Goal: Task Accomplishment & Management: Manage account settings

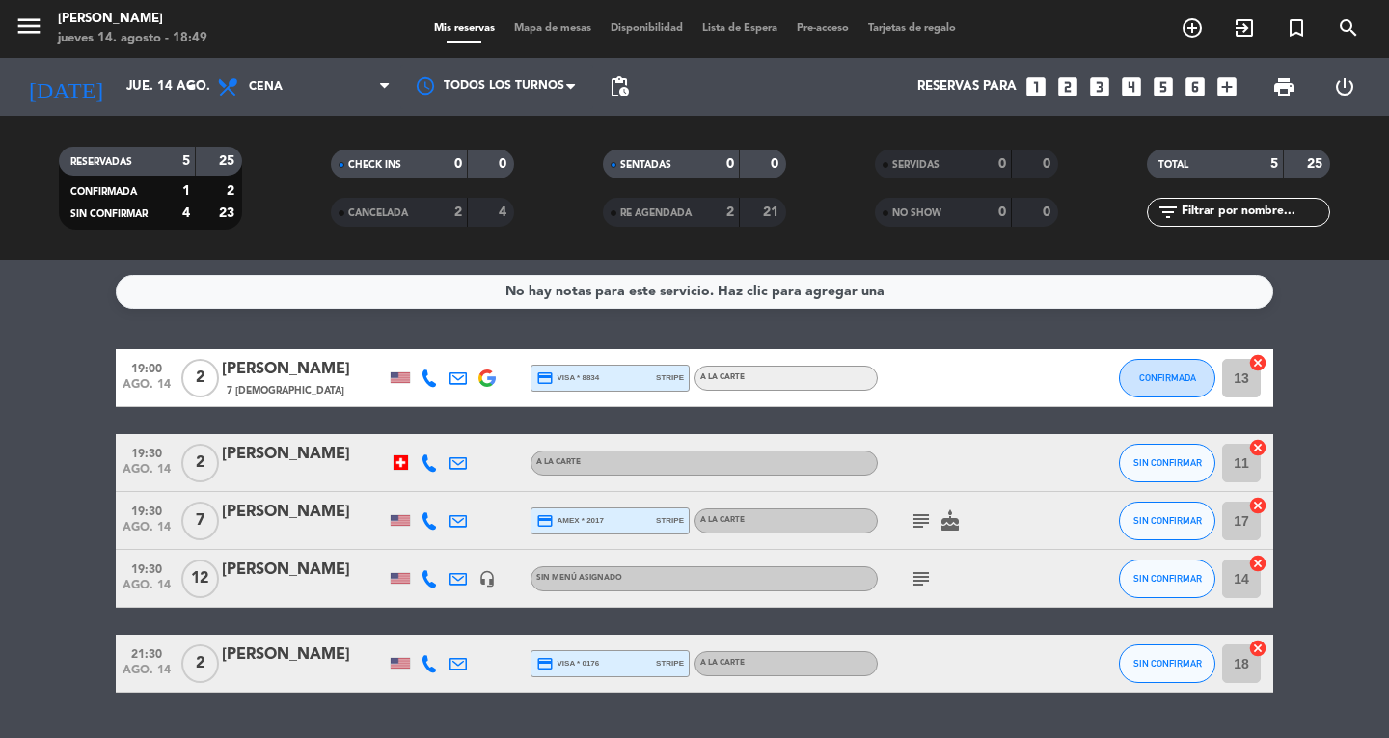
click at [566, 34] on span "Mapa de mesas" at bounding box center [552, 28] width 96 height 11
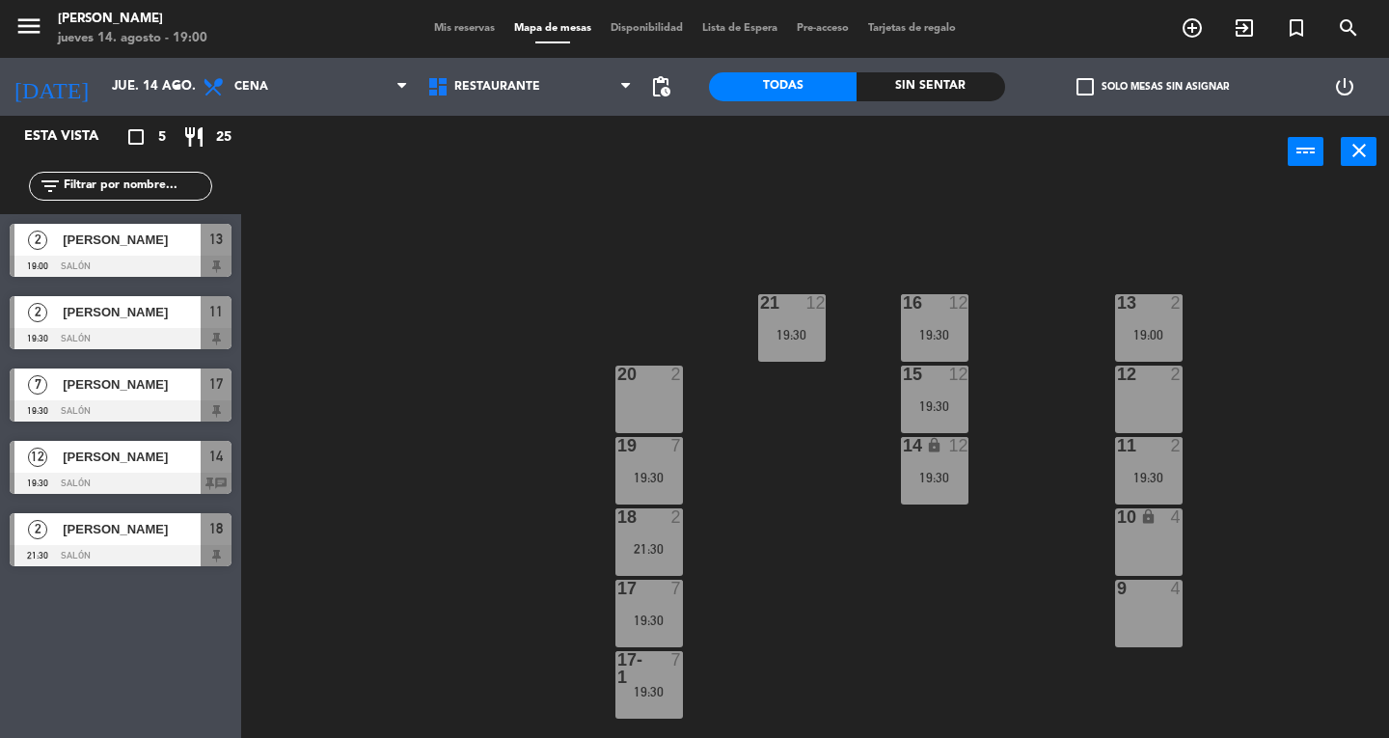
click at [676, 446] on div "7" at bounding box center [677, 445] width 12 height 17
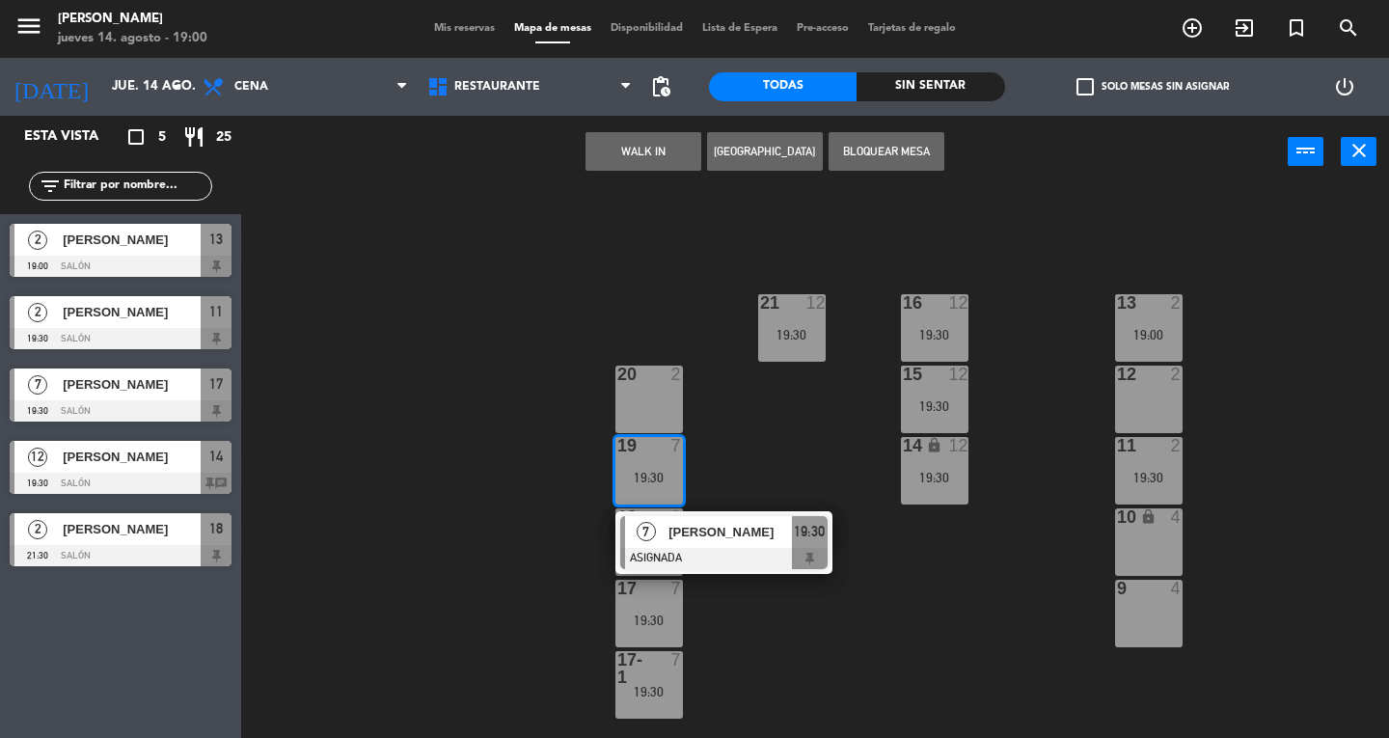
click at [772, 525] on span "[PERSON_NAME]" at bounding box center [729, 532] width 123 height 20
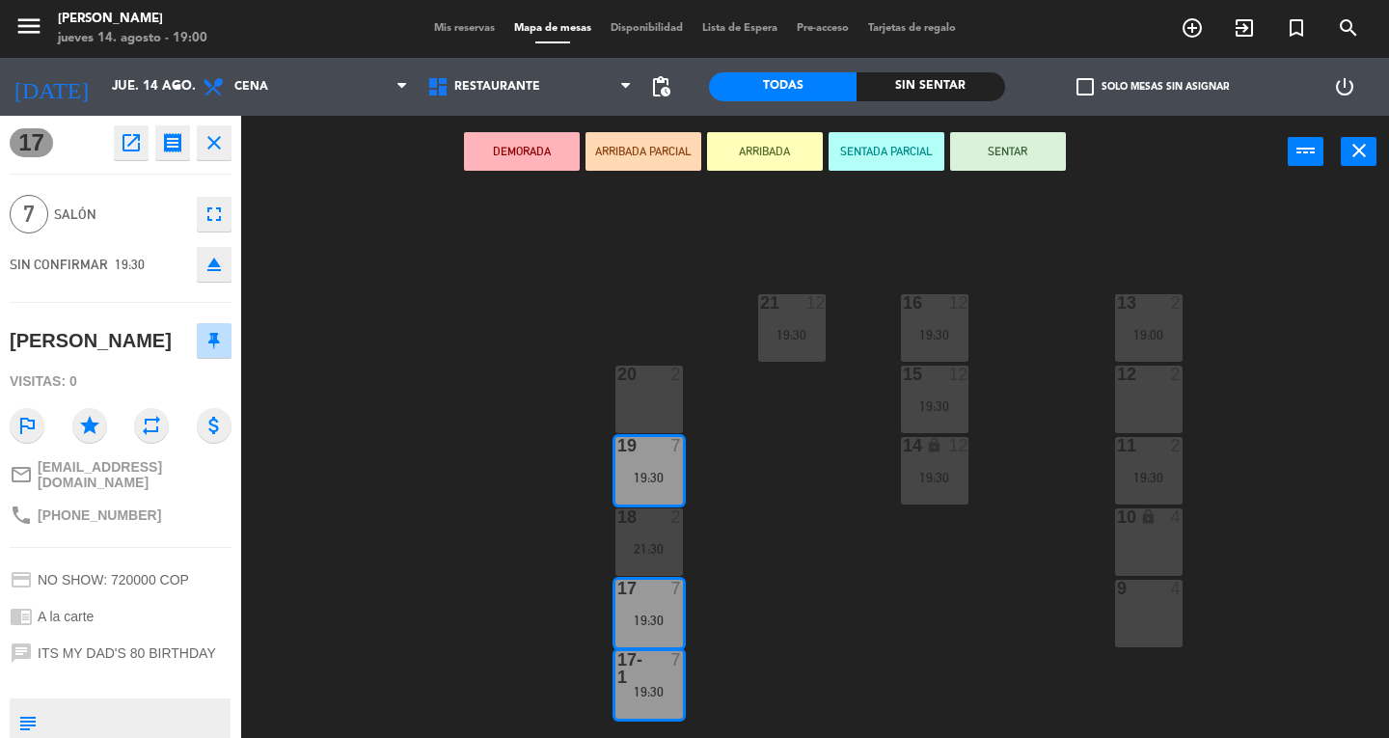
click at [1138, 559] on div "10 lock 4" at bounding box center [1149, 542] width 68 height 68
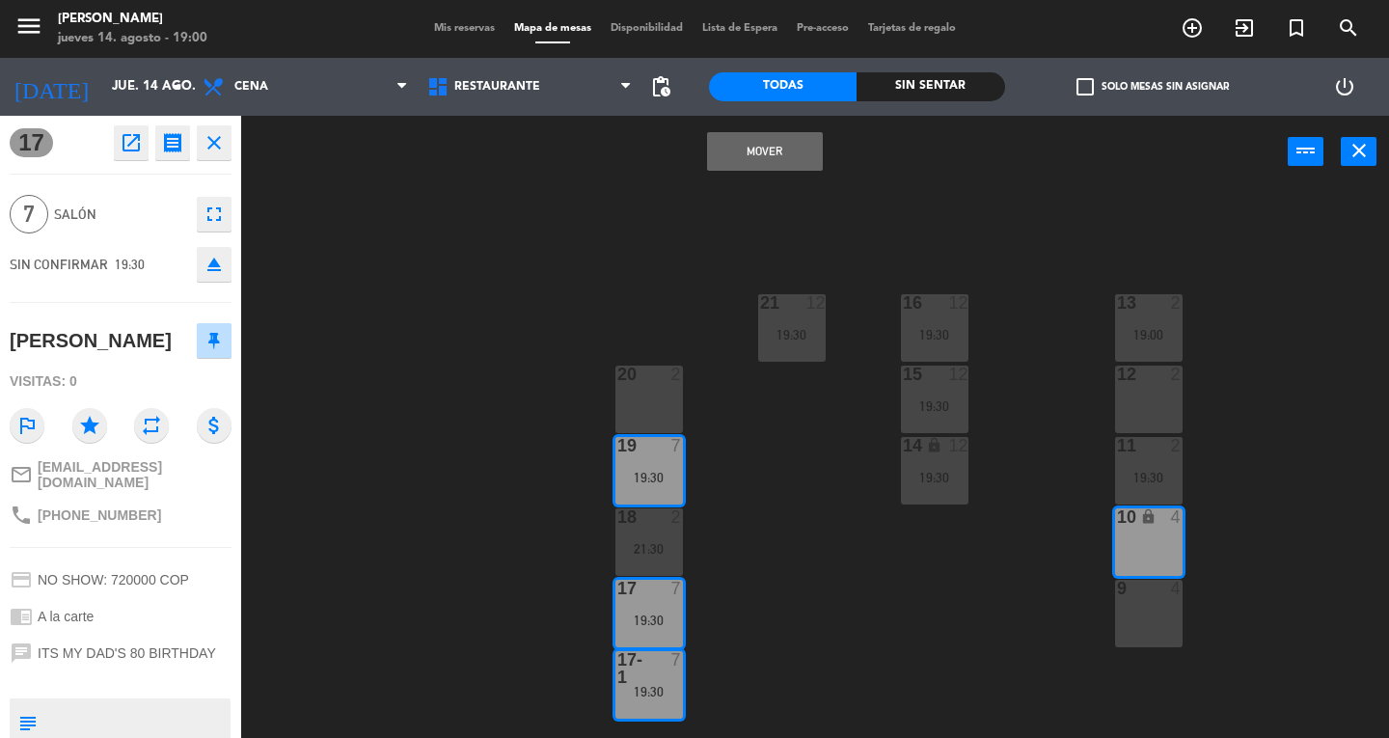
click at [1155, 628] on div "9 4" at bounding box center [1149, 614] width 68 height 68
click at [781, 146] on button "Mover y Unir" at bounding box center [765, 151] width 116 height 39
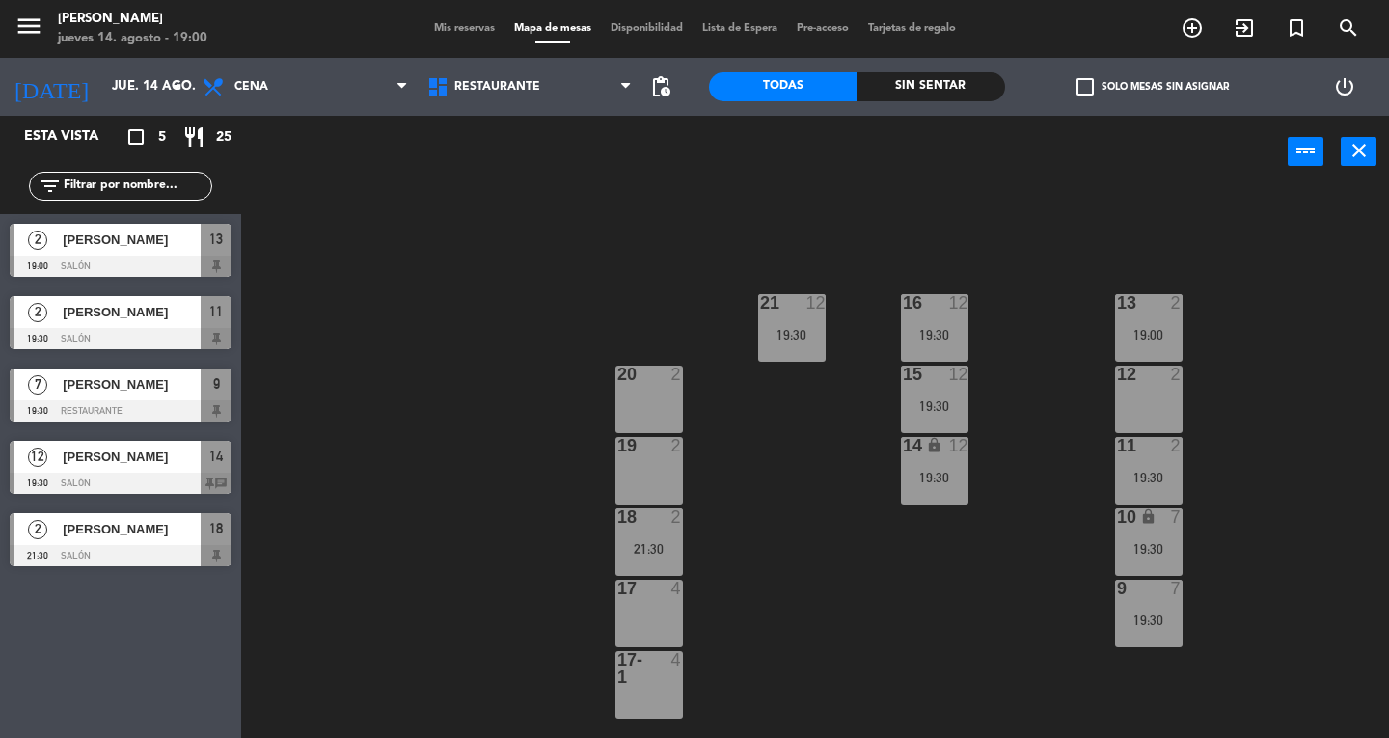
click at [661, 467] on div "19 2" at bounding box center [649, 471] width 68 height 68
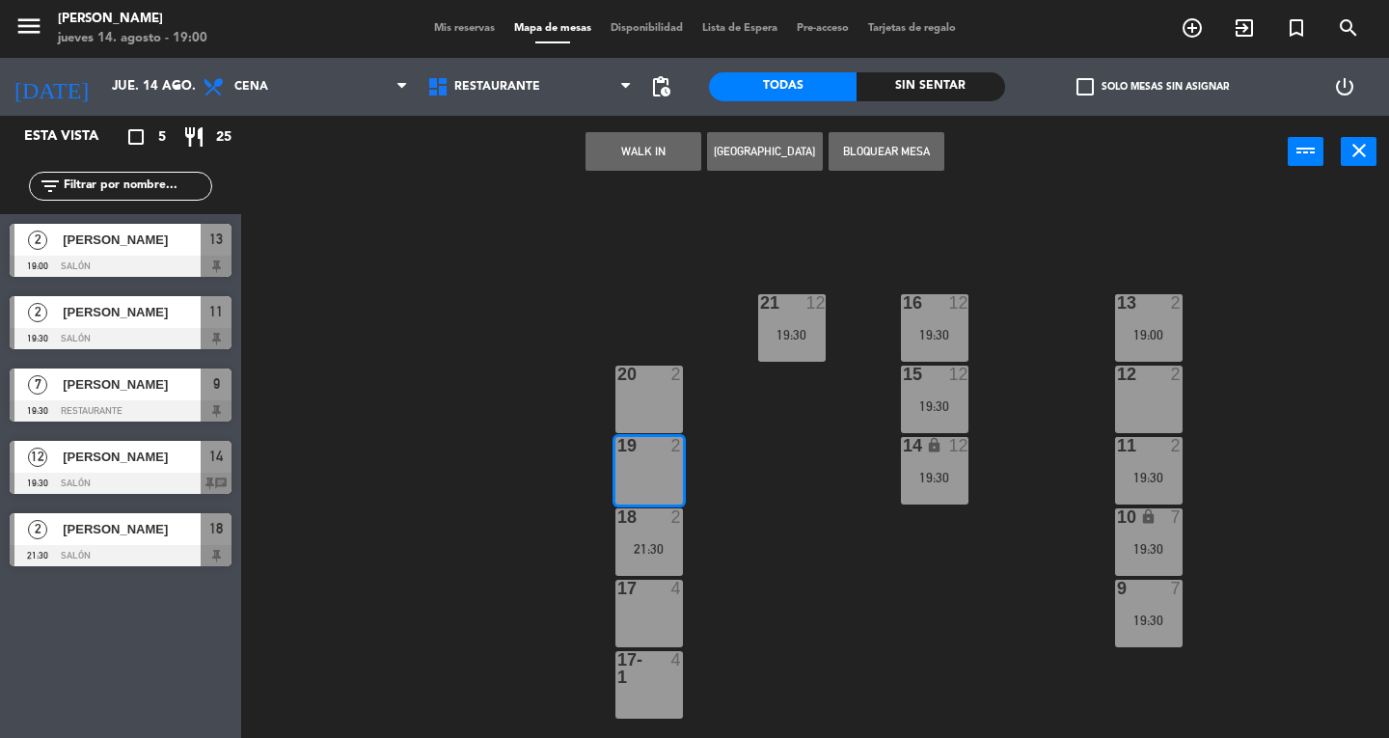
click at [636, 149] on button "WALK IN" at bounding box center [643, 151] width 116 height 39
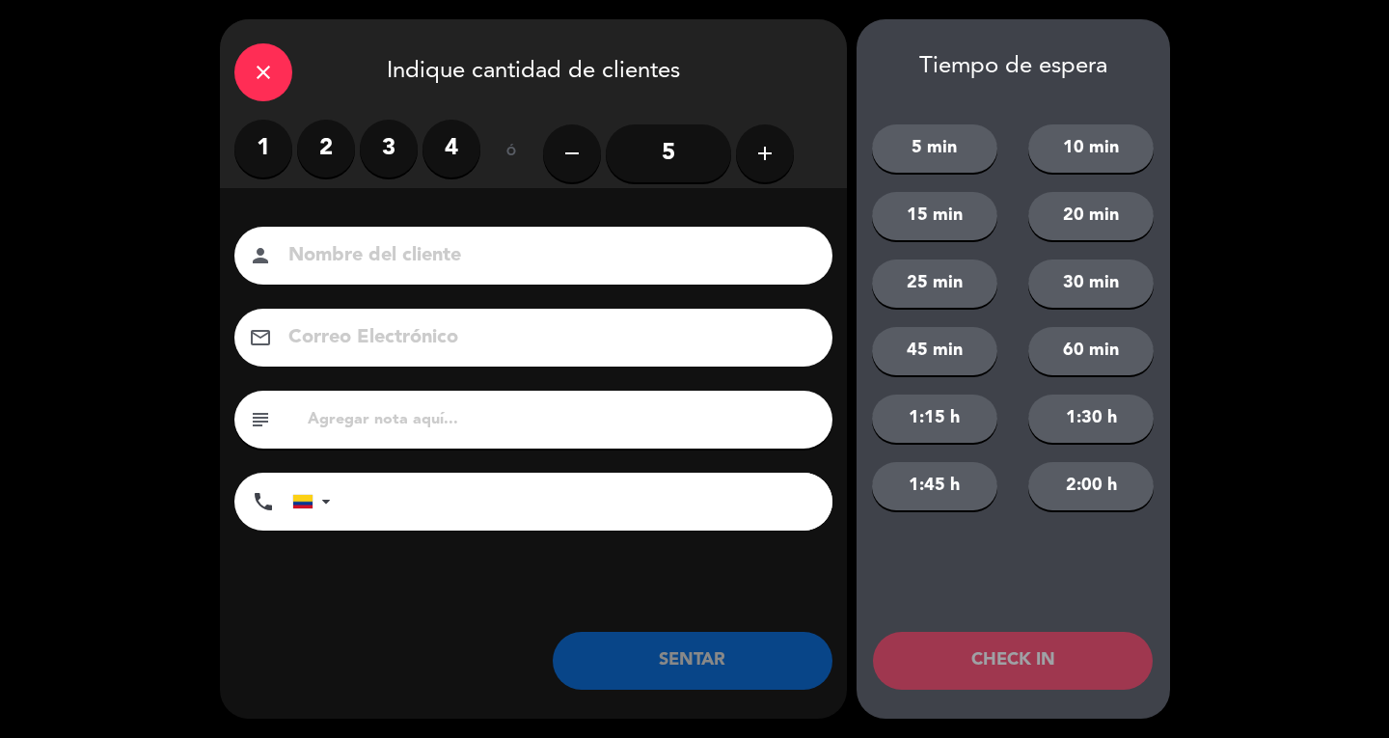
click at [390, 265] on input at bounding box center [546, 256] width 521 height 34
click at [326, 139] on label "2" at bounding box center [326, 149] width 58 height 58
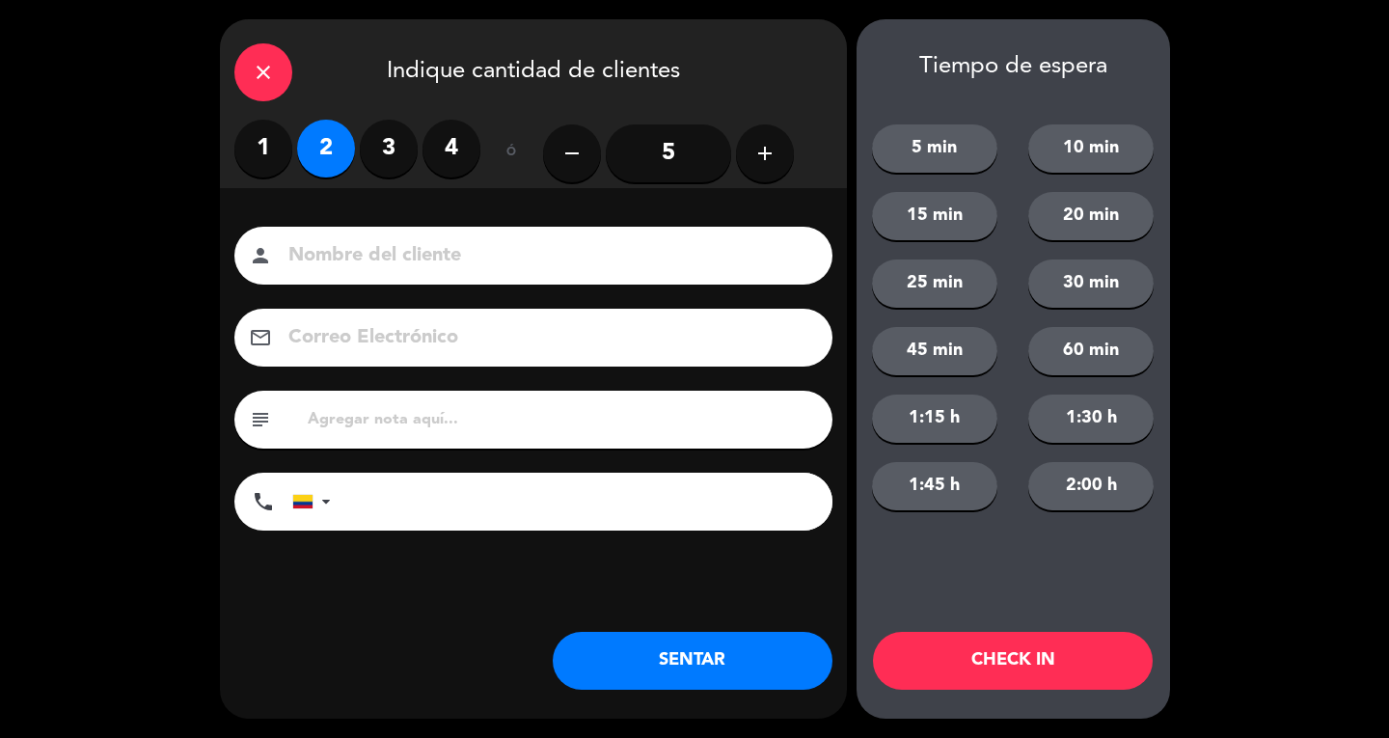
click at [706, 264] on input at bounding box center [546, 256] width 521 height 34
type input "SR EXT"
click at [743, 685] on button "SENTAR" at bounding box center [693, 661] width 280 height 58
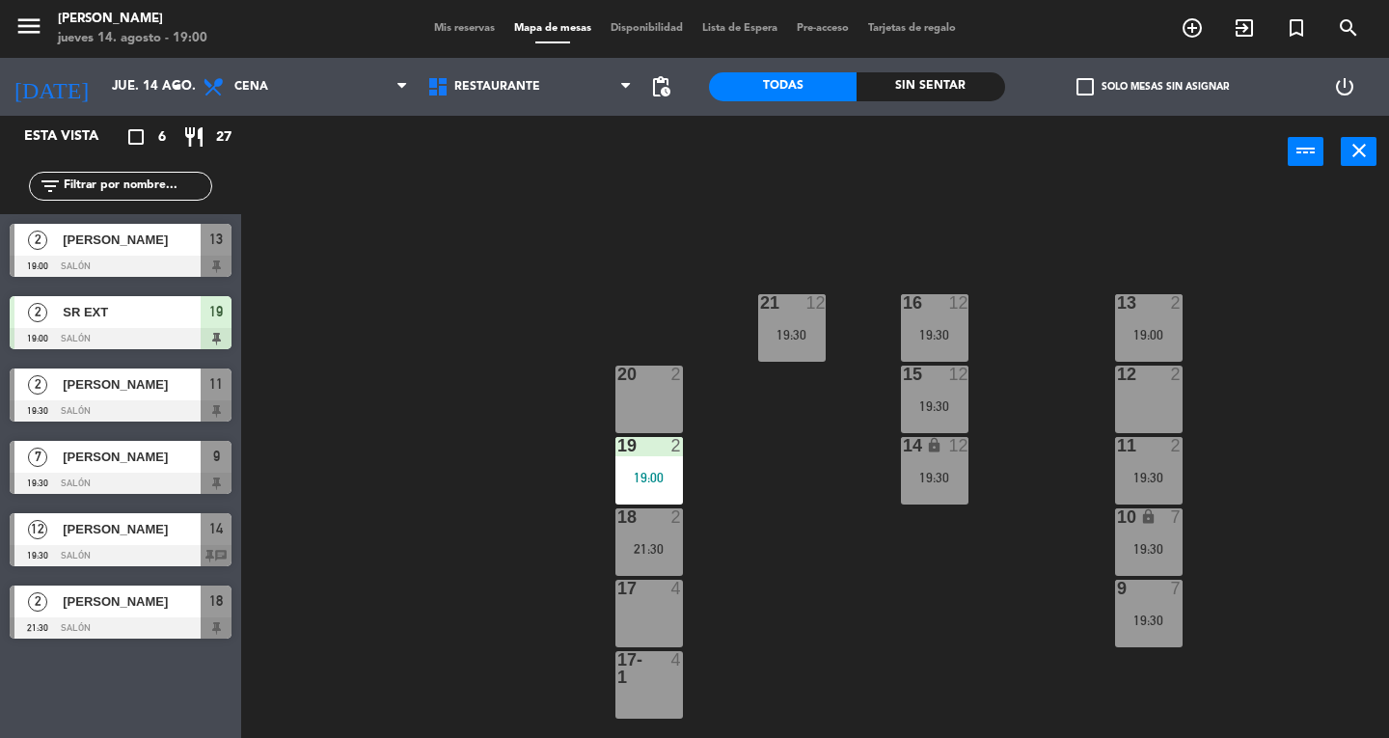
click at [1153, 393] on div "12 2" at bounding box center [1149, 399] width 68 height 68
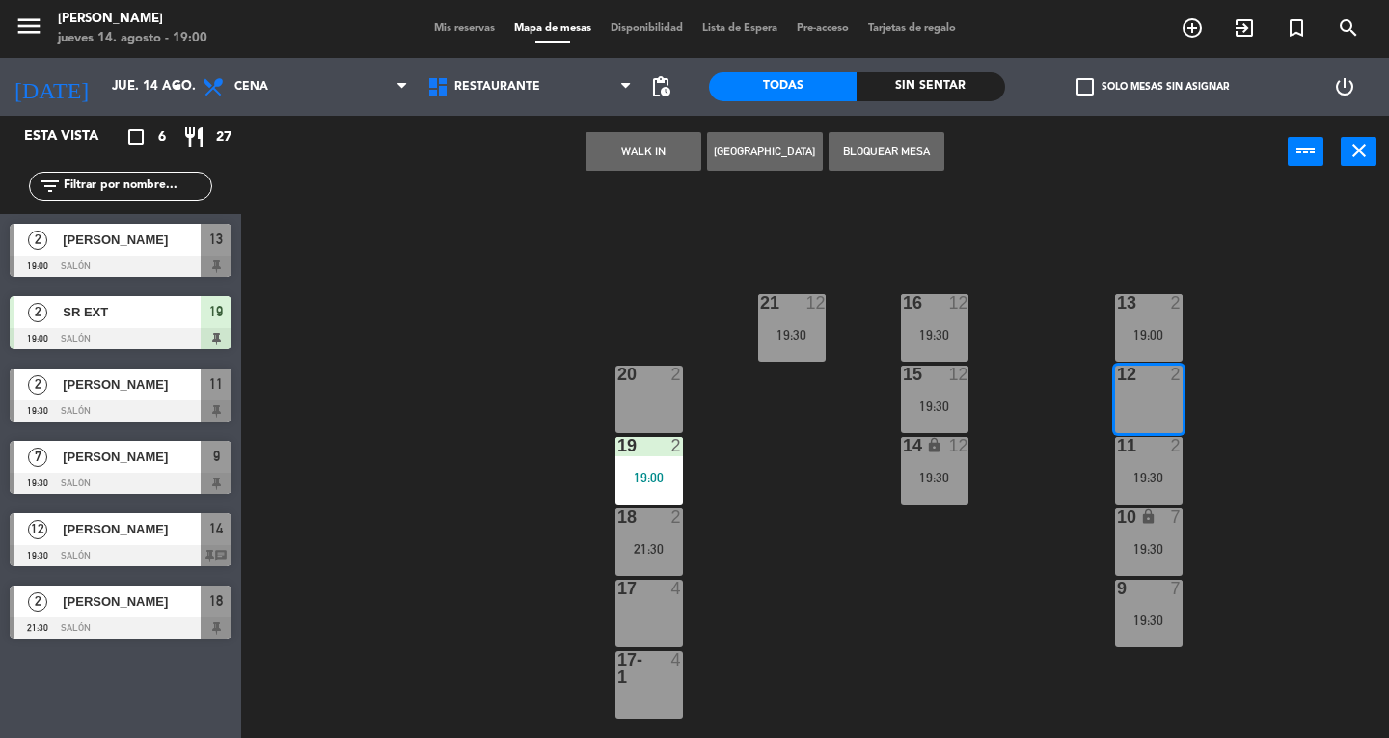
click at [638, 150] on button "WALK IN" at bounding box center [643, 151] width 116 height 39
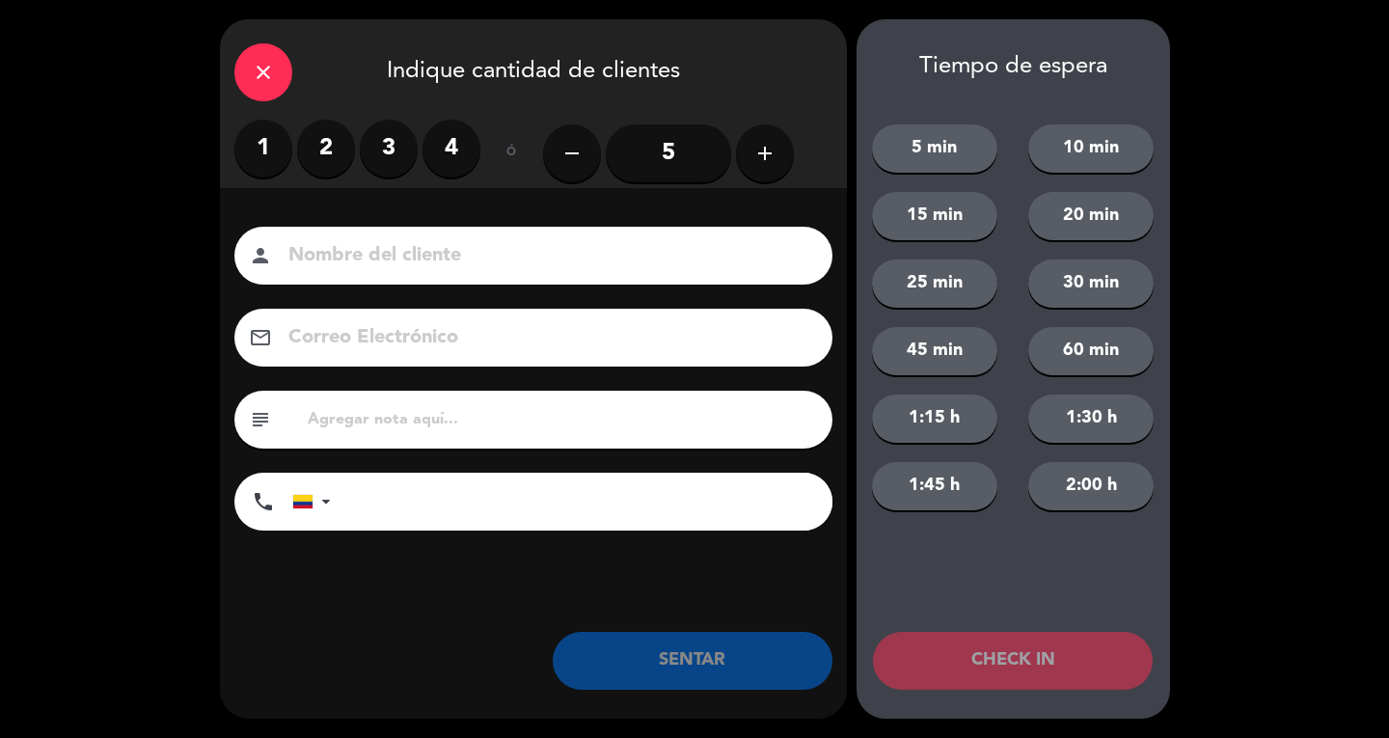
click at [349, 153] on label "2" at bounding box center [326, 149] width 58 height 58
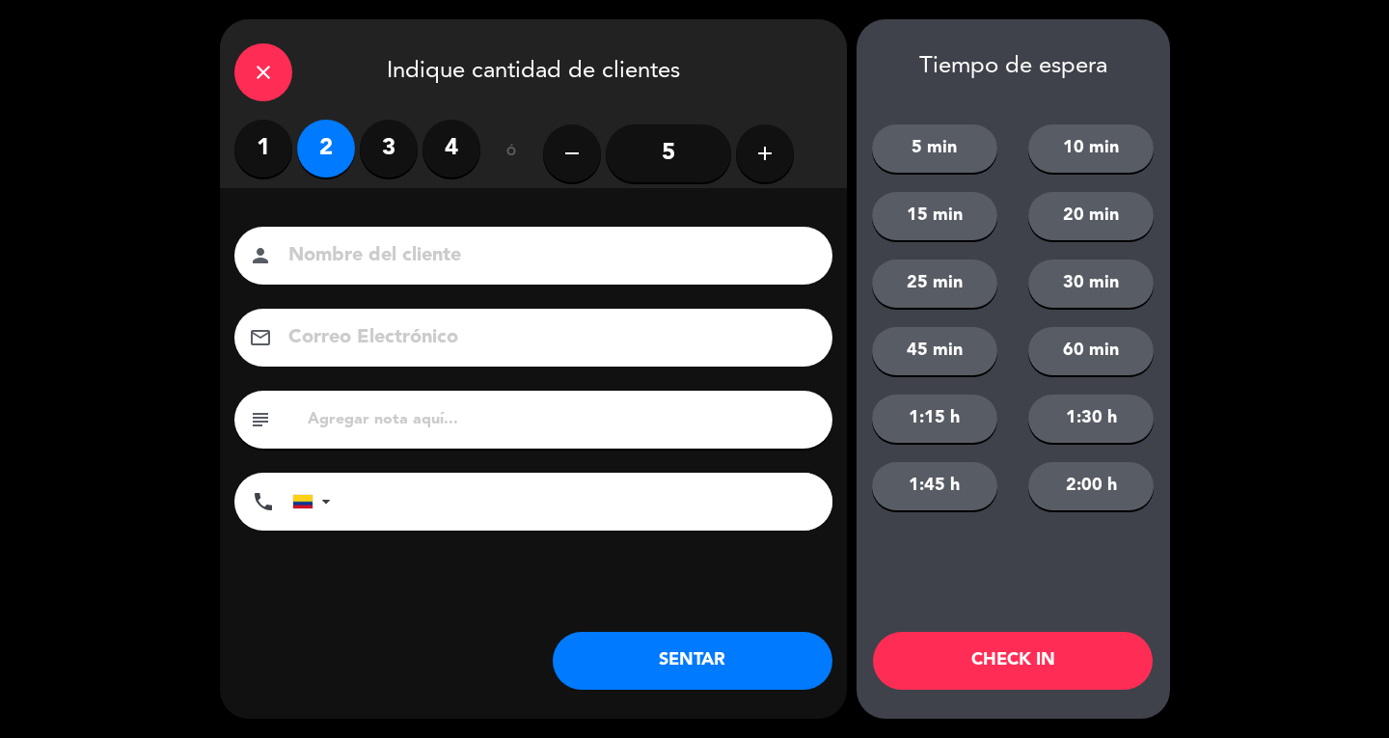
click at [328, 241] on input at bounding box center [546, 256] width 521 height 34
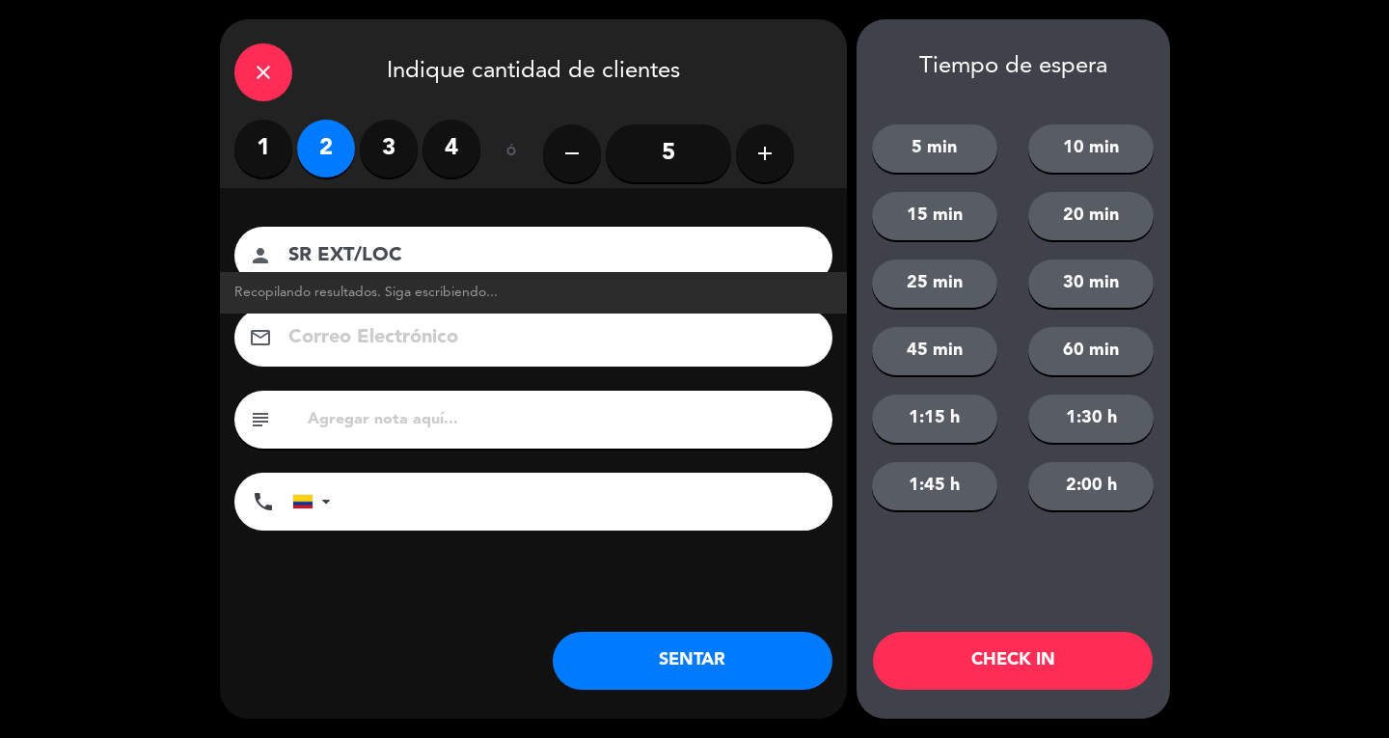
type input "SR EXT/LOC"
click at [738, 664] on button "SENTAR" at bounding box center [693, 661] width 280 height 58
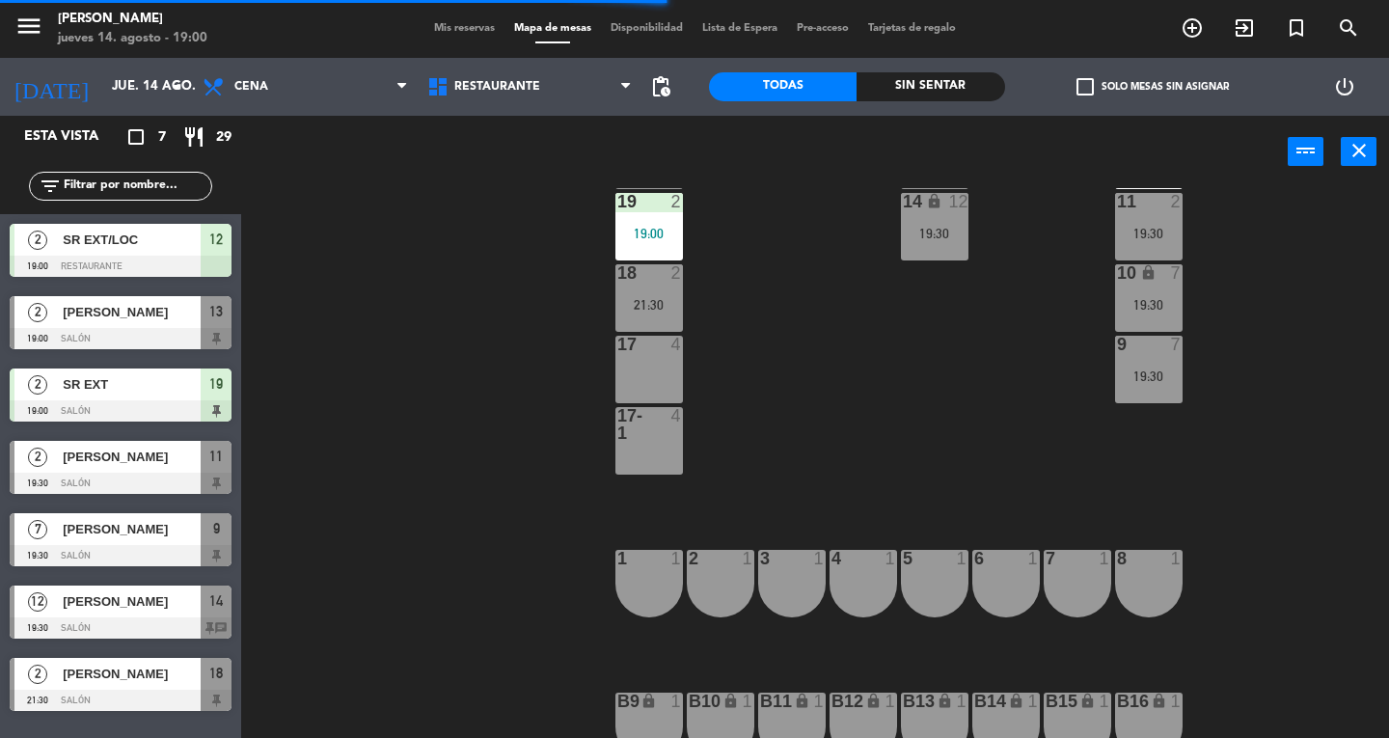
scroll to position [378, 0]
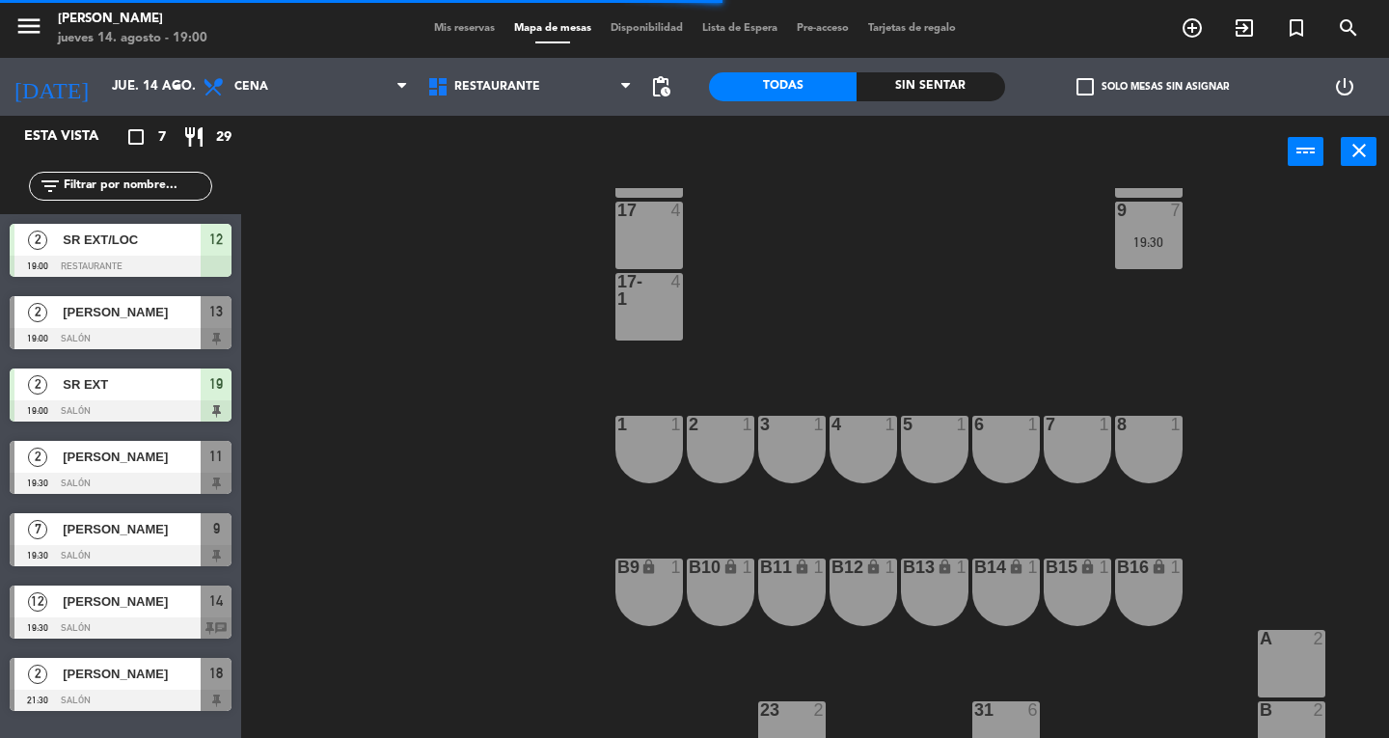
click at [735, 456] on div "2 1" at bounding box center [721, 450] width 68 height 68
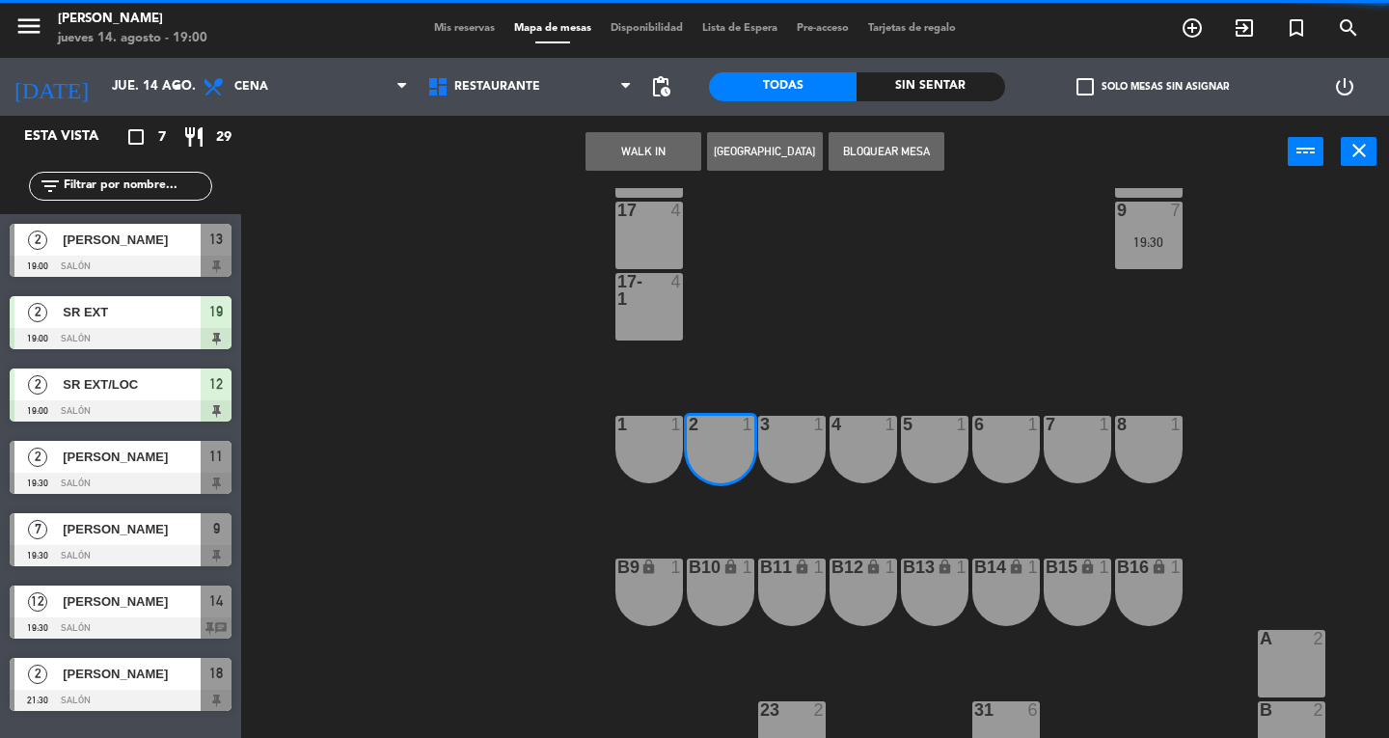
click at [612, 152] on button "WALK IN" at bounding box center [643, 151] width 116 height 39
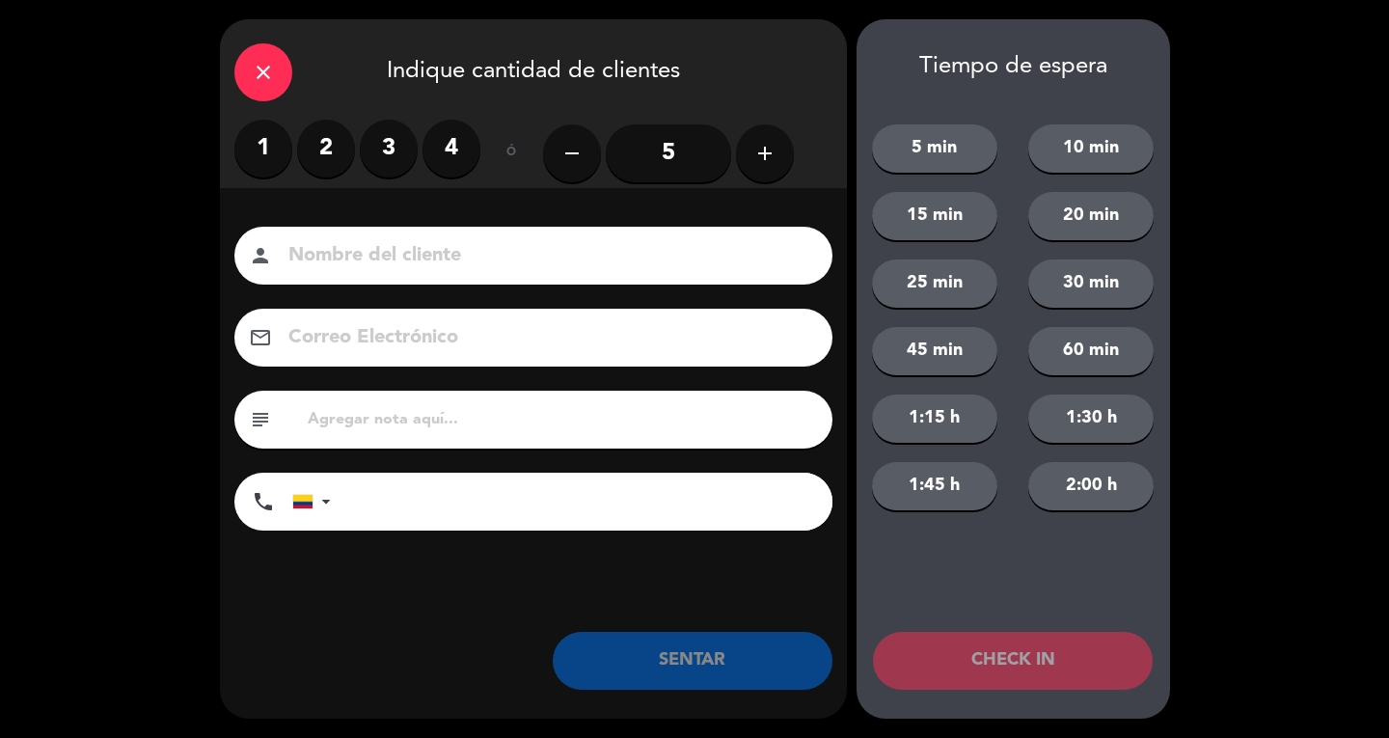
click at [330, 152] on label "2" at bounding box center [326, 149] width 58 height 58
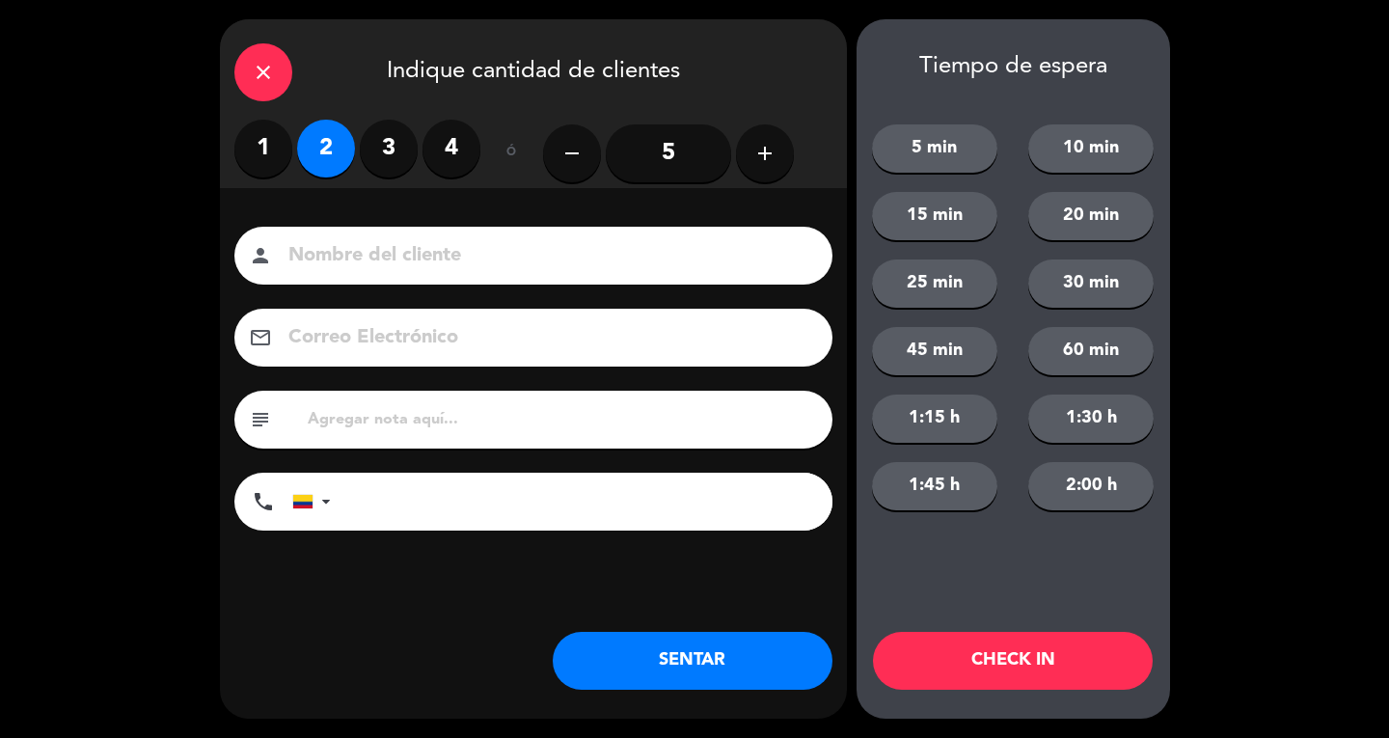
click at [388, 259] on input at bounding box center [546, 256] width 521 height 34
click at [243, 152] on label "1" at bounding box center [263, 149] width 58 height 58
click at [305, 246] on input at bounding box center [546, 256] width 521 height 34
type input "SR EXT"
click at [731, 670] on button "SENTAR" at bounding box center [693, 661] width 280 height 58
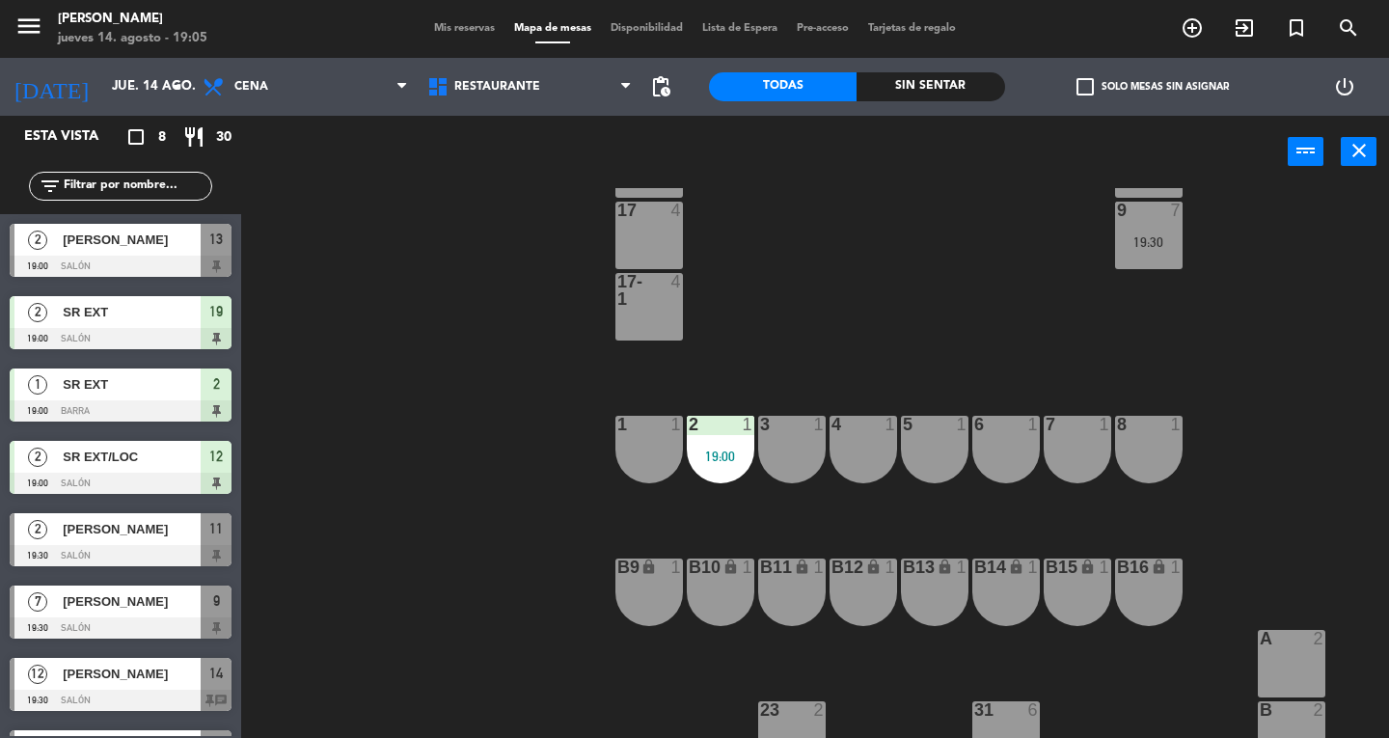
click at [1259, 406] on div "13 2 19:00 16 12 19:30 21 12 19:30 12 2 19:00 15 12 19:30 20 2 11 2 19:30 14 lo…" at bounding box center [822, 463] width 1134 height 550
click at [1228, 401] on div "13 2 19:00 16 12 19:30 21 12 19:30 12 2 19:00 15 12 19:30 20 2 11 2 19:30 14 lo…" at bounding box center [822, 463] width 1134 height 550
click at [1206, 284] on div "13 2 19:00 16 12 19:30 21 12 19:30 12 2 19:00 15 12 19:30 20 2 11 2 19:30 14 lo…" at bounding box center [822, 463] width 1134 height 550
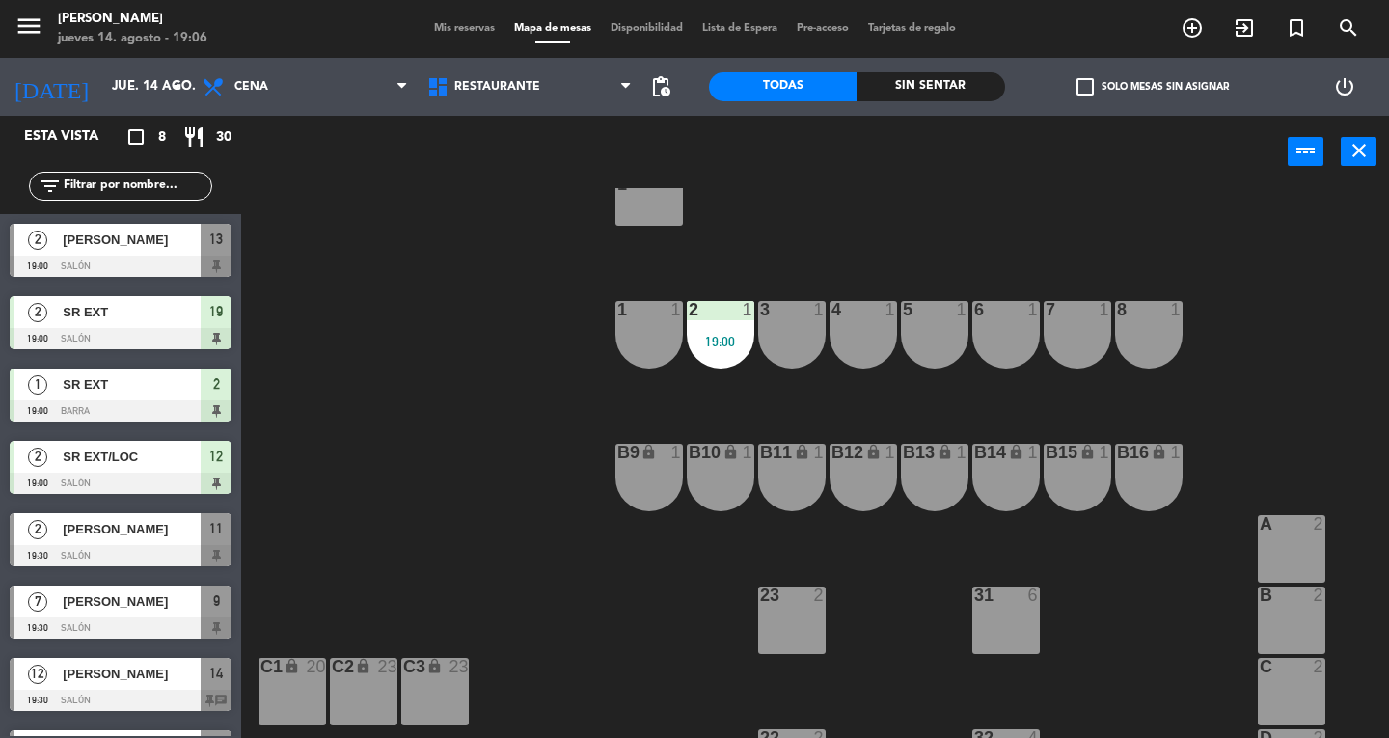
scroll to position [551, 0]
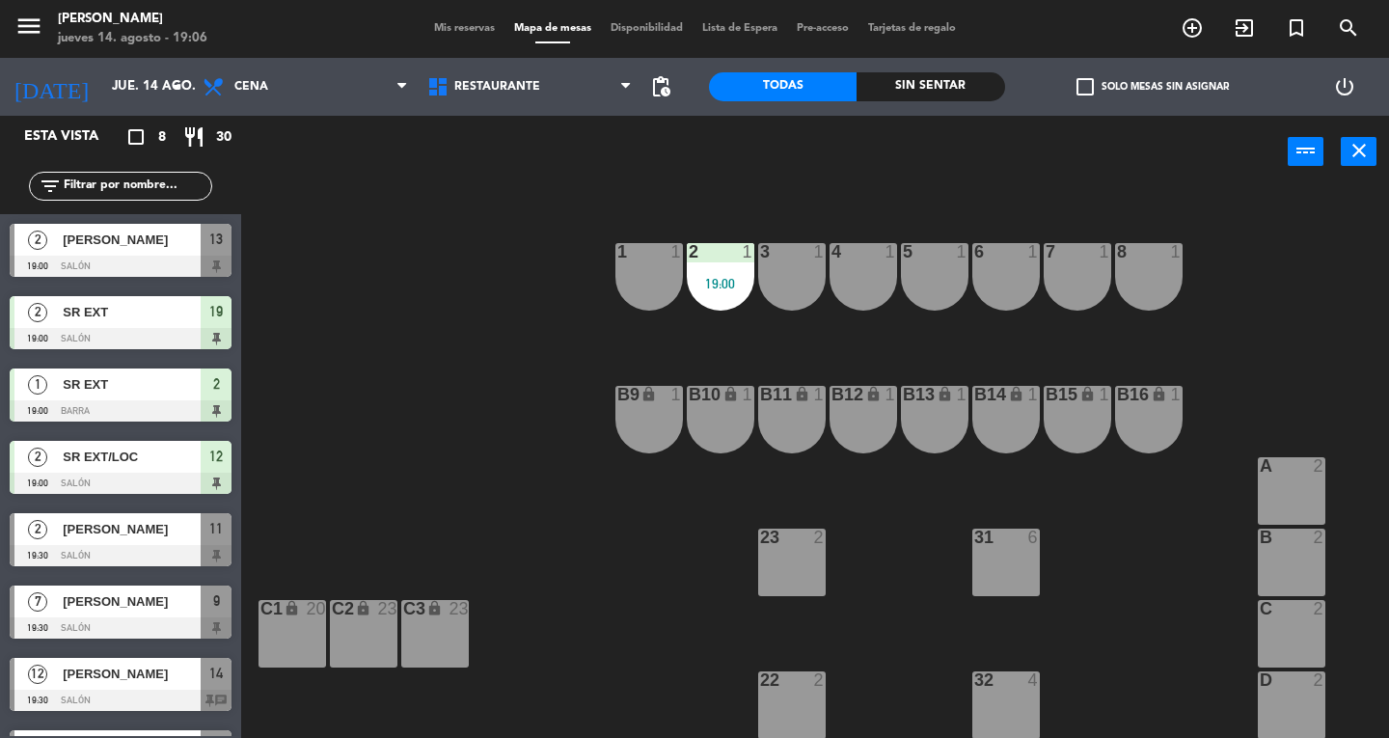
click at [802, 710] on div "22 2" at bounding box center [792, 705] width 68 height 68
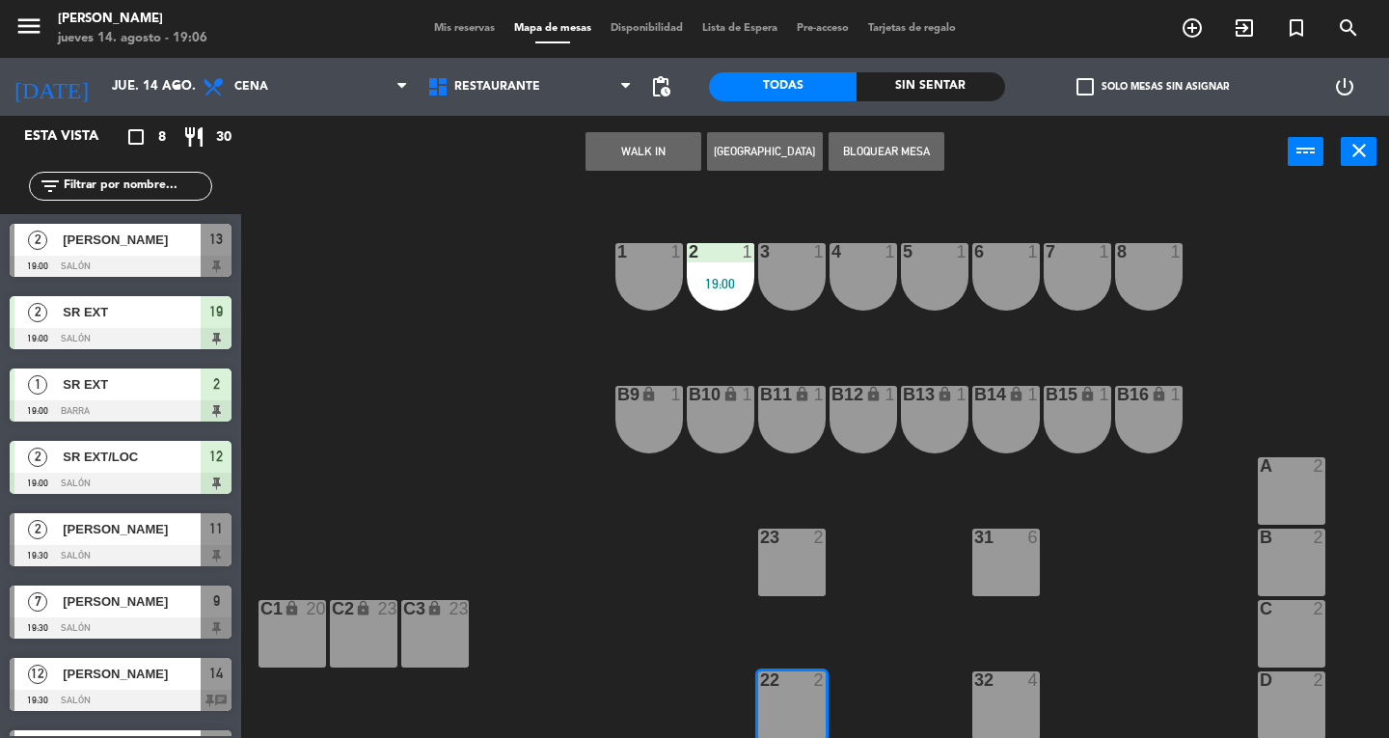
click at [646, 164] on button "WALK IN" at bounding box center [643, 151] width 116 height 39
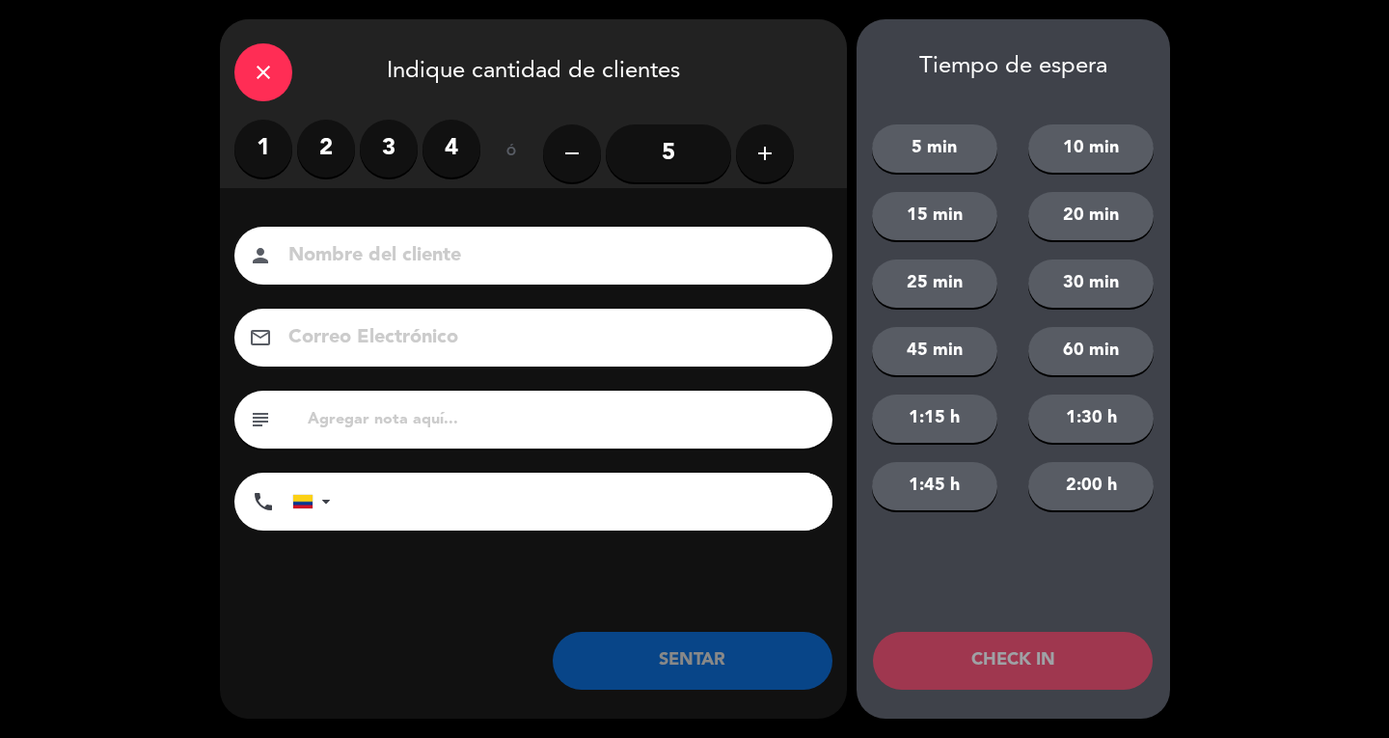
click at [397, 156] on label "3" at bounding box center [389, 149] width 58 height 58
click at [414, 250] on input at bounding box center [546, 256] width 521 height 34
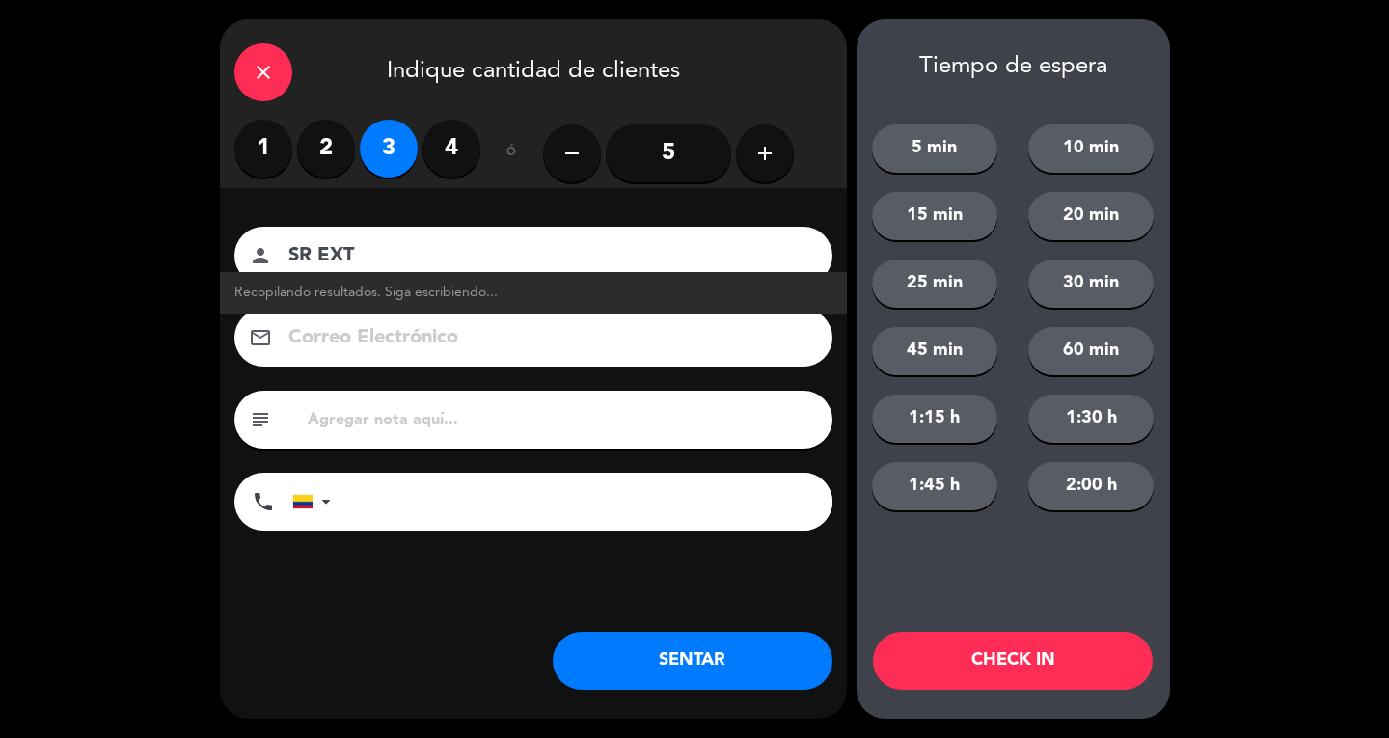
type input "SR EXT"
click at [721, 662] on button "SENTAR" at bounding box center [693, 661] width 280 height 58
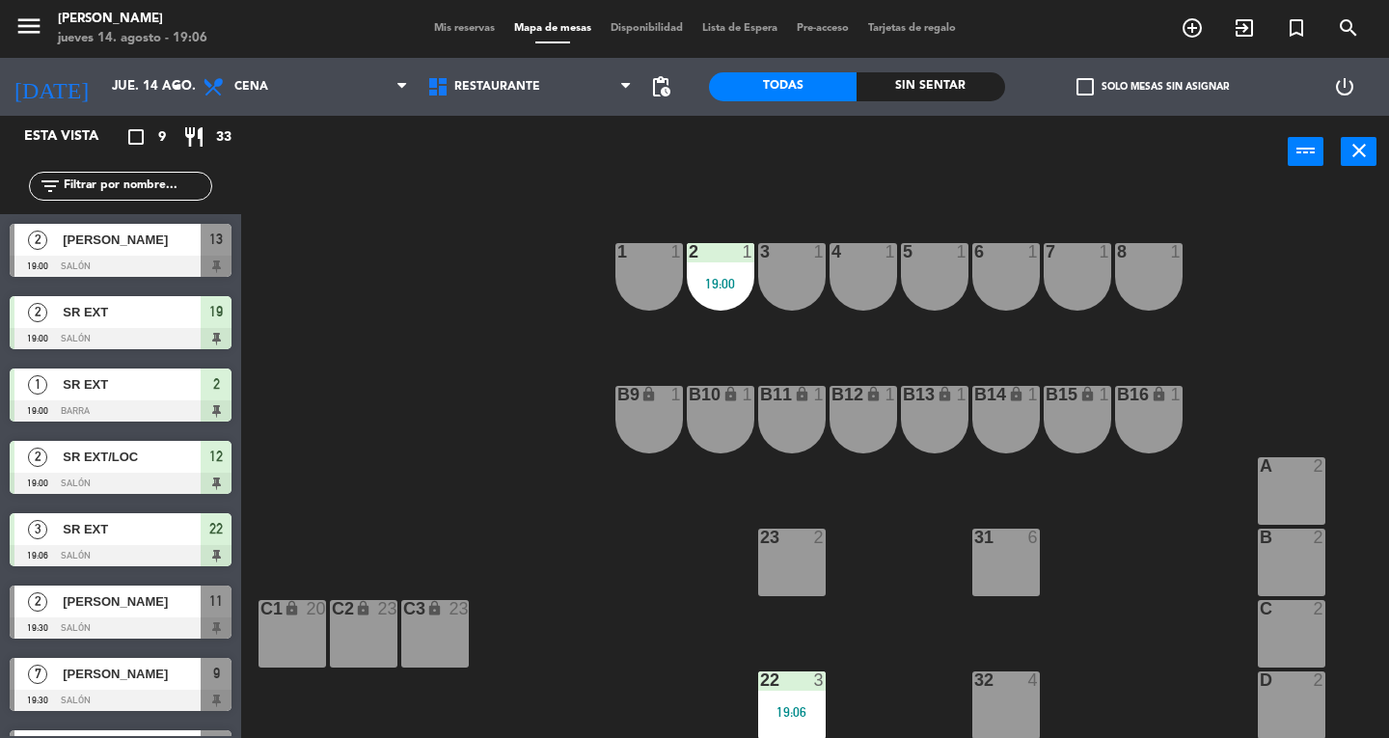
click at [237, 180] on div "filter_list" at bounding box center [120, 186] width 241 height 56
click at [20, 23] on icon "menu" at bounding box center [28, 26] width 29 height 29
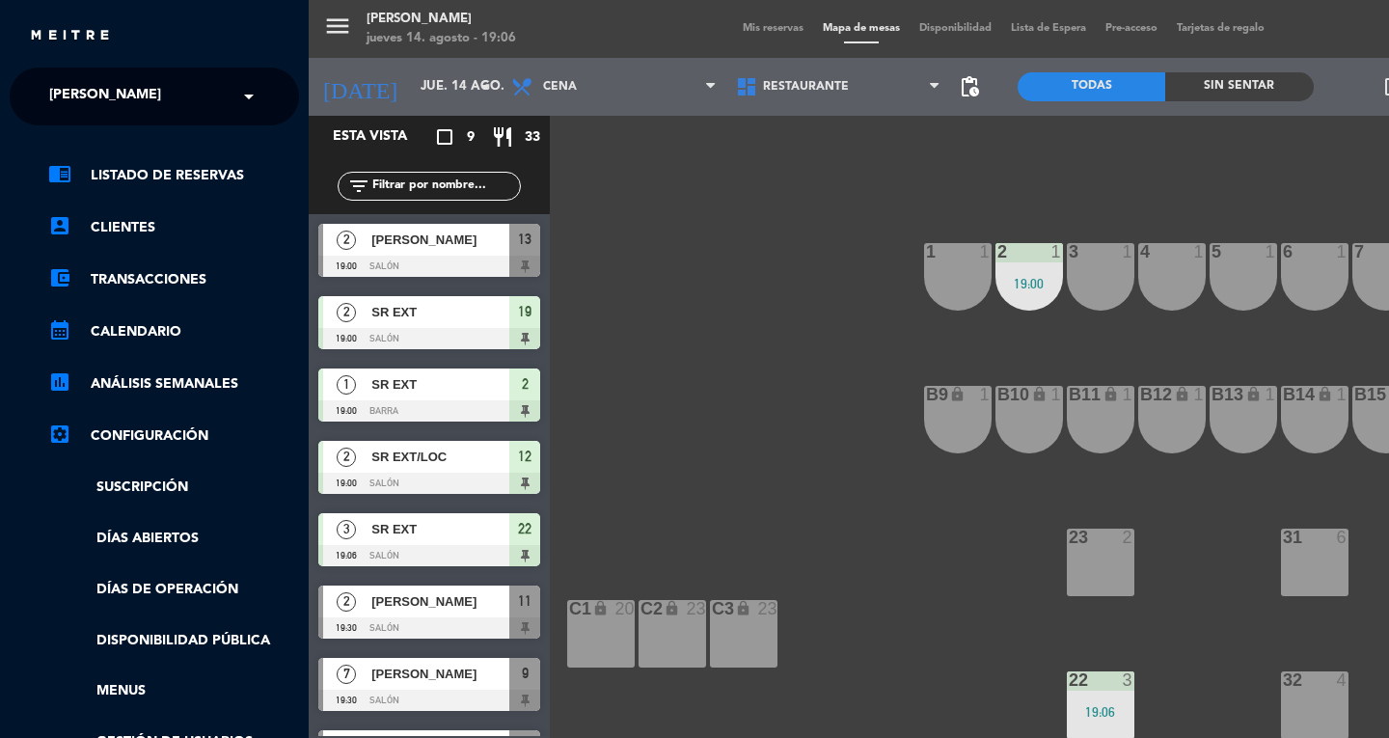
click at [83, 95] on span "[PERSON_NAME]" at bounding box center [105, 96] width 112 height 41
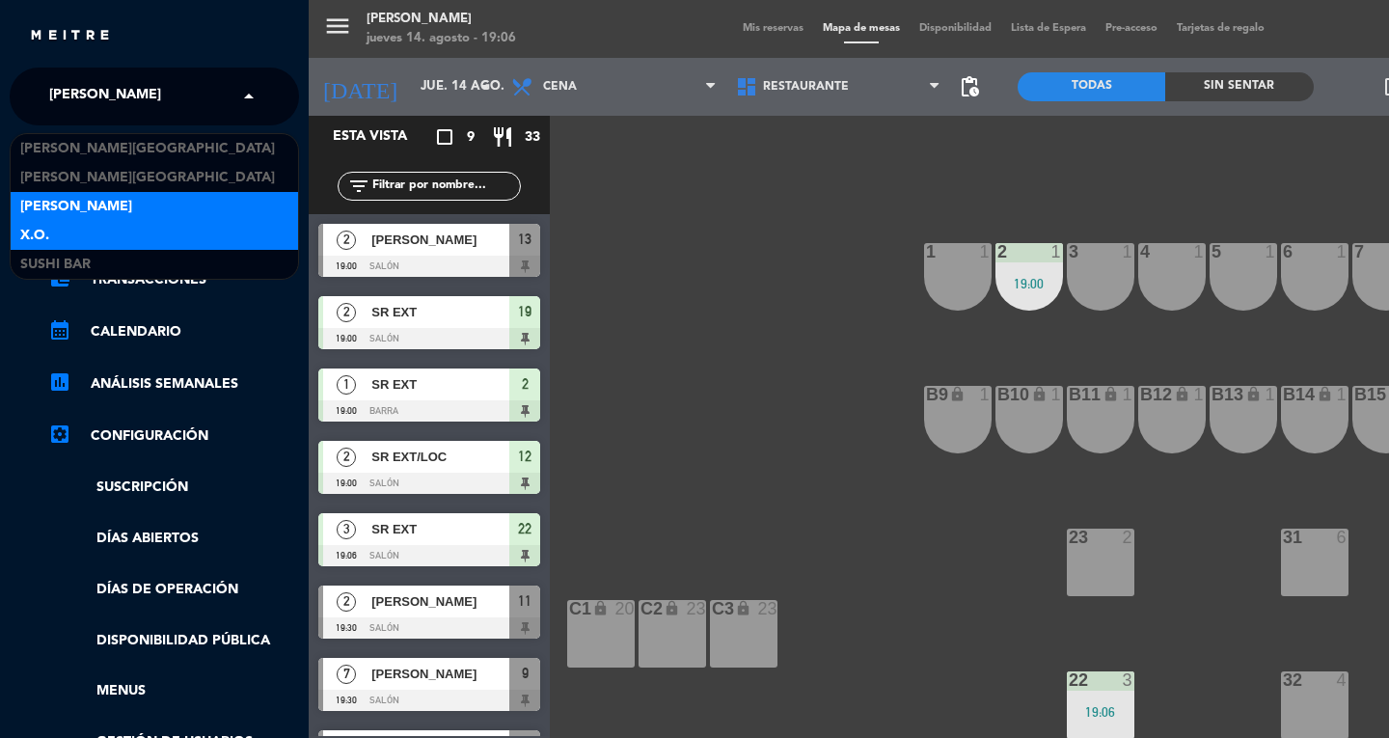
click at [28, 230] on span "X.O." at bounding box center [34, 236] width 29 height 22
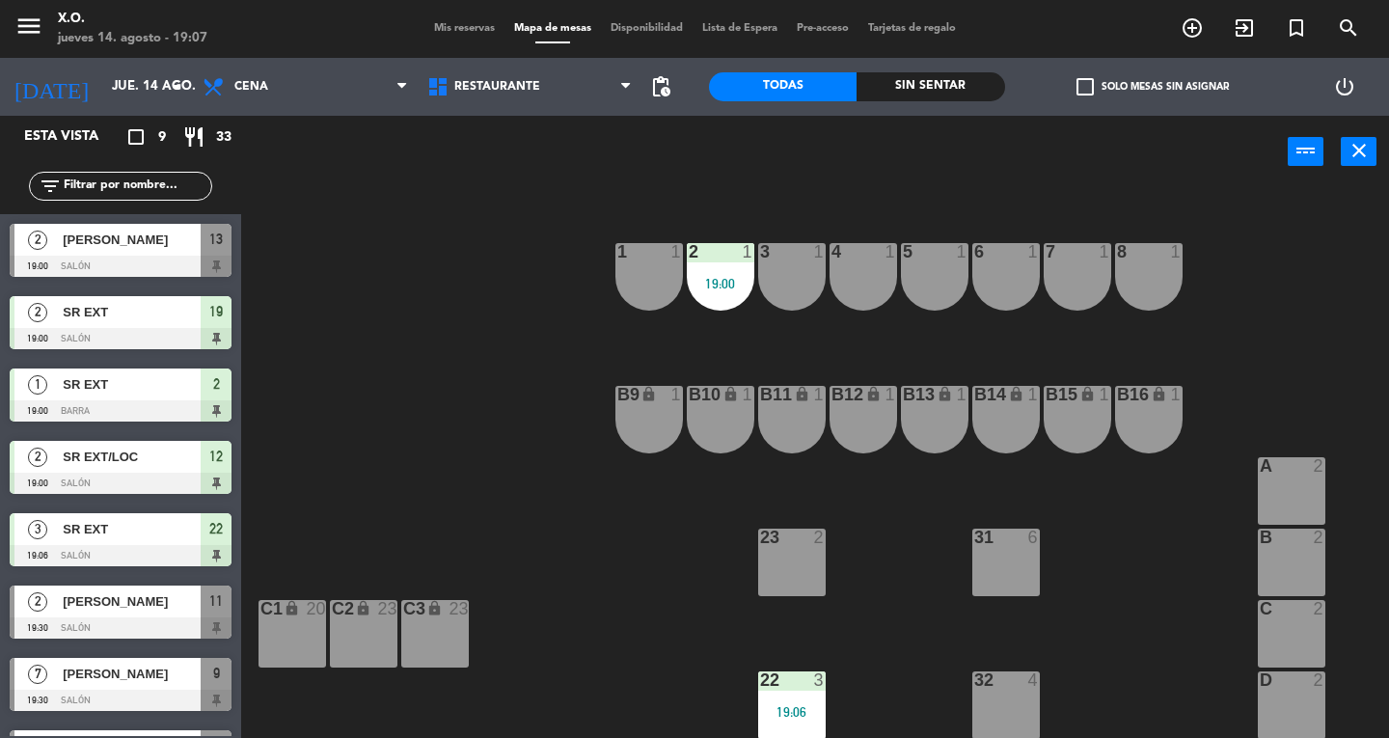
click at [461, 38] on div "menu X.O. jueves 14. agosto - 19:07 Mis reservas Mapa de mesas Disponibilidad L…" at bounding box center [694, 29] width 1389 height 58
click at [459, 34] on span "Mis reservas" at bounding box center [464, 28] width 80 height 11
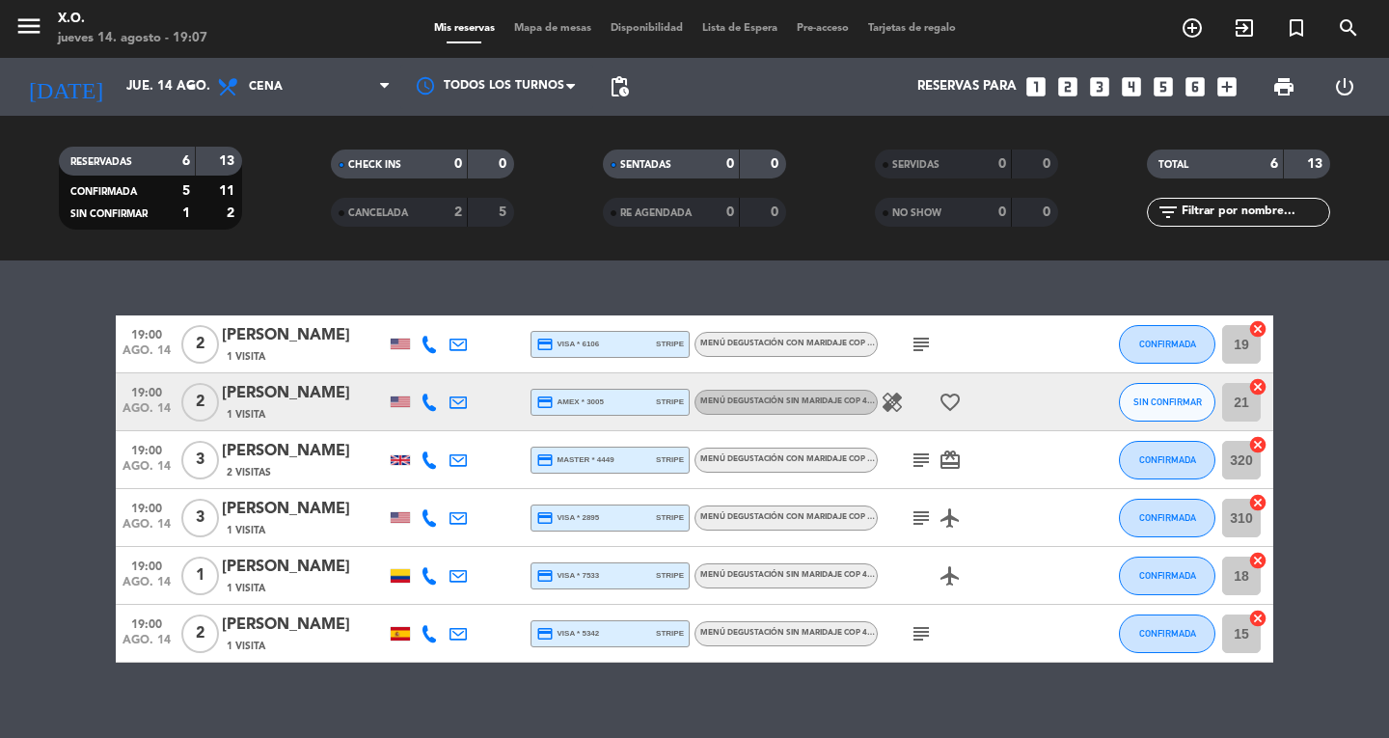
click at [1173, 356] on button "CONFIRMADA" at bounding box center [1167, 344] width 96 height 39
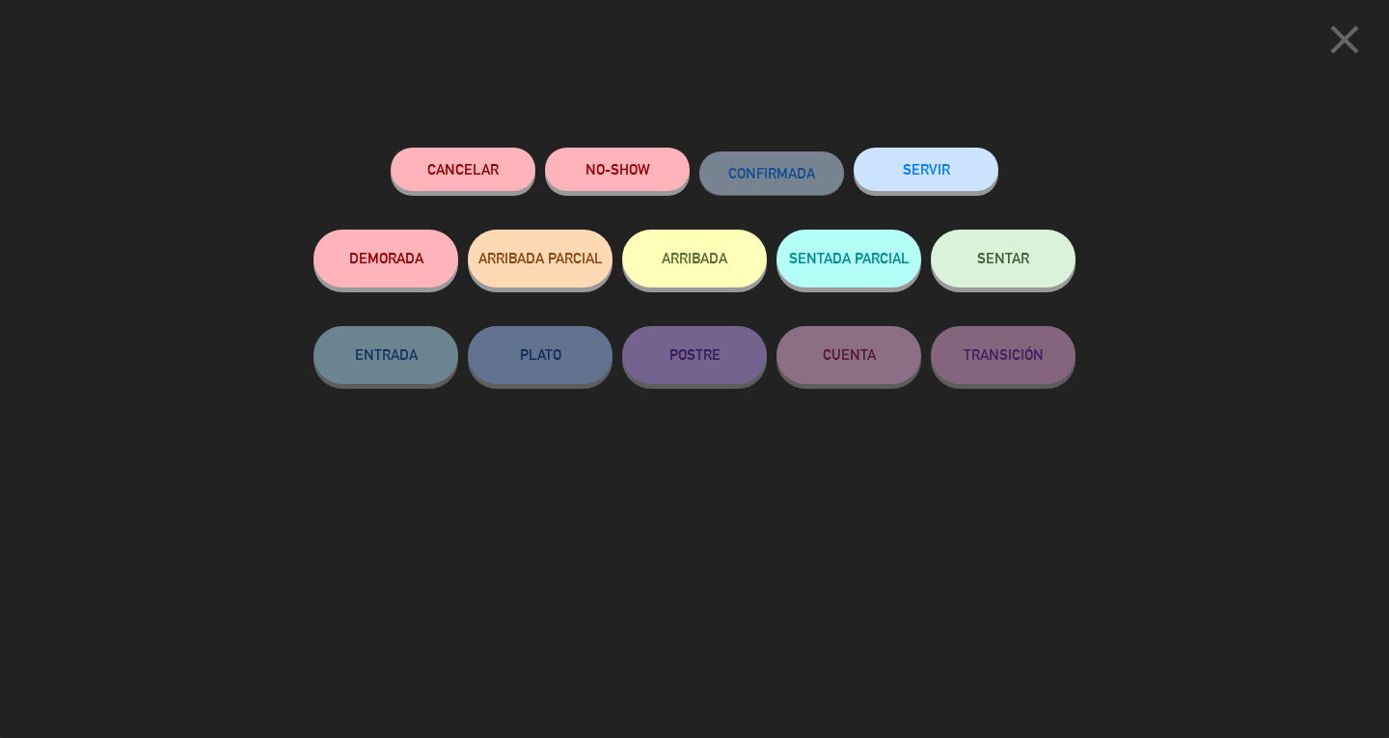
click at [949, 187] on button "SERVIR" at bounding box center [925, 169] width 145 height 43
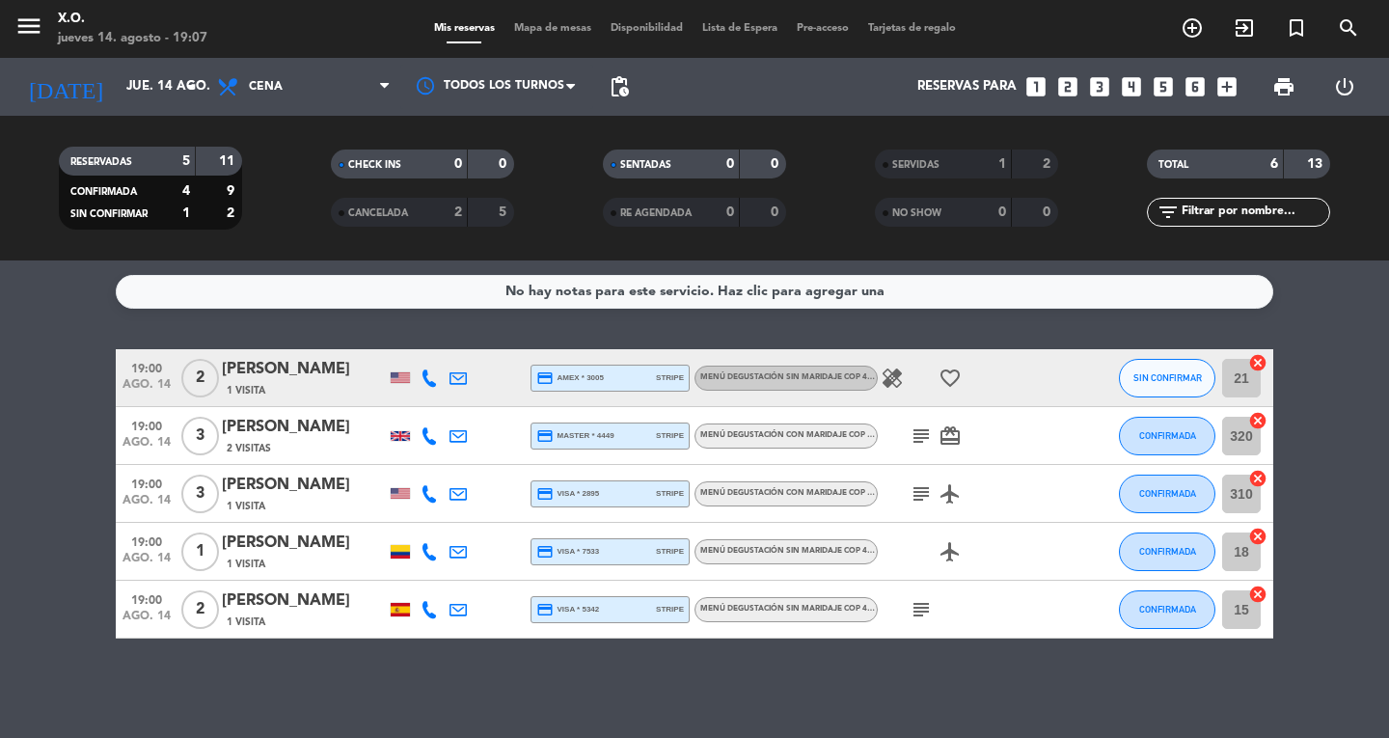
click at [63, 386] on bookings-row "19:00 ago. 14 2 [PERSON_NAME] 1 Visita credit_card amex * 3005 stripe Menú degu…" at bounding box center [694, 493] width 1389 height 289
click at [1184, 505] on button "CONFIRMADA" at bounding box center [1167, 493] width 96 height 39
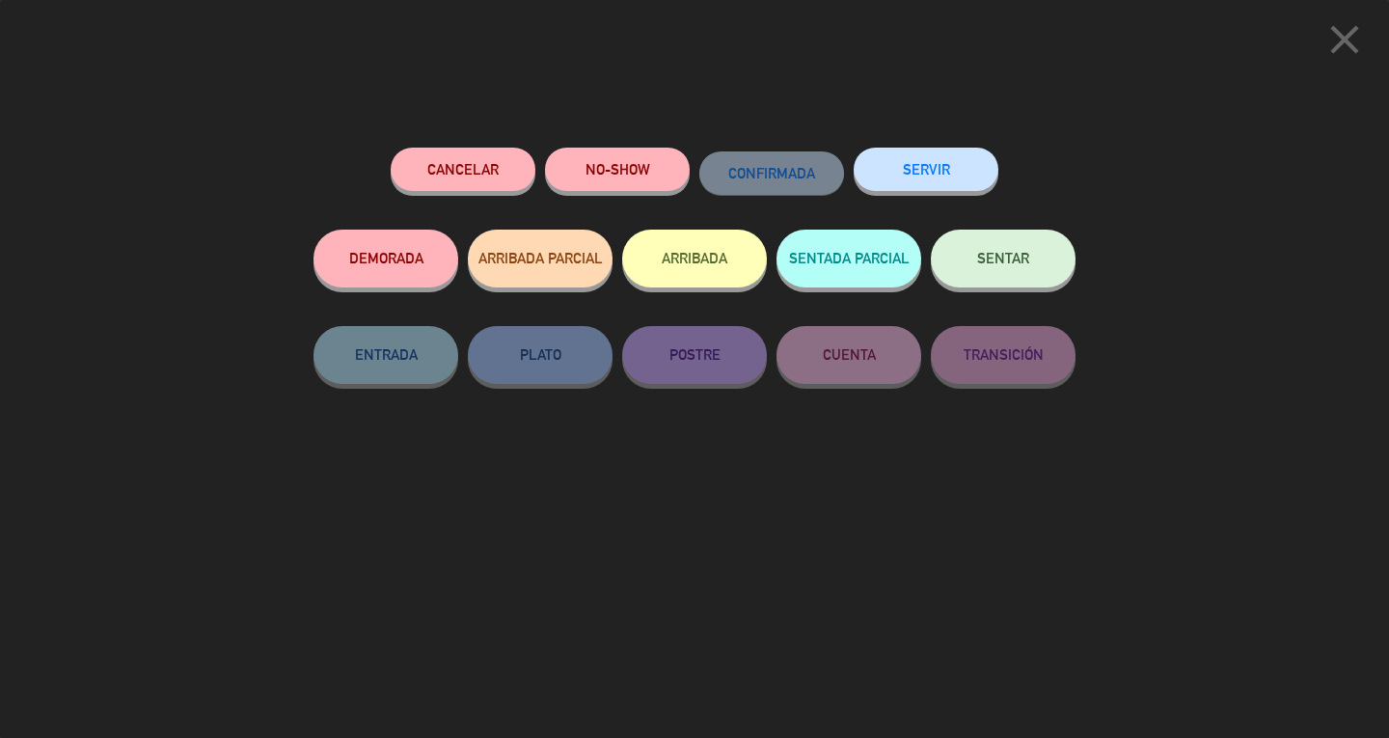
click at [961, 174] on button "SERVIR" at bounding box center [925, 169] width 145 height 43
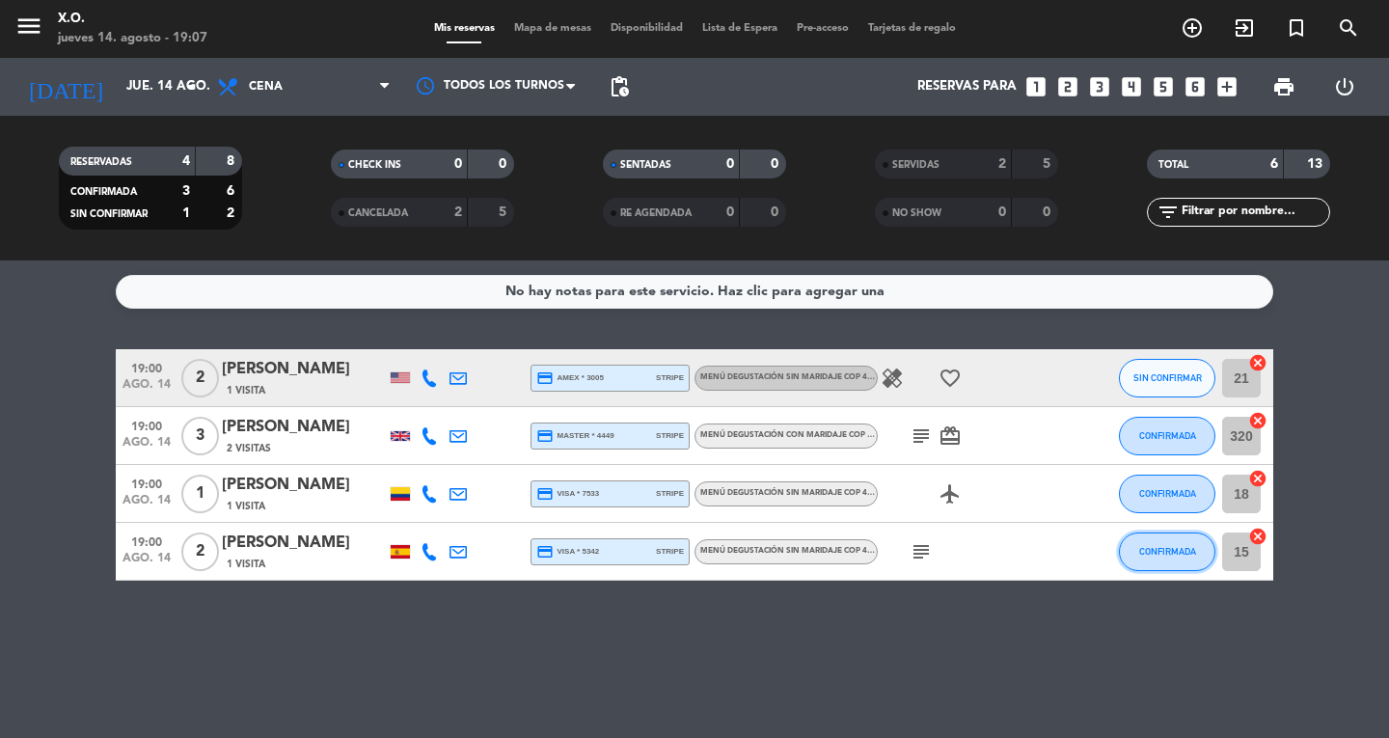
click at [1175, 555] on span "CONFIRMADA" at bounding box center [1167, 551] width 57 height 11
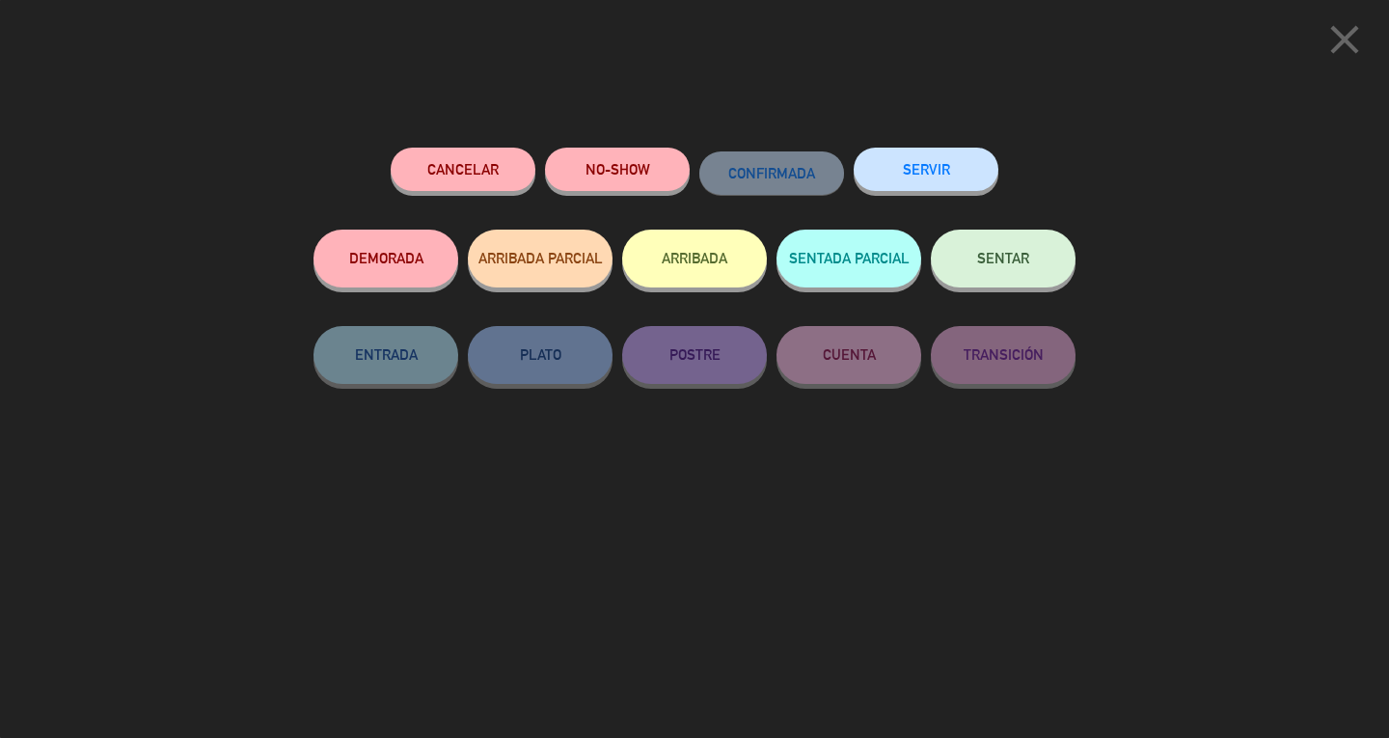
click at [953, 177] on button "SERVIR" at bounding box center [925, 169] width 145 height 43
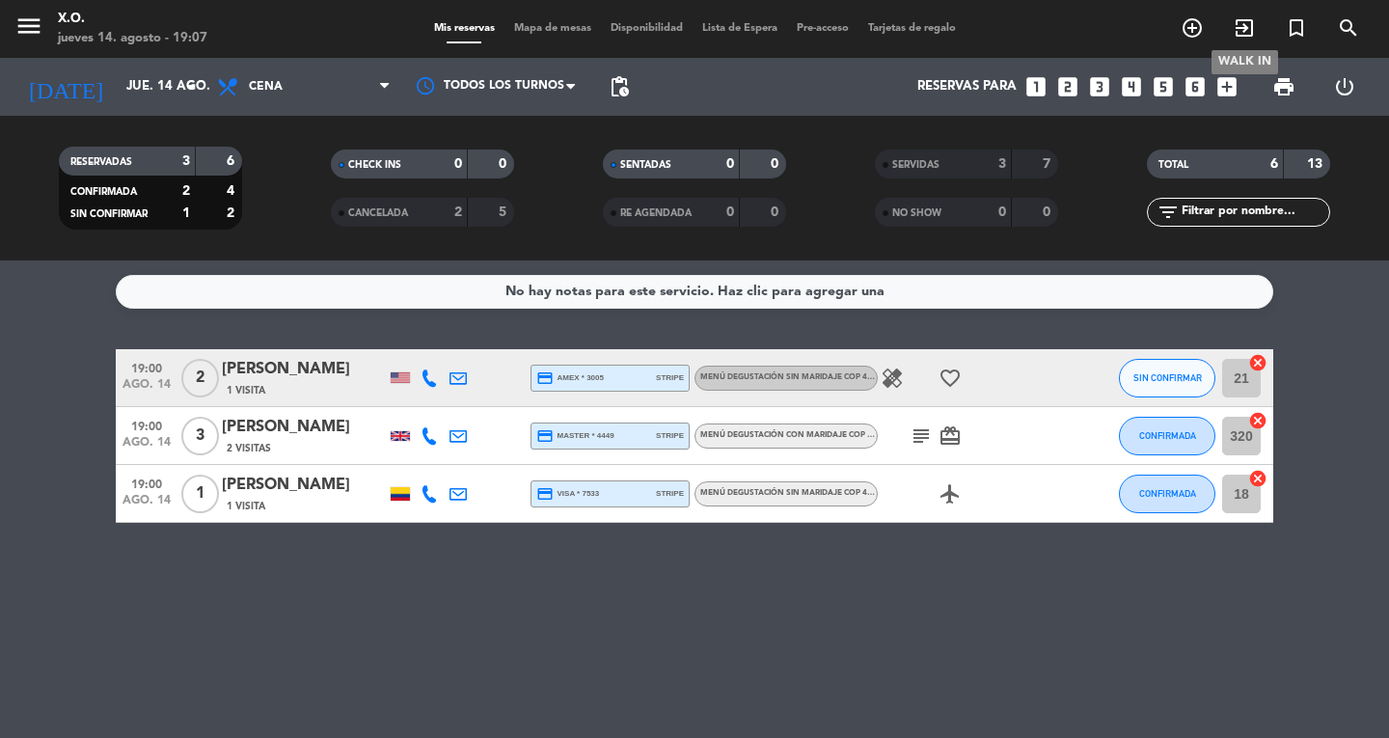
click at [1242, 37] on icon "exit_to_app" at bounding box center [1243, 27] width 23 height 23
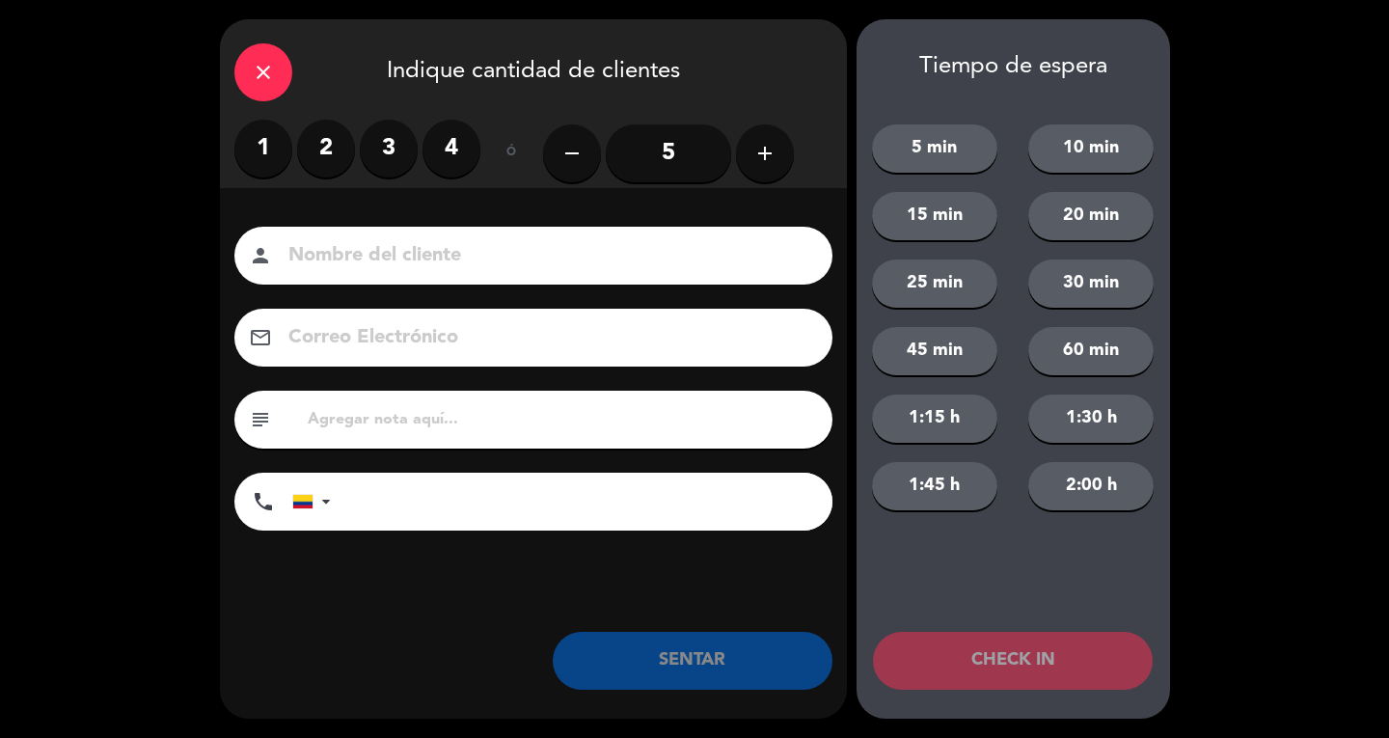
click at [274, 152] on label "1" at bounding box center [263, 149] width 58 height 58
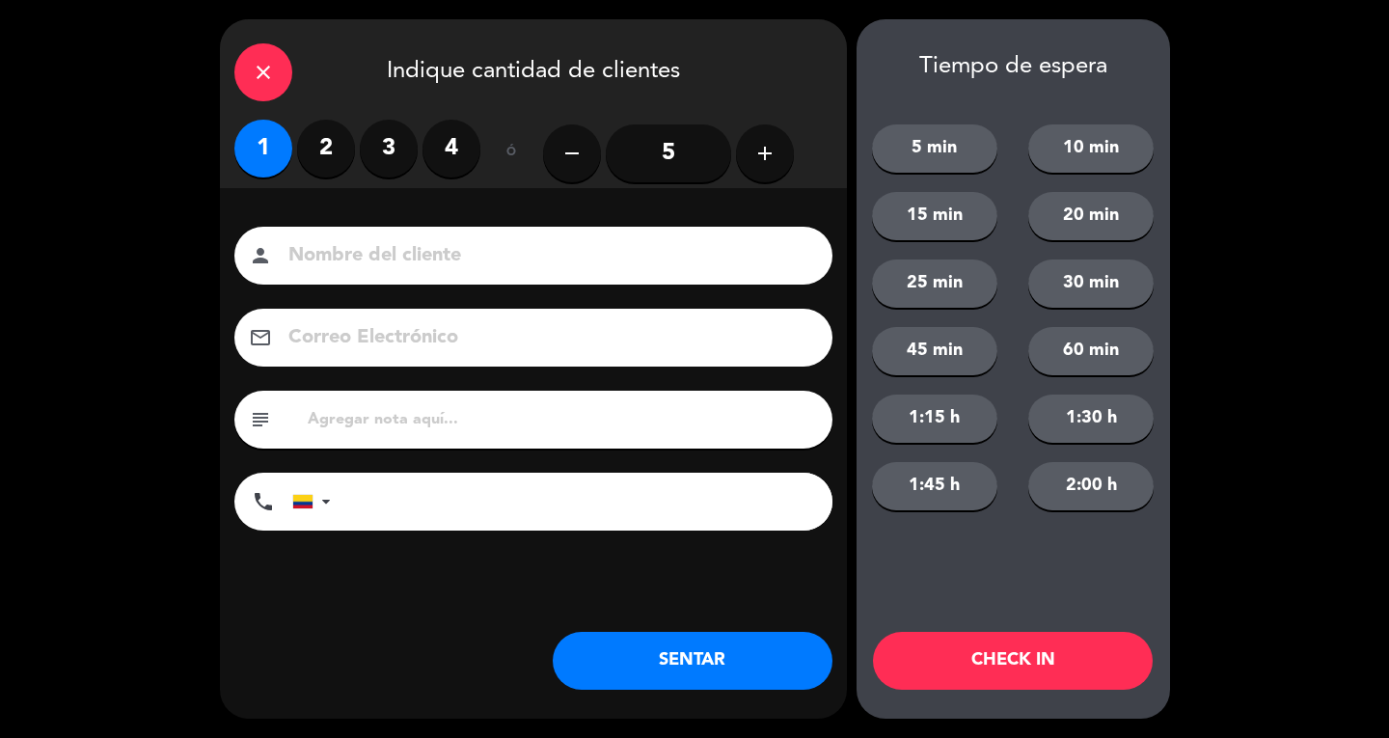
click at [368, 260] on input at bounding box center [546, 256] width 521 height 34
type input "[PERSON_NAME]"
click at [744, 667] on button "SENTAR" at bounding box center [693, 661] width 280 height 58
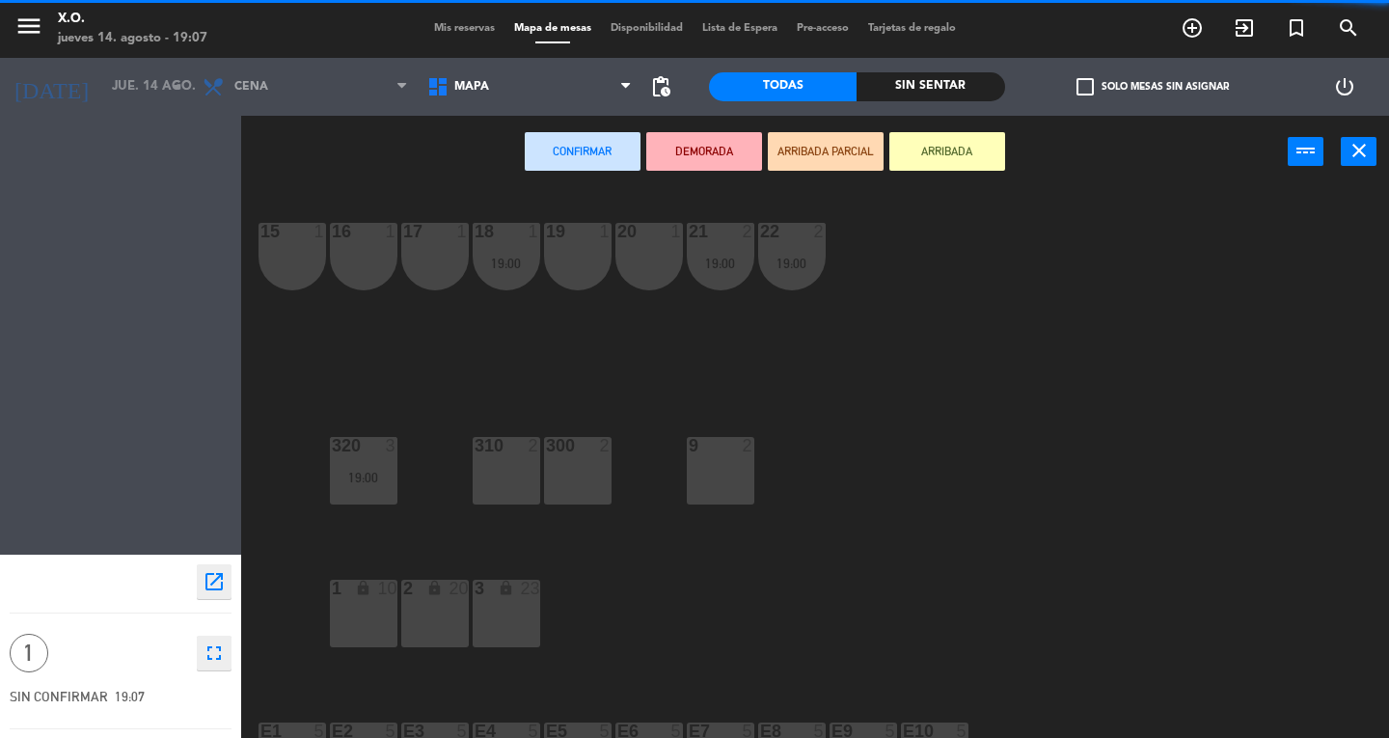
click at [444, 257] on div "17 1" at bounding box center [435, 257] width 68 height 68
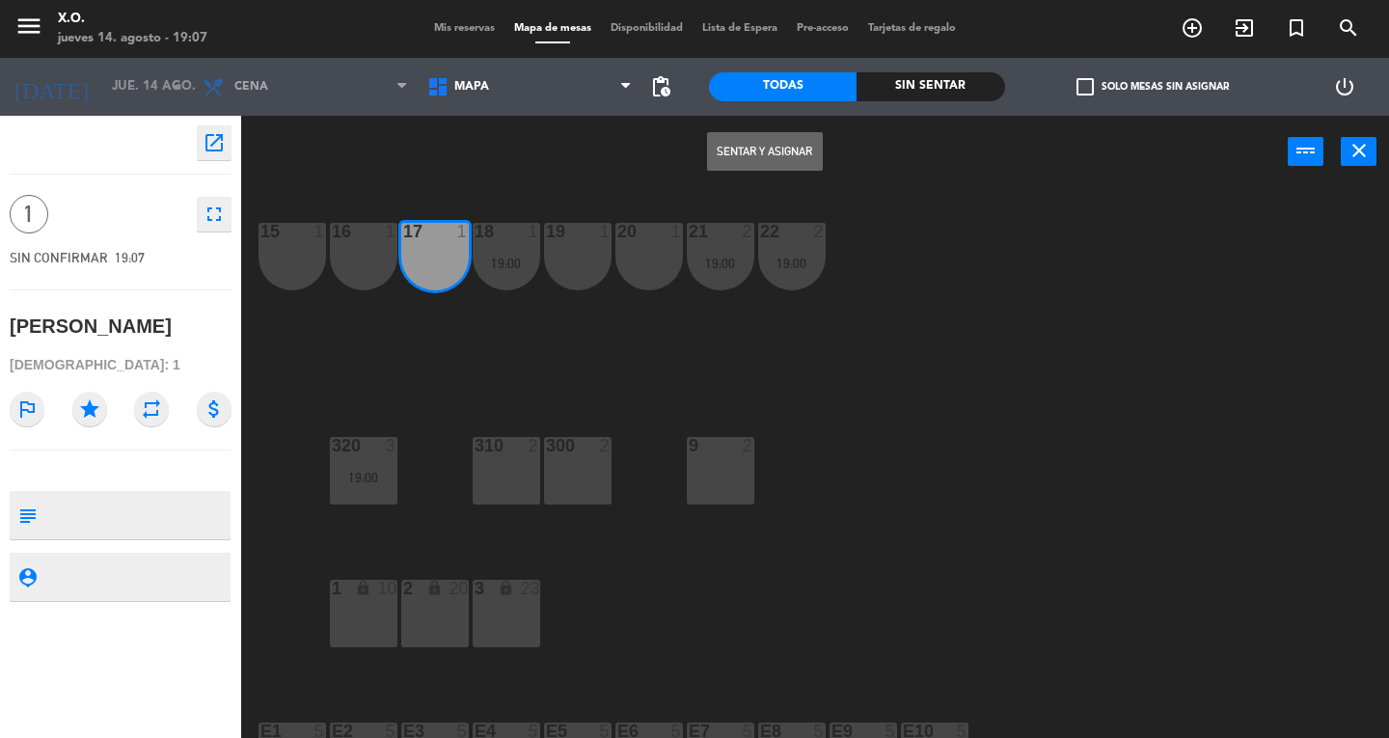
click at [765, 151] on button "Sentar y Asignar" at bounding box center [765, 151] width 116 height 39
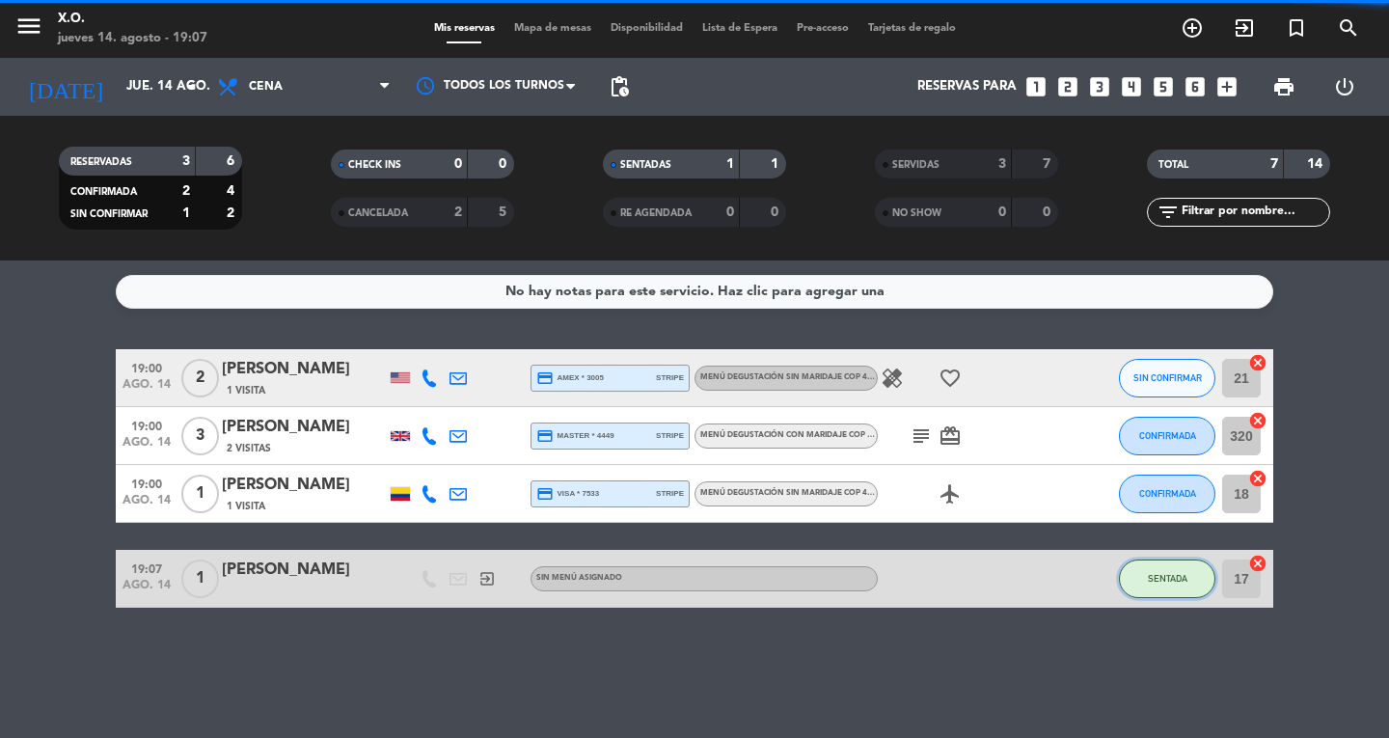
click at [1140, 584] on button "SENTADA" at bounding box center [1167, 578] width 96 height 39
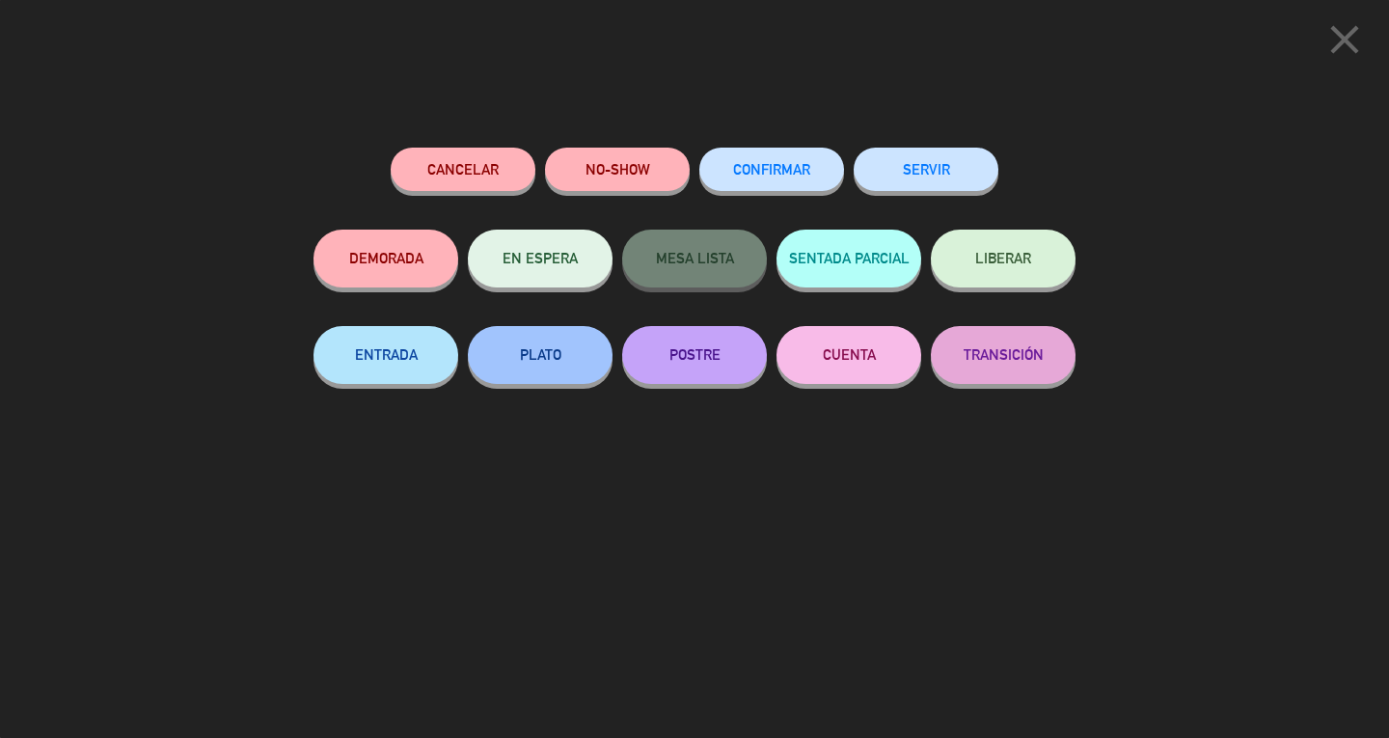
click at [962, 174] on button "SERVIR" at bounding box center [925, 169] width 145 height 43
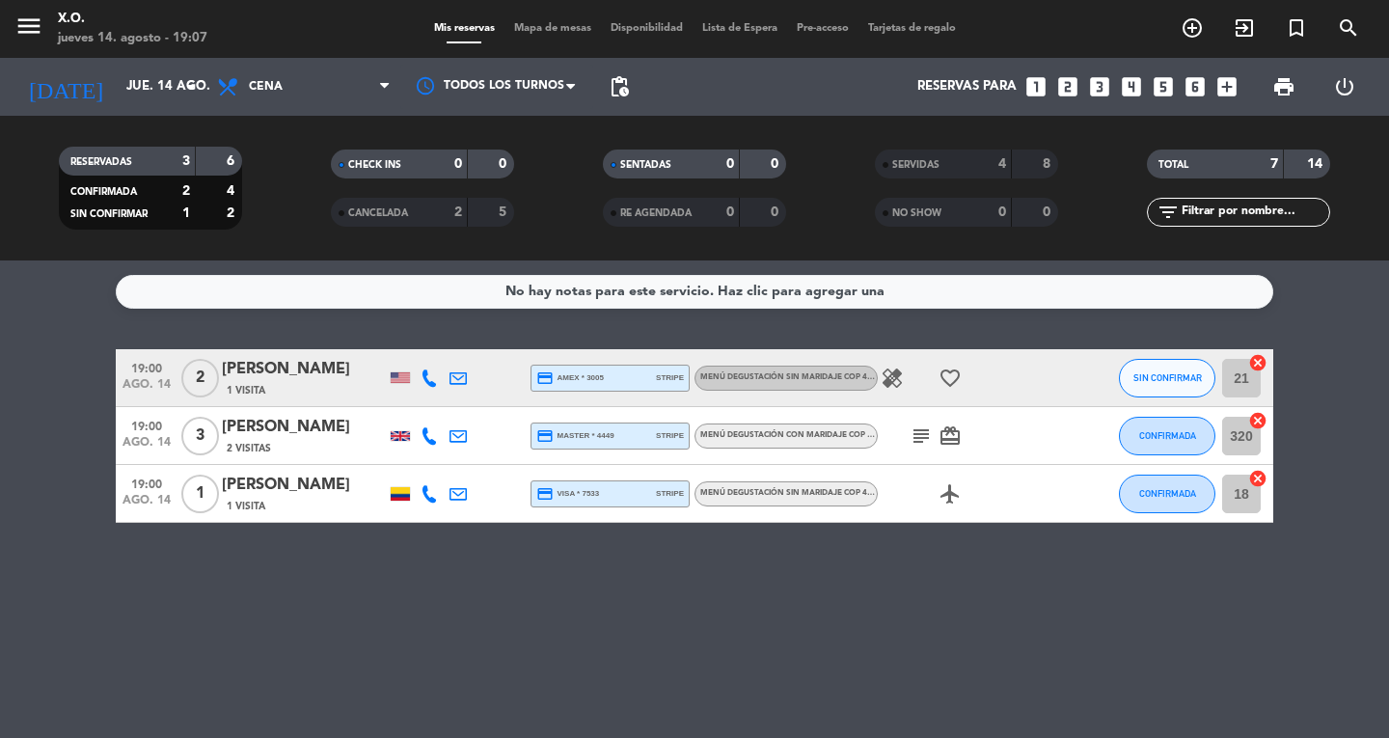
click at [427, 499] on icon at bounding box center [428, 493] width 17 height 17
click at [422, 471] on span "Copiar" at bounding box center [414, 461] width 41 height 20
click at [1186, 613] on div "No hay notas para este servicio. Haz clic para agregar una 19:00 ago. 14 2 [PER…" at bounding box center [694, 498] width 1389 height 477
click at [160, 644] on div "No hay notas para este servicio. Haz clic para agregar una 19:00 ago. 14 2 [PER…" at bounding box center [694, 498] width 1389 height 477
click at [1175, 511] on button "CONFIRMADA" at bounding box center [1167, 493] width 96 height 39
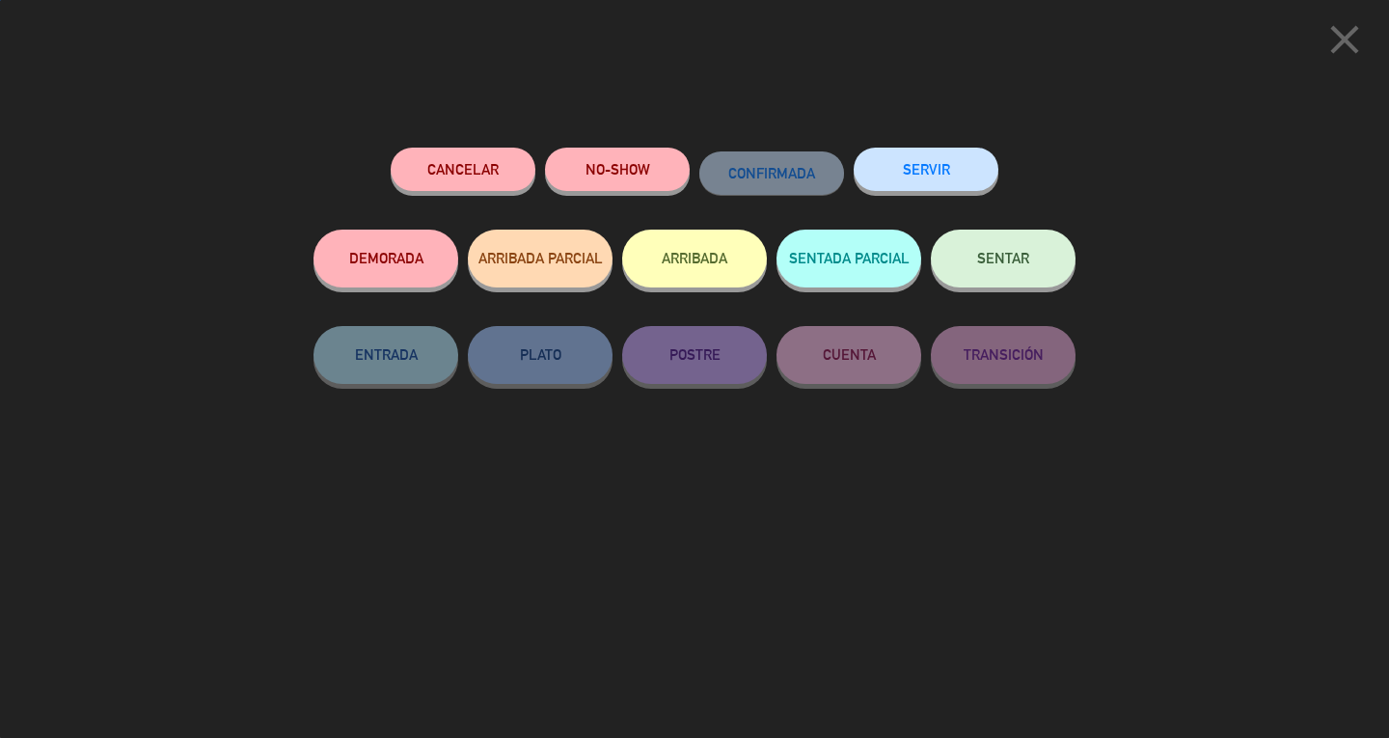
click at [947, 187] on button "SERVIR" at bounding box center [925, 169] width 145 height 43
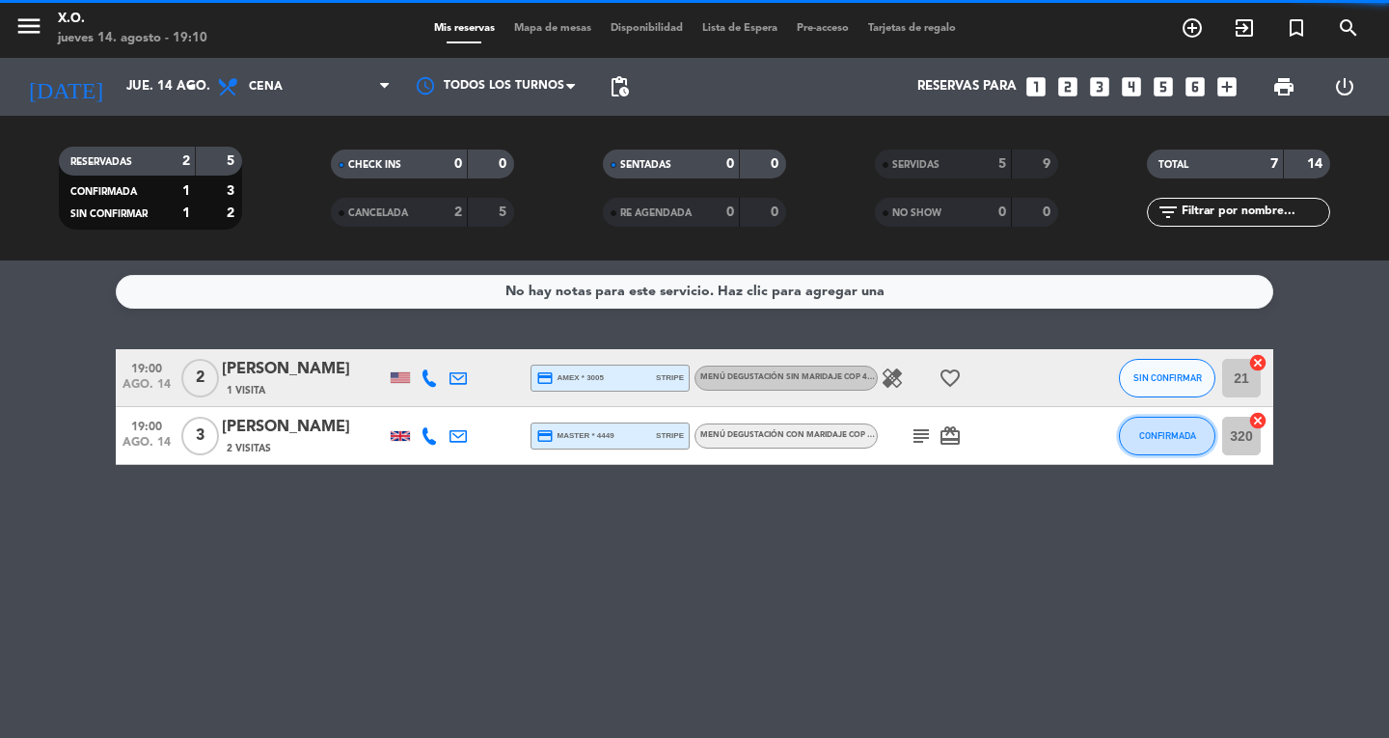
click at [1167, 435] on span "CONFIRMADA" at bounding box center [1167, 435] width 57 height 11
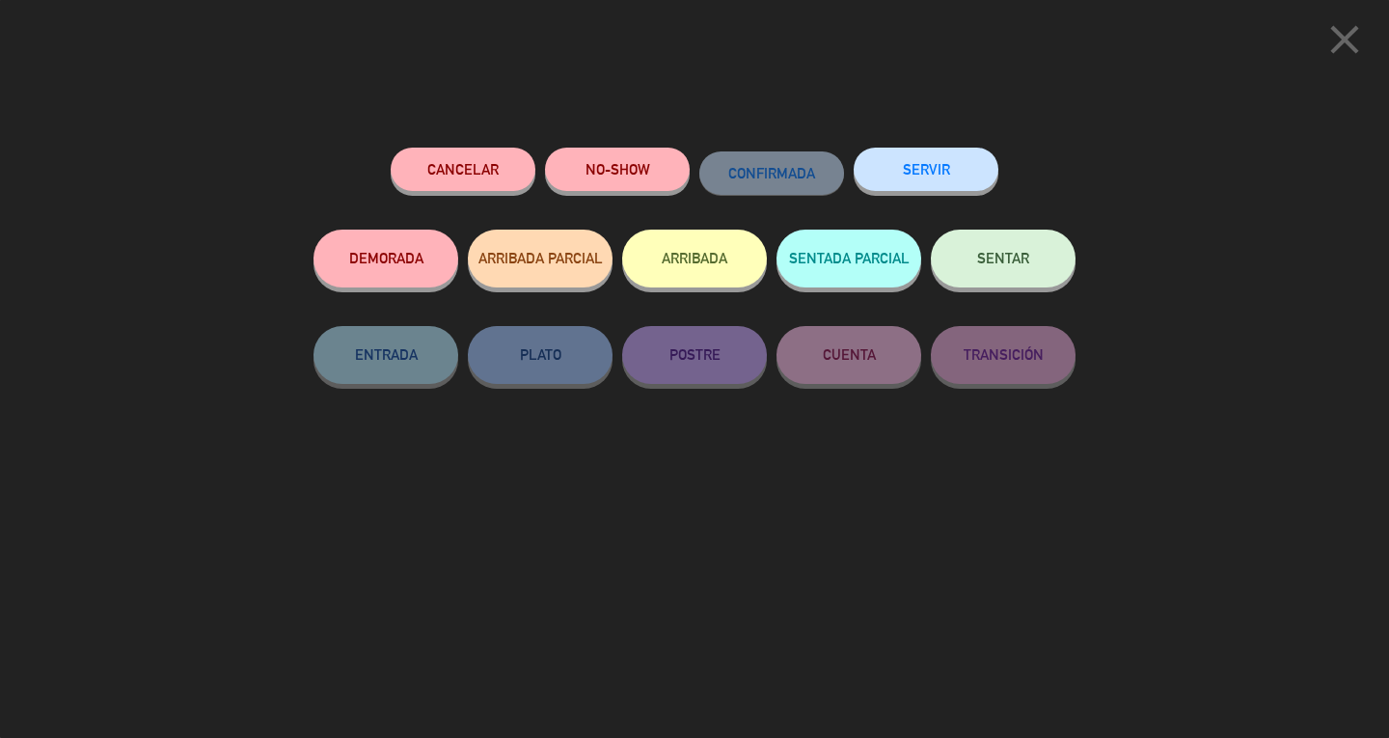
click at [962, 178] on button "SERVIR" at bounding box center [925, 169] width 145 height 43
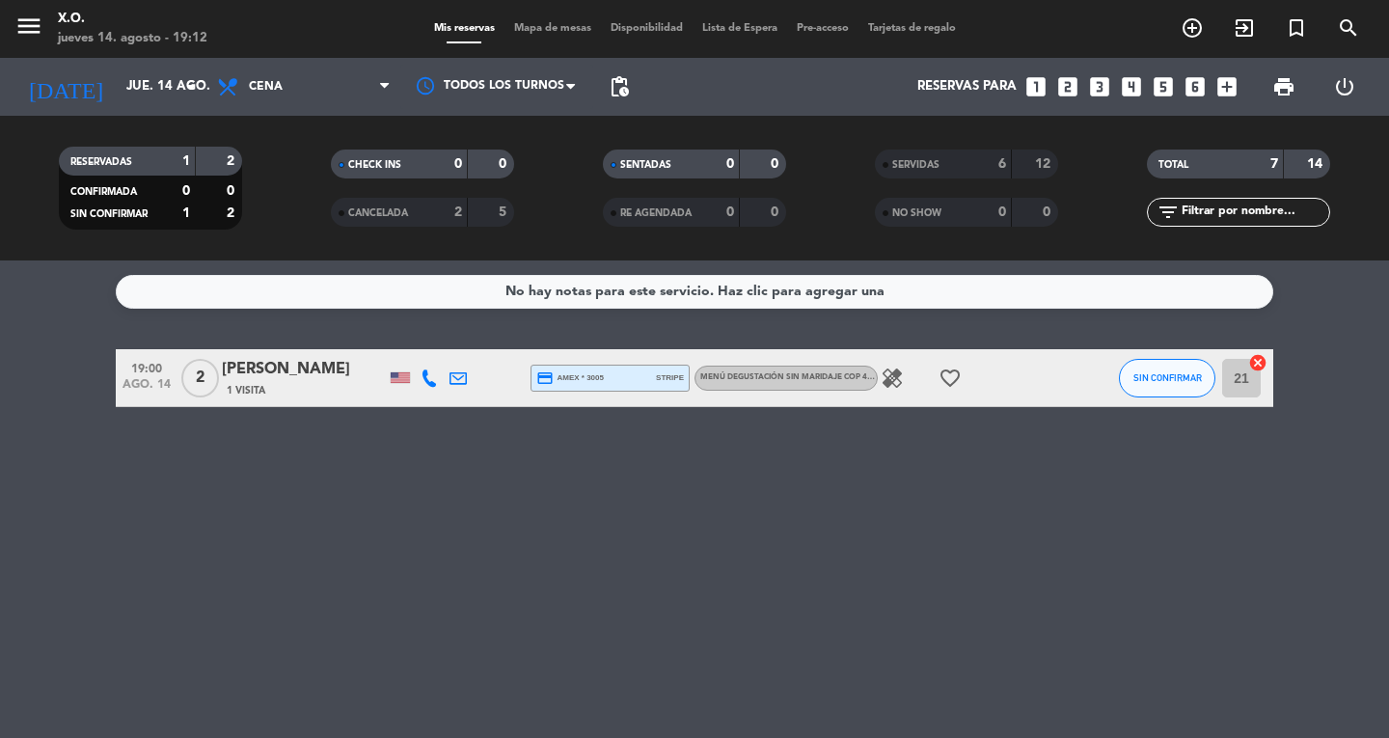
click at [37, 28] on icon "menu" at bounding box center [28, 26] width 29 height 29
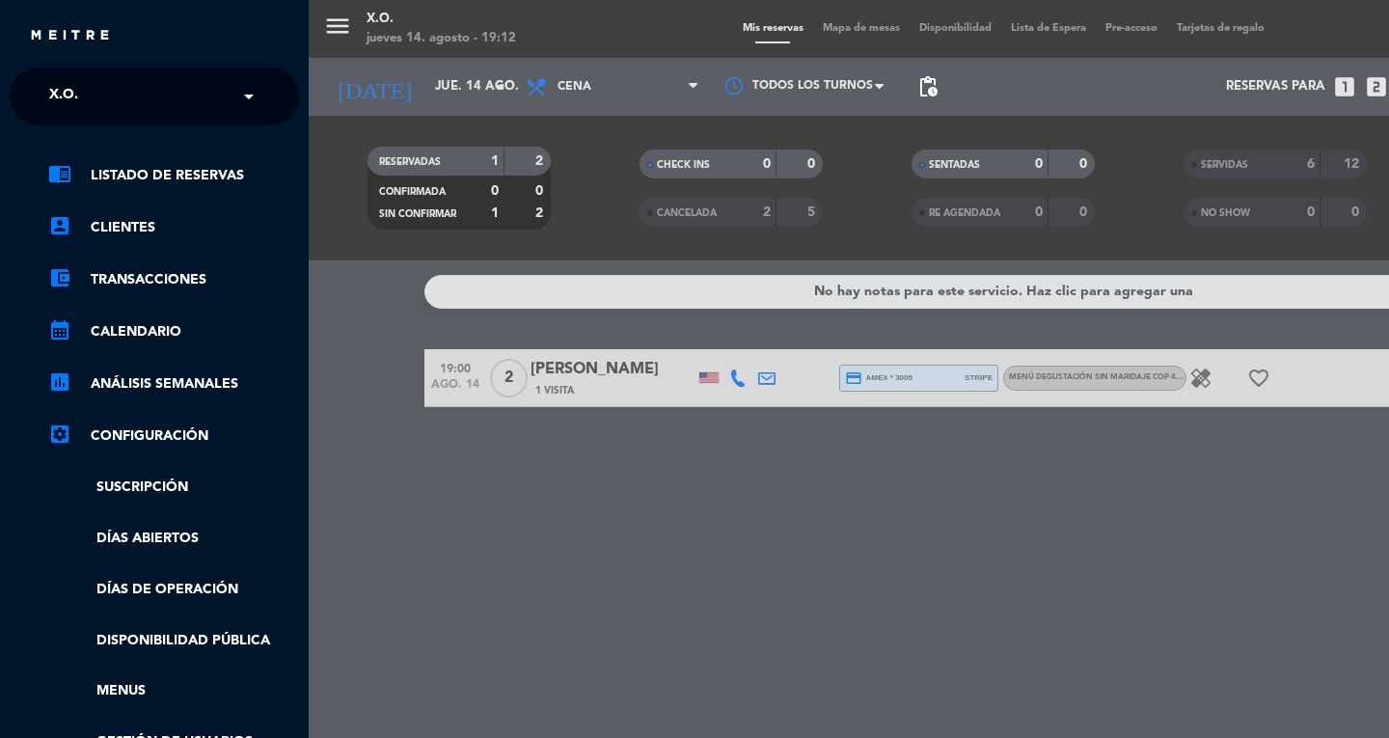
click at [80, 95] on div "× X.O." at bounding box center [74, 96] width 66 height 41
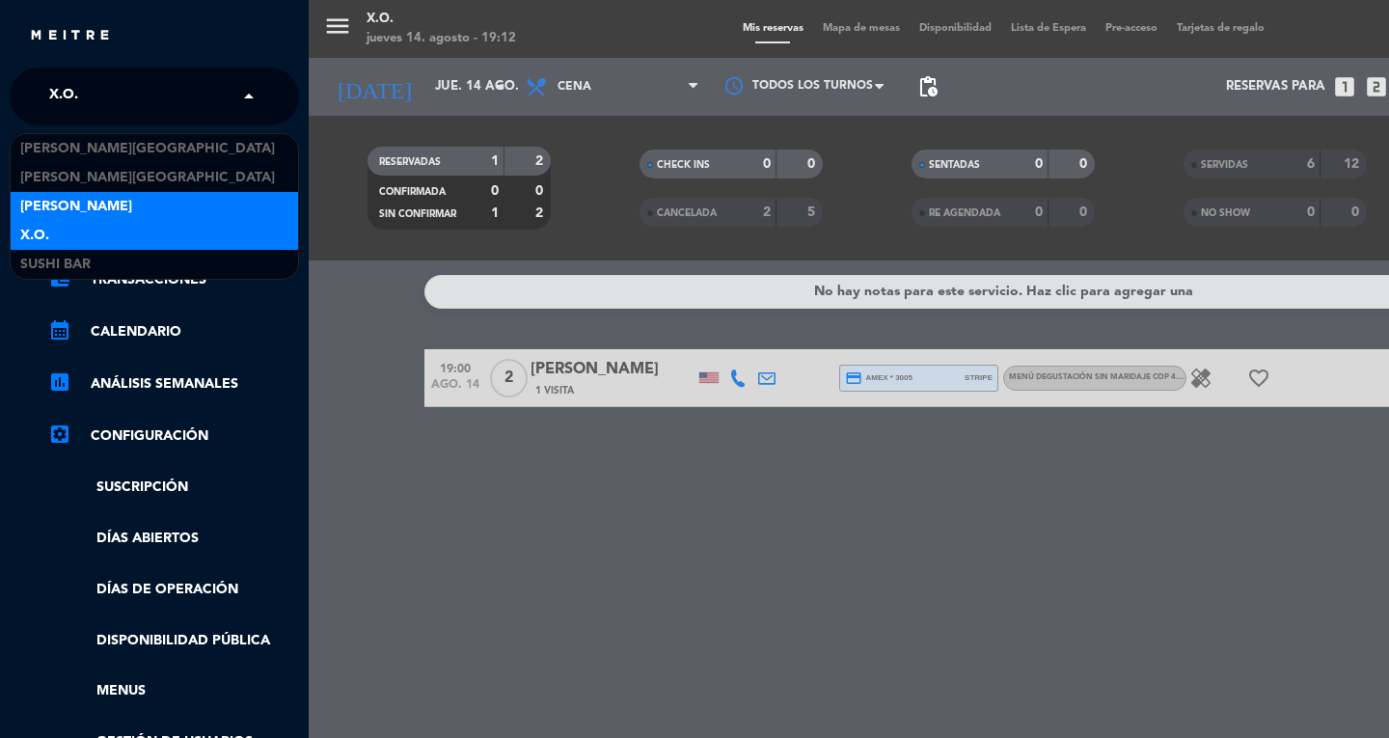
click at [50, 199] on span "[PERSON_NAME]" at bounding box center [76, 207] width 112 height 22
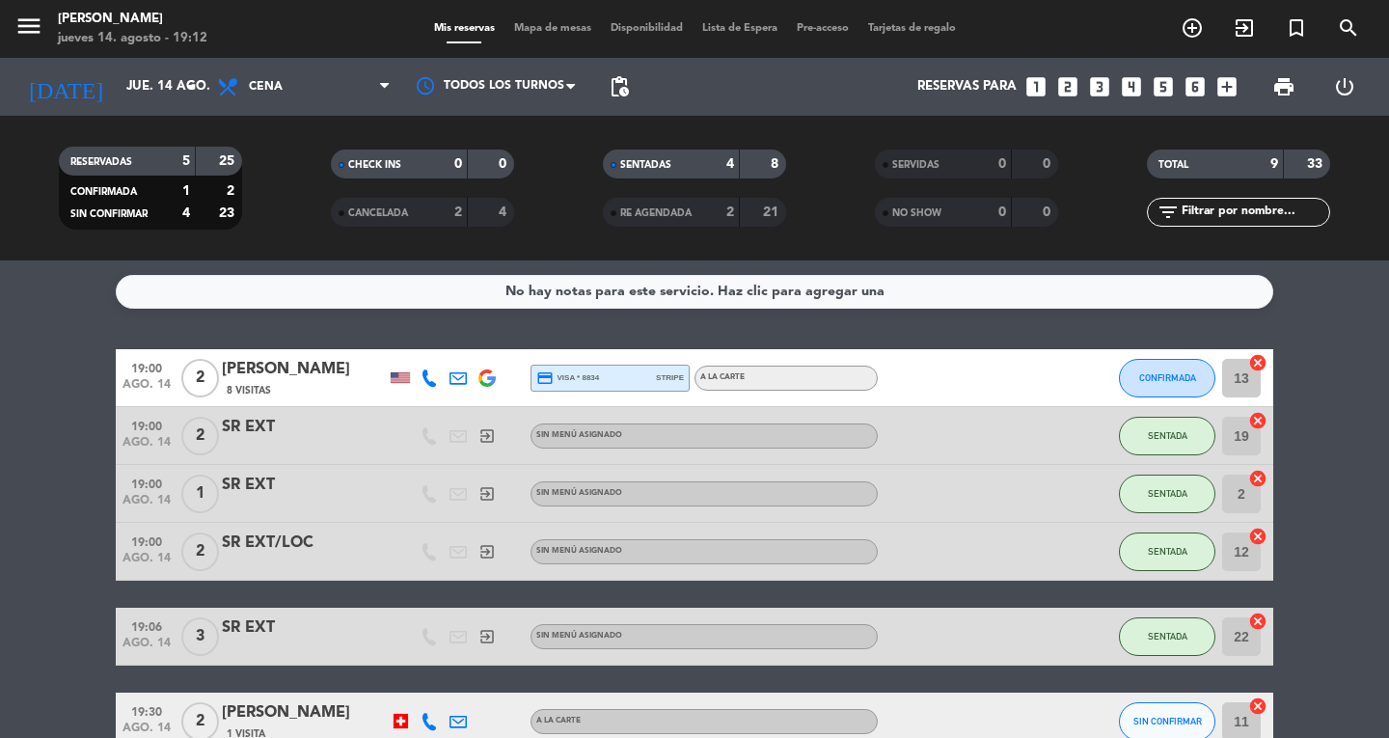
click at [41, 31] on icon "menu" at bounding box center [28, 26] width 29 height 29
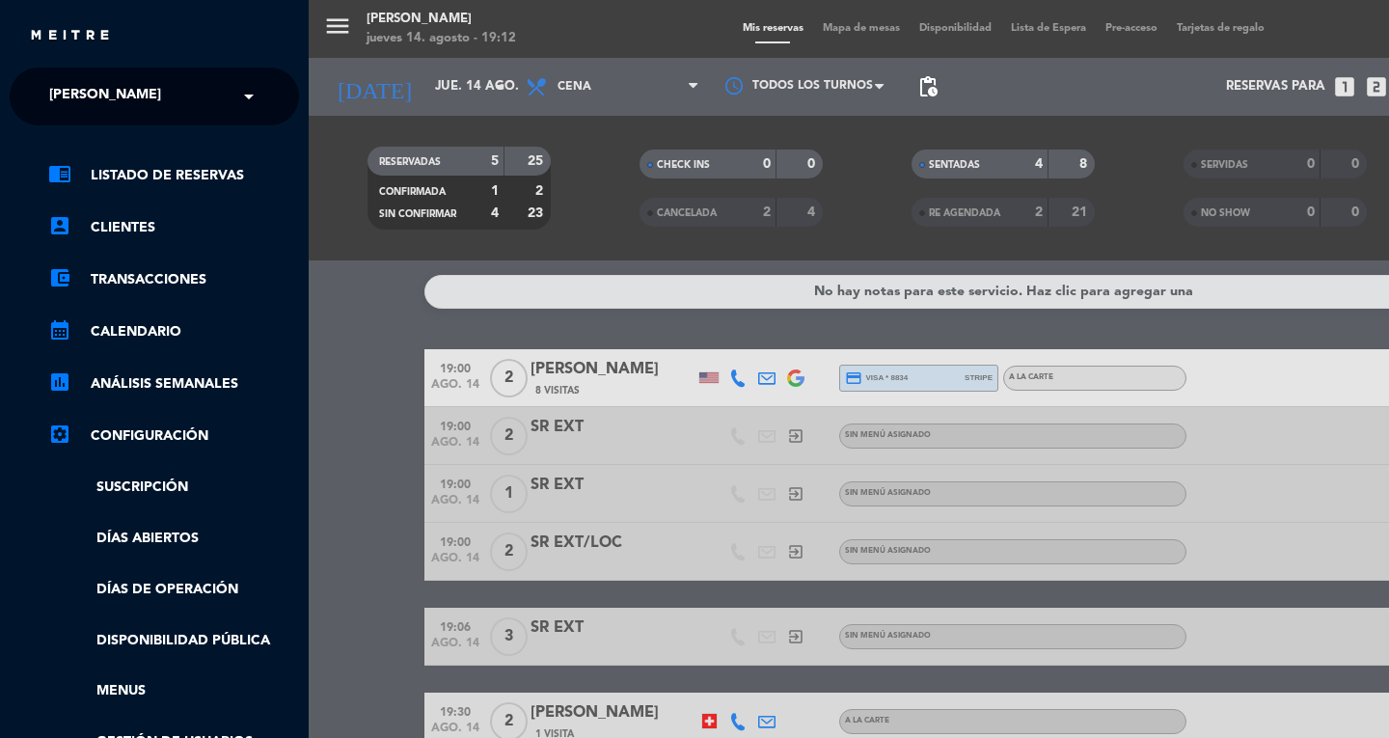
click at [66, 93] on span "[PERSON_NAME]" at bounding box center [105, 96] width 112 height 41
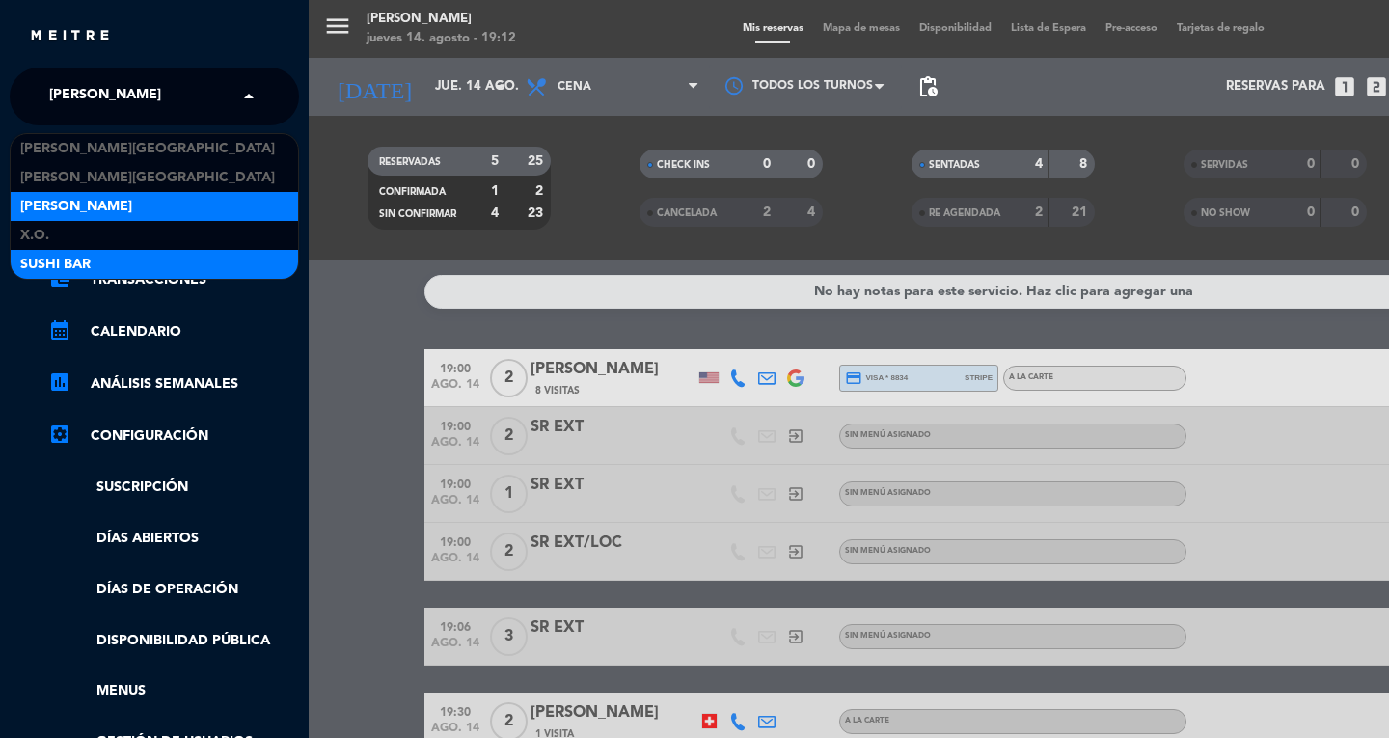
click at [34, 258] on span "SUSHI BAR" at bounding box center [55, 265] width 70 height 22
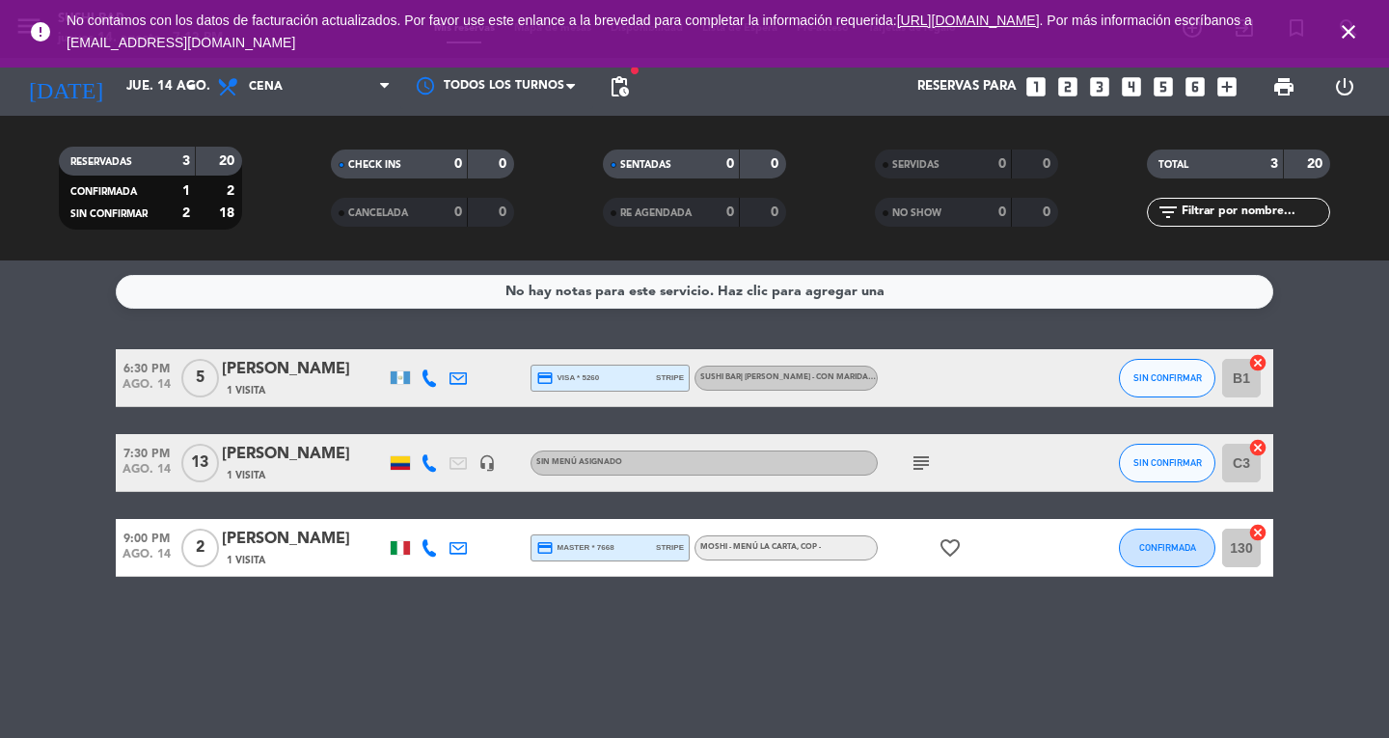
click at [1350, 37] on icon "close" at bounding box center [1348, 31] width 23 height 23
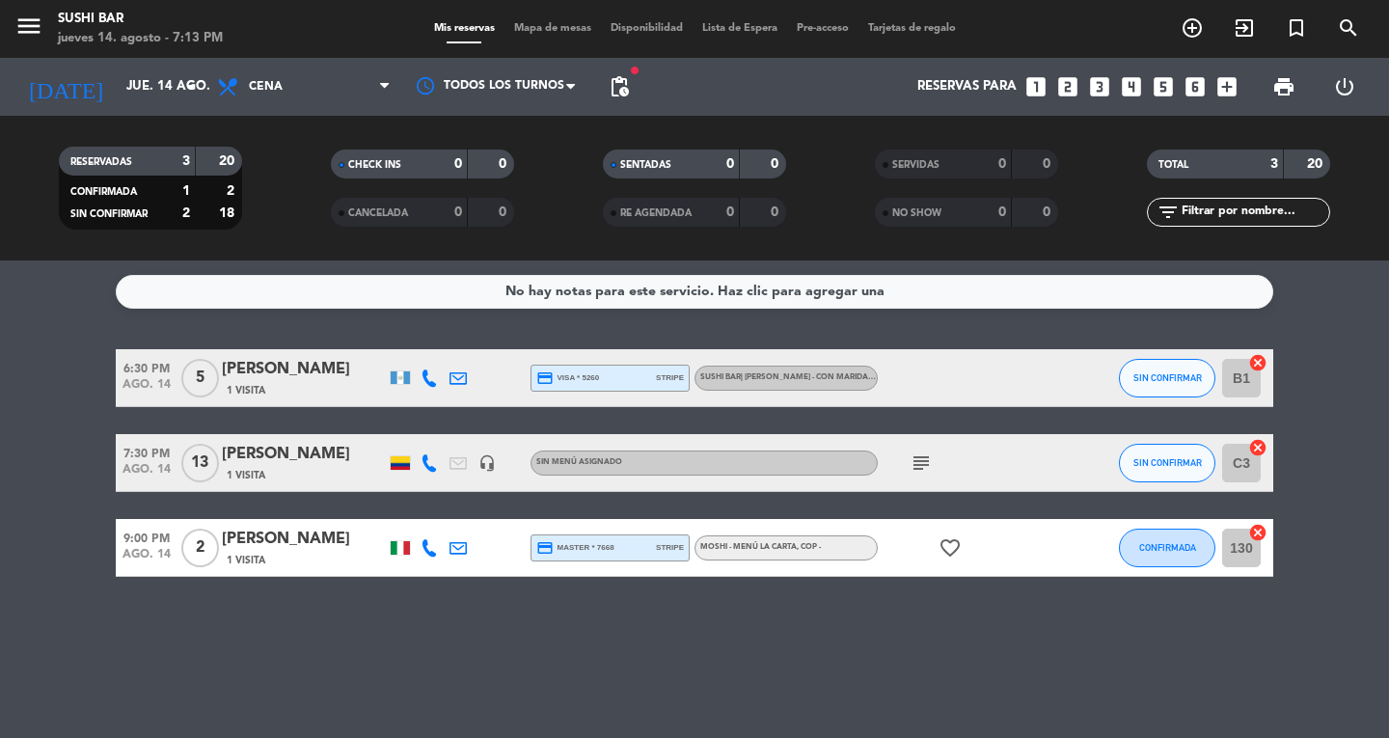
click at [529, 25] on span "Mapa de mesas" at bounding box center [552, 28] width 96 height 11
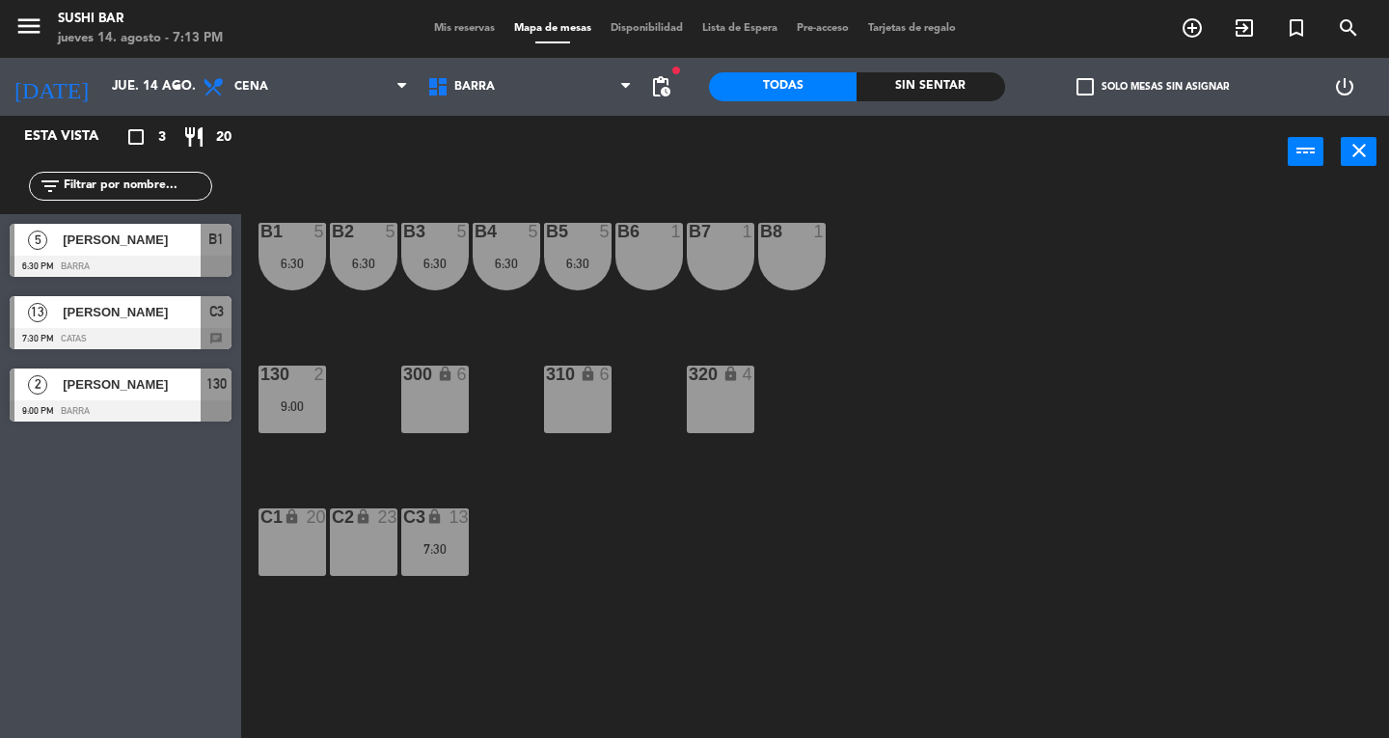
click at [582, 258] on div "6:30" at bounding box center [578, 264] width 68 height 14
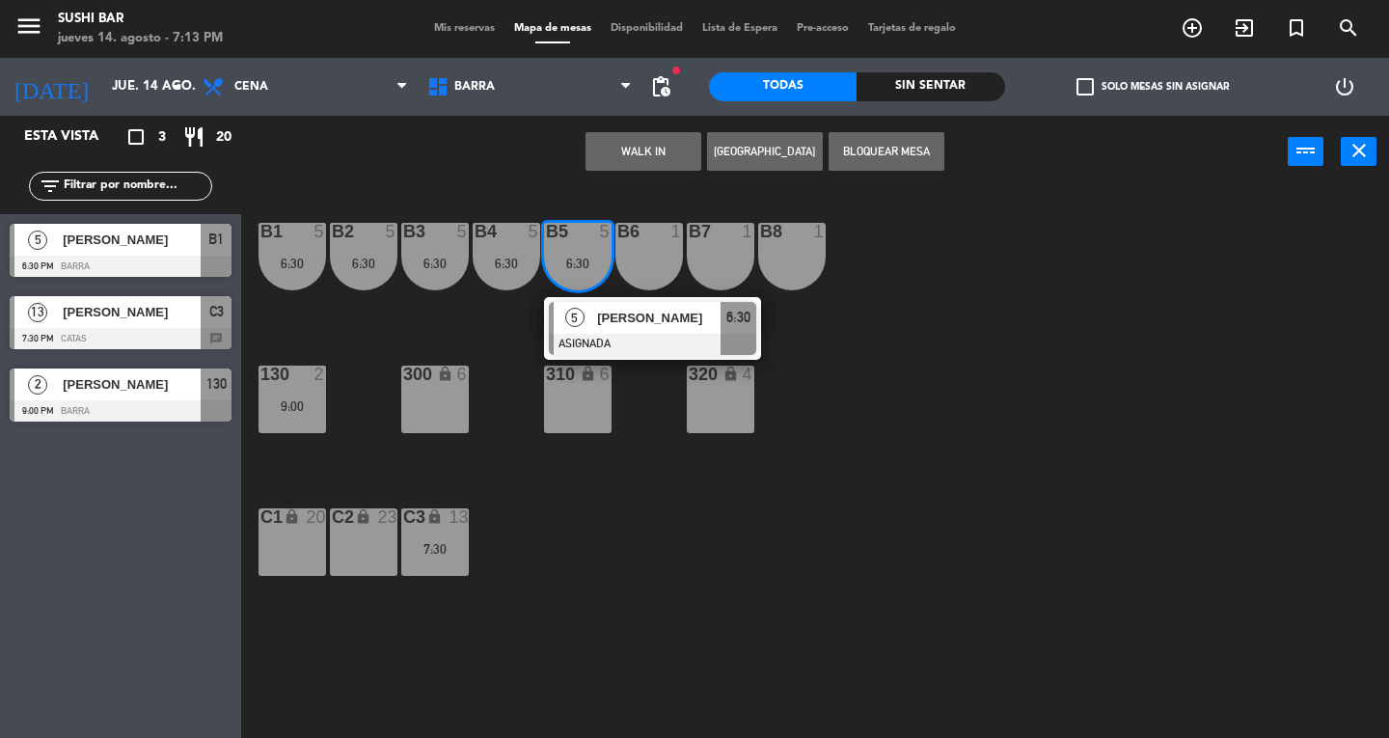
click at [653, 339] on div at bounding box center [652, 344] width 207 height 21
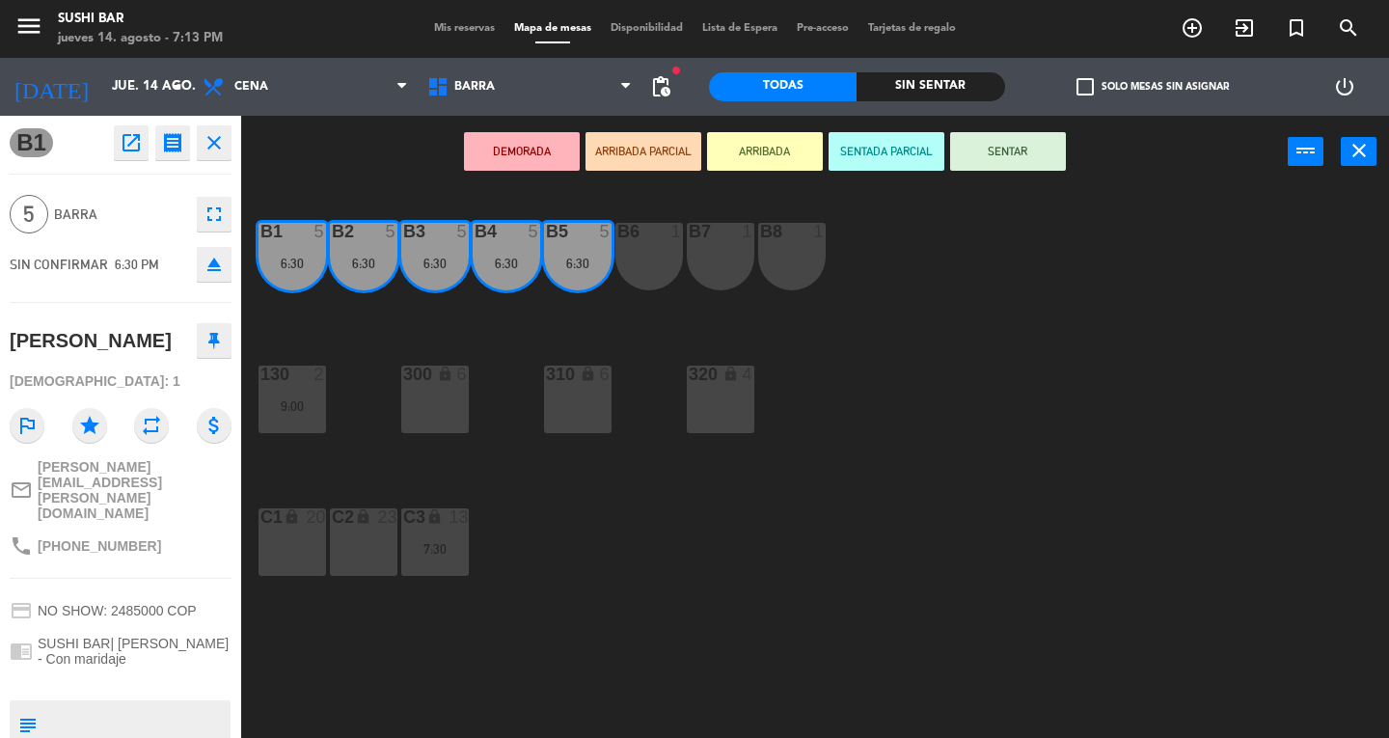
click at [218, 225] on icon "fullscreen" at bounding box center [214, 214] width 23 height 23
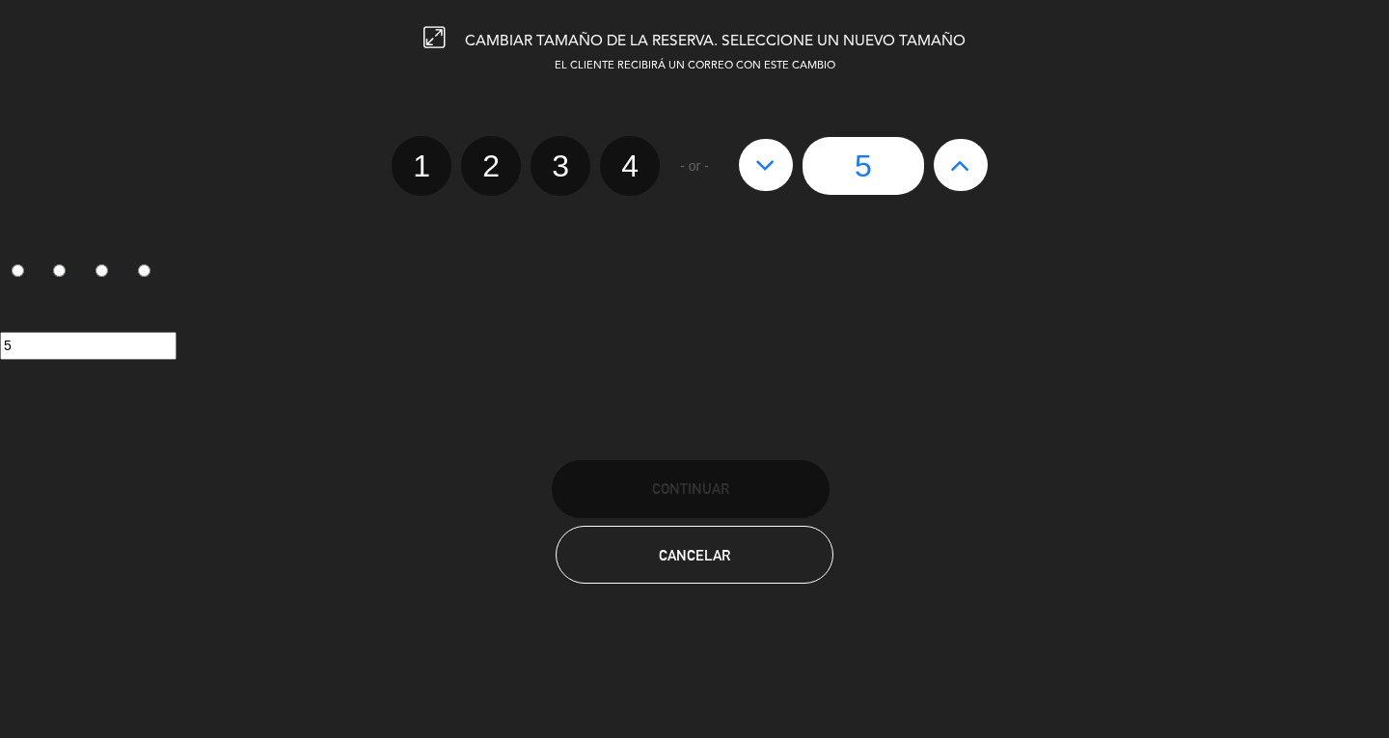
click at [629, 177] on label "4" at bounding box center [630, 166] width 60 height 60
click at [629, 155] on input "4" at bounding box center [627, 149] width 13 height 13
radio input "true"
radio input "false"
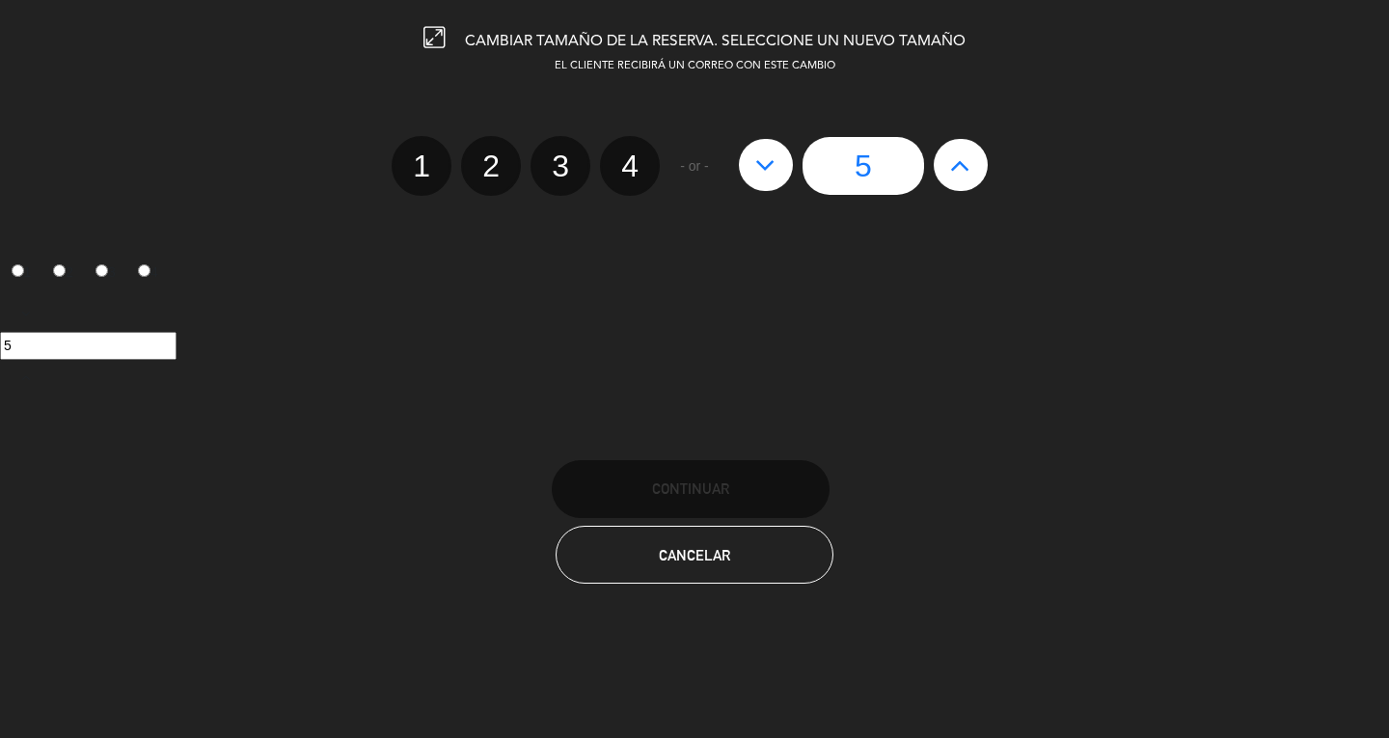
radio input "false"
radio input "true"
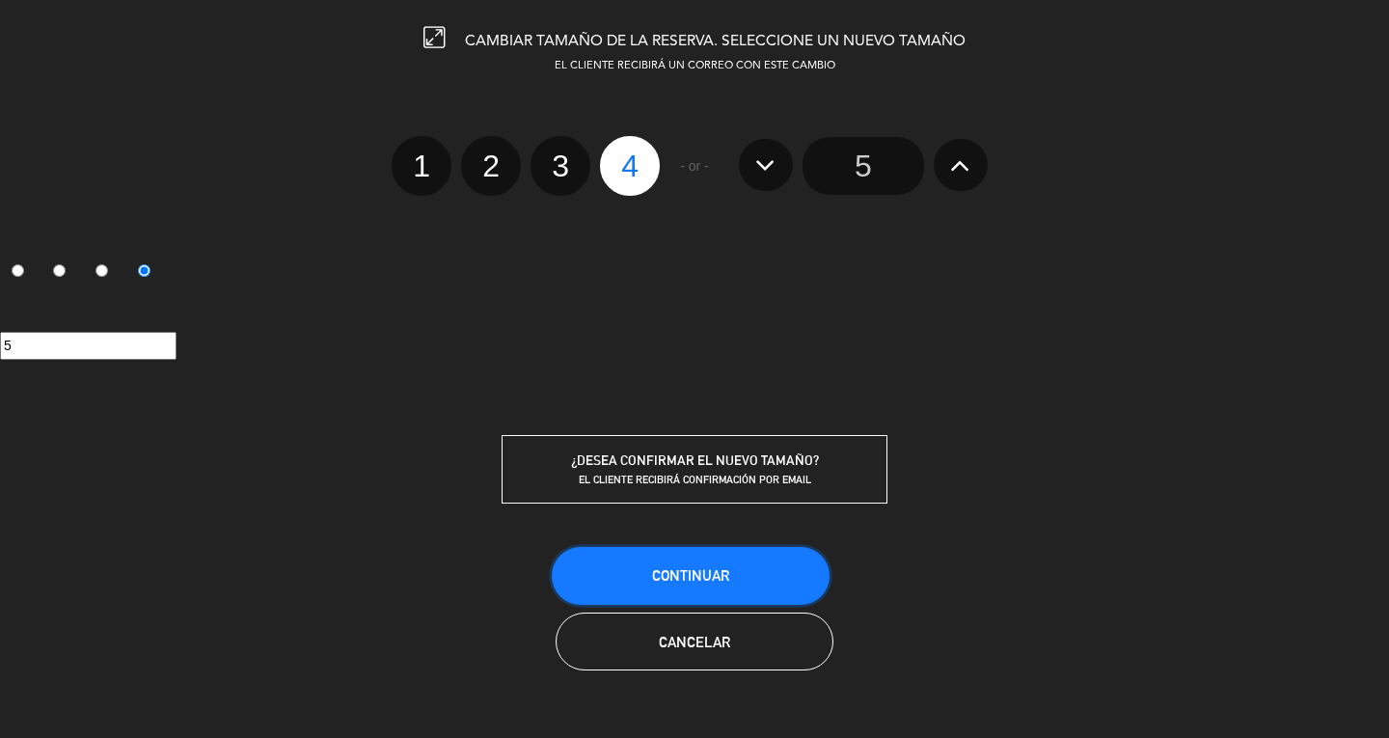
click at [733, 579] on button "Continuar" at bounding box center [691, 576] width 278 height 58
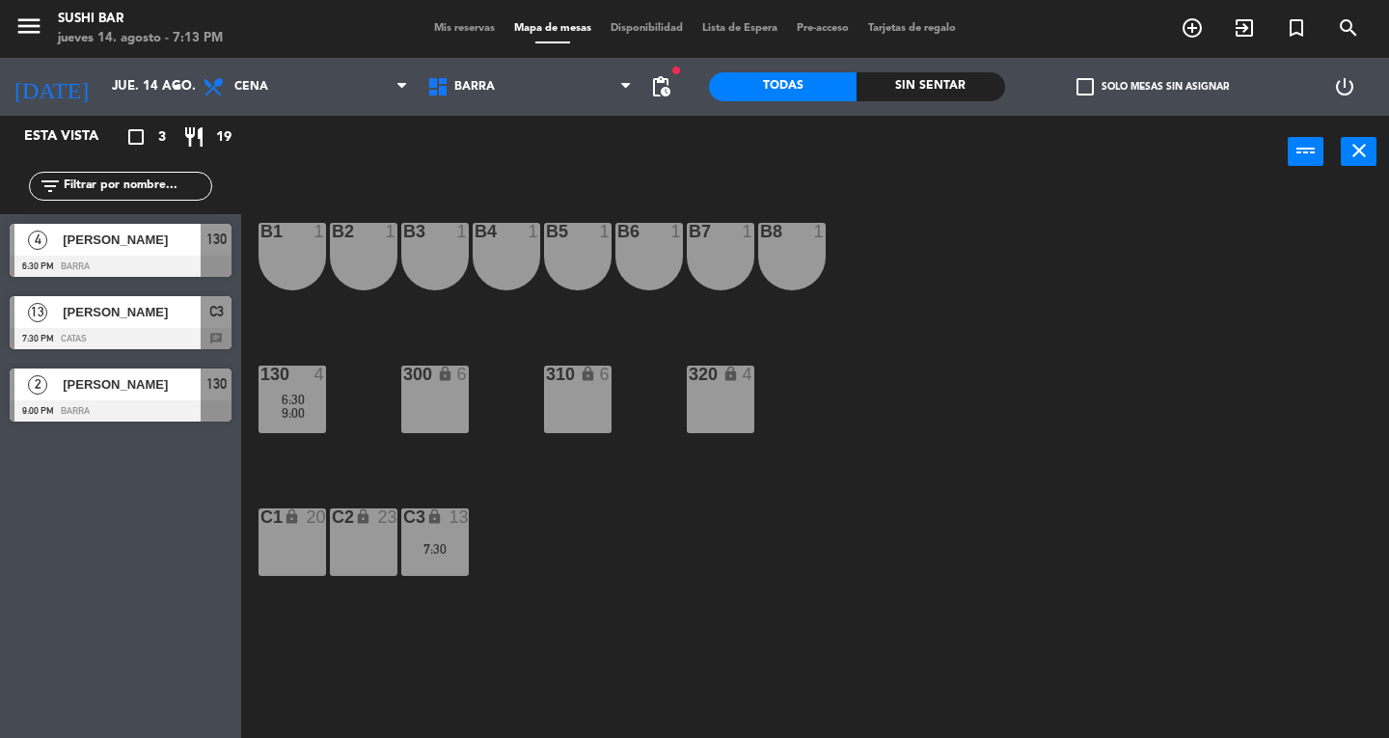
click at [624, 525] on div "B1 1 B2 1 B3 1 B4 1 B5 1 B6 1 B7 1 B8 1 130 4 6:30 9:00 300 lock 6 310 lock 6 3…" at bounding box center [822, 463] width 1134 height 550
click at [215, 259] on div at bounding box center [121, 266] width 222 height 21
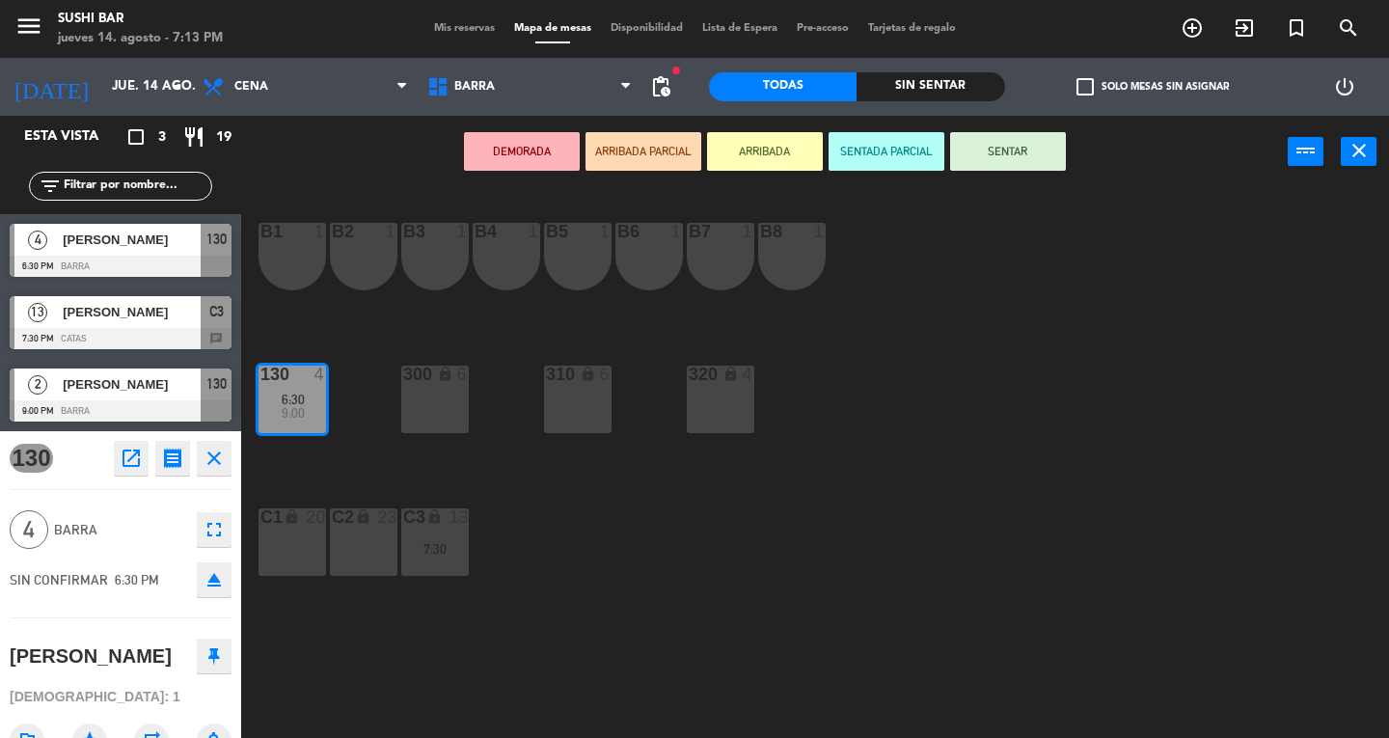
click at [290, 274] on div "B1 1" at bounding box center [292, 257] width 68 height 68
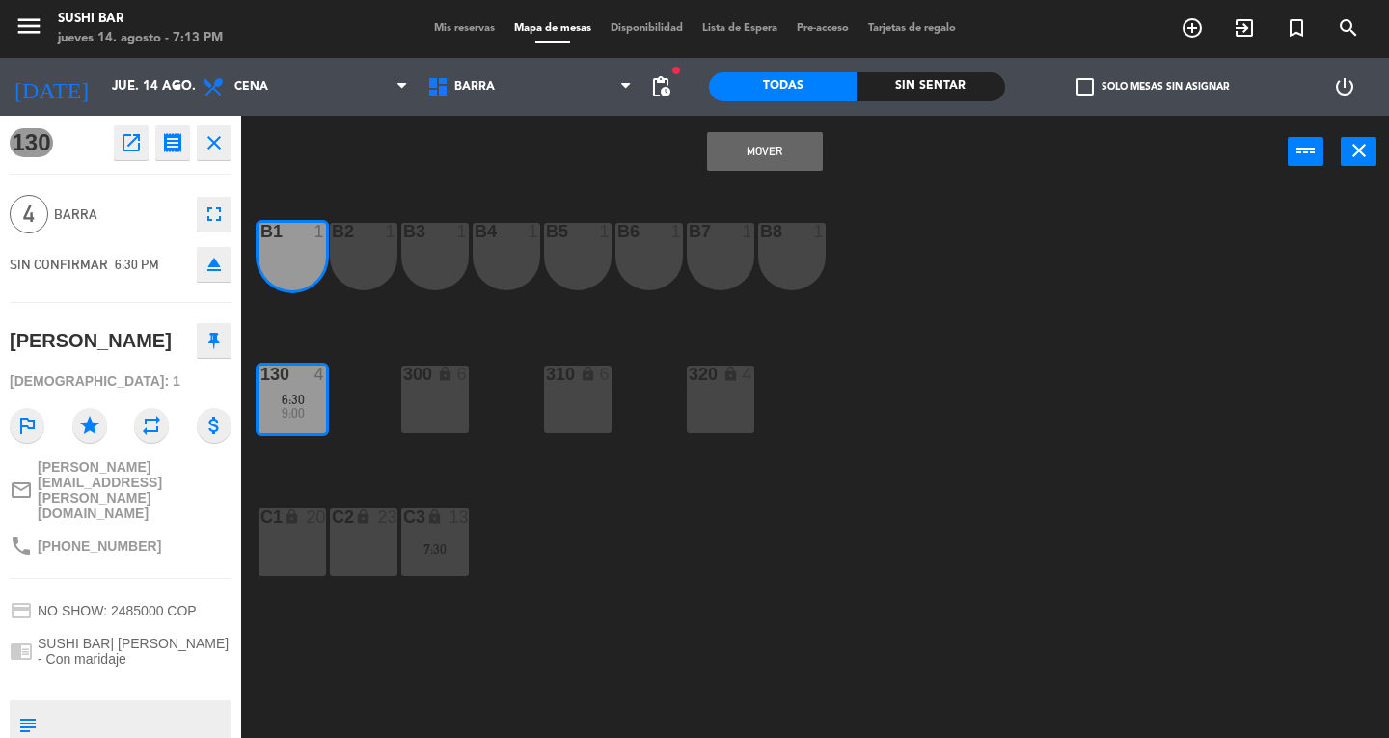
click at [449, 257] on div "B3 1" at bounding box center [435, 257] width 68 height 68
click at [513, 253] on div "B4 1" at bounding box center [507, 257] width 68 height 68
click at [349, 269] on div "B2 1" at bounding box center [364, 257] width 68 height 68
click at [430, 266] on div "B3 1" at bounding box center [435, 257] width 68 height 68
click at [509, 262] on div "B4 1" at bounding box center [507, 257] width 68 height 68
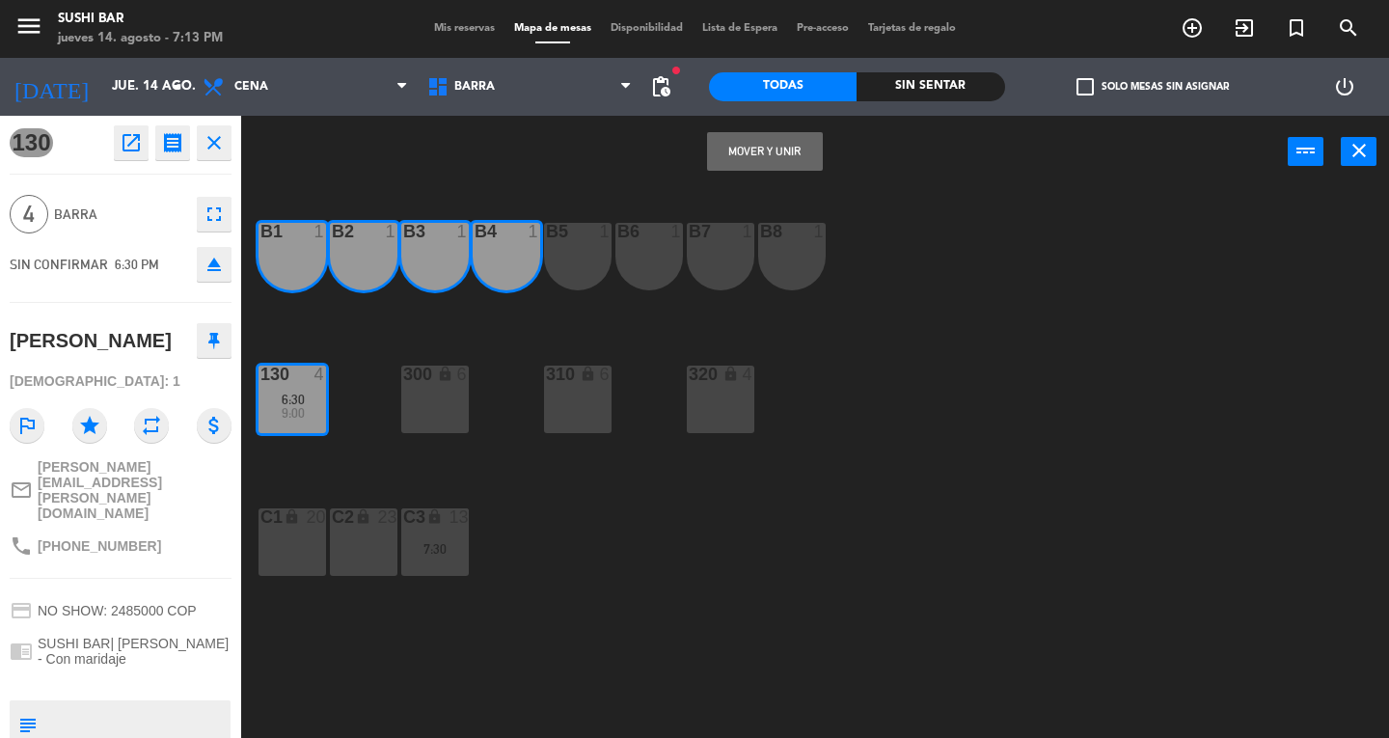
click at [781, 164] on button "Mover y Unir" at bounding box center [765, 151] width 116 height 39
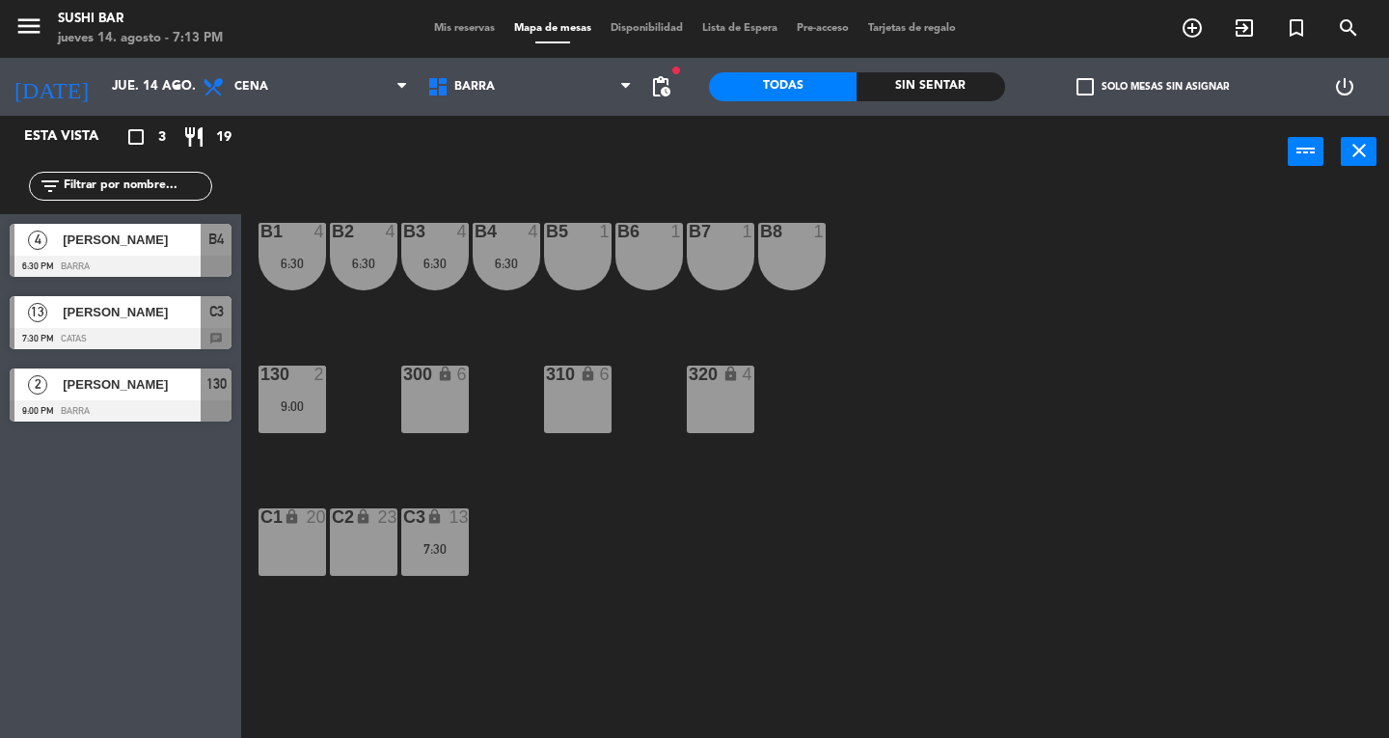
click at [500, 272] on div "B4 4 6:30" at bounding box center [507, 257] width 68 height 68
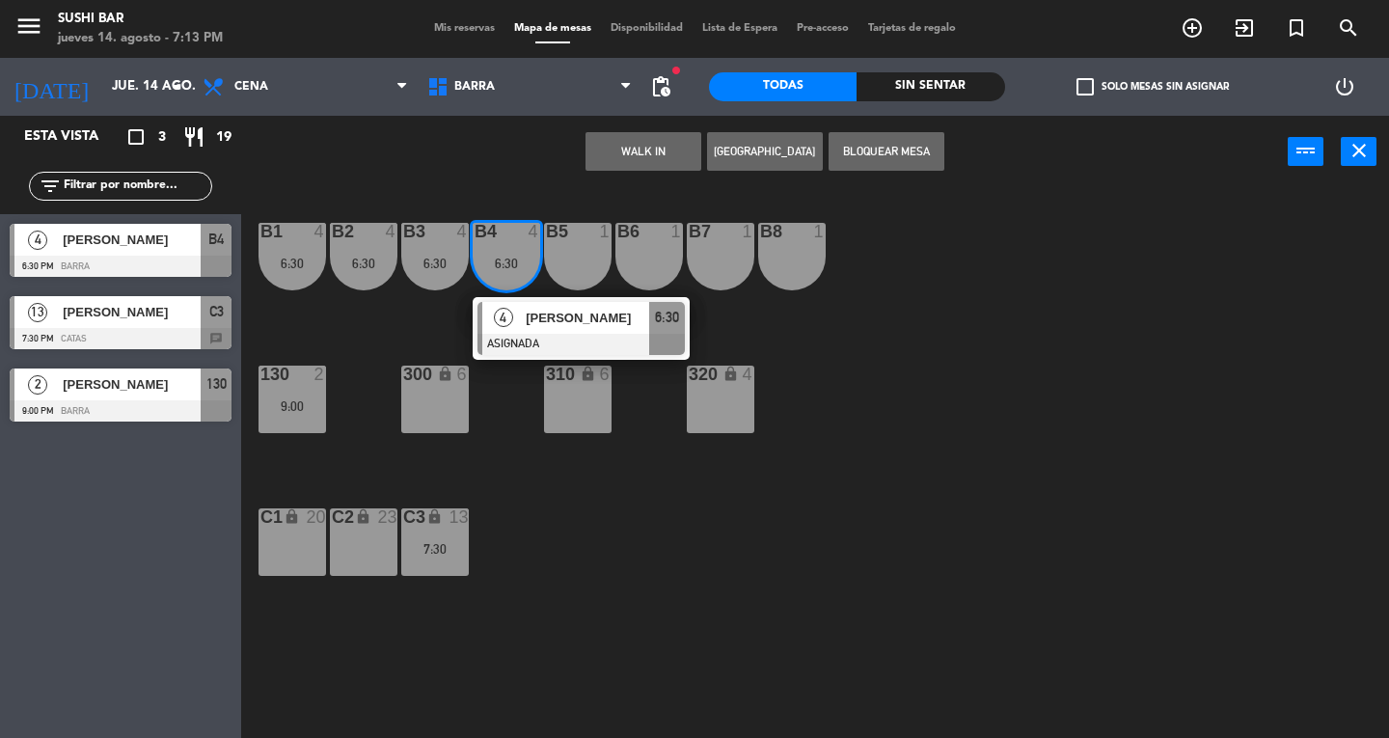
click at [601, 347] on div at bounding box center [580, 344] width 207 height 21
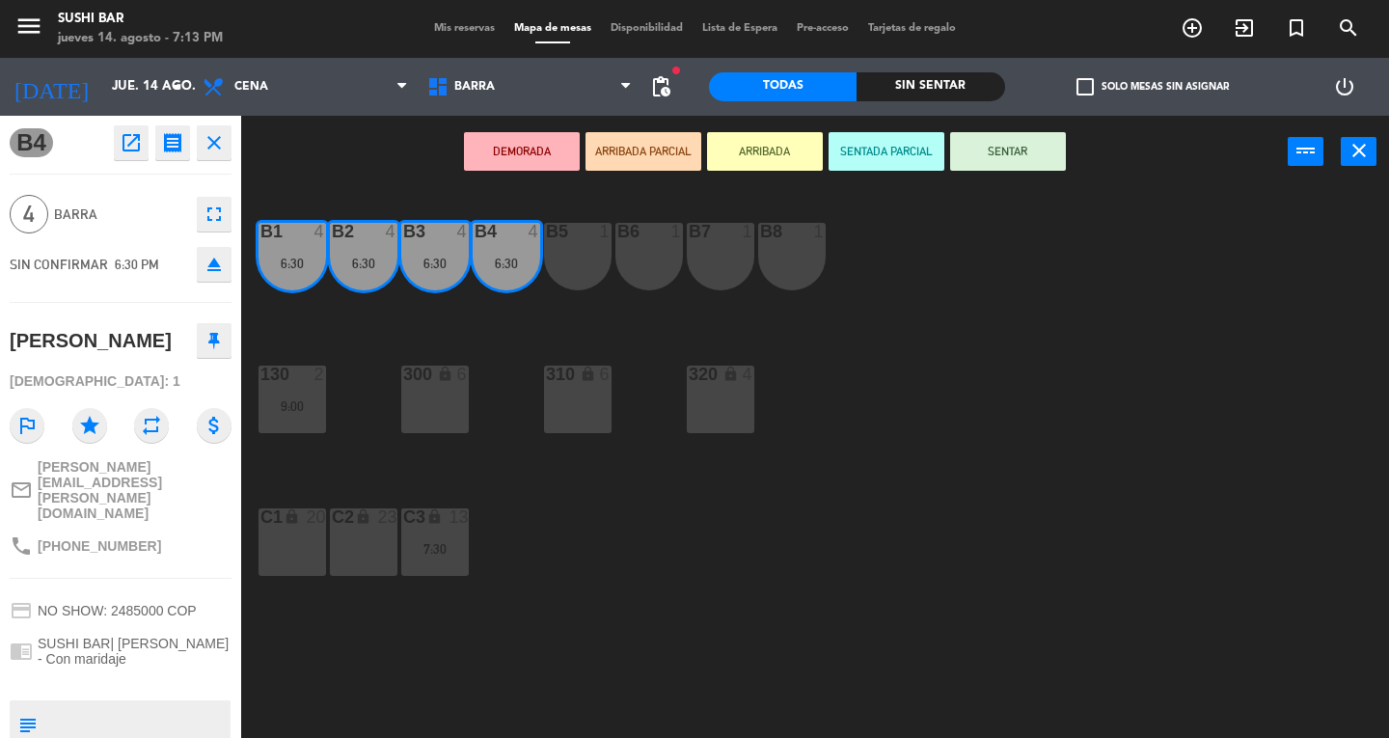
click at [996, 162] on button "SENTAR" at bounding box center [1008, 151] width 116 height 39
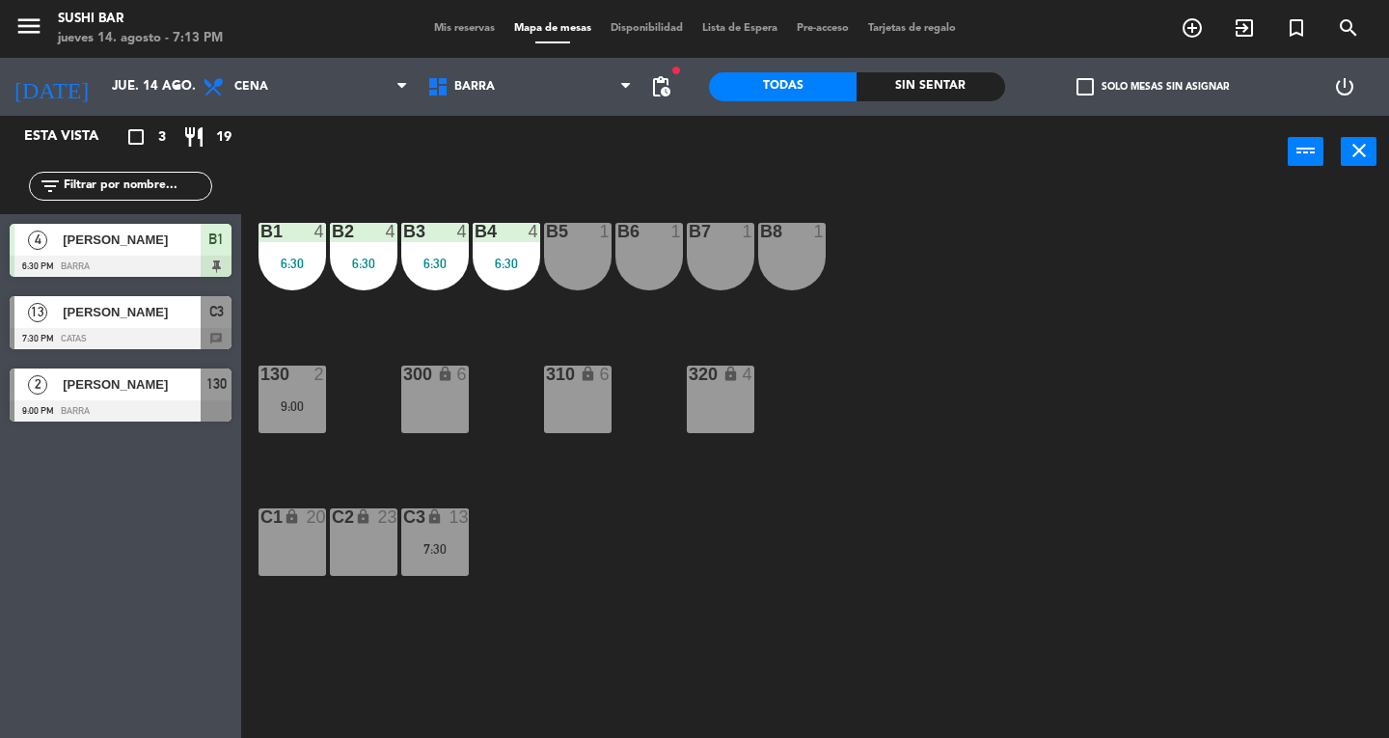
click at [793, 260] on div "B8 1" at bounding box center [792, 257] width 68 height 68
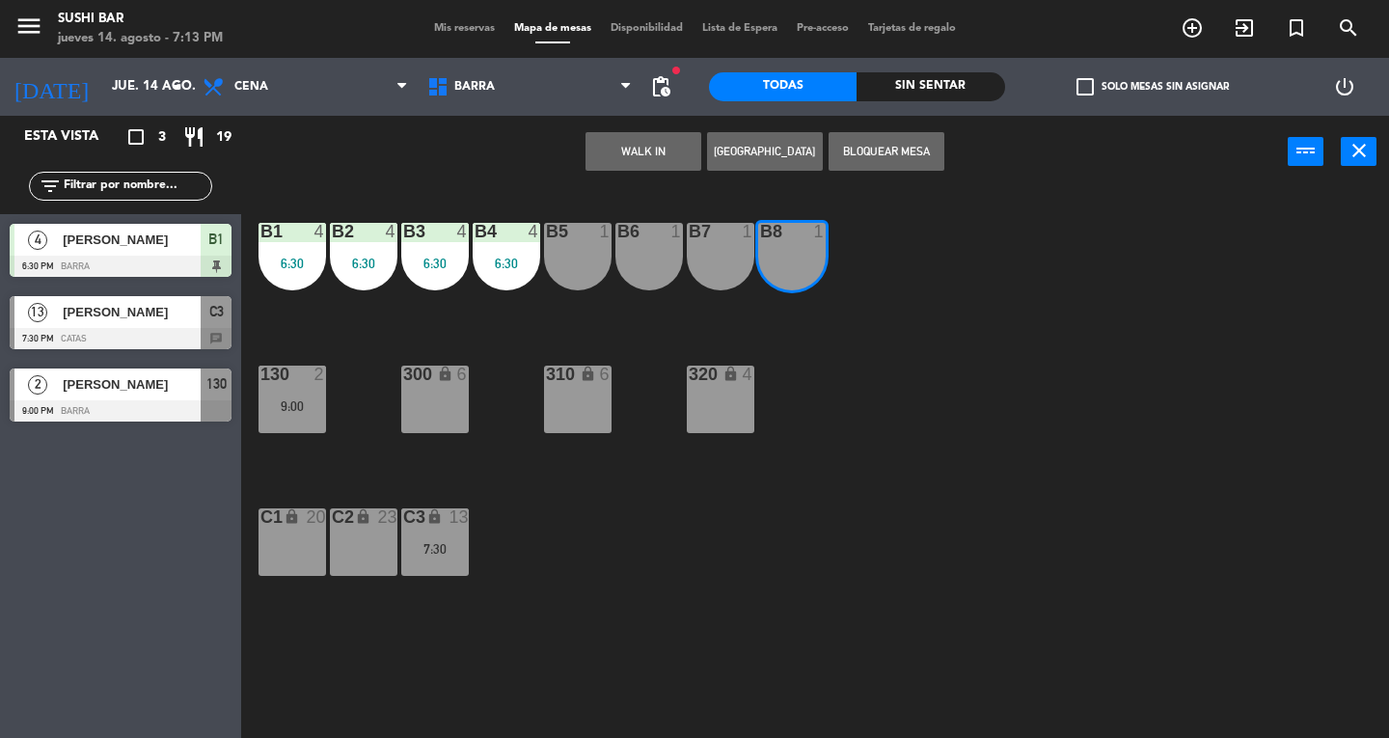
click at [712, 270] on div "B7 1" at bounding box center [721, 257] width 68 height 68
click at [631, 143] on button "WALK IN" at bounding box center [643, 151] width 116 height 39
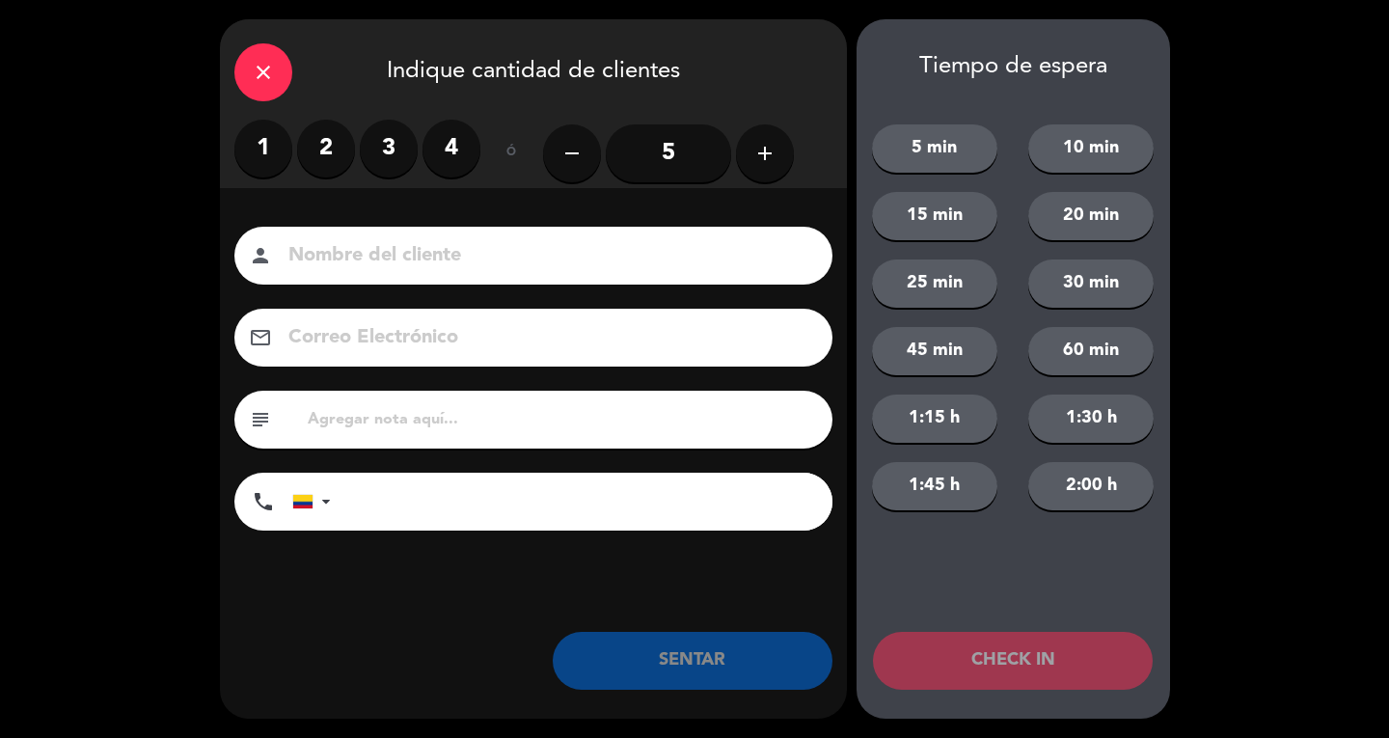
click at [326, 170] on label "2" at bounding box center [326, 149] width 58 height 58
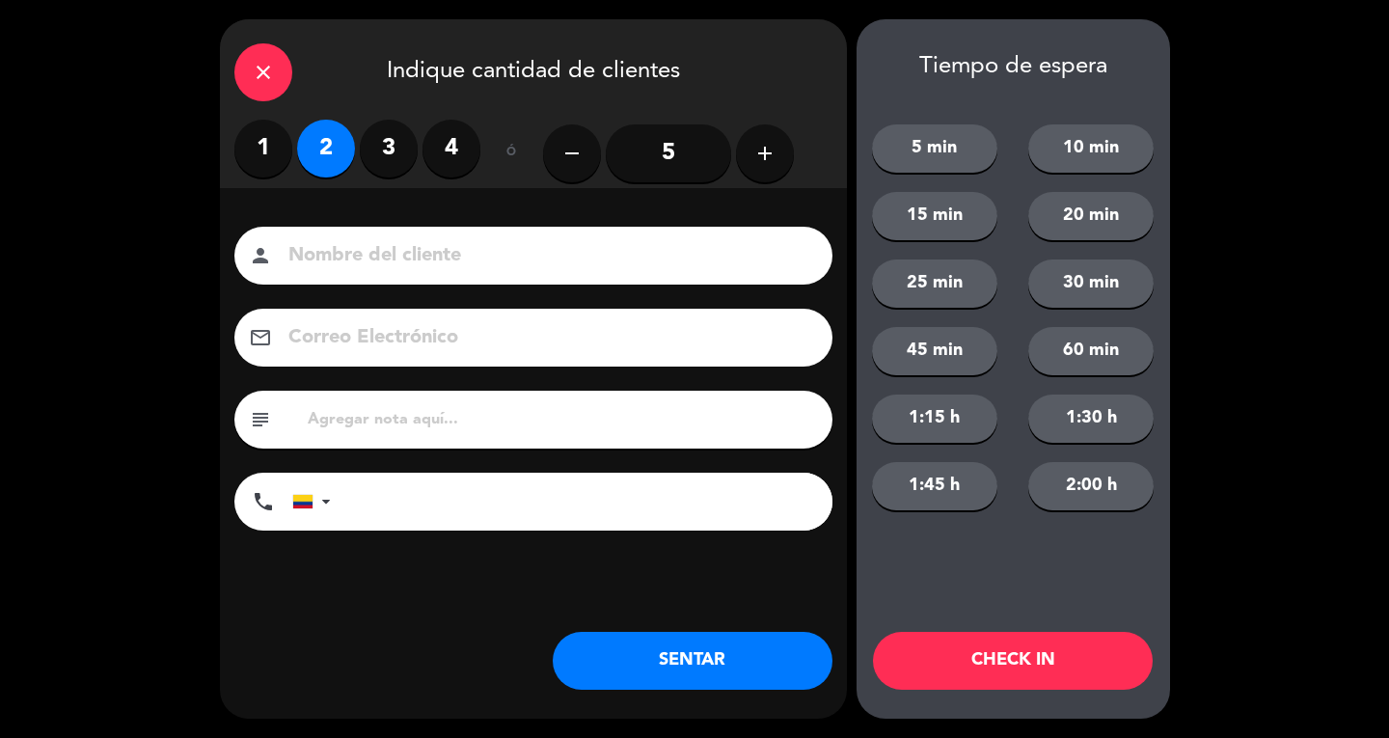
click at [377, 267] on input at bounding box center [546, 256] width 521 height 34
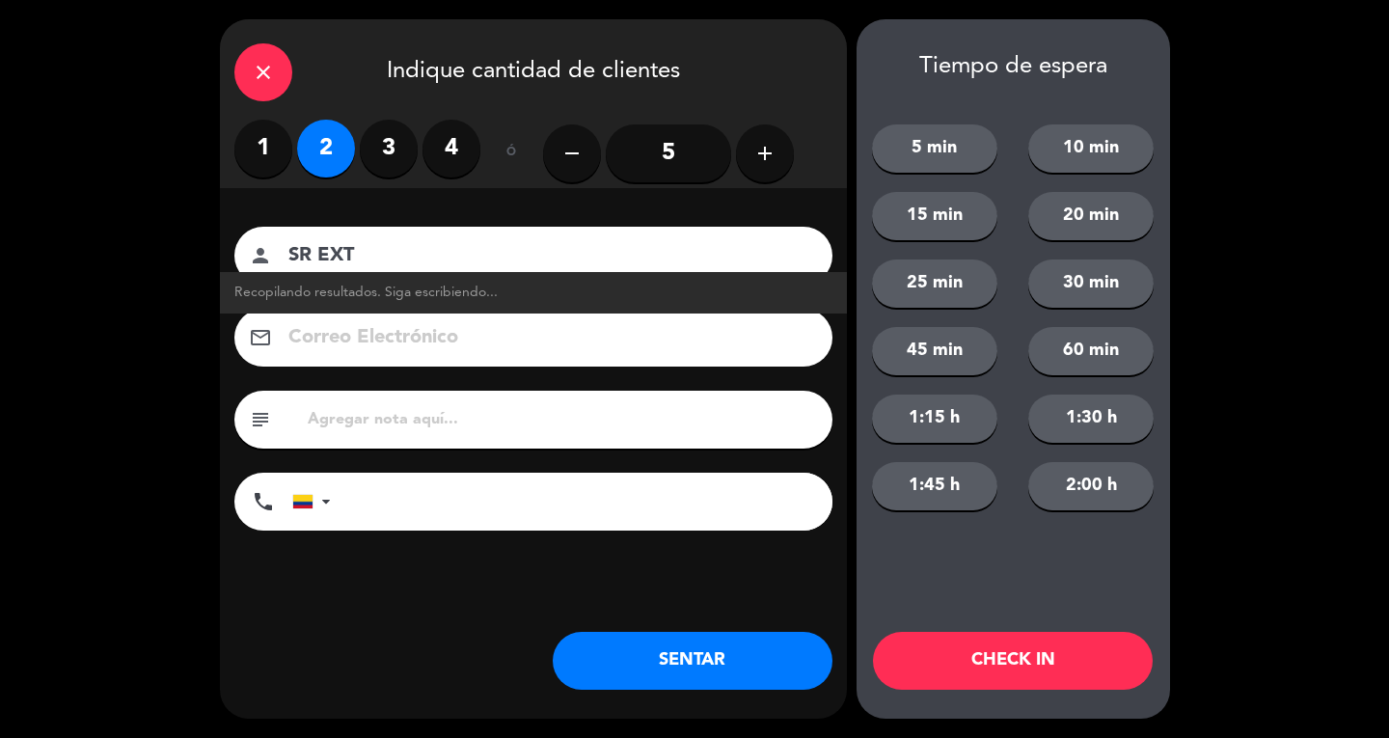
type input "SR EXT"
click at [759, 682] on button "SENTAR" at bounding box center [693, 661] width 280 height 58
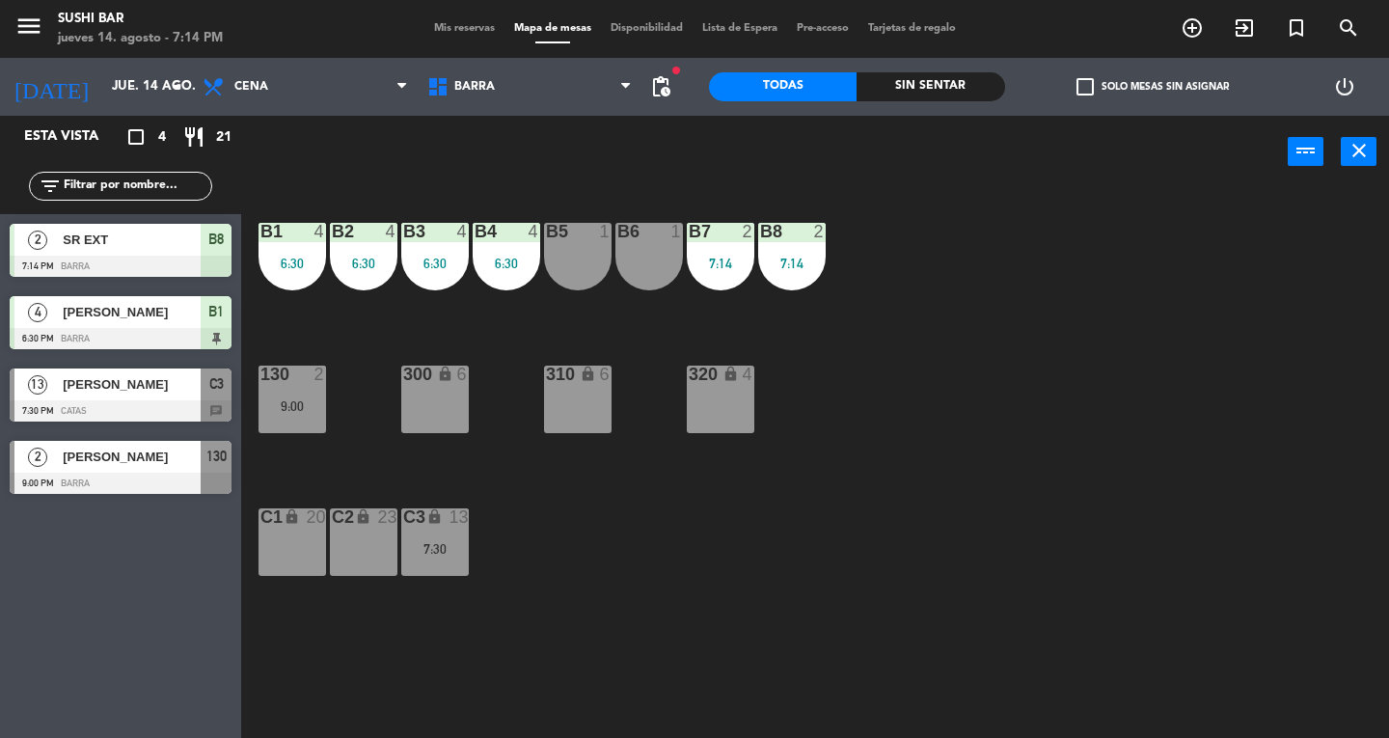
click at [648, 257] on div "B6 1" at bounding box center [649, 257] width 68 height 68
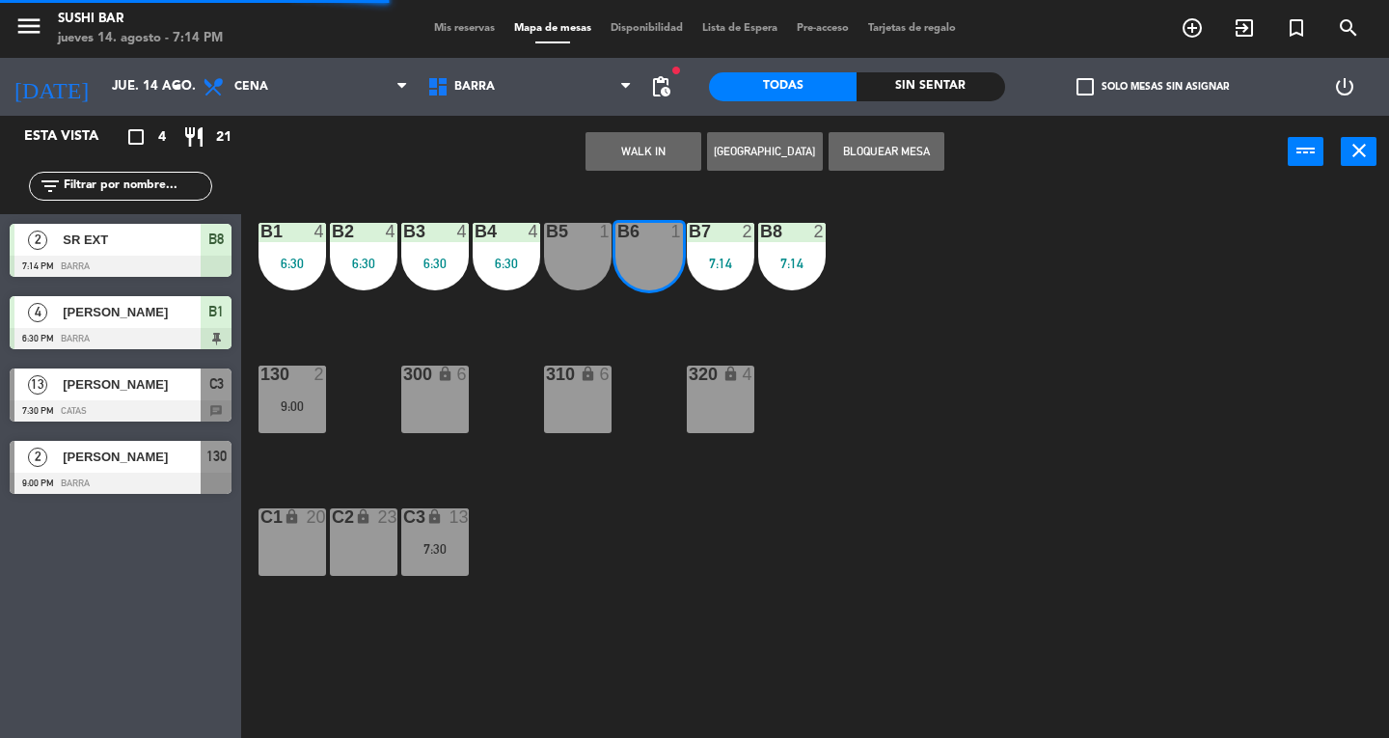
click at [613, 160] on button "WALK IN" at bounding box center [643, 151] width 116 height 39
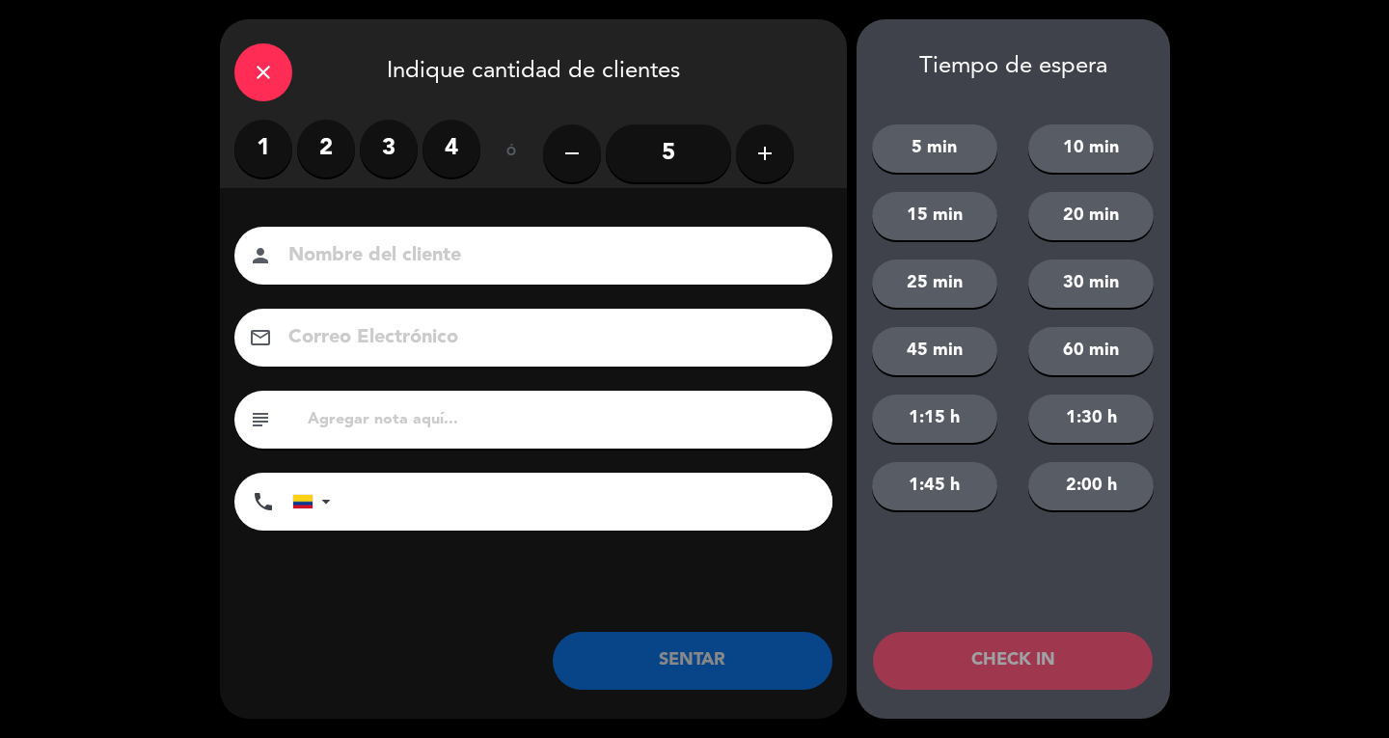
click at [269, 160] on label "1" at bounding box center [263, 149] width 58 height 58
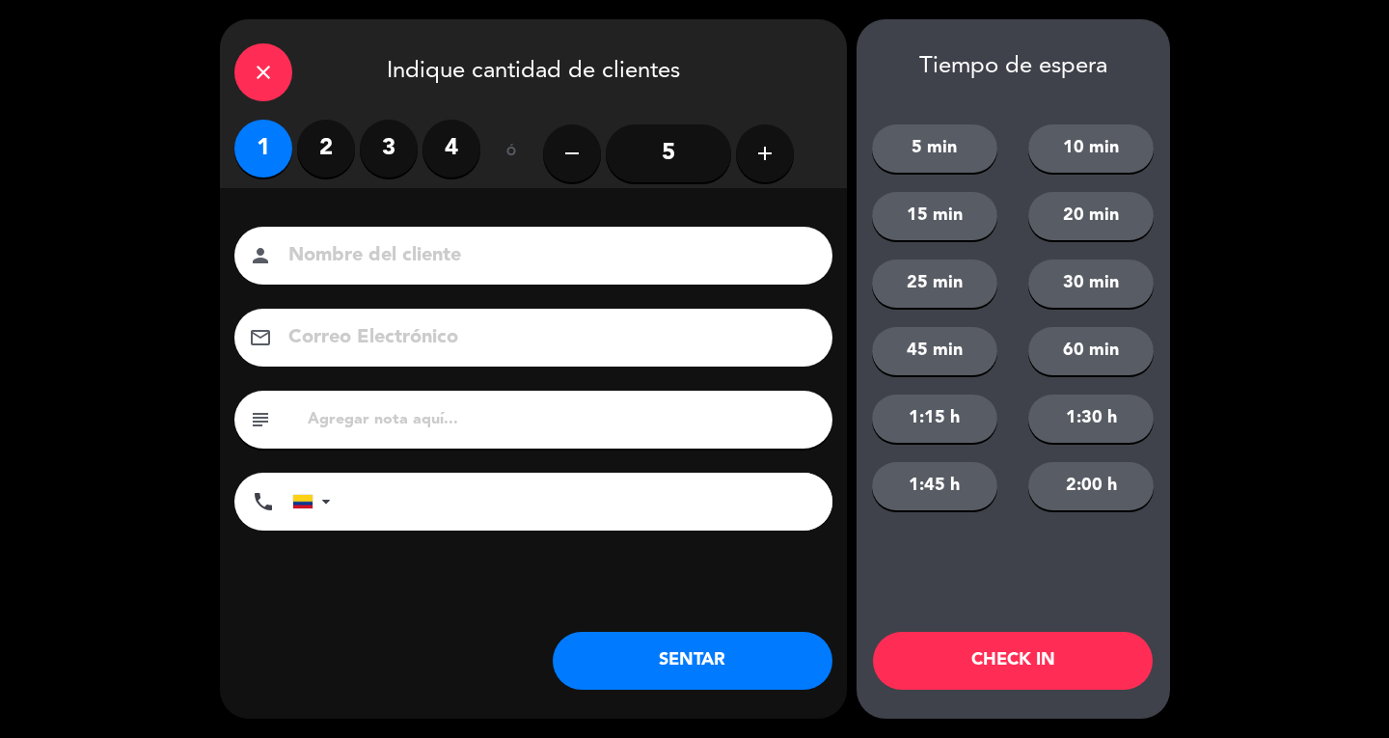
click at [349, 246] on input at bounding box center [546, 256] width 521 height 34
type input "SR EXT"
click at [769, 646] on button "SENTAR" at bounding box center [693, 661] width 280 height 58
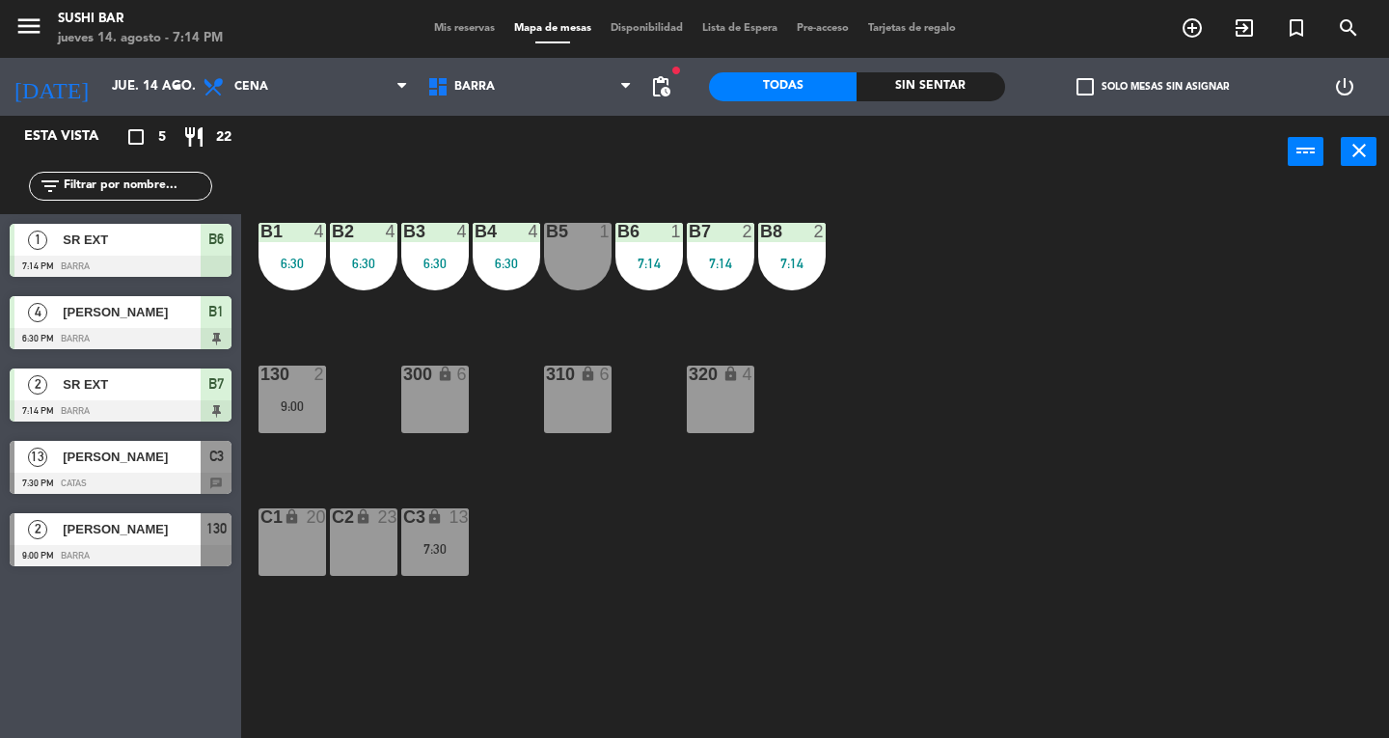
click at [318, 406] on div "9:00" at bounding box center [292, 406] width 68 height 14
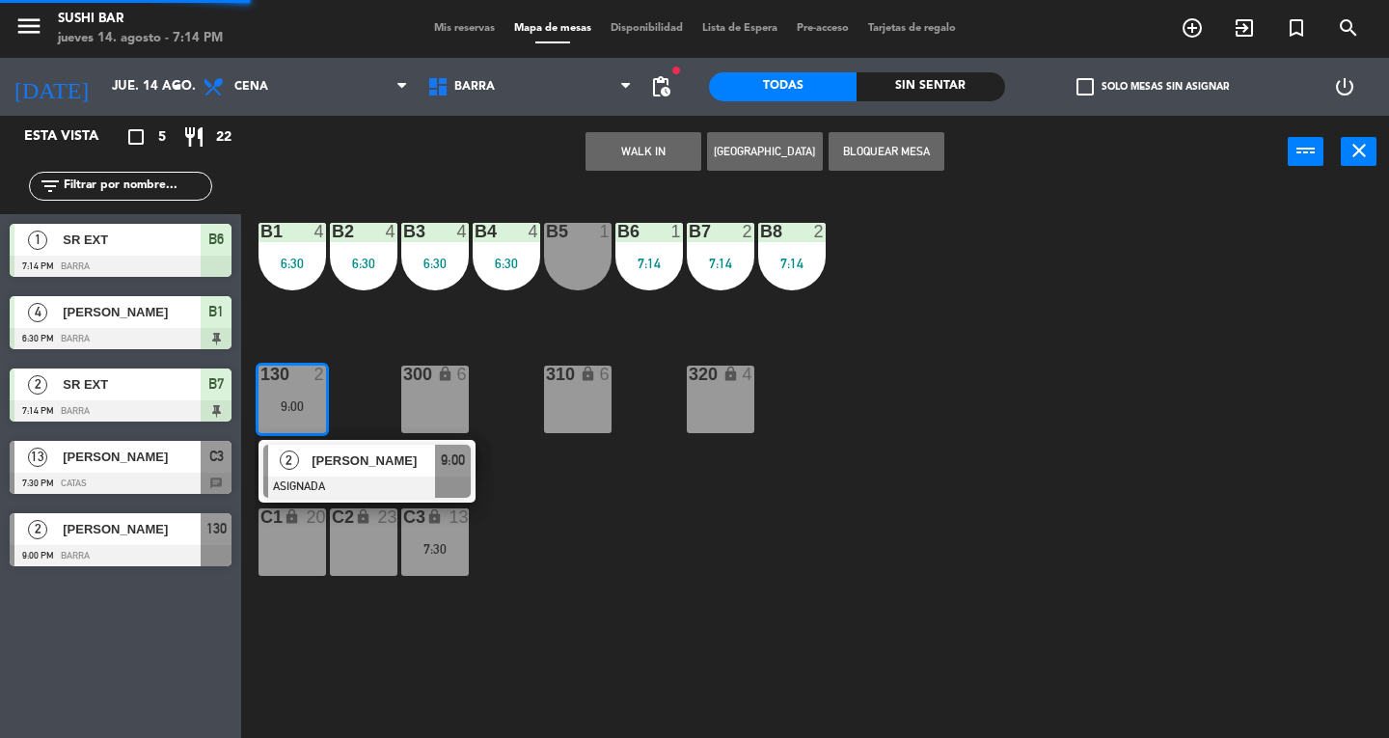
click at [409, 477] on div at bounding box center [366, 486] width 207 height 21
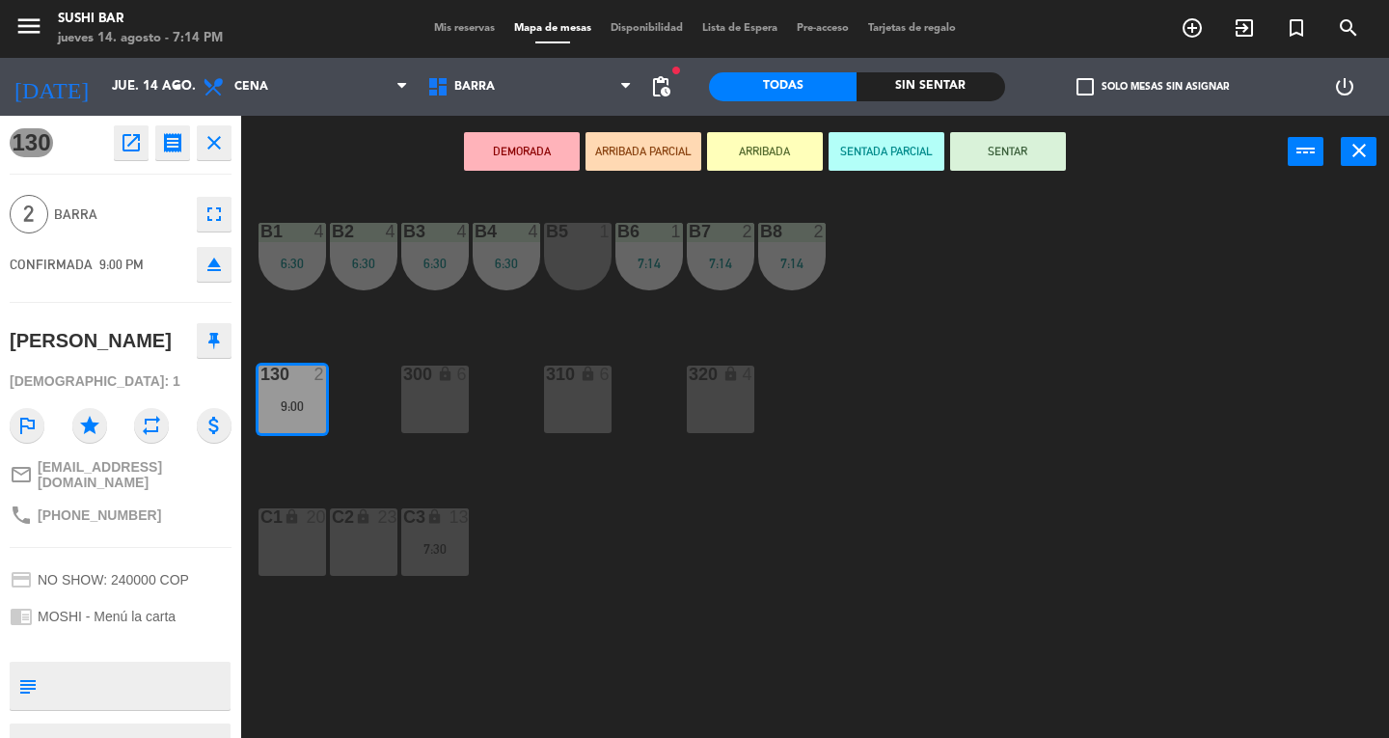
click at [436, 409] on div "300 lock 6" at bounding box center [435, 399] width 68 height 68
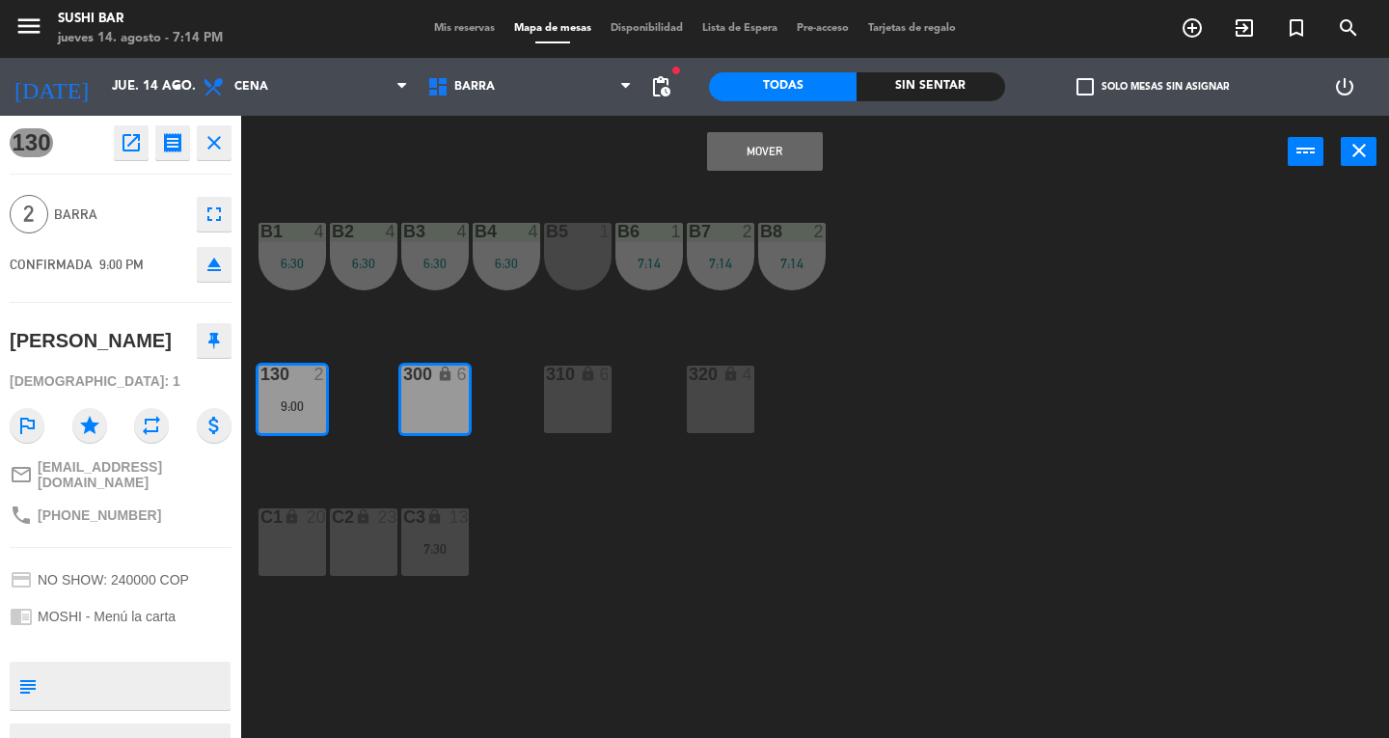
click at [786, 157] on button "Mover" at bounding box center [765, 151] width 116 height 39
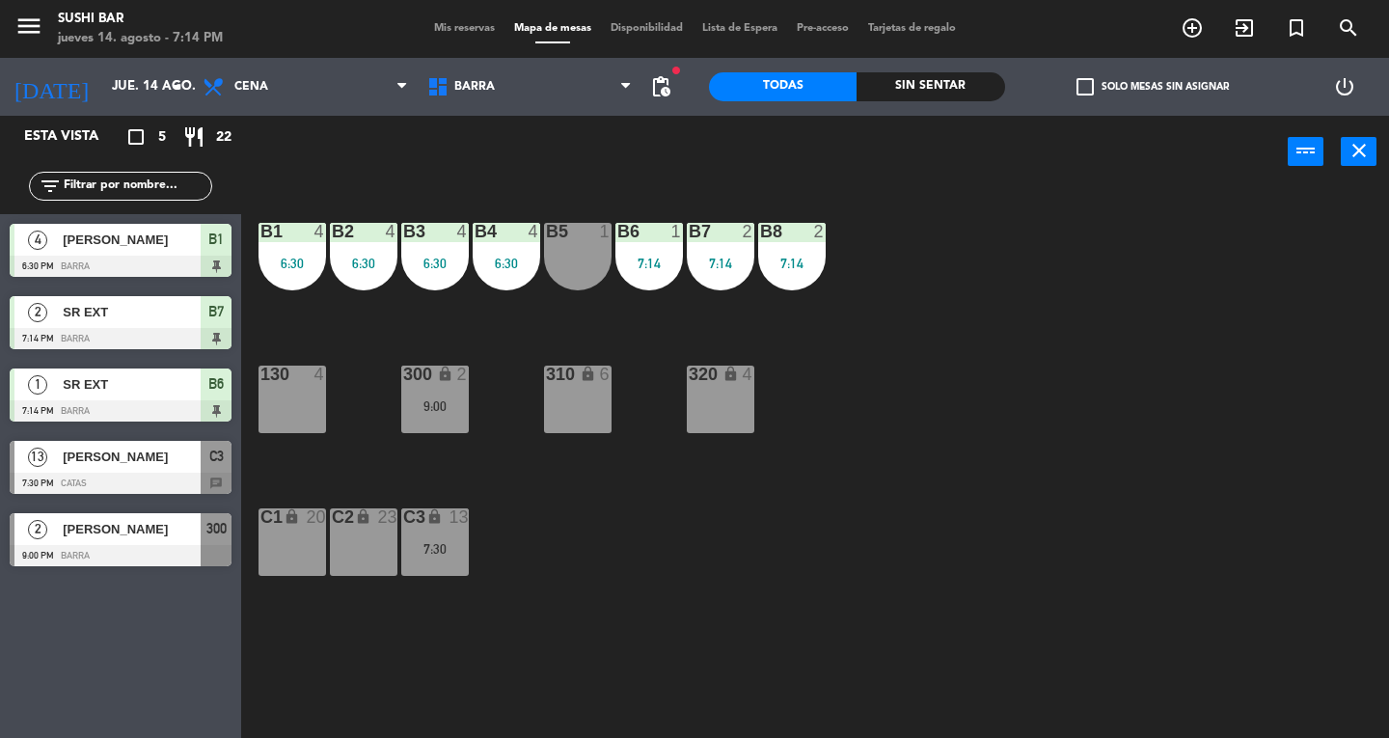
click at [294, 403] on div "130 4" at bounding box center [292, 399] width 68 height 68
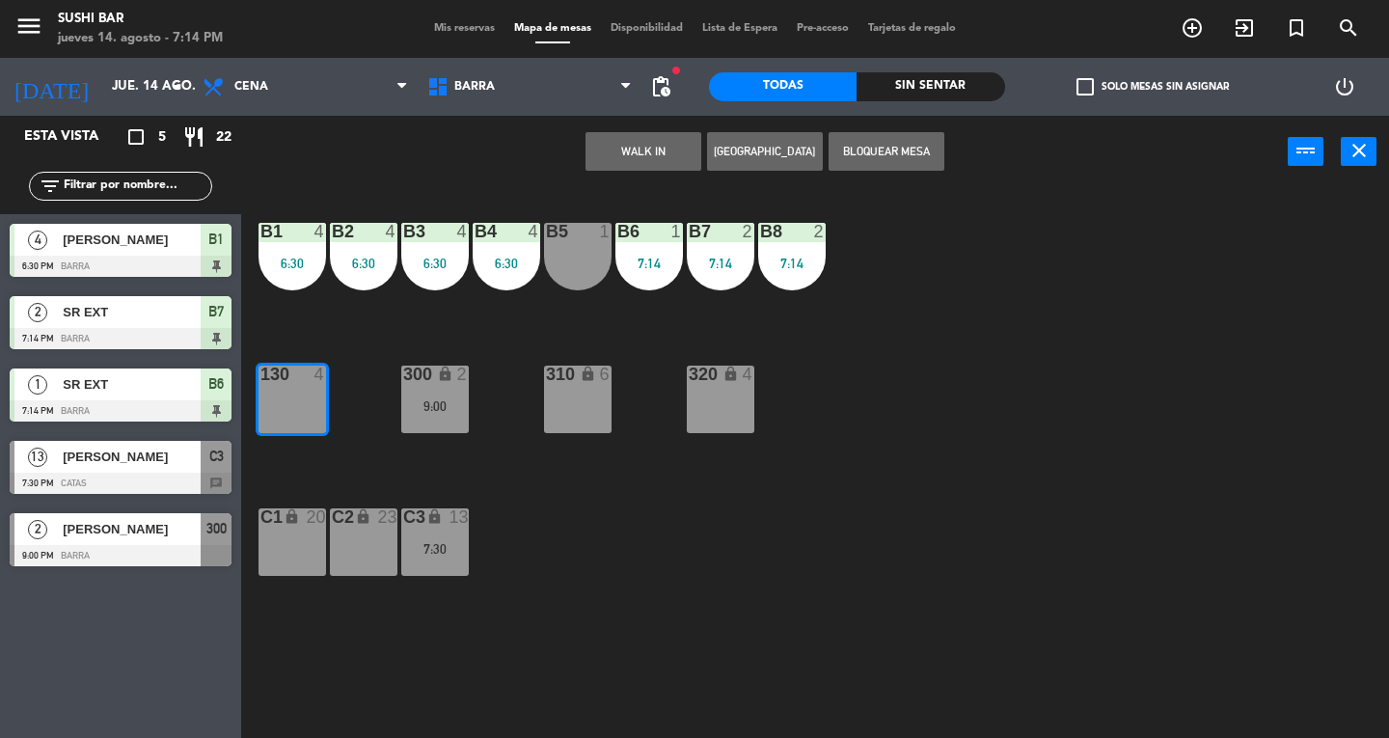
click at [633, 166] on button "WALK IN" at bounding box center [643, 151] width 116 height 39
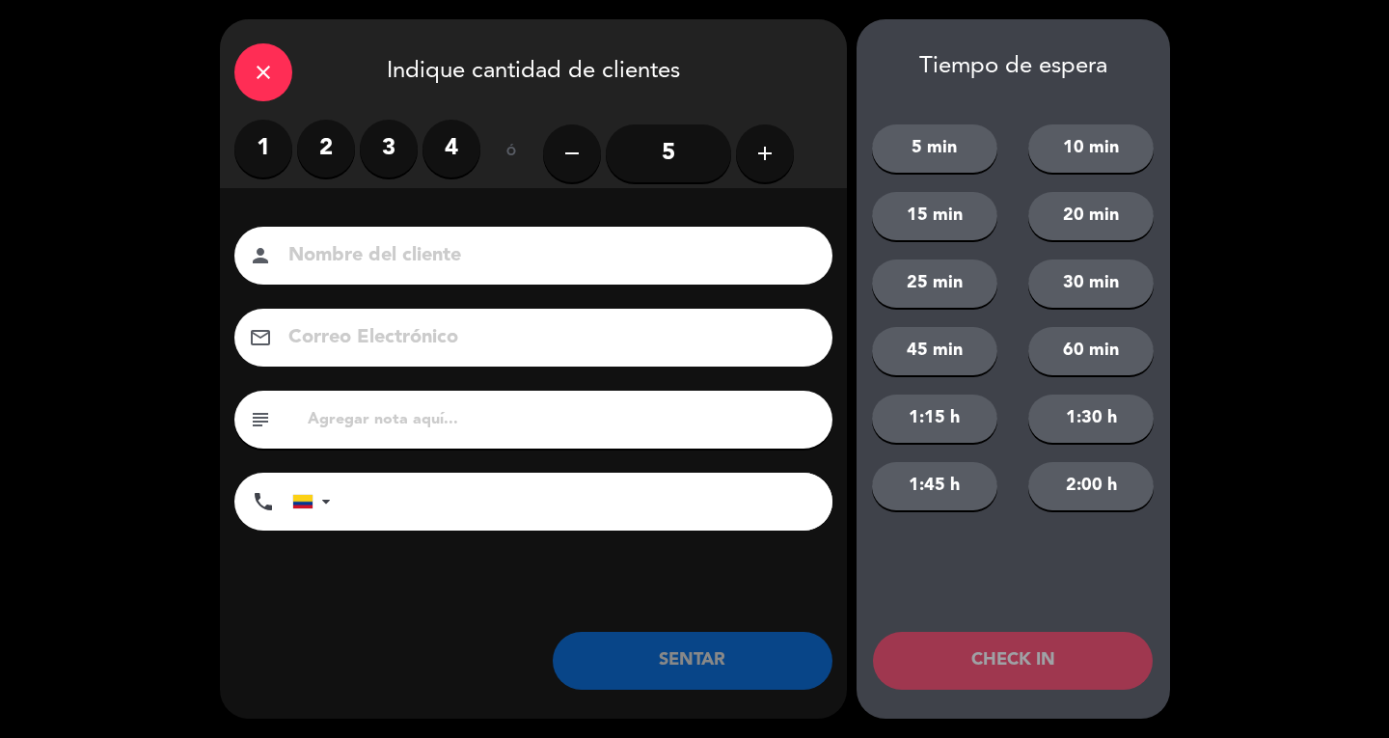
click at [335, 172] on label "2" at bounding box center [326, 149] width 58 height 58
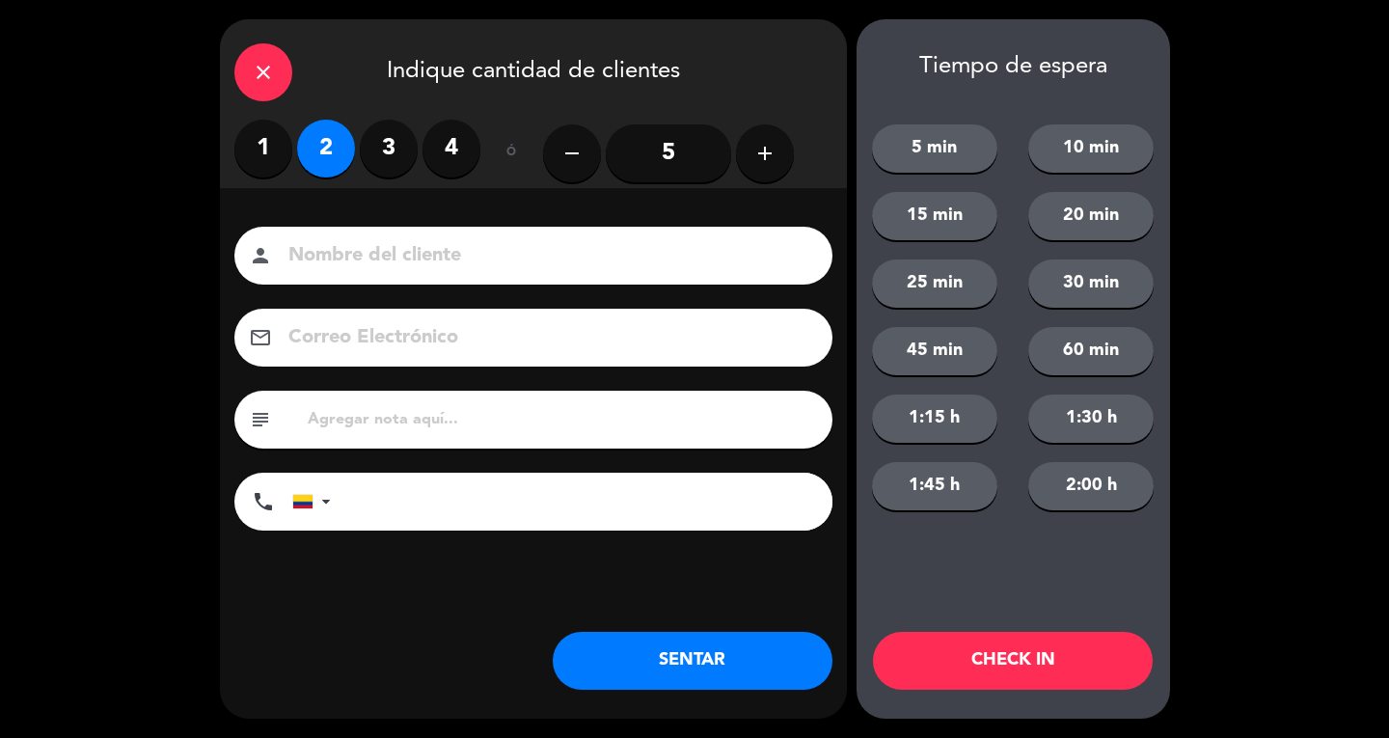
click at [362, 267] on input at bounding box center [546, 256] width 521 height 34
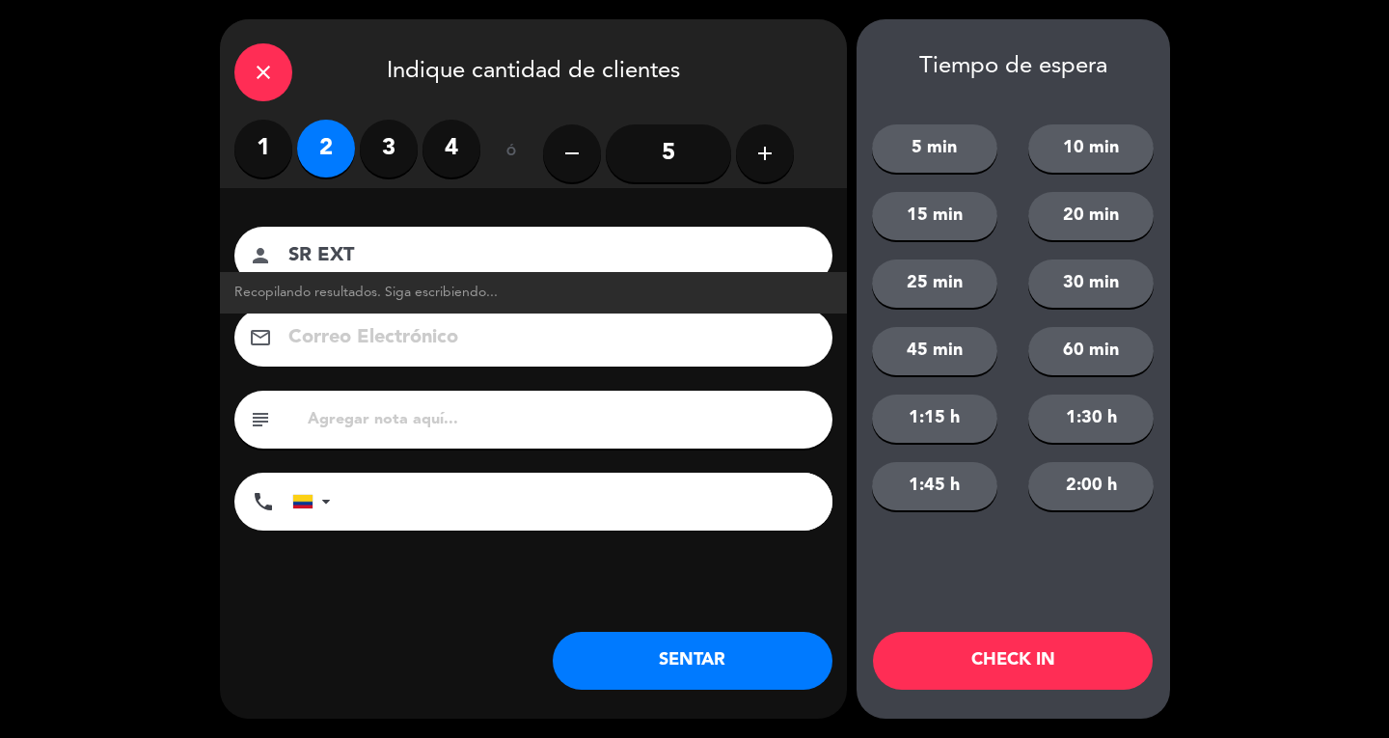
type input "SR EXT"
click at [768, 679] on button "SENTAR" at bounding box center [693, 661] width 280 height 58
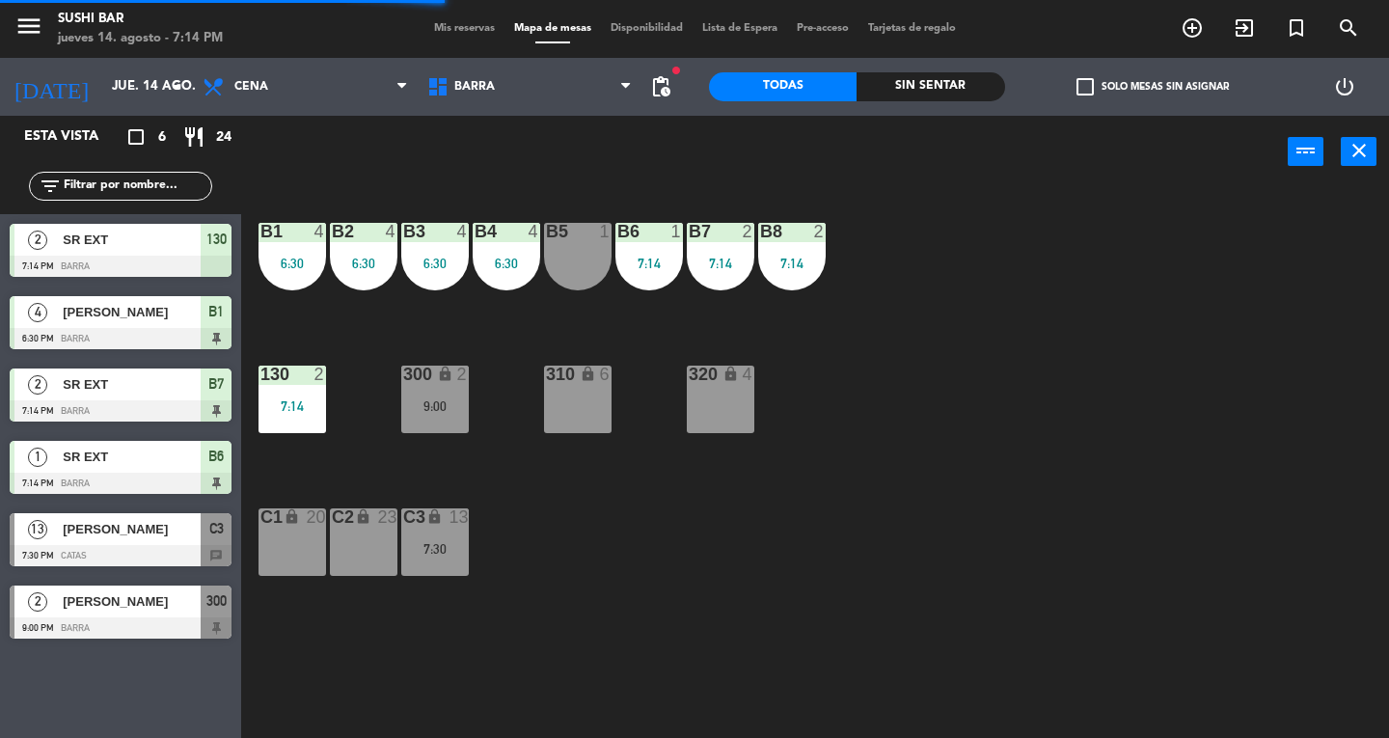
click at [1366, 158] on icon "close" at bounding box center [1358, 150] width 23 height 23
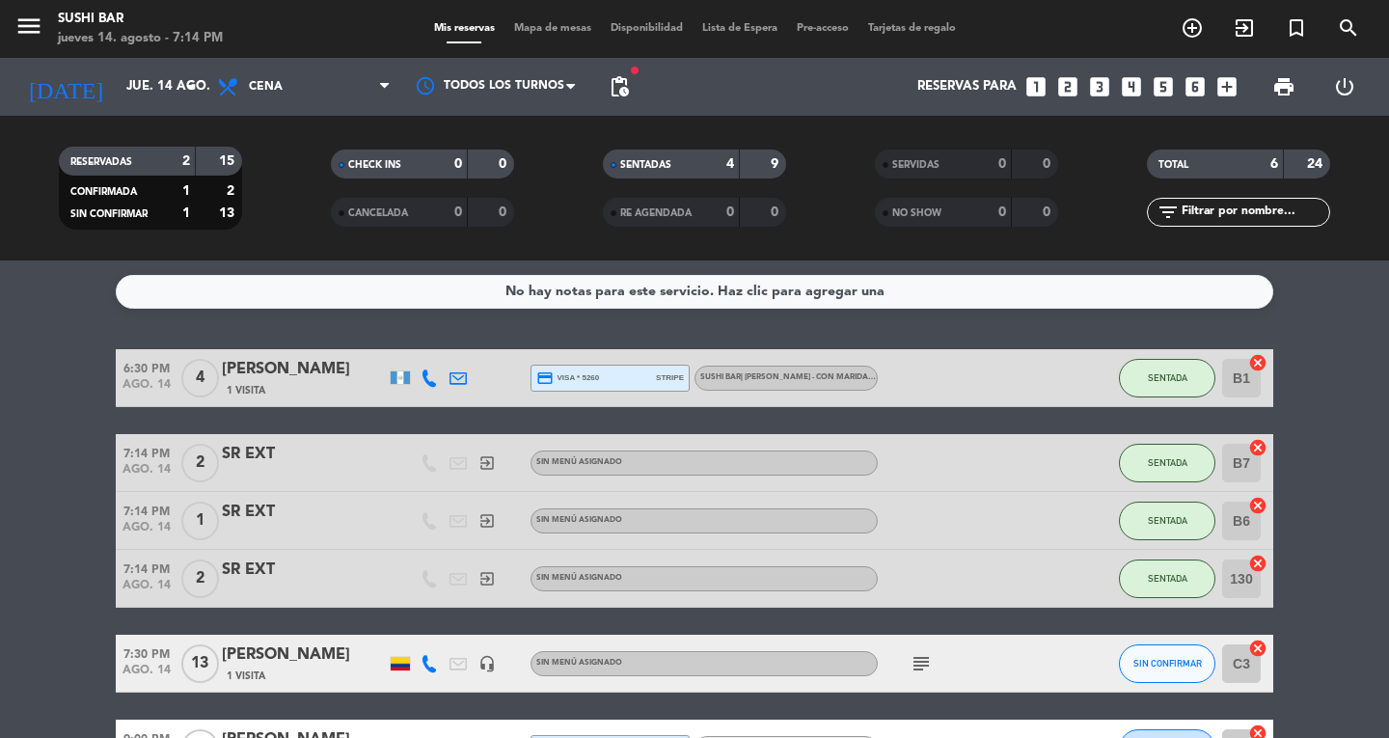
click at [33, 19] on icon "menu" at bounding box center [28, 26] width 29 height 29
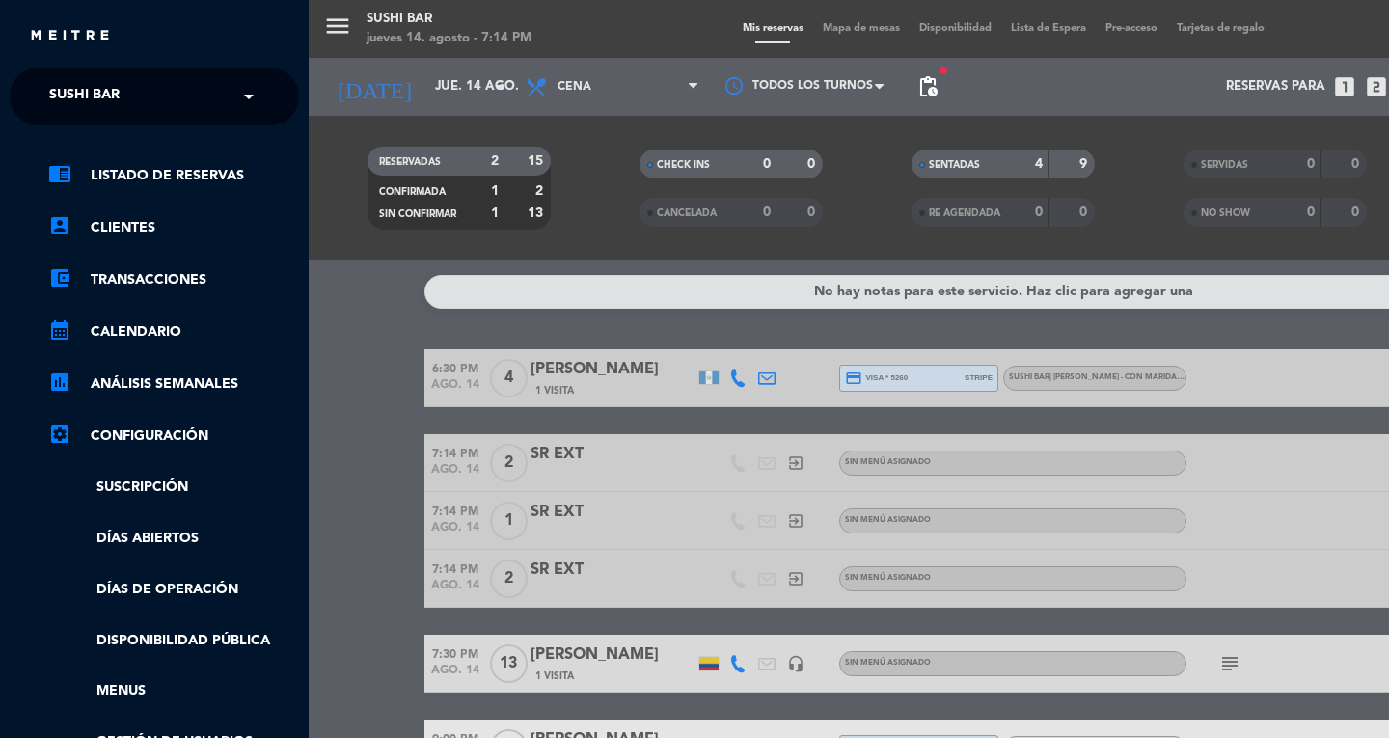
click at [54, 95] on span "SUSHI BAR" at bounding box center [84, 96] width 70 height 41
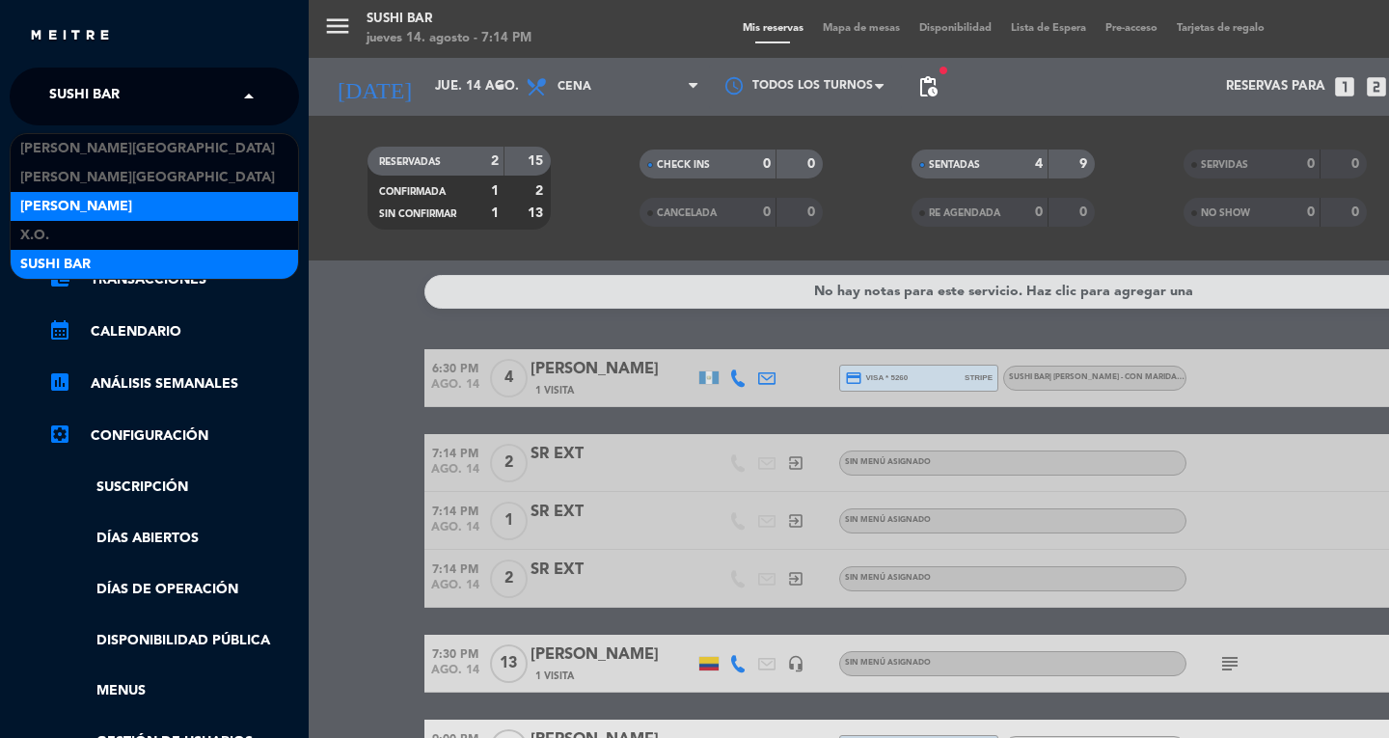
click at [37, 205] on span "[PERSON_NAME]" at bounding box center [76, 207] width 112 height 22
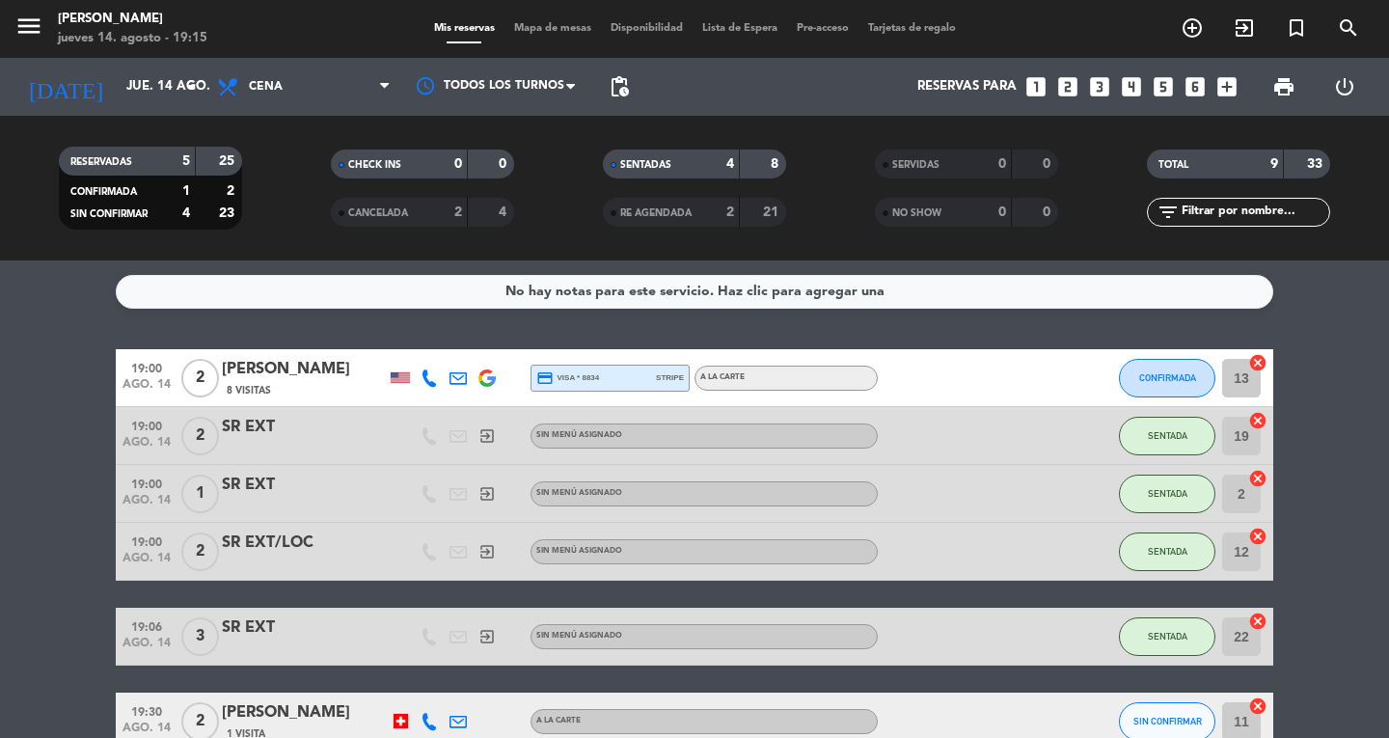
click at [80, 502] on bookings-row "19:00 ago. 14 2 [PERSON_NAME] 8 Visitas credit_card visa * 8834 stripe A la car…" at bounding box center [694, 650] width 1389 height 602
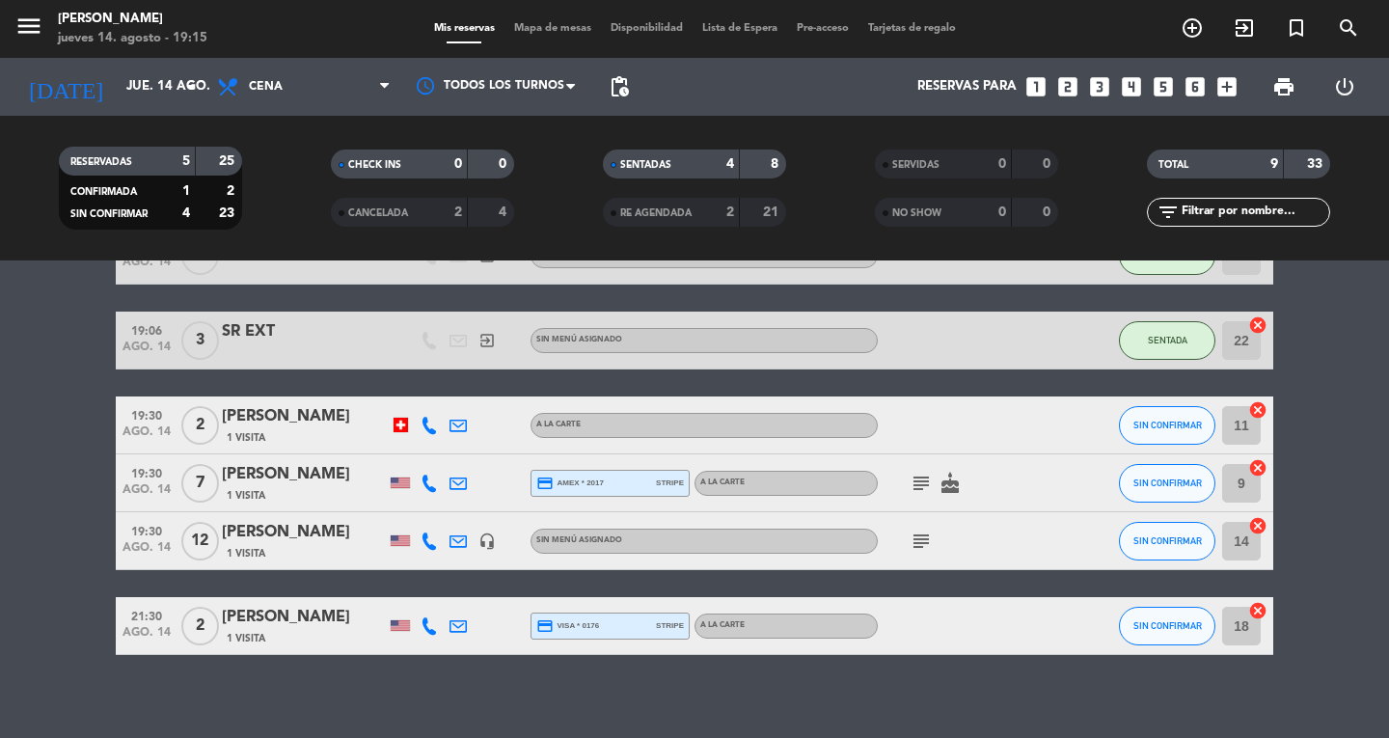
scroll to position [309, 0]
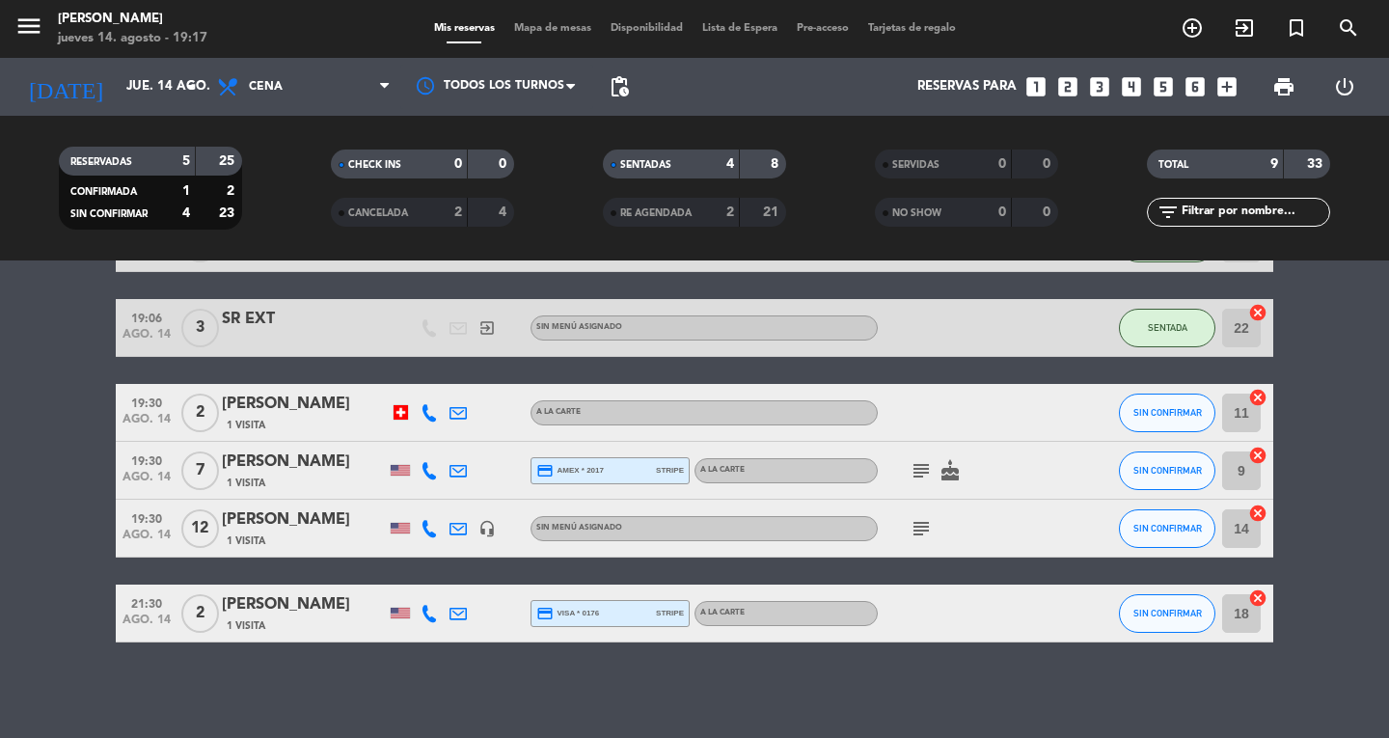
click at [120, 638] on div "21:30 ago. 14" at bounding box center [147, 612] width 62 height 57
click at [30, 24] on icon "menu" at bounding box center [28, 26] width 29 height 29
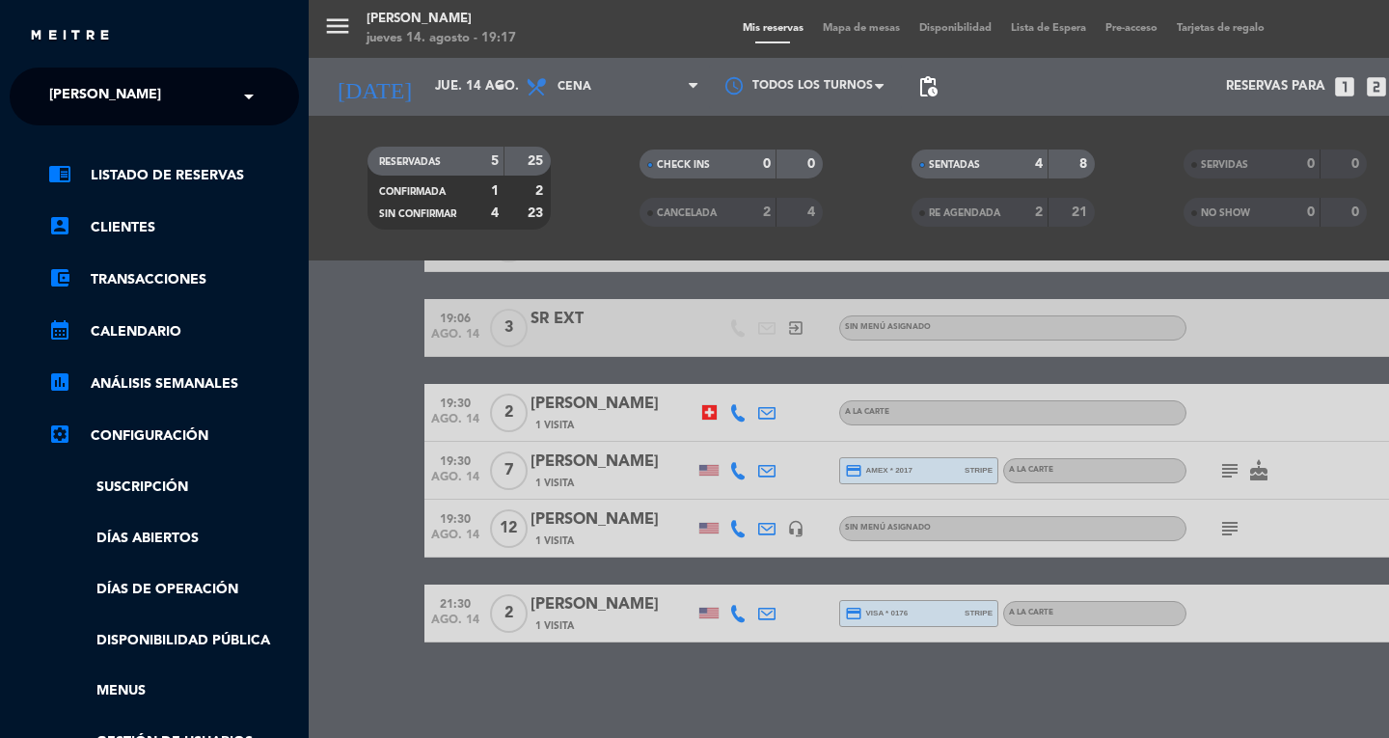
click at [73, 88] on span "[PERSON_NAME]" at bounding box center [105, 96] width 112 height 41
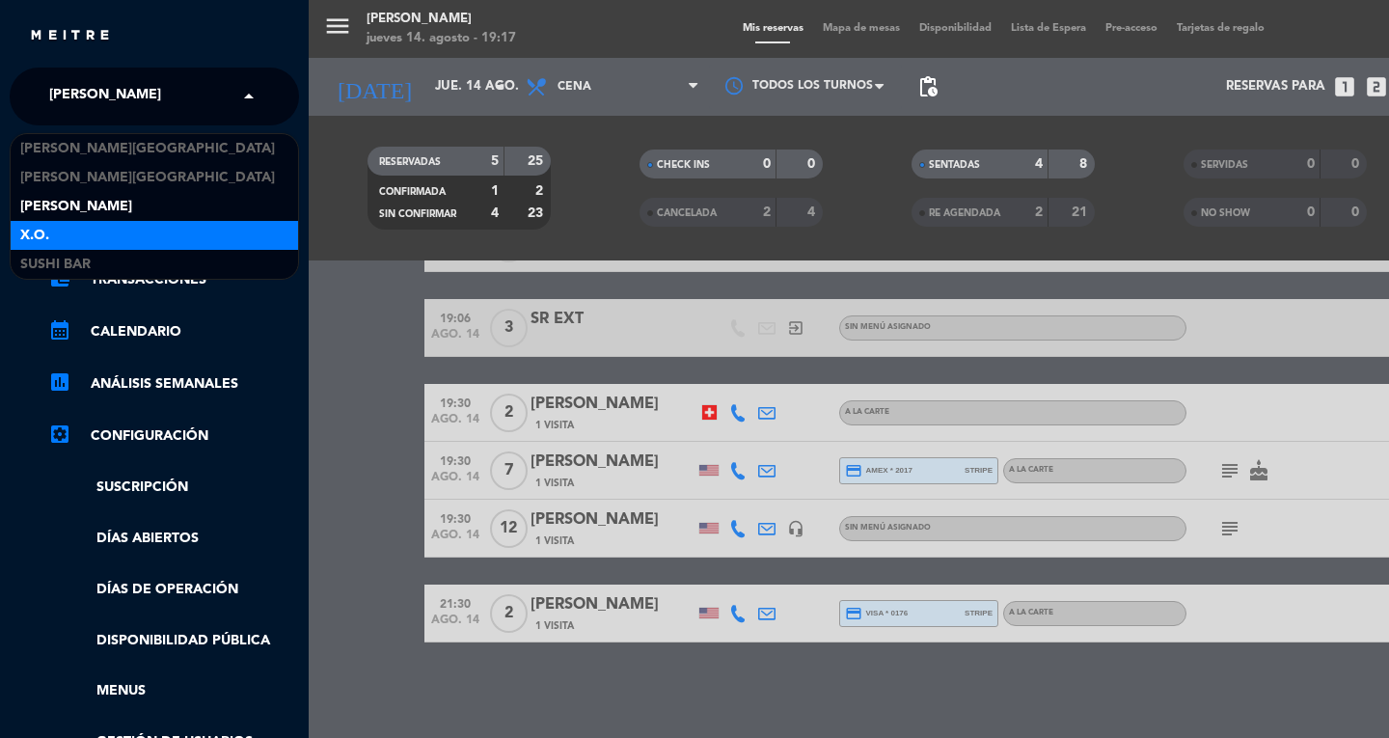
click at [91, 240] on div "X.O." at bounding box center [154, 235] width 287 height 29
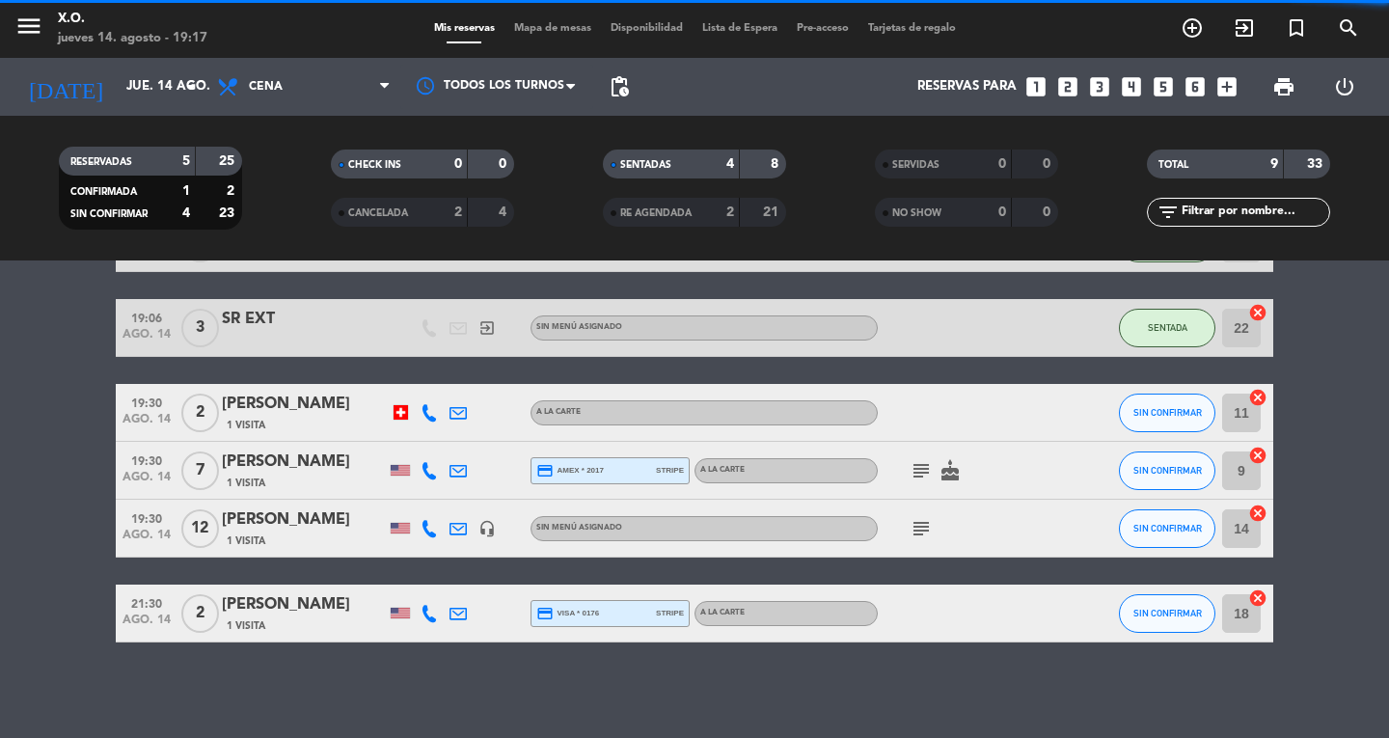
scroll to position [0, 0]
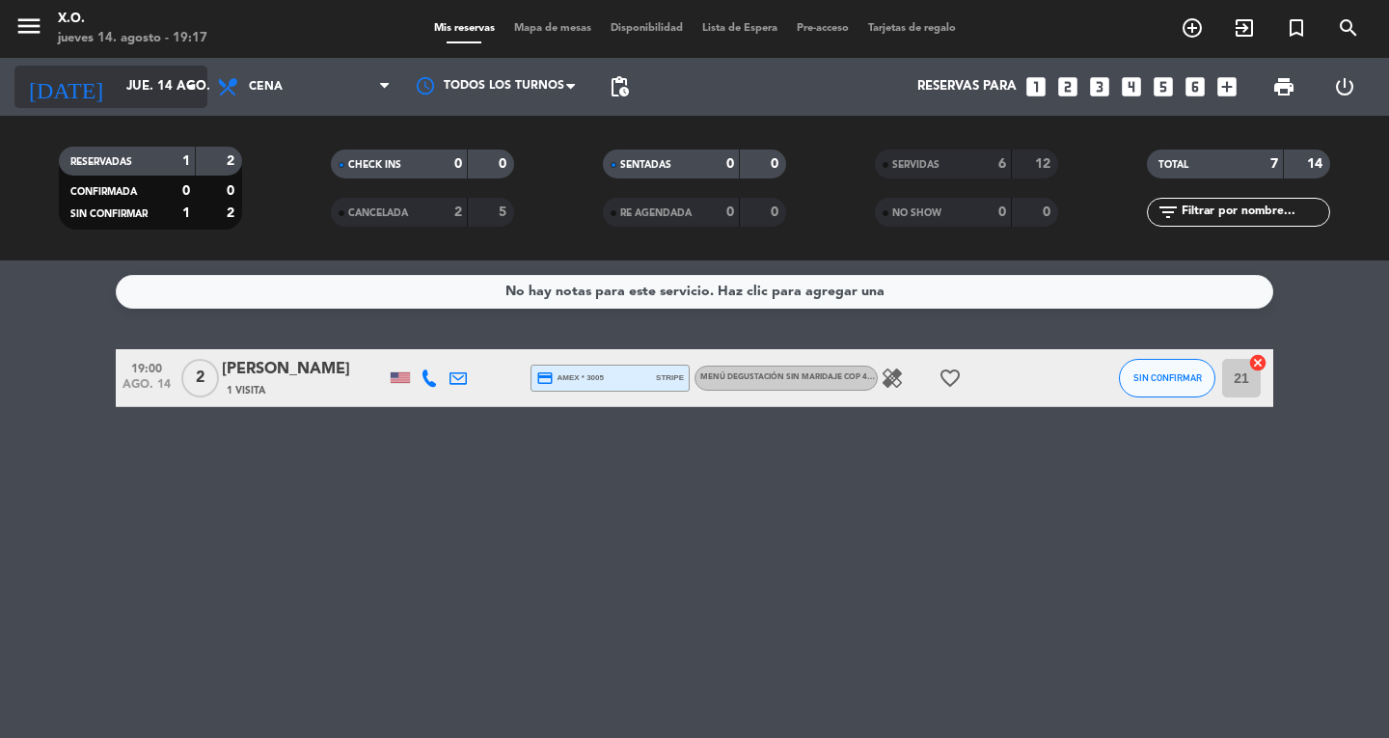
click at [124, 87] on input "jue. 14 ago." at bounding box center [202, 86] width 170 height 35
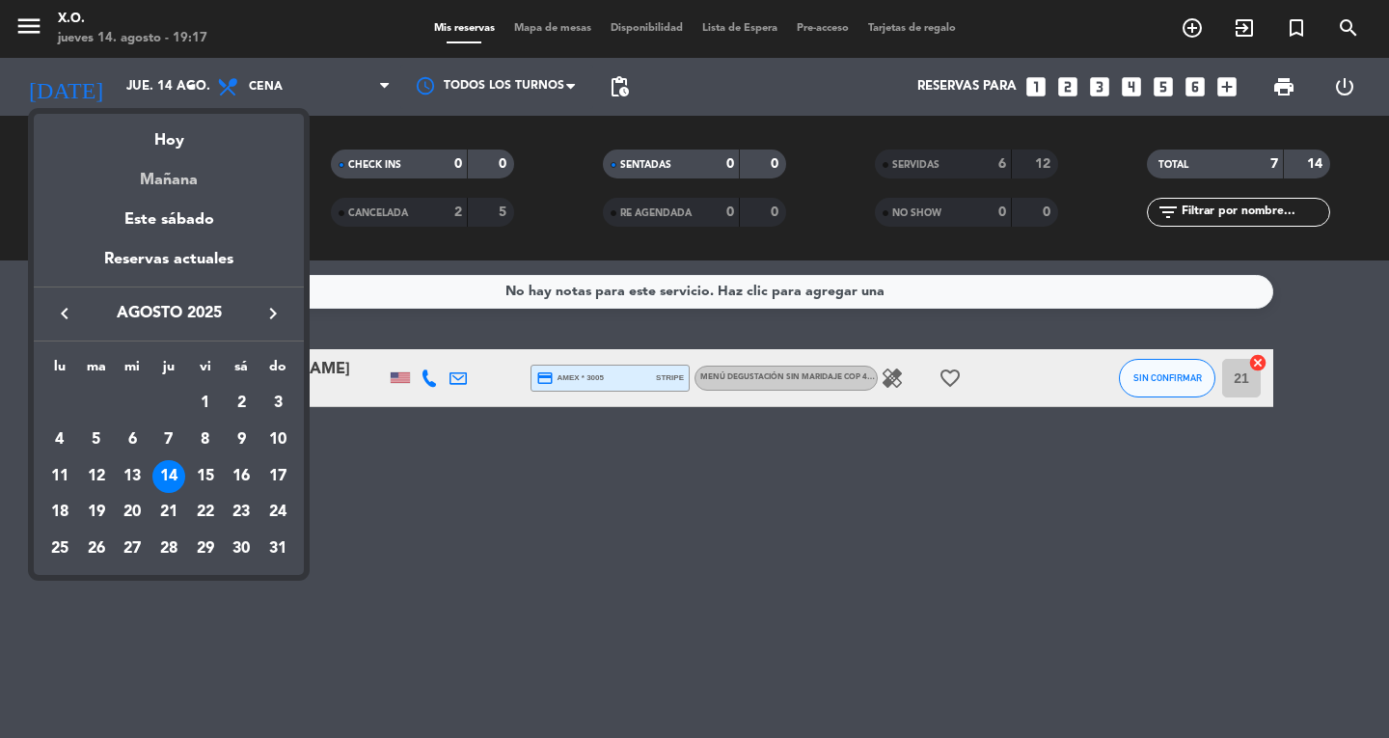
click at [177, 186] on div "Mañana" at bounding box center [169, 173] width 270 height 40
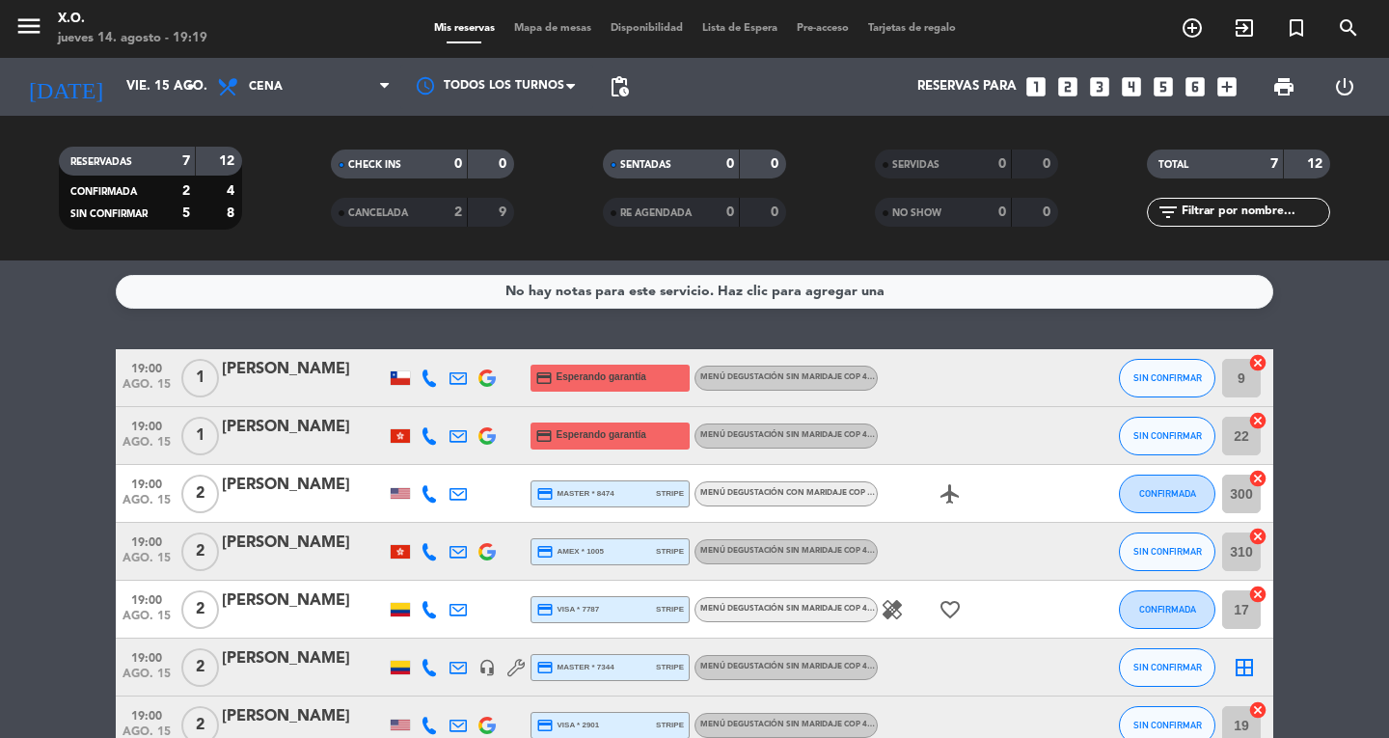
click at [93, 365] on bookings-row "19:00 ago. 15 1 [PERSON_NAME] credit_card Esperando garantía Menú degustación s…" at bounding box center [694, 551] width 1389 height 405
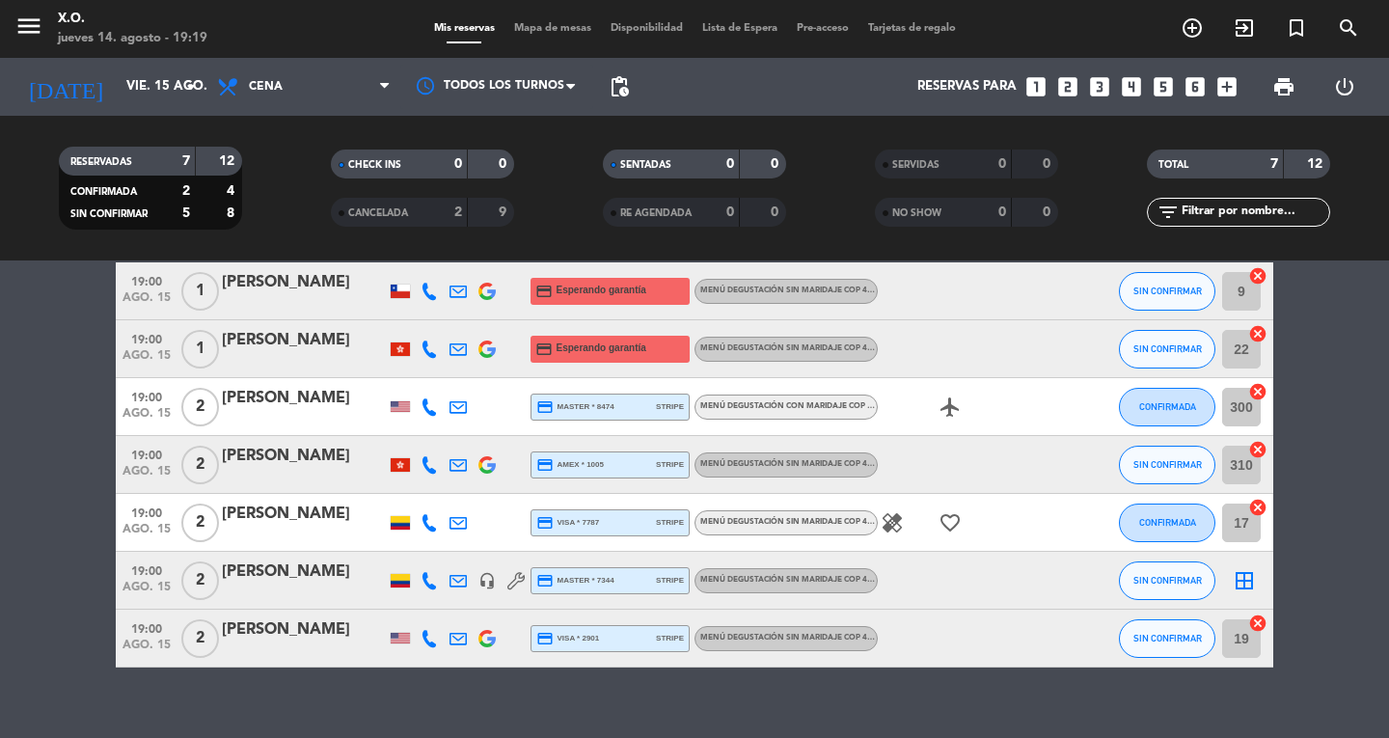
scroll to position [85, 0]
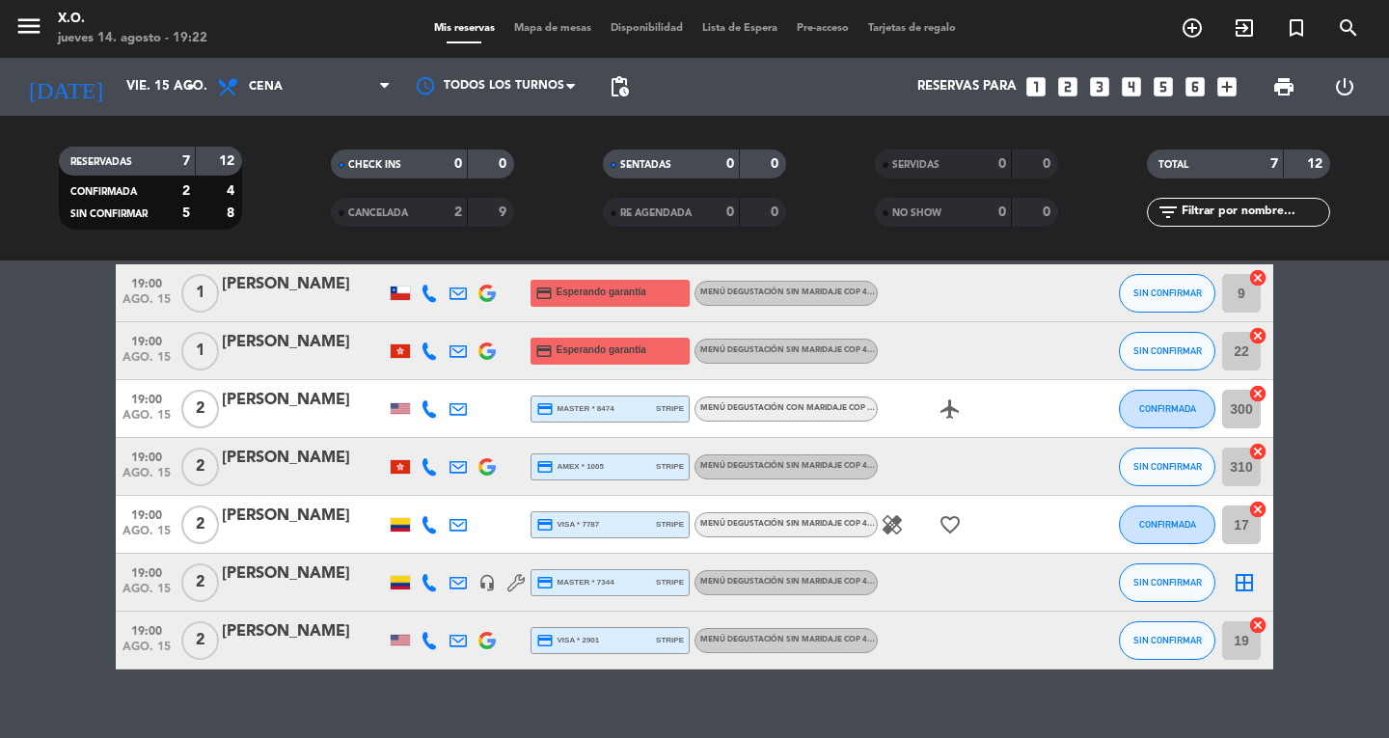
click at [1362, 429] on bookings-row "19:00 ago. 15 1 [PERSON_NAME] credit_card Esperando garantía Menú degustación s…" at bounding box center [694, 466] width 1389 height 405
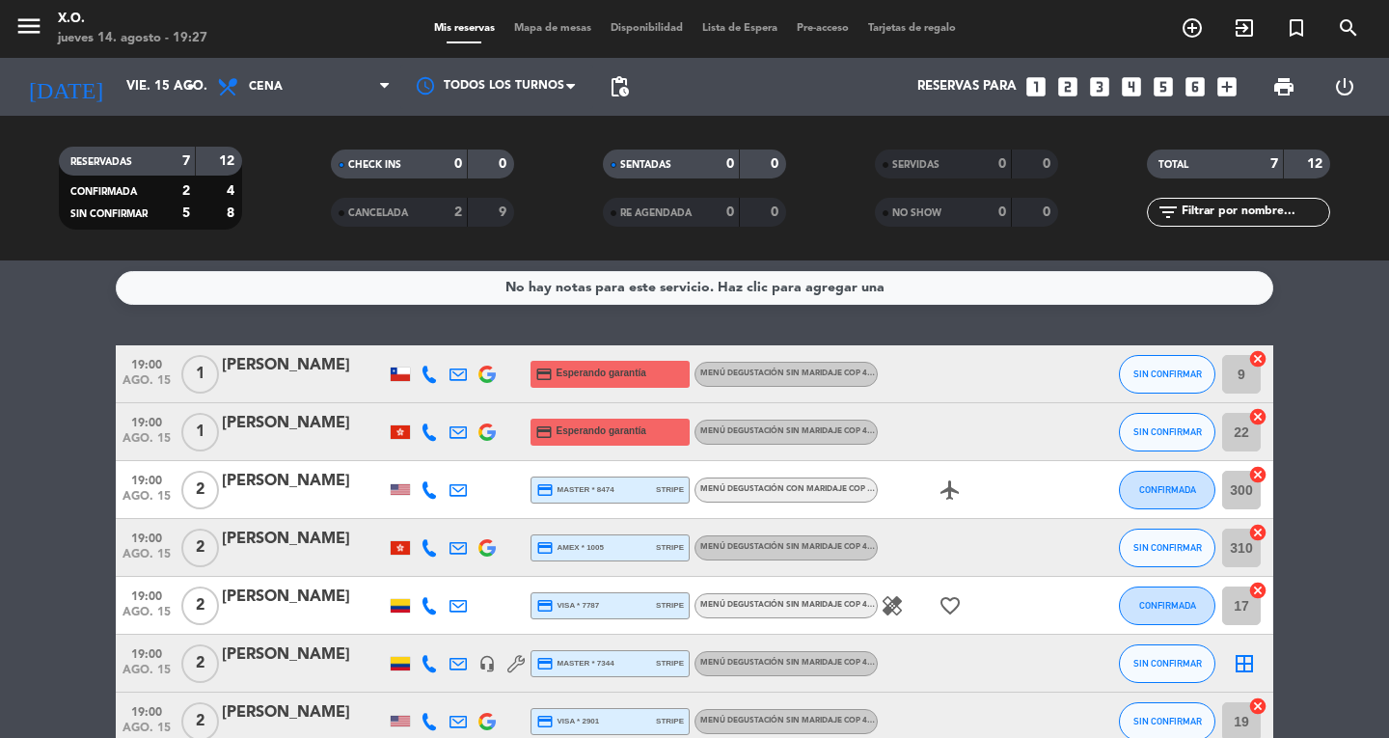
scroll to position [0, 0]
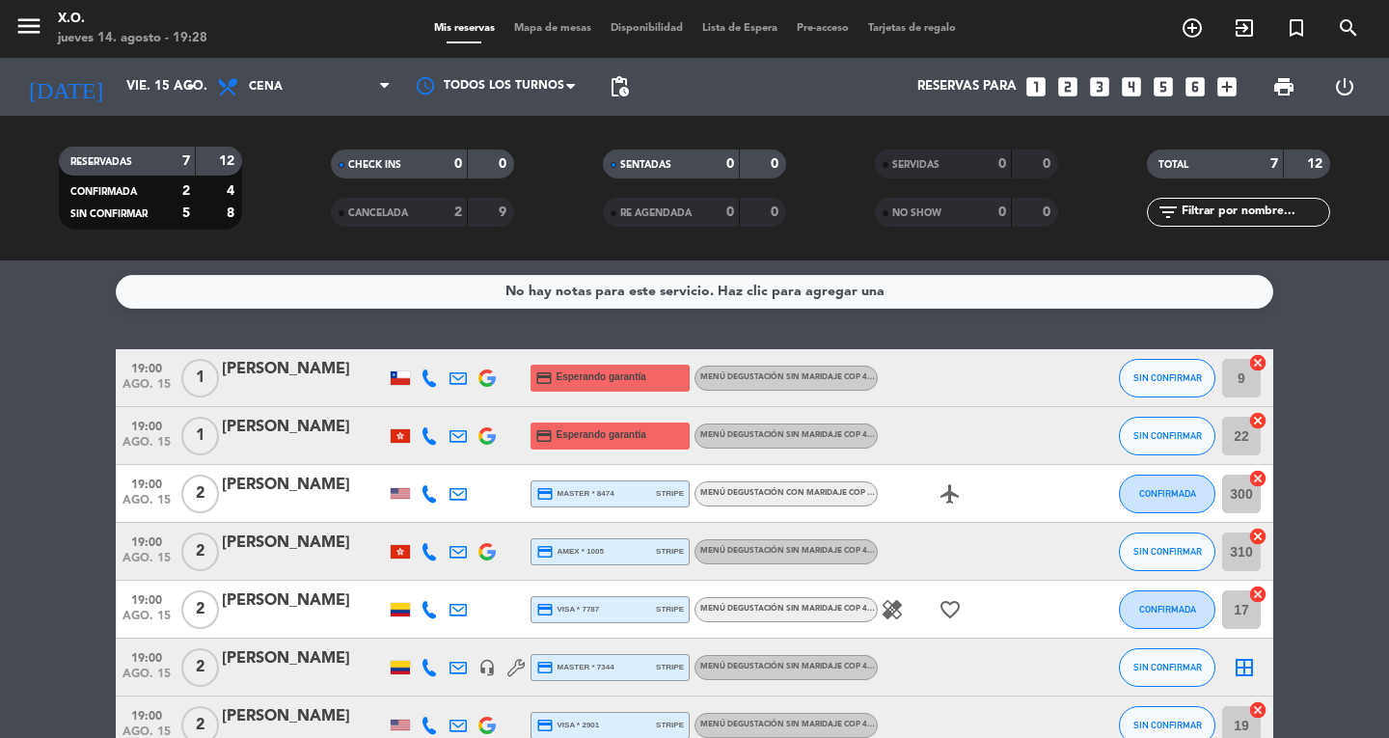
click at [21, 32] on icon "menu" at bounding box center [28, 26] width 29 height 29
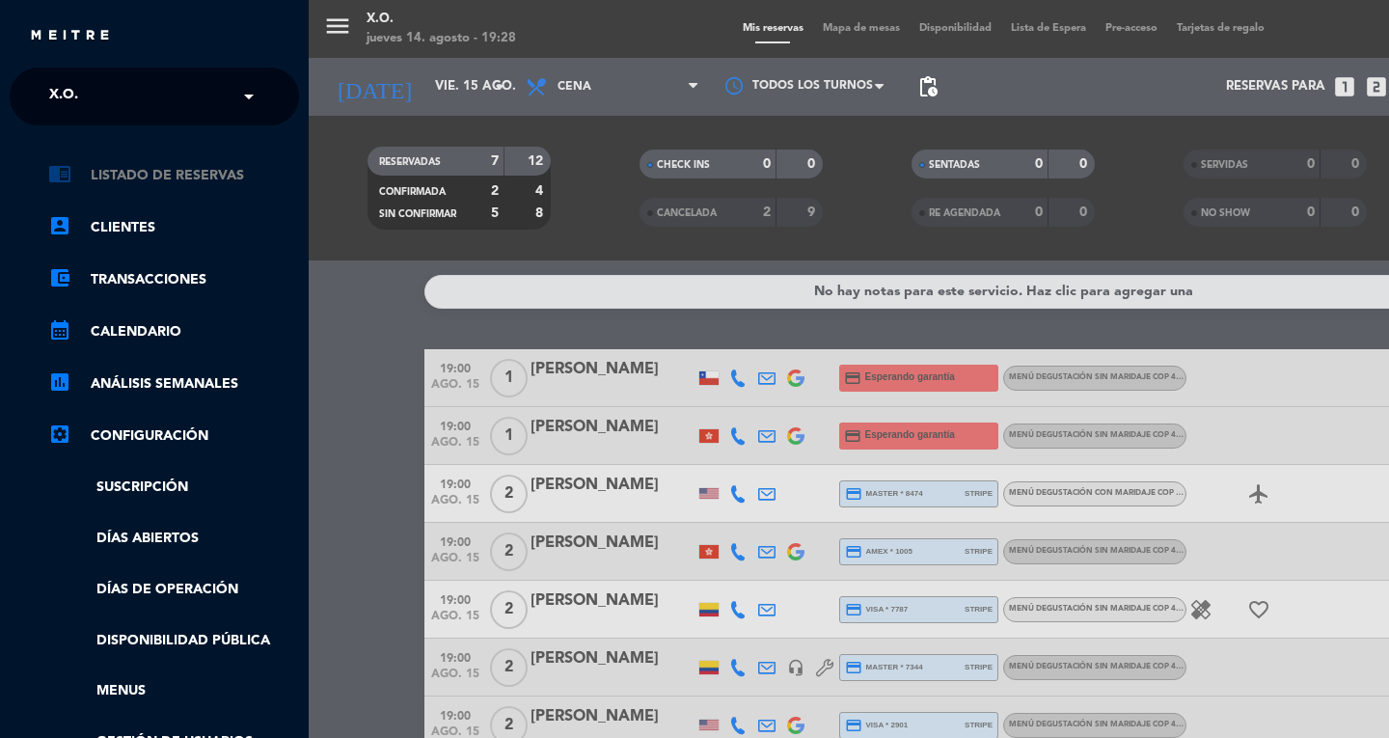
click at [58, 166] on icon "chrome_reader_mode" at bounding box center [59, 173] width 23 height 23
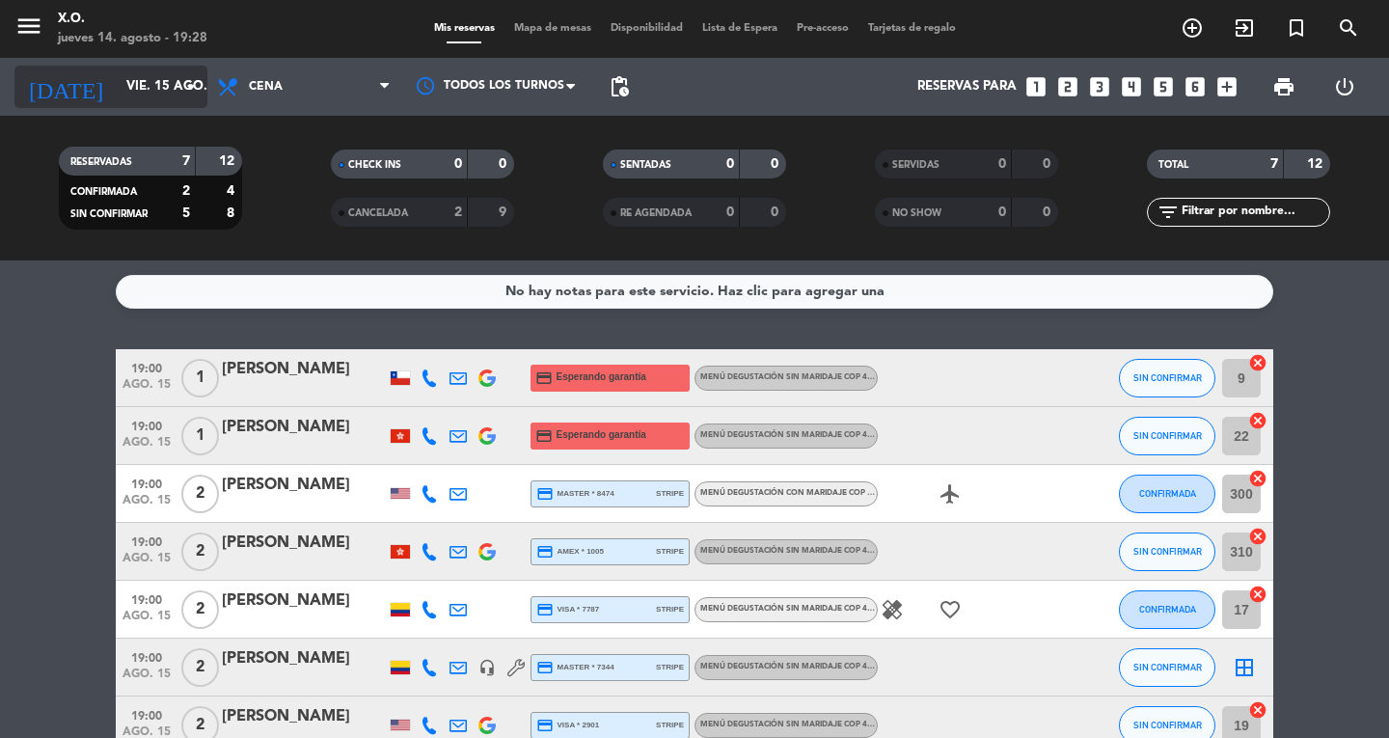
click at [72, 105] on div "[DATE] vie. 15 ago. arrow_drop_down" at bounding box center [110, 87] width 193 height 42
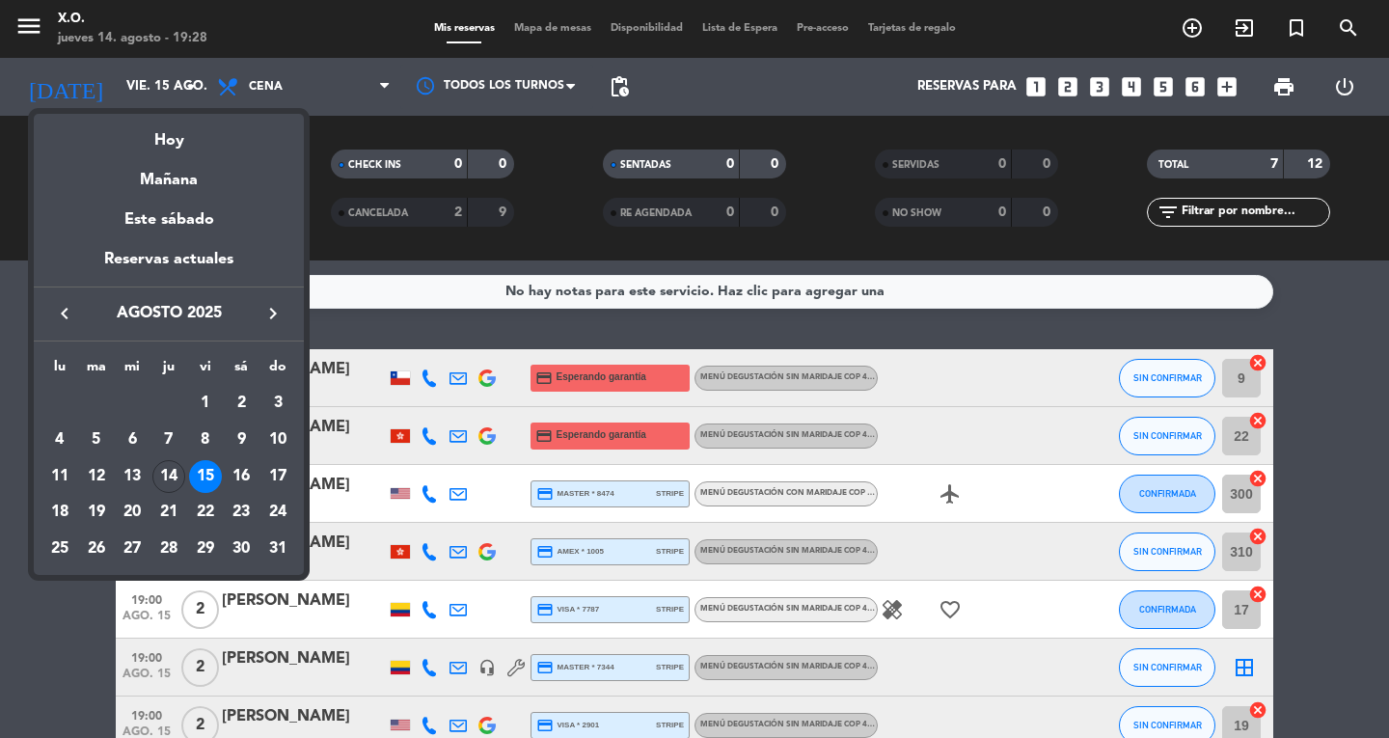
click at [15, 35] on div at bounding box center [694, 369] width 1389 height 738
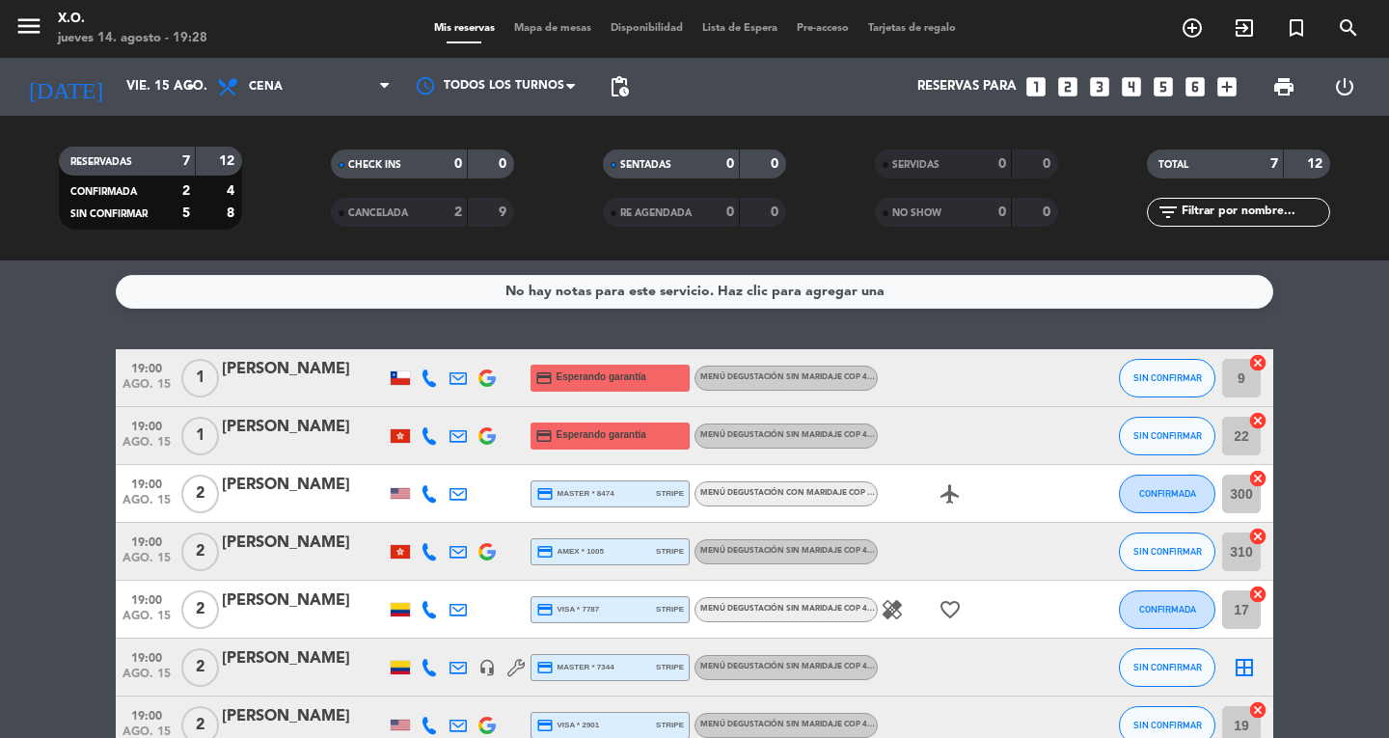
click at [41, 31] on icon "menu" at bounding box center [28, 26] width 29 height 29
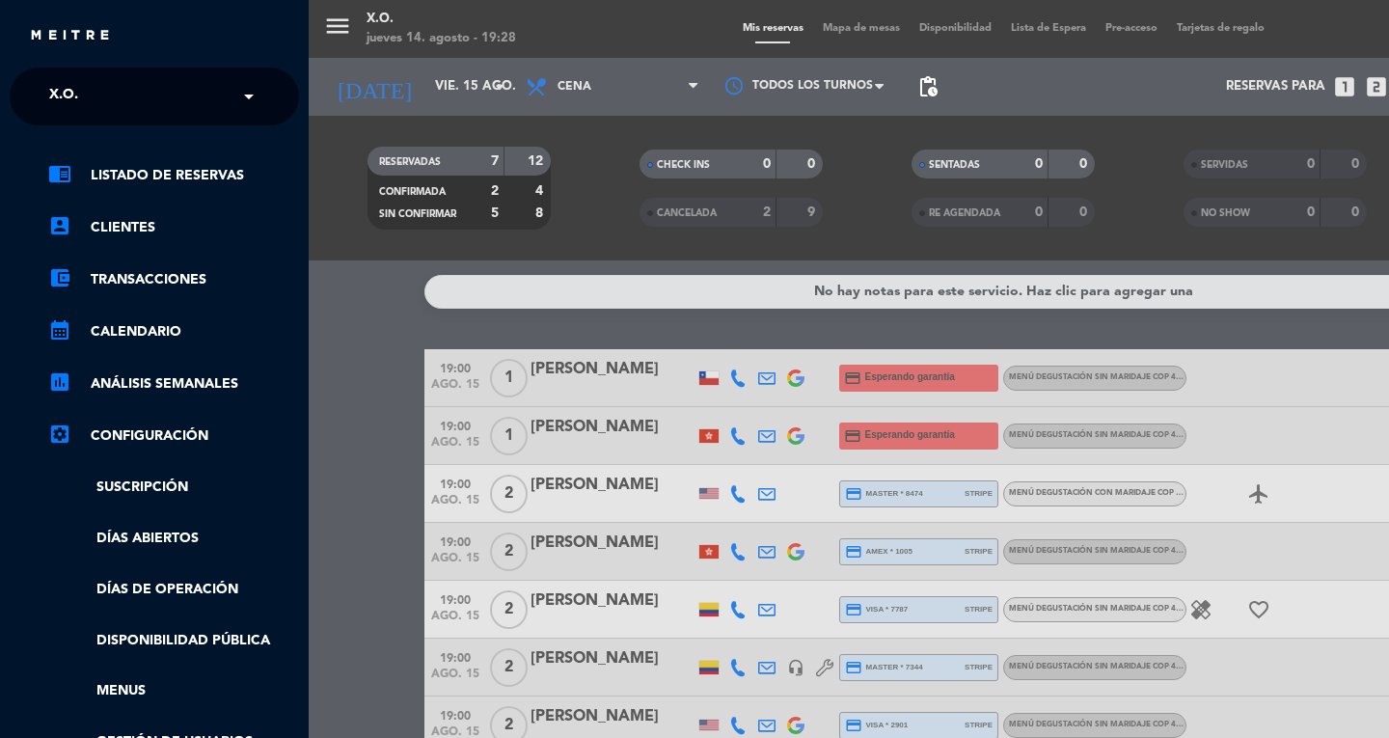
click at [89, 91] on div "× X.O." at bounding box center [74, 96] width 66 height 41
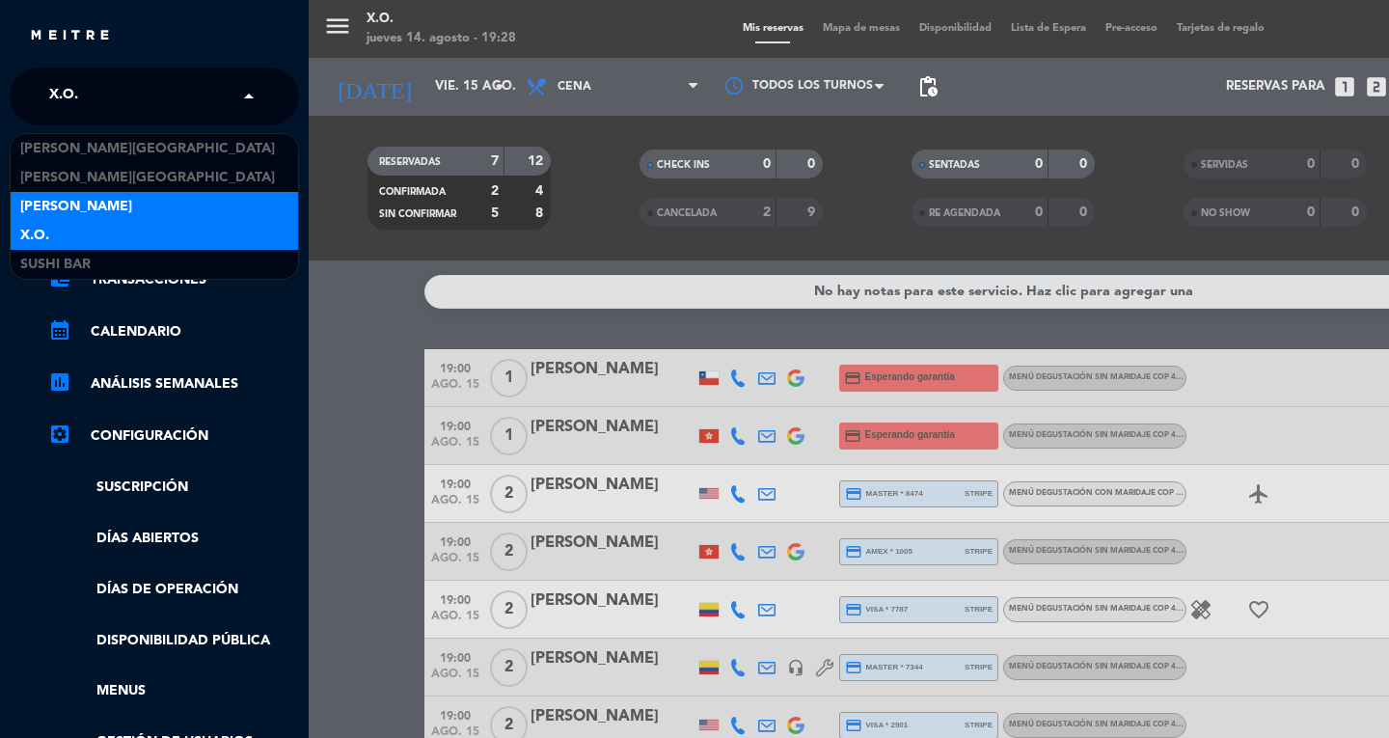
click at [80, 209] on span "[PERSON_NAME]" at bounding box center [76, 207] width 112 height 22
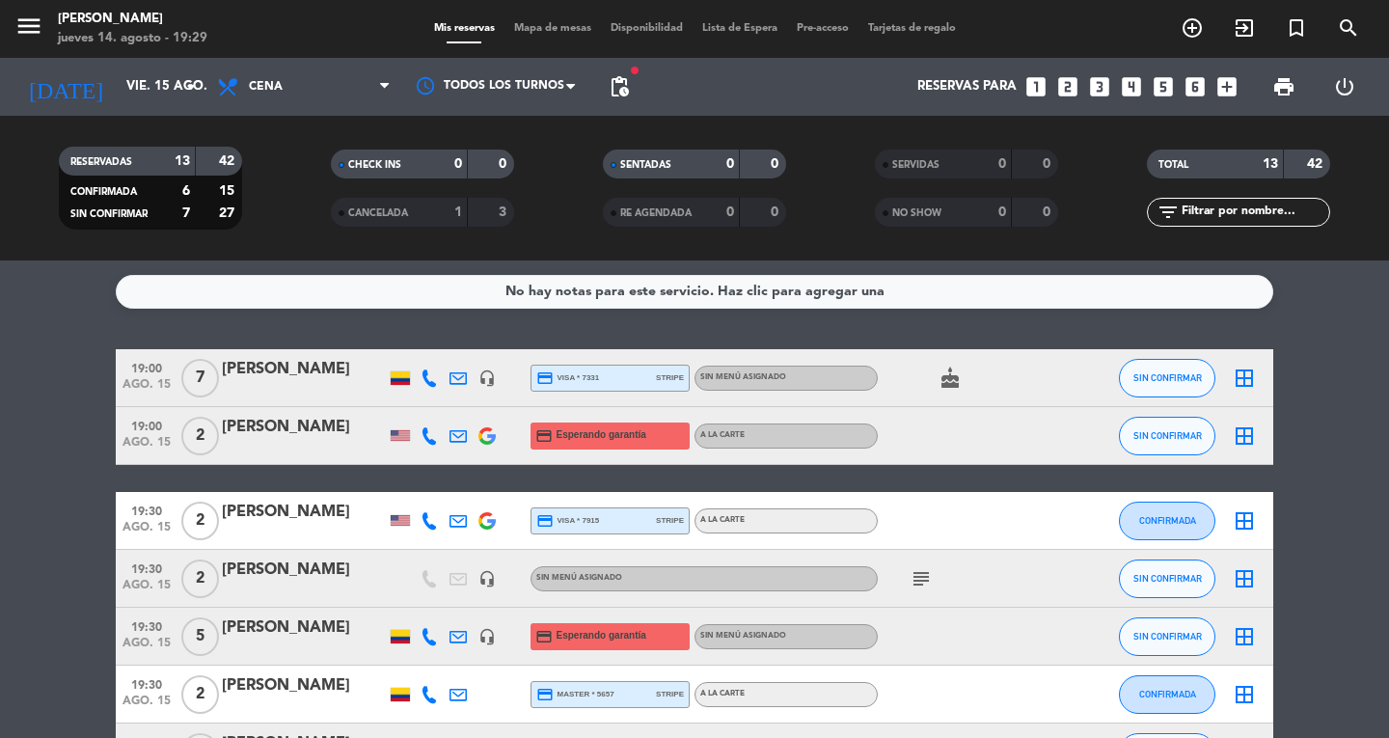
click at [117, 92] on input "vie. 15 ago." at bounding box center [202, 86] width 170 height 35
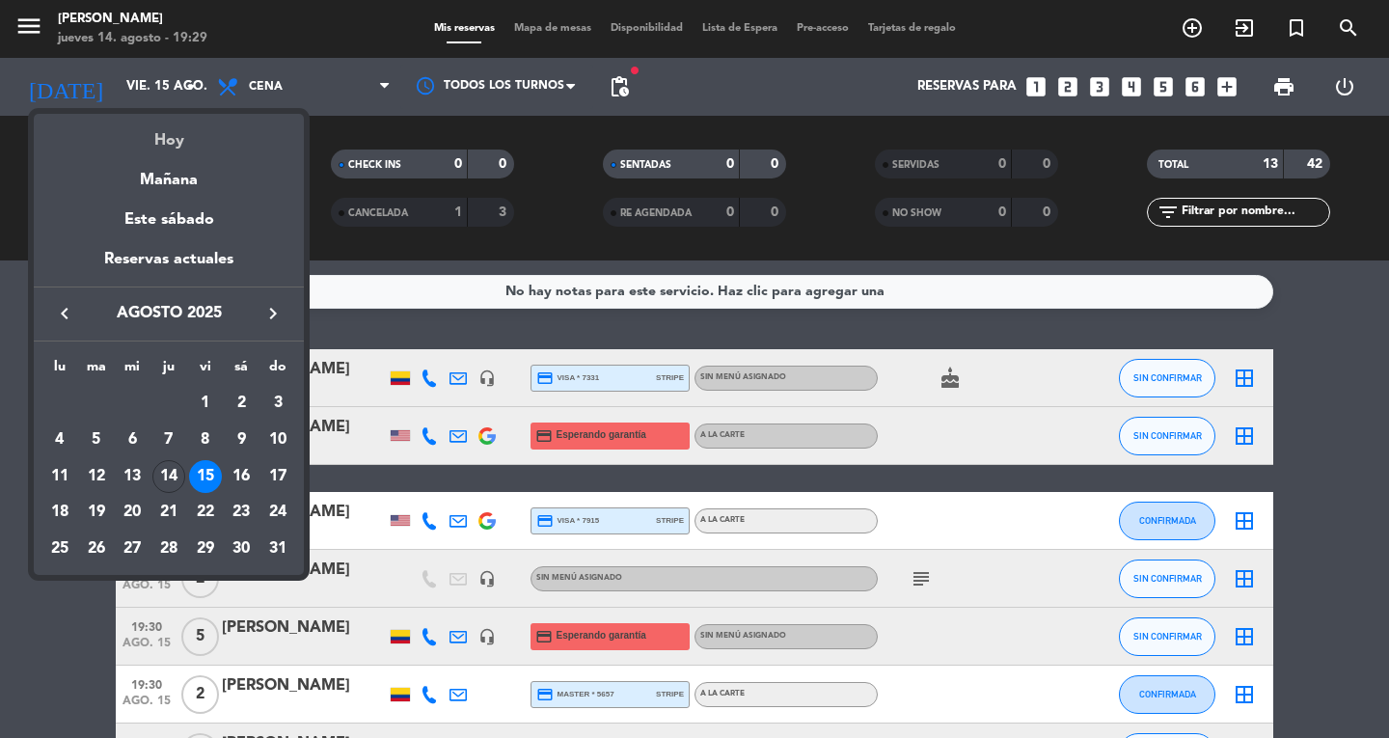
click at [166, 149] on div "Hoy" at bounding box center [169, 134] width 270 height 40
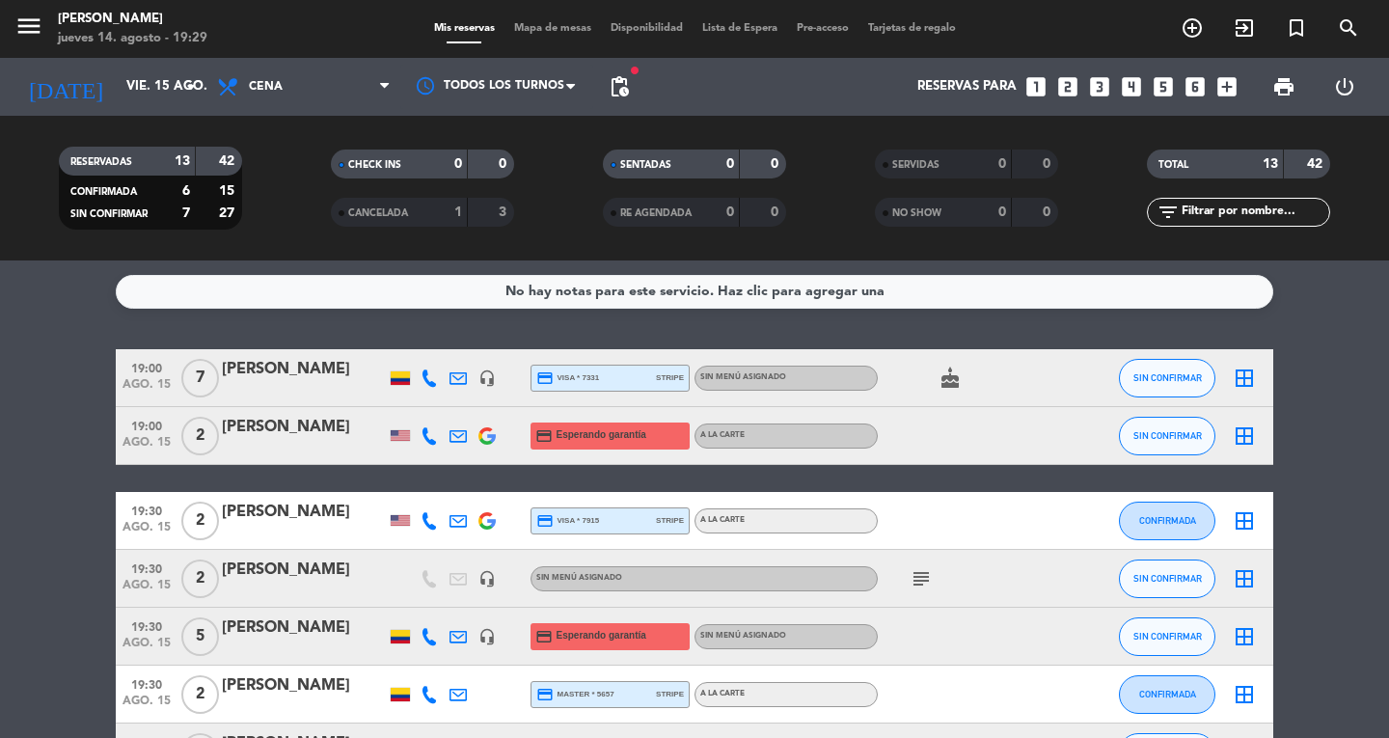
type input "jue. 14 ago."
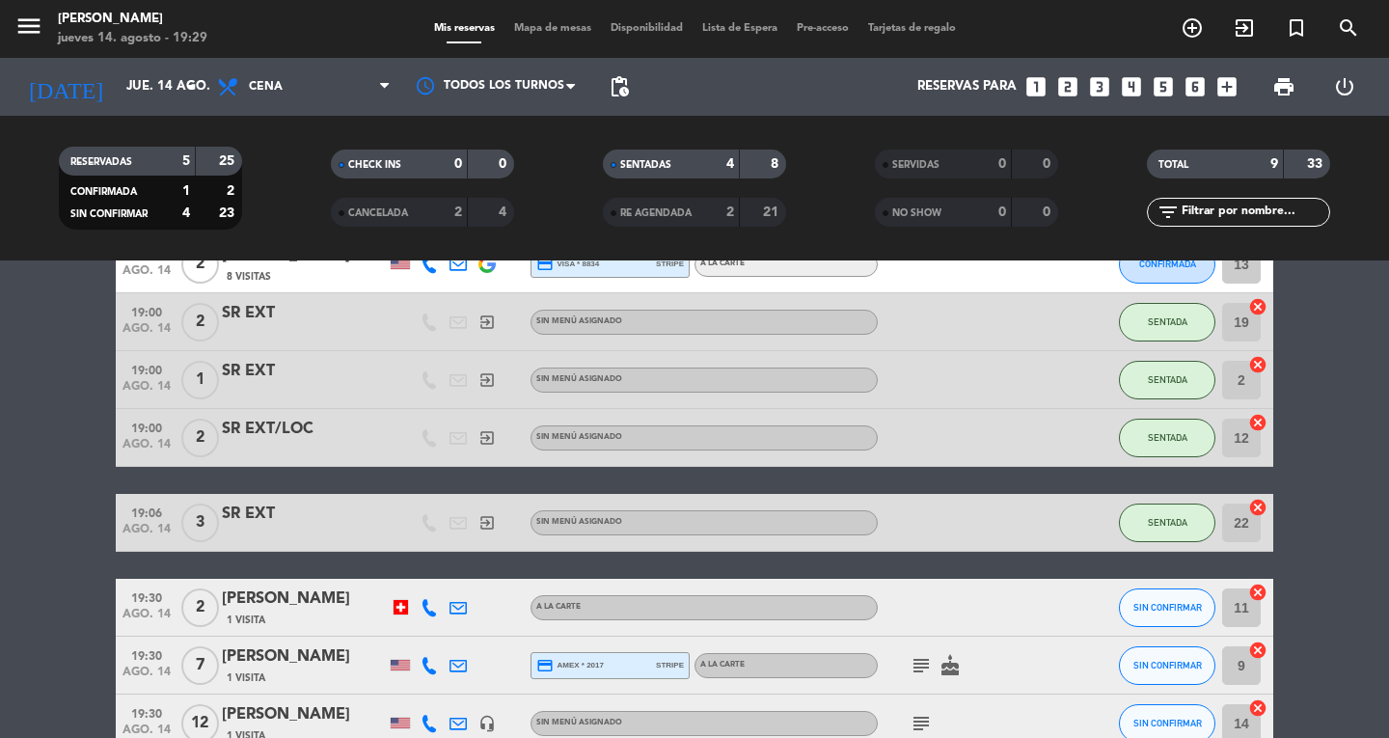
scroll to position [110, 0]
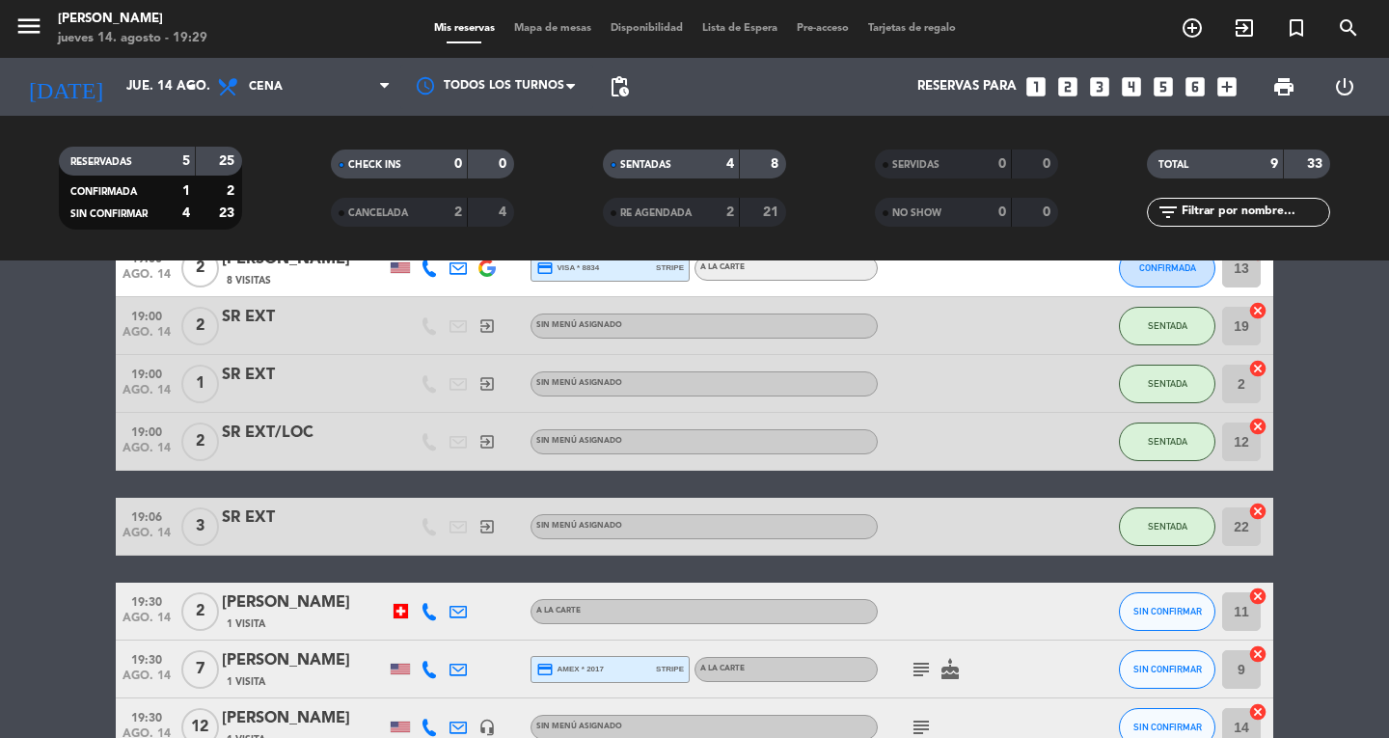
click at [555, 32] on span "Mapa de mesas" at bounding box center [552, 28] width 96 height 11
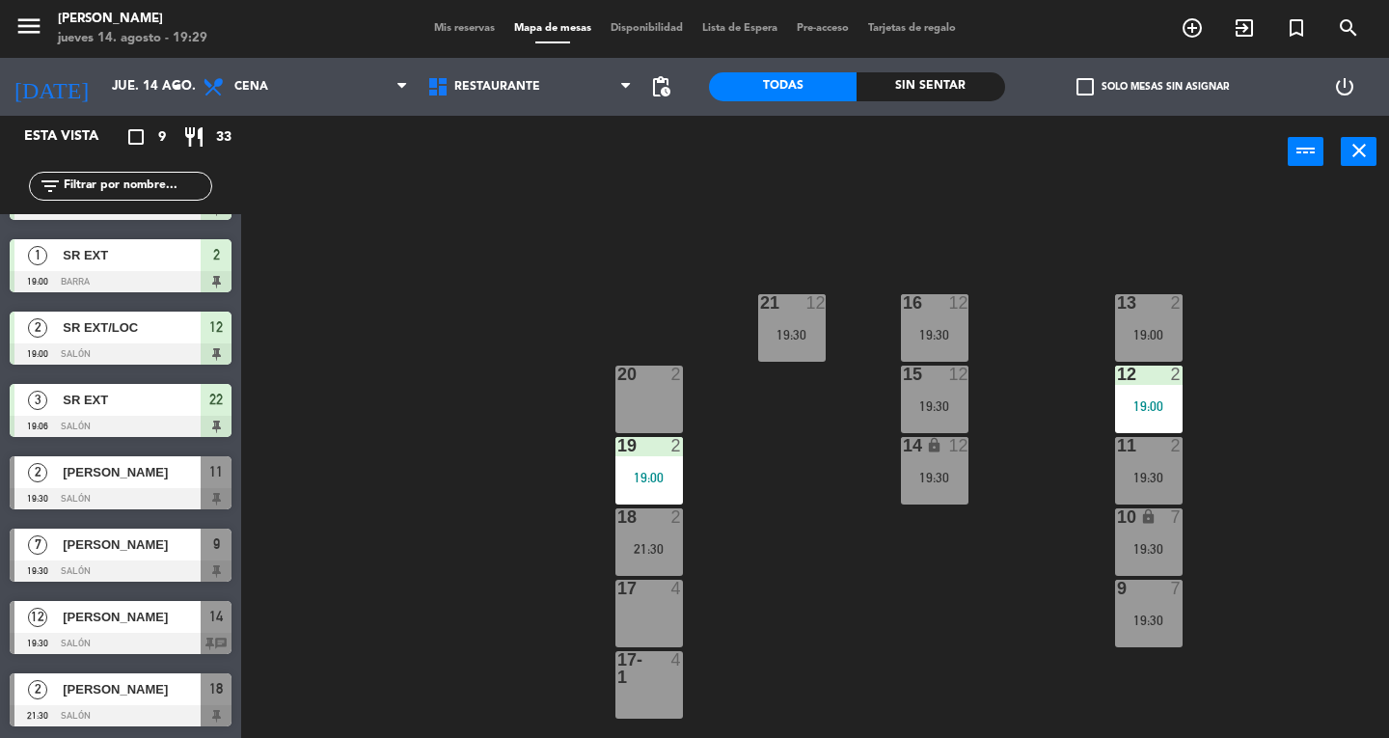
scroll to position [125, 0]
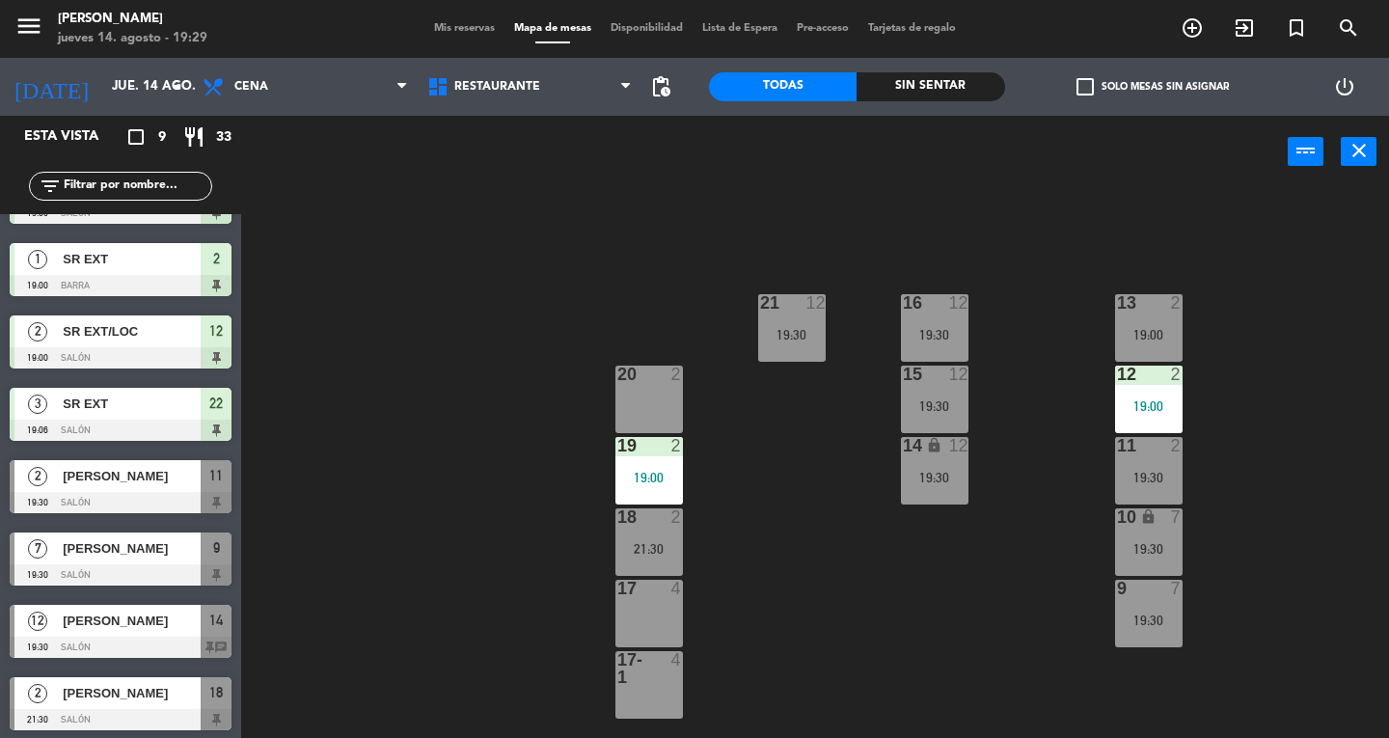
click at [647, 603] on div "17 4" at bounding box center [649, 614] width 68 height 68
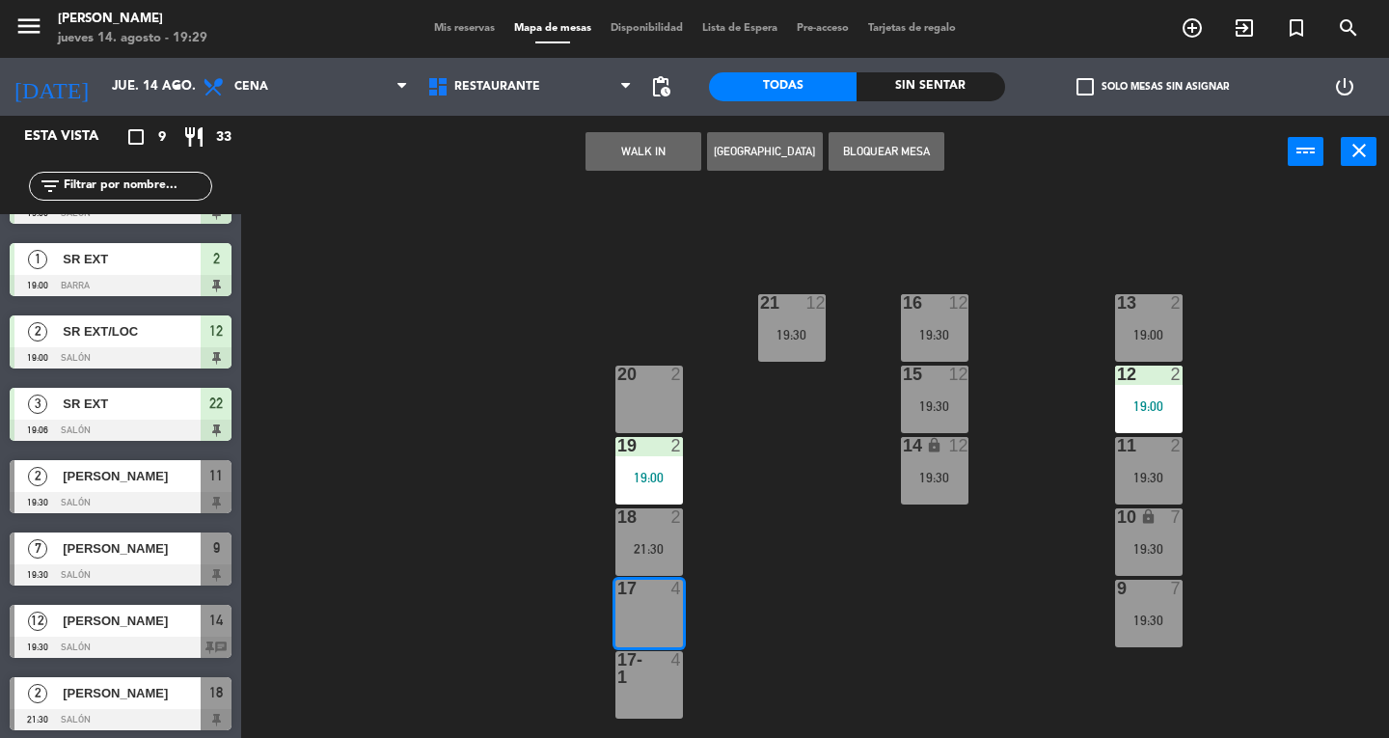
click at [654, 689] on div "17-1 4" at bounding box center [649, 685] width 68 height 68
click at [622, 156] on button "WALK IN" at bounding box center [643, 151] width 116 height 39
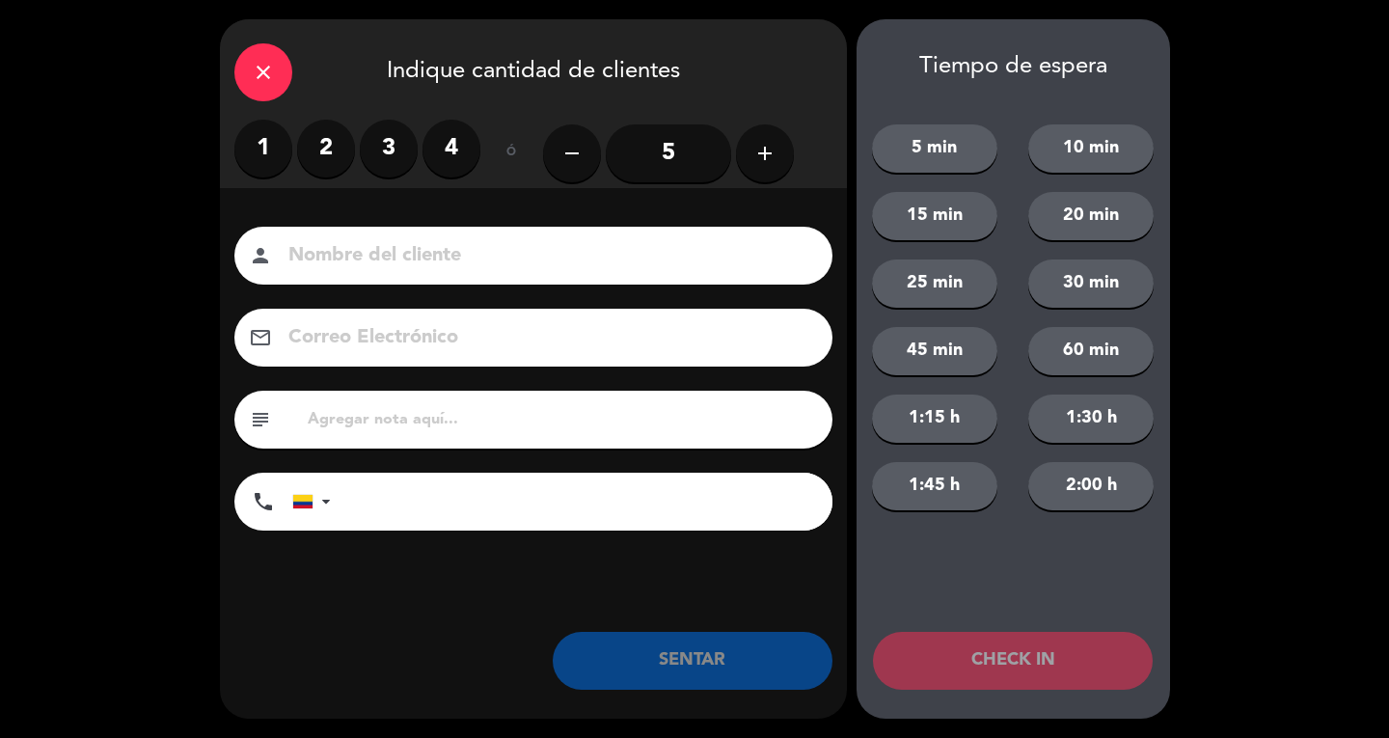
click at [670, 156] on input "5" at bounding box center [668, 153] width 125 height 58
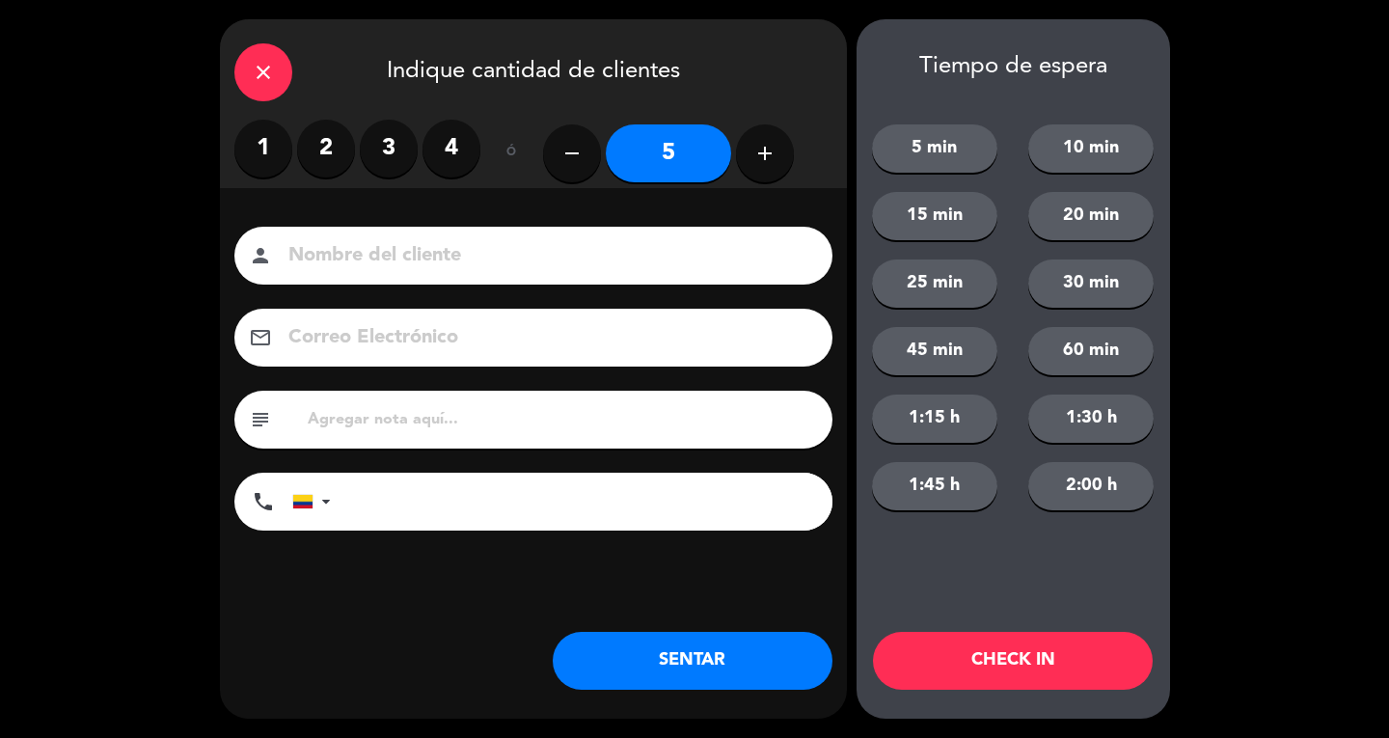
click at [771, 174] on button "add" at bounding box center [765, 153] width 58 height 58
type input "6"
click at [586, 260] on input at bounding box center [546, 256] width 521 height 34
type input "[PERSON_NAME]"
click at [644, 650] on button "SENTAR" at bounding box center [693, 661] width 280 height 58
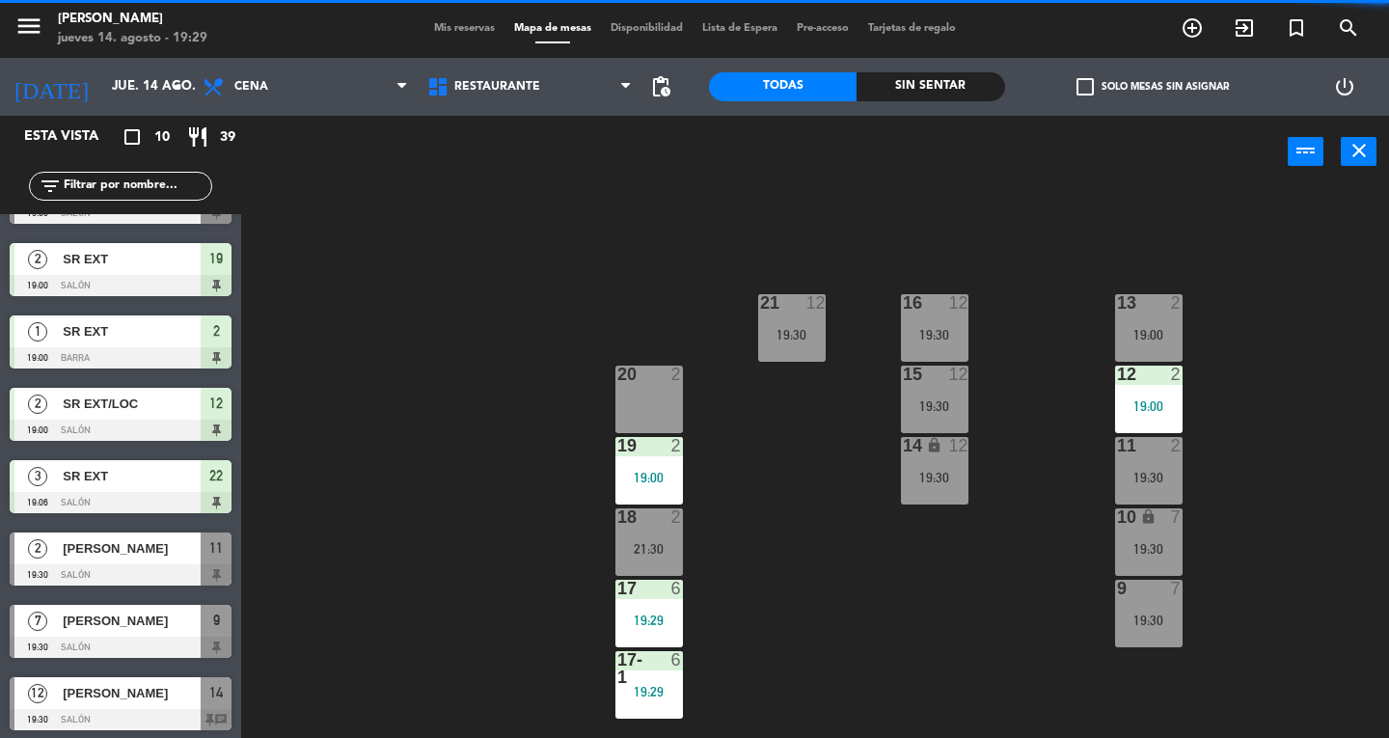
scroll to position [0, 0]
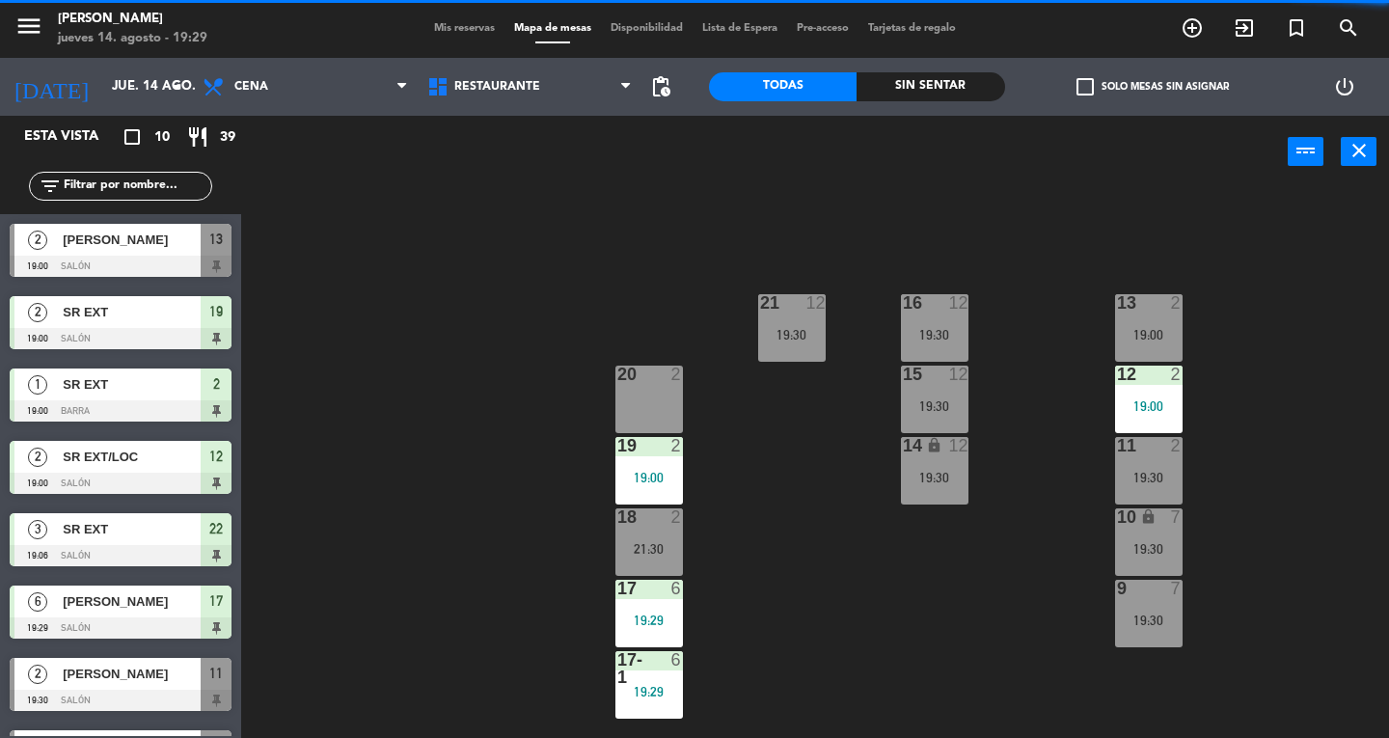
click at [1368, 142] on icon "close" at bounding box center [1358, 150] width 23 height 23
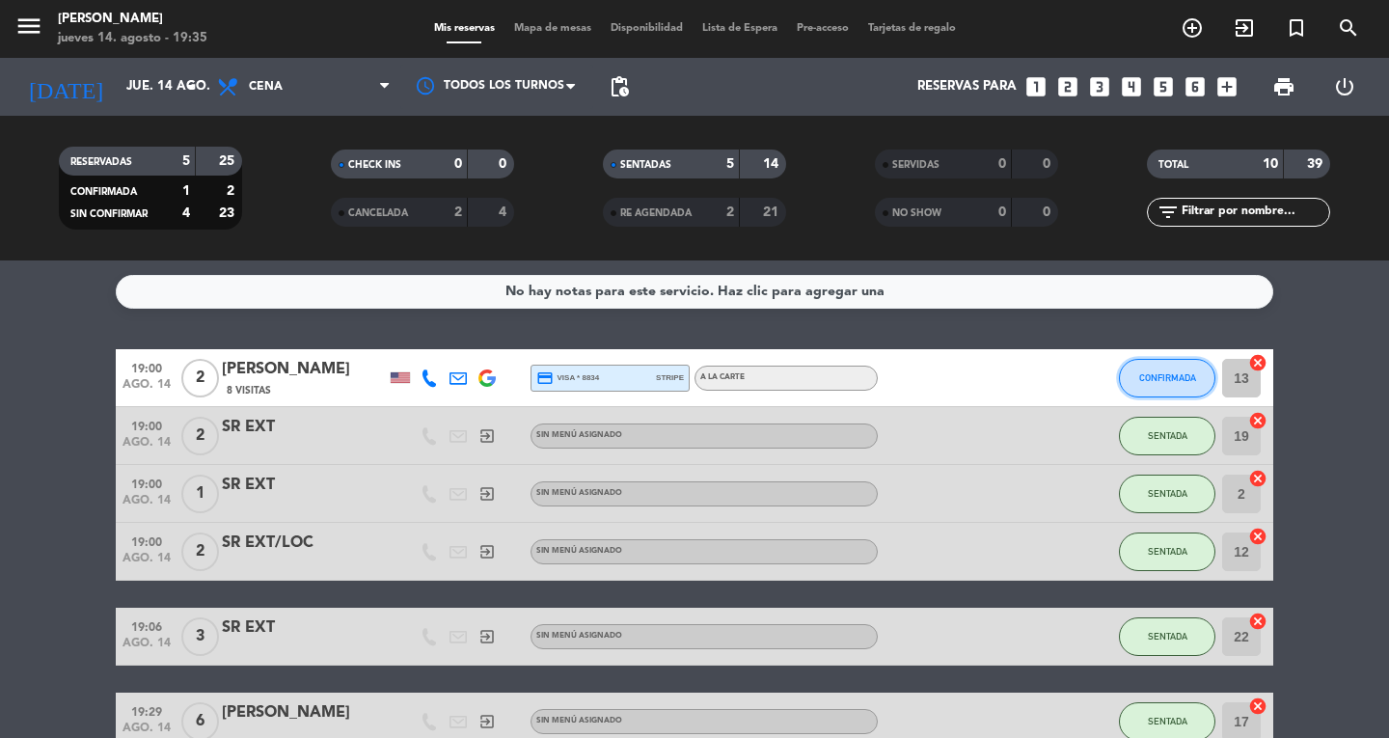
click at [1137, 368] on button "CONFIRMADA" at bounding box center [1167, 378] width 96 height 39
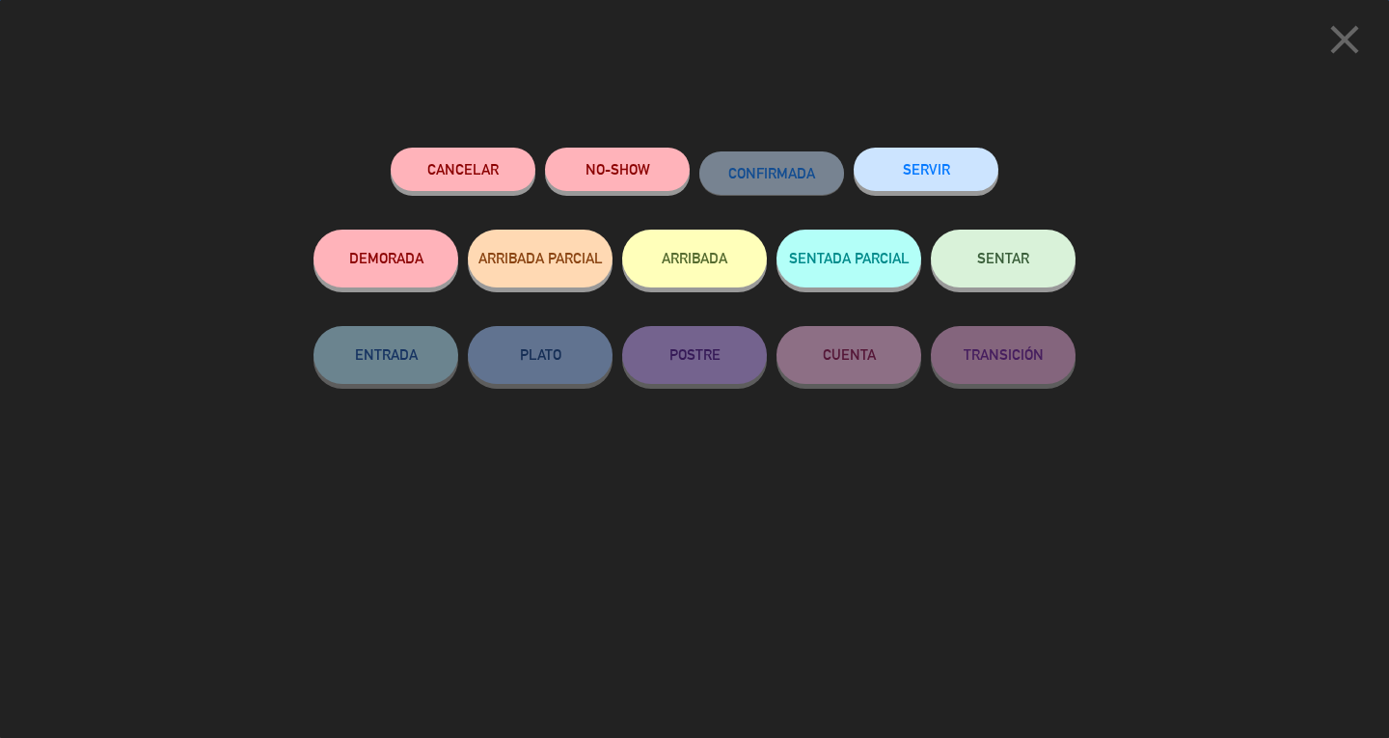
click at [981, 246] on button "SENTAR" at bounding box center [1003, 259] width 145 height 58
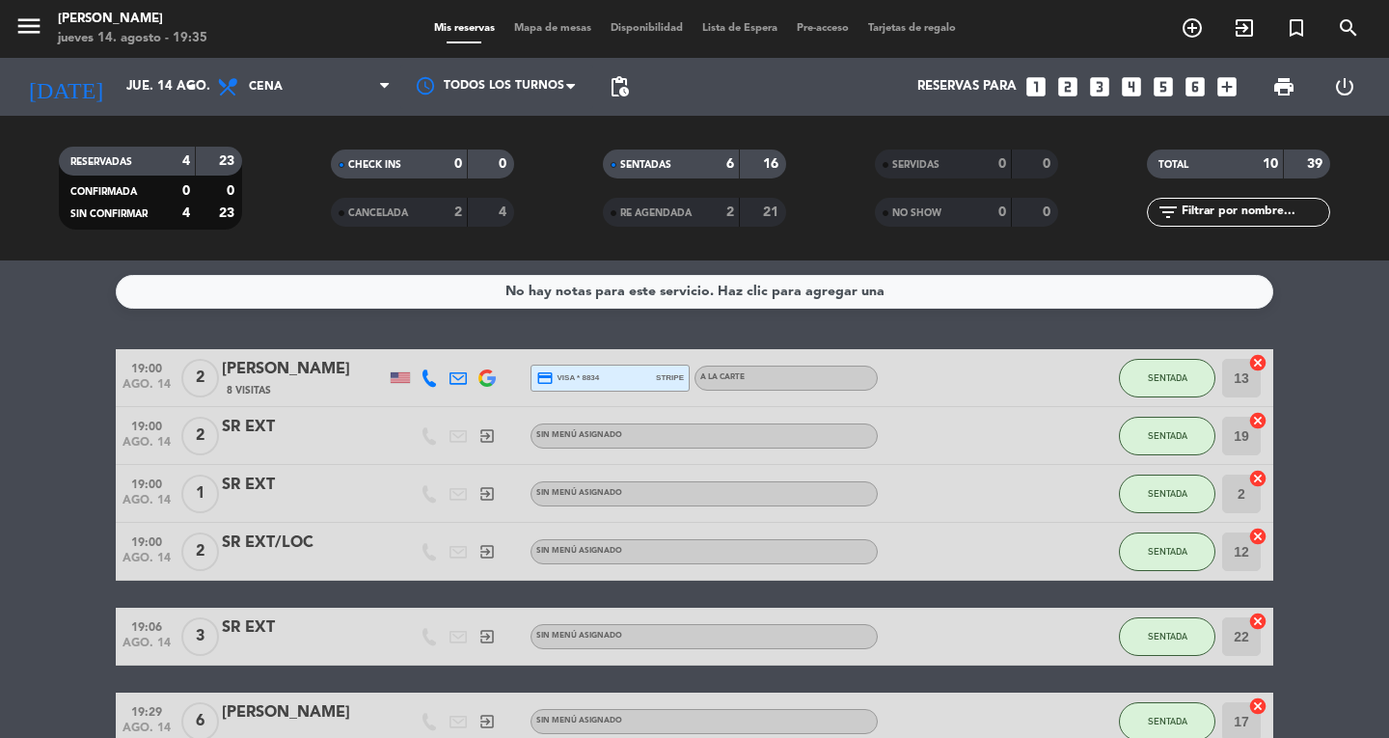
click at [555, 31] on span "Mapa de mesas" at bounding box center [552, 28] width 96 height 11
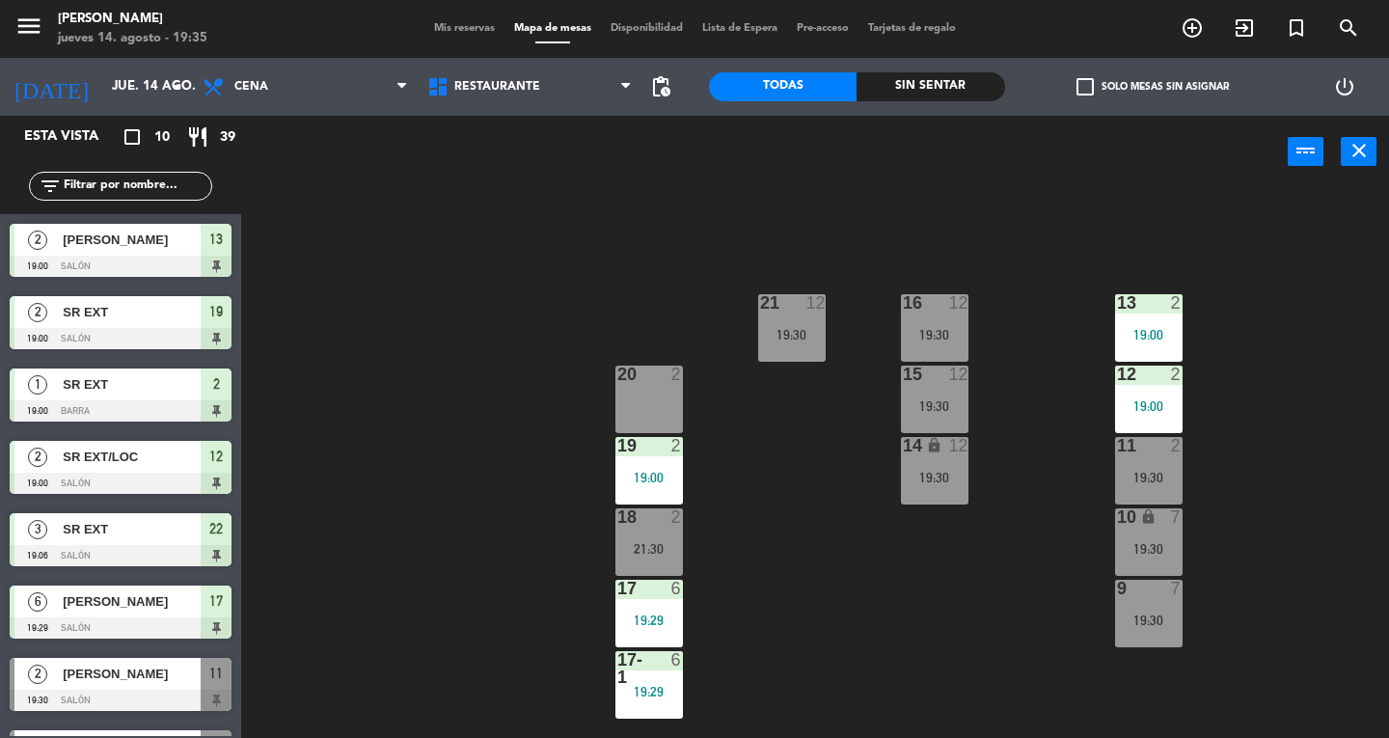
click at [1159, 310] on div at bounding box center [1148, 302] width 32 height 17
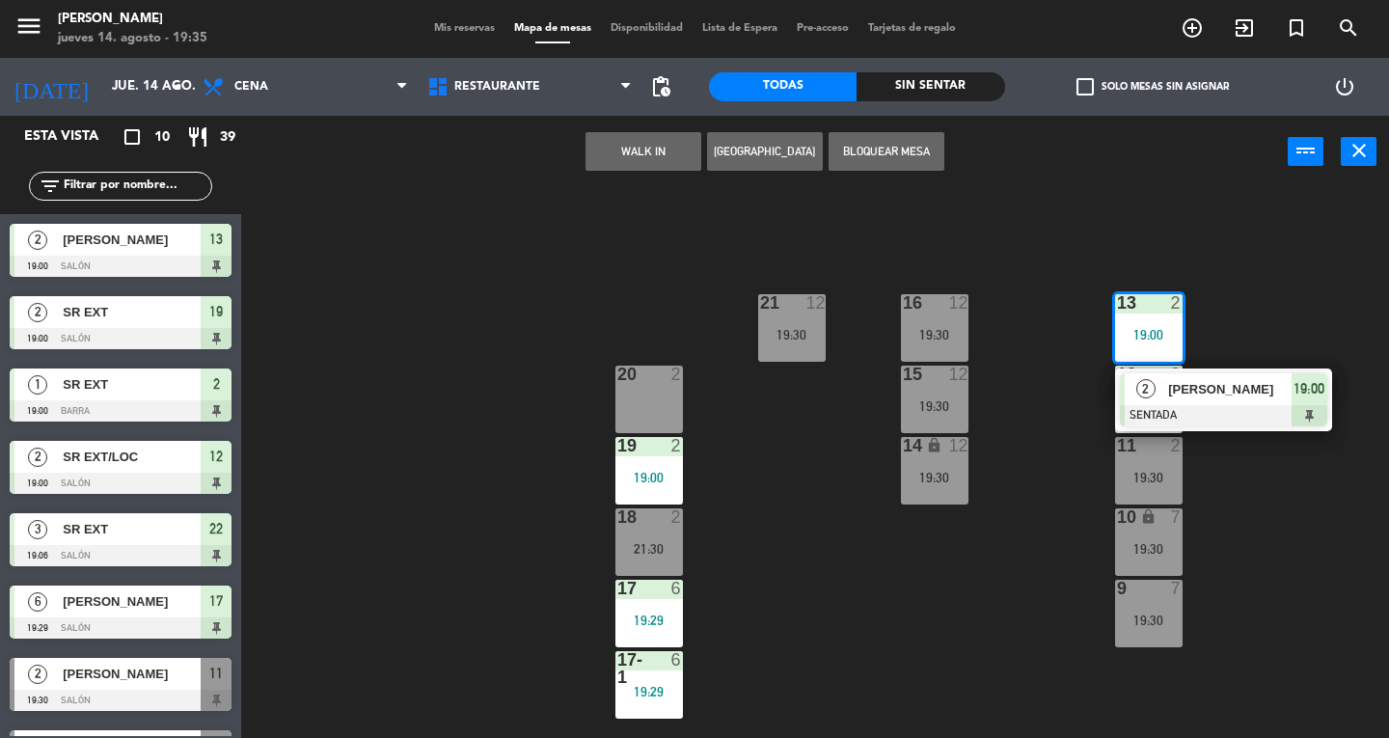
click at [1235, 371] on div "2 [PERSON_NAME] SENTADA 19:00" at bounding box center [1223, 399] width 217 height 63
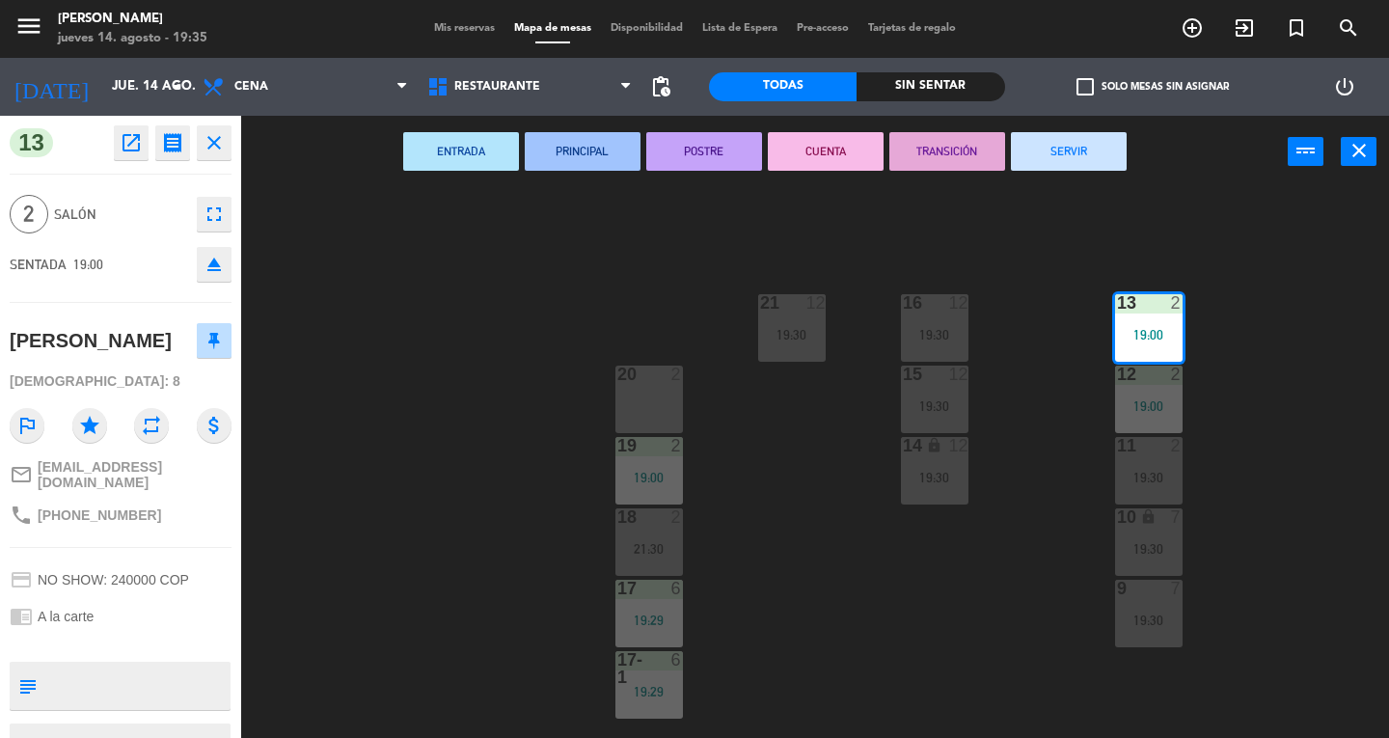
click at [635, 405] on div "20 2" at bounding box center [649, 399] width 68 height 68
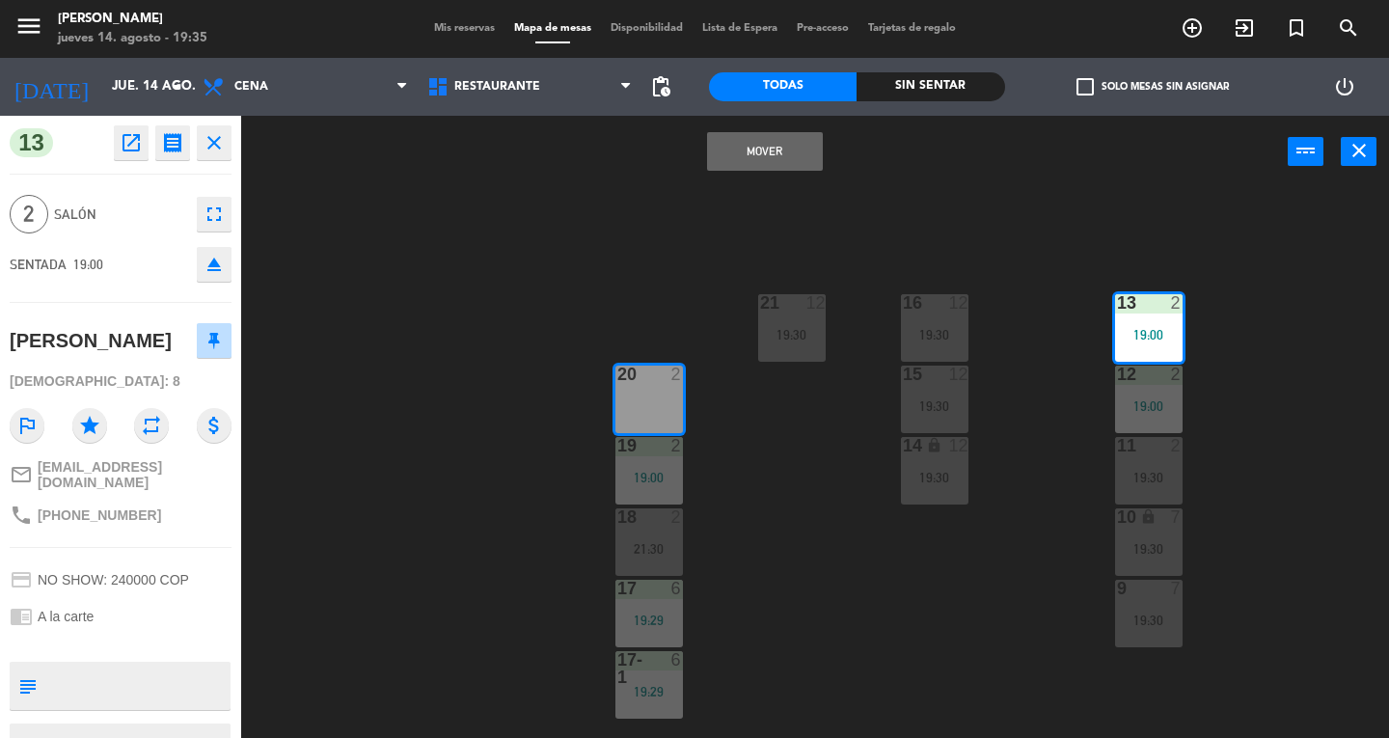
click at [735, 164] on button "Mover" at bounding box center [765, 151] width 116 height 39
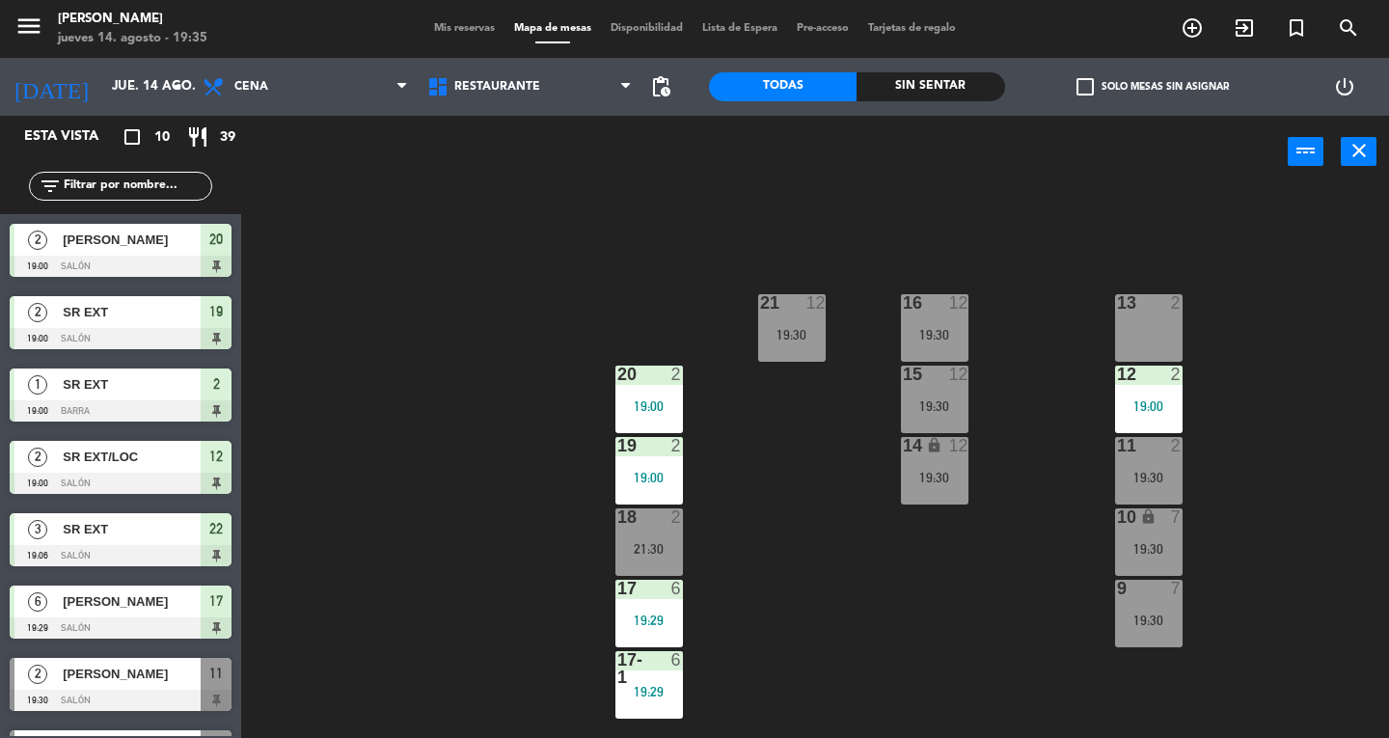
click at [1157, 467] on div "11 2 19:30" at bounding box center [1149, 471] width 68 height 68
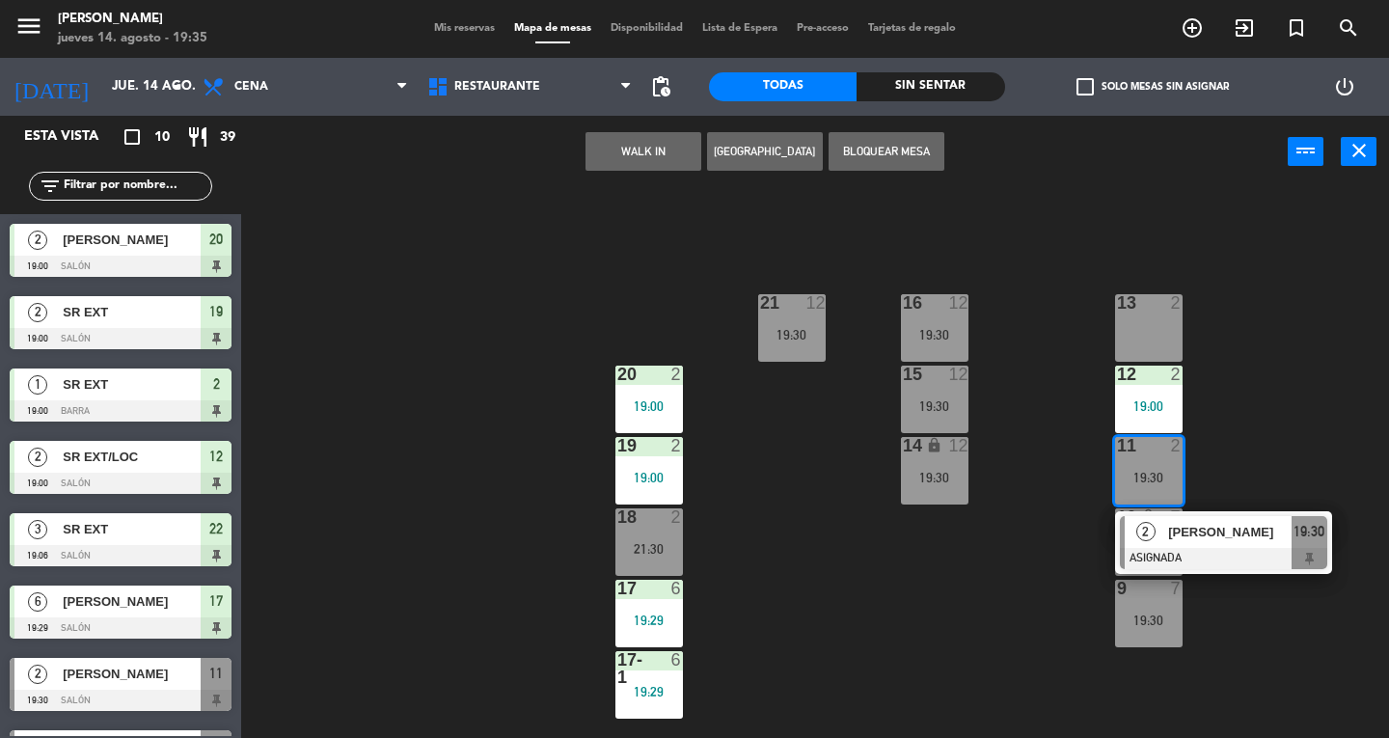
click at [1260, 532] on span "[PERSON_NAME]" at bounding box center [1229, 532] width 123 height 20
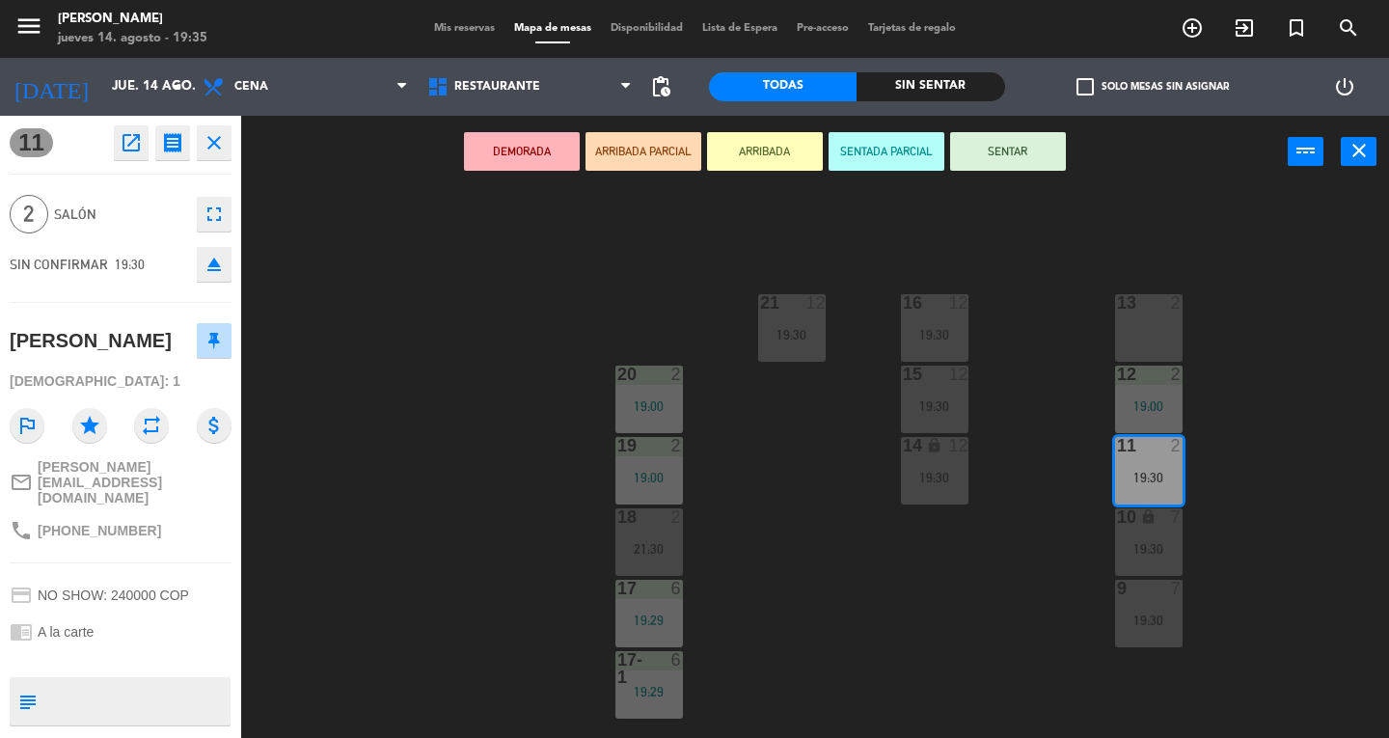
click at [1038, 156] on button "SENTAR" at bounding box center [1008, 151] width 116 height 39
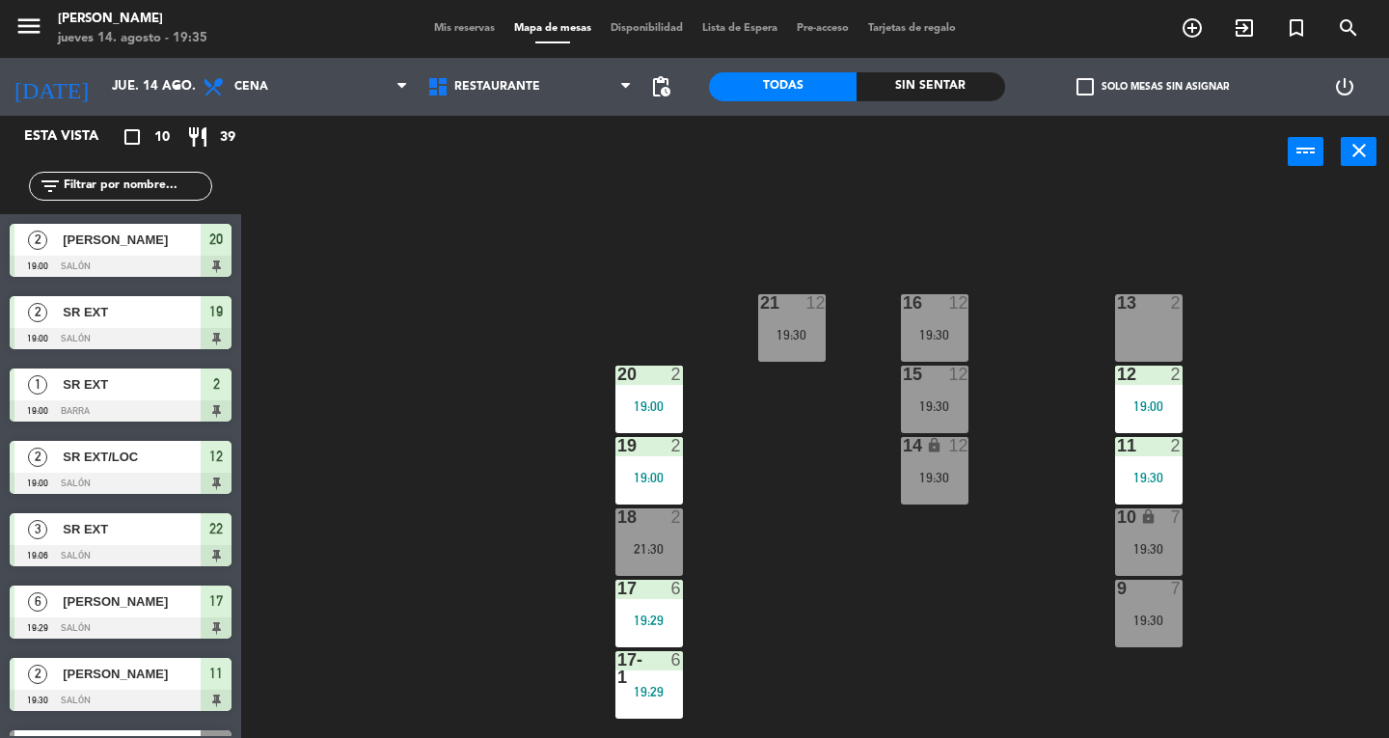
click at [1355, 155] on icon "close" at bounding box center [1358, 150] width 23 height 23
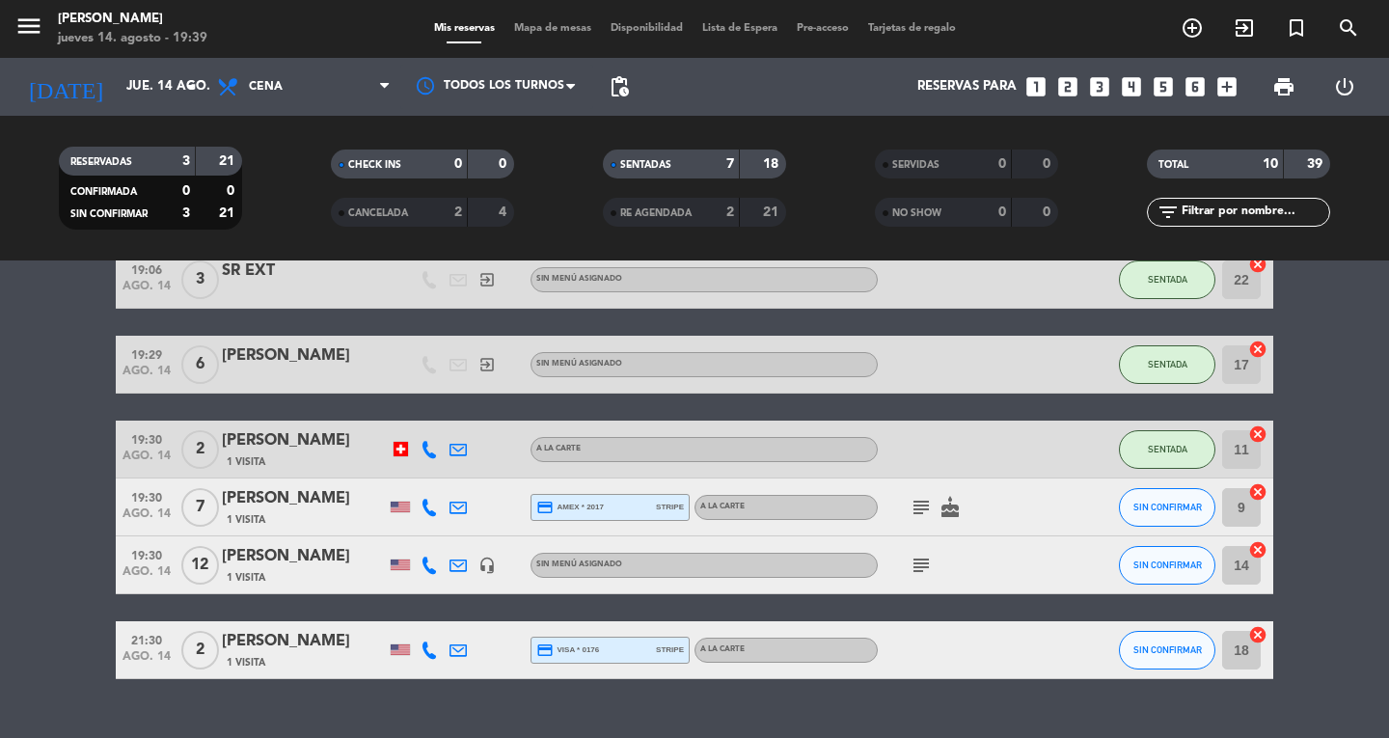
scroll to position [364, 0]
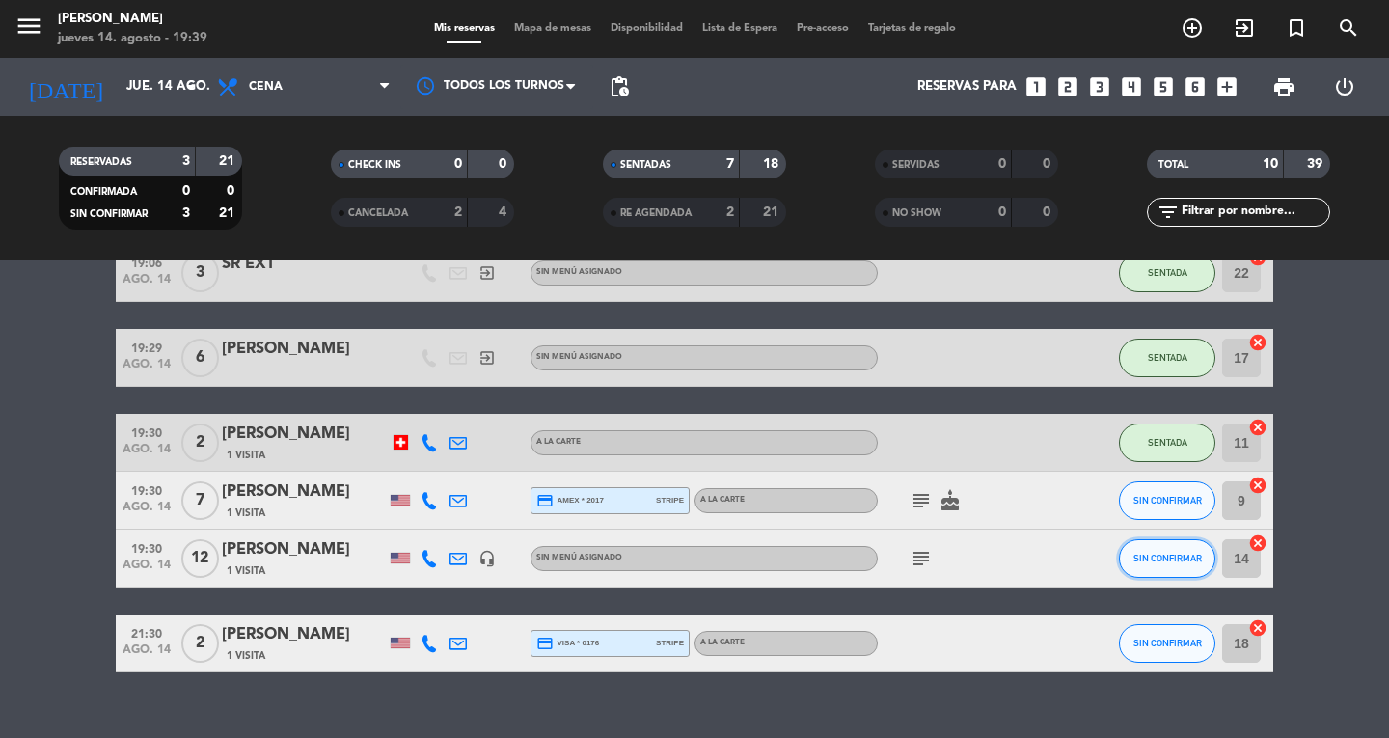
click at [1180, 557] on span "SIN CONFIRMAR" at bounding box center [1167, 558] width 68 height 11
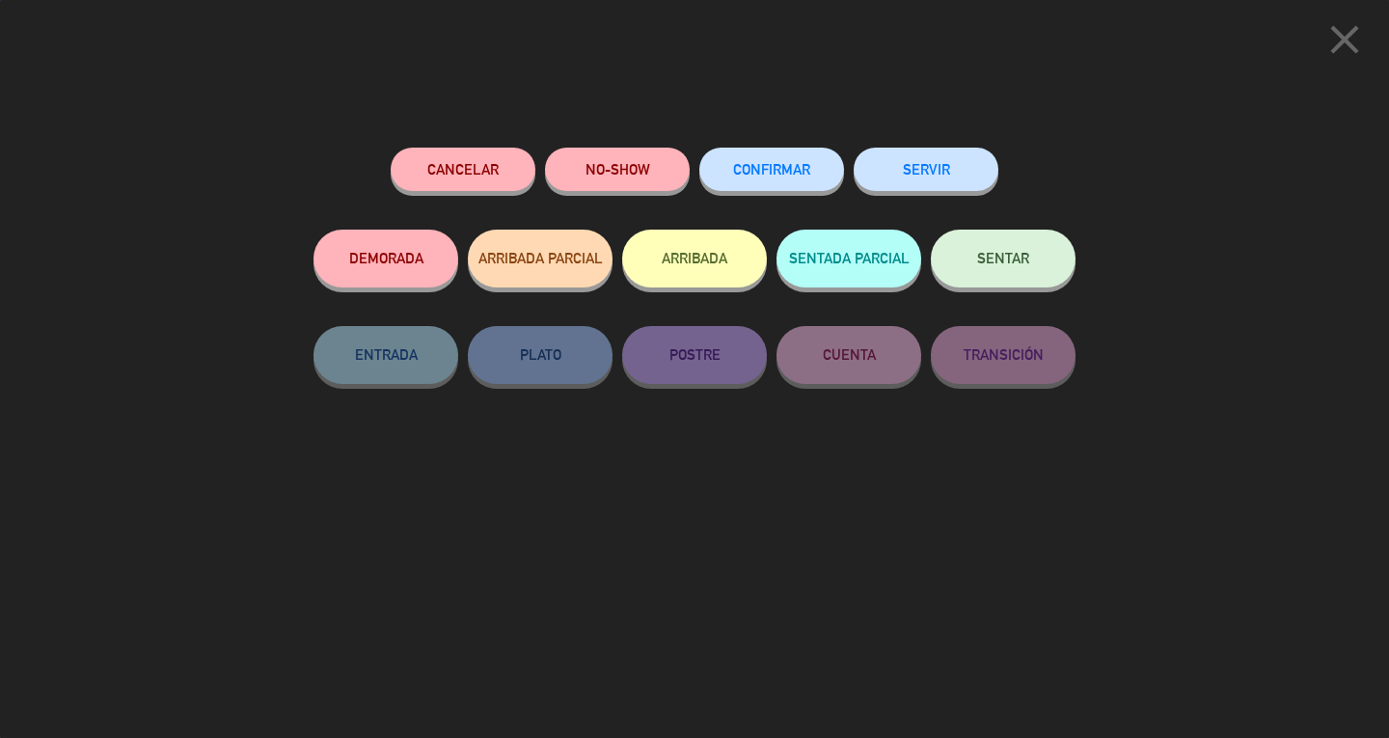
click at [983, 259] on span "SENTAR" at bounding box center [1003, 258] width 52 height 16
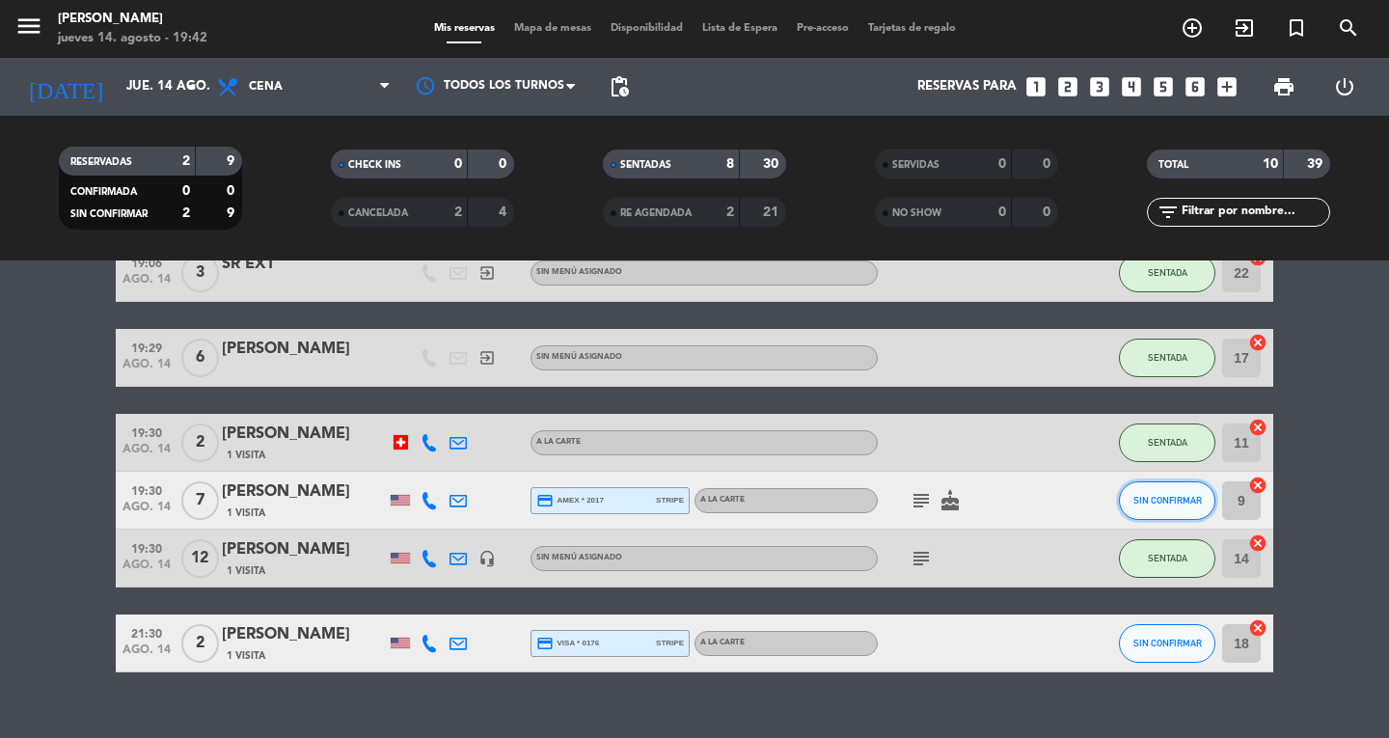
click at [1192, 503] on span "SIN CONFIRMAR" at bounding box center [1167, 500] width 68 height 11
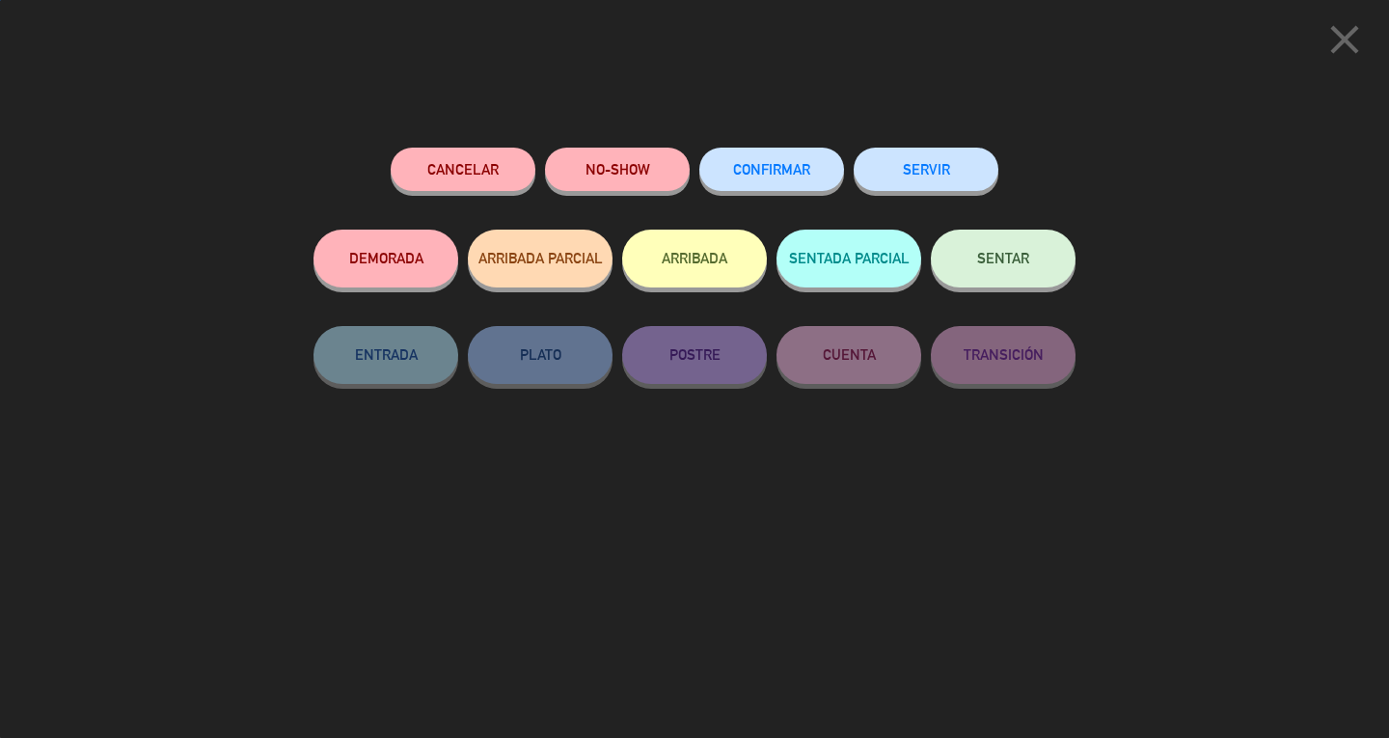
click at [1036, 267] on button "SENTAR" at bounding box center [1003, 259] width 145 height 58
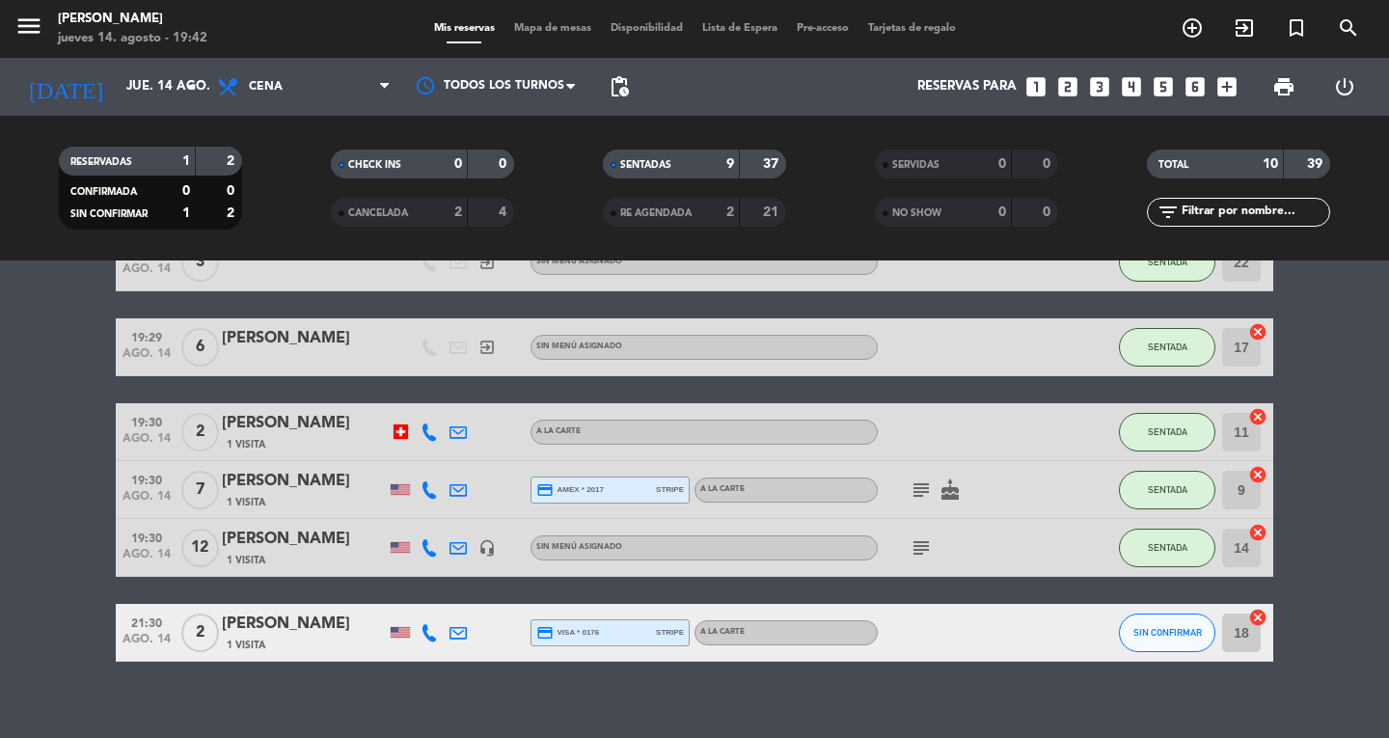
scroll to position [393, 0]
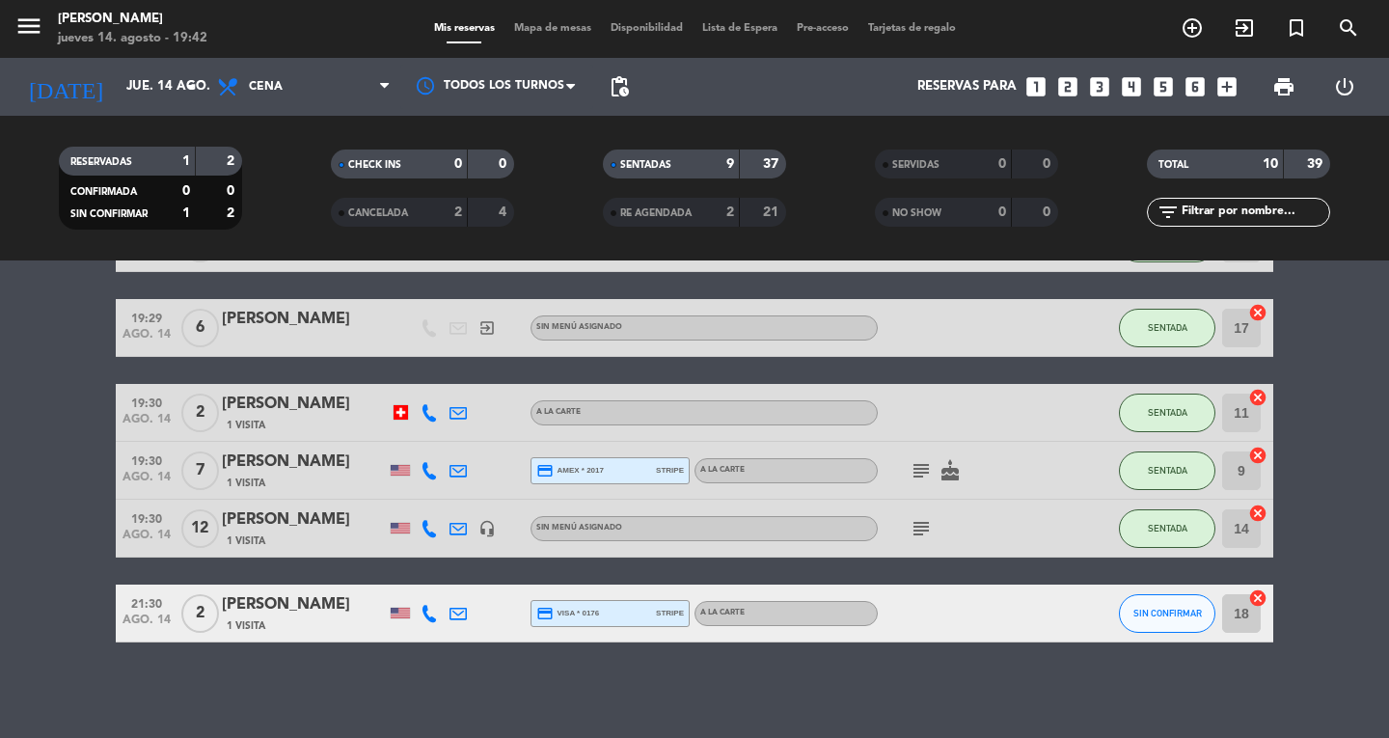
click at [63, 609] on bookings-row "19:00 ago. 14 2 [PERSON_NAME] 8 Visitas credit_card visa * 8834 stripe A la car…" at bounding box center [694, 299] width 1389 height 687
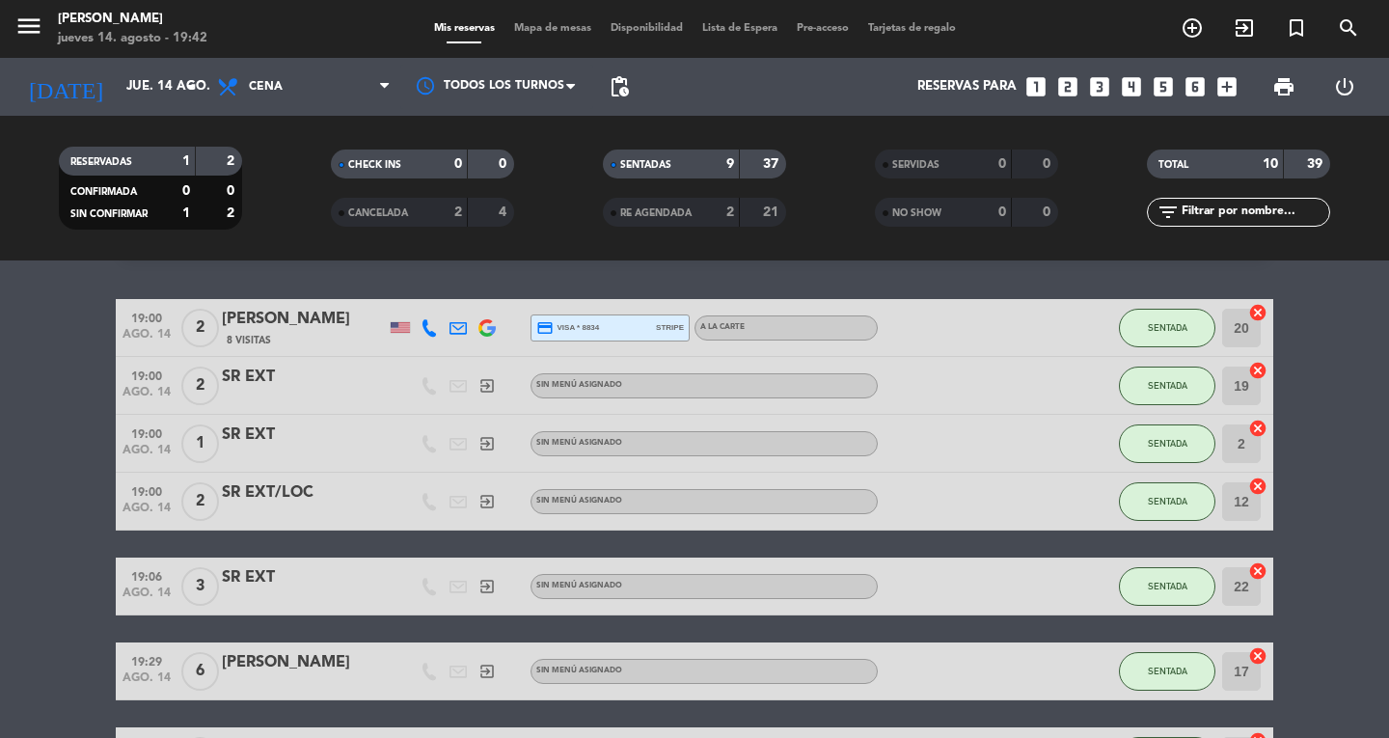
scroll to position [0, 0]
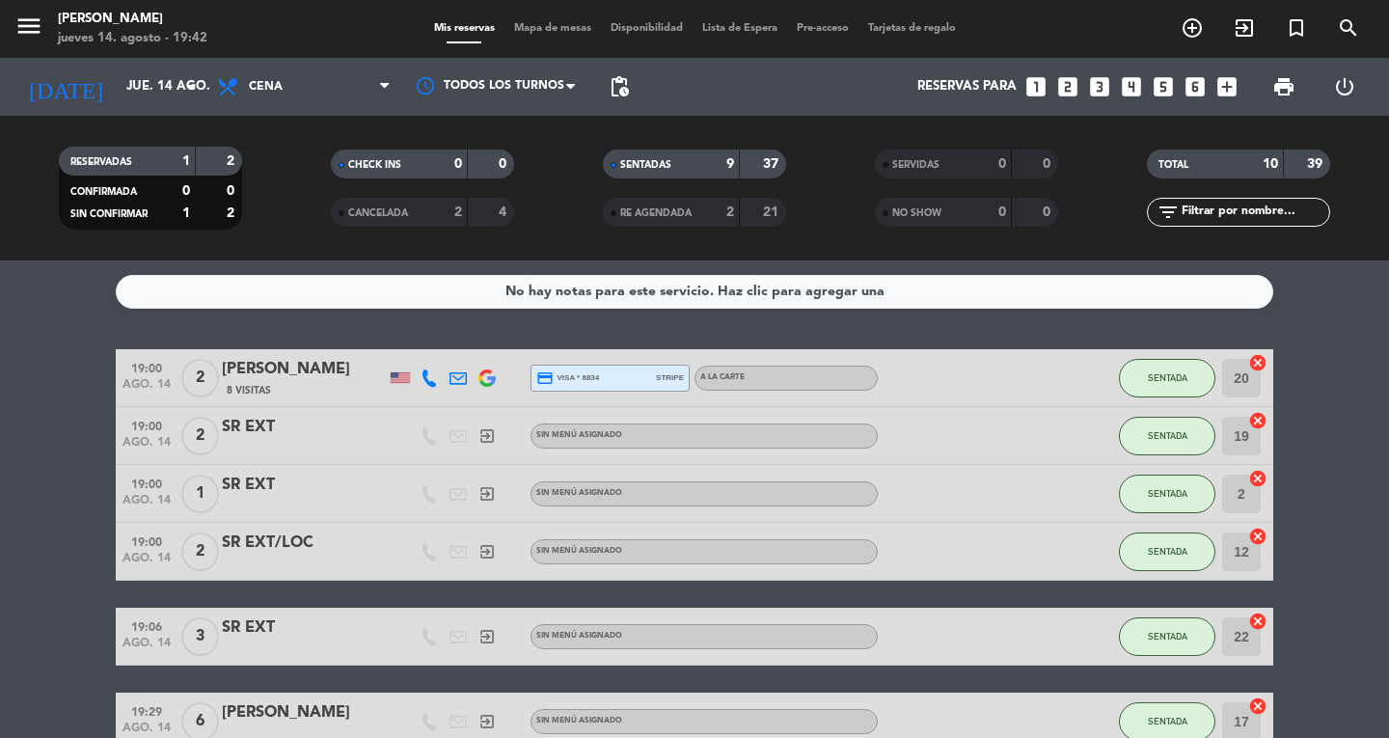
click at [18, 40] on icon "menu" at bounding box center [28, 26] width 29 height 29
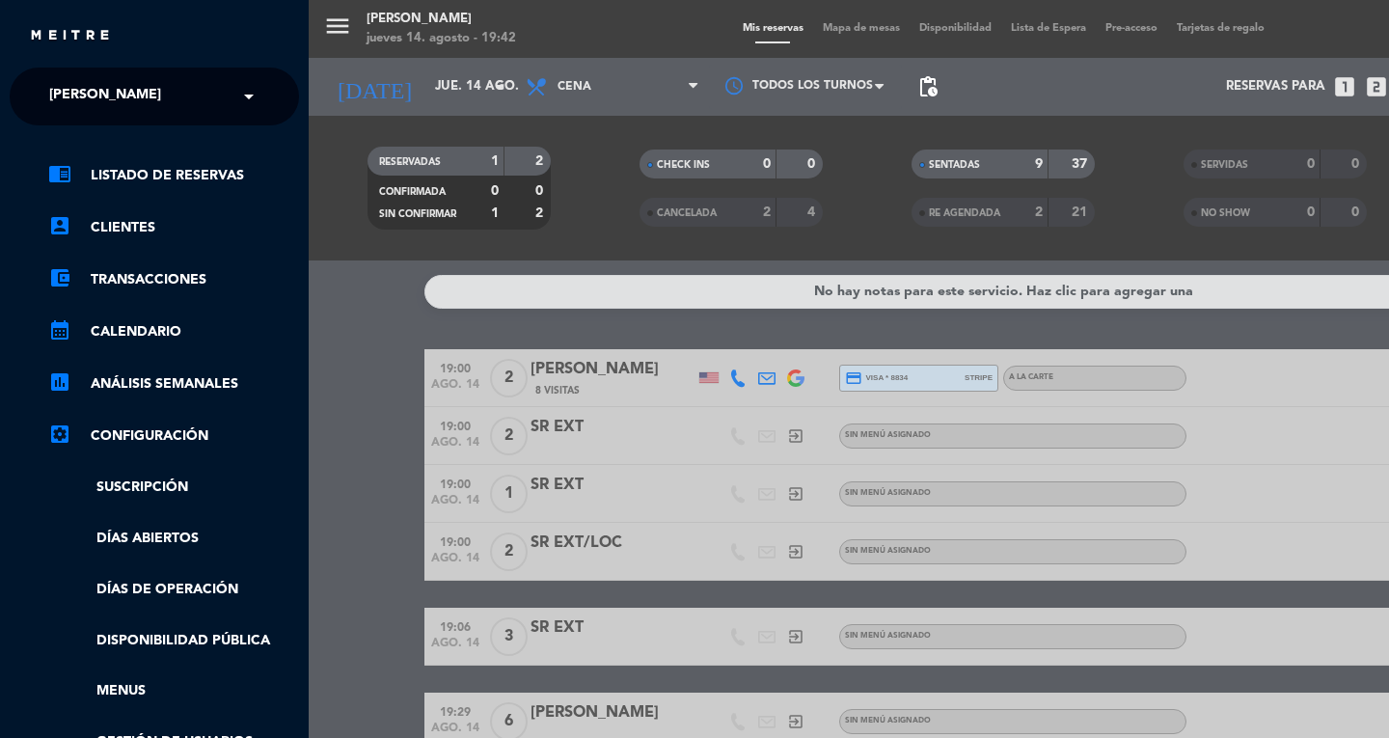
click at [47, 96] on div "× [PERSON_NAME]" at bounding box center [115, 96] width 149 height 41
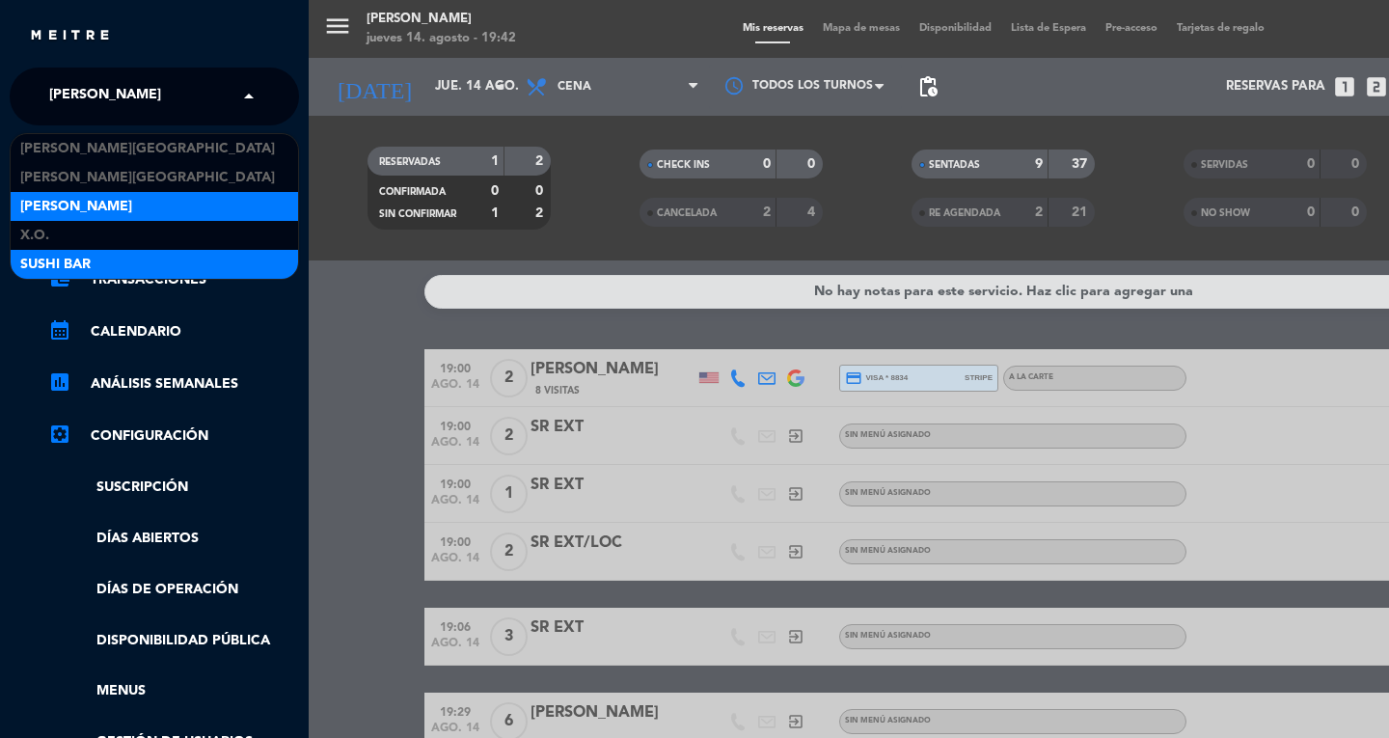
click at [31, 269] on span "SUSHI BAR" at bounding box center [55, 265] width 70 height 22
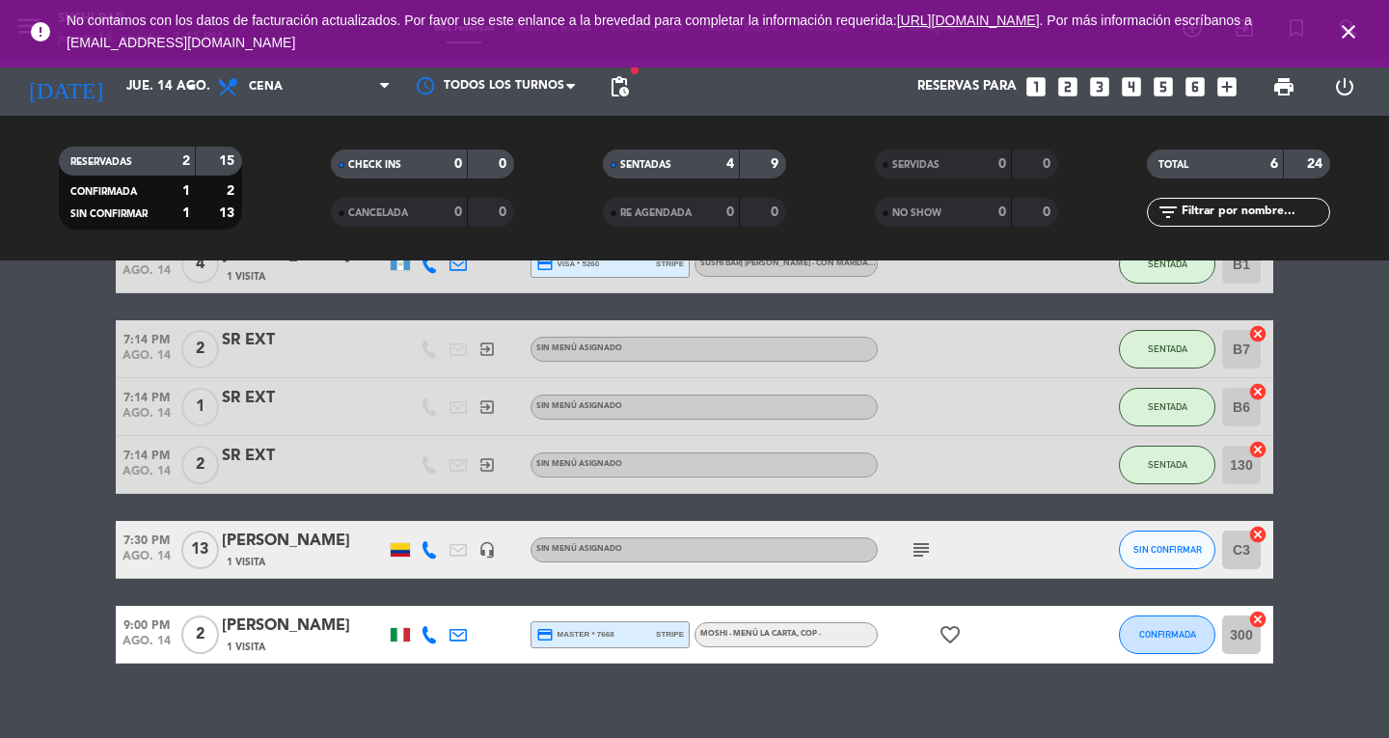
scroll to position [113, 0]
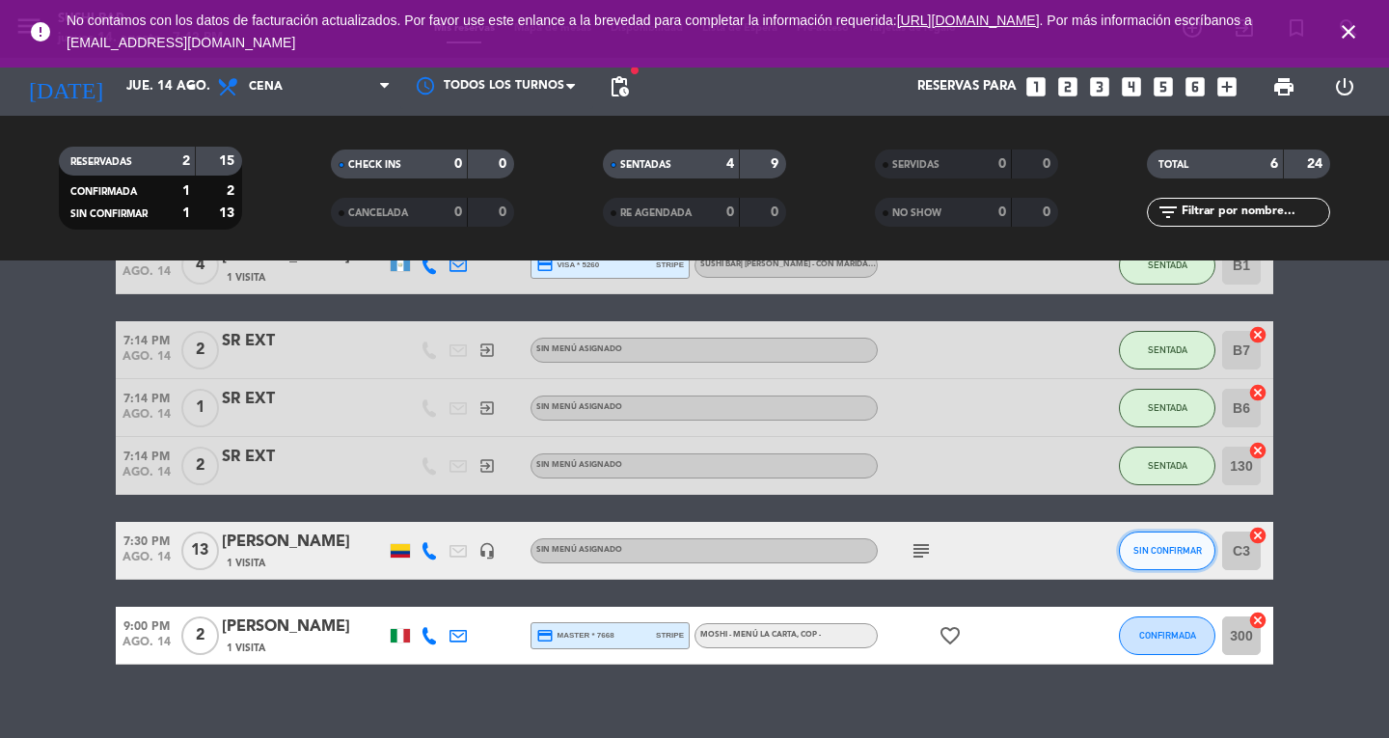
click at [1171, 553] on span "SIN CONFIRMAR" at bounding box center [1167, 550] width 68 height 11
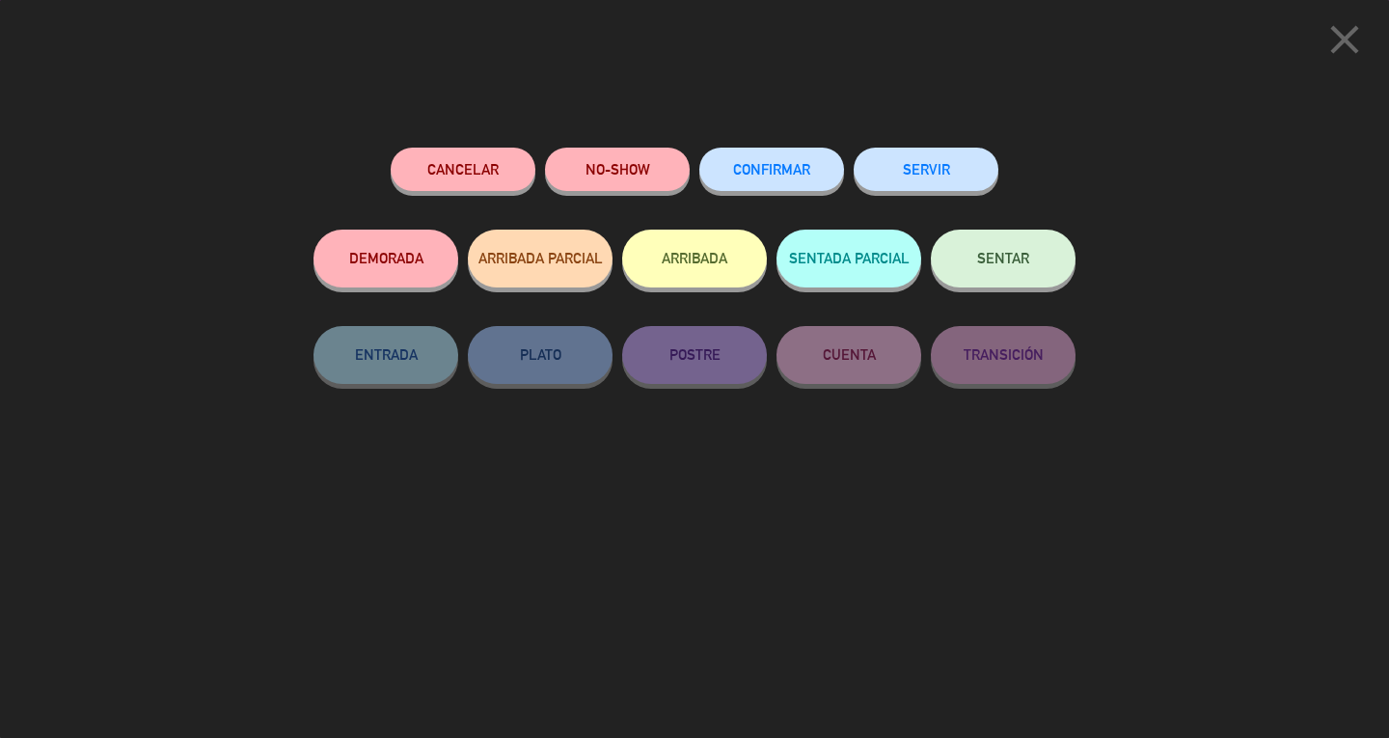
click at [1039, 245] on button "SENTAR" at bounding box center [1003, 259] width 145 height 58
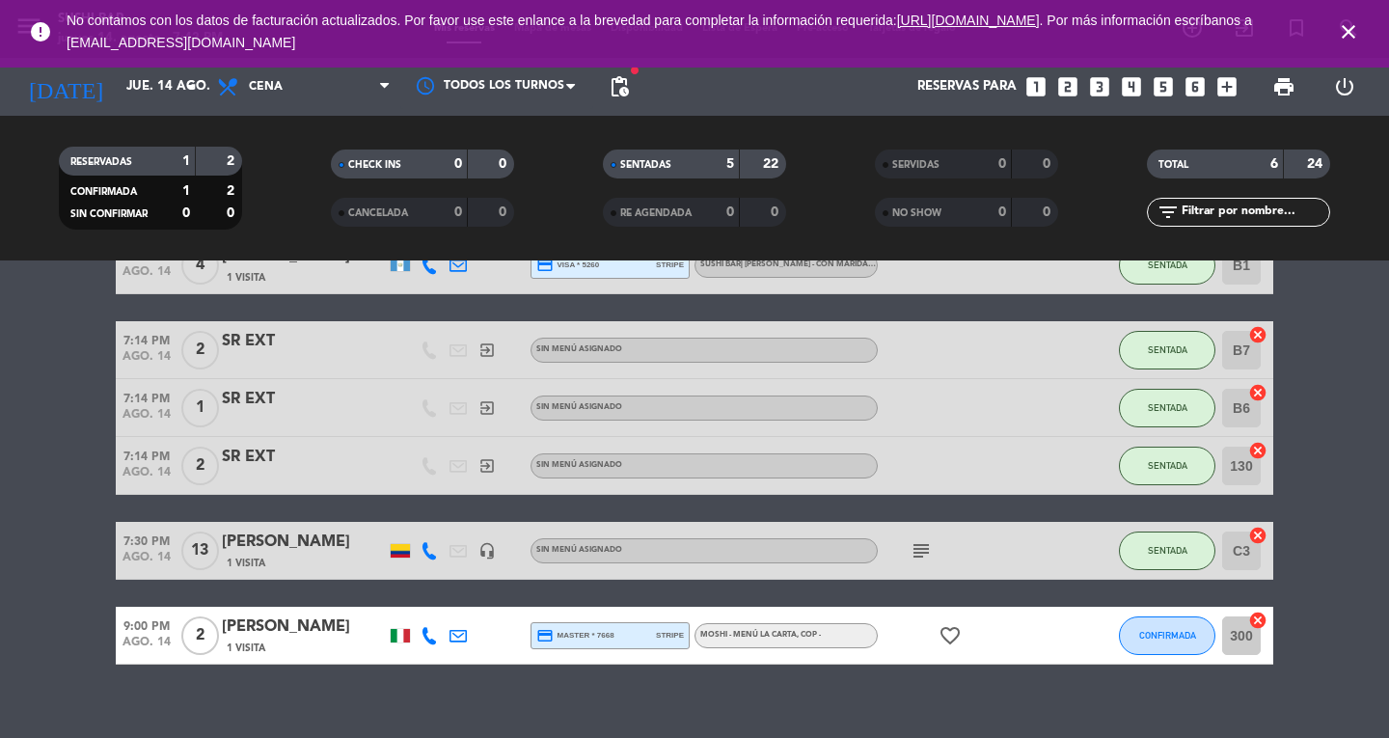
click at [1344, 31] on icon "close" at bounding box center [1348, 31] width 23 height 23
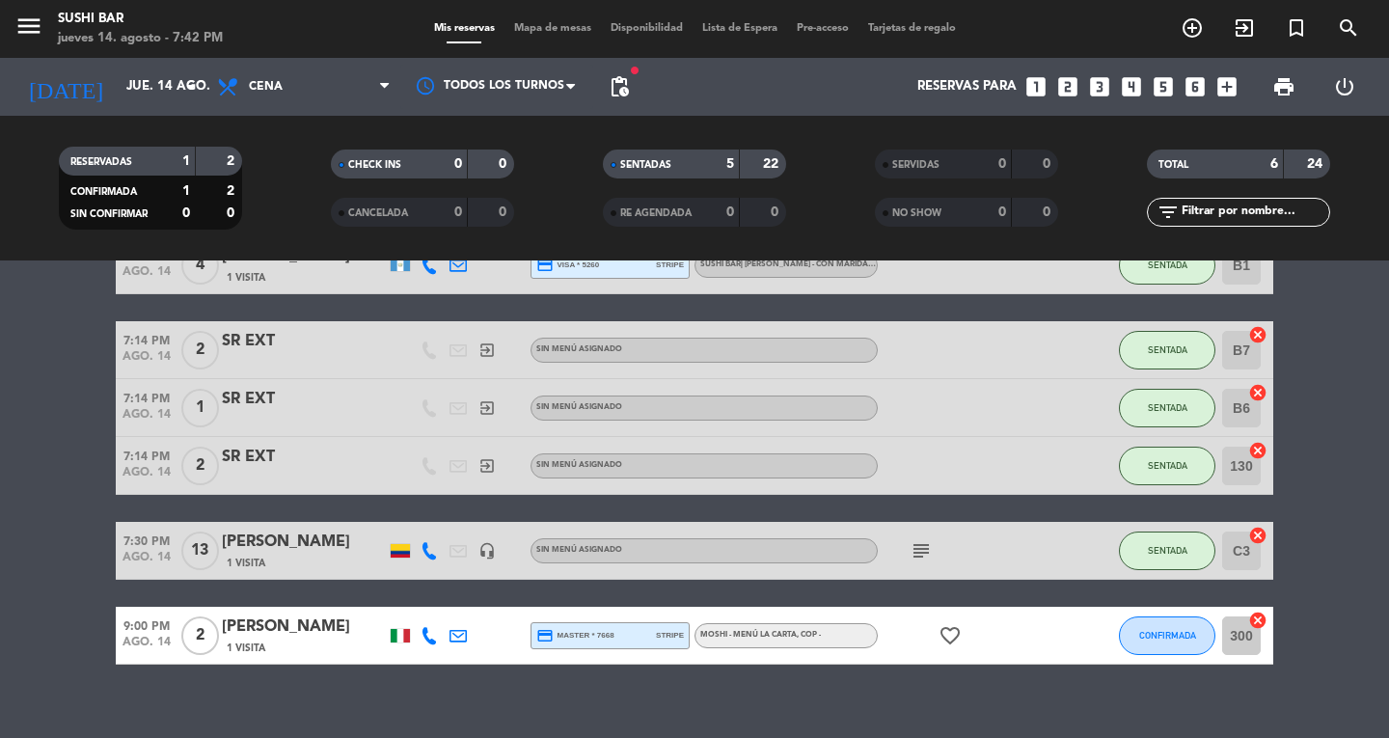
click at [42, 39] on icon "menu" at bounding box center [28, 26] width 29 height 29
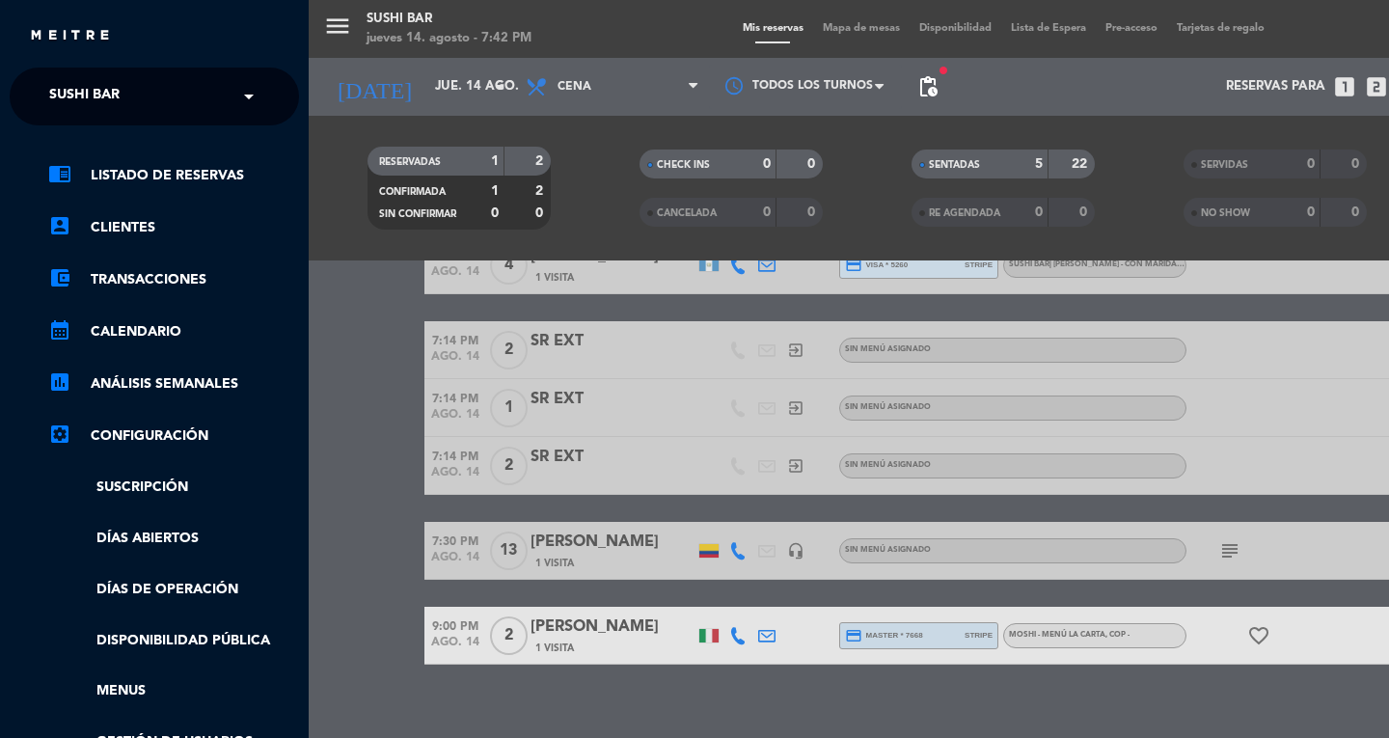
click at [66, 100] on span "SUSHI BAR" at bounding box center [84, 96] width 70 height 41
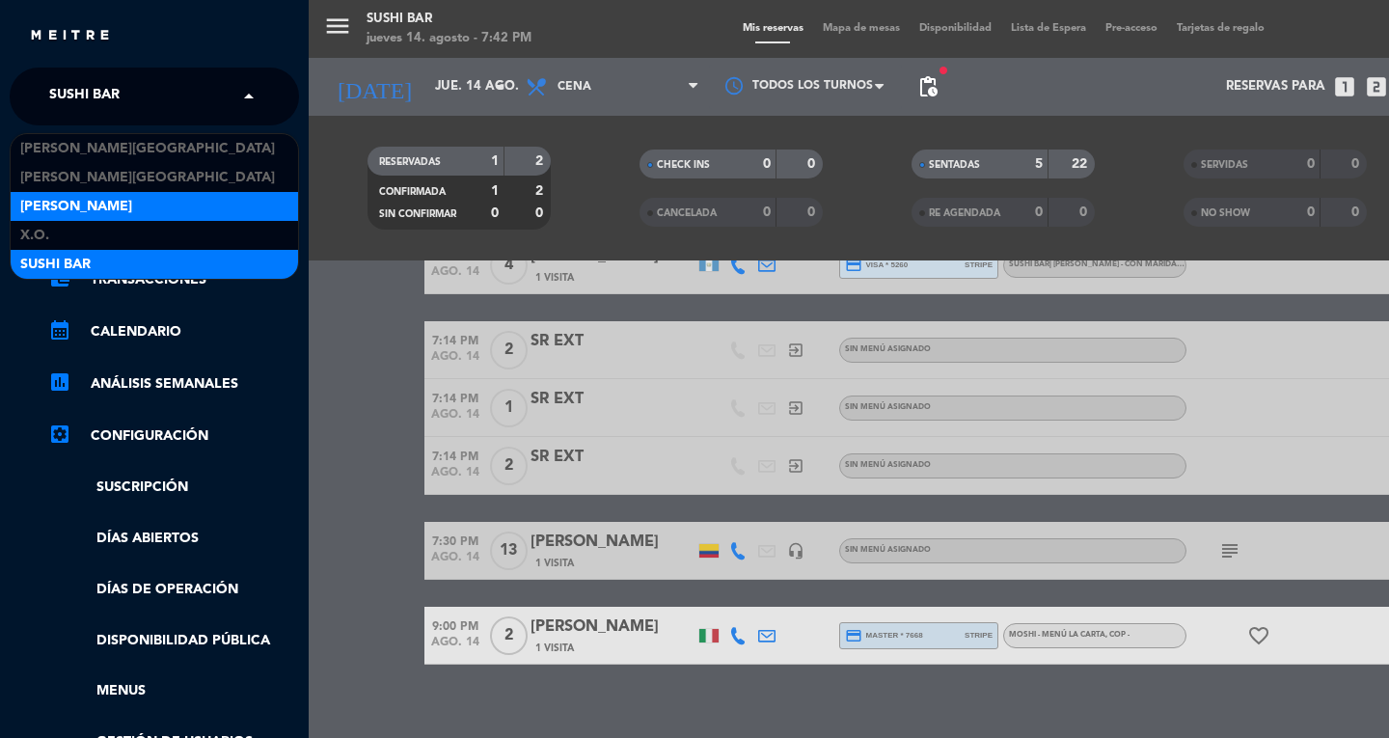
click at [51, 199] on span "[PERSON_NAME]" at bounding box center [76, 207] width 112 height 22
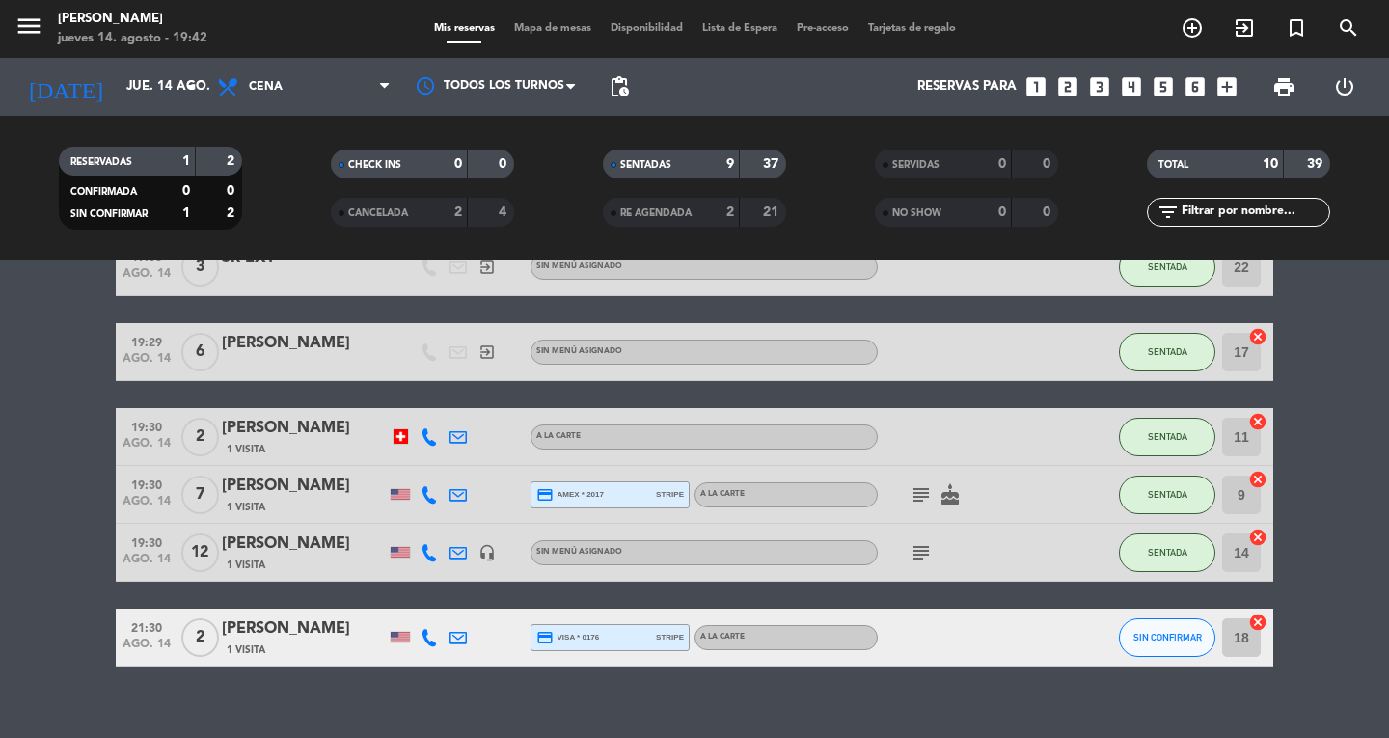
scroll to position [393, 0]
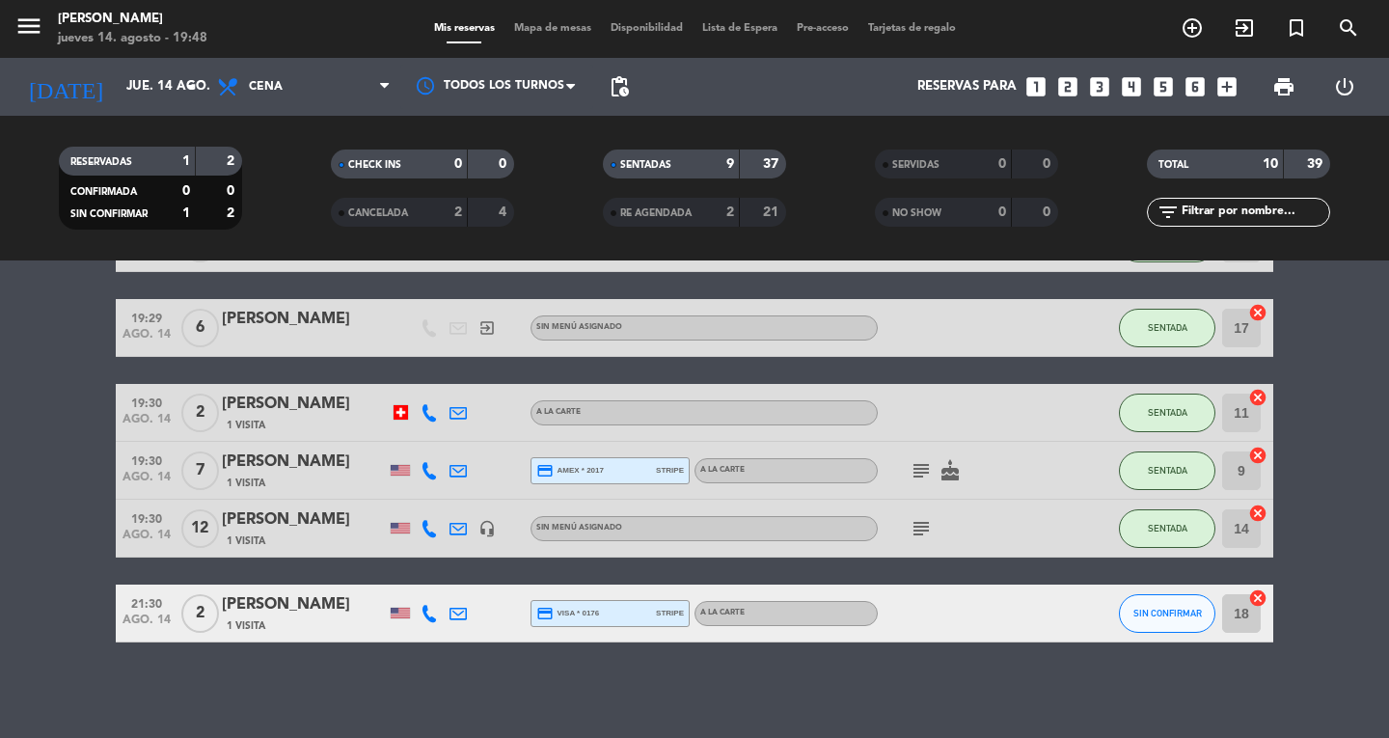
click at [35, 29] on icon "menu" at bounding box center [28, 26] width 29 height 29
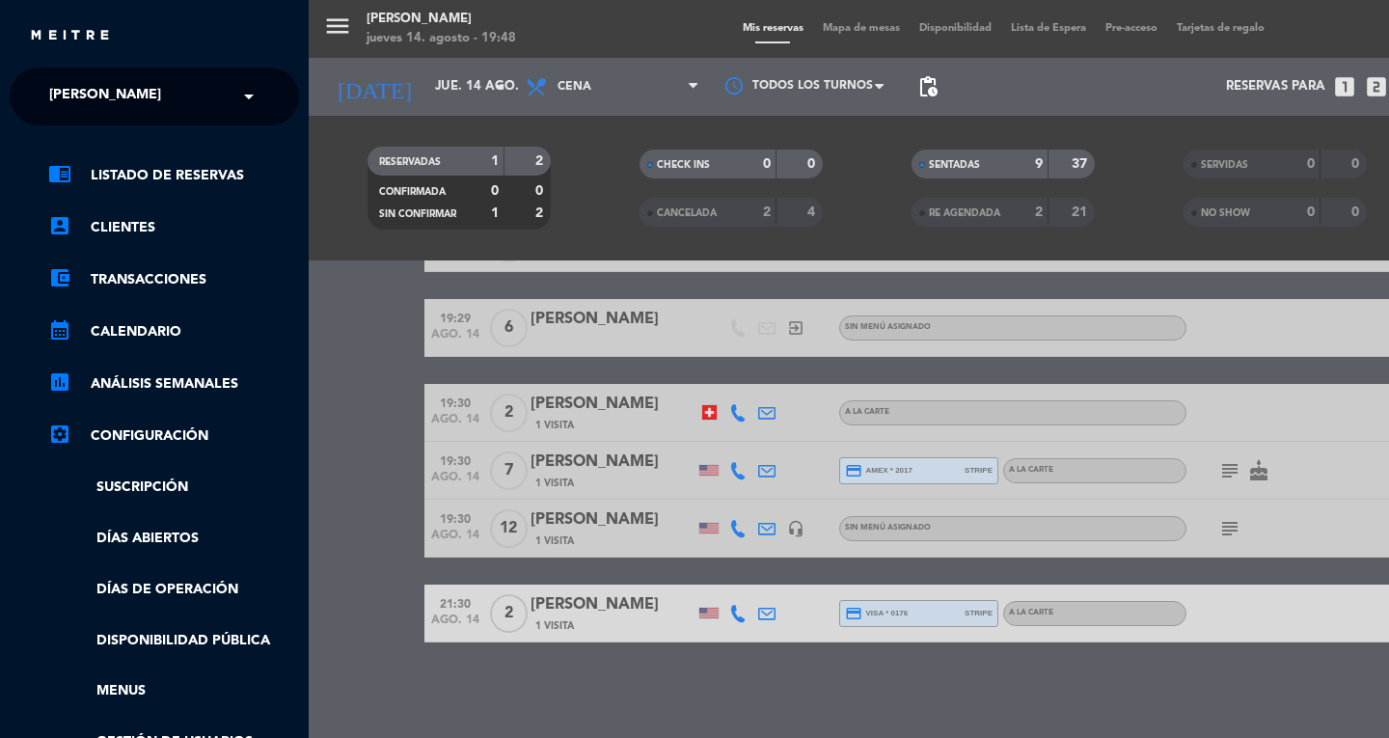
click at [99, 98] on span "[PERSON_NAME]" at bounding box center [105, 96] width 112 height 41
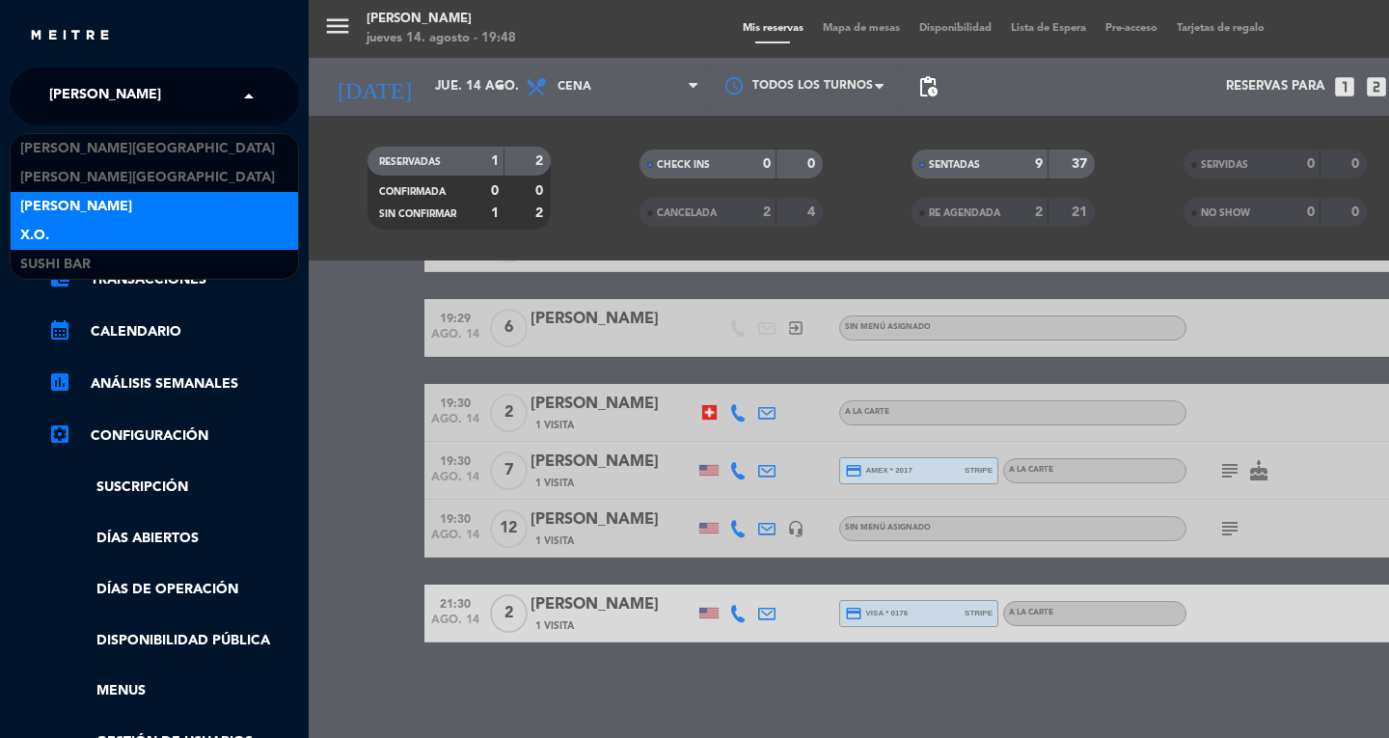
click at [34, 239] on span "X.O." at bounding box center [34, 236] width 29 height 22
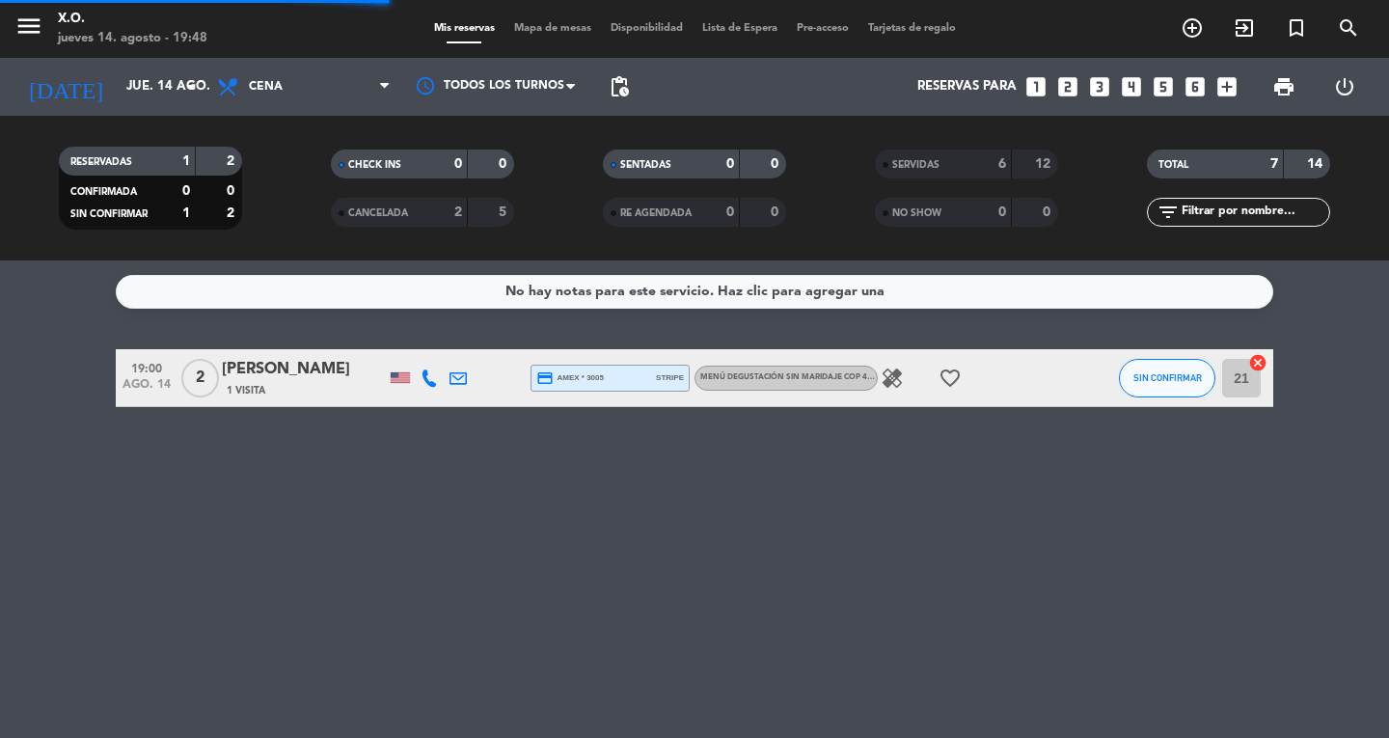
scroll to position [0, 0]
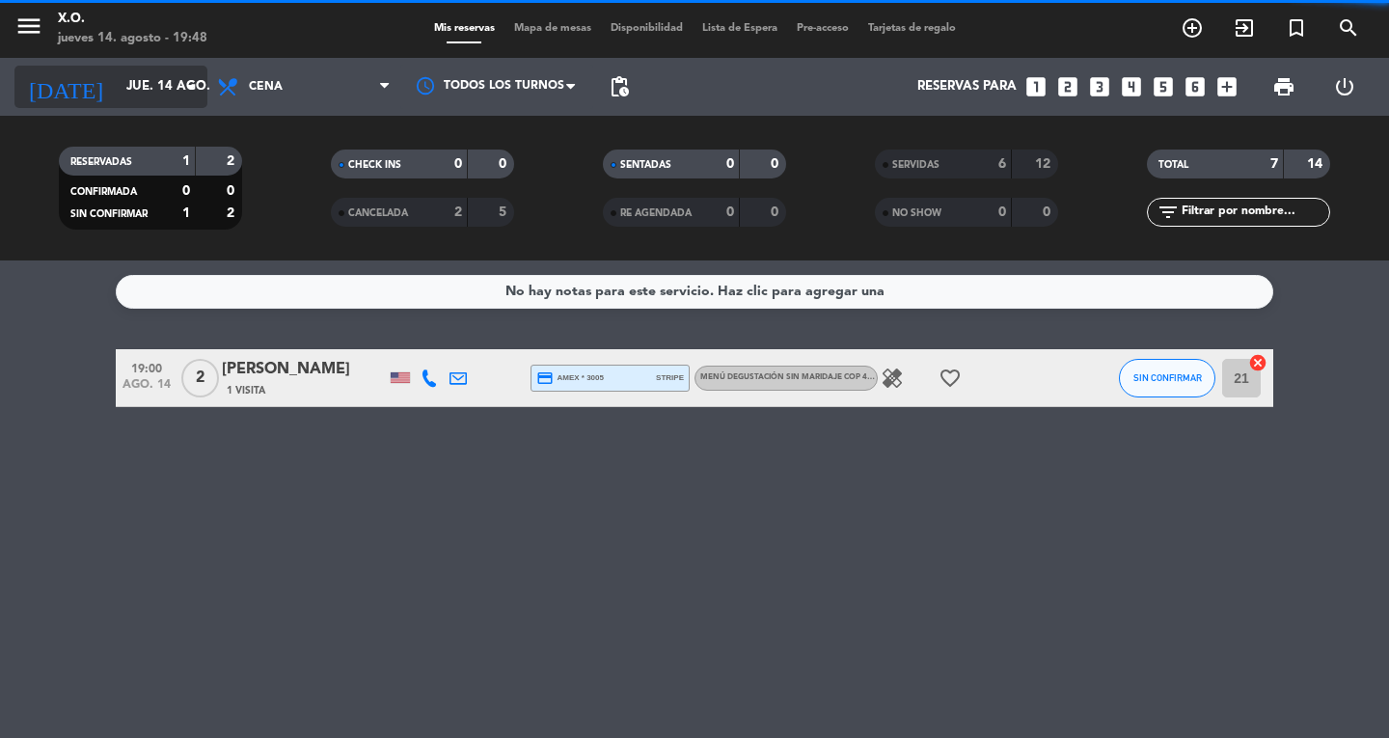
click at [149, 83] on input "jue. 14 ago." at bounding box center [202, 86] width 170 height 35
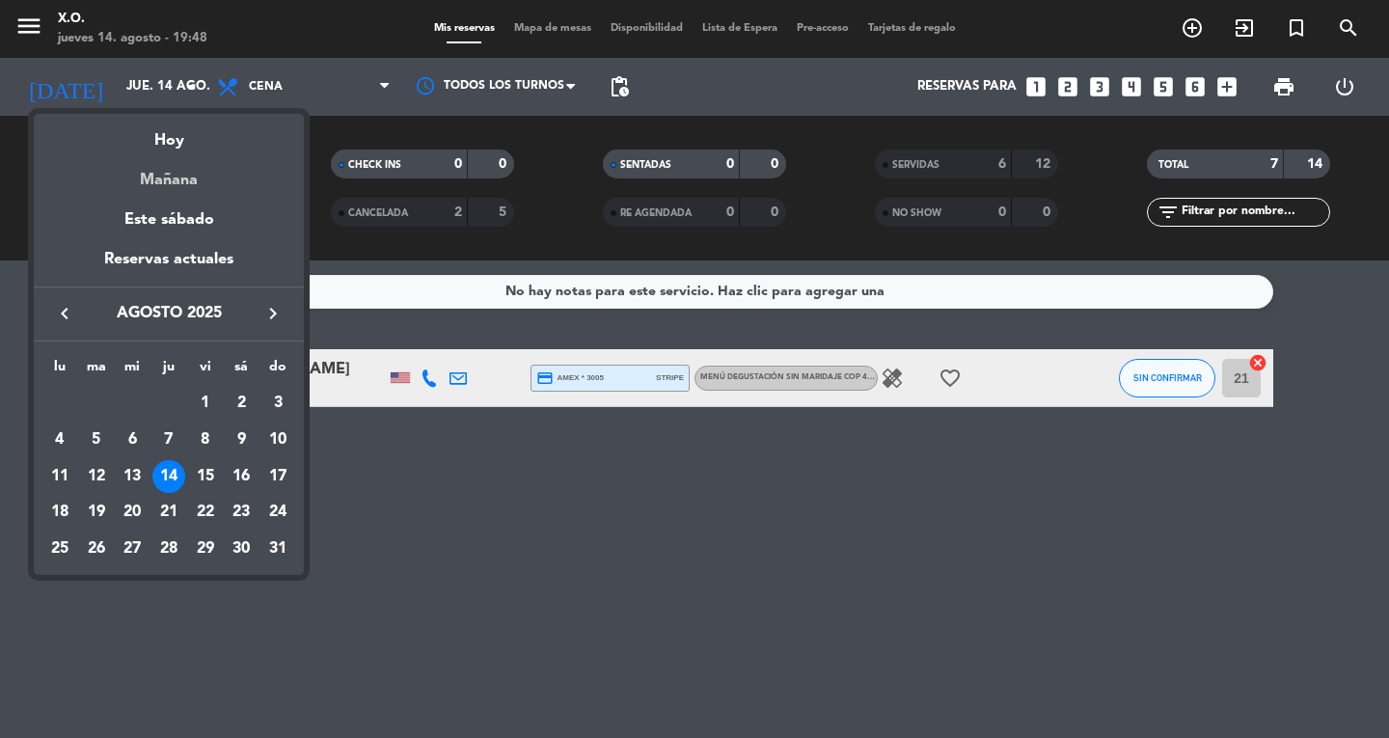
click at [147, 187] on div "Mañana" at bounding box center [169, 173] width 270 height 40
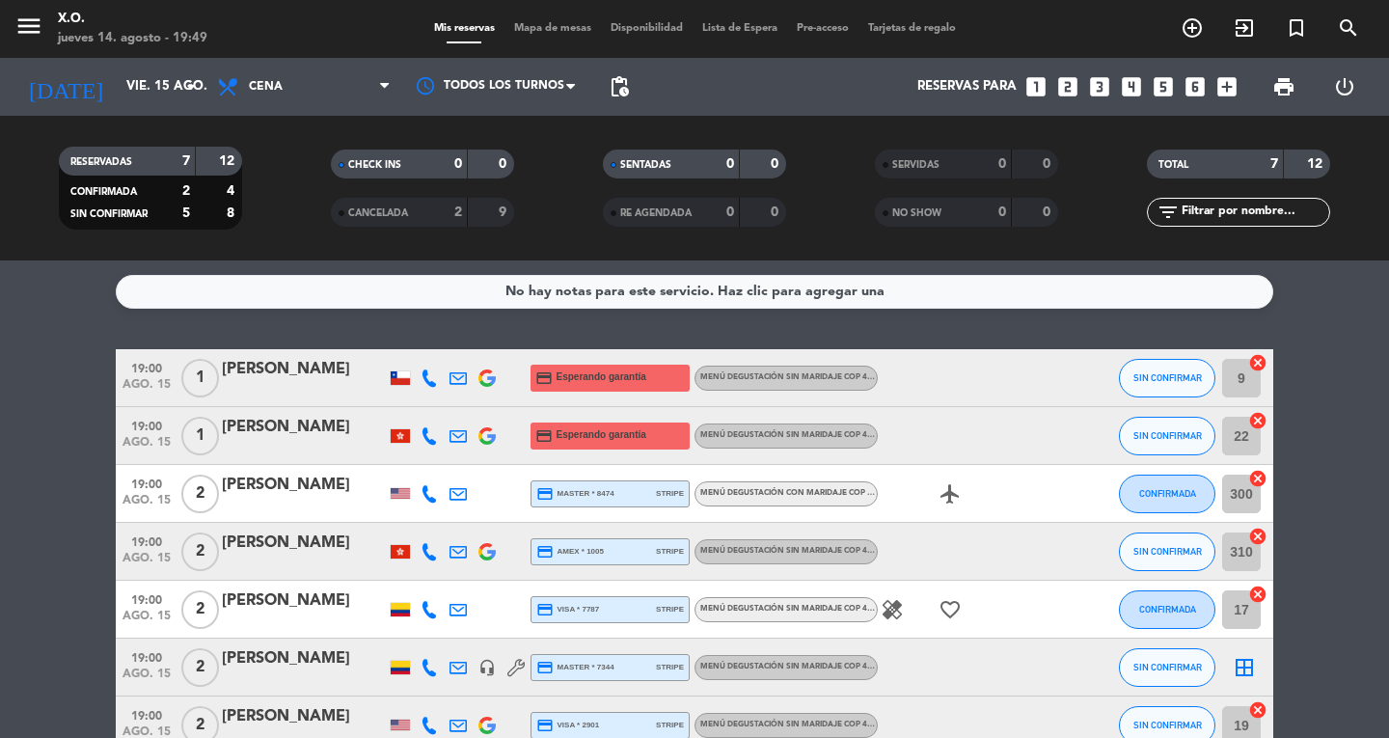
click at [95, 339] on div "No hay notas para este servicio. Haz clic para agregar una 19:00 ago. 15 1 [PER…" at bounding box center [694, 498] width 1389 height 477
click at [69, 316] on div "No hay notas para este servicio. Haz clic para agregar una 19:00 ago. 15 1 [PER…" at bounding box center [694, 498] width 1389 height 477
click at [25, 27] on icon "menu" at bounding box center [28, 26] width 29 height 29
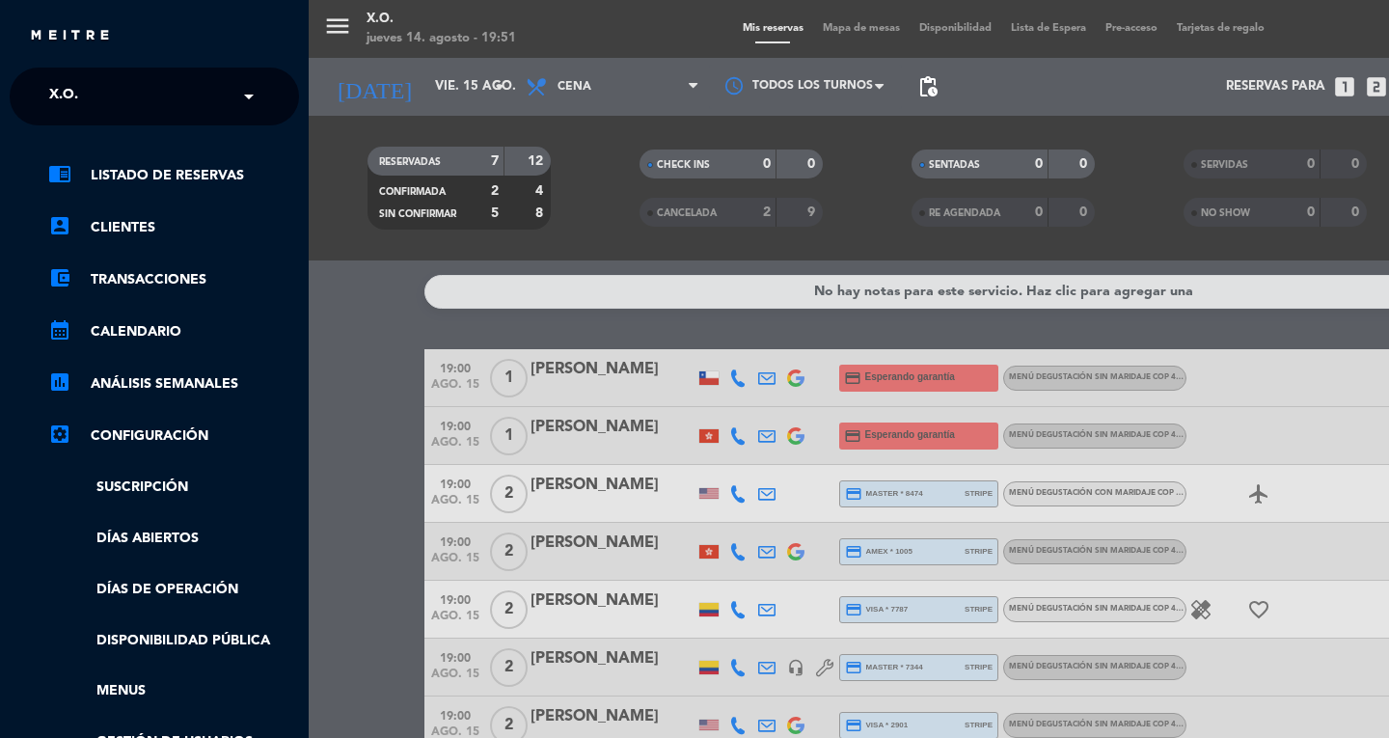
click at [117, 91] on input "text" at bounding box center [156, 97] width 235 height 42
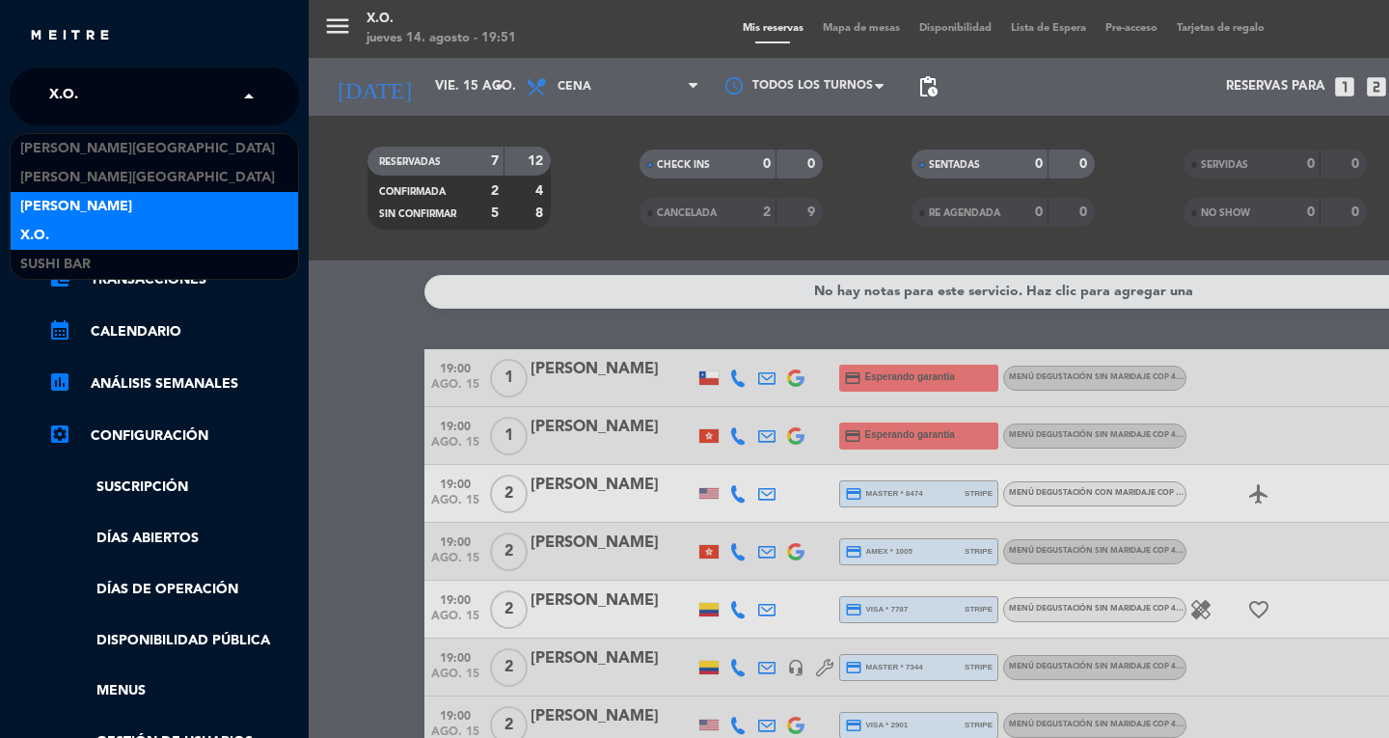
click at [60, 210] on span "[PERSON_NAME]" at bounding box center [76, 207] width 112 height 22
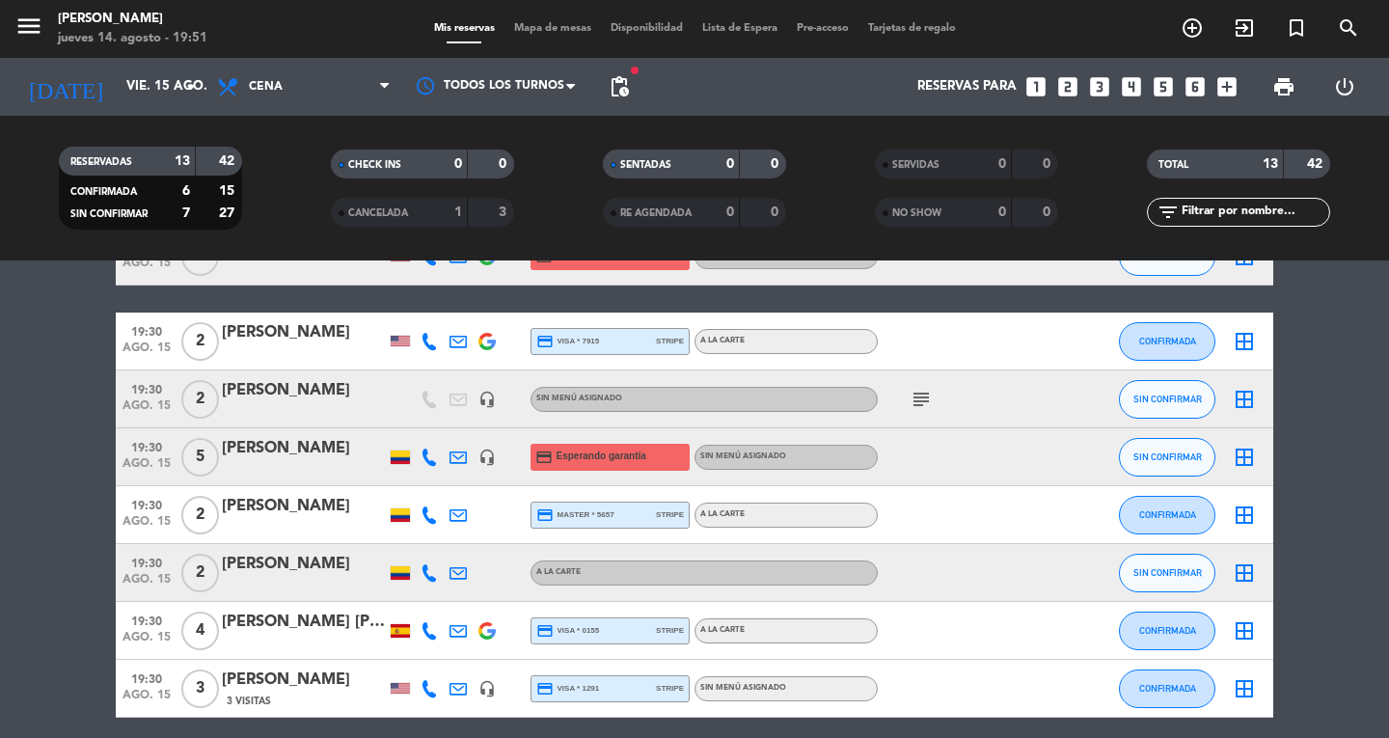
scroll to position [184, 0]
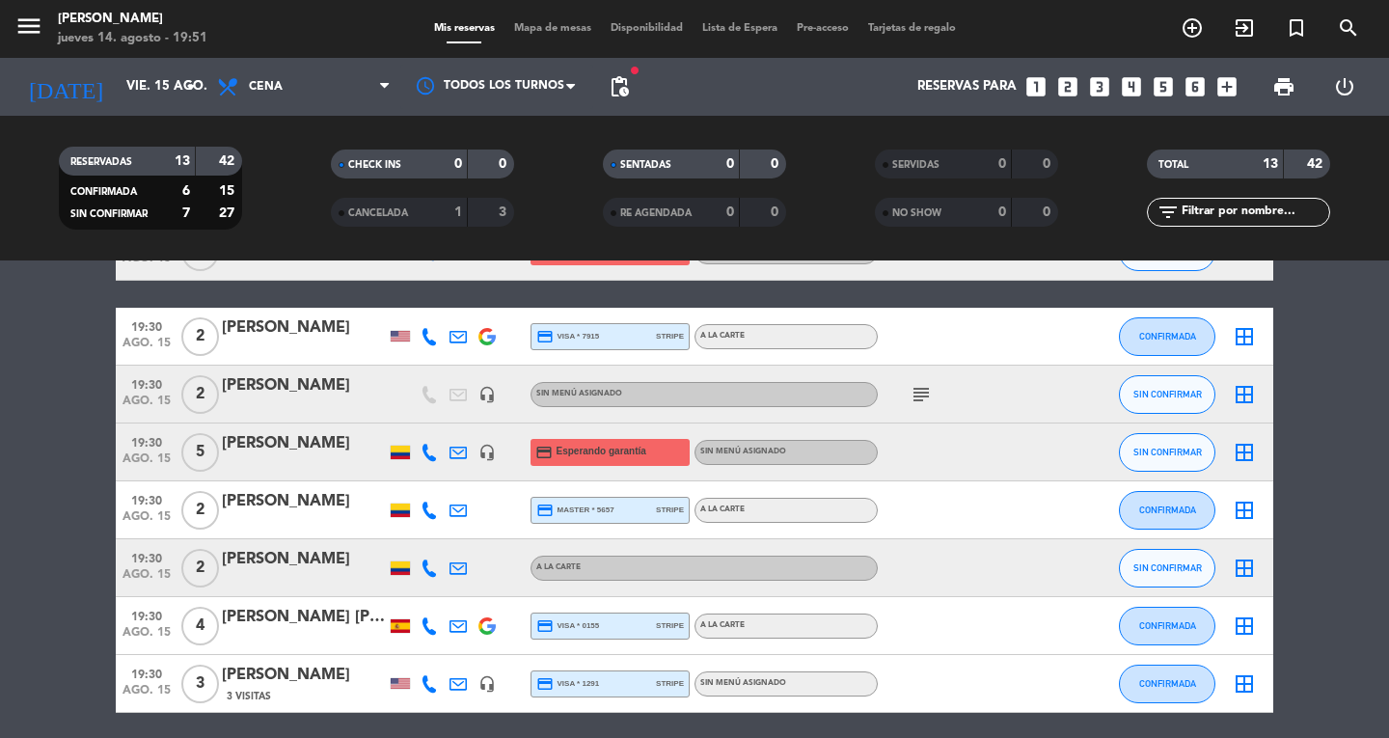
click at [429, 452] on icon at bounding box center [428, 452] width 17 height 17
click at [415, 420] on span "Copiar" at bounding box center [414, 420] width 41 height 20
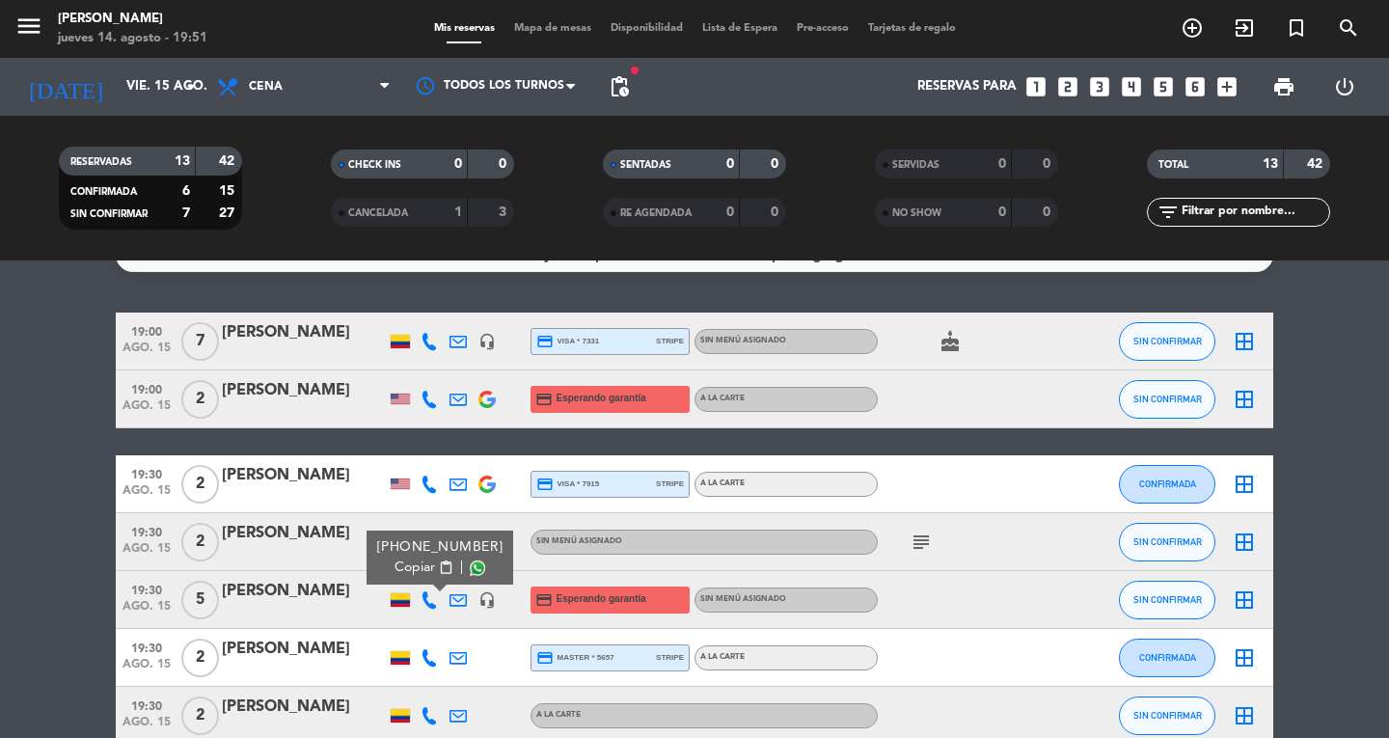
scroll to position [0, 0]
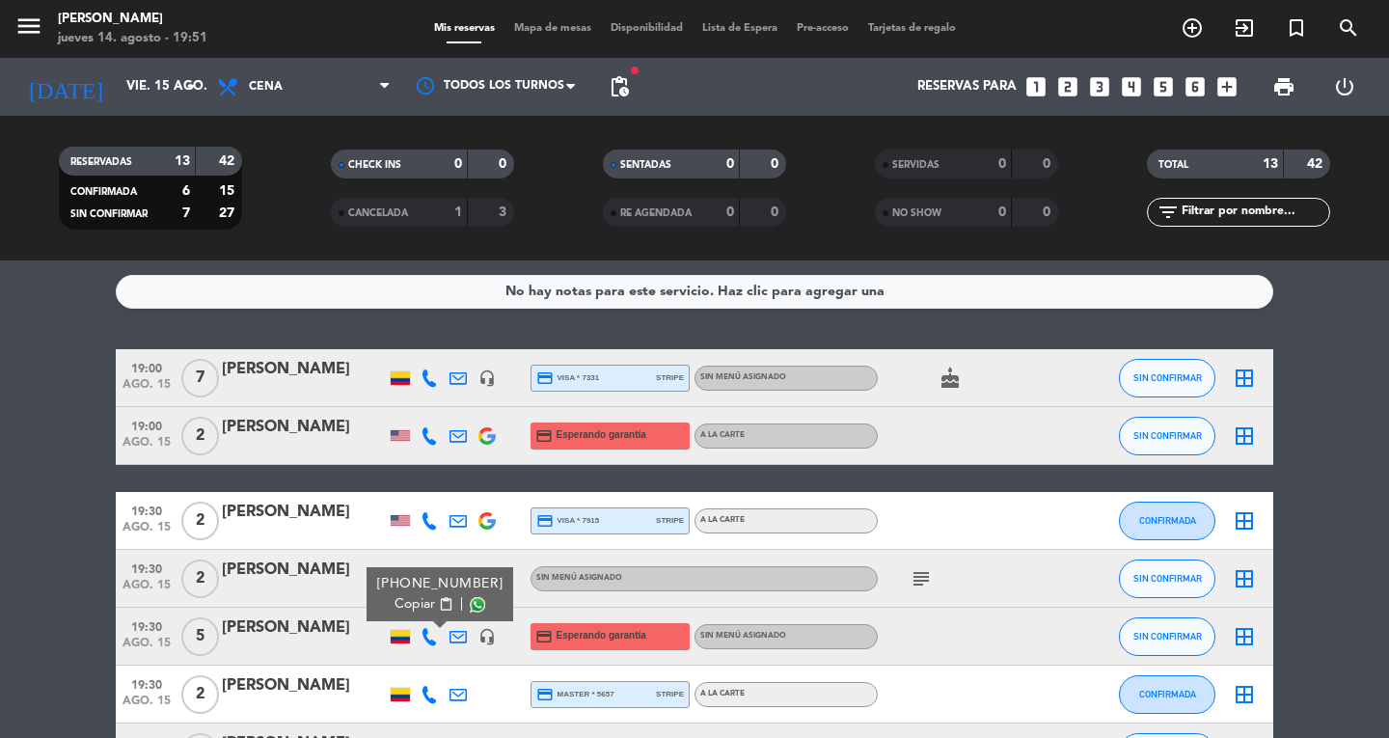
click at [486, 378] on icon "headset_mic" at bounding box center [486, 377] width 17 height 17
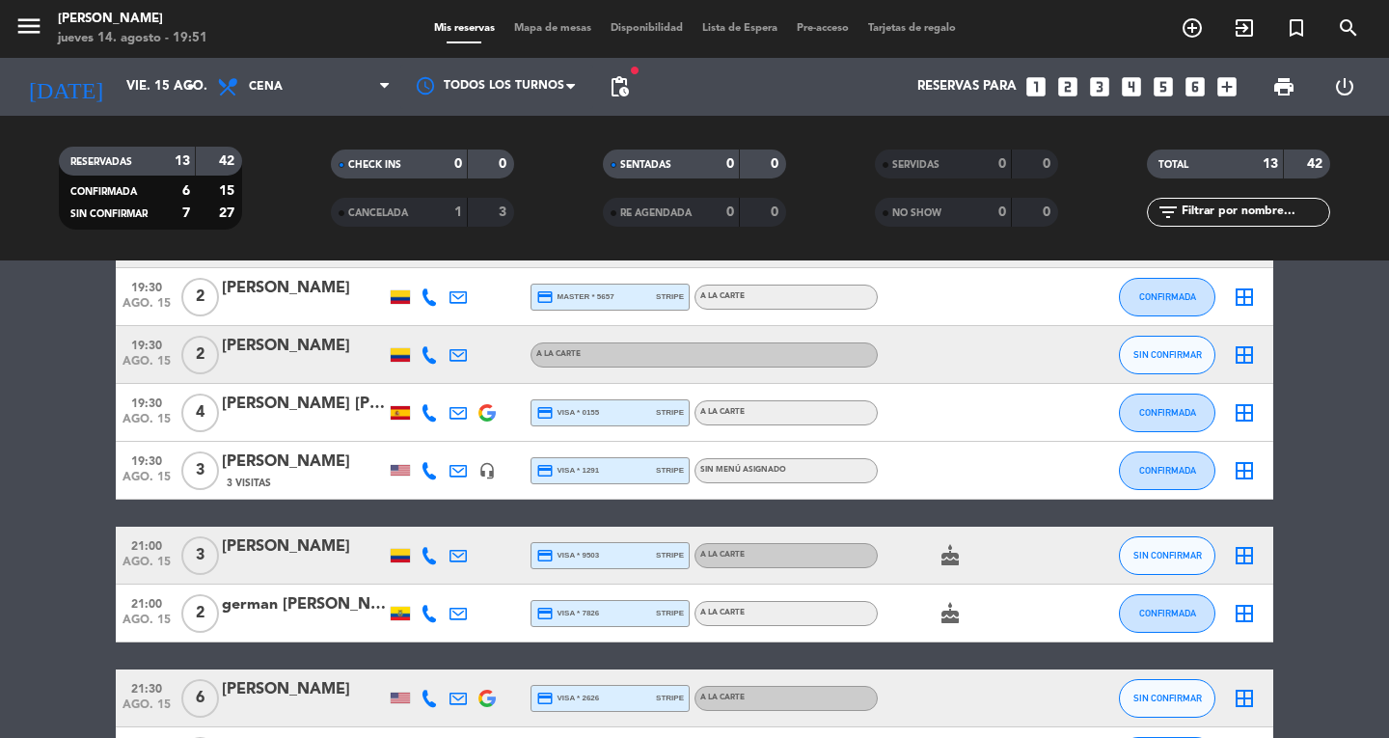
scroll to position [540, 0]
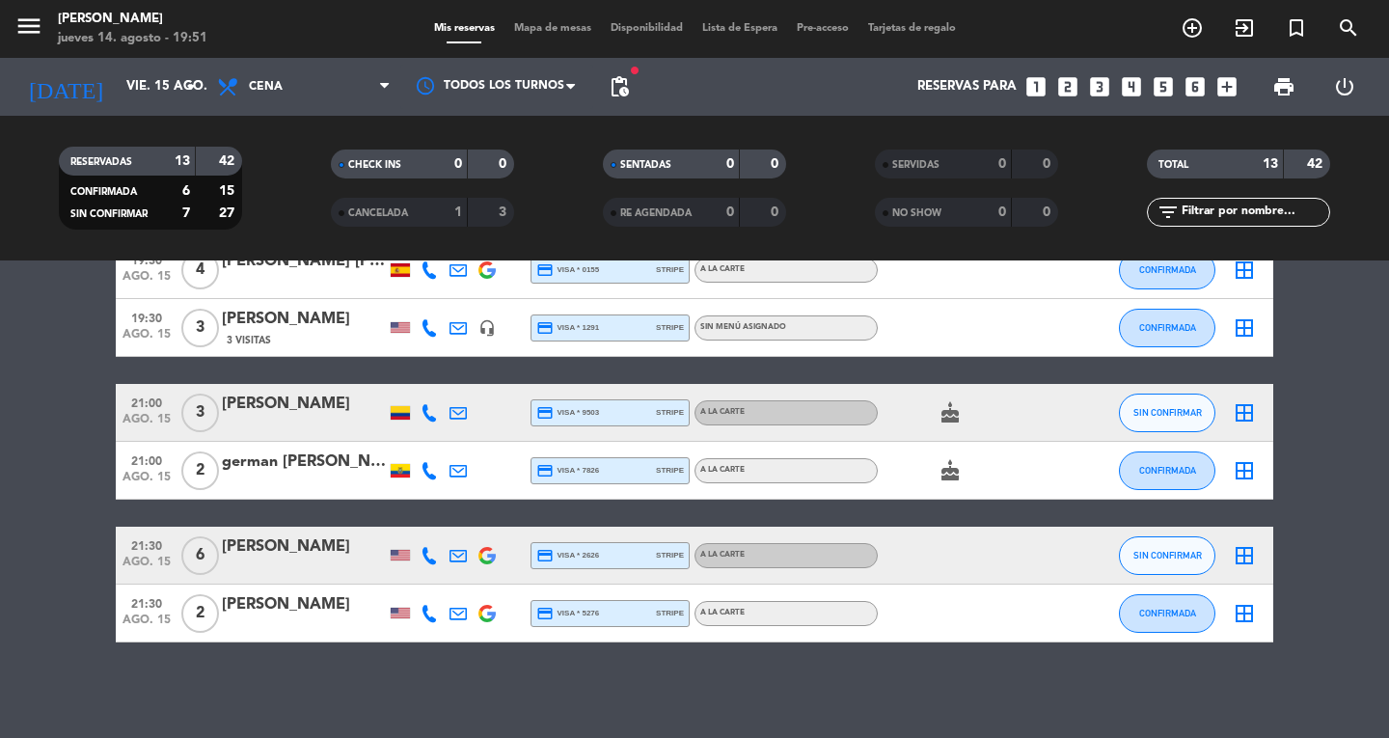
click at [67, 652] on div "No hay notas para este servicio. Haz clic para agregar una 19:00 ago. 15 7 ⁠[PE…" at bounding box center [694, 498] width 1389 height 477
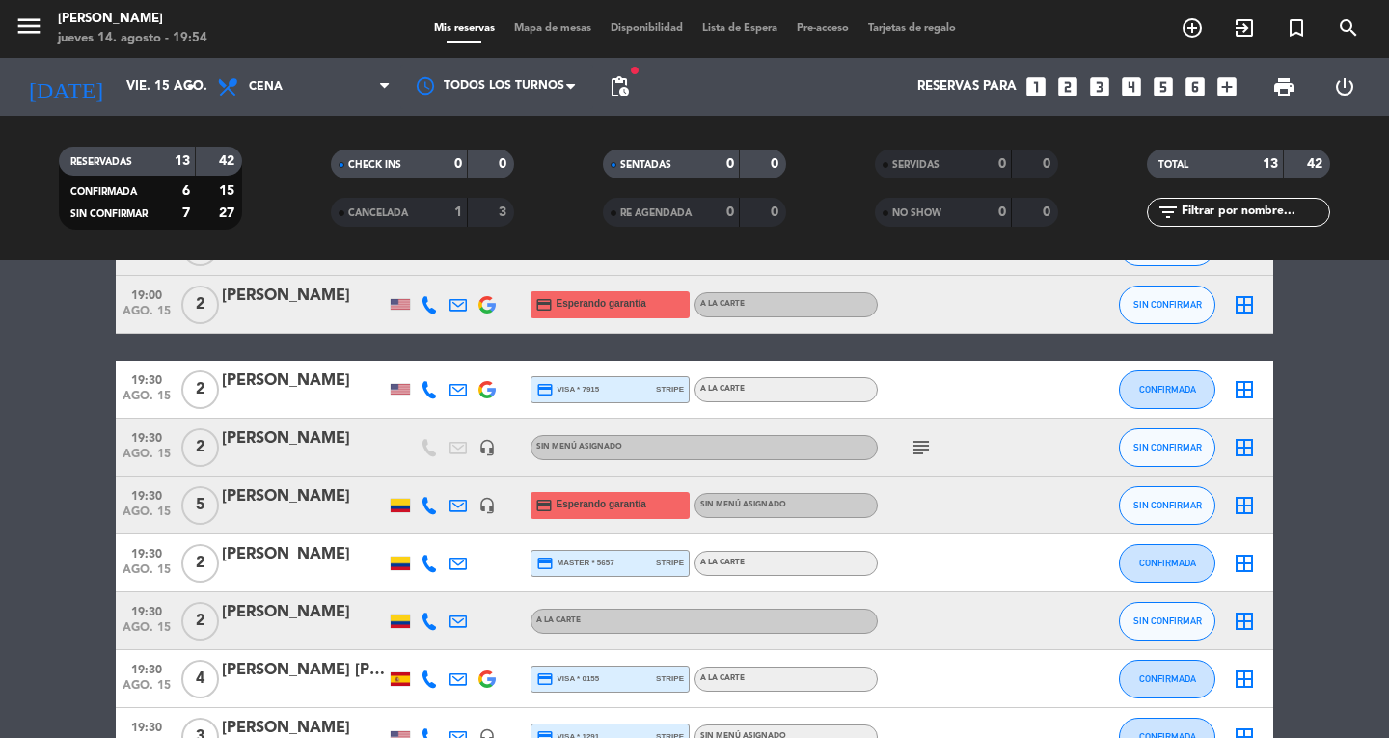
scroll to position [0, 0]
click at [66, 498] on bookings-row "19:00 ago. 15 7 ⁠[PERSON_NAME] headset_mic credit_card visa * 7331 stripe Sin m…" at bounding box center [694, 634] width 1389 height 833
click at [149, 100] on input "vie. 15 ago." at bounding box center [202, 86] width 170 height 35
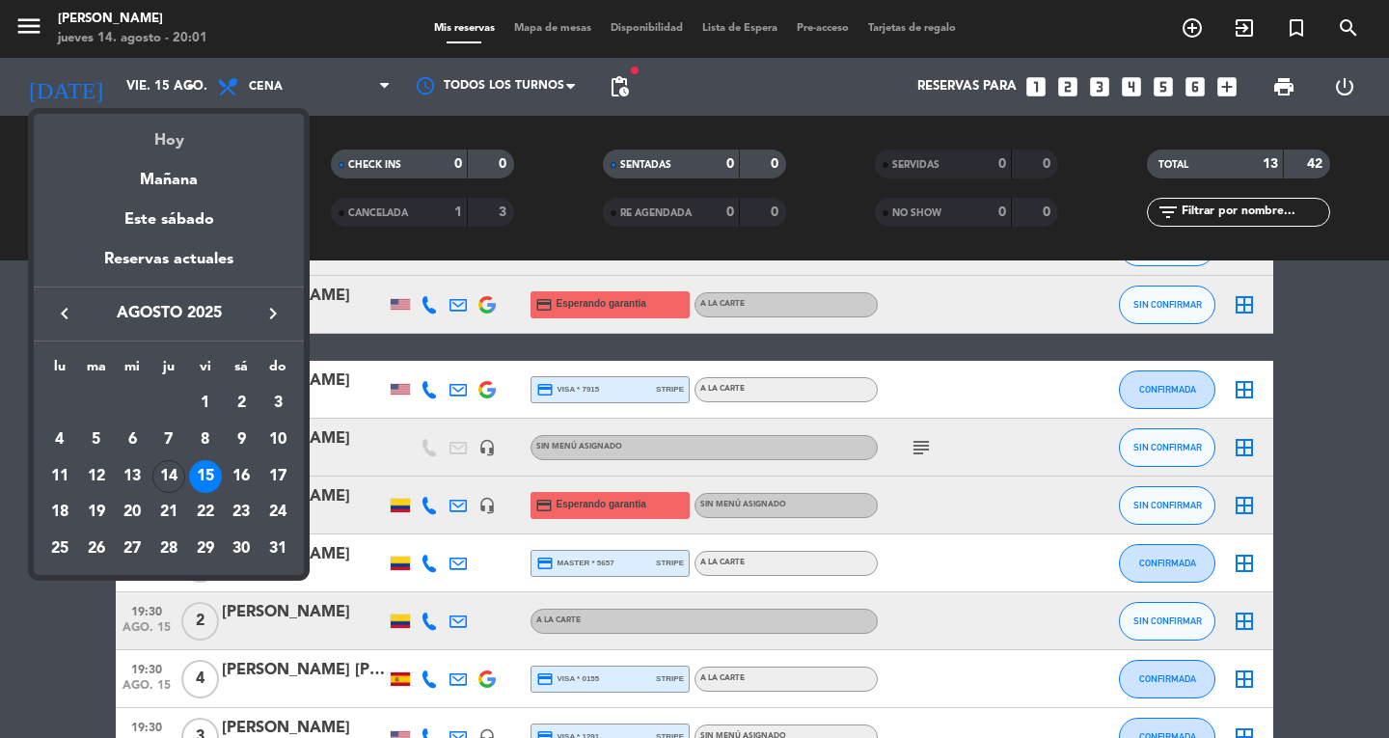
click at [164, 148] on div "Hoy" at bounding box center [169, 134] width 270 height 40
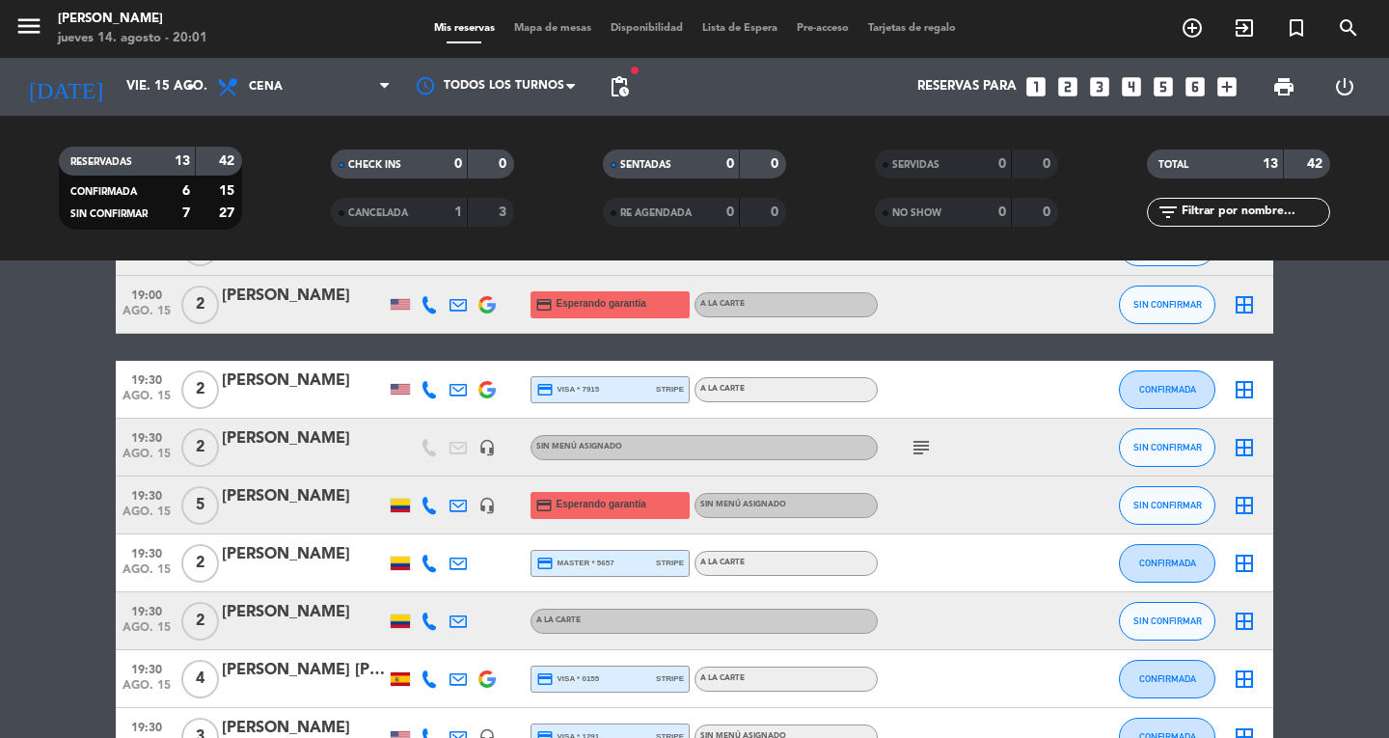
type input "jue. 14 ago."
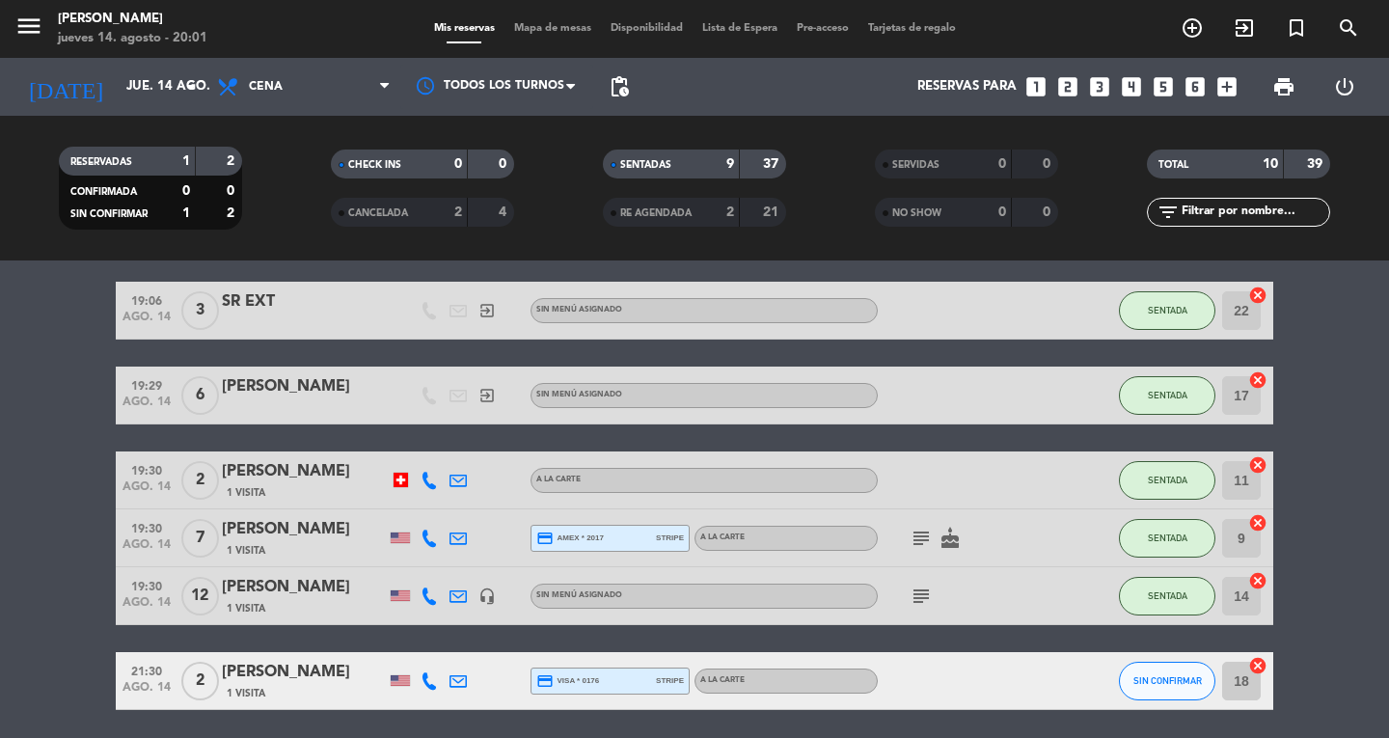
scroll to position [393, 0]
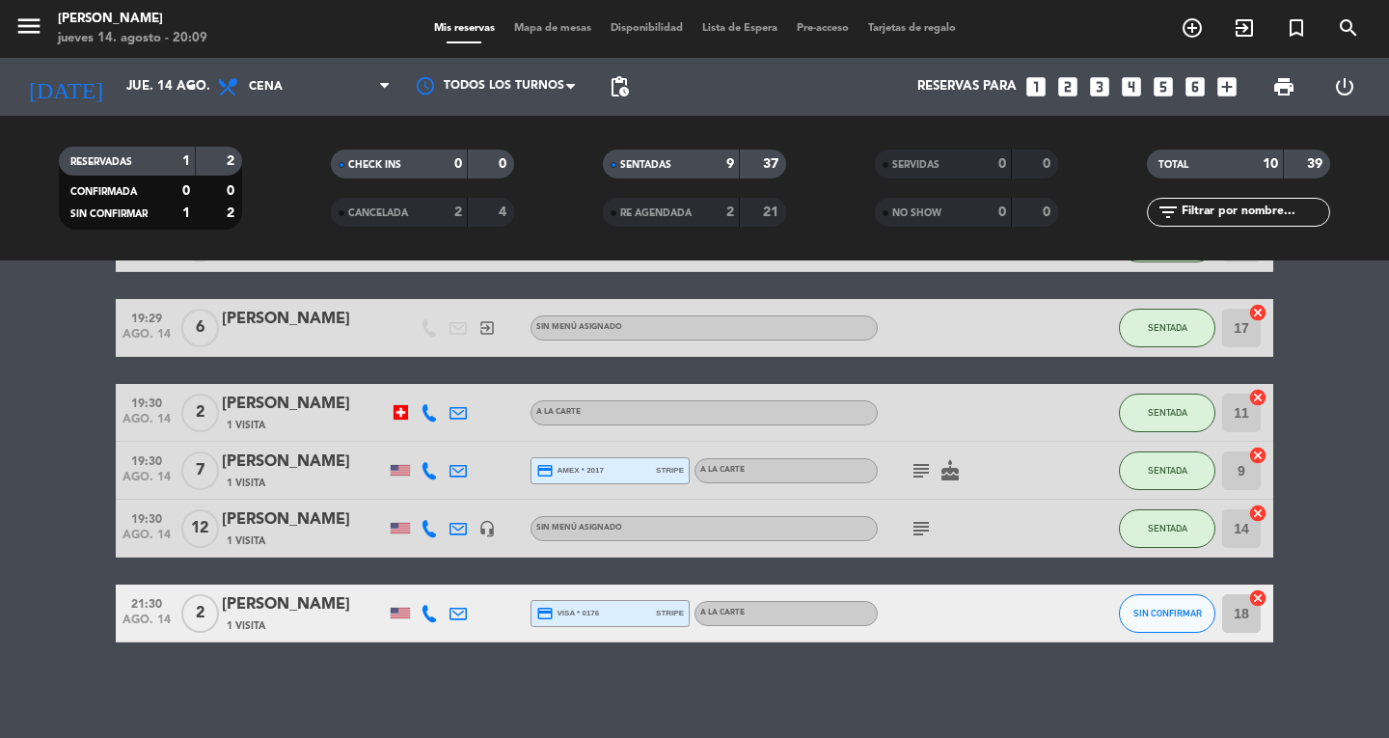
click at [37, 26] on icon "menu" at bounding box center [28, 26] width 29 height 29
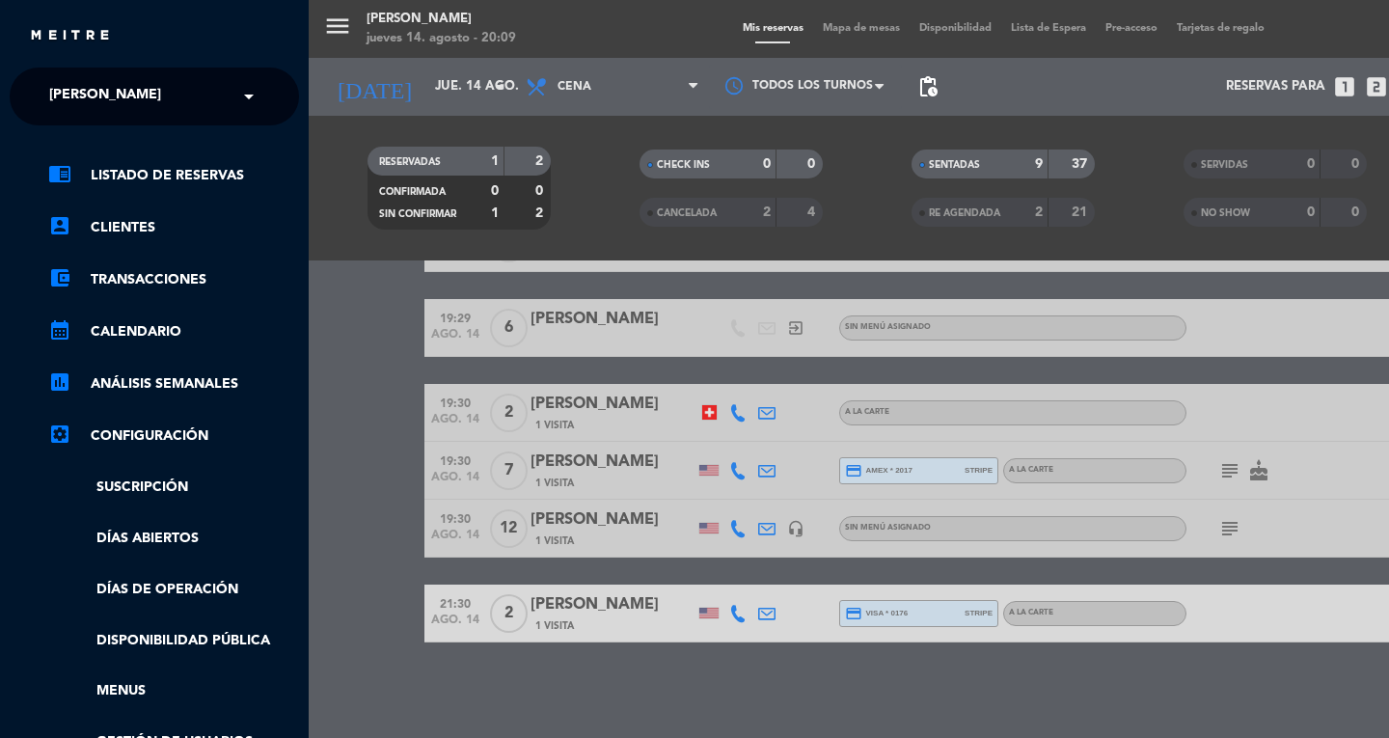
click at [75, 91] on span "[PERSON_NAME]" at bounding box center [105, 96] width 112 height 41
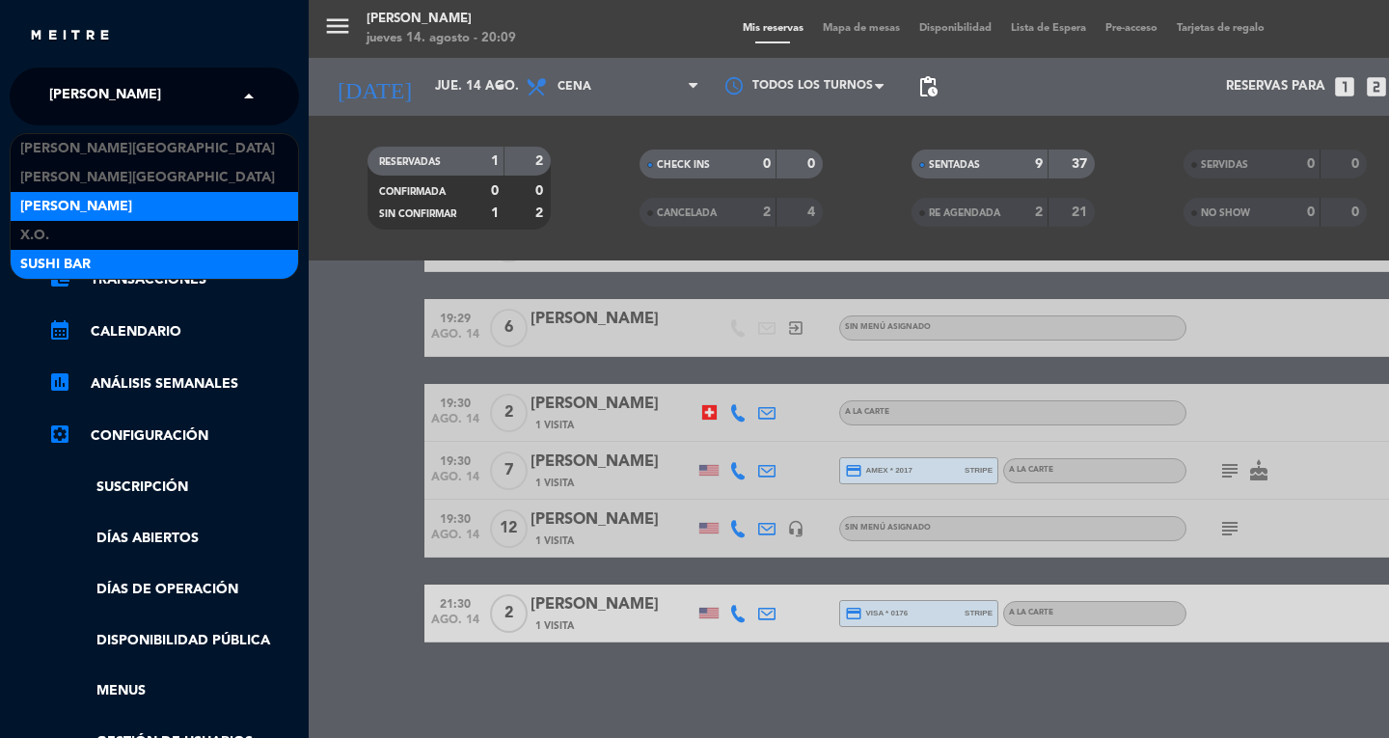
click at [44, 266] on span "SUSHI BAR" at bounding box center [55, 265] width 70 height 22
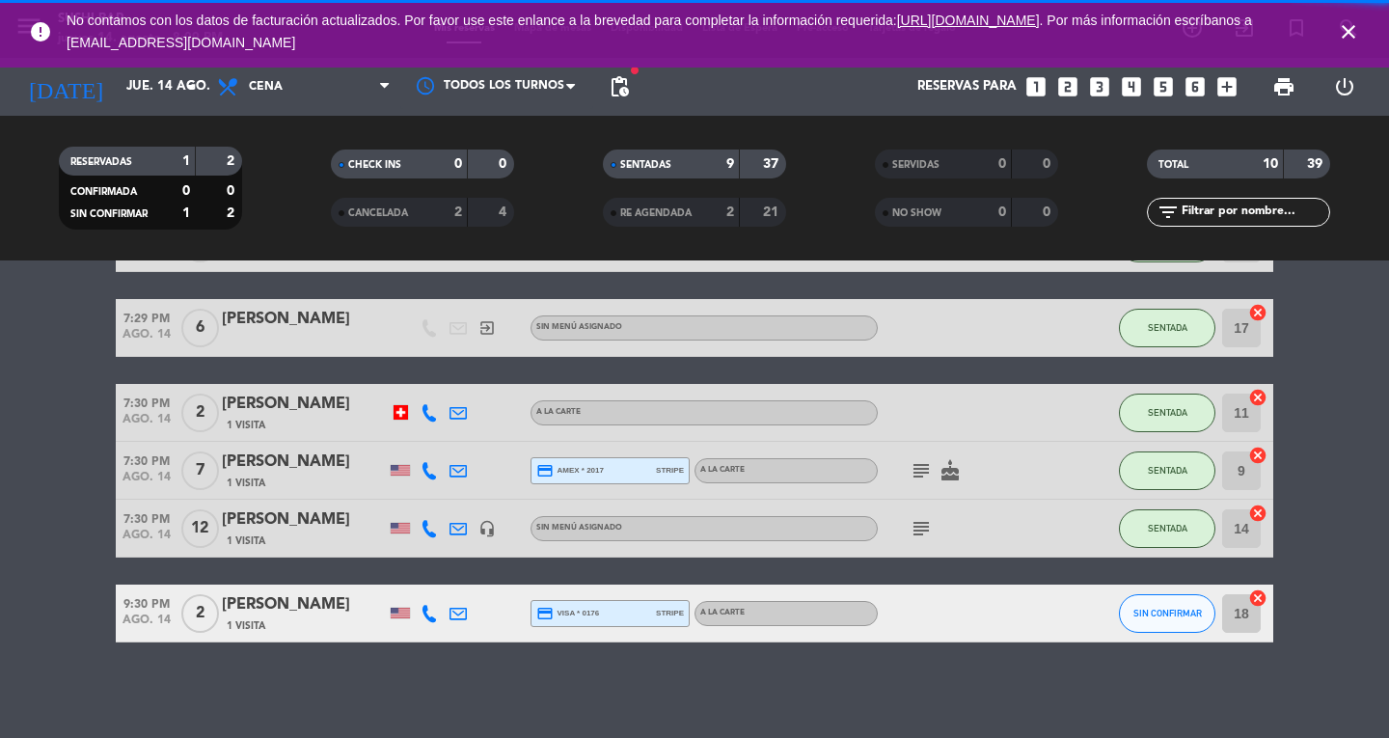
scroll to position [135, 0]
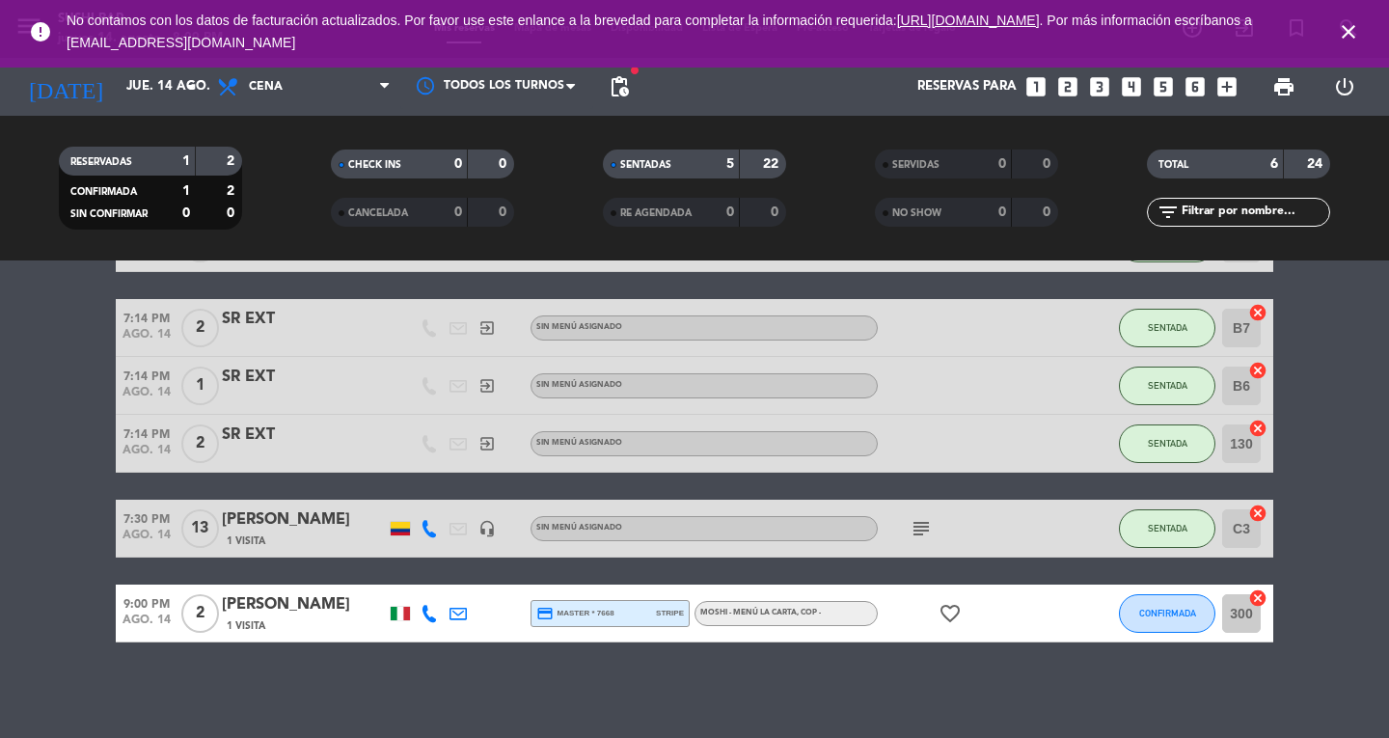
click at [1339, 29] on icon "close" at bounding box center [1348, 31] width 23 height 23
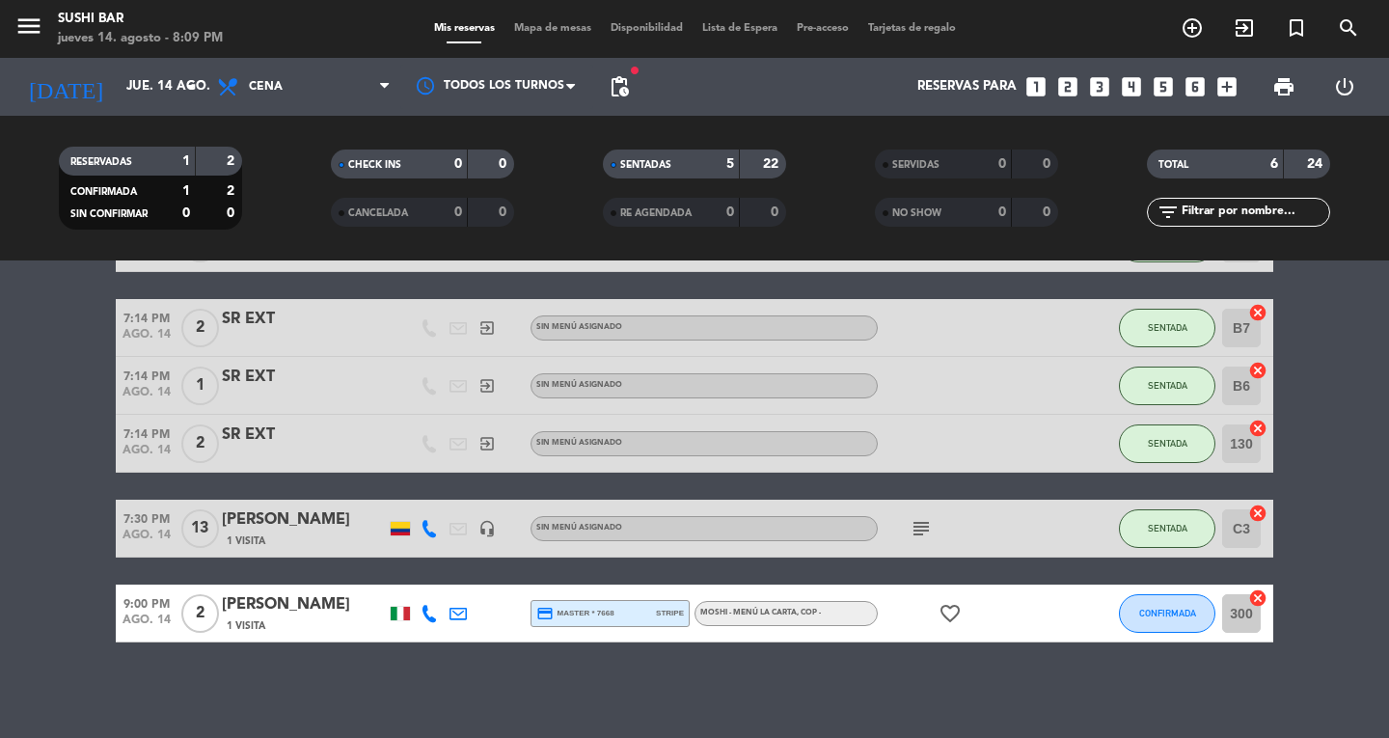
click at [1062, 87] on icon "looks_two" at bounding box center [1067, 86] width 25 height 25
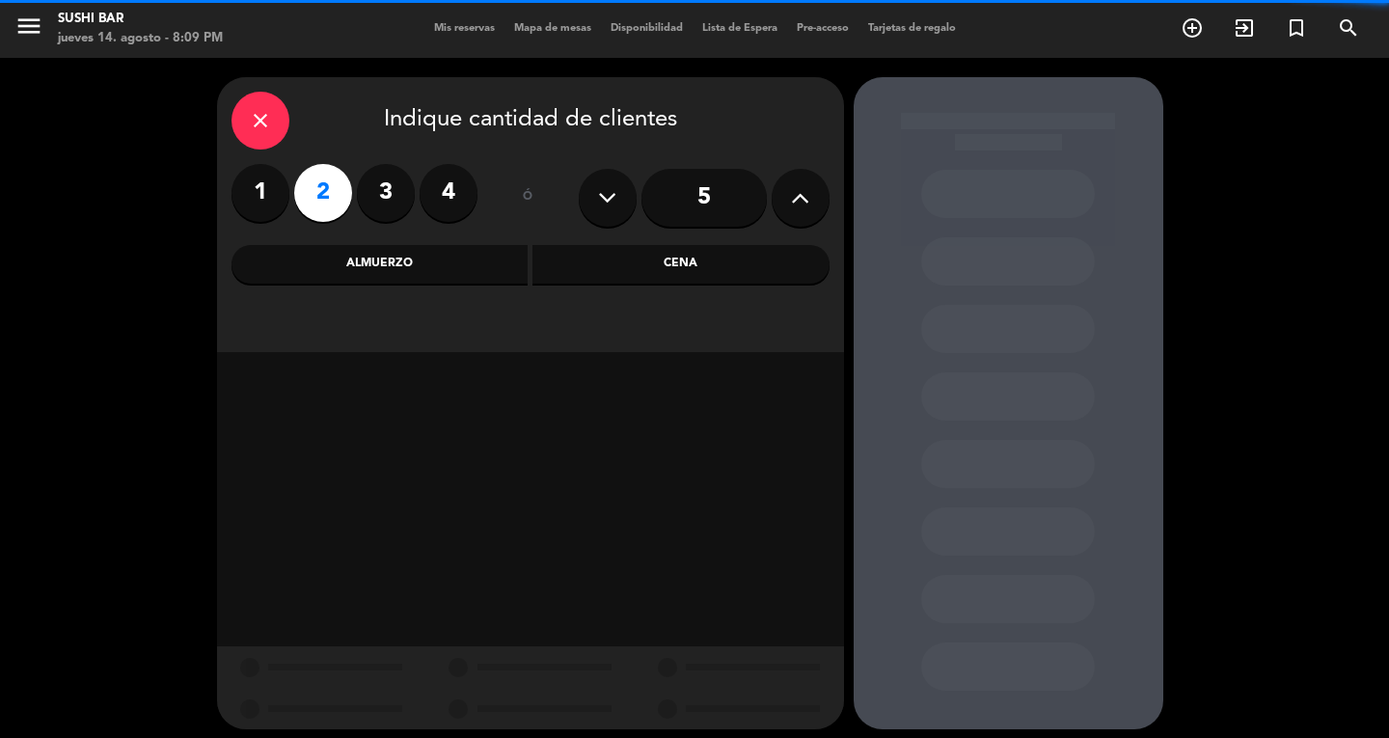
click at [277, 203] on label "1" at bounding box center [260, 193] width 58 height 58
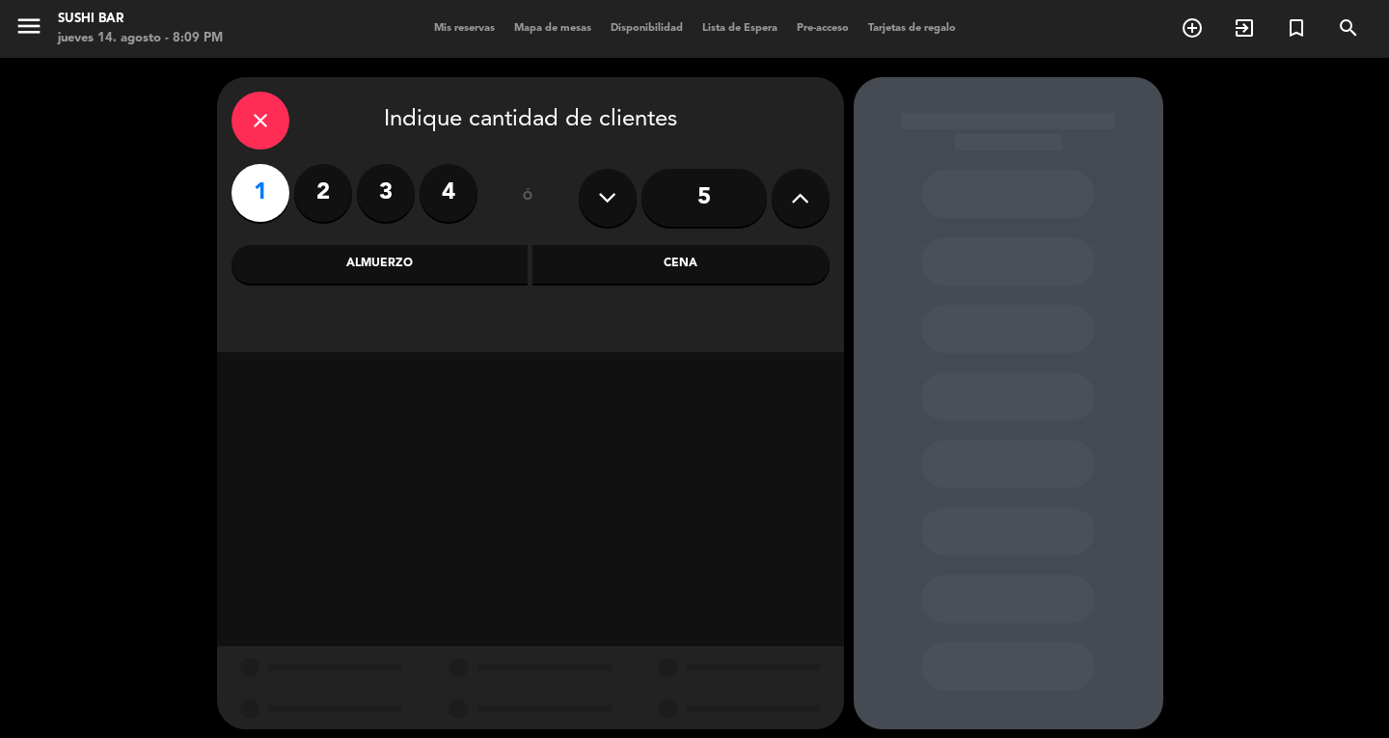
click at [704, 261] on div "Cena" at bounding box center [680, 264] width 297 height 39
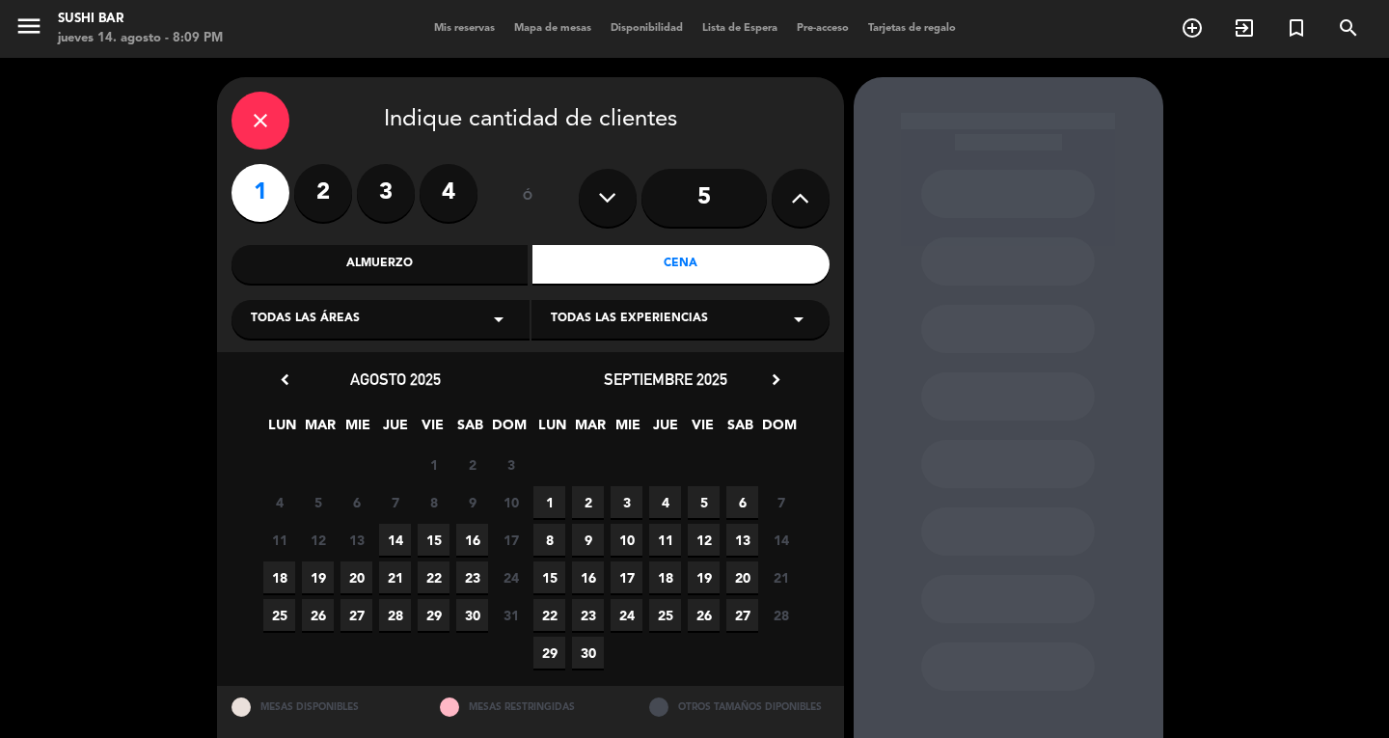
click at [432, 541] on span "15" at bounding box center [434, 540] width 32 height 32
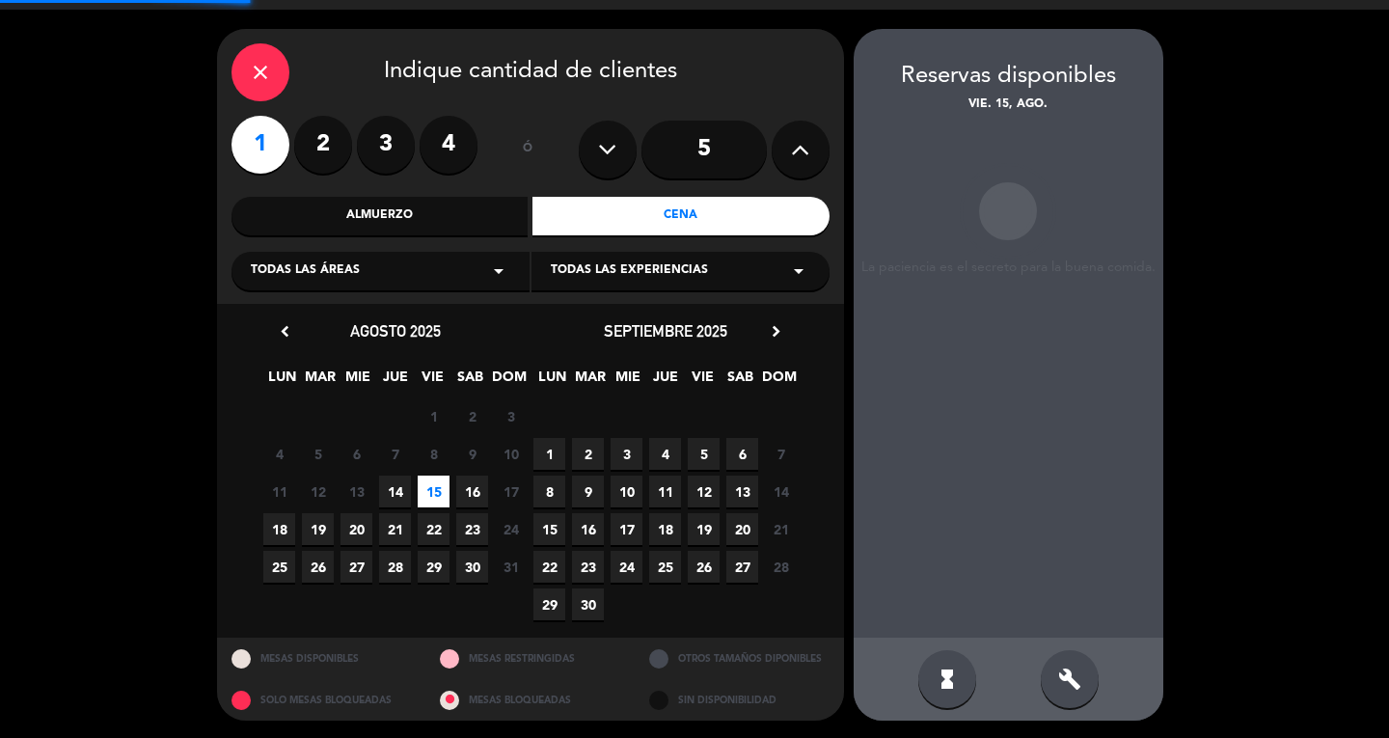
scroll to position [48, 0]
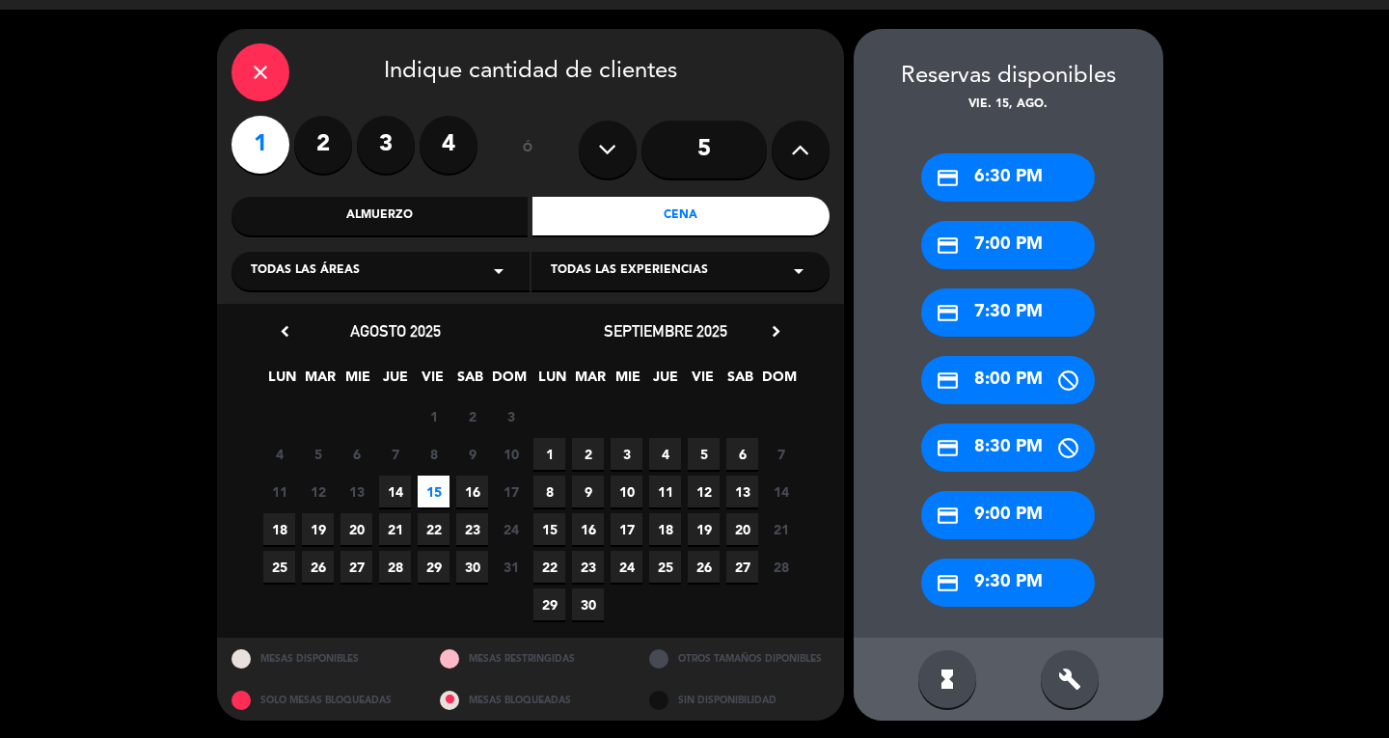
click at [1046, 238] on div "credit_card 7:00 PM" at bounding box center [1008, 245] width 174 height 48
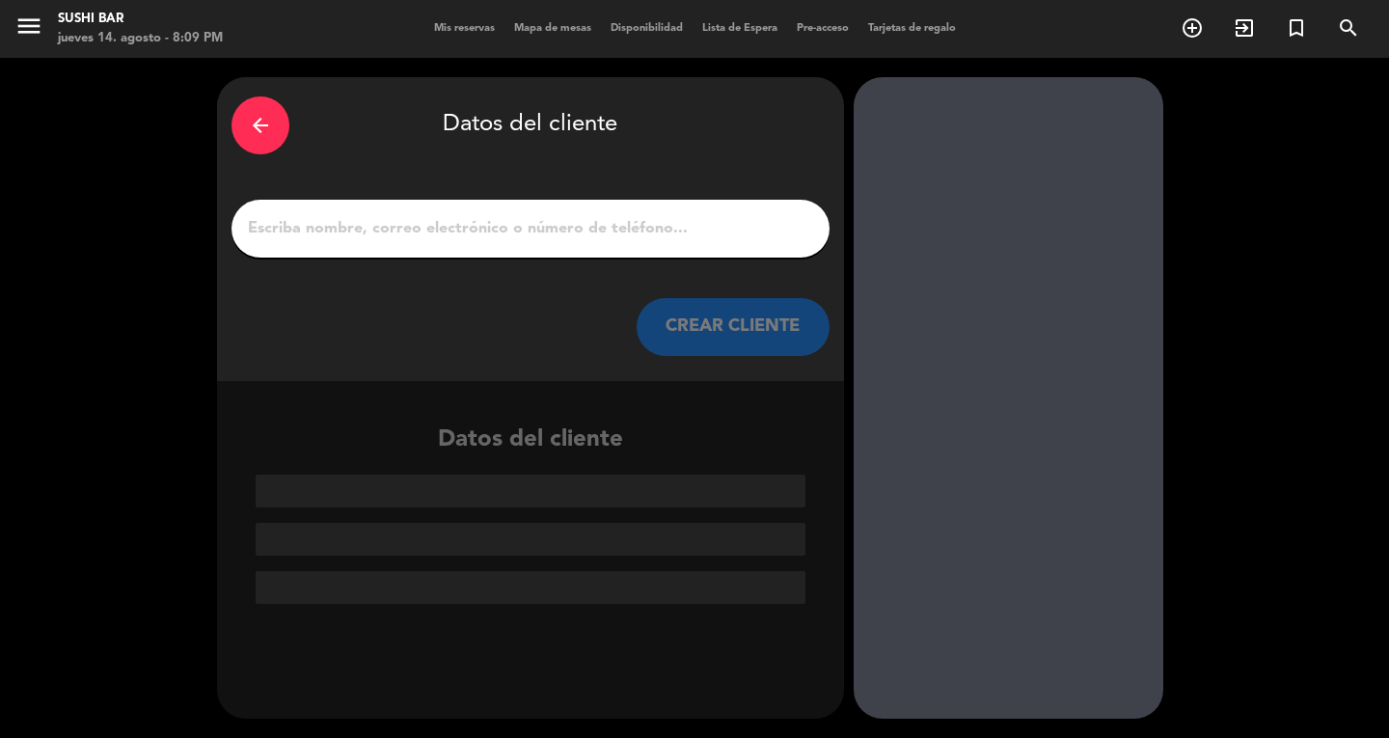
scroll to position [0, 0]
click at [571, 229] on input "1" at bounding box center [530, 228] width 569 height 27
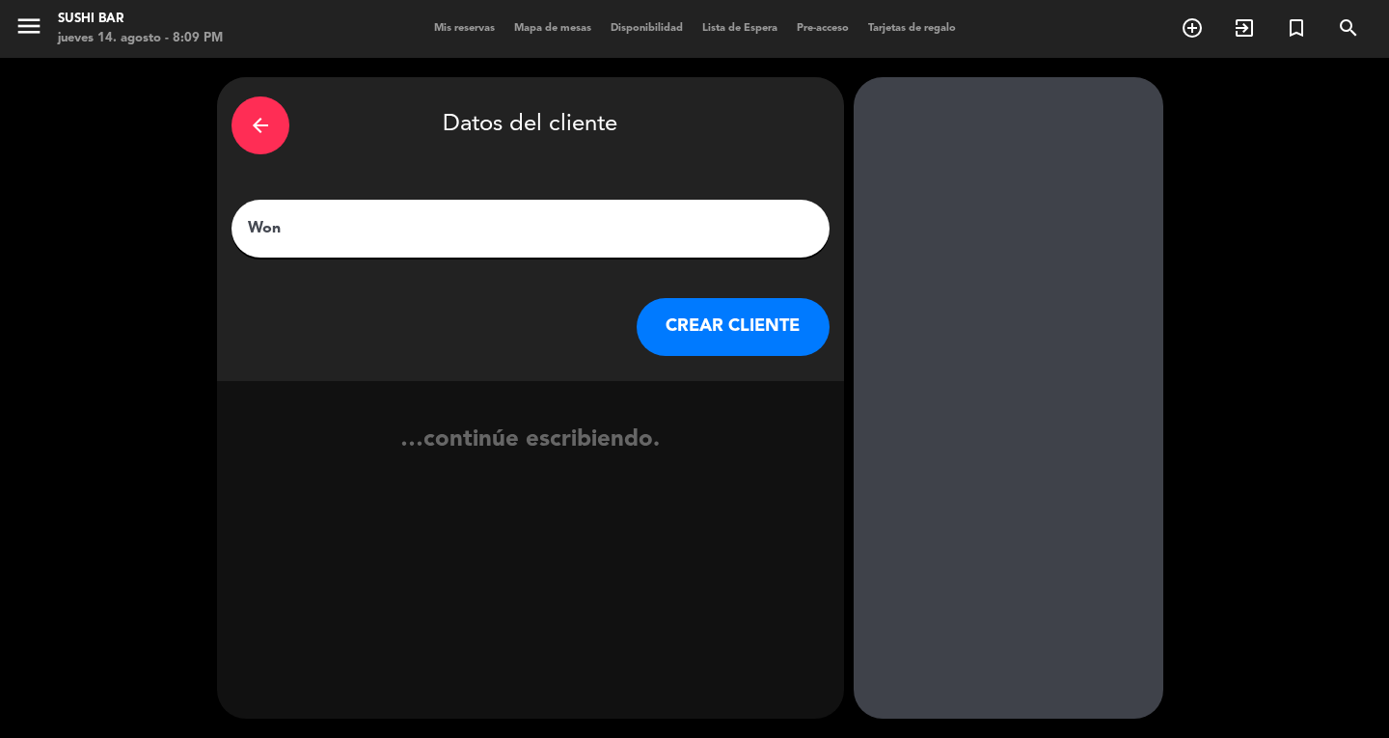
type input "[PERSON_NAME]"
click at [735, 322] on button "CREAR CLIENTE" at bounding box center [732, 327] width 193 height 58
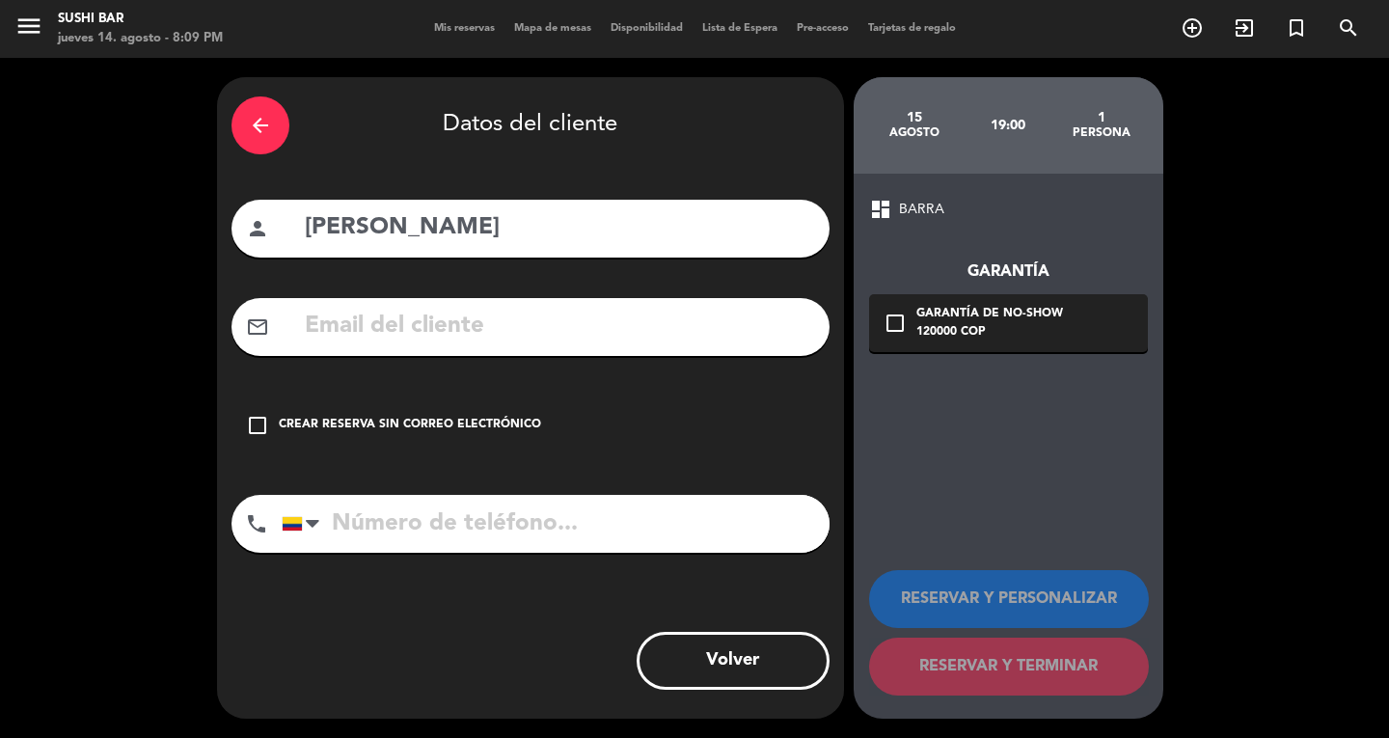
click at [390, 424] on div "Crear reserva sin correo electrónico" at bounding box center [410, 425] width 262 height 19
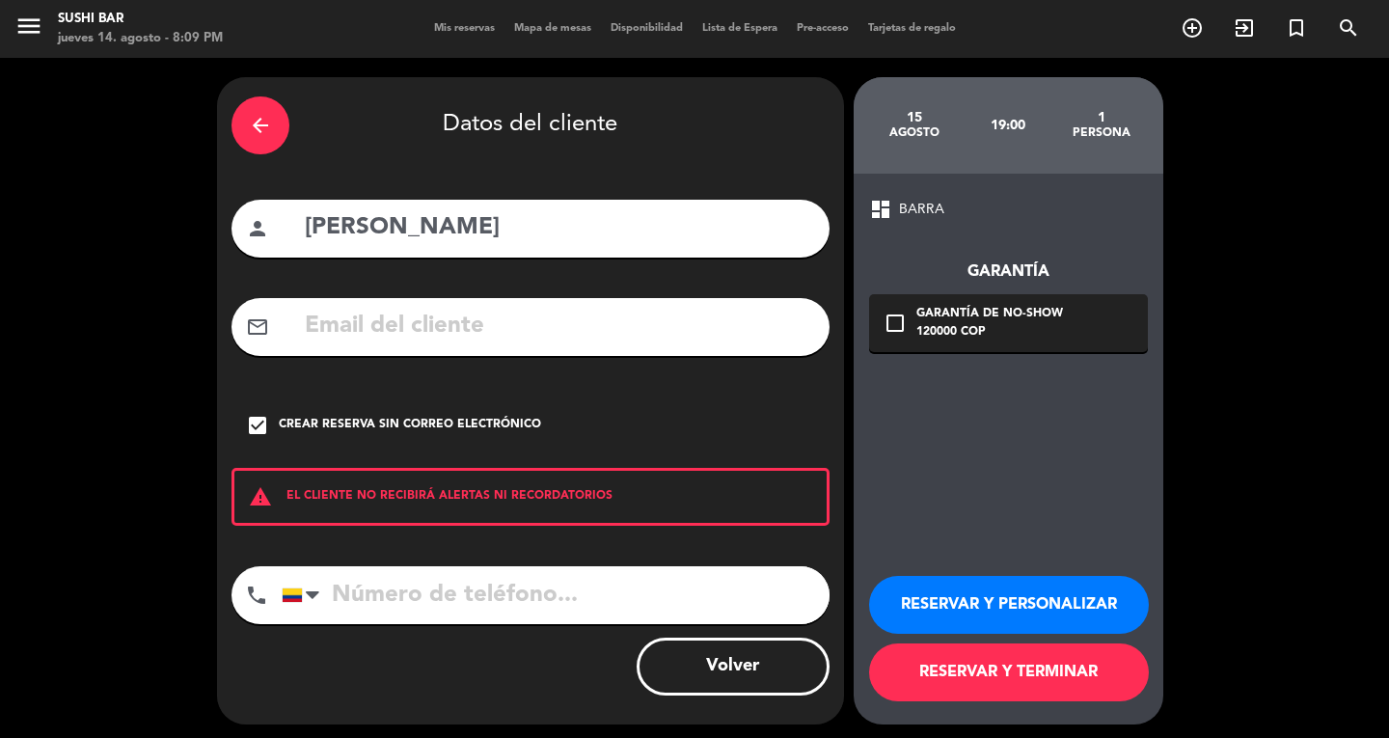
click at [409, 543] on div "arrow_back Datos del cliente person [PERSON_NAME] mail_outline check_box Crear …" at bounding box center [530, 400] width 627 height 647
click at [421, 603] on input "tel" at bounding box center [556, 595] width 548 height 58
type input "[PHONE_NUMBER]"
click at [1052, 594] on button "RESERVAR Y PERSONALIZAR" at bounding box center [1009, 605] width 280 height 58
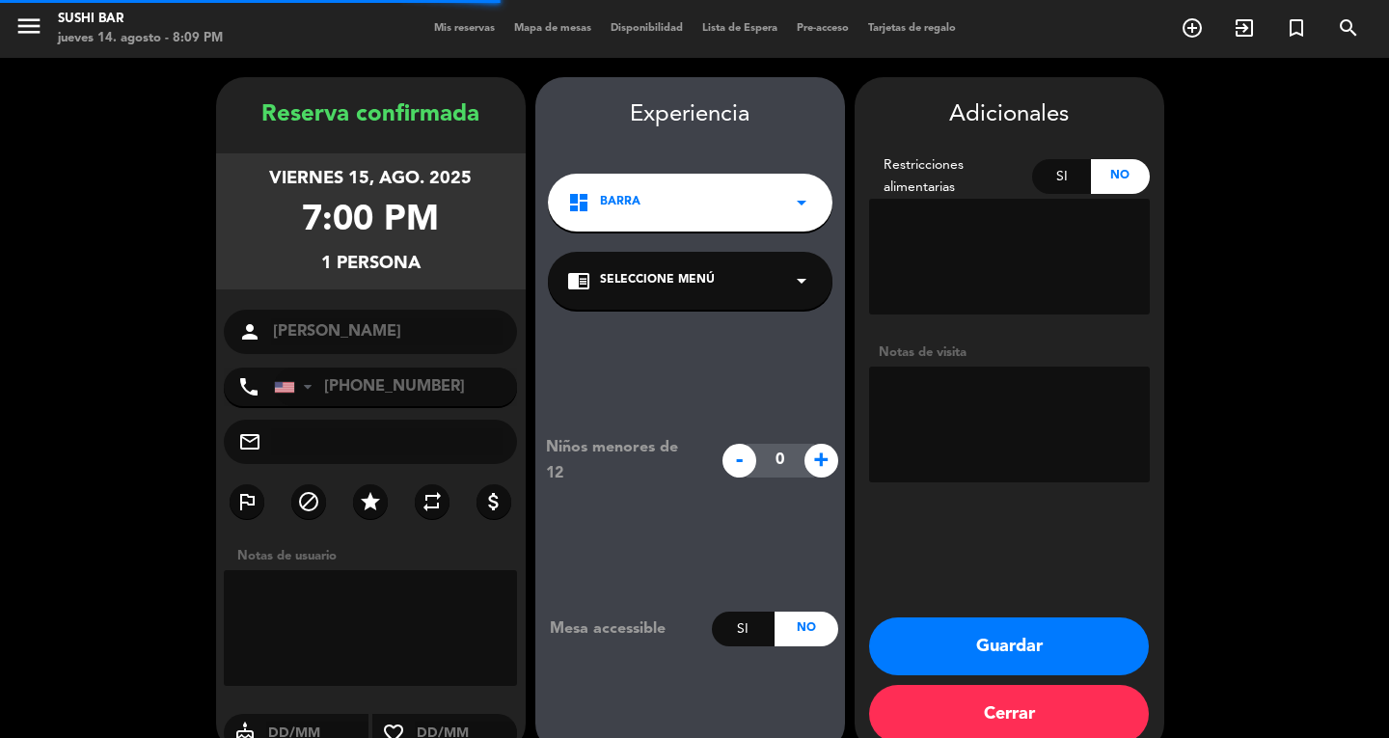
scroll to position [33, 0]
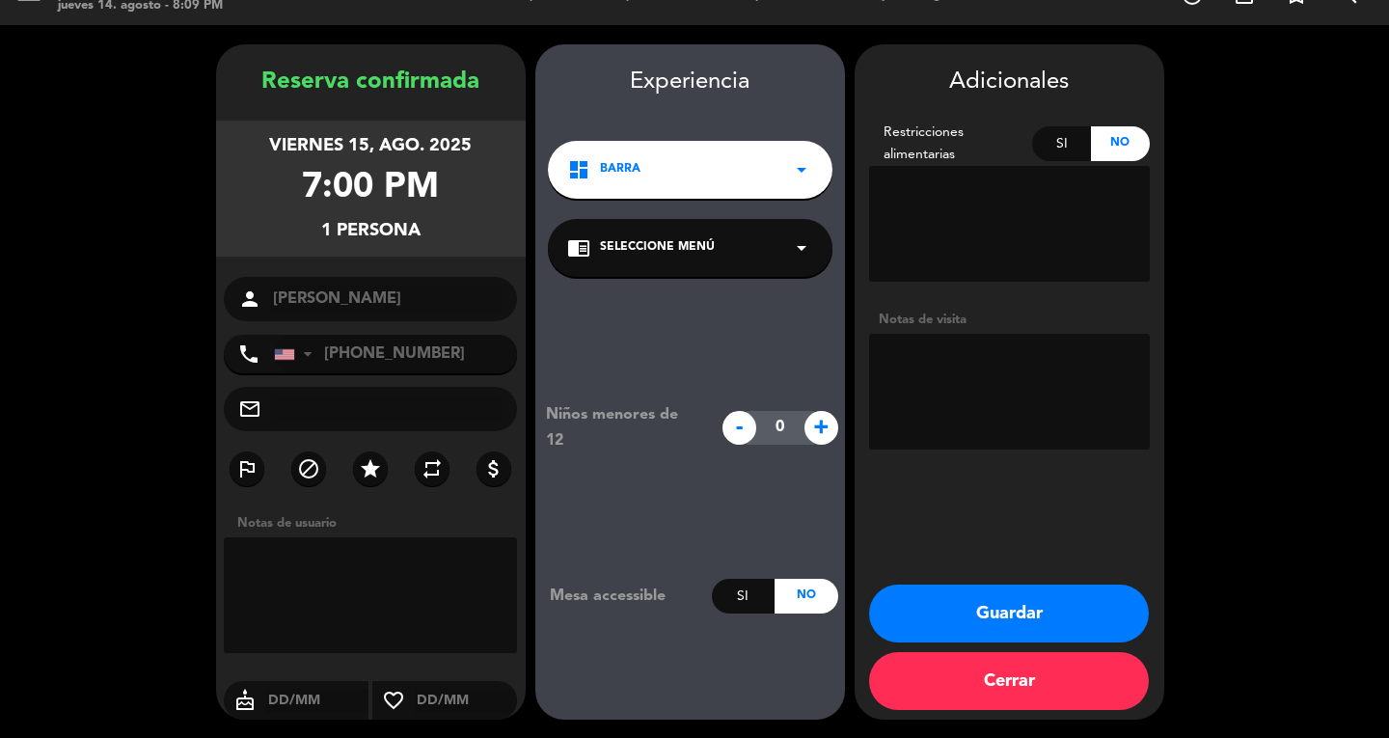
click at [720, 247] on div "chrome_reader_mode Seleccione Menú arrow_drop_down" at bounding box center [690, 248] width 284 height 58
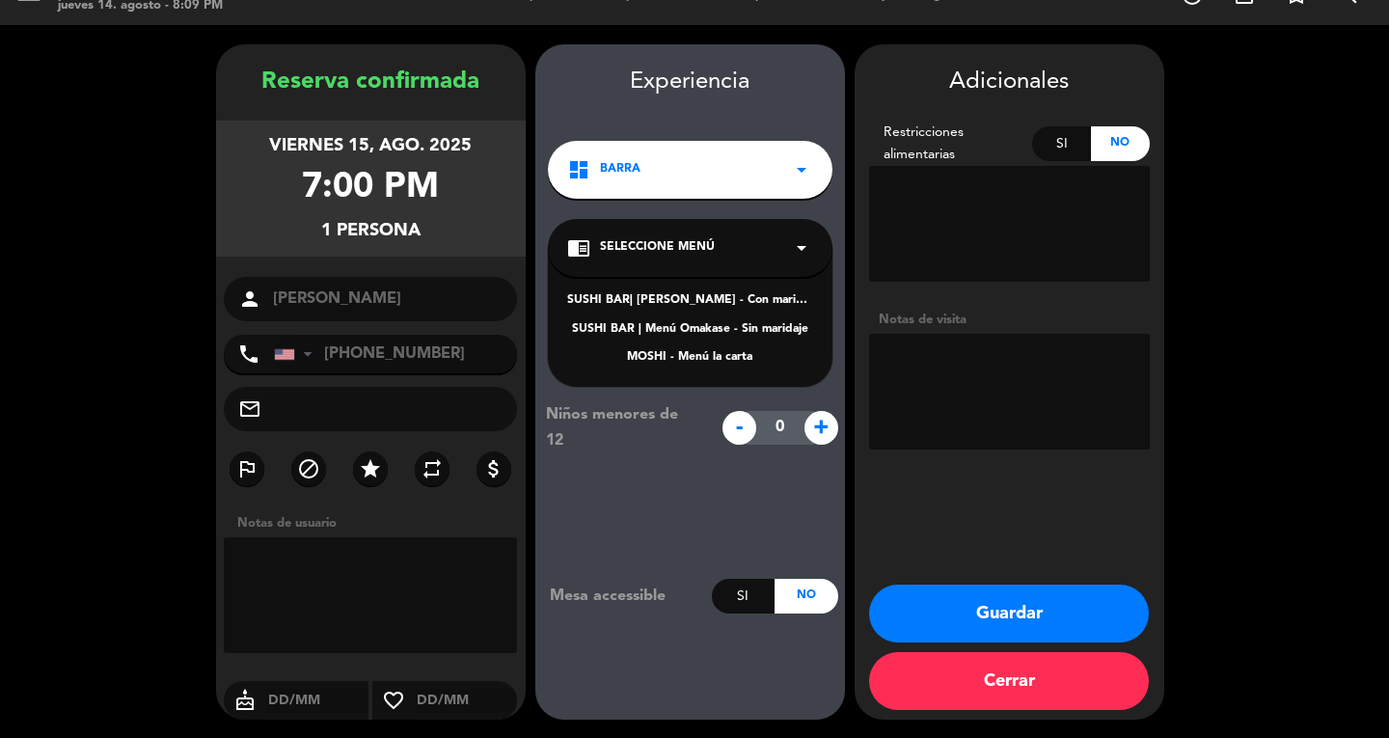
click at [780, 329] on div "SUSHI BAR | Menú Omakase - Sin maridaje" at bounding box center [690, 329] width 246 height 19
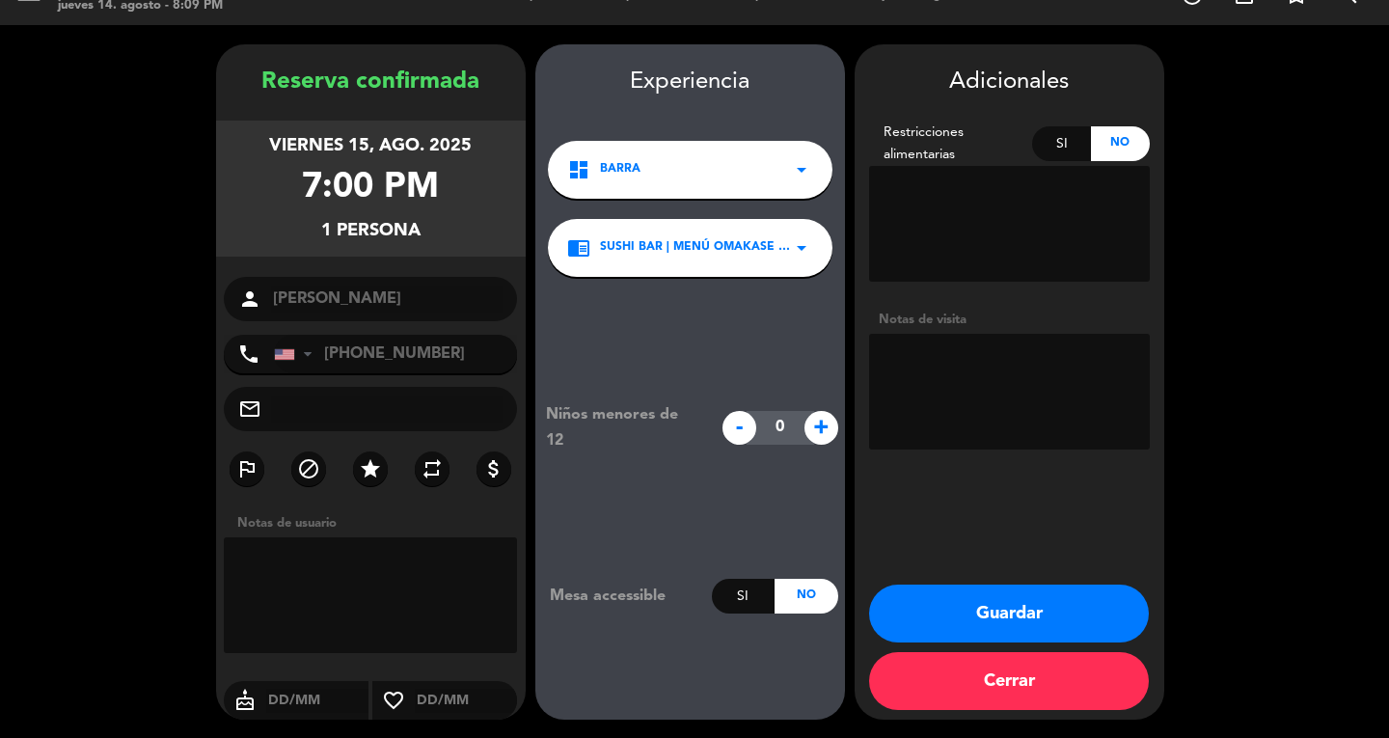
click at [1016, 607] on button "Guardar" at bounding box center [1009, 613] width 280 height 58
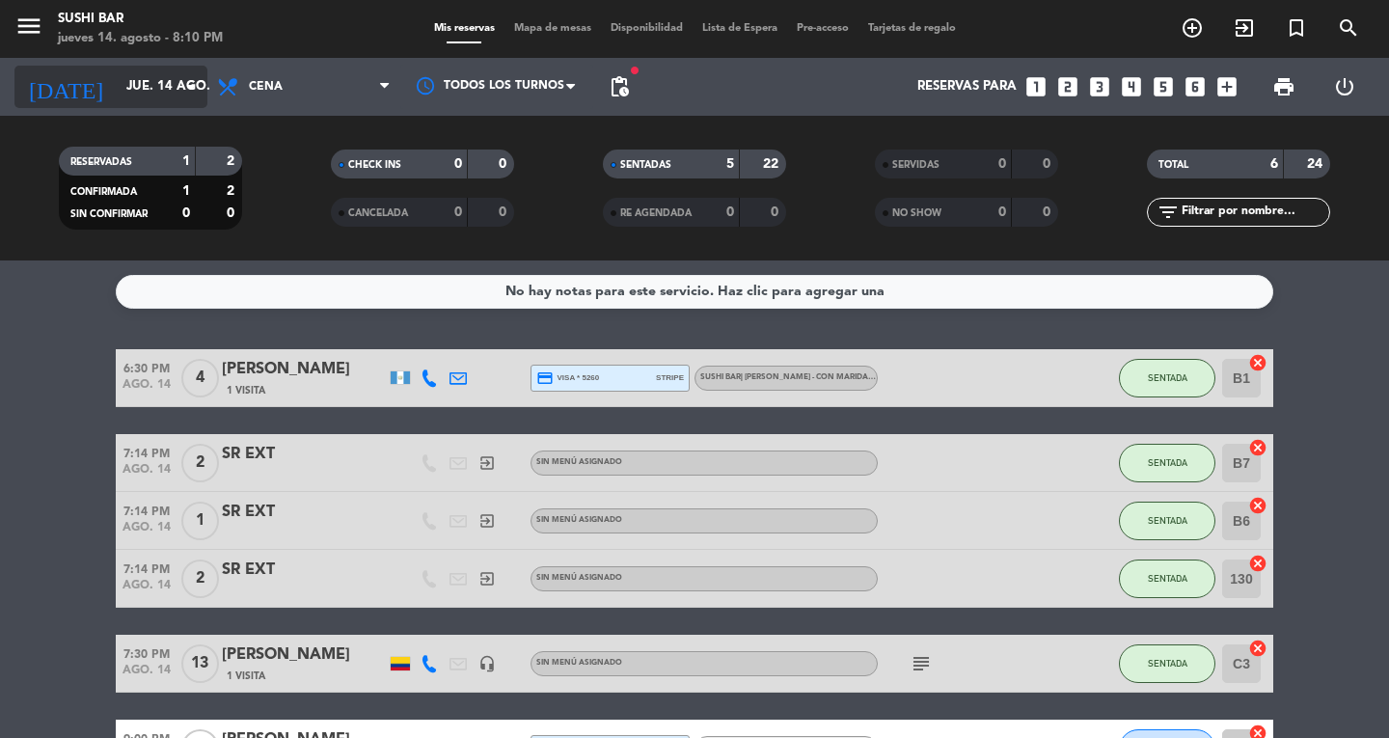
click at [129, 88] on input "jue. 14 ago." at bounding box center [202, 86] width 170 height 35
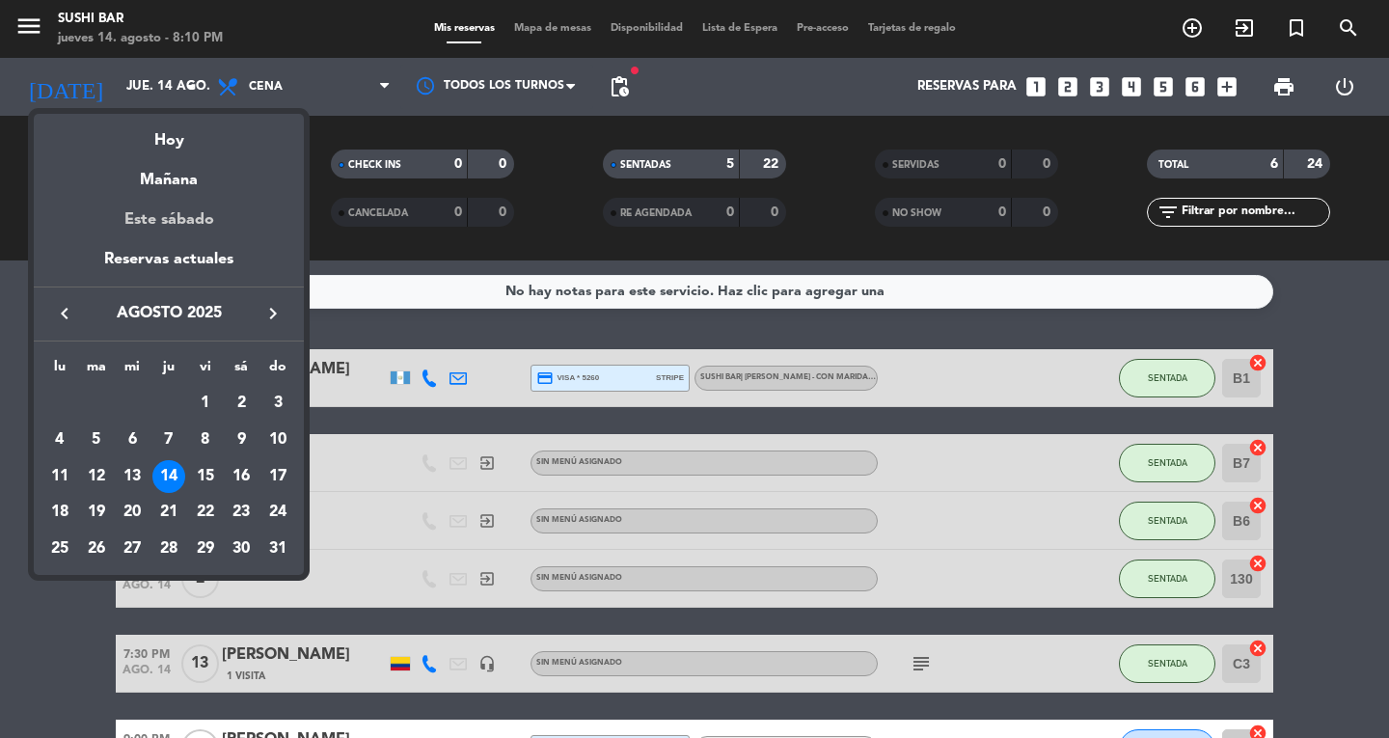
click at [147, 195] on div "Este sábado" at bounding box center [169, 220] width 270 height 54
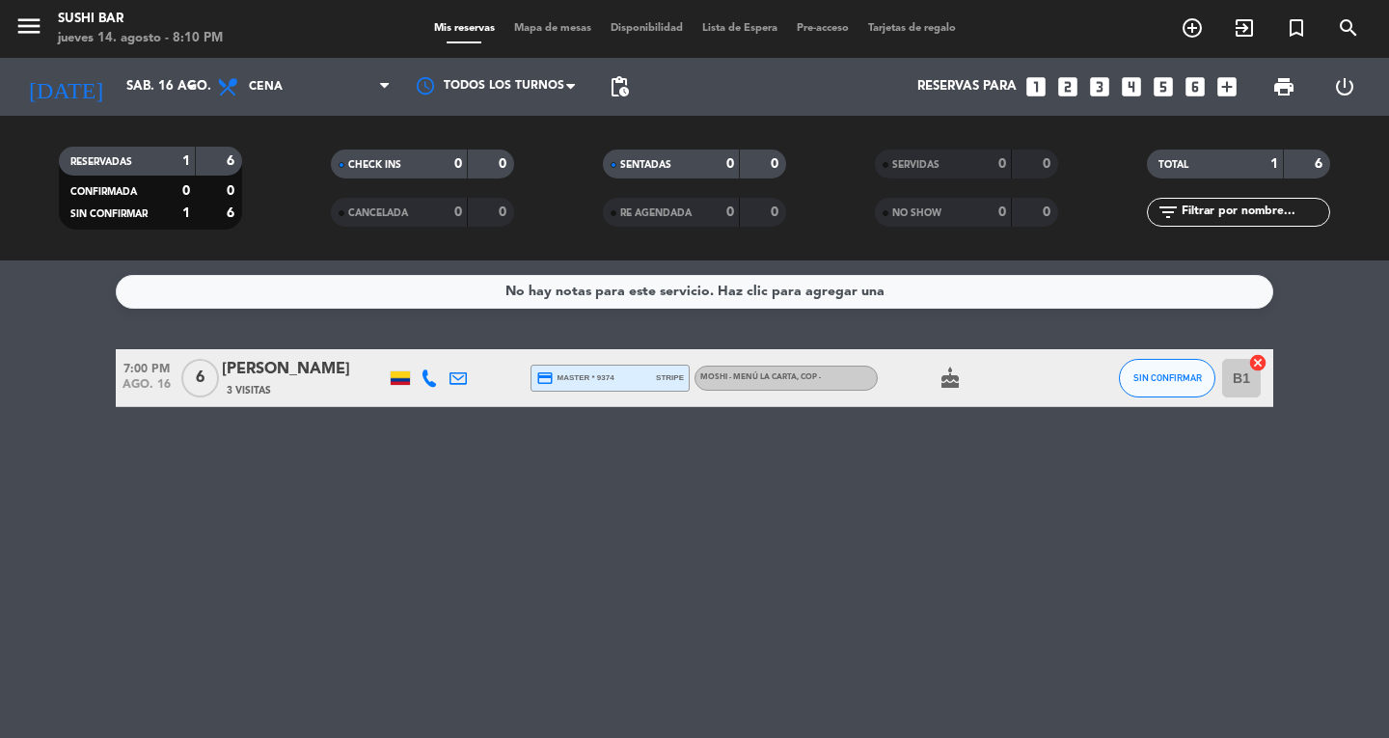
click at [134, 100] on input "sáb. 16 ago." at bounding box center [202, 86] width 170 height 35
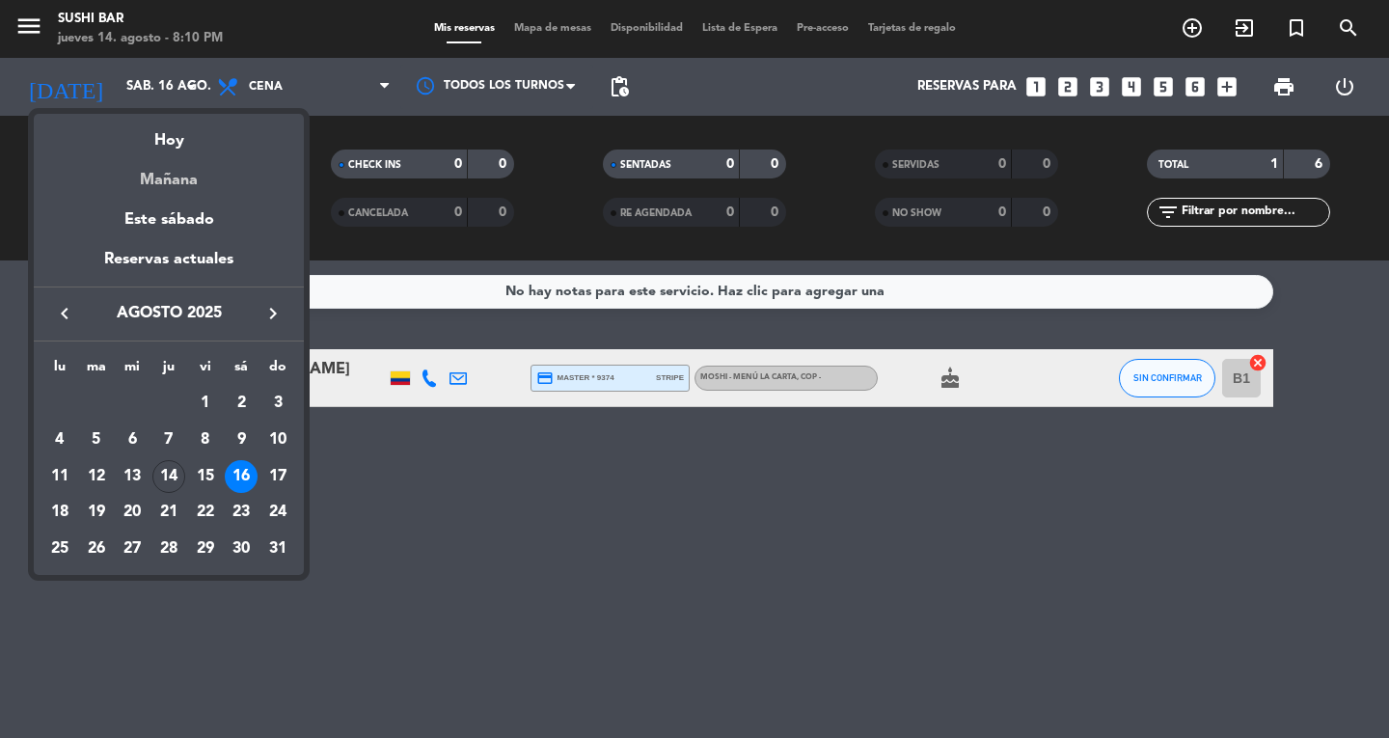
click at [162, 174] on div "Mañana" at bounding box center [169, 173] width 270 height 40
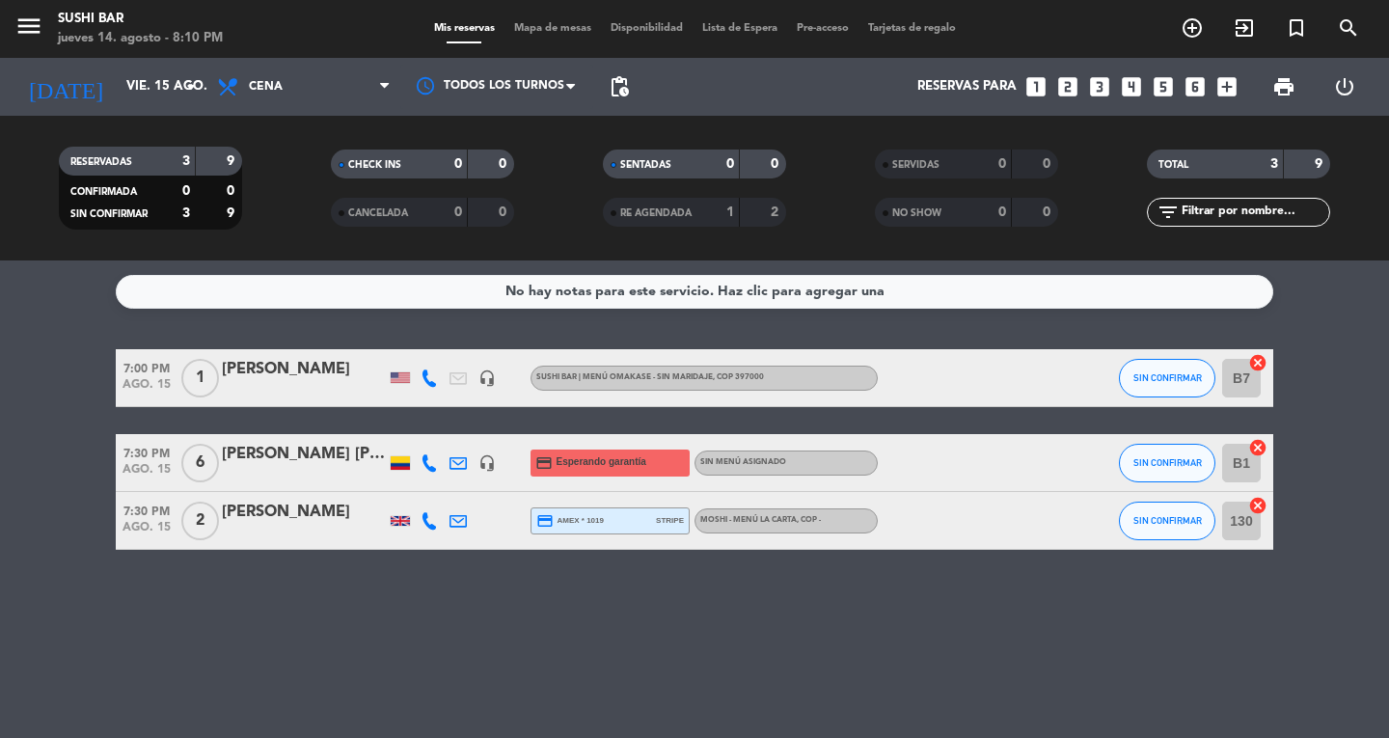
click at [489, 469] on icon "headset_mic" at bounding box center [486, 462] width 17 height 17
click at [425, 463] on icon at bounding box center [428, 462] width 17 height 17
click at [439, 432] on span "content_paste" at bounding box center [446, 430] width 14 height 14
click at [89, 586] on div "No hay notas para este servicio. Haz clic para agregar una 7:00 PM ago. 15 1 [P…" at bounding box center [694, 498] width 1389 height 477
click at [14, 36] on icon "menu" at bounding box center [28, 26] width 29 height 29
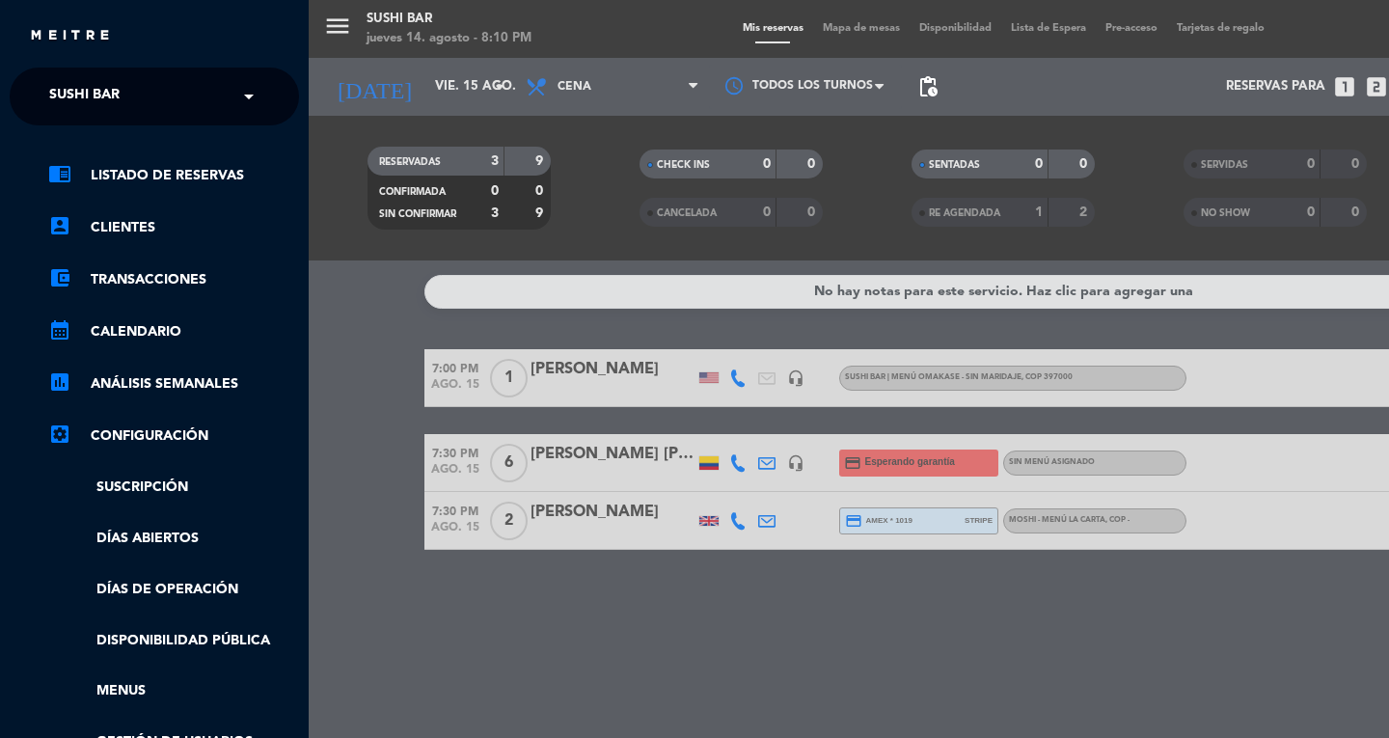
click at [403, 91] on div "menu SUSHI BAR jueves 14. agosto - 8:10 PM Mis reservas Mapa de mesas Disponibi…" at bounding box center [1003, 369] width 1389 height 738
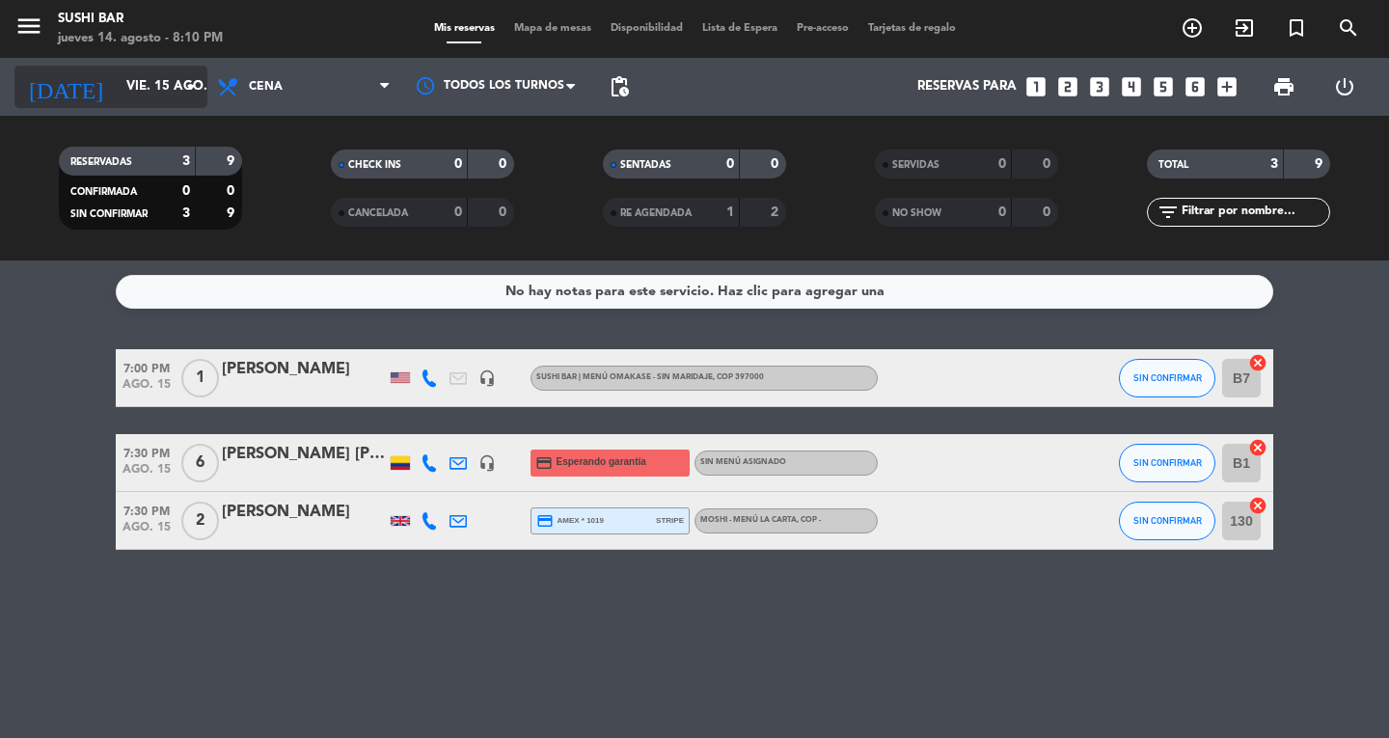
click at [169, 87] on input "vie. 15 ago." at bounding box center [202, 86] width 170 height 35
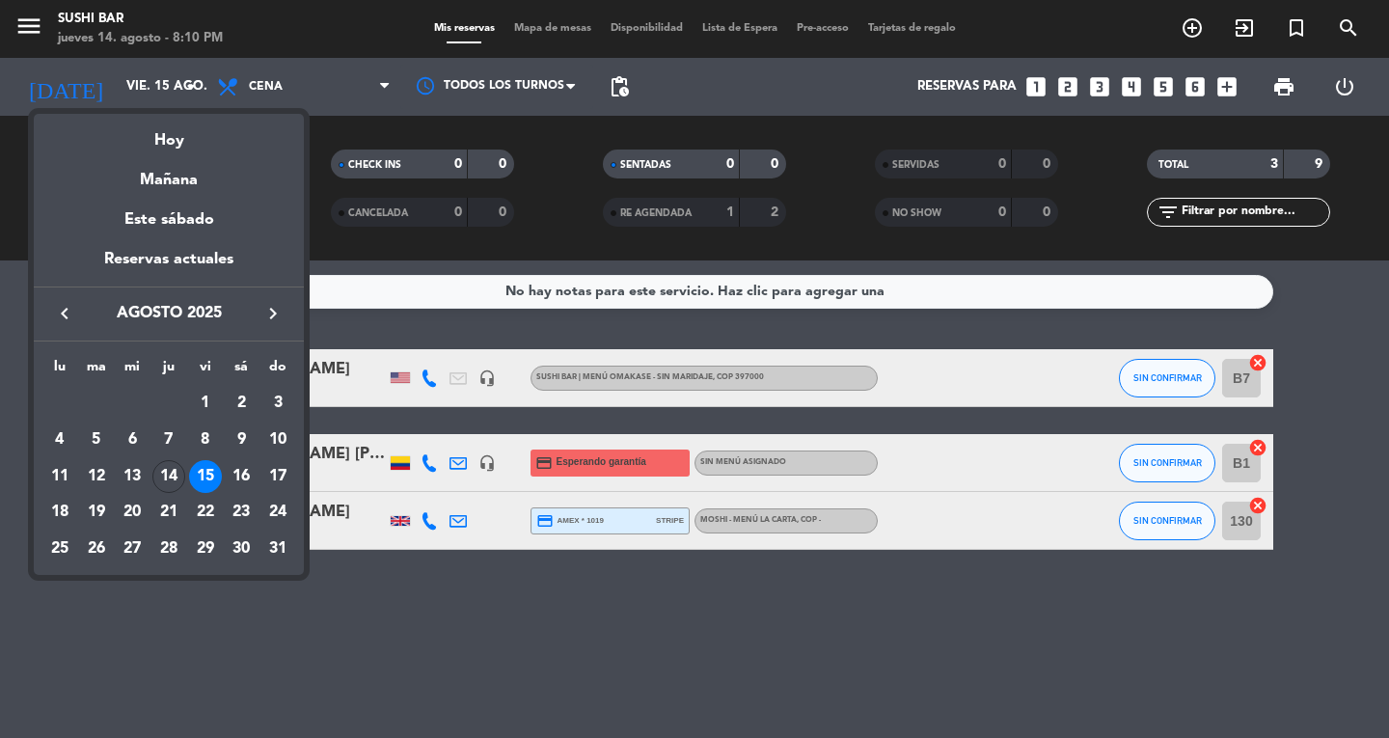
click at [27, 21] on div at bounding box center [694, 369] width 1389 height 738
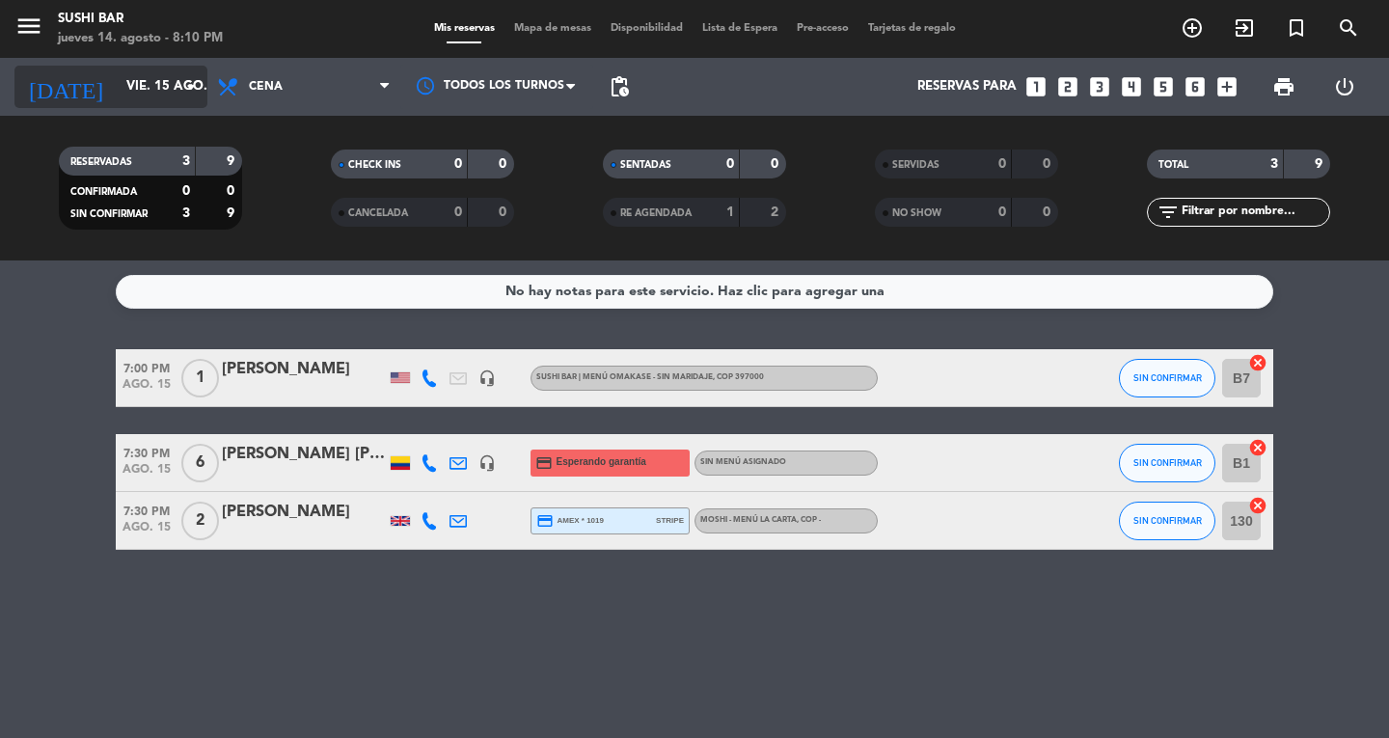
click at [117, 86] on input "vie. 15 ago." at bounding box center [202, 86] width 170 height 35
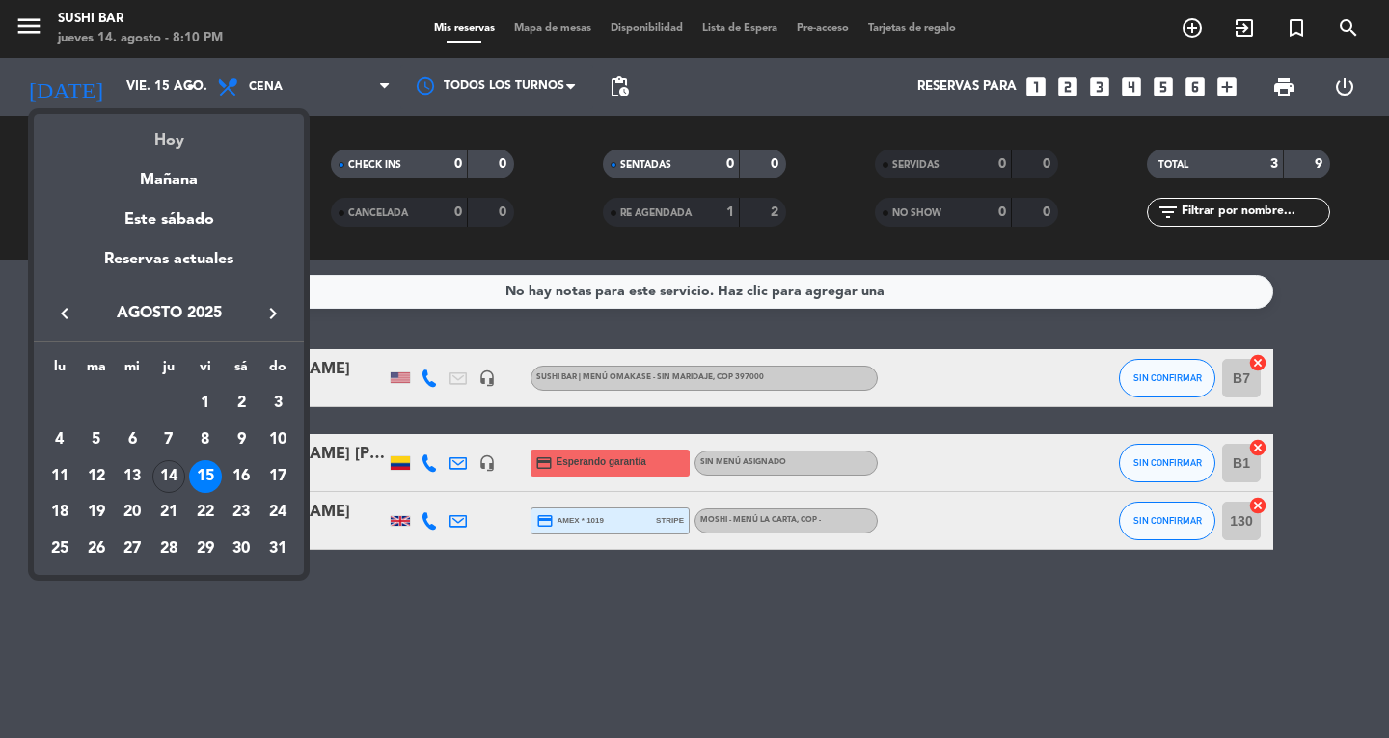
click at [153, 135] on div "Hoy" at bounding box center [169, 134] width 270 height 40
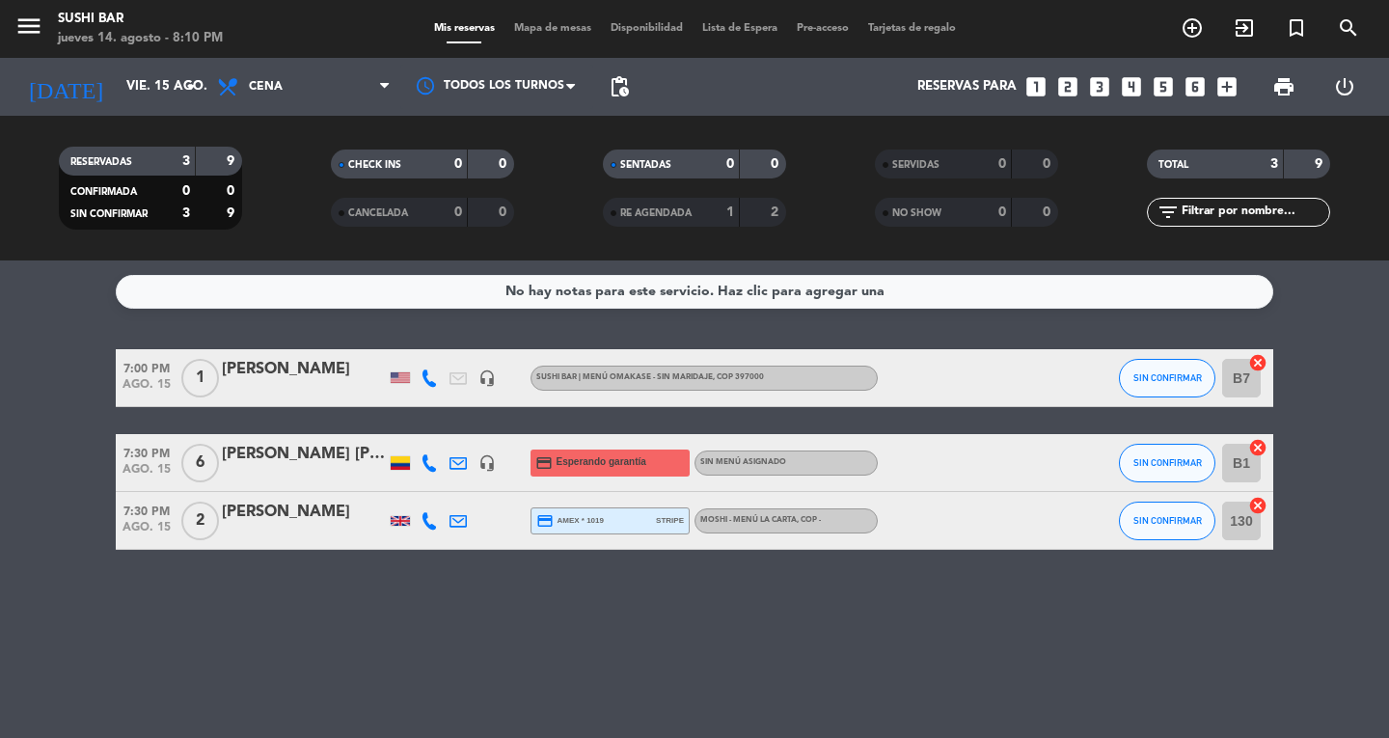
type input "jue. 14 ago."
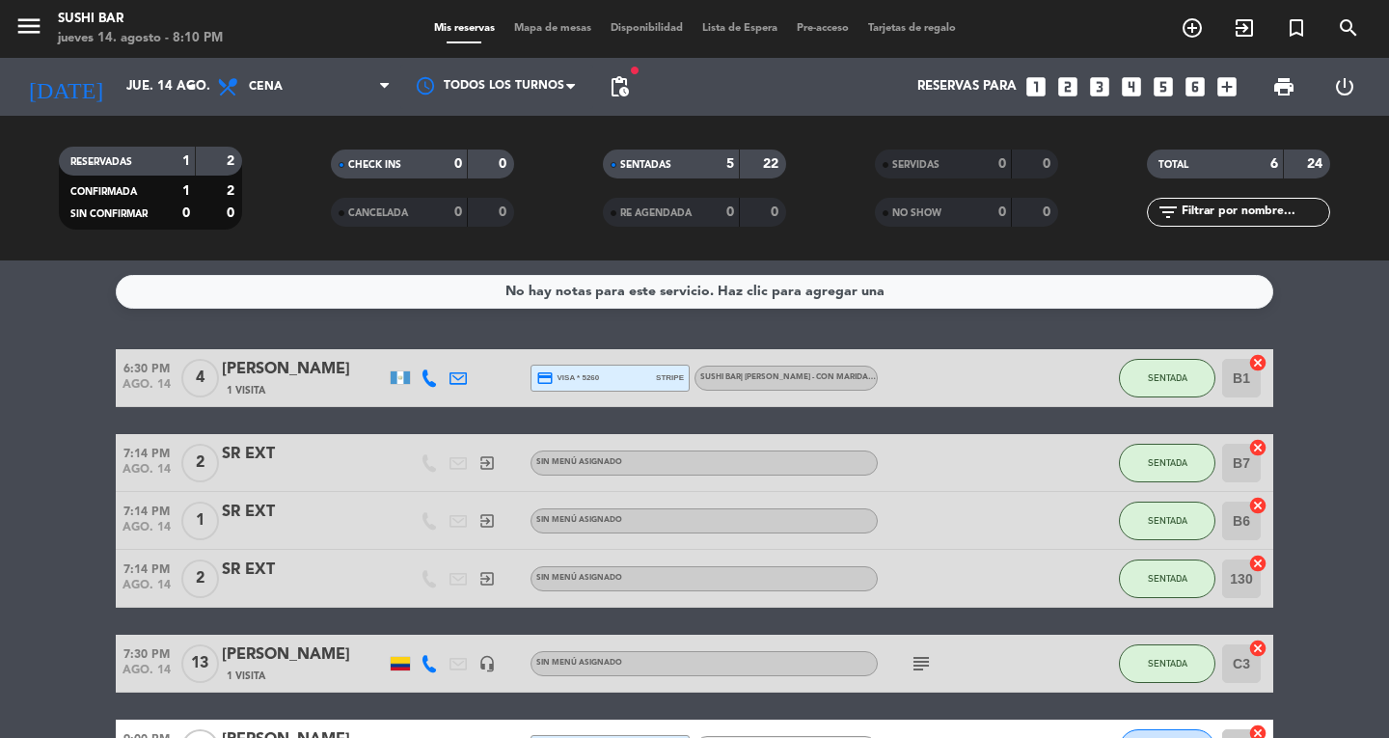
click at [1171, 578] on span "SENTADA" at bounding box center [1168, 578] width 40 height 11
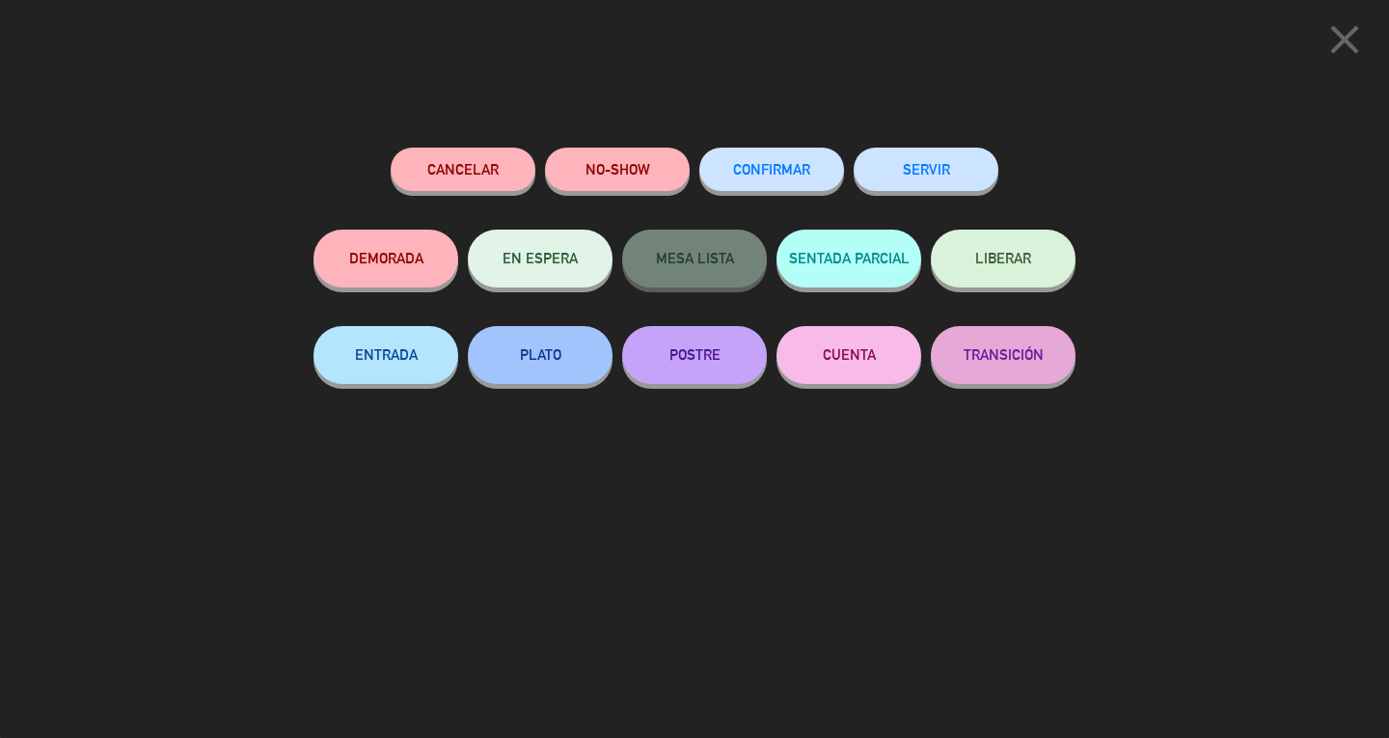
click at [961, 183] on button "SERVIR" at bounding box center [925, 169] width 145 height 43
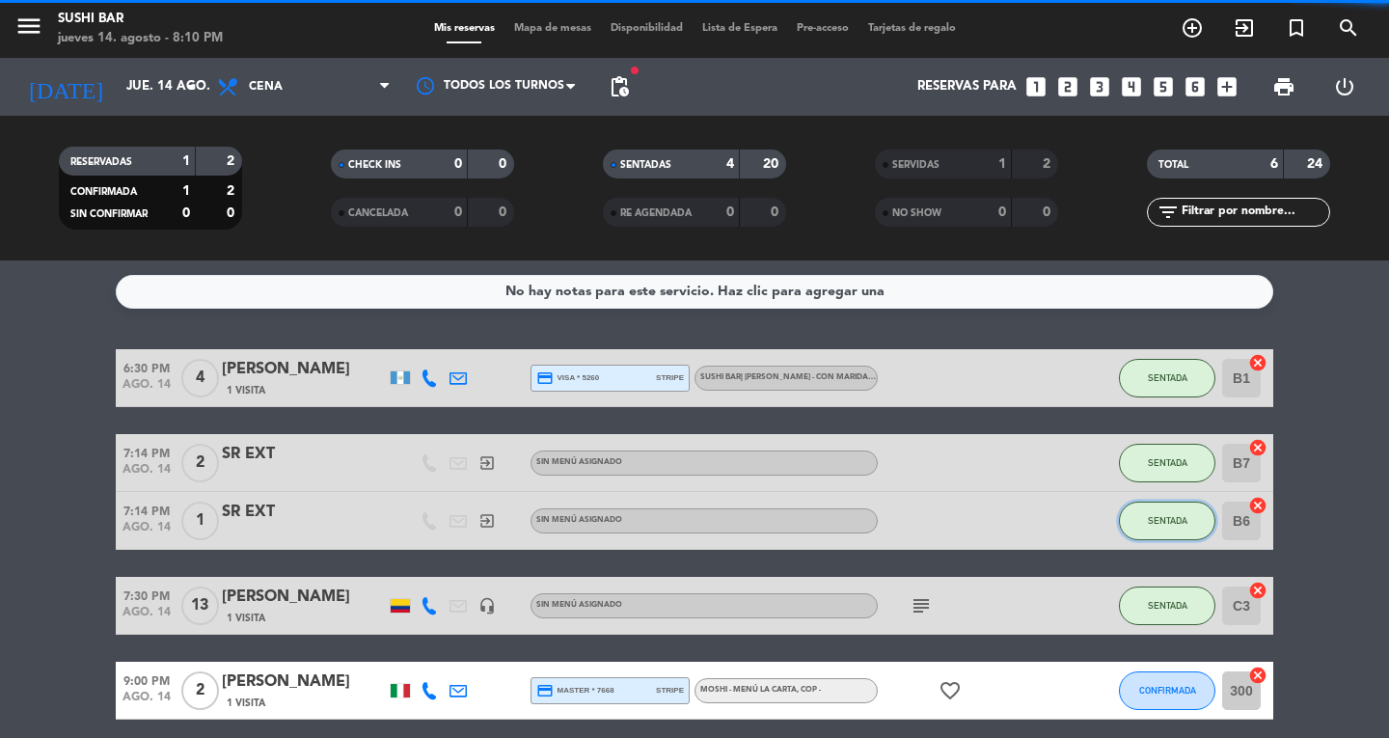
click at [1159, 517] on span "SENTADA" at bounding box center [1168, 520] width 40 height 11
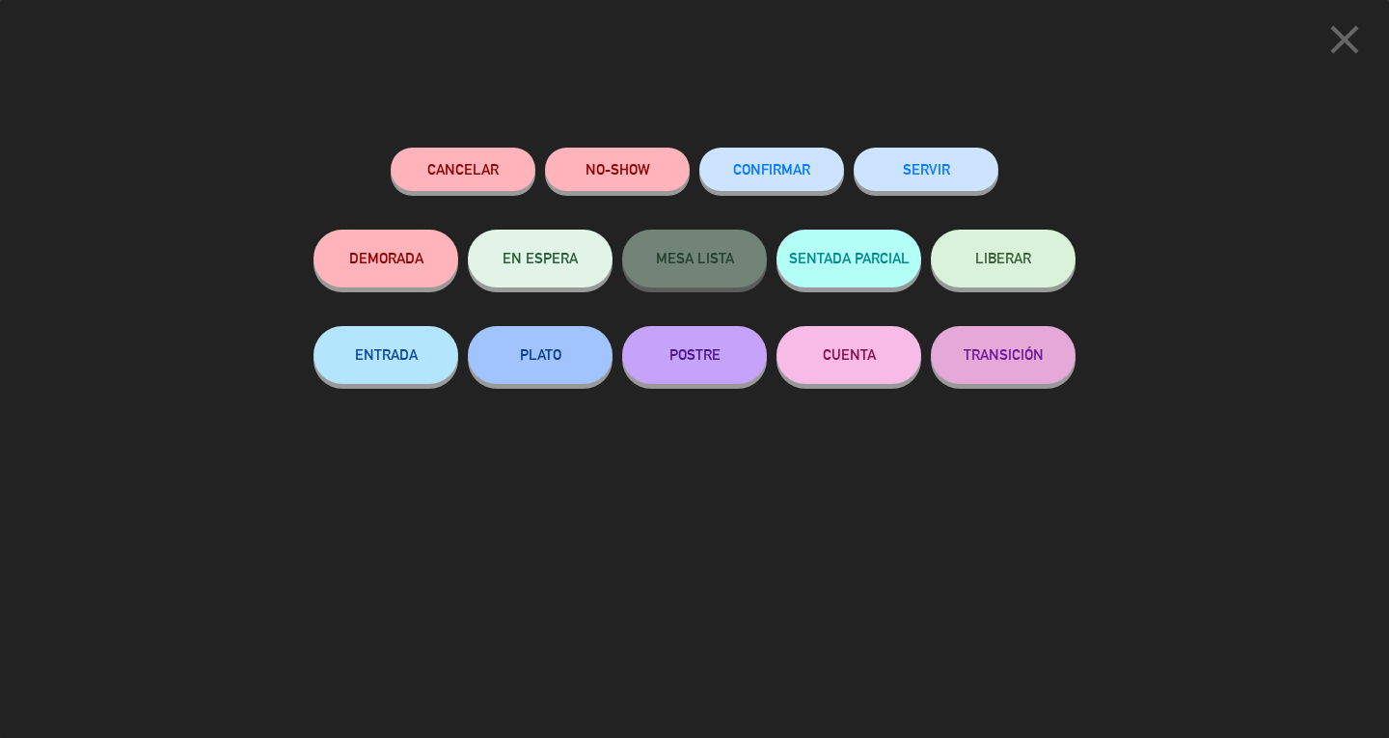
click at [970, 181] on button "SERVIR" at bounding box center [925, 169] width 145 height 43
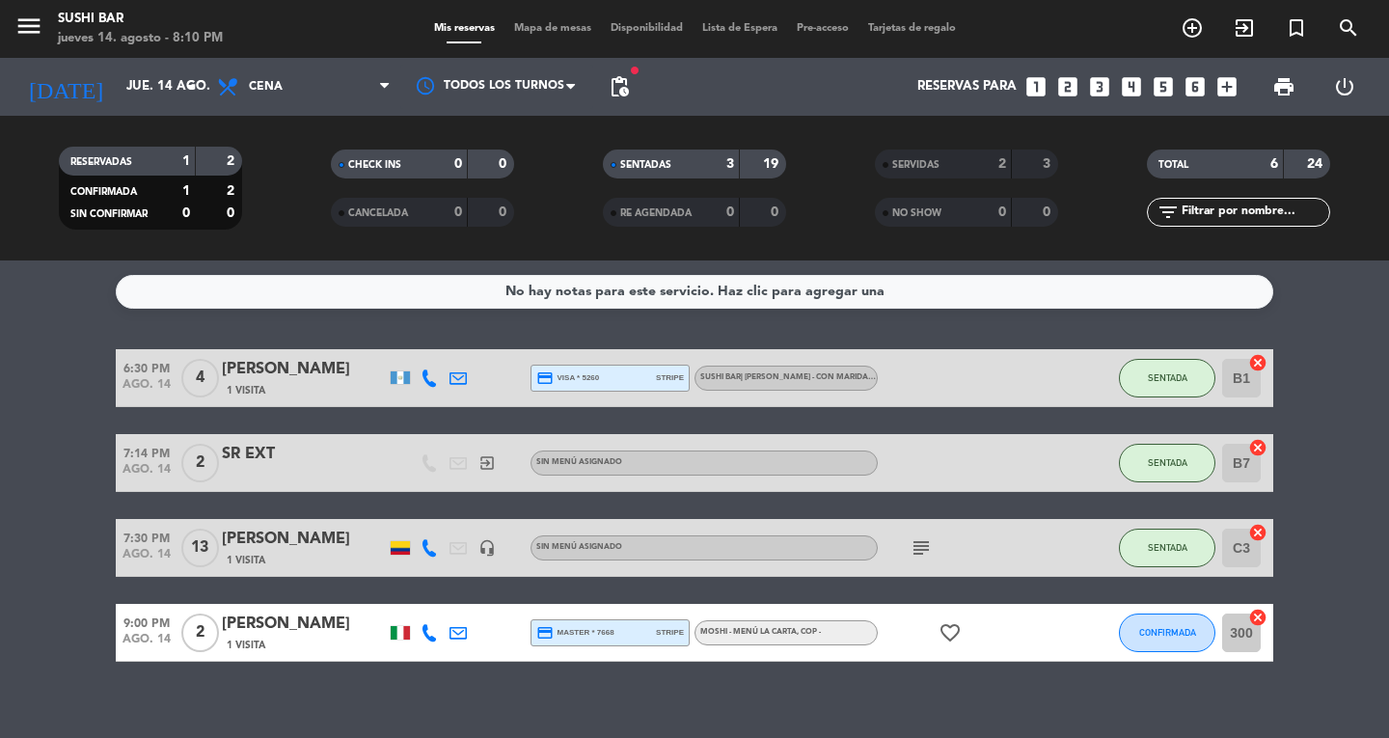
click at [942, 159] on div "SERVIDAS" at bounding box center [923, 164] width 89 height 22
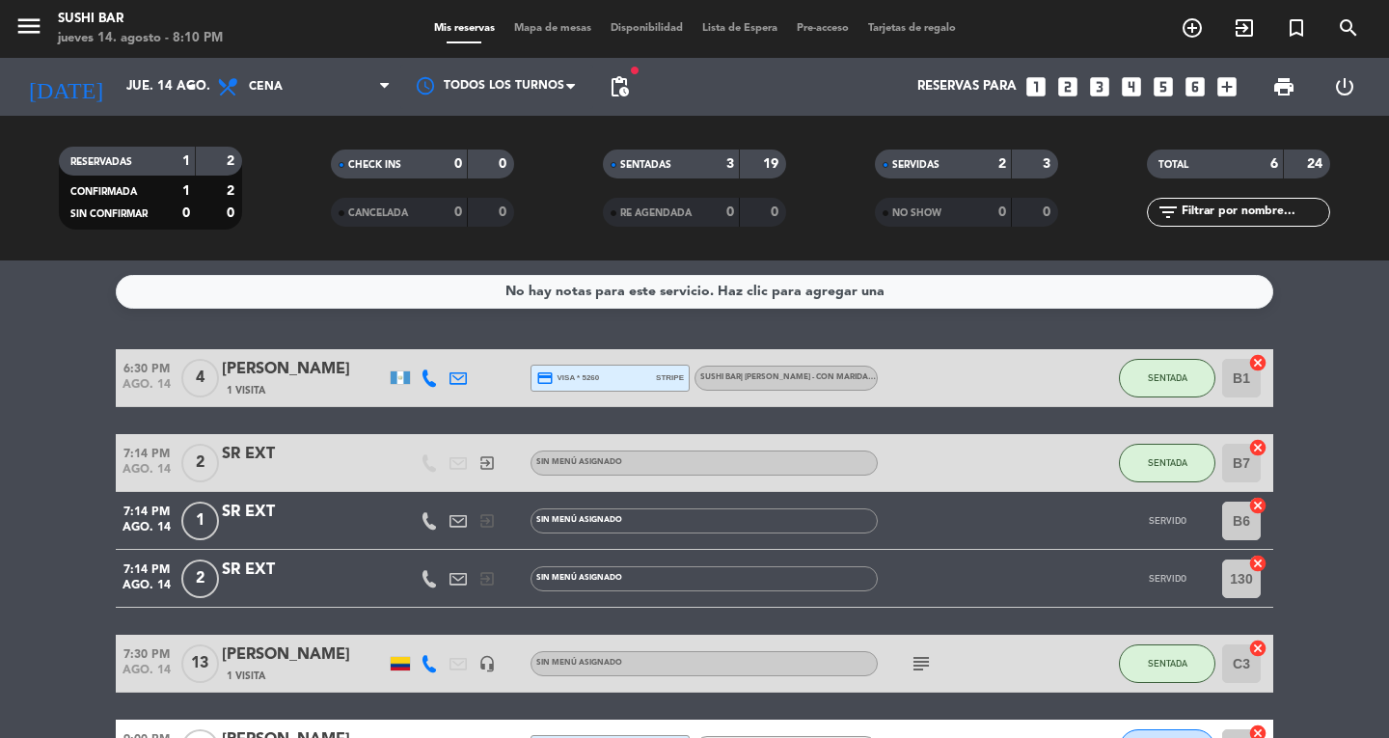
click at [1038, 585] on div at bounding box center [965, 578] width 174 height 57
click at [338, 592] on div at bounding box center [304, 590] width 164 height 15
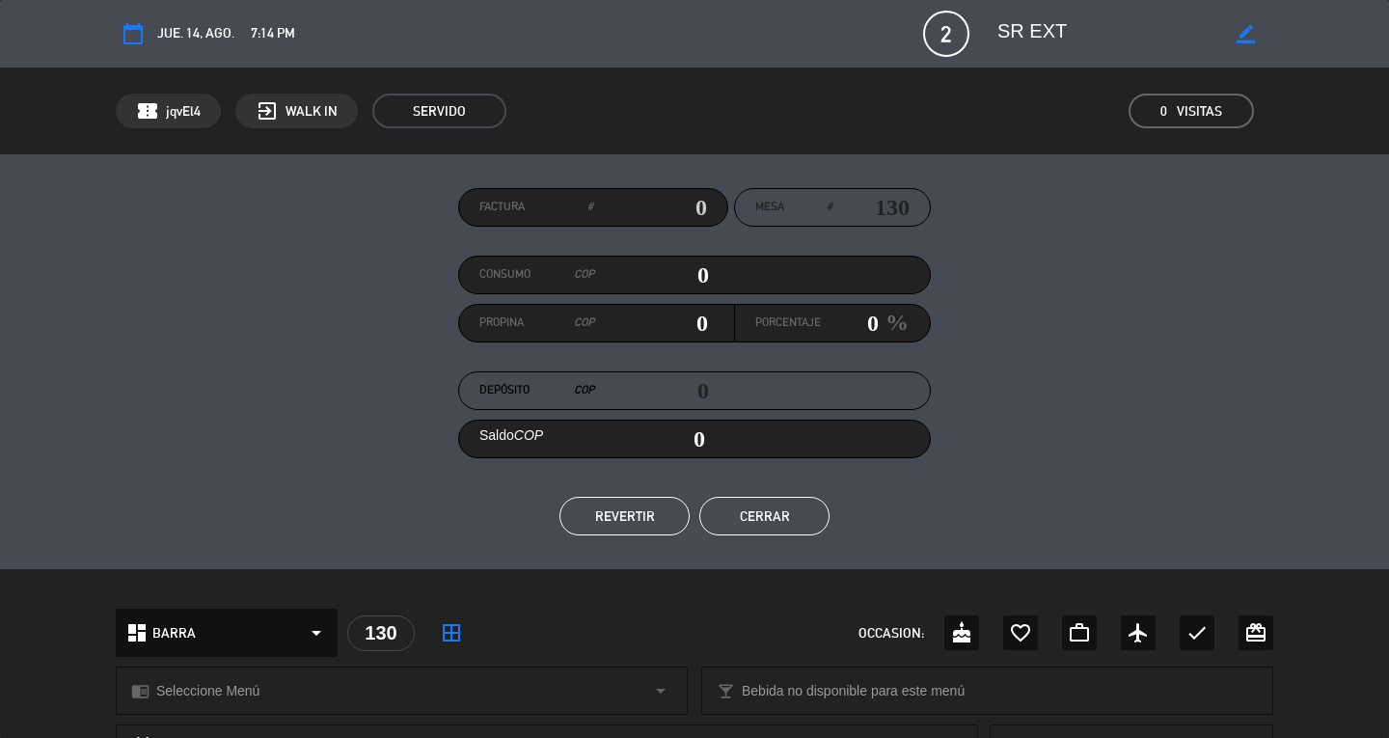
click at [621, 508] on button "REVERTIR" at bounding box center [624, 516] width 130 height 39
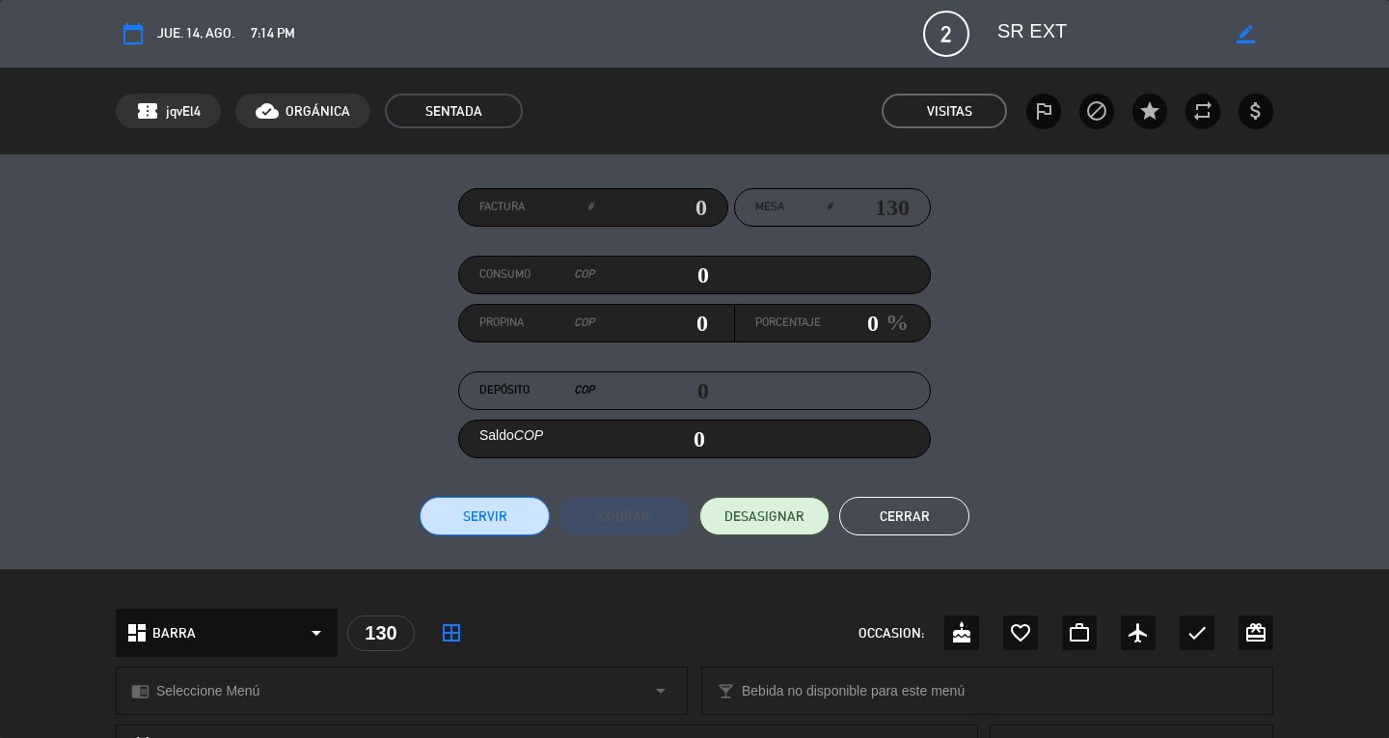
click at [941, 507] on button "Cerrar" at bounding box center [904, 516] width 130 height 39
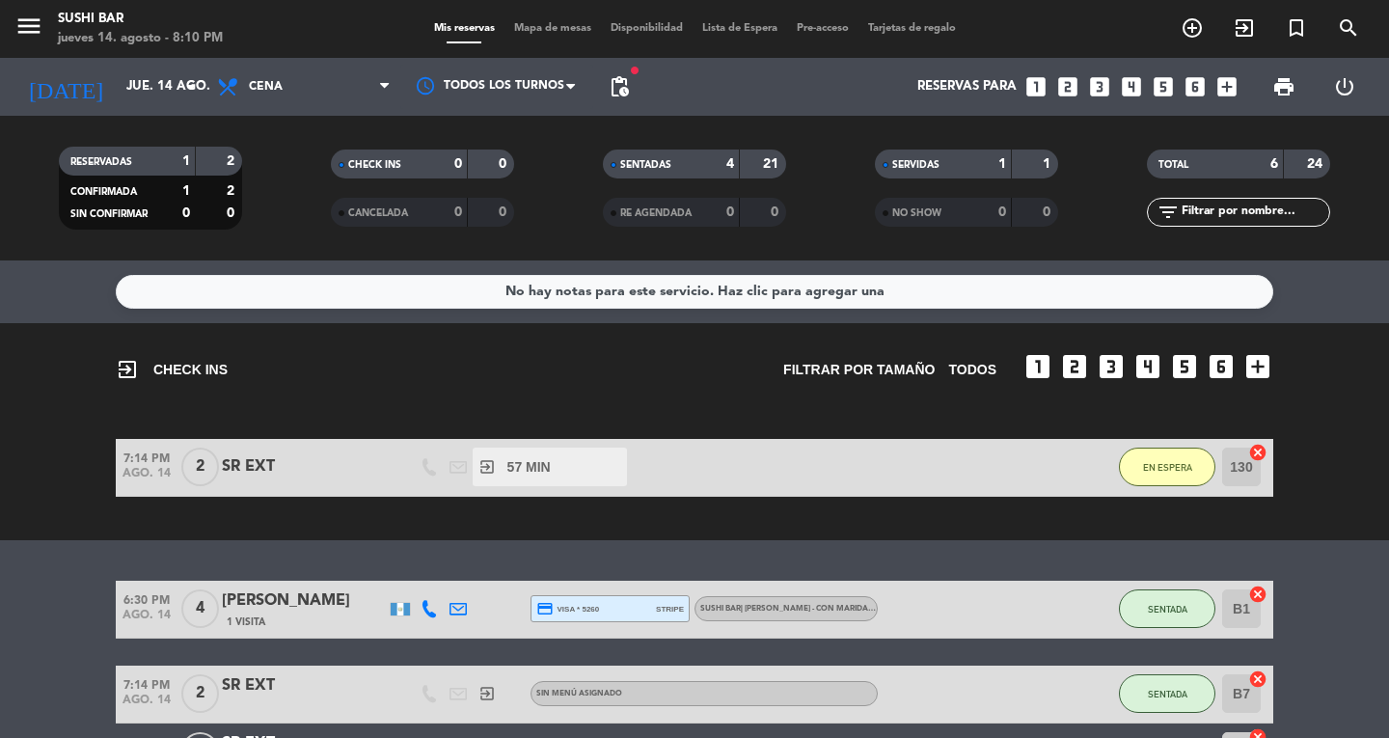
click at [375, 471] on div "SR EXT" at bounding box center [304, 466] width 164 height 25
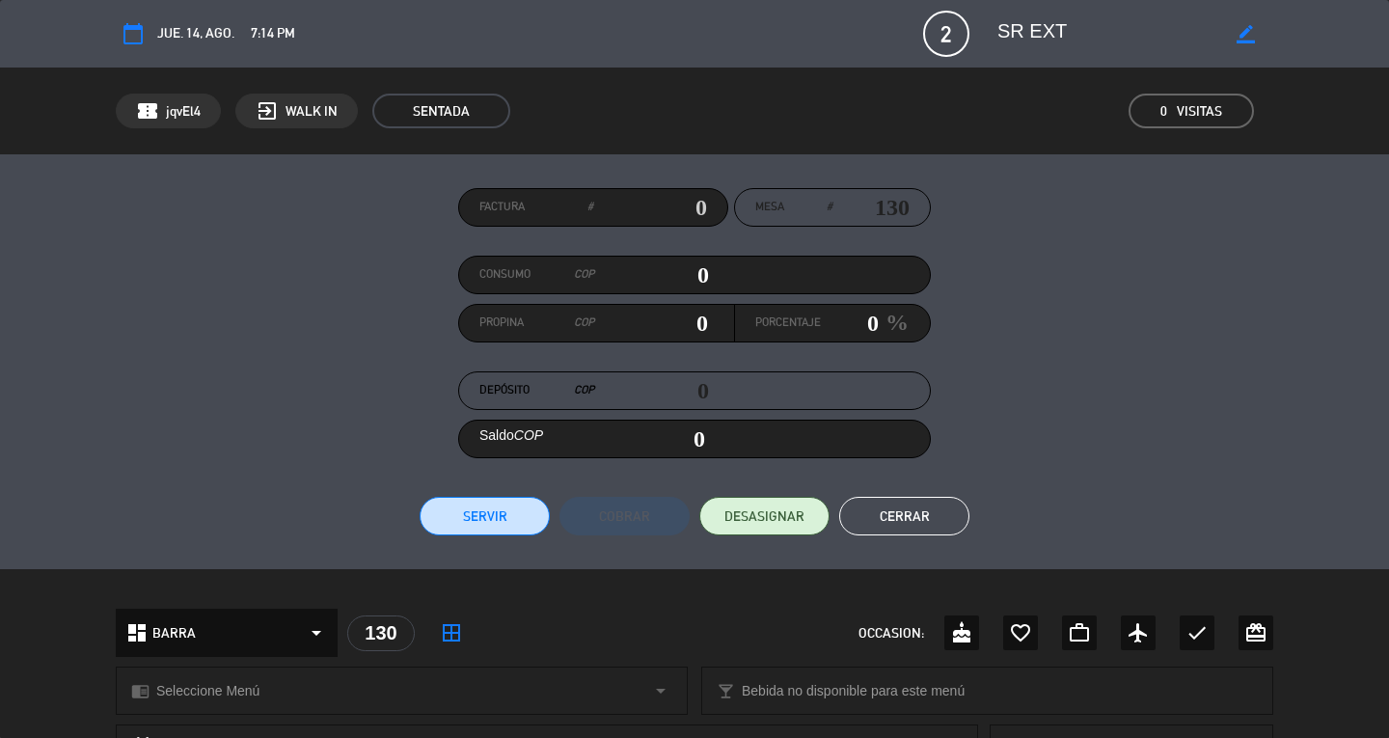
click at [471, 534] on button "Servir" at bounding box center [484, 516] width 130 height 39
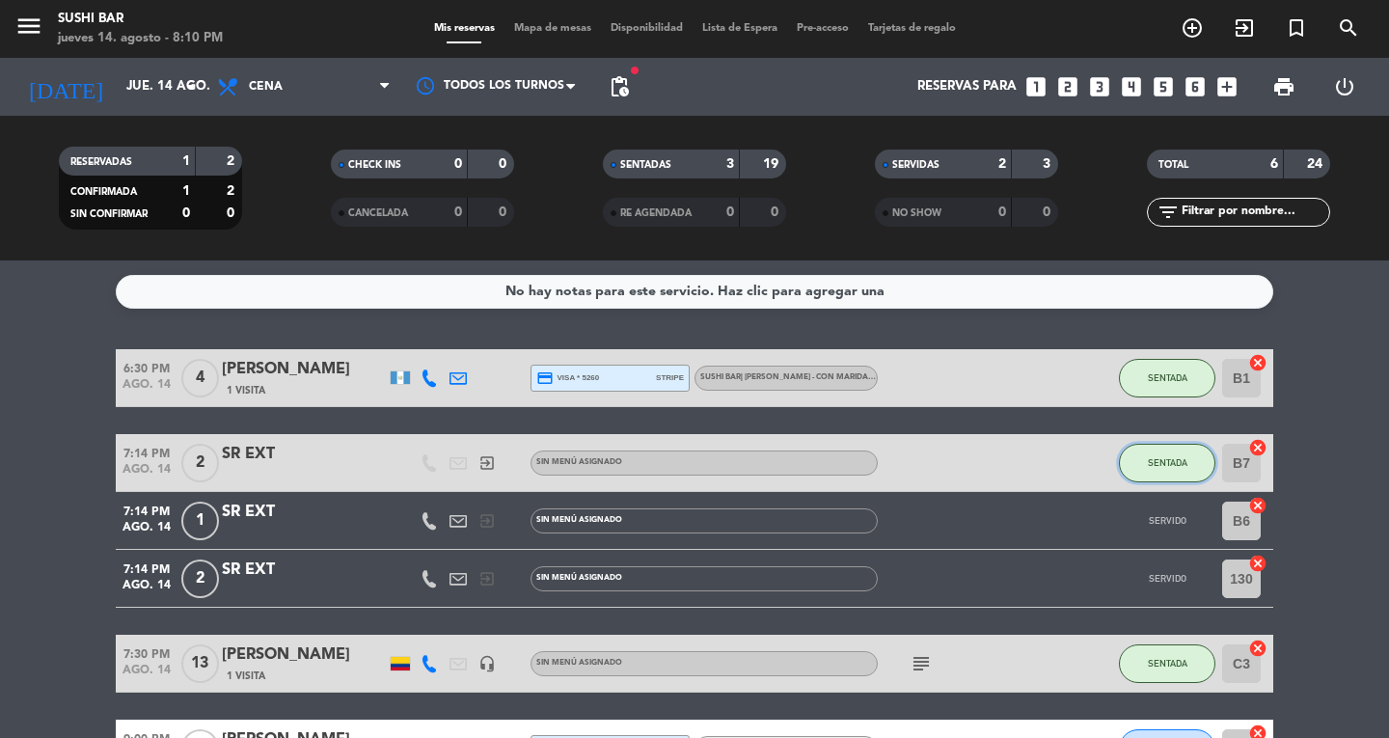
click at [1146, 462] on button "SENTADA" at bounding box center [1167, 463] width 96 height 39
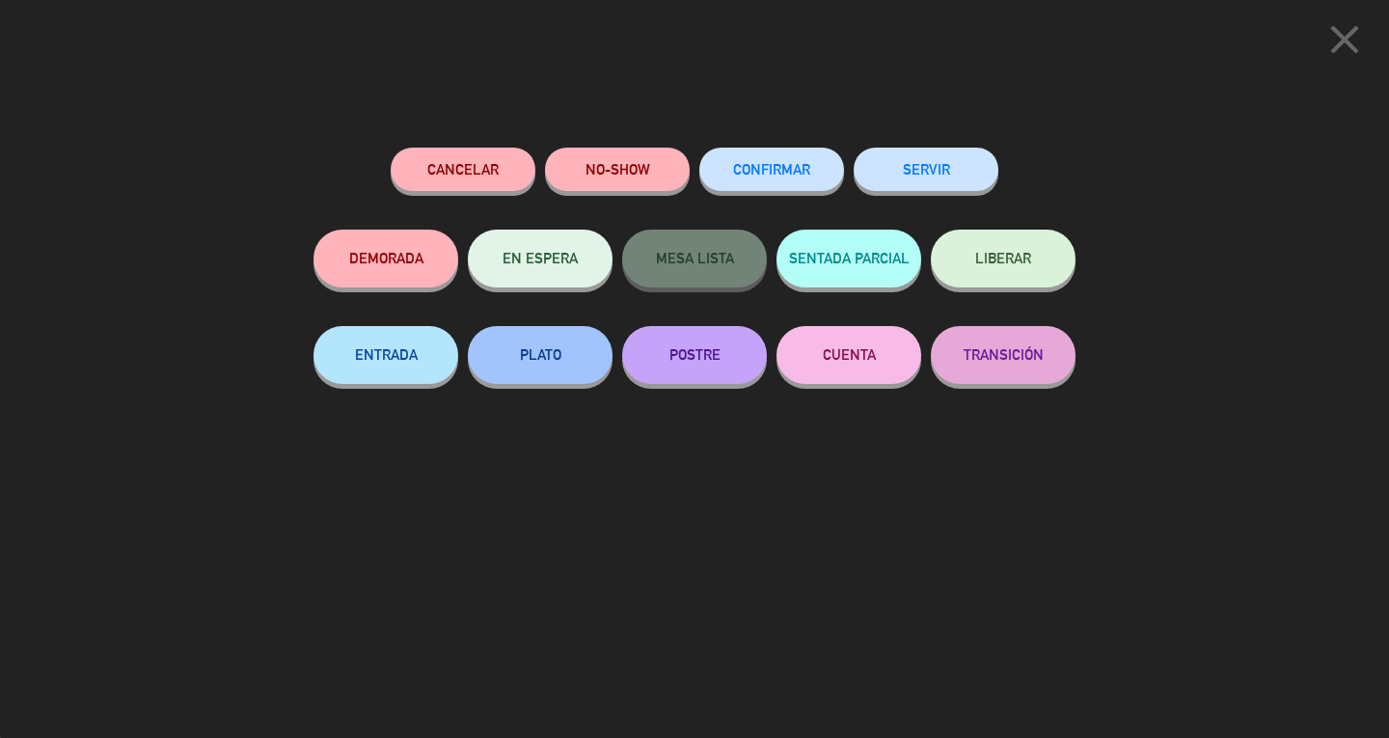
click at [971, 187] on button "SERVIR" at bounding box center [925, 169] width 145 height 43
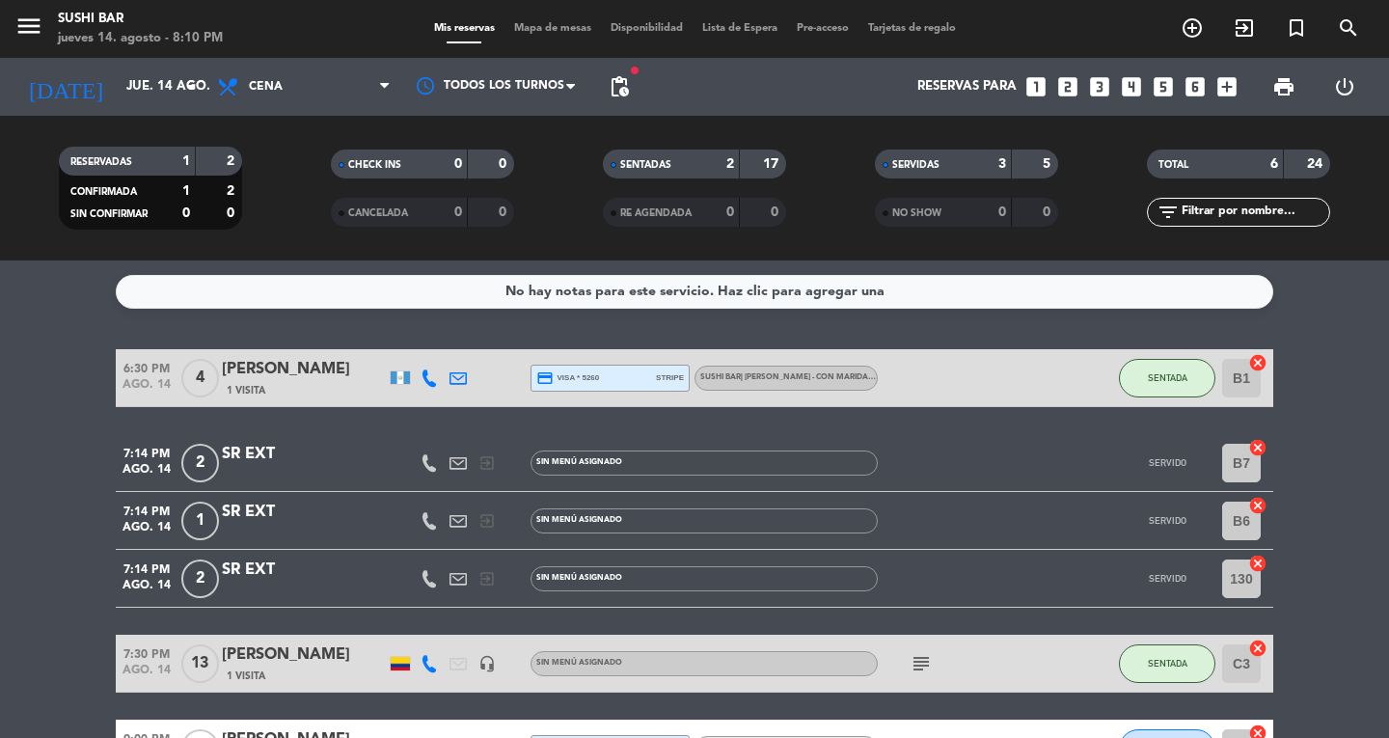
click at [972, 162] on div "3" at bounding box center [987, 164] width 39 height 22
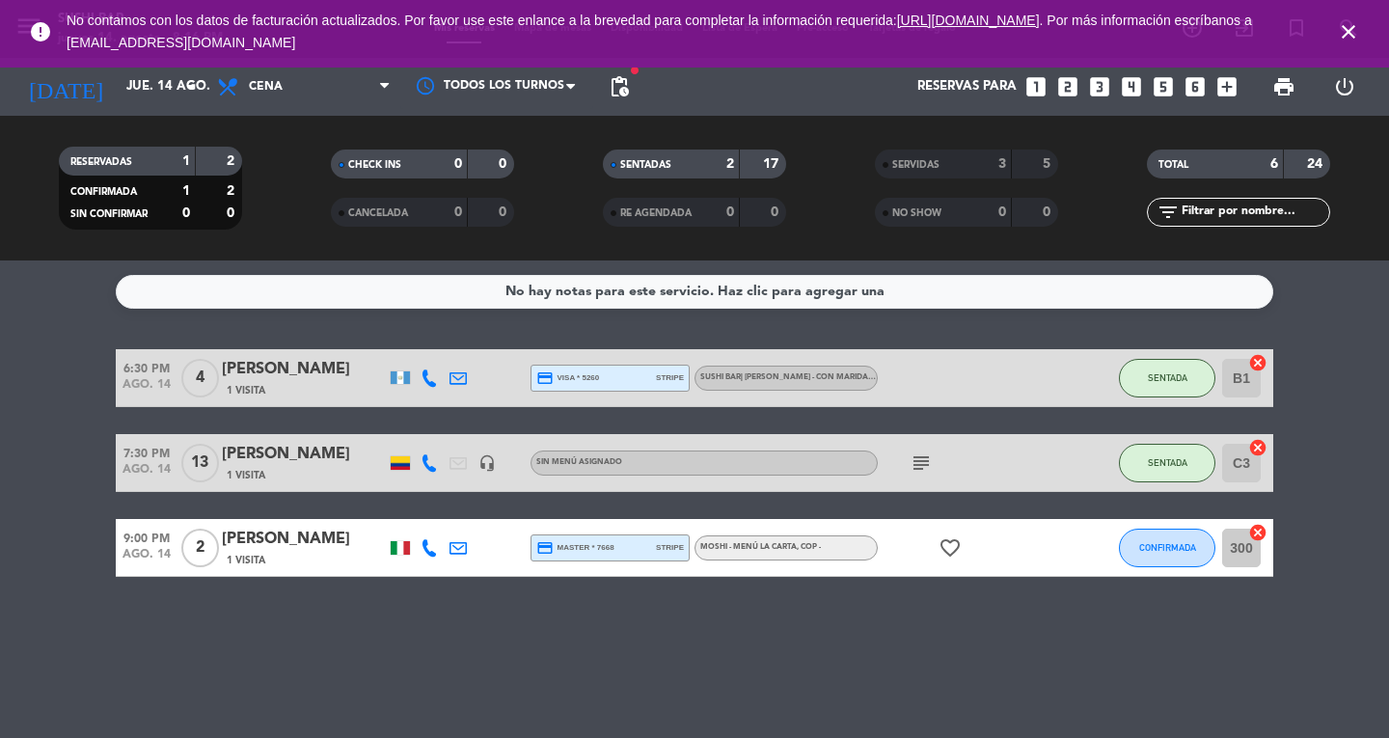
click at [1228, 342] on div "No hay notas para este servicio. Haz clic para agregar una 6:30 PM ago. 14 4 [P…" at bounding box center [694, 498] width 1389 height 477
click at [204, 650] on div "No hay notas para este servicio. Haz clic para agregar una 6:30 PM ago. 14 4 [P…" at bounding box center [694, 498] width 1389 height 477
click at [158, 669] on div "No hay notas para este servicio. Haz clic para agregar una 6:30 PM ago. 14 4 [P…" at bounding box center [694, 498] width 1389 height 477
click at [1354, 23] on icon "close" at bounding box center [1348, 31] width 23 height 23
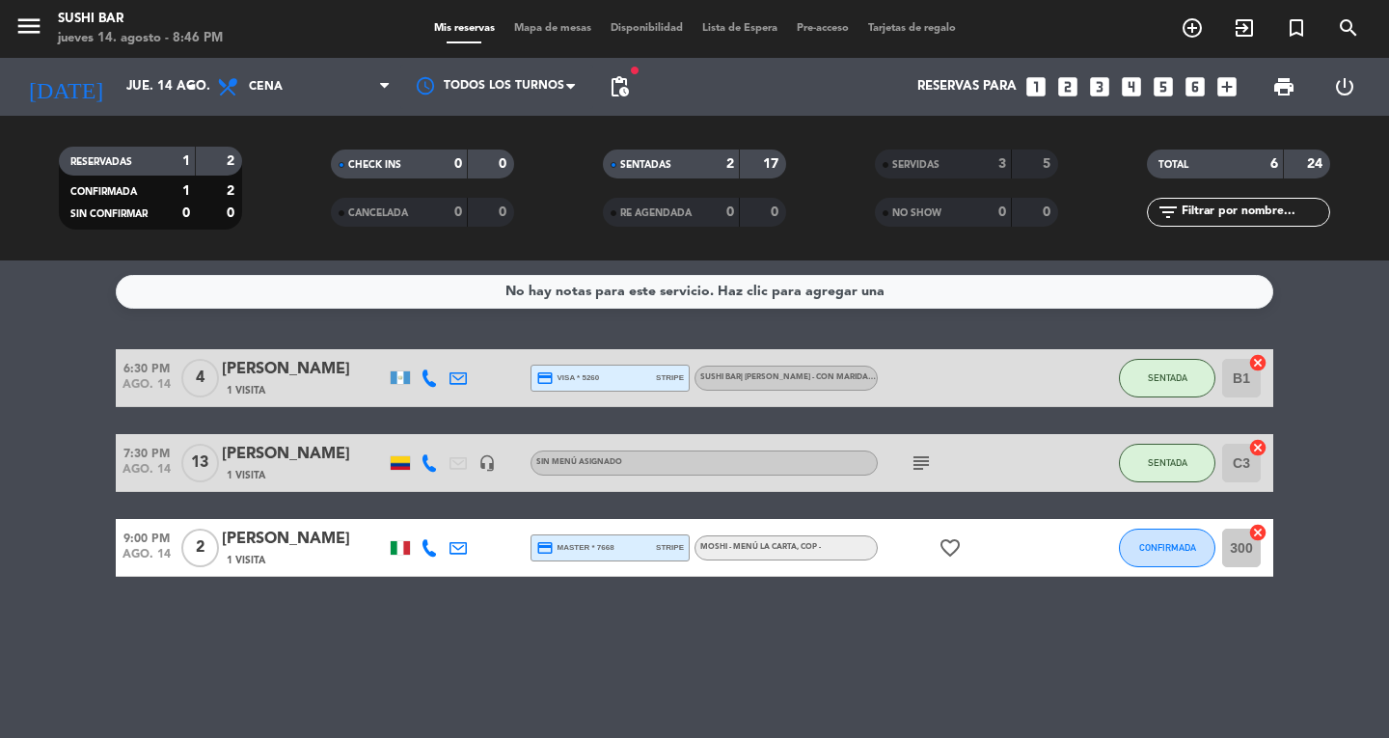
click at [178, 635] on div "No hay notas para este servicio. Haz clic para agregar una 6:30 PM ago. 14 4 [P…" at bounding box center [694, 498] width 1389 height 477
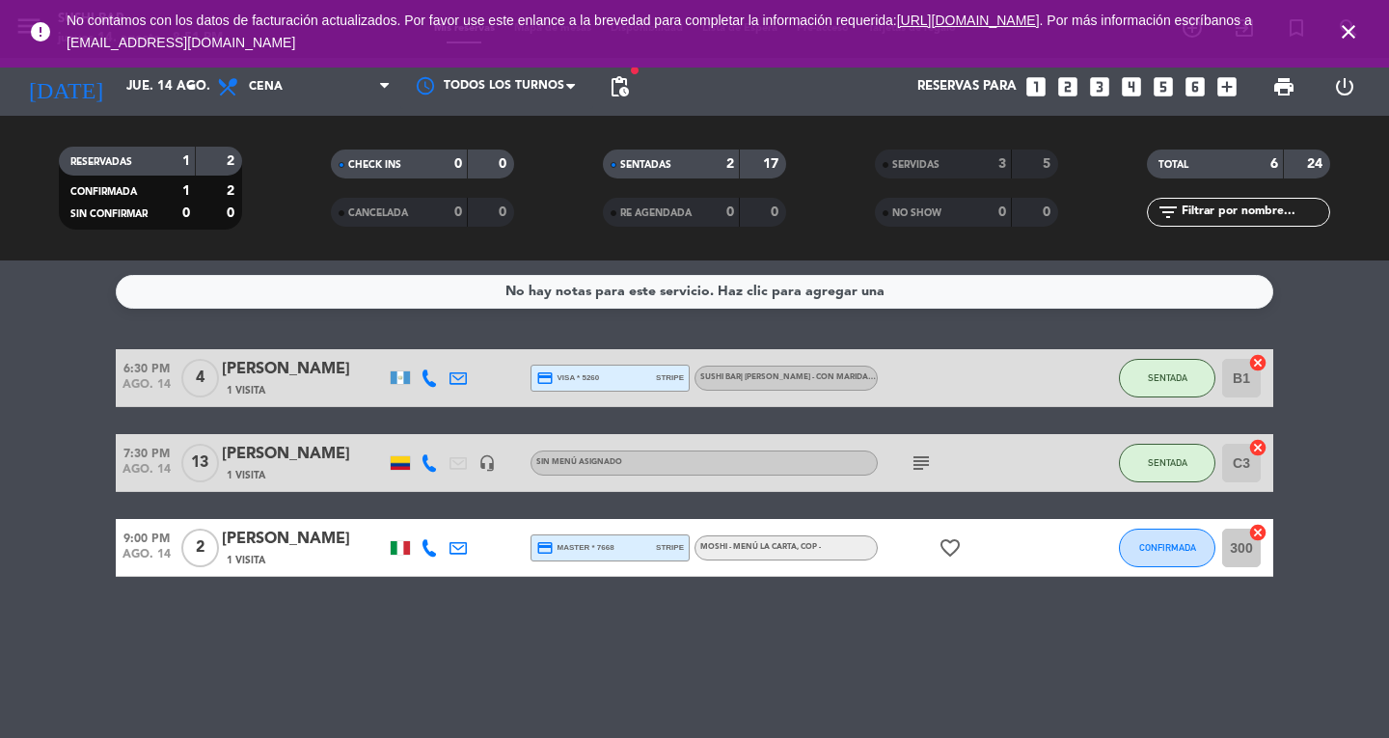
click at [1348, 41] on icon "close" at bounding box center [1348, 31] width 23 height 23
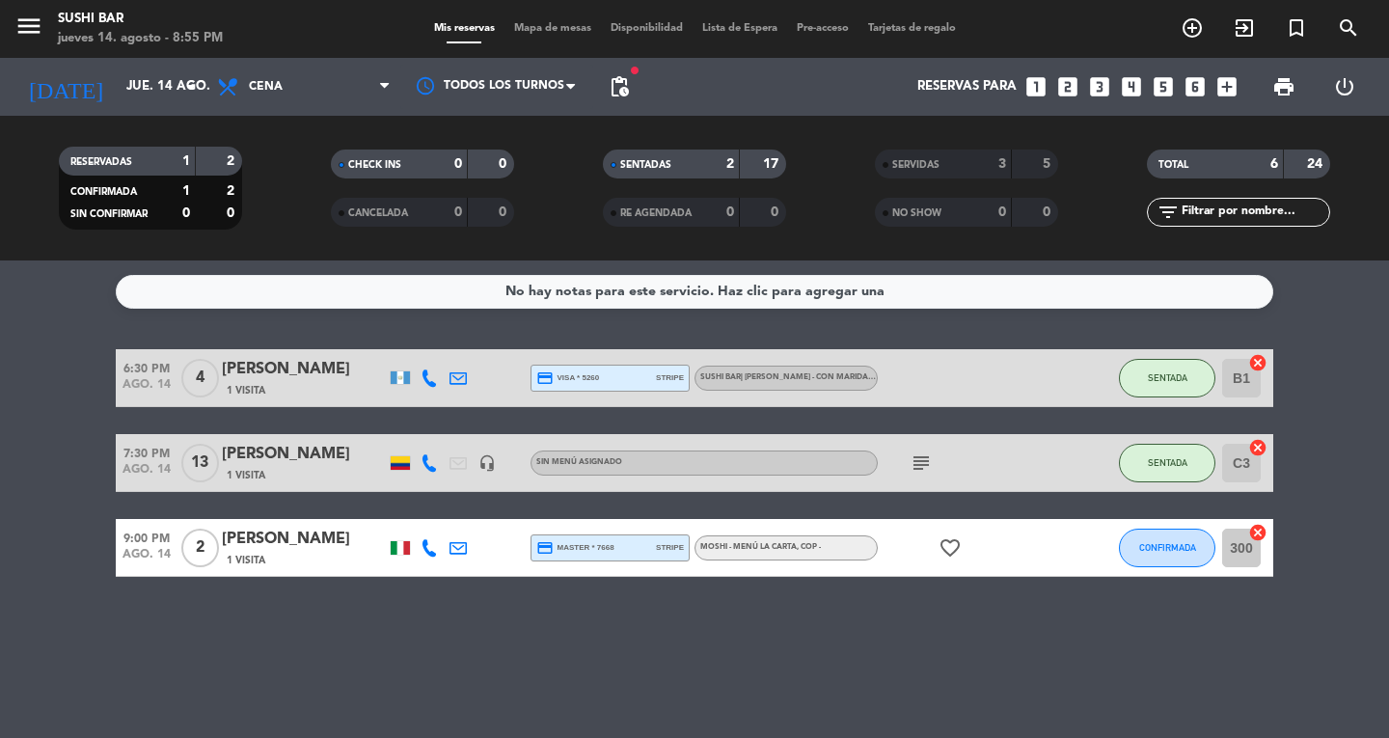
click at [552, 23] on span "Mapa de mesas" at bounding box center [552, 28] width 96 height 11
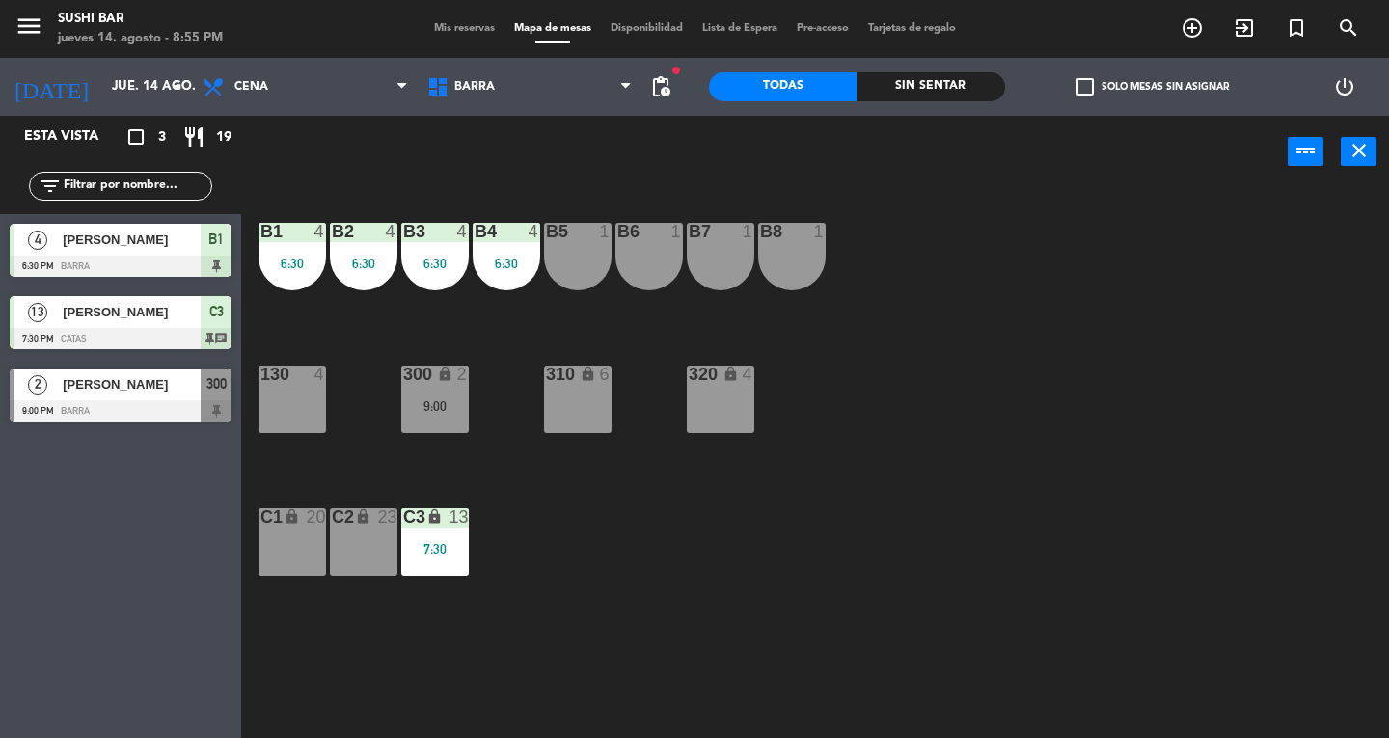
click at [453, 408] on div "9:00" at bounding box center [435, 406] width 68 height 14
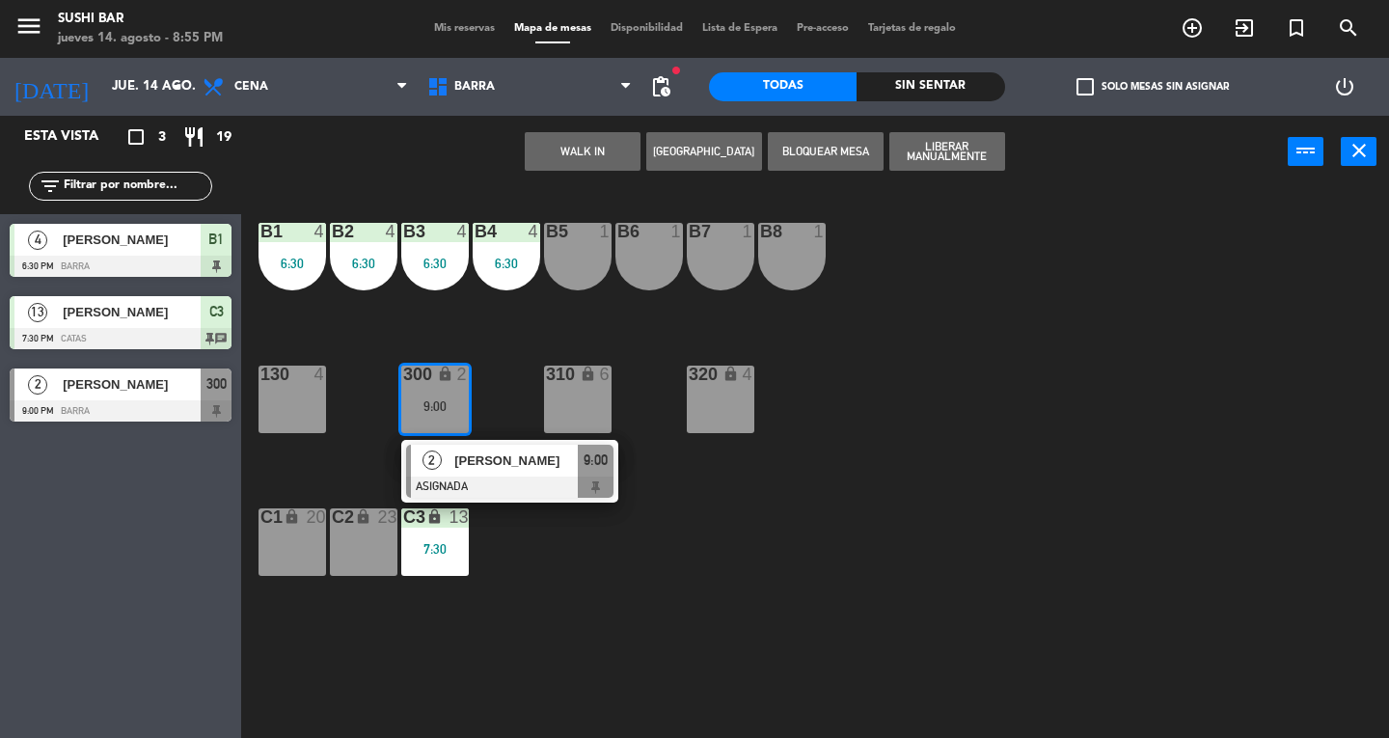
click at [595, 484] on div at bounding box center [509, 486] width 207 height 21
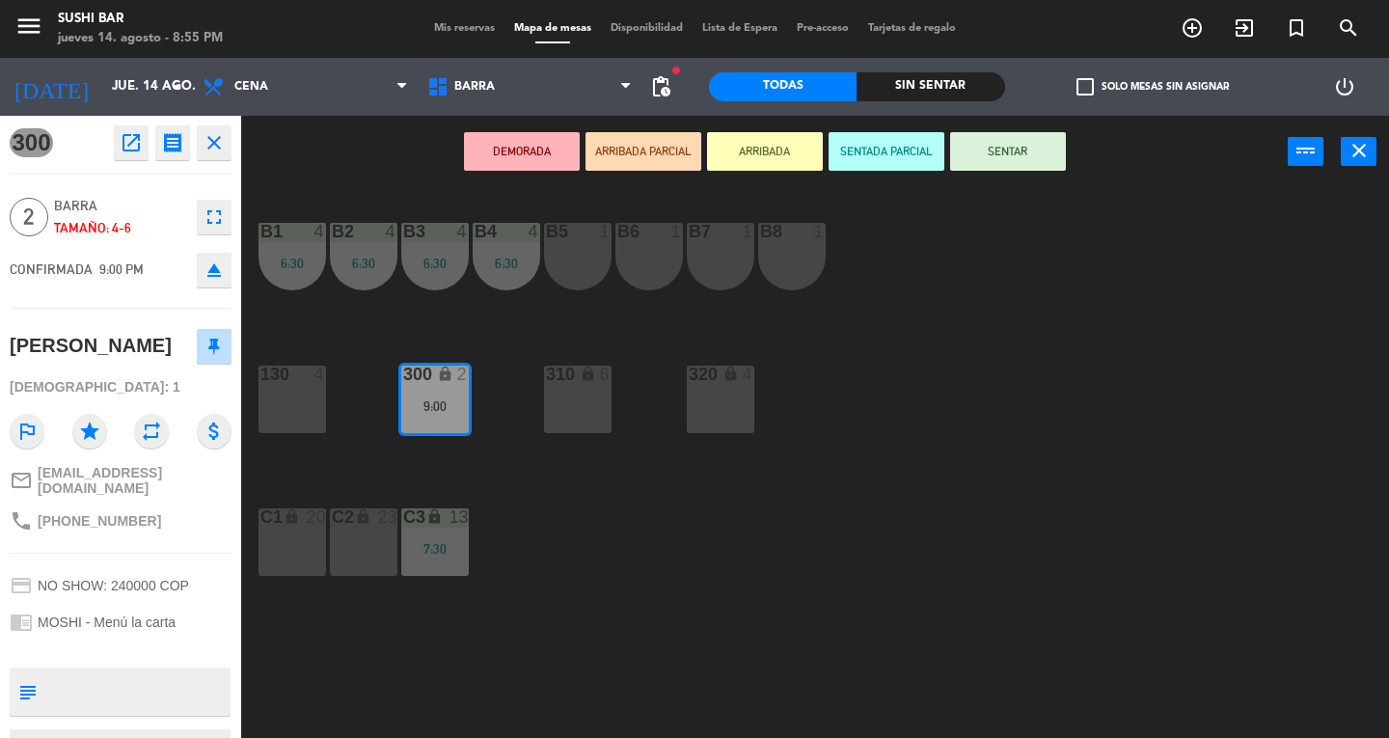
click at [654, 260] on div "B6 1" at bounding box center [649, 257] width 68 height 68
click at [586, 258] on div "B5 1" at bounding box center [578, 257] width 68 height 68
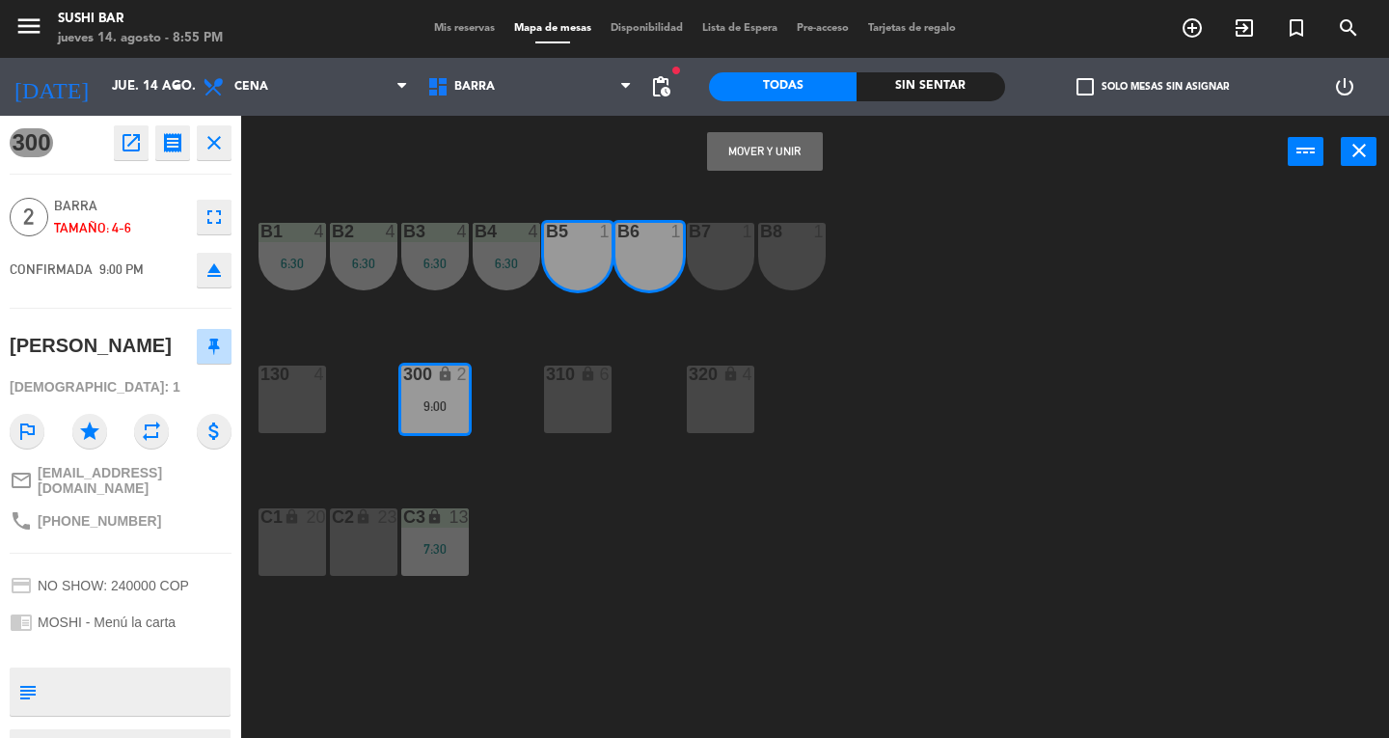
click at [784, 164] on button "Mover y Unir" at bounding box center [765, 151] width 116 height 39
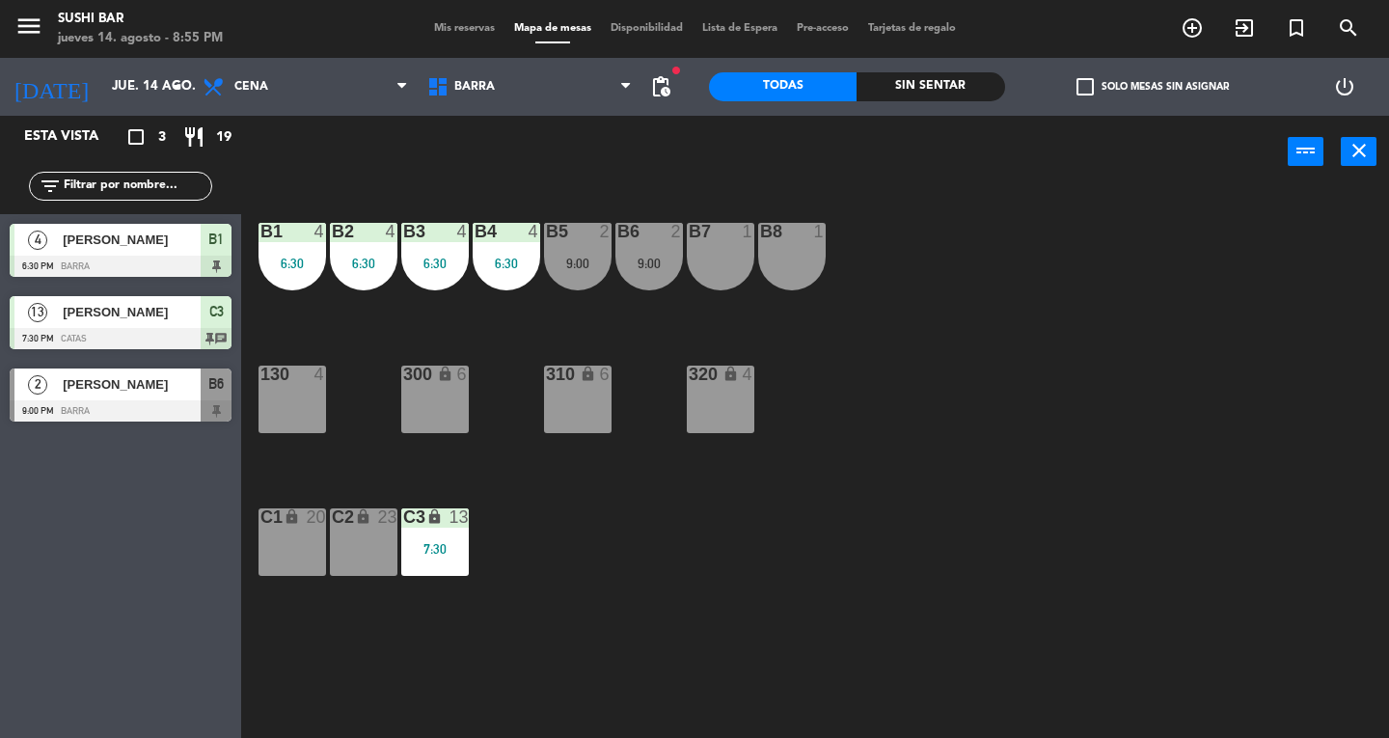
click at [642, 268] on div "9:00" at bounding box center [649, 264] width 68 height 14
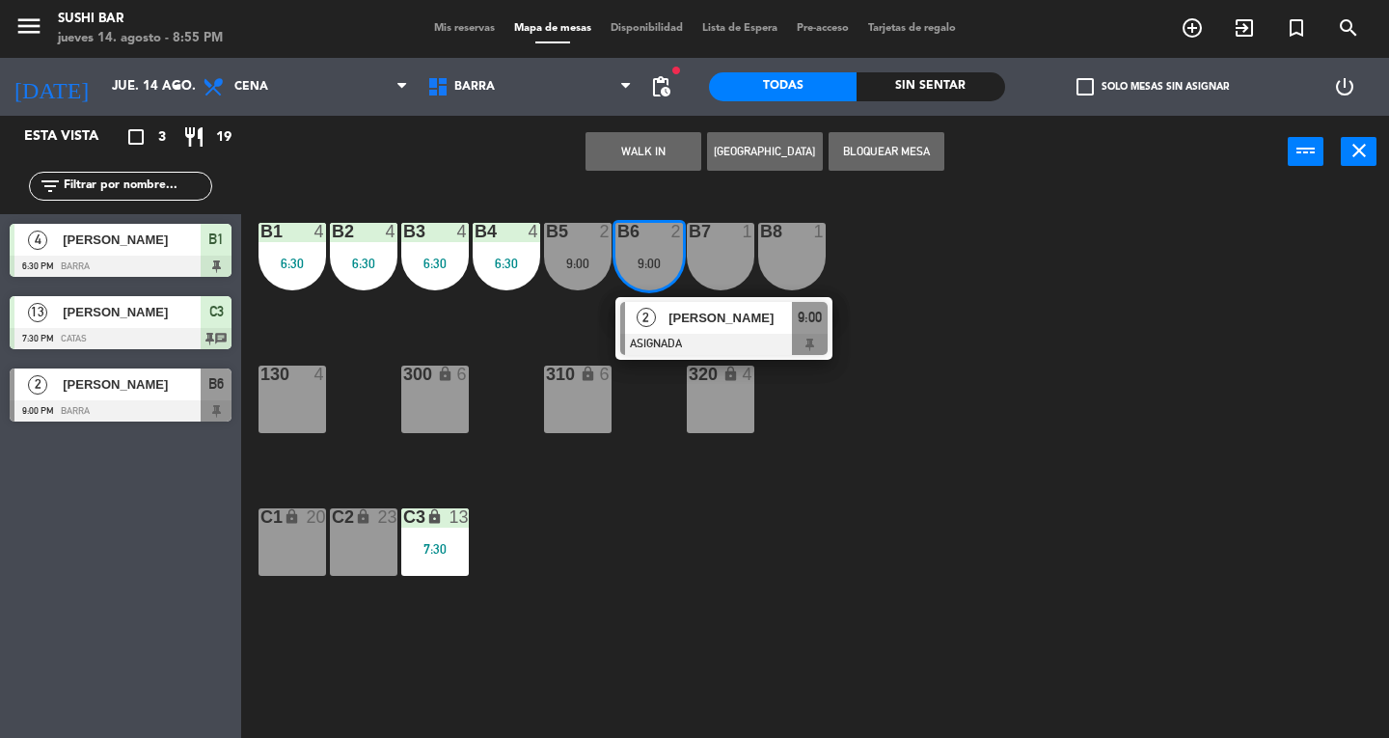
click at [725, 316] on span "[PERSON_NAME]" at bounding box center [729, 318] width 123 height 20
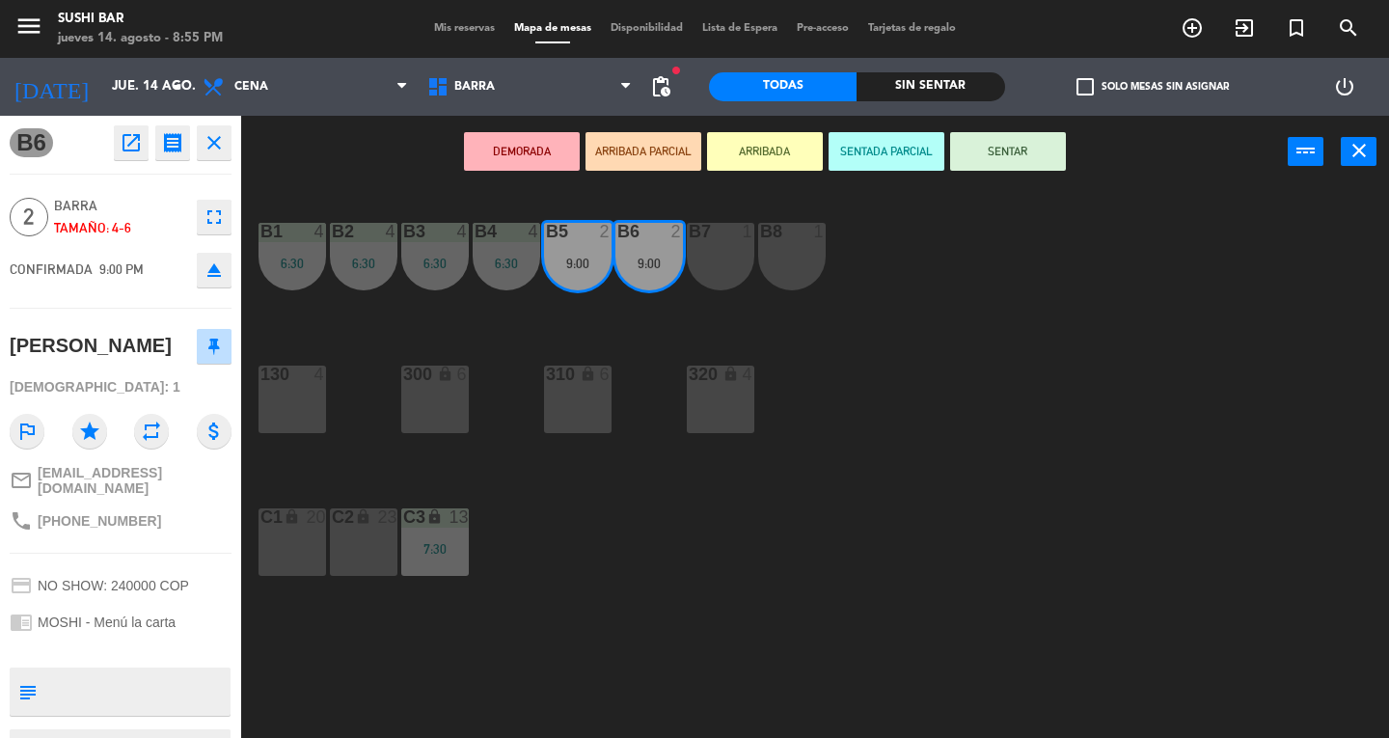
click at [1016, 154] on button "SENTAR" at bounding box center [1008, 151] width 116 height 39
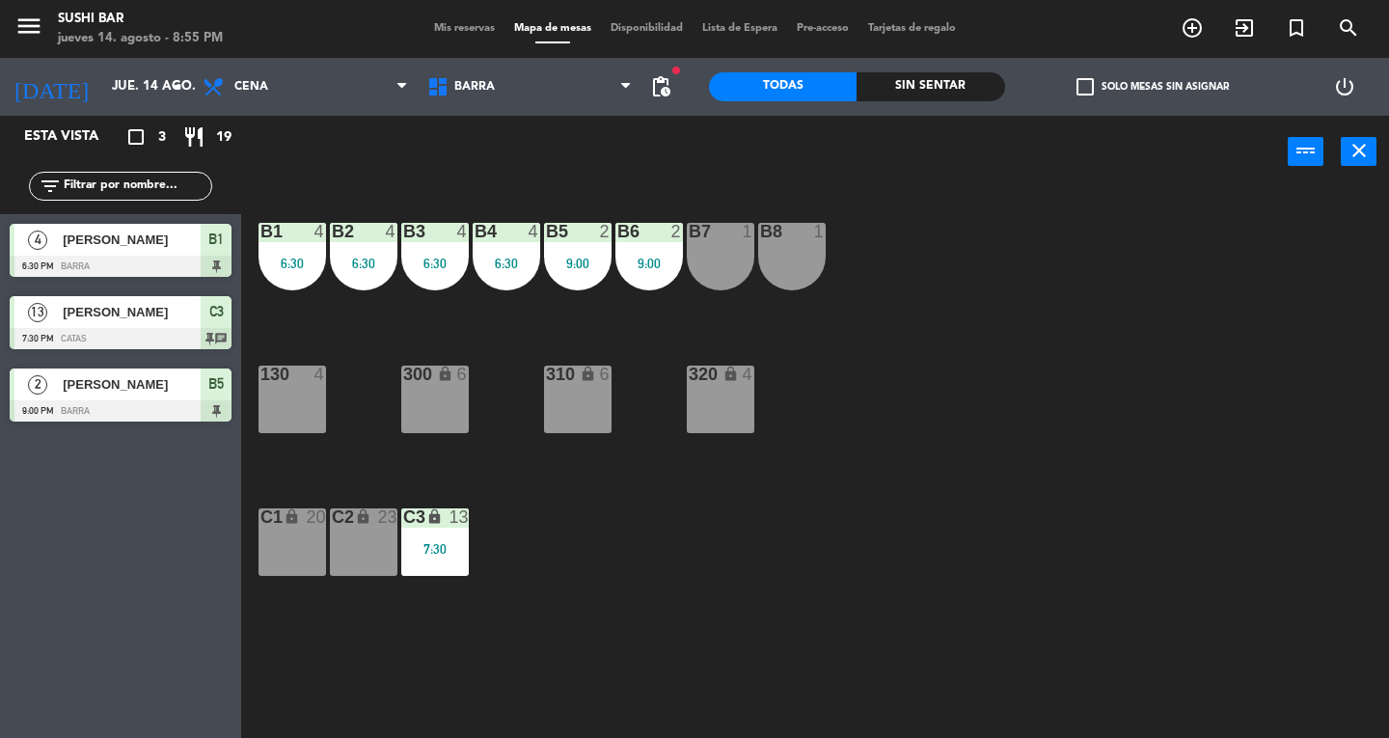
click at [351, 555] on div "C2 lock 23" at bounding box center [364, 542] width 68 height 68
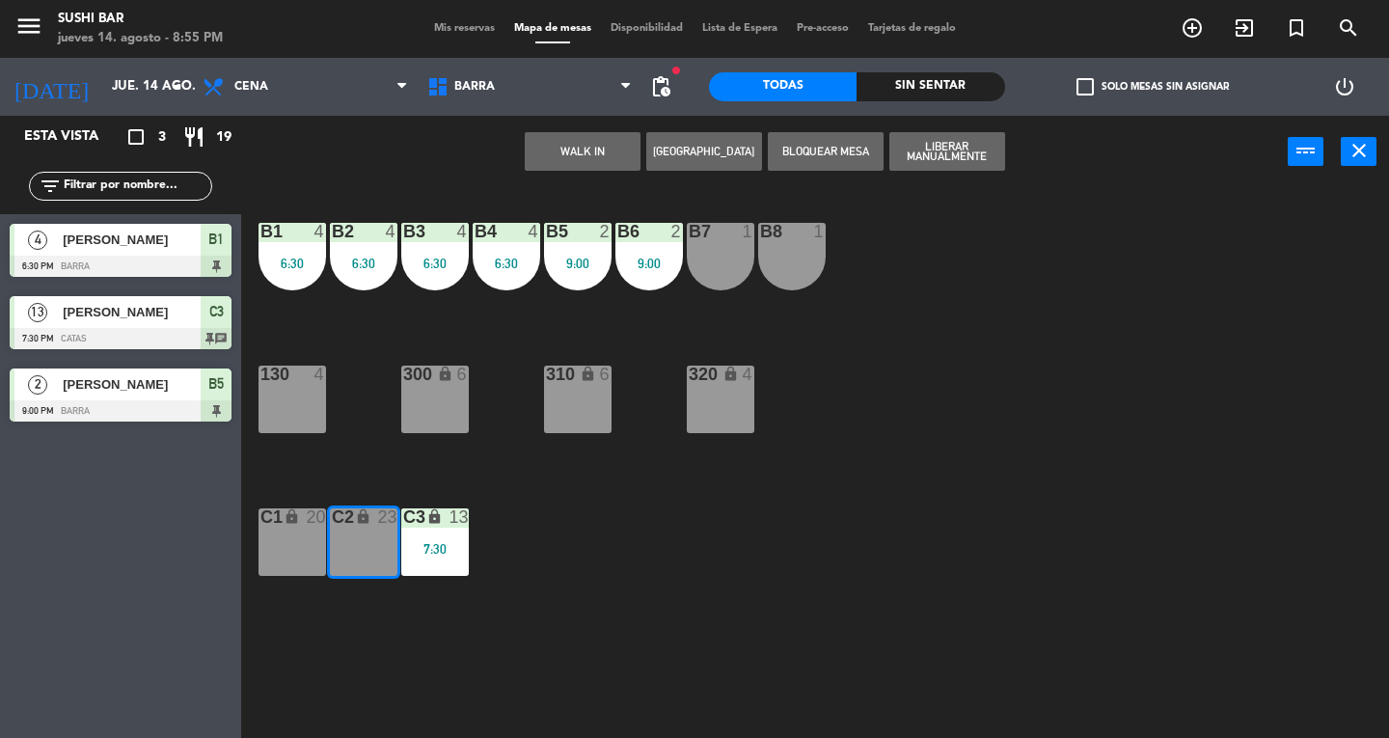
click at [607, 166] on button "WALK IN" at bounding box center [583, 151] width 116 height 39
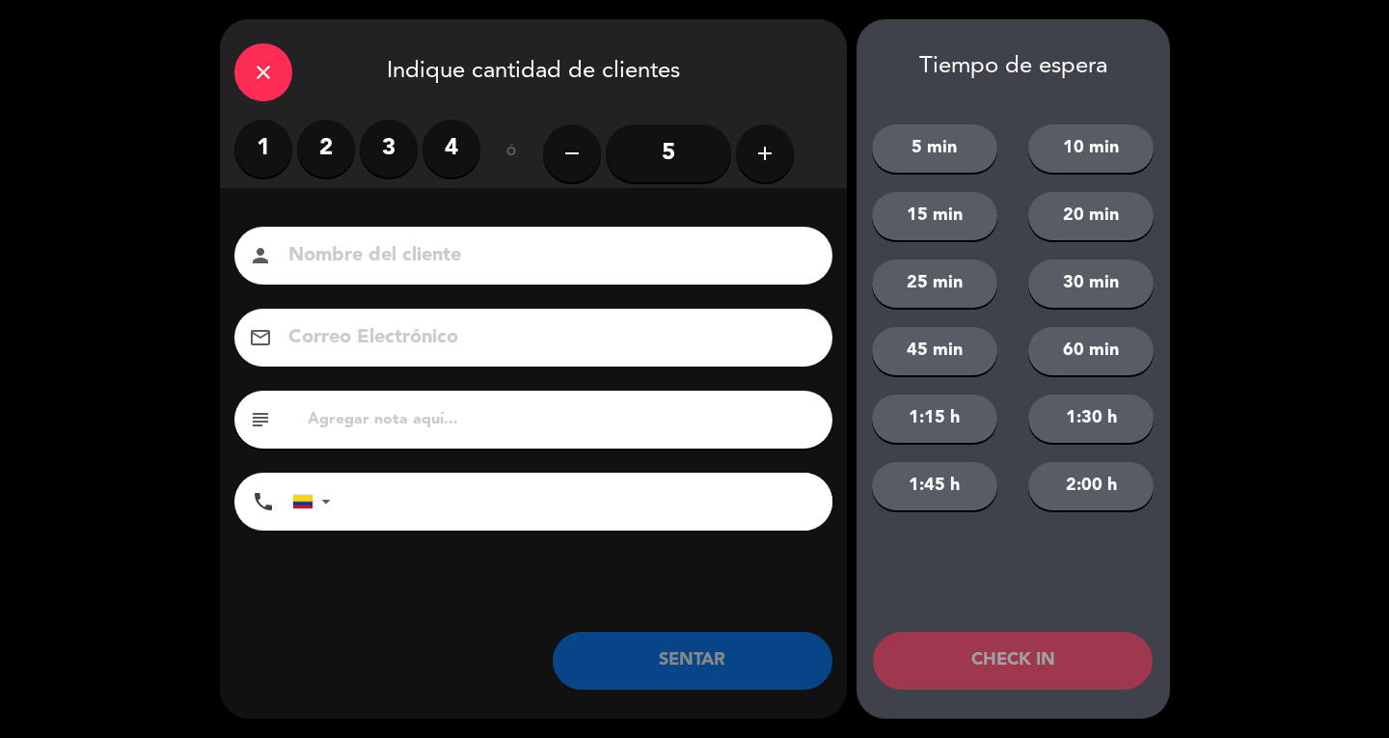
click at [323, 156] on label "2" at bounding box center [326, 149] width 58 height 58
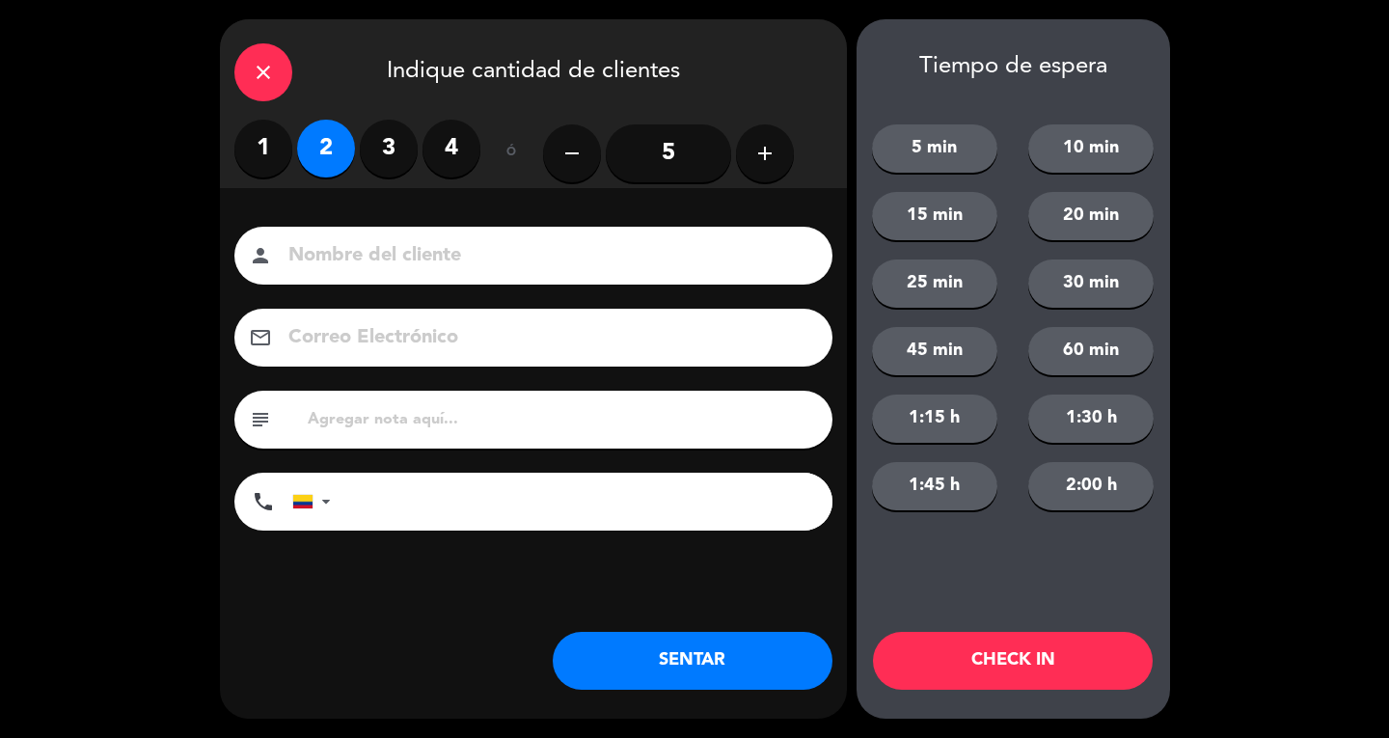
click at [378, 264] on input at bounding box center [546, 256] width 521 height 34
type input "SR EXT"
click at [747, 662] on button "SENTAR" at bounding box center [693, 661] width 280 height 58
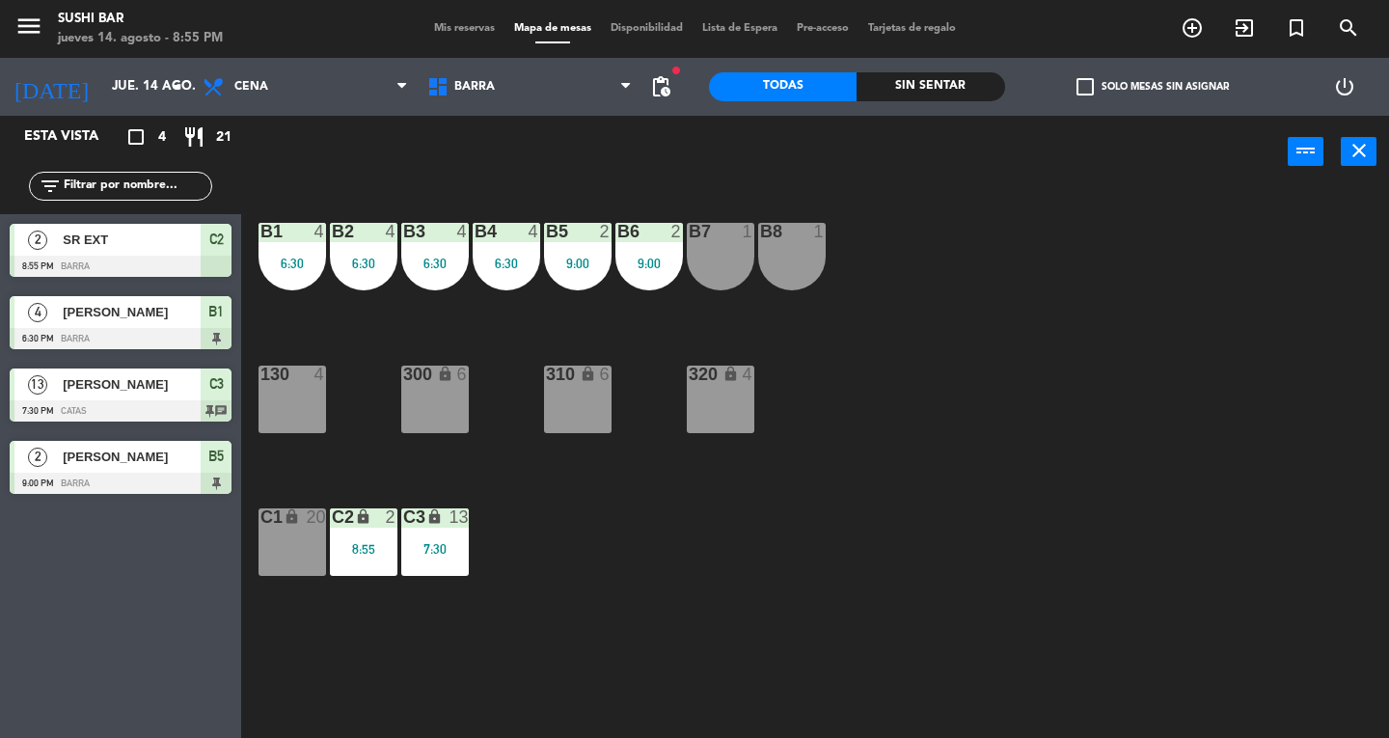
click at [281, 534] on div "C1 lock 20" at bounding box center [292, 542] width 68 height 68
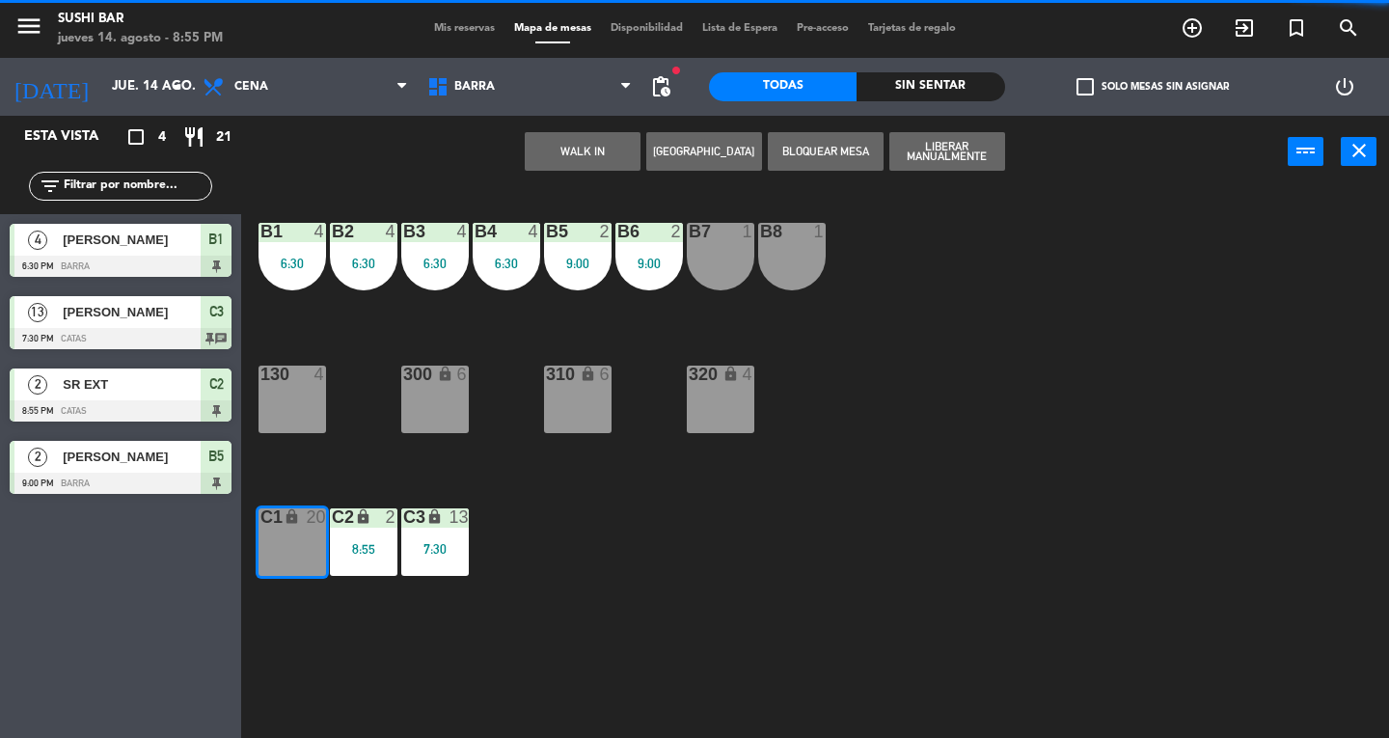
click at [592, 162] on button "WALK IN" at bounding box center [583, 151] width 116 height 39
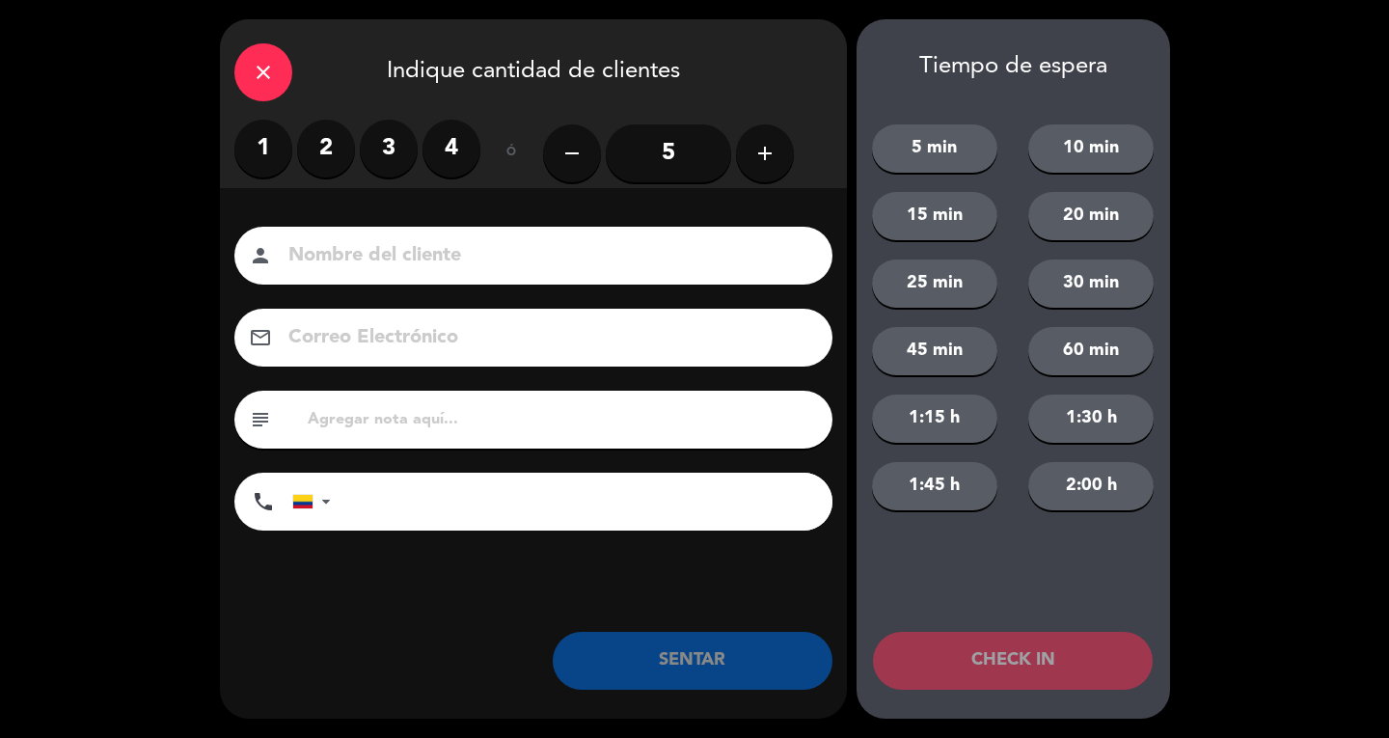
click at [324, 152] on label "2" at bounding box center [326, 149] width 58 height 58
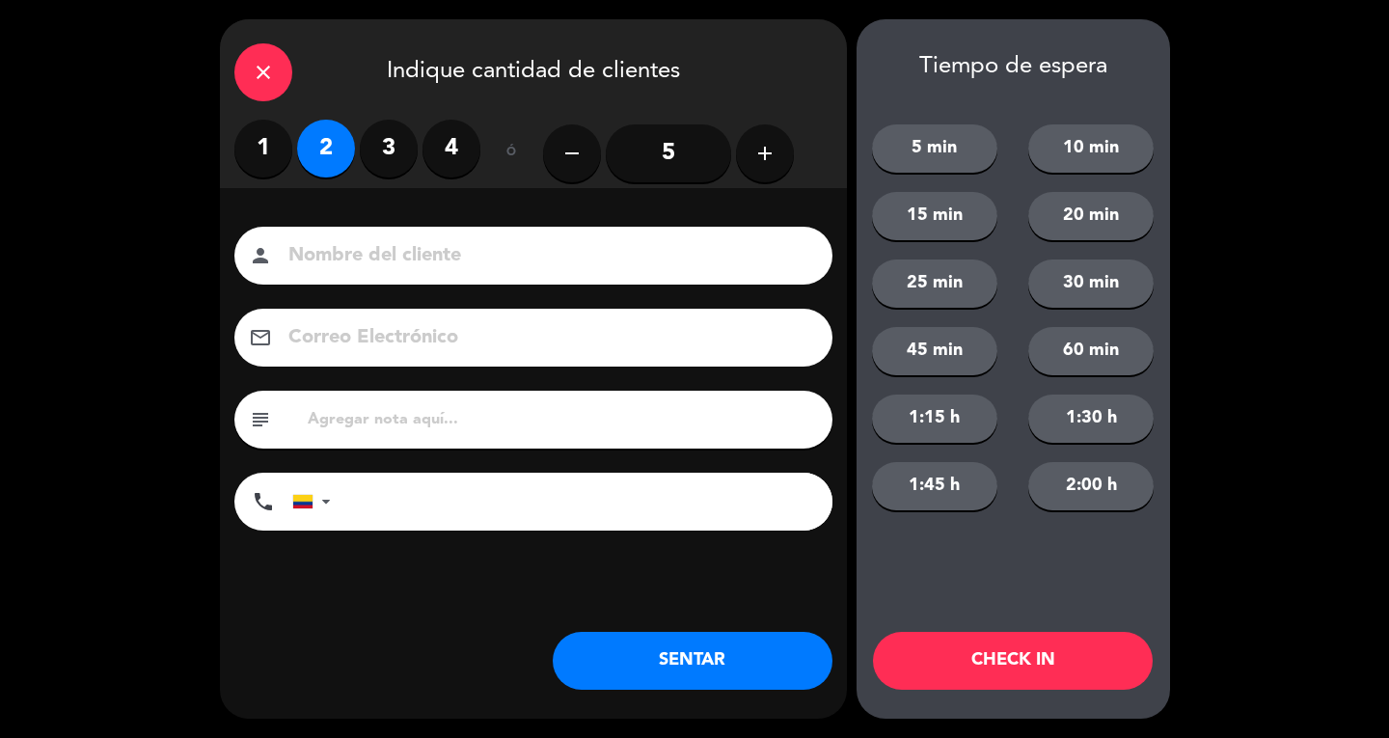
click at [359, 268] on input at bounding box center [546, 256] width 521 height 34
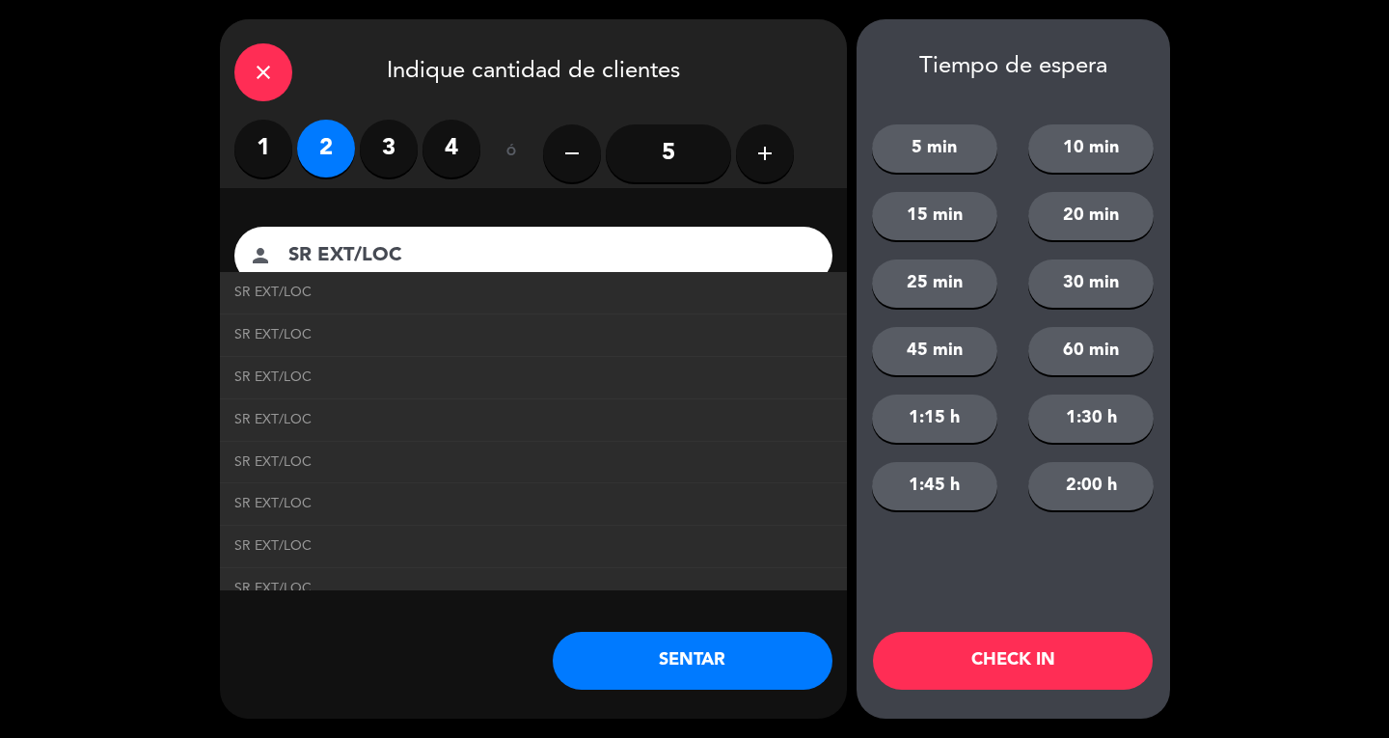
type input "SR EXT/LOC"
click at [761, 681] on button "SENTAR" at bounding box center [693, 661] width 280 height 58
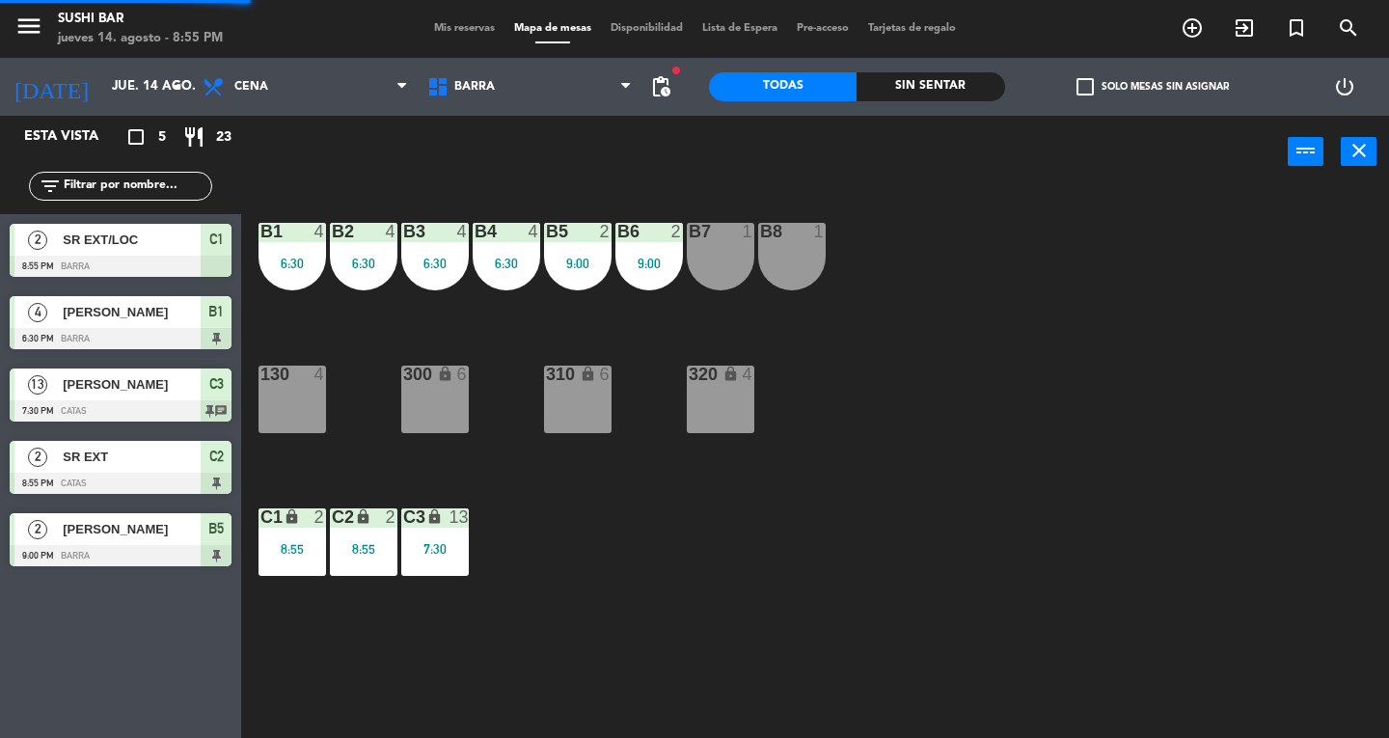
click at [284, 403] on div "130 4" at bounding box center [292, 399] width 68 height 68
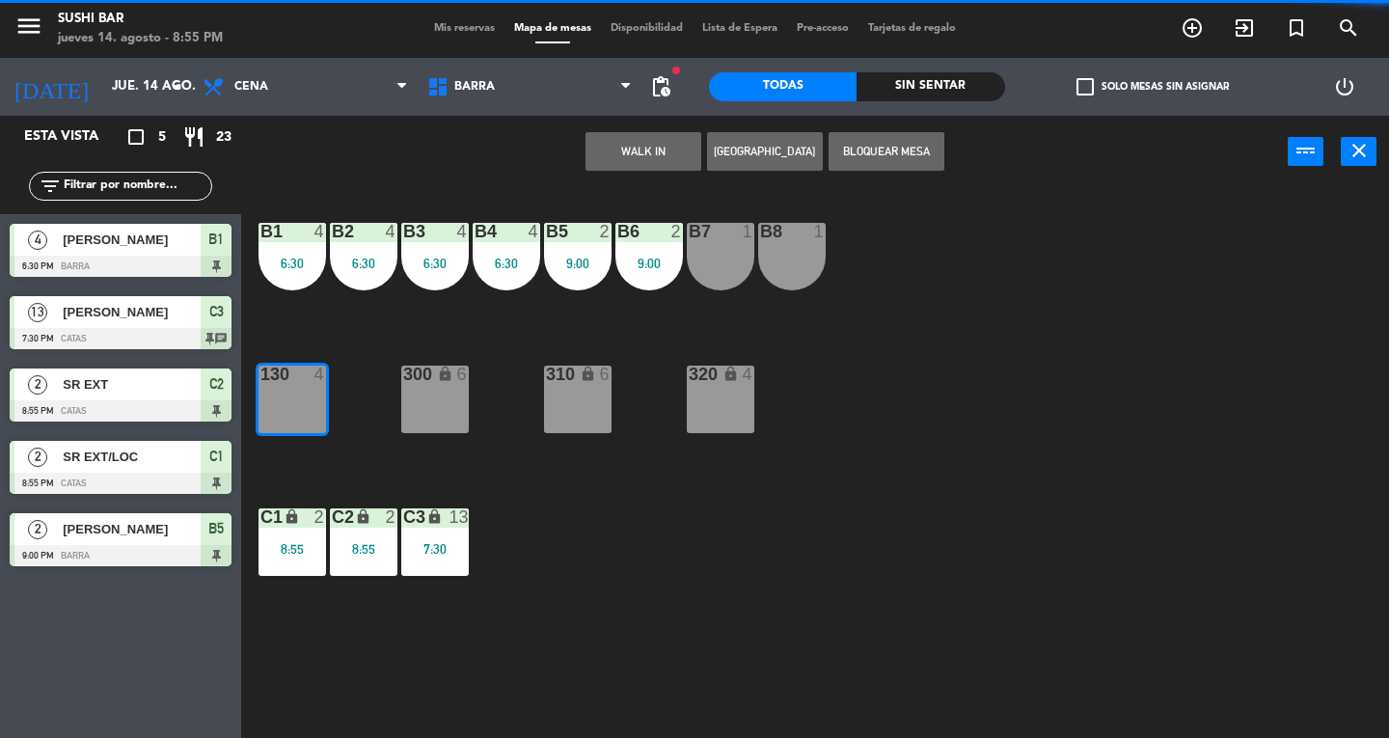
click at [663, 160] on button "WALK IN" at bounding box center [643, 151] width 116 height 39
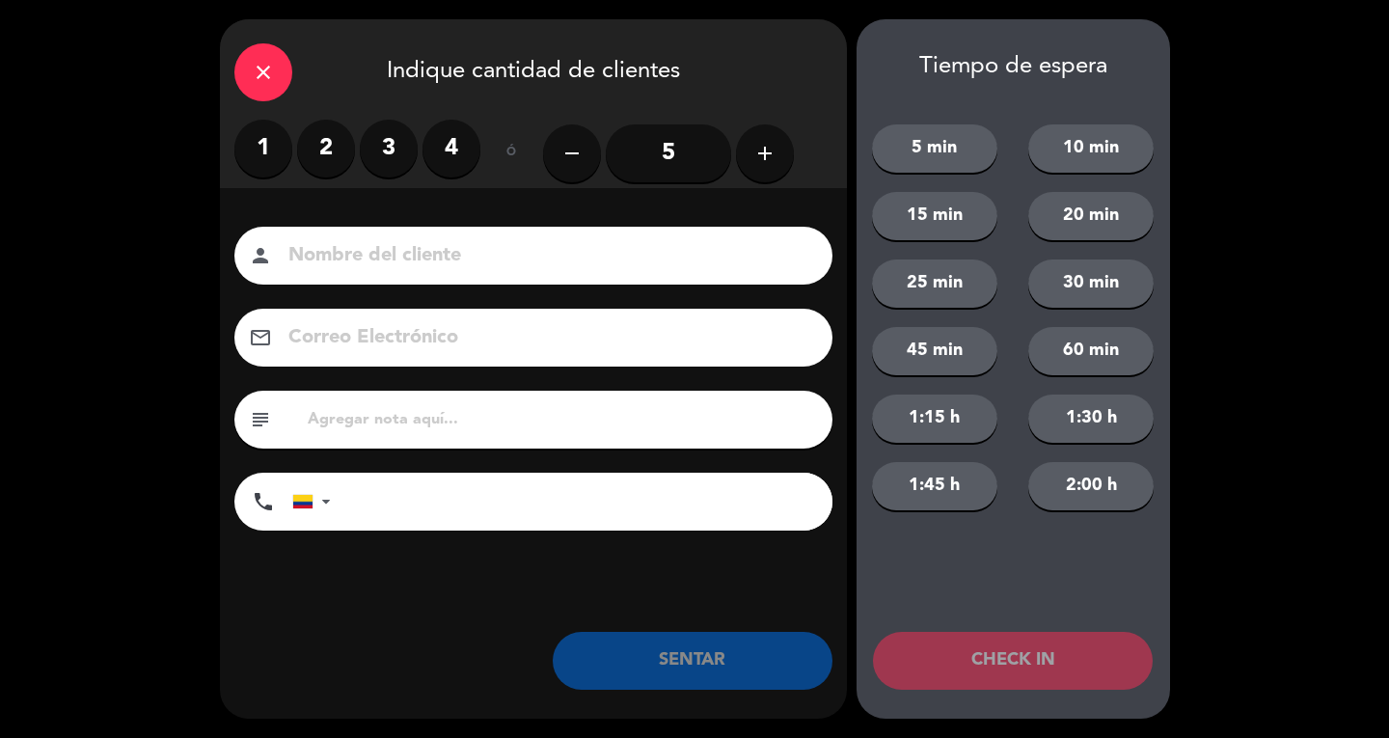
click at [449, 158] on label "4" at bounding box center [451, 149] width 58 height 58
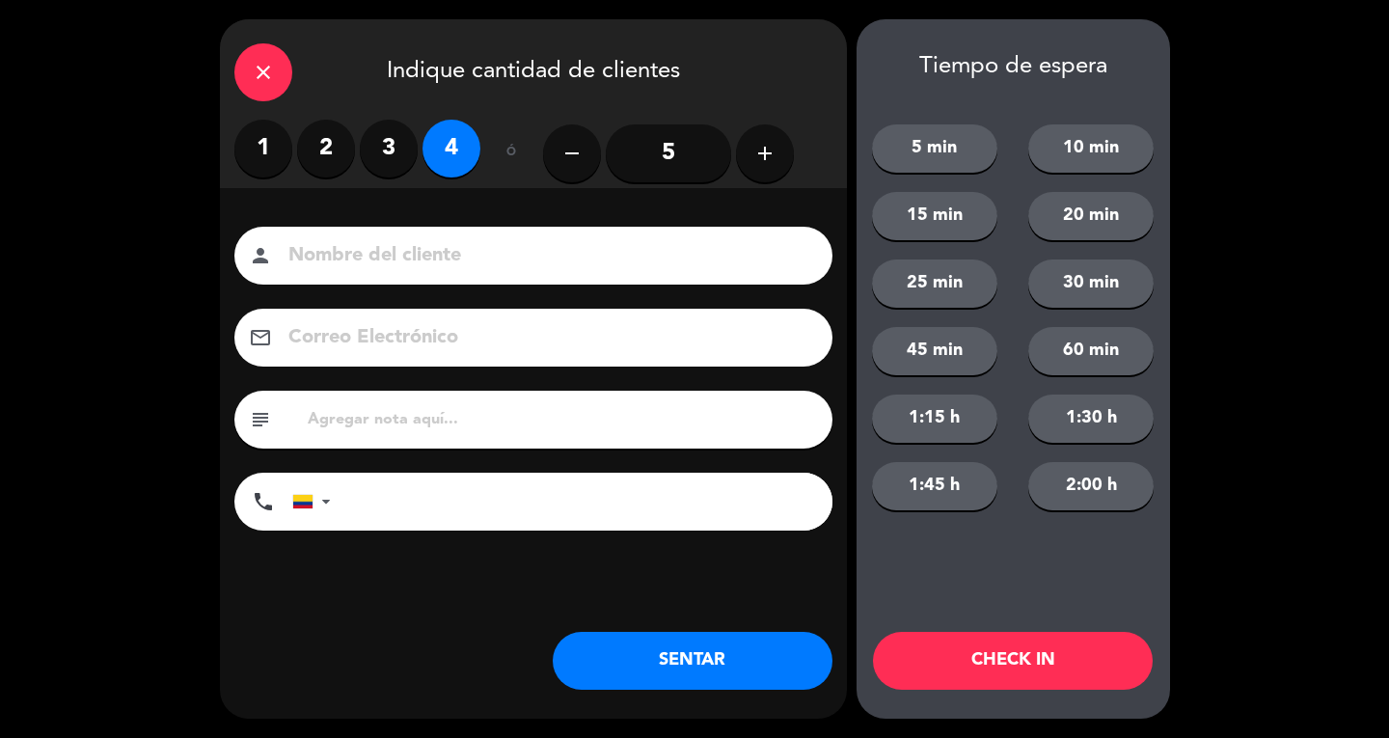
click at [457, 266] on input at bounding box center [546, 256] width 521 height 34
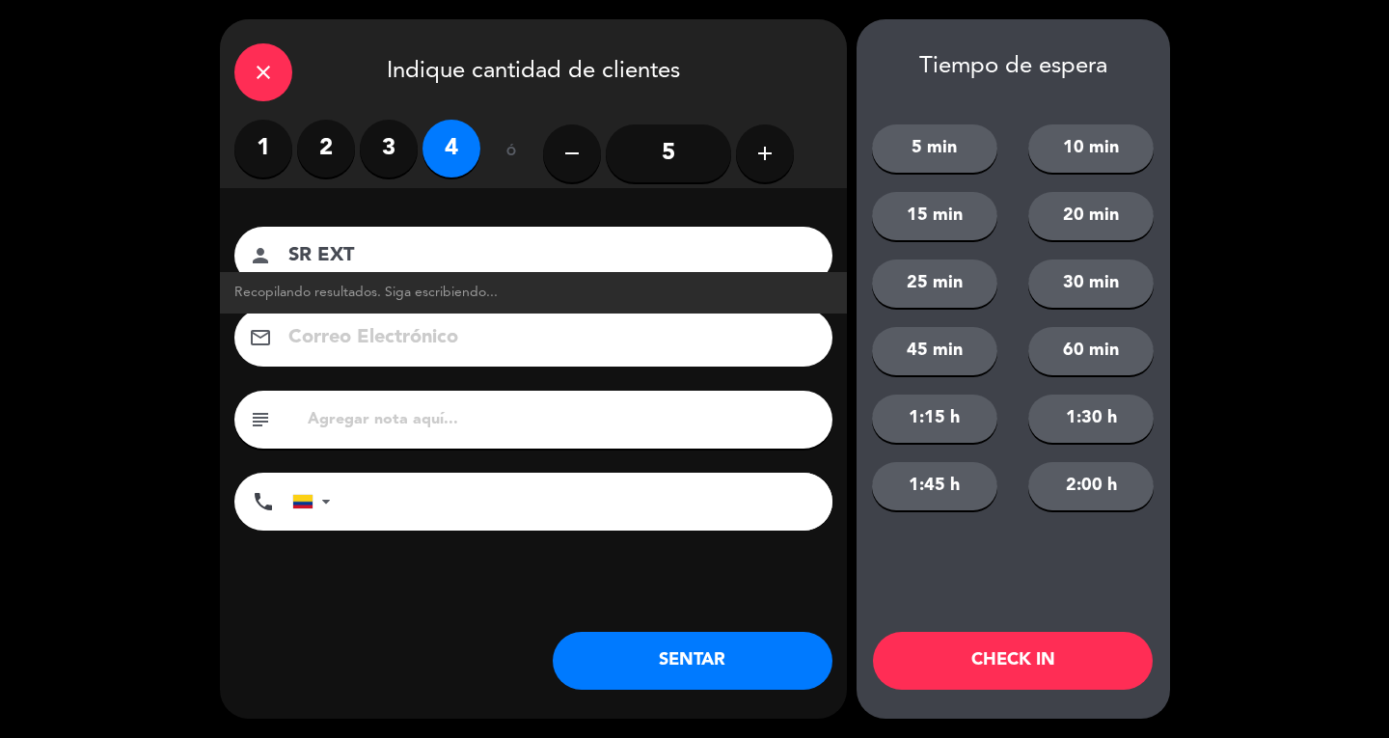
type input "SR EXT"
click at [739, 659] on button "SENTAR" at bounding box center [693, 661] width 280 height 58
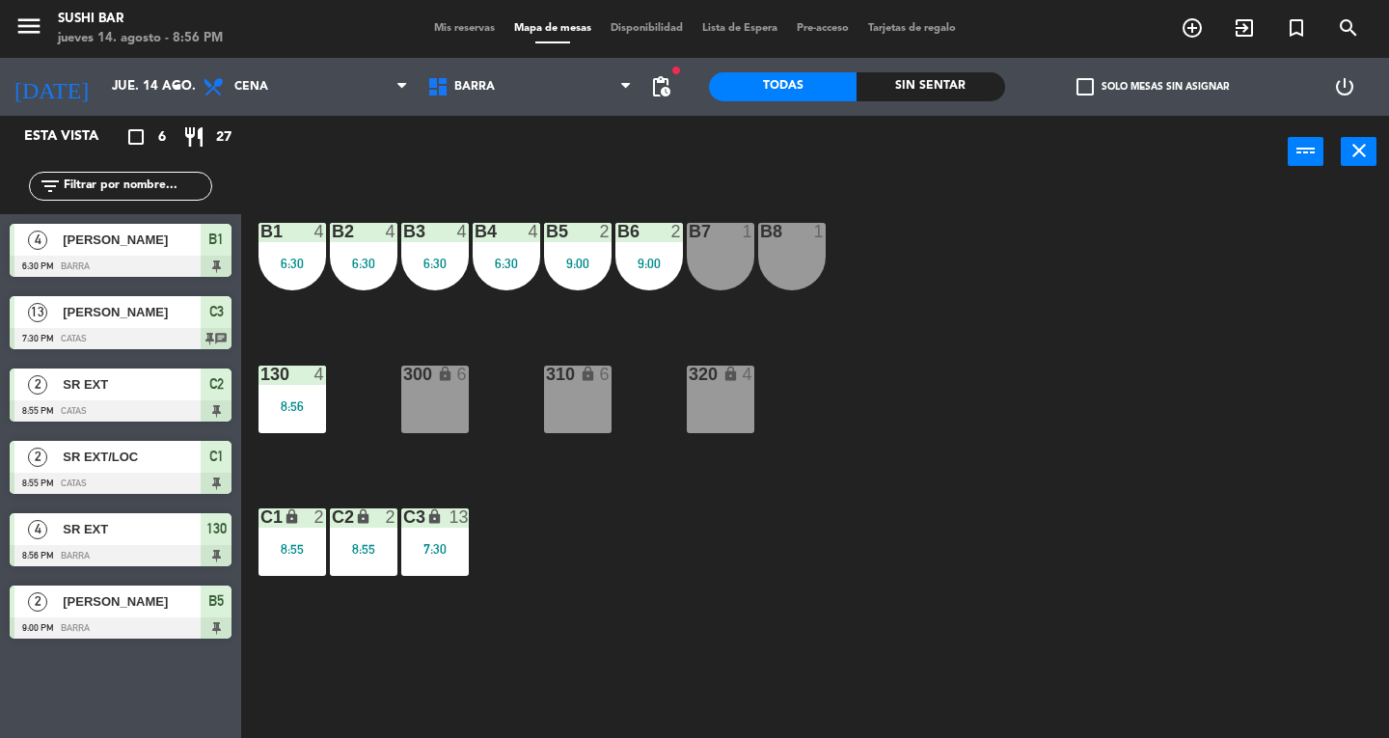
click at [1347, 152] on icon "close" at bounding box center [1358, 150] width 23 height 23
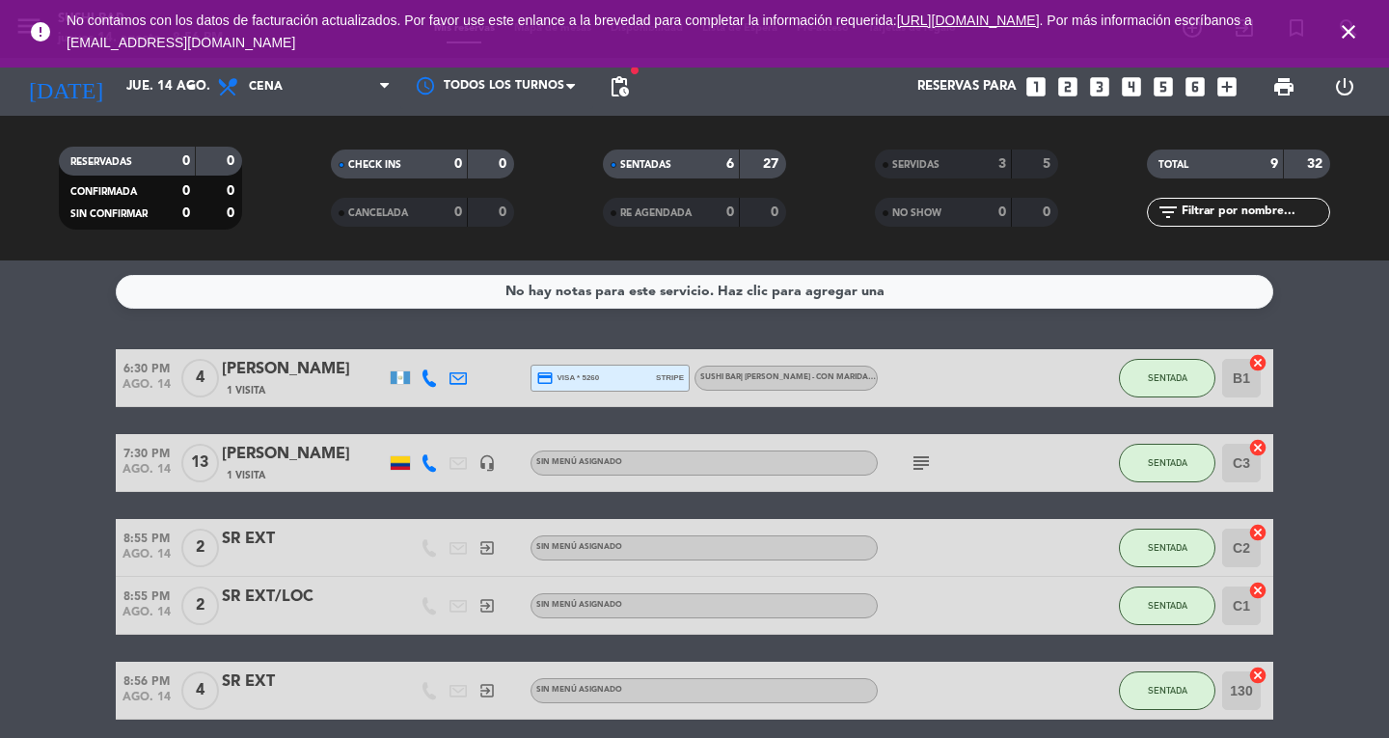
click at [309, 455] on div "[PERSON_NAME]" at bounding box center [304, 454] width 164 height 25
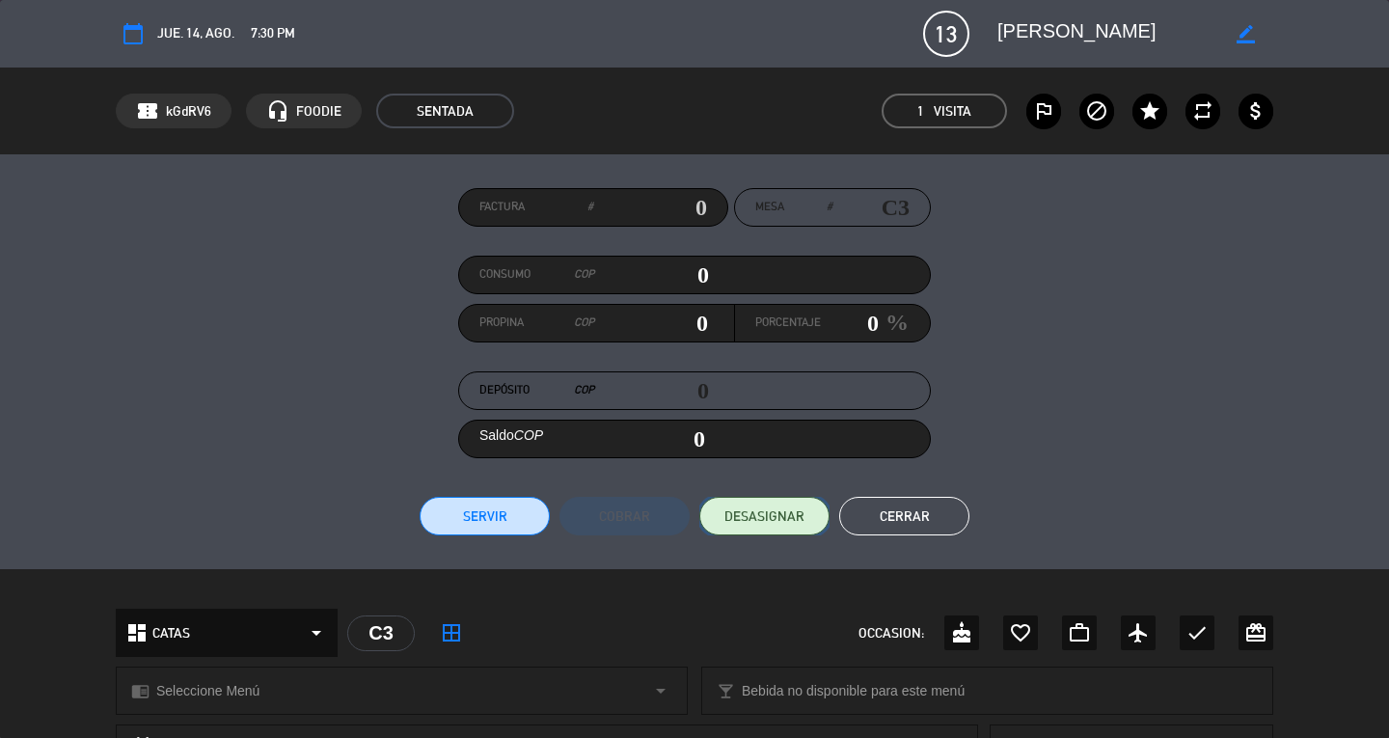
click at [771, 516] on span "DESASIGNAR" at bounding box center [764, 516] width 80 height 20
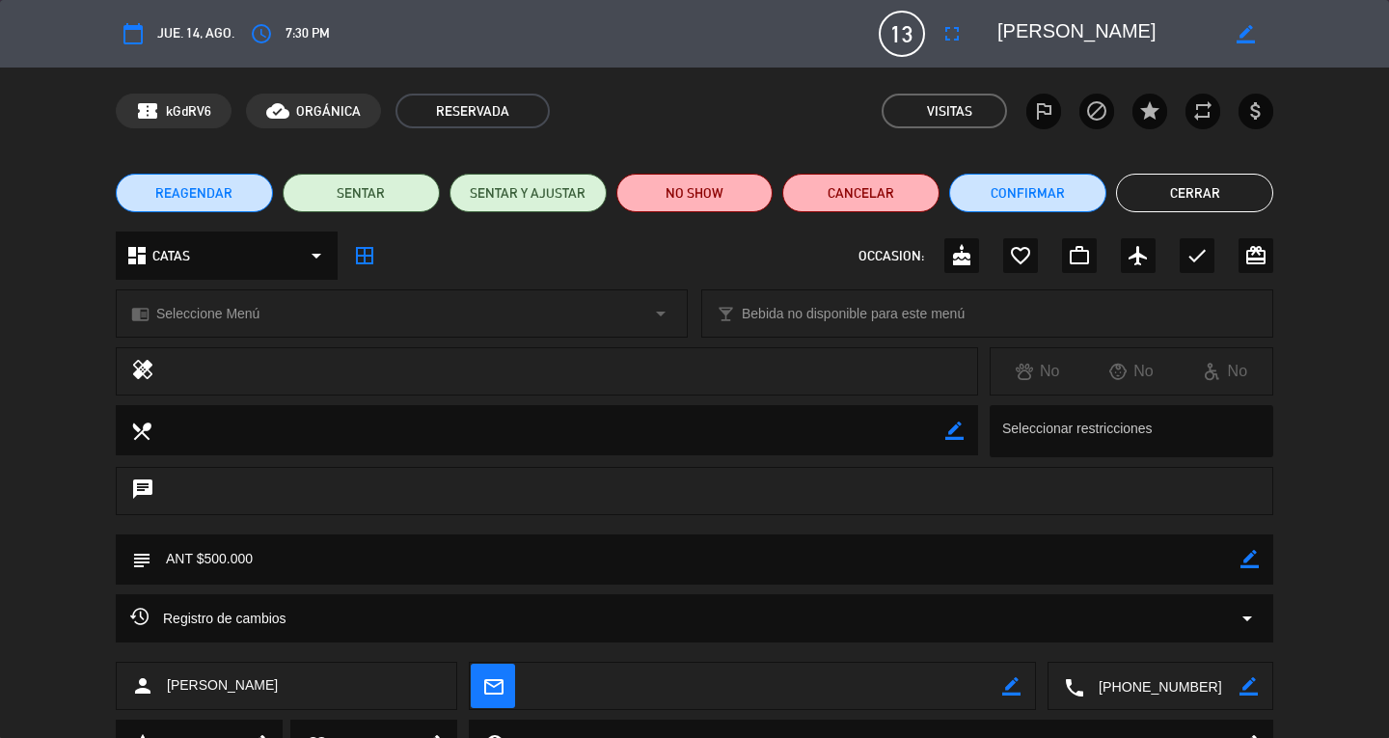
click at [946, 23] on icon "fullscreen" at bounding box center [951, 33] width 23 height 23
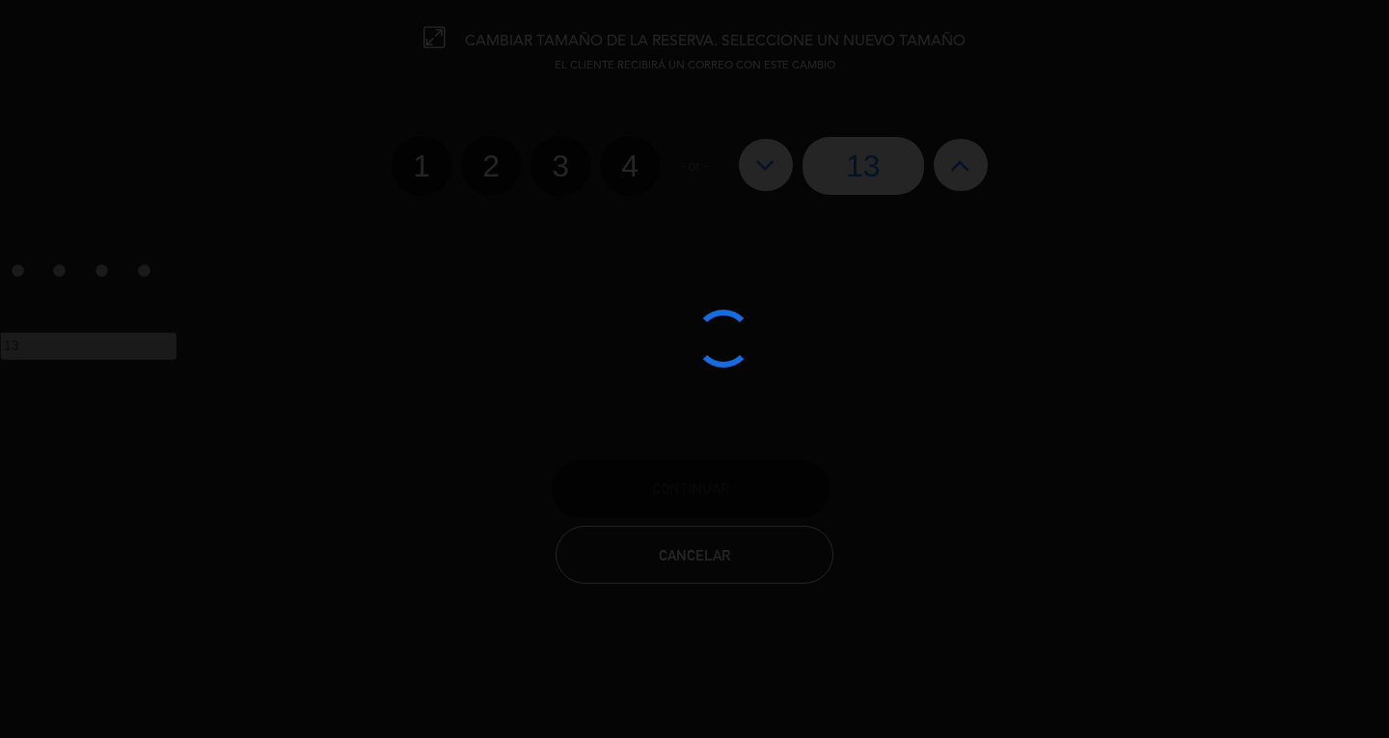
click at [779, 176] on div at bounding box center [694, 369] width 1389 height 738
click at [770, 189] on div at bounding box center [694, 369] width 1389 height 738
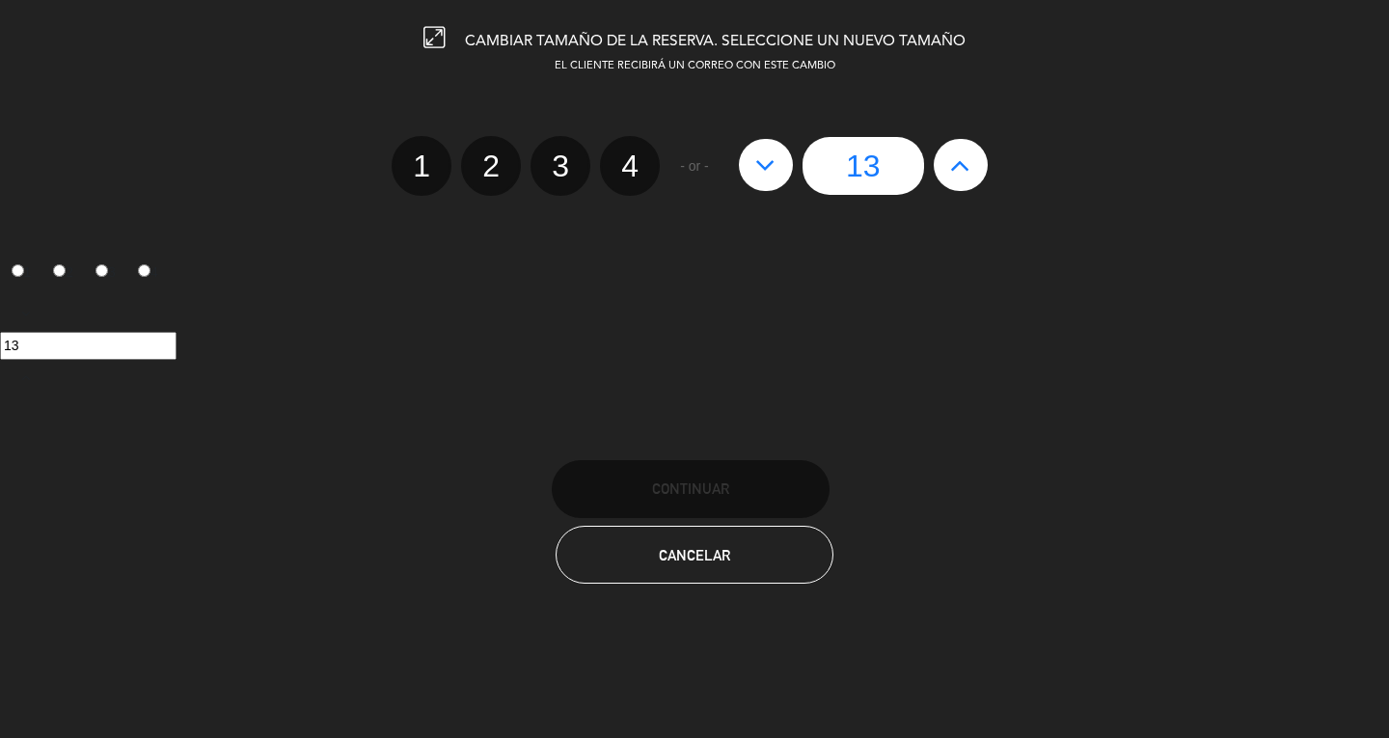
click at [784, 159] on button at bounding box center [766, 165] width 54 height 52
type input "12"
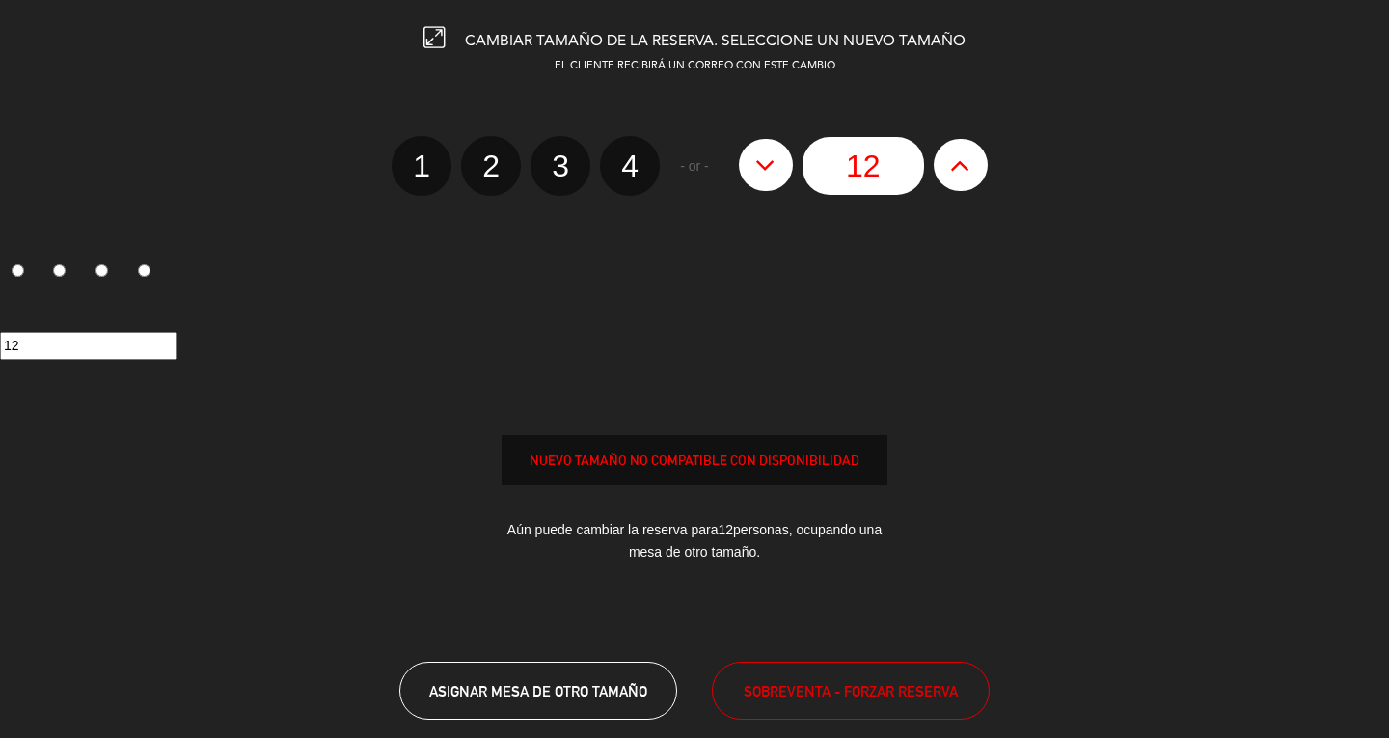
click at [789, 175] on button at bounding box center [766, 165] width 54 height 52
type input "11"
click at [745, 176] on button at bounding box center [766, 165] width 54 height 52
type input "10"
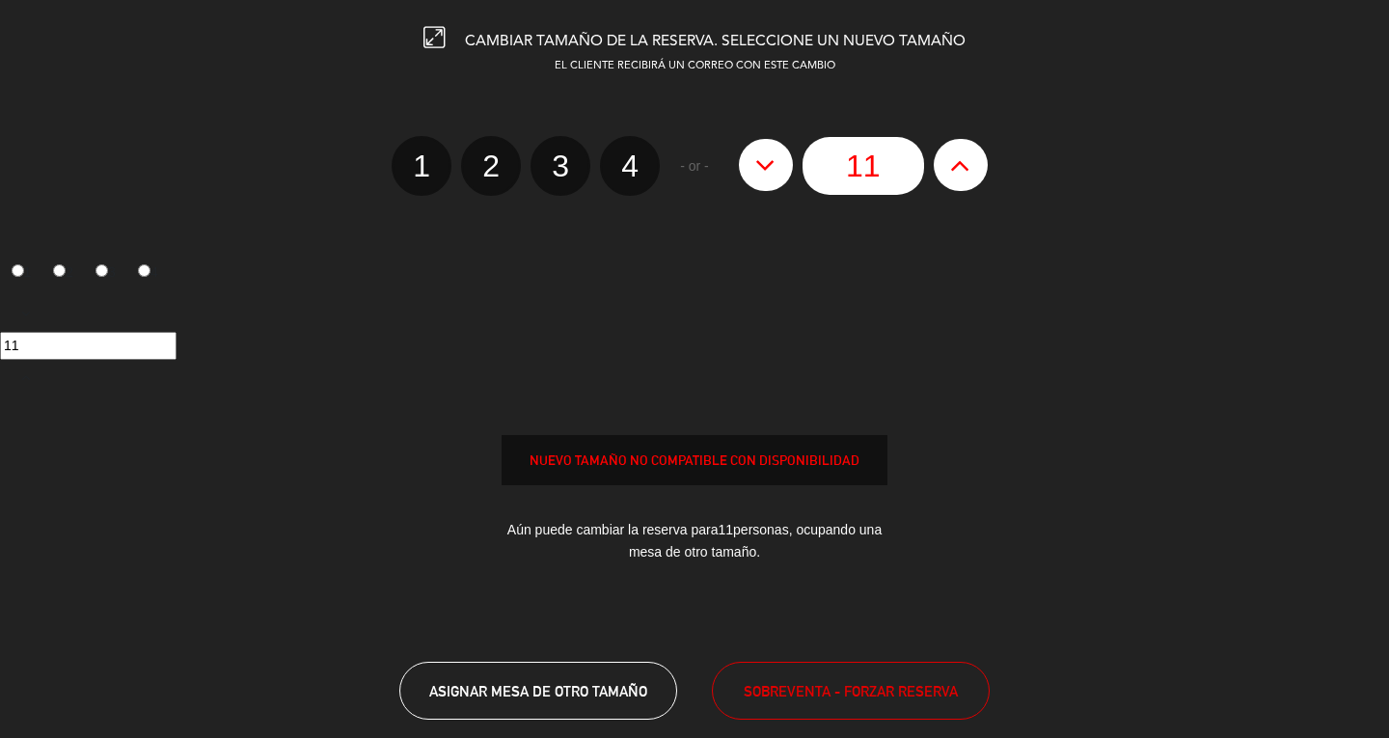
type input "10"
click at [748, 178] on button at bounding box center [766, 165] width 54 height 52
type input "9"
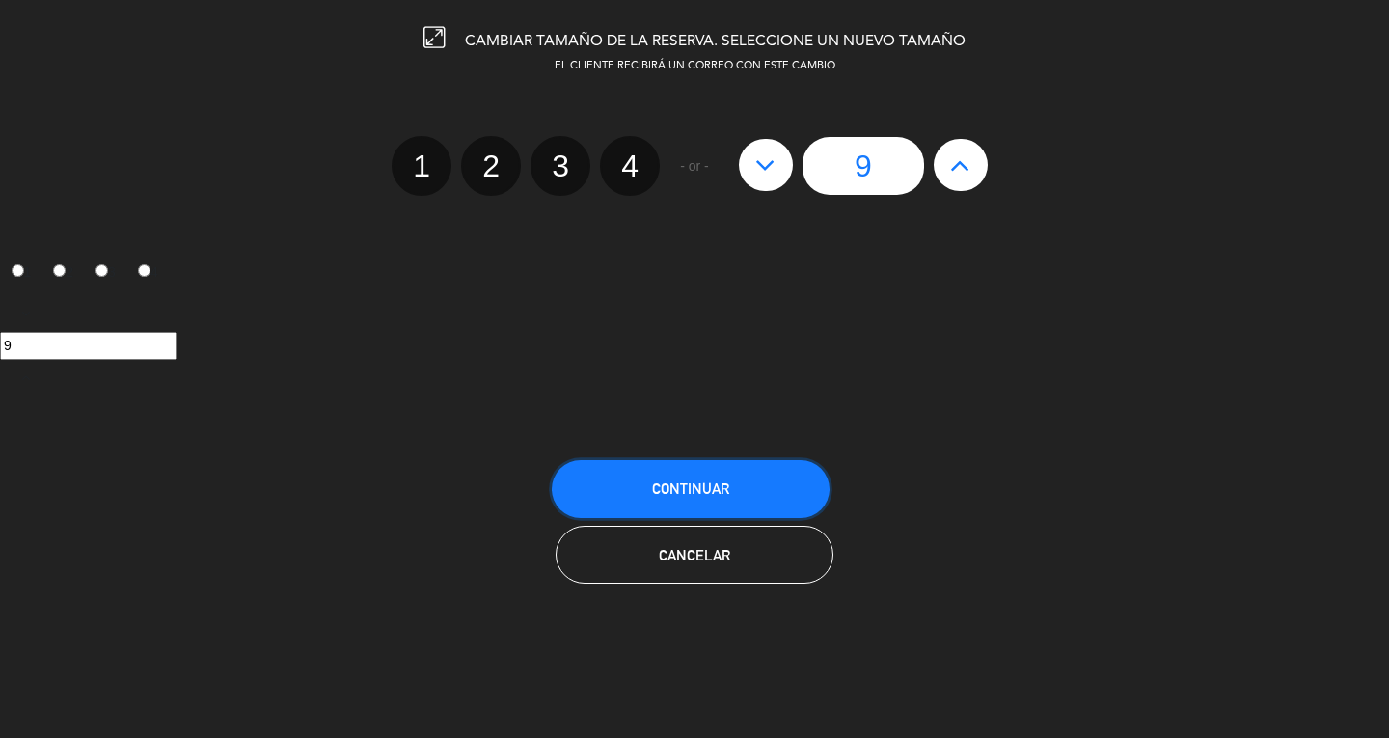
click at [791, 476] on button "Continuar" at bounding box center [691, 489] width 278 height 58
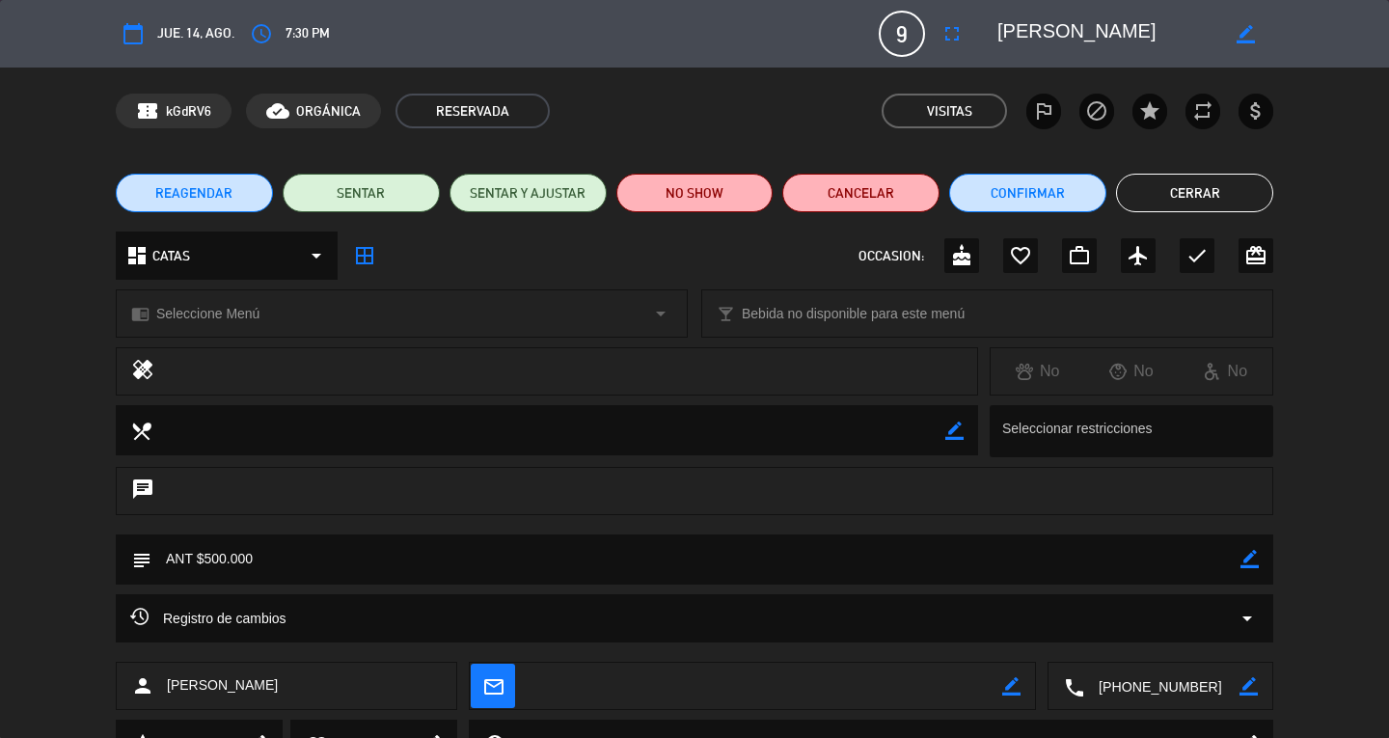
click at [1232, 197] on button "Cerrar" at bounding box center [1194, 193] width 157 height 39
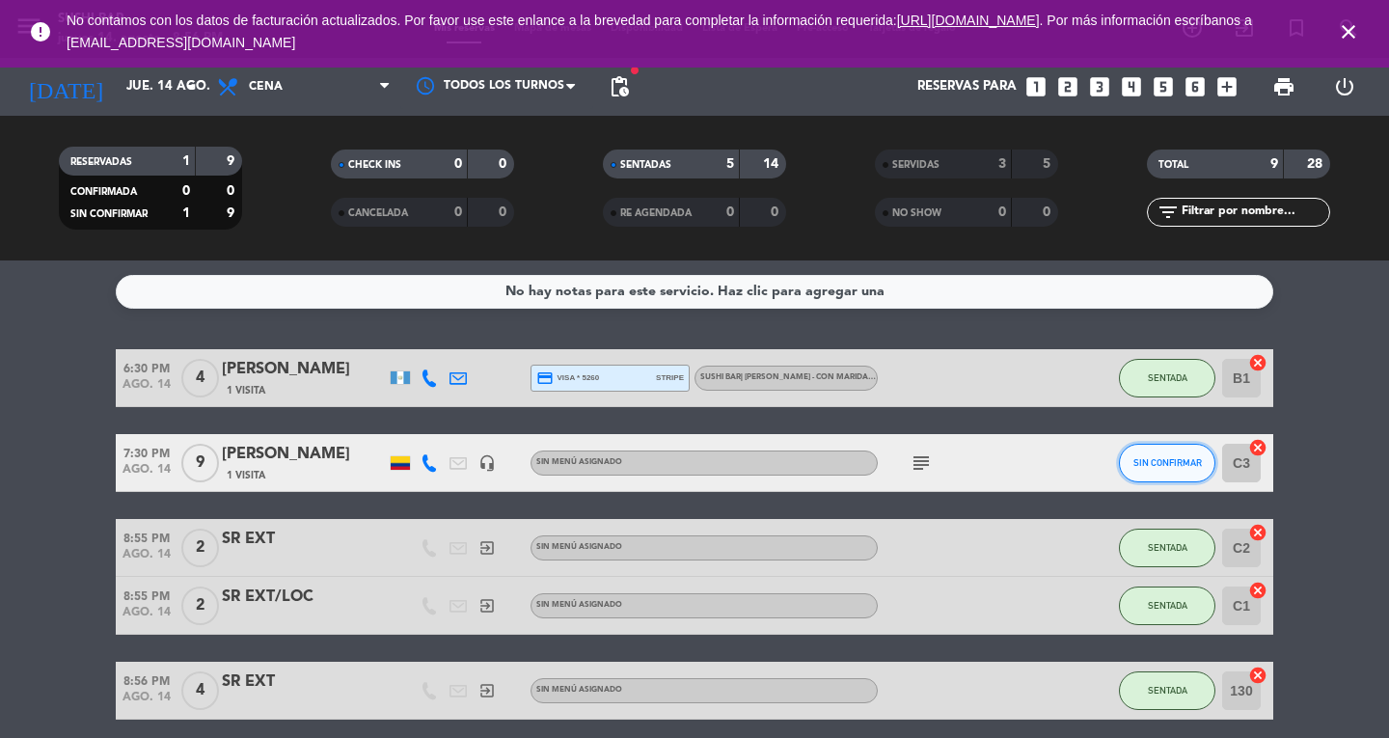
click at [1140, 474] on button "SIN CONFIRMAR" at bounding box center [1167, 463] width 96 height 39
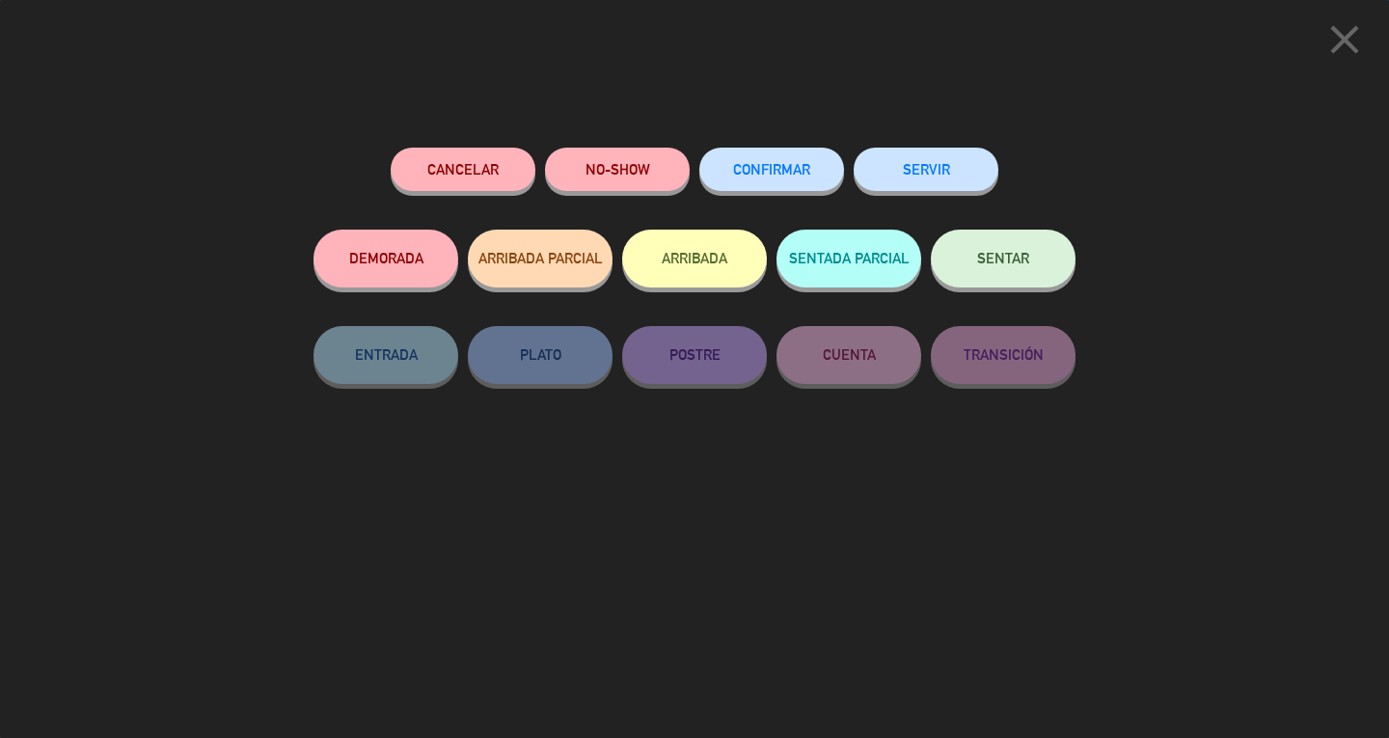
click at [988, 276] on button "SENTAR" at bounding box center [1003, 259] width 145 height 58
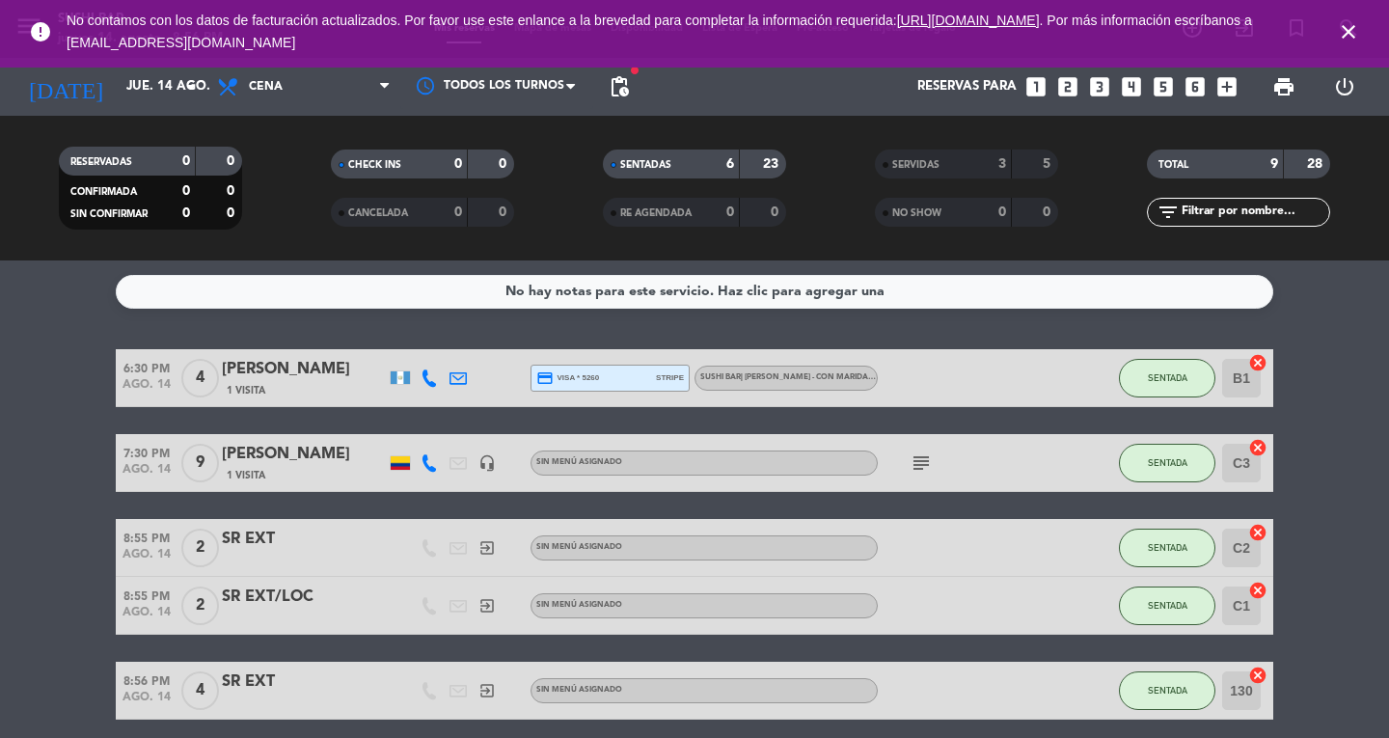
click at [1341, 39] on icon "close" at bounding box center [1348, 31] width 23 height 23
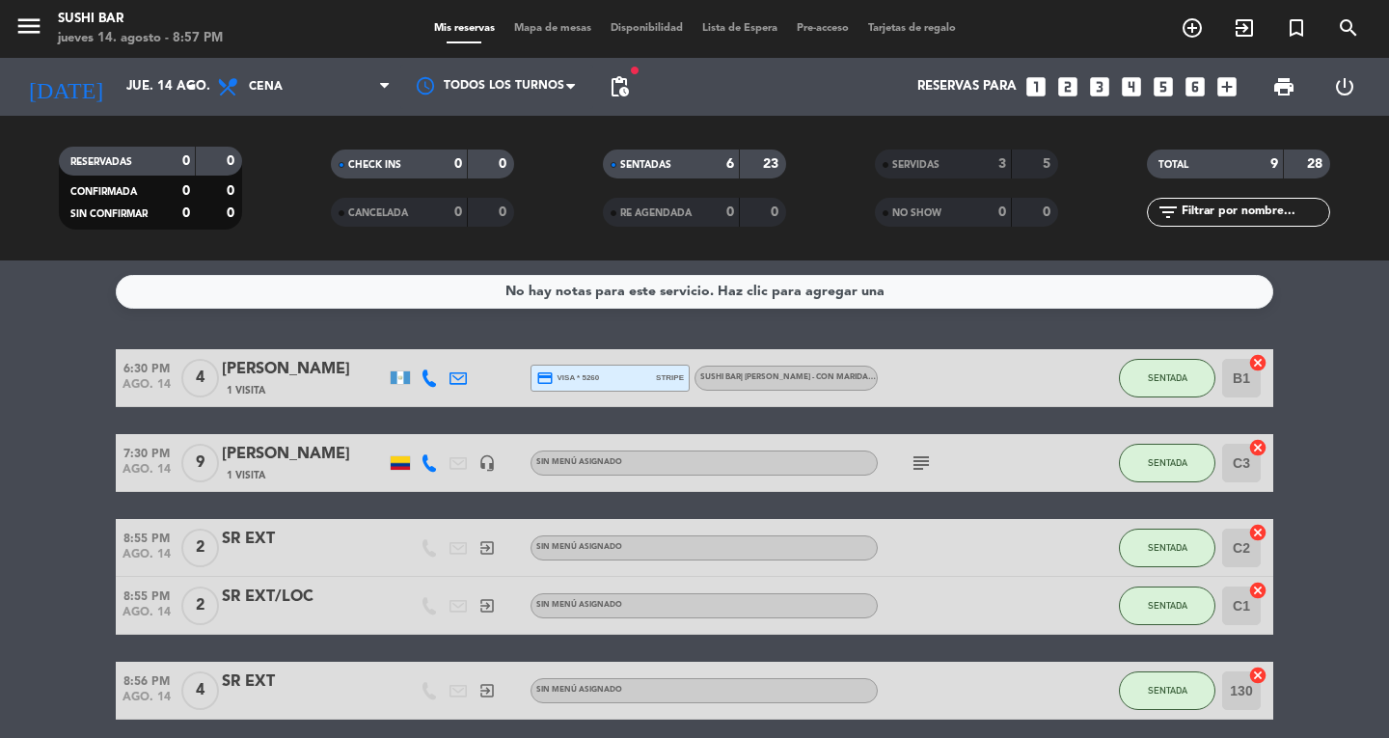
click at [25, 37] on icon "menu" at bounding box center [28, 26] width 29 height 29
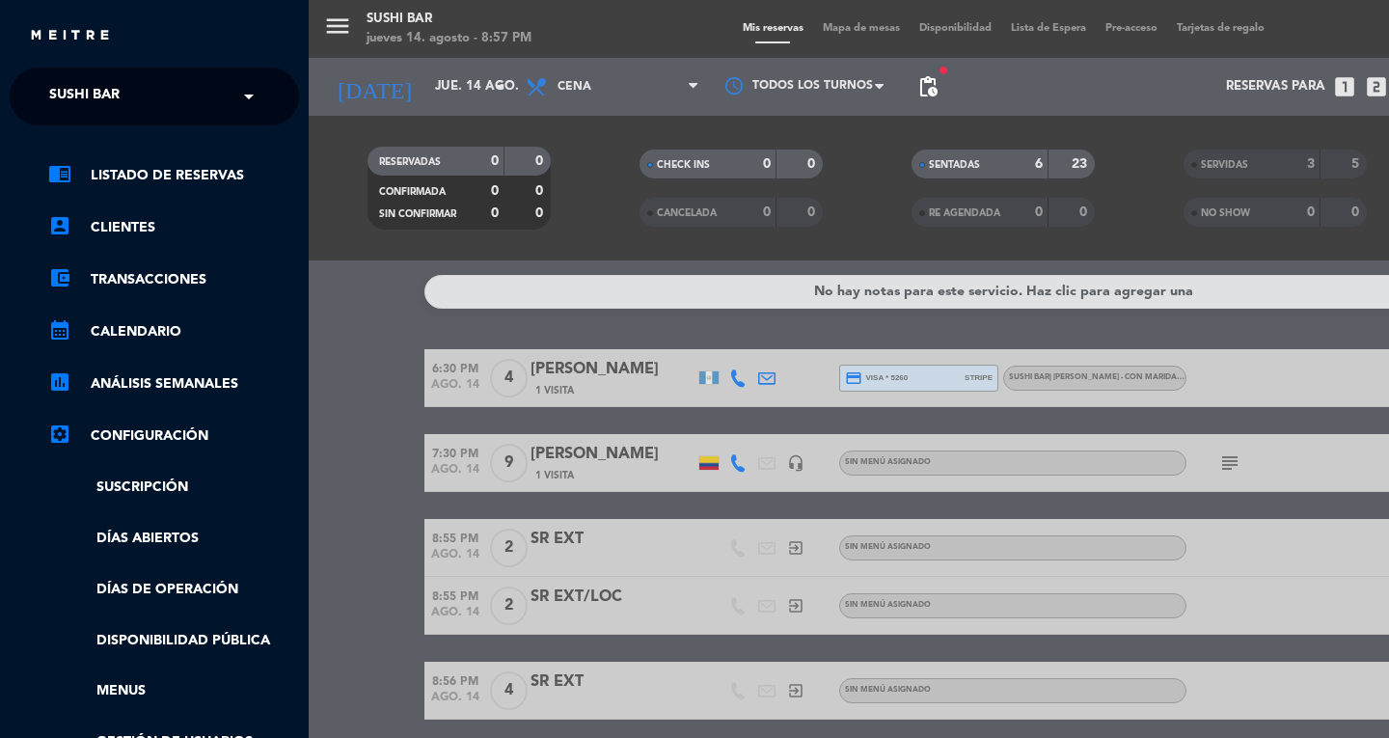
click at [90, 95] on span "SUSHI BAR" at bounding box center [84, 96] width 70 height 41
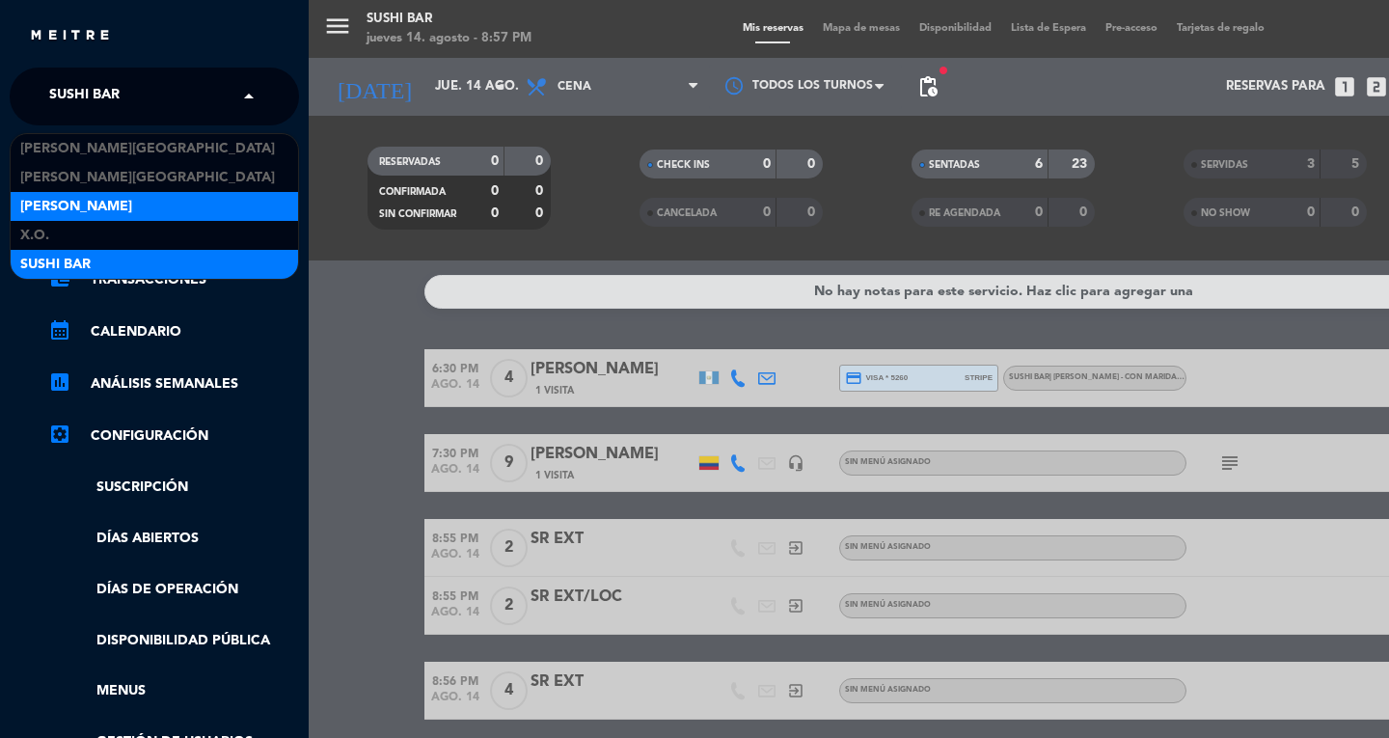
click at [50, 203] on span "[PERSON_NAME]" at bounding box center [76, 207] width 112 height 22
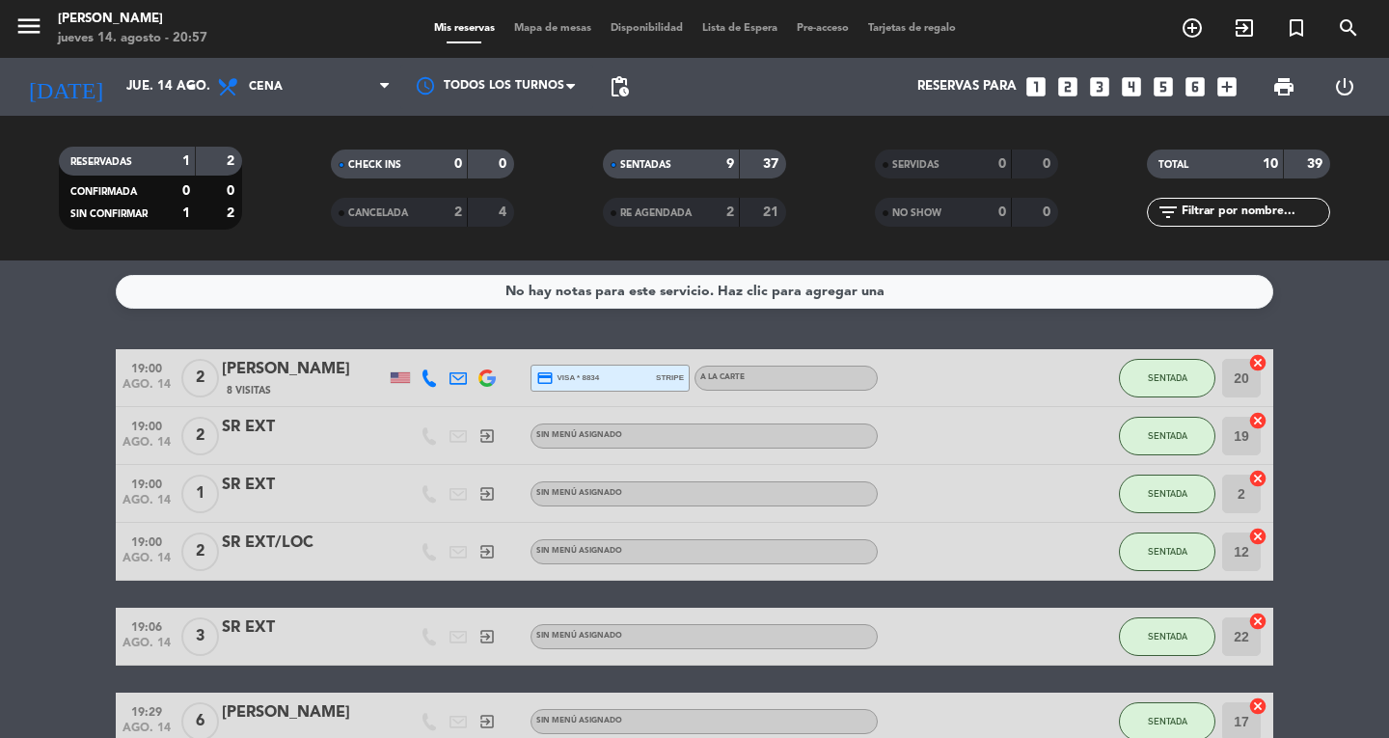
click at [538, 29] on span "Mapa de mesas" at bounding box center [552, 28] width 96 height 11
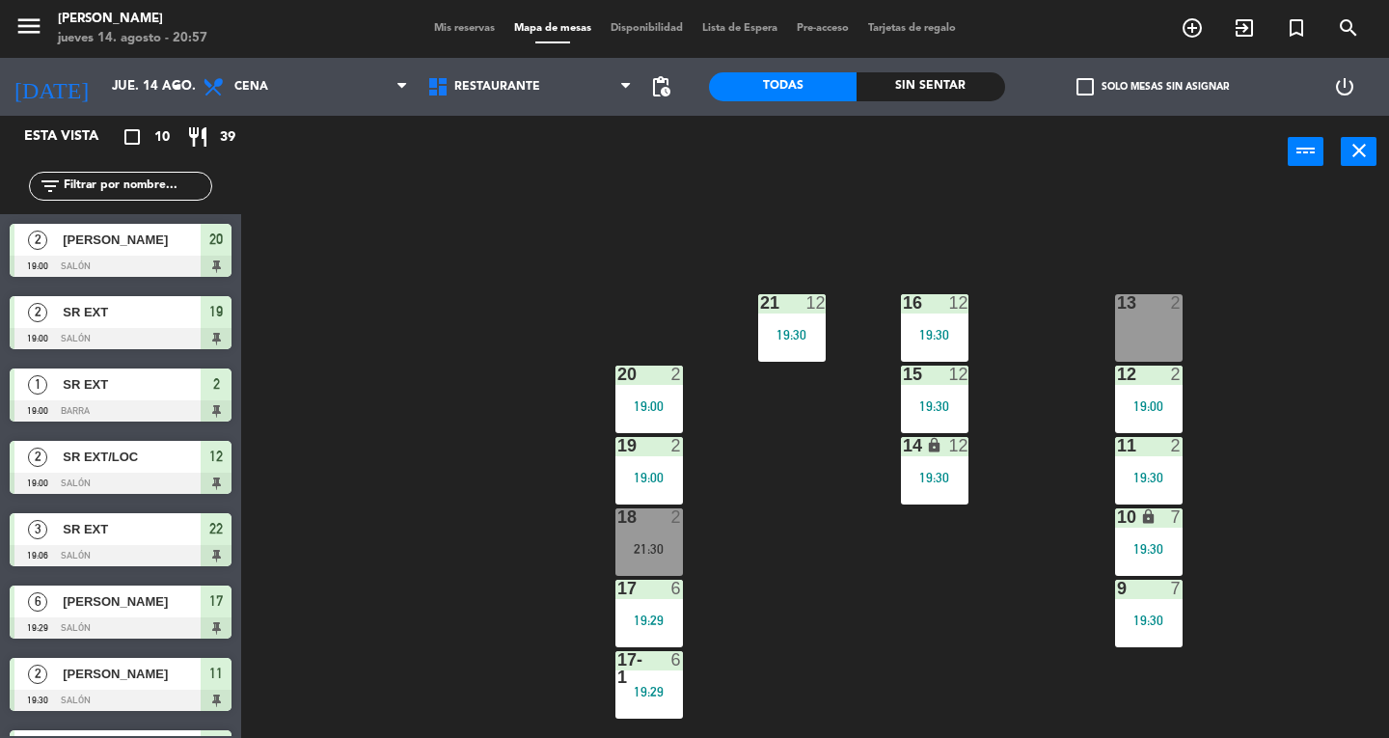
click at [638, 558] on div "18 2 21:30" at bounding box center [649, 542] width 68 height 68
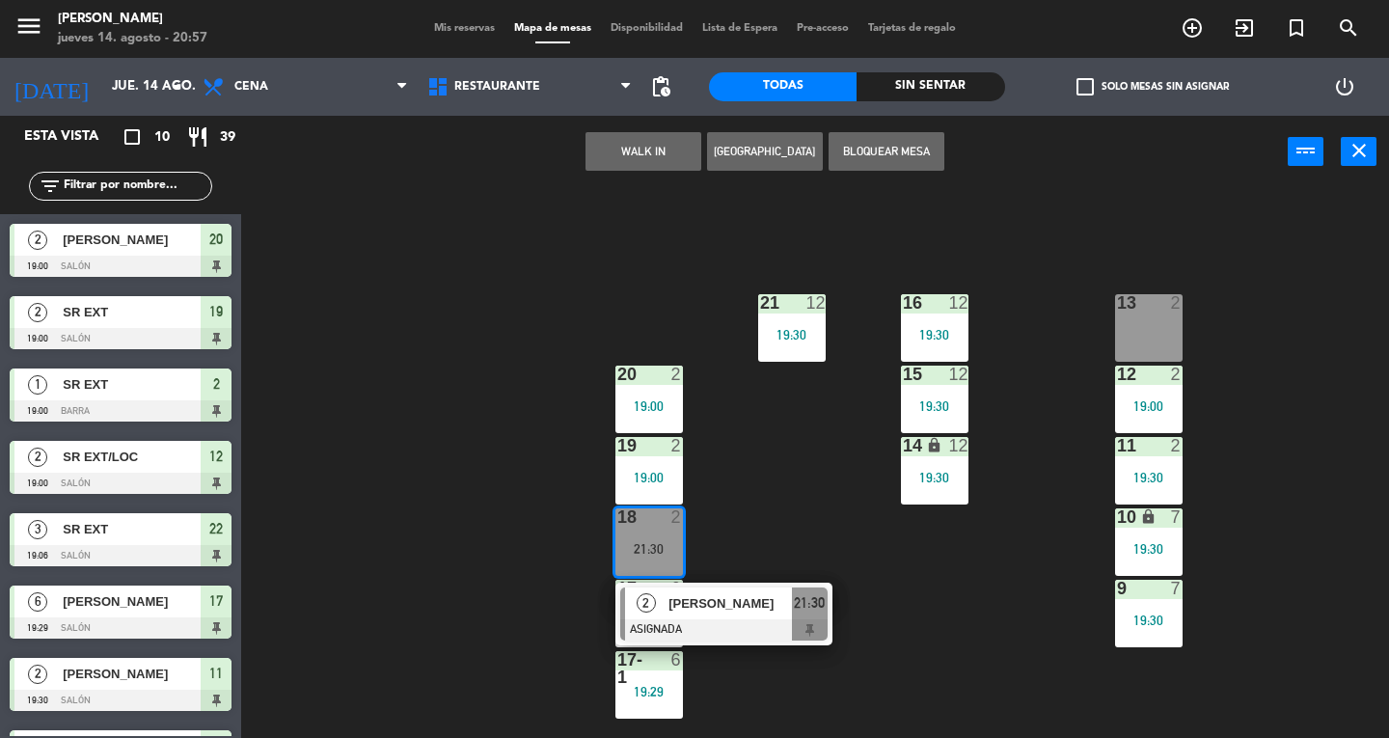
click at [747, 611] on span "[PERSON_NAME]" at bounding box center [729, 603] width 123 height 20
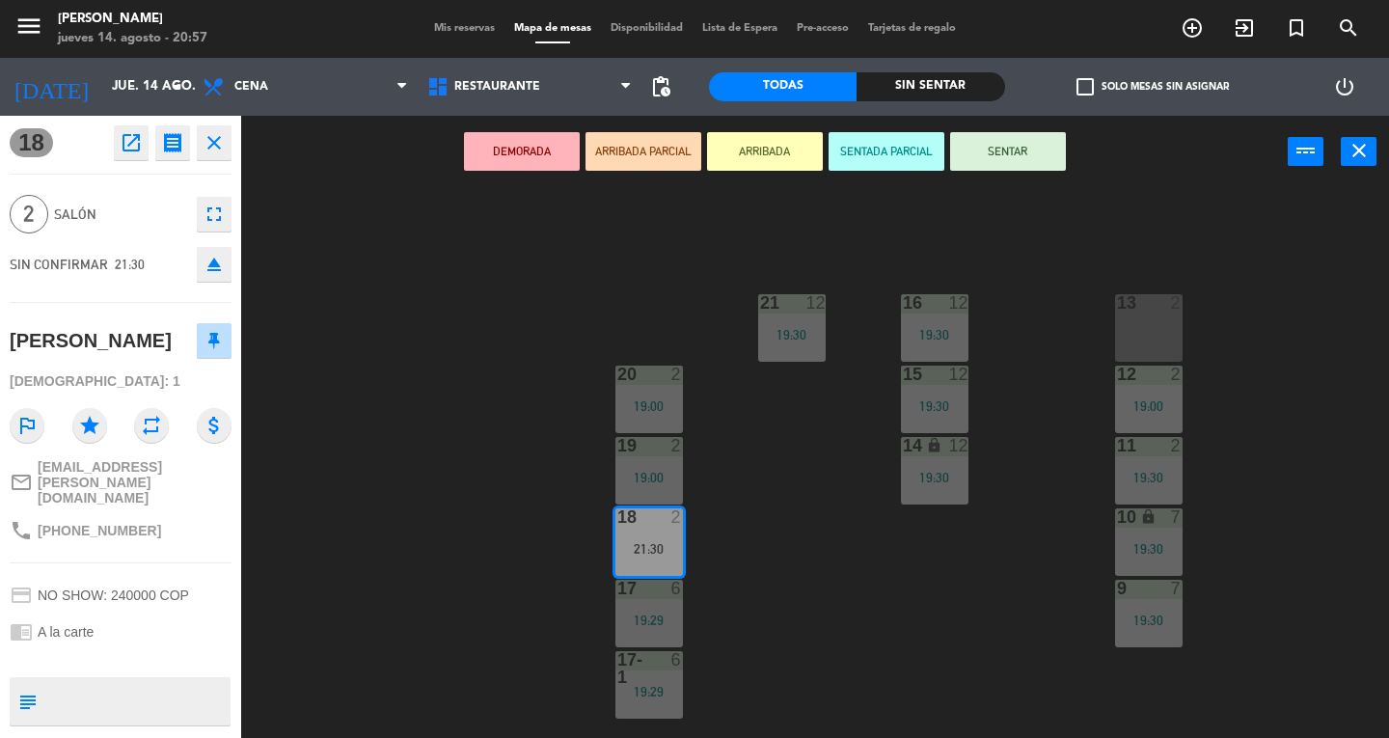
click at [1027, 166] on button "SENTAR" at bounding box center [1008, 151] width 116 height 39
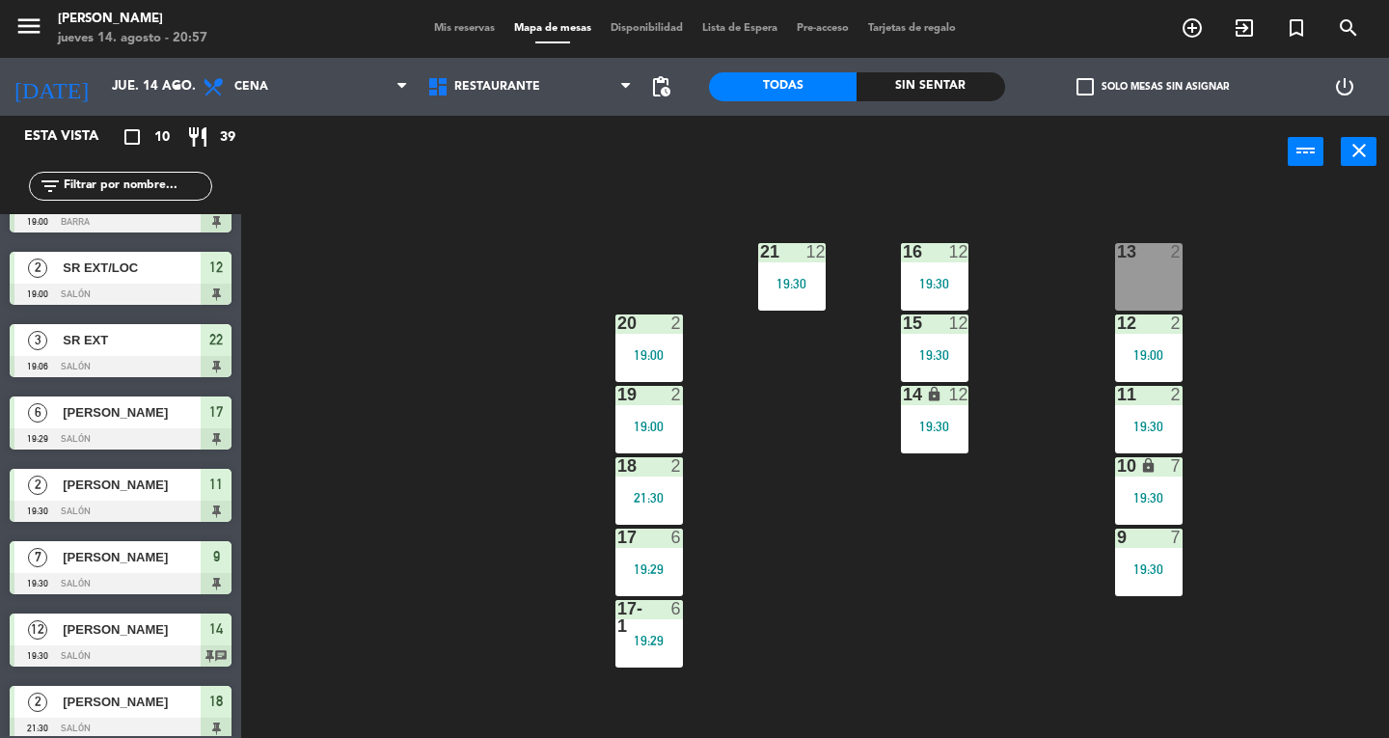
scroll to position [58, 0]
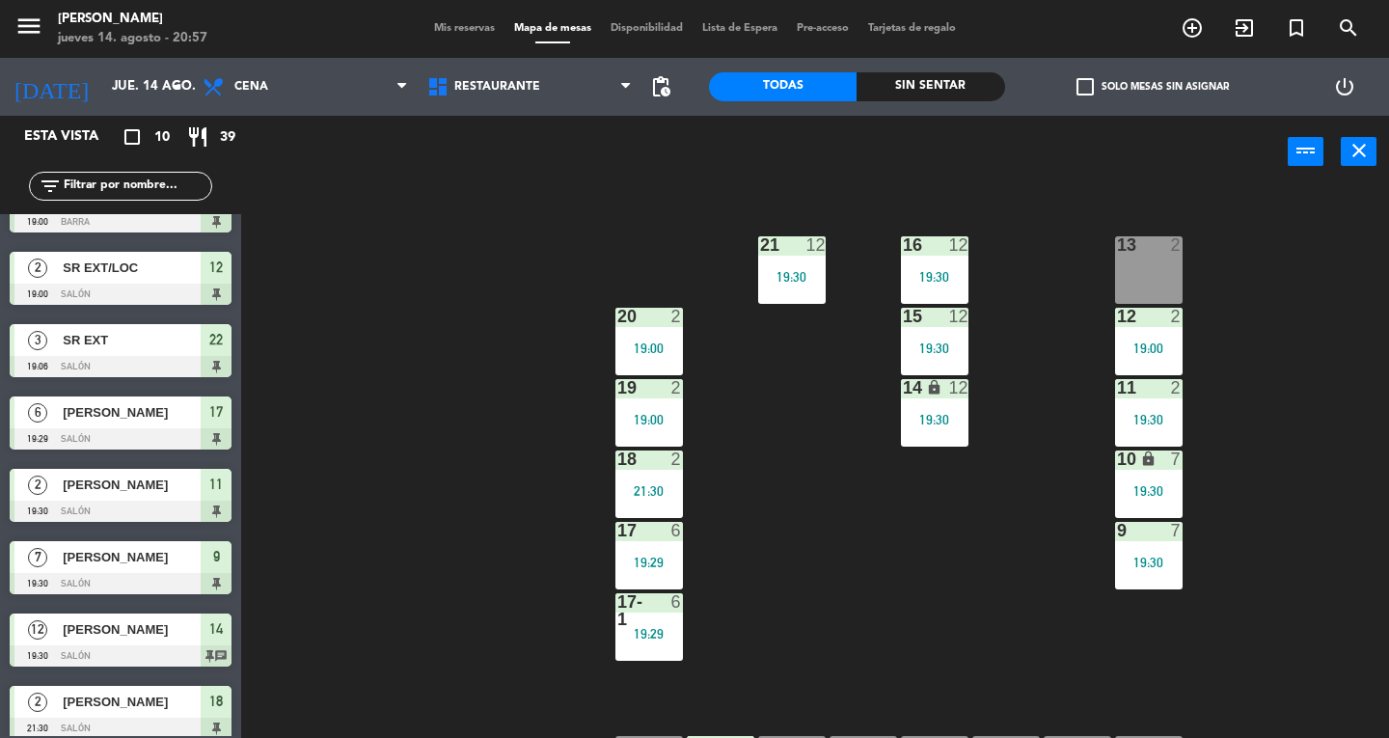
click at [1155, 343] on div "19:00" at bounding box center [1149, 348] width 68 height 14
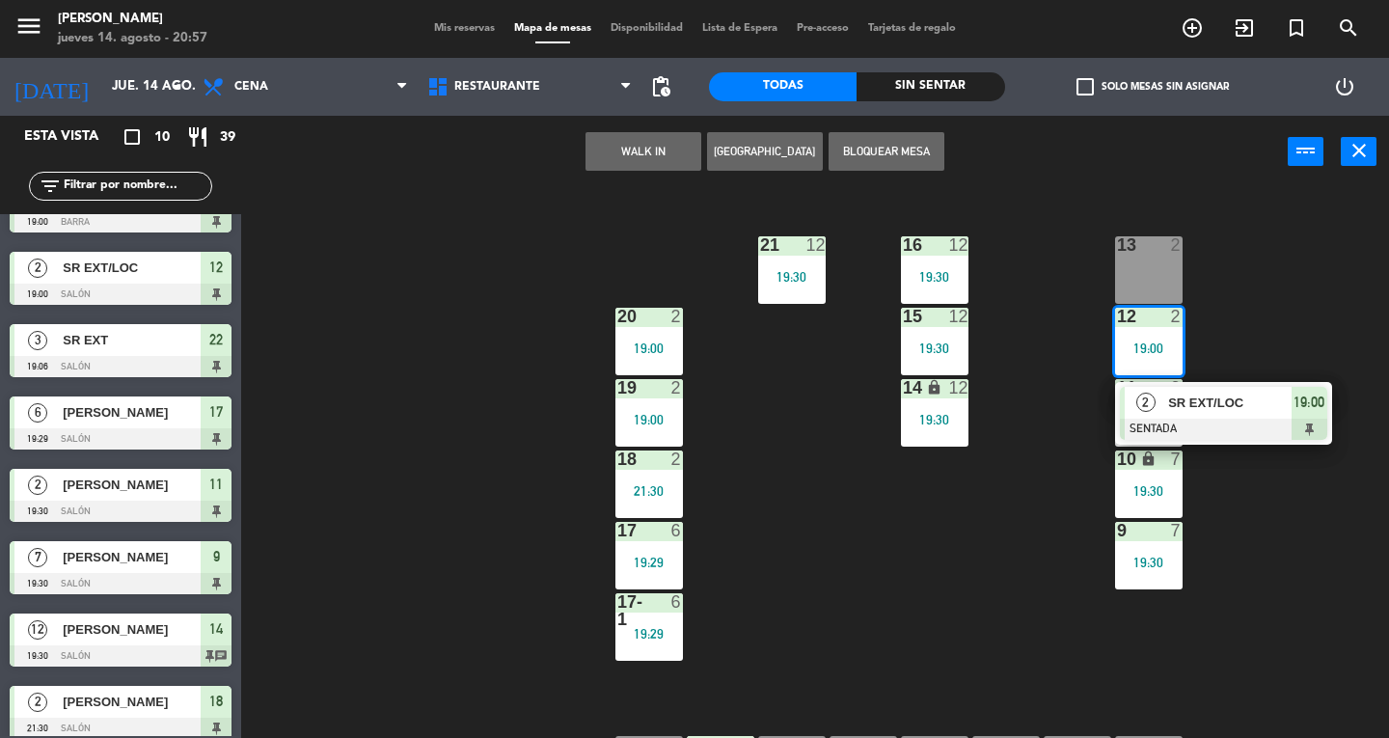
click at [1286, 415] on div "SR EXT/LOC" at bounding box center [1228, 403] width 125 height 32
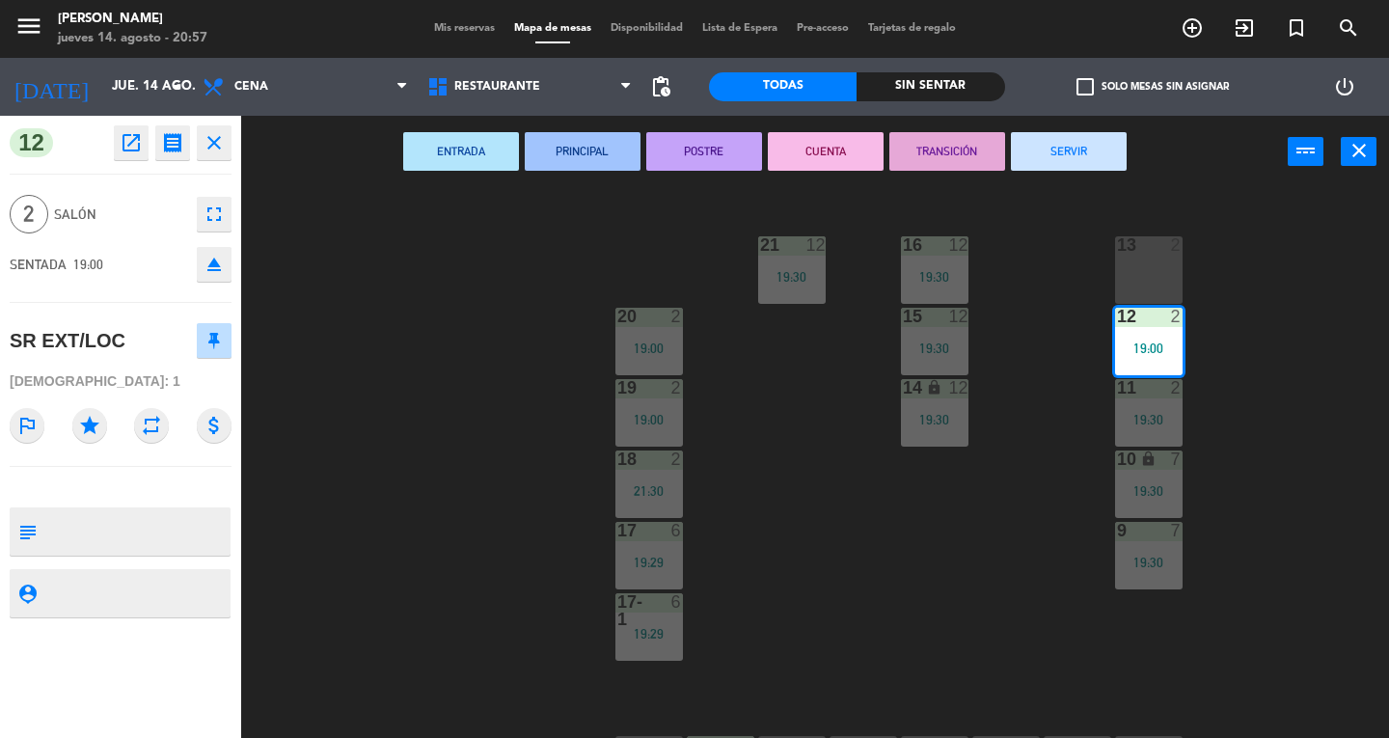
click at [1075, 160] on button "SERVIR" at bounding box center [1069, 151] width 116 height 39
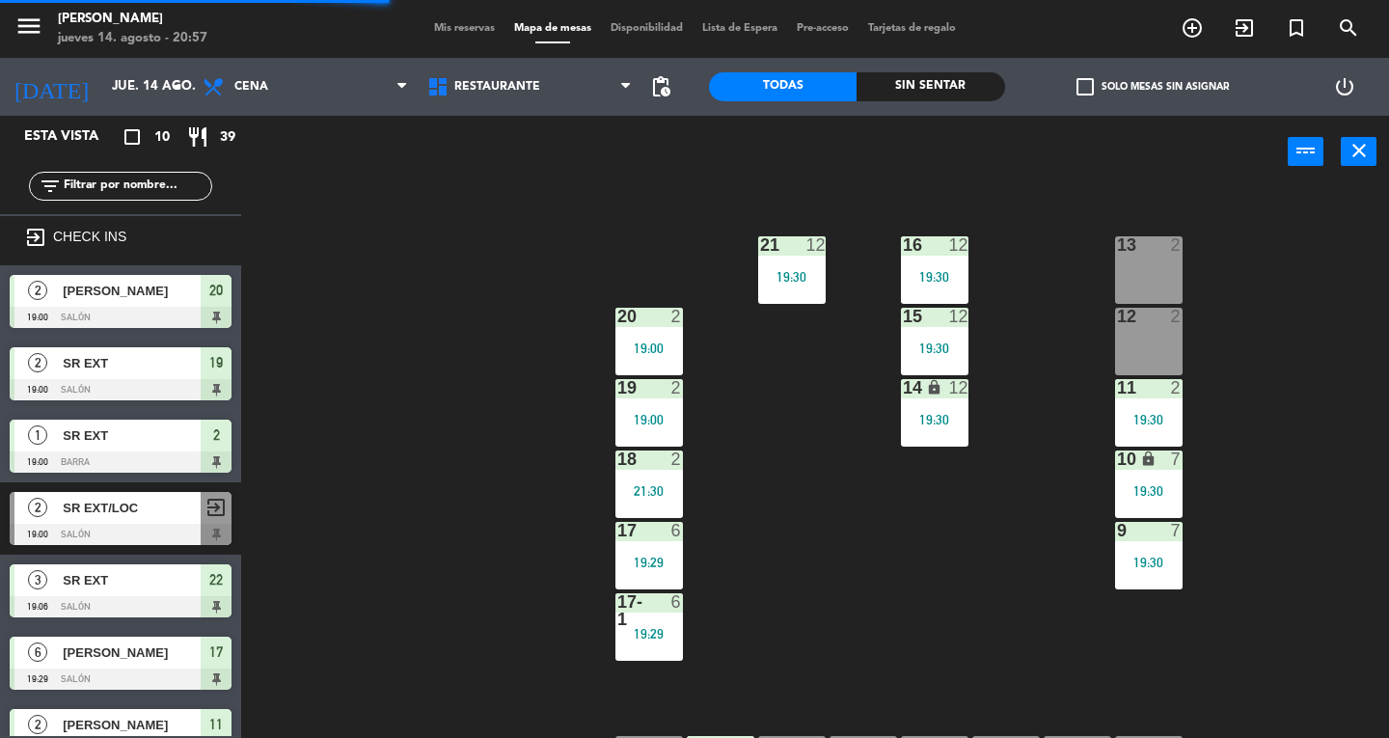
click at [670, 428] on div "19 2 19:00" at bounding box center [649, 413] width 68 height 68
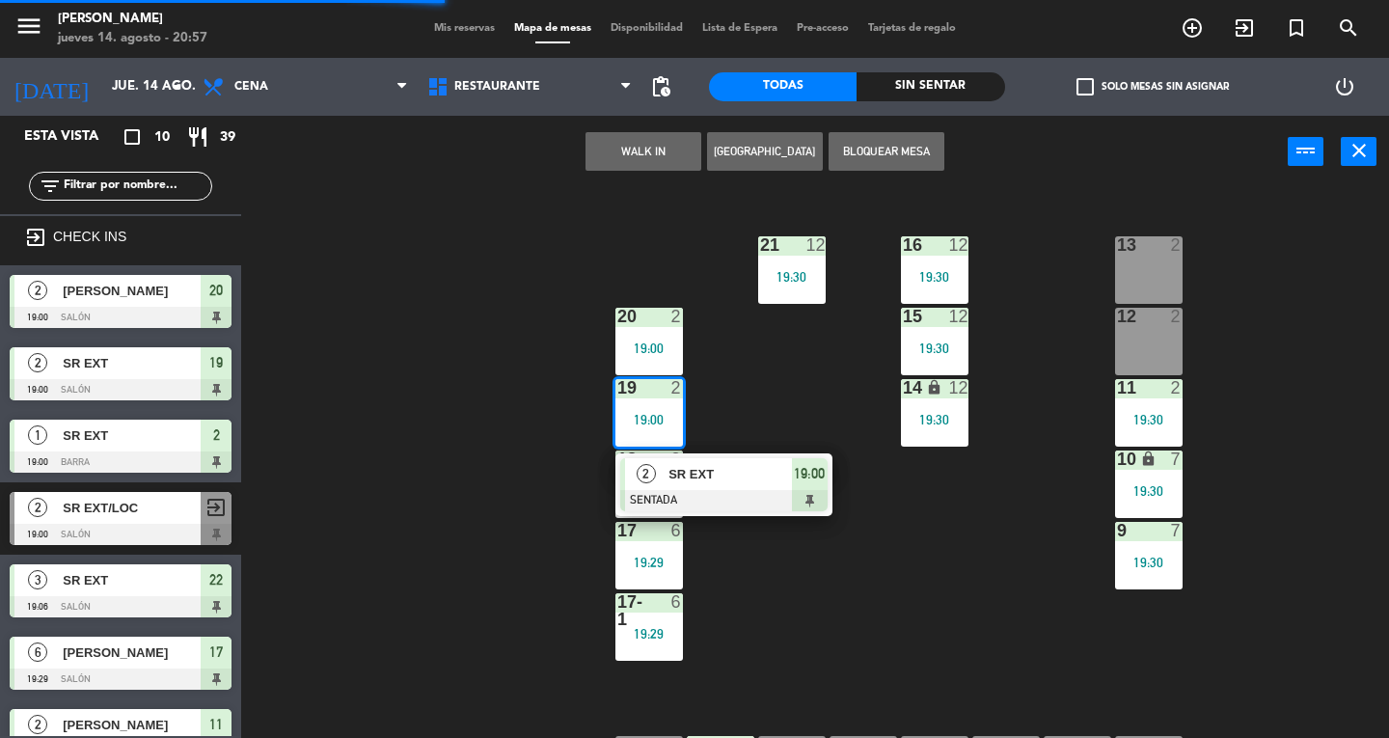
click at [791, 481] on span "SR EXT" at bounding box center [729, 474] width 123 height 20
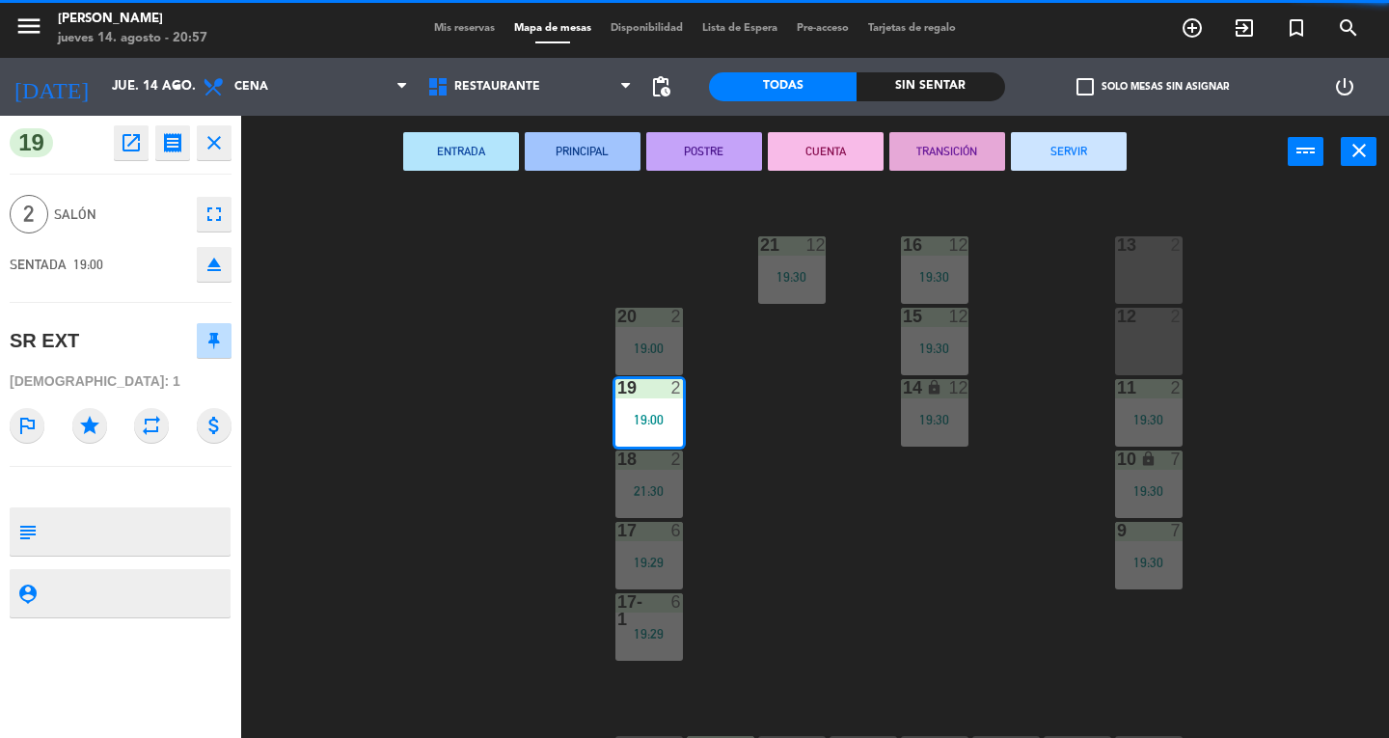
click at [1091, 166] on button "SERVIR" at bounding box center [1069, 151] width 116 height 39
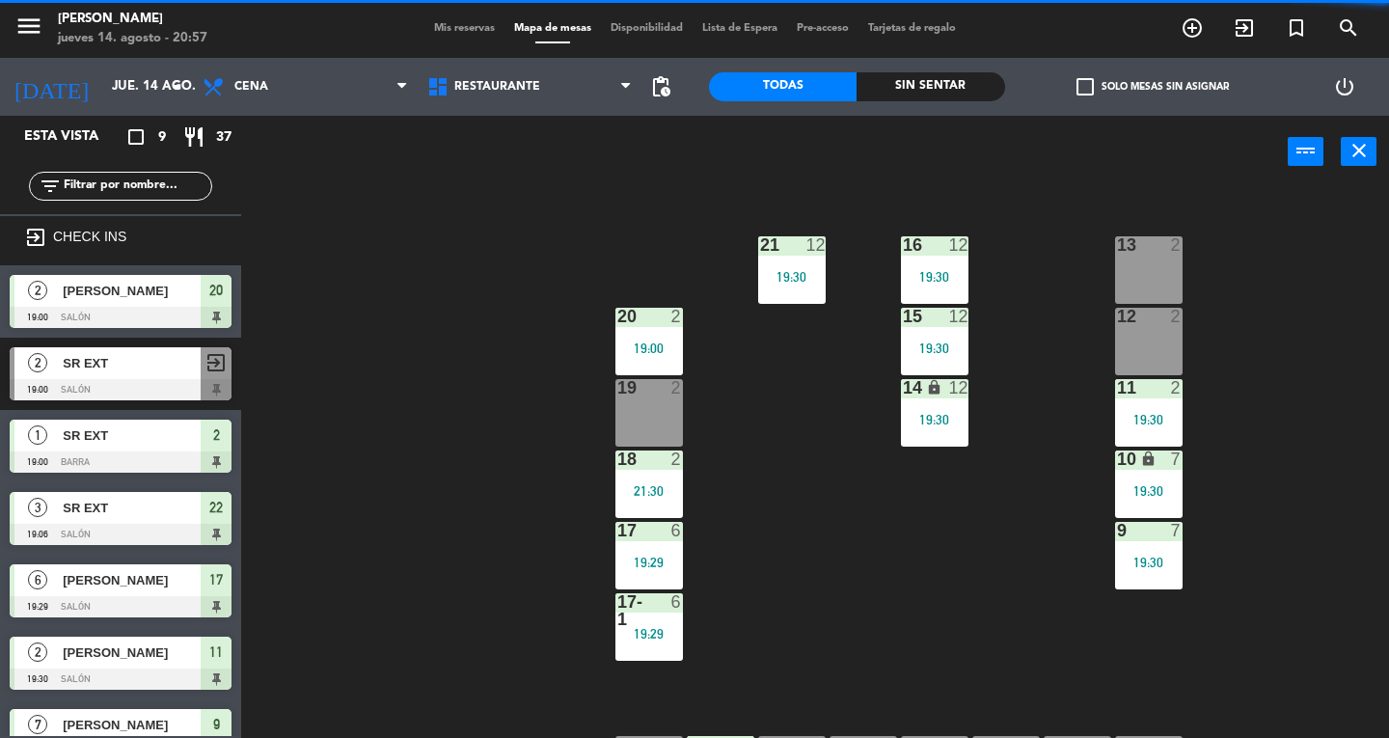
click at [690, 324] on div "2" at bounding box center [681, 316] width 32 height 17
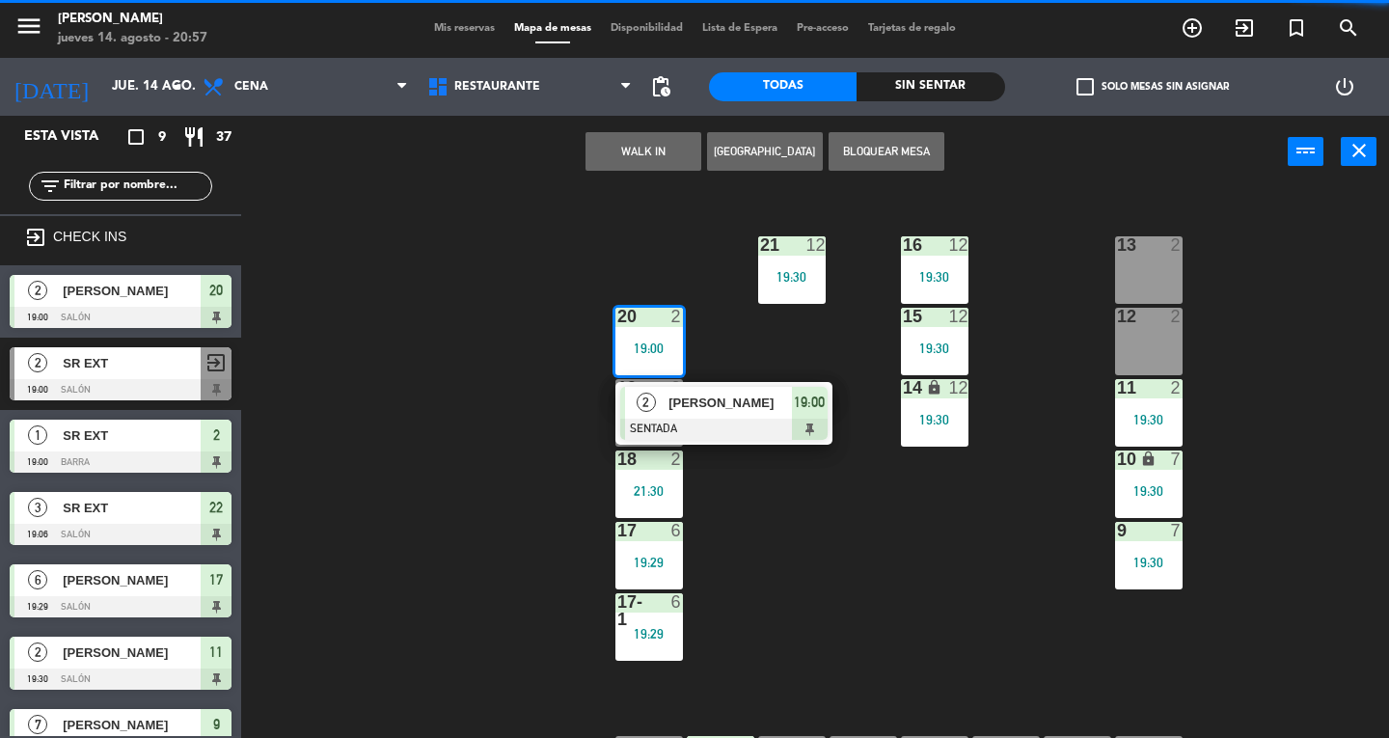
click at [816, 550] on div "13 2 16 12 19:30 21 12 19:30 12 2 15 12 19:30 20 2 19:00 2 [PERSON_NAME] SENTAD…" at bounding box center [822, 463] width 1134 height 550
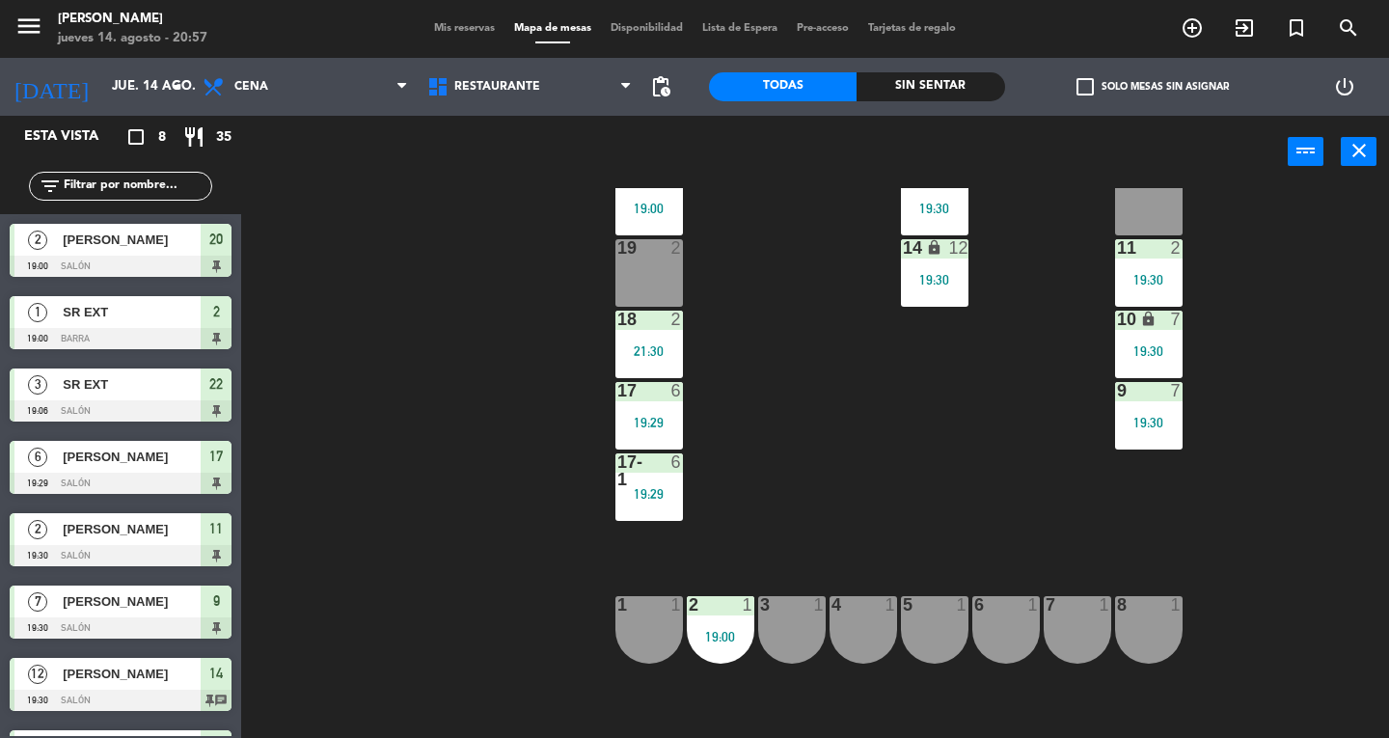
scroll to position [199, 0]
click at [673, 497] on div "19:29" at bounding box center [649, 493] width 68 height 14
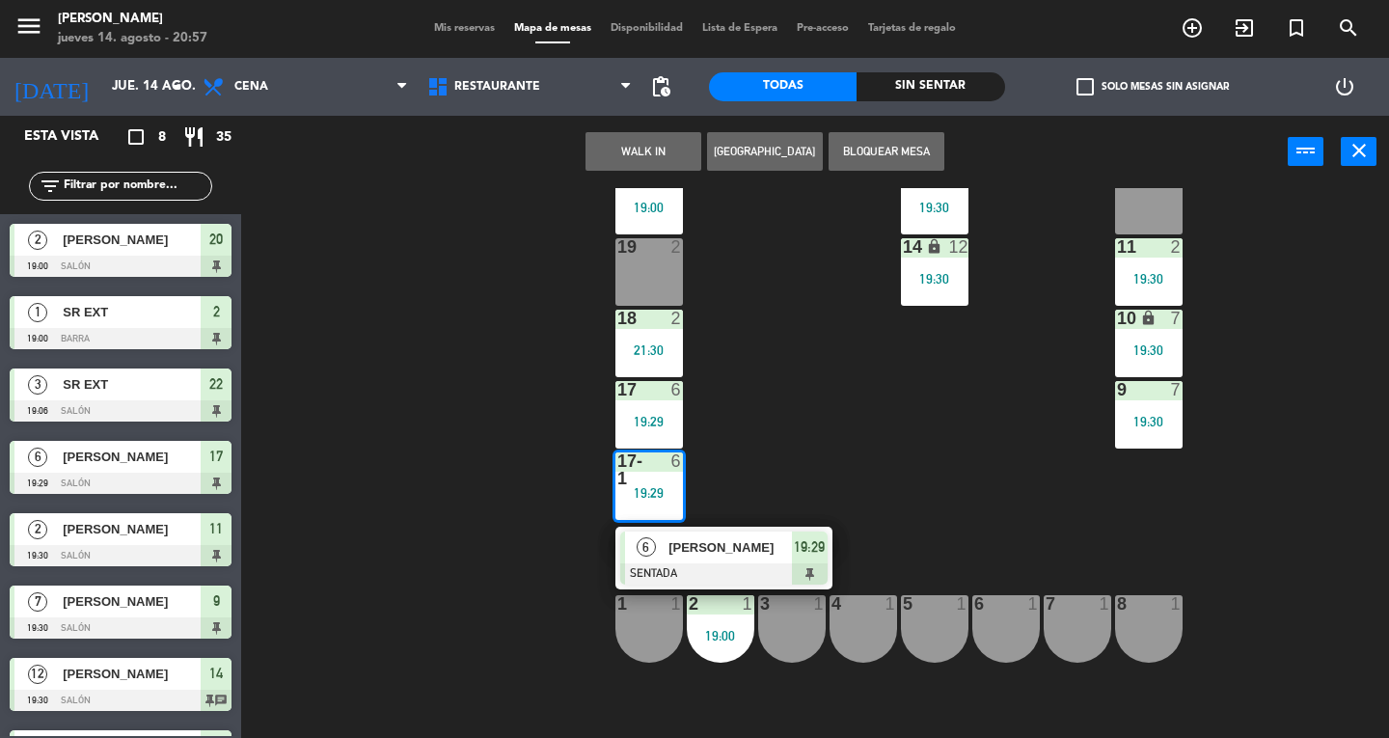
click at [777, 549] on span "[PERSON_NAME]" at bounding box center [729, 547] width 123 height 20
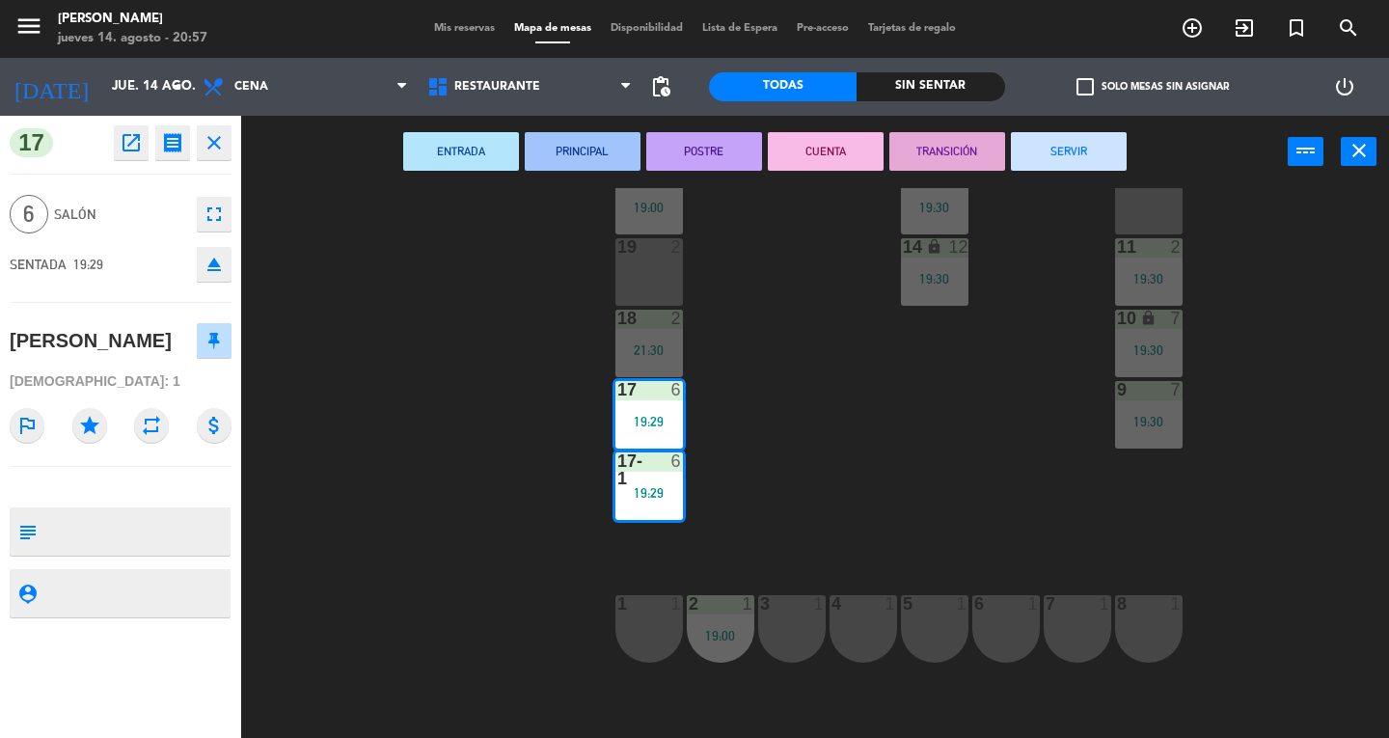
click at [1076, 144] on button "SERVIR" at bounding box center [1069, 151] width 116 height 39
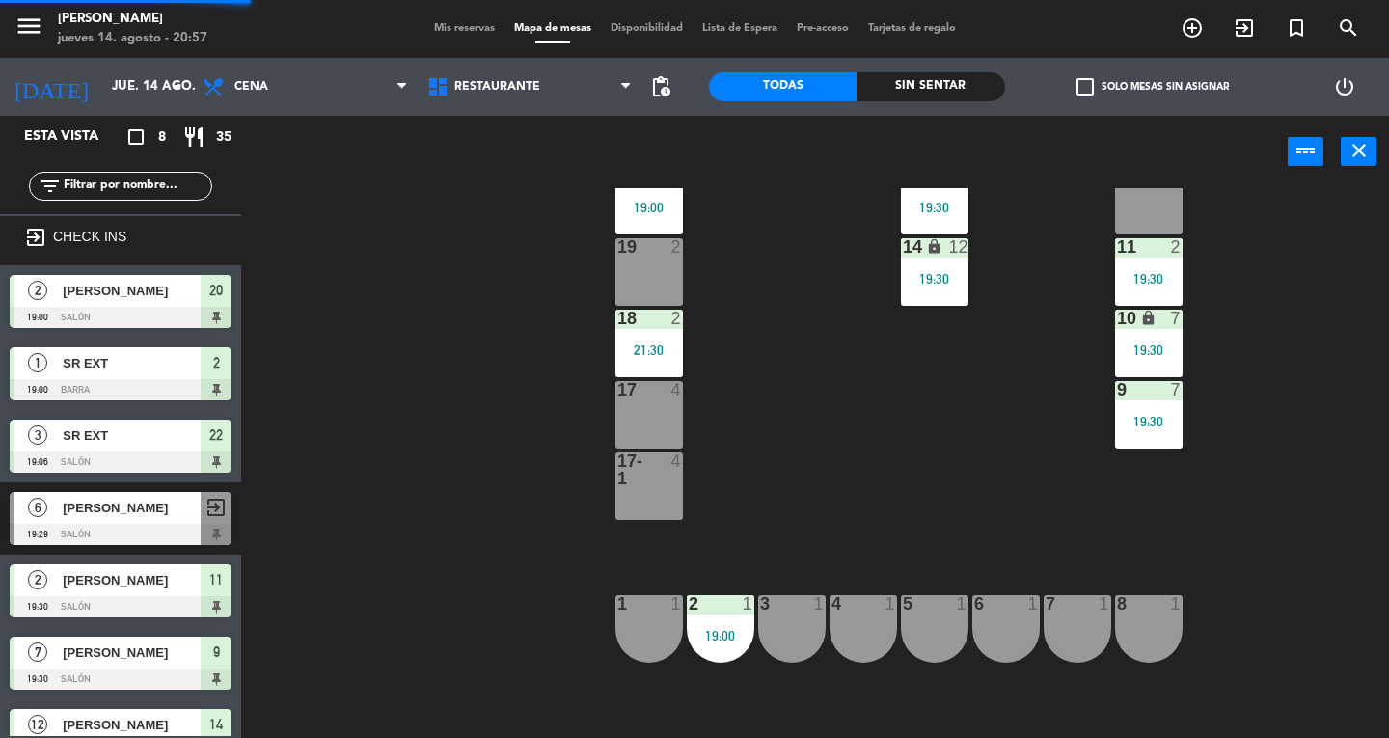
click at [733, 625] on div "2 1 19:00" at bounding box center [721, 629] width 68 height 68
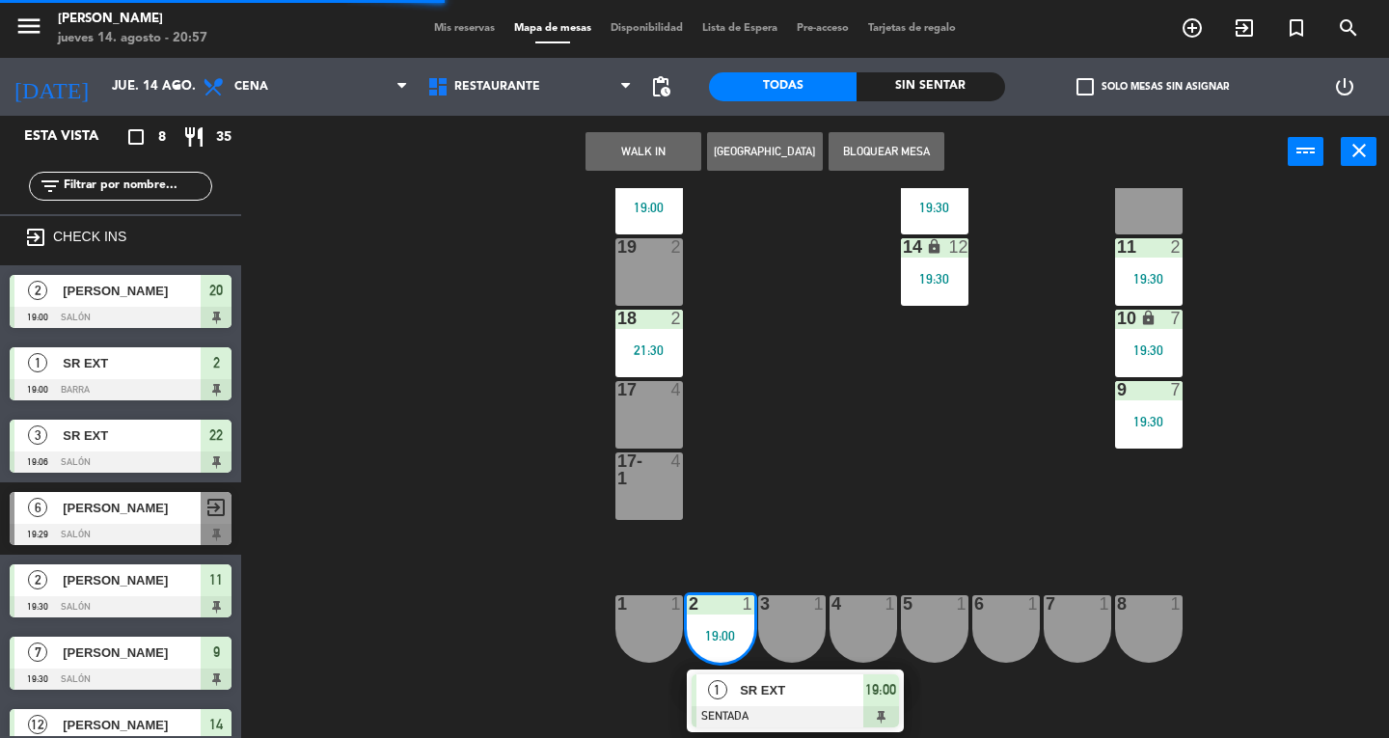
click at [824, 674] on div "1 SR EXT" at bounding box center [779, 690] width 167 height 32
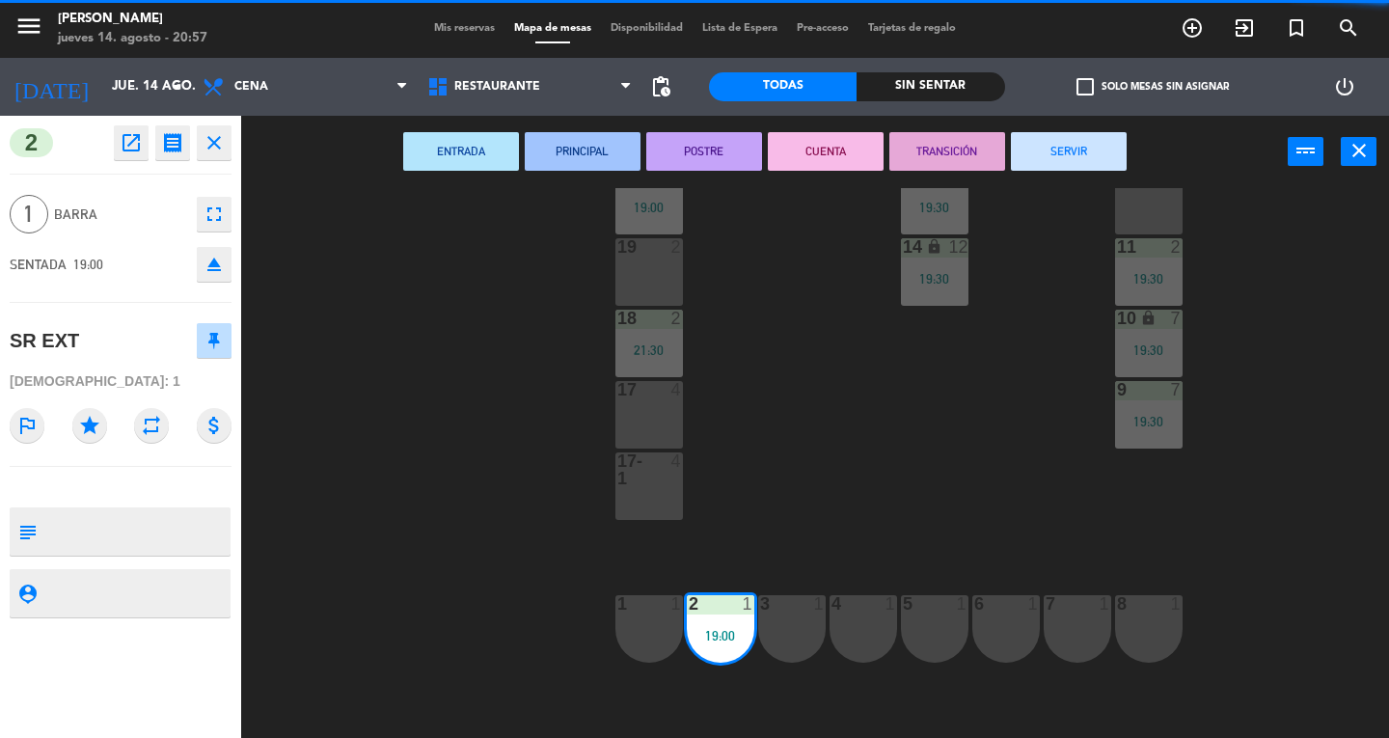
click at [1071, 154] on button "SERVIR" at bounding box center [1069, 151] width 116 height 39
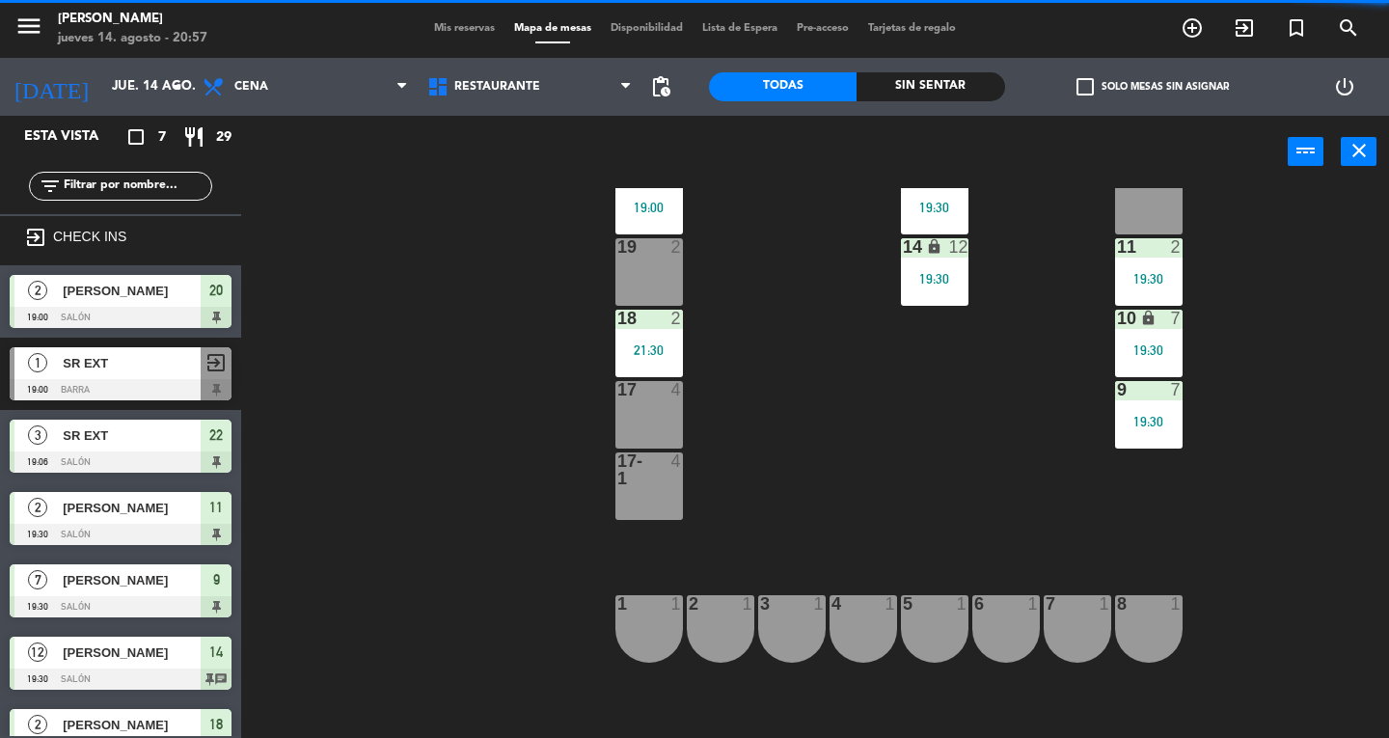
click at [663, 627] on div "1 1" at bounding box center [649, 629] width 68 height 68
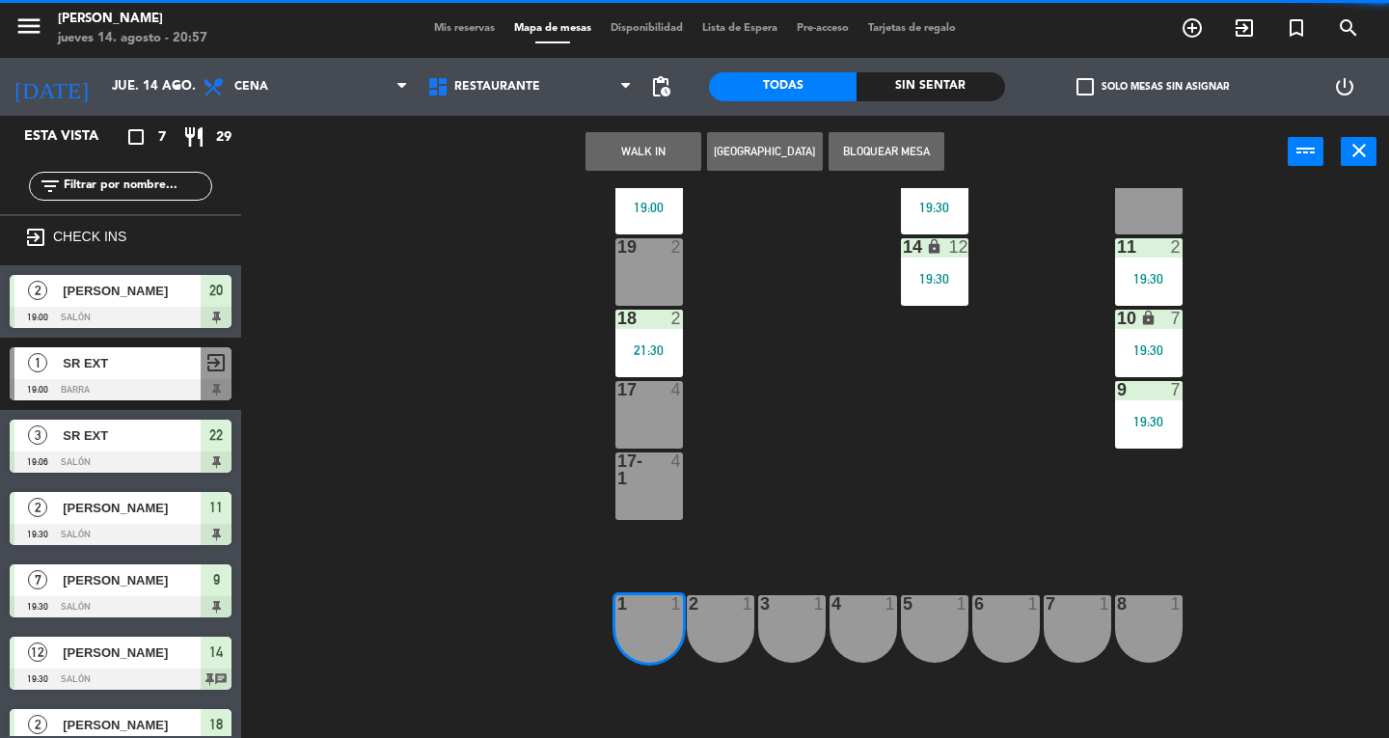
click at [725, 629] on div "2 1" at bounding box center [721, 629] width 68 height 68
click at [656, 168] on button "WALK IN" at bounding box center [643, 151] width 116 height 39
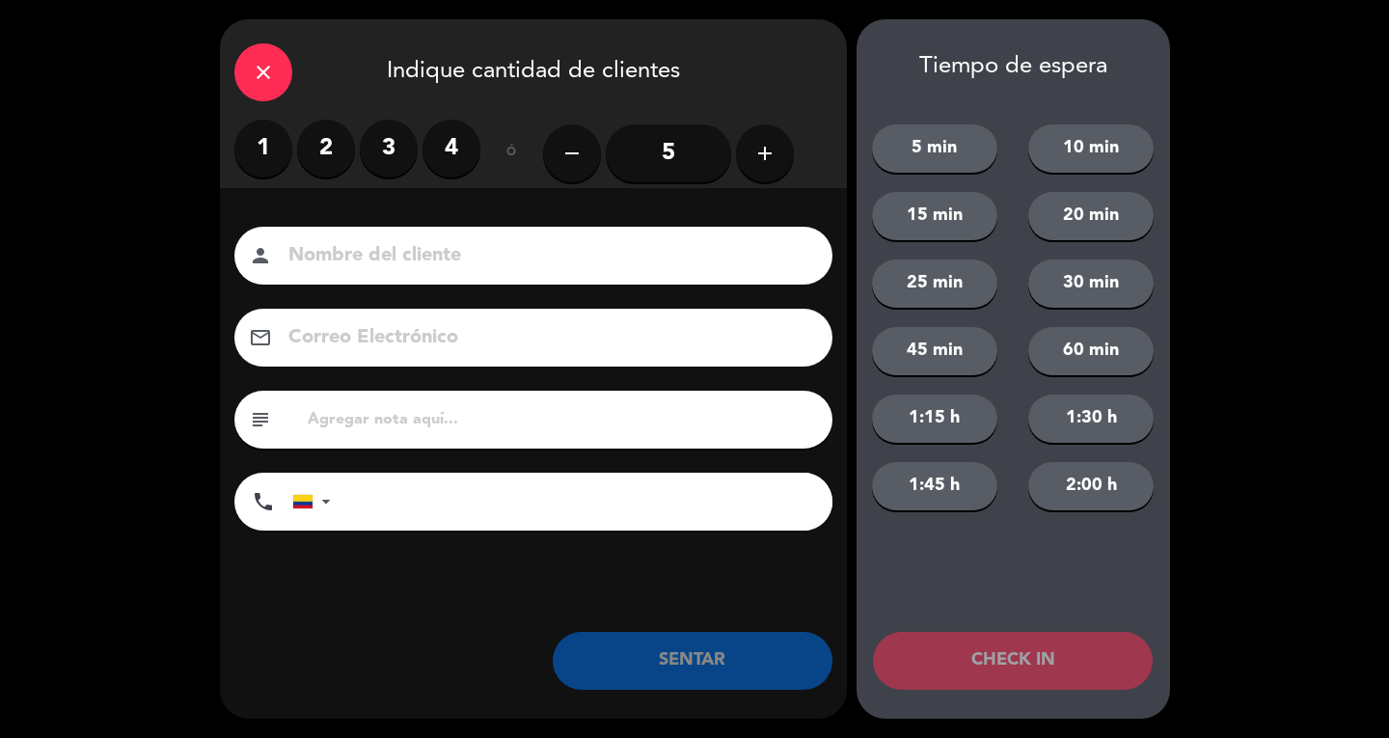
click at [330, 170] on label "2" at bounding box center [326, 149] width 58 height 58
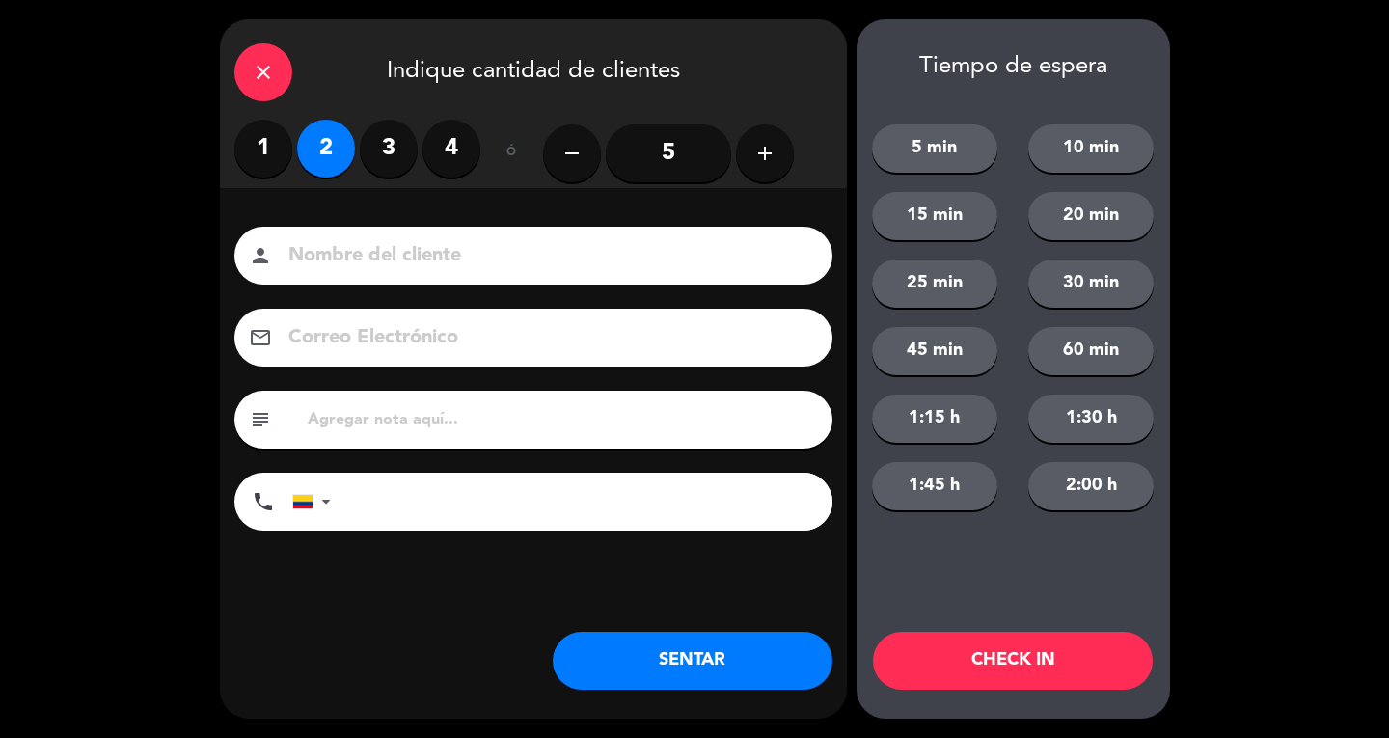
click at [384, 245] on input at bounding box center [546, 256] width 521 height 34
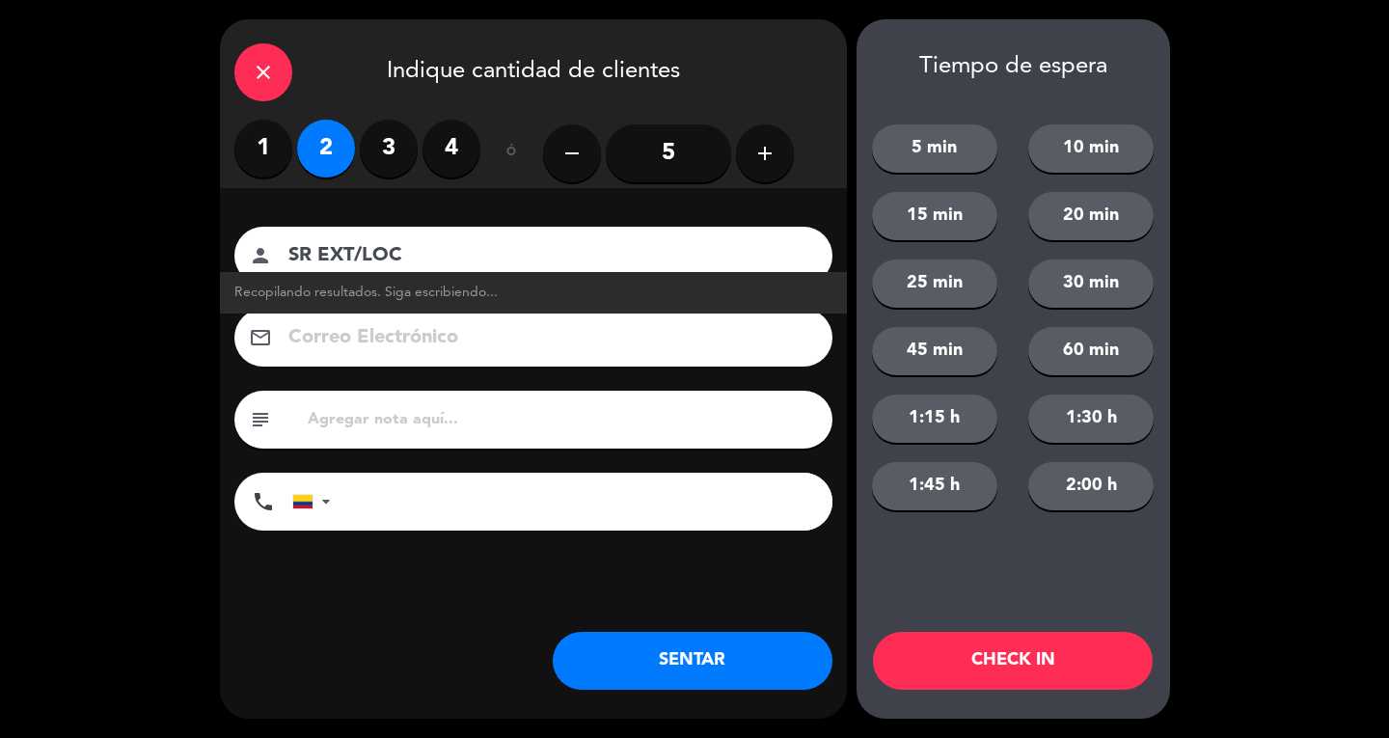
type input "SR EXT/LOC"
click at [771, 669] on button "SENTAR" at bounding box center [693, 661] width 280 height 58
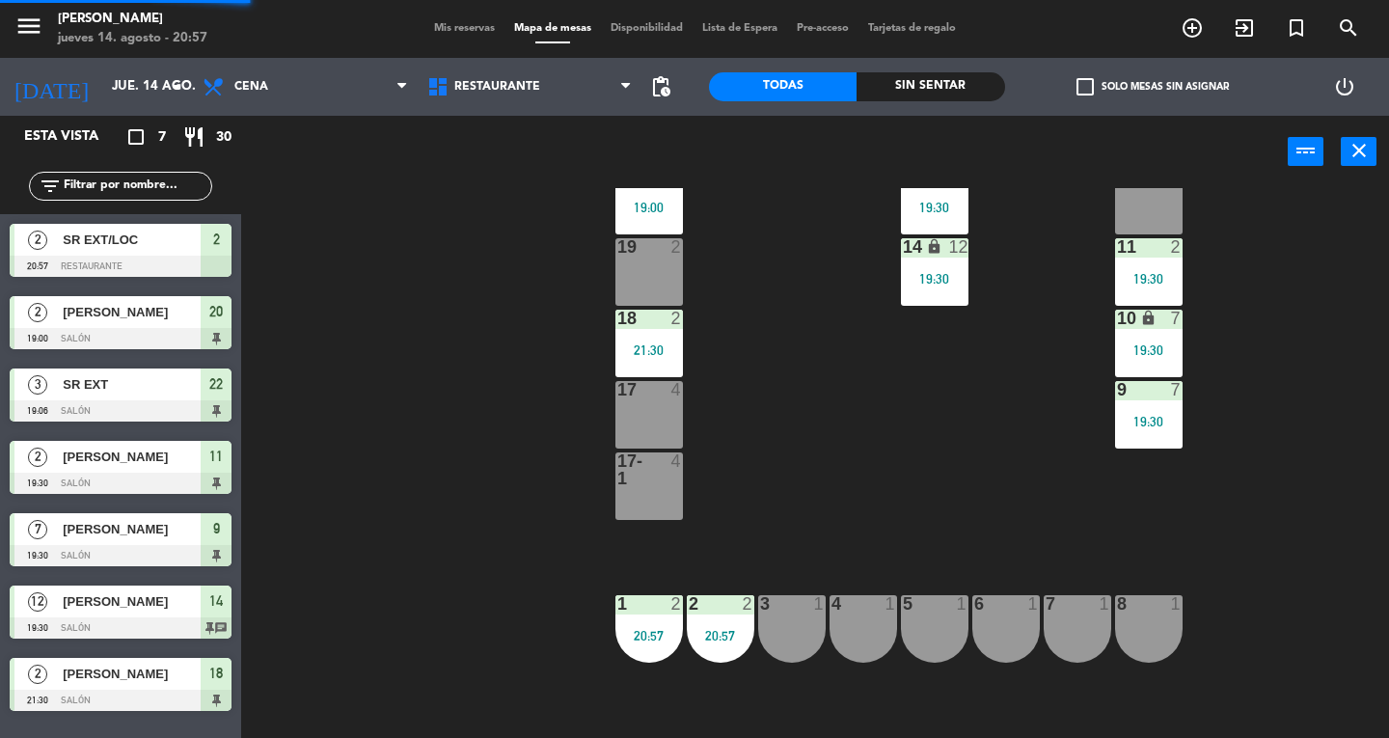
click at [806, 625] on div "3 1" at bounding box center [792, 629] width 68 height 68
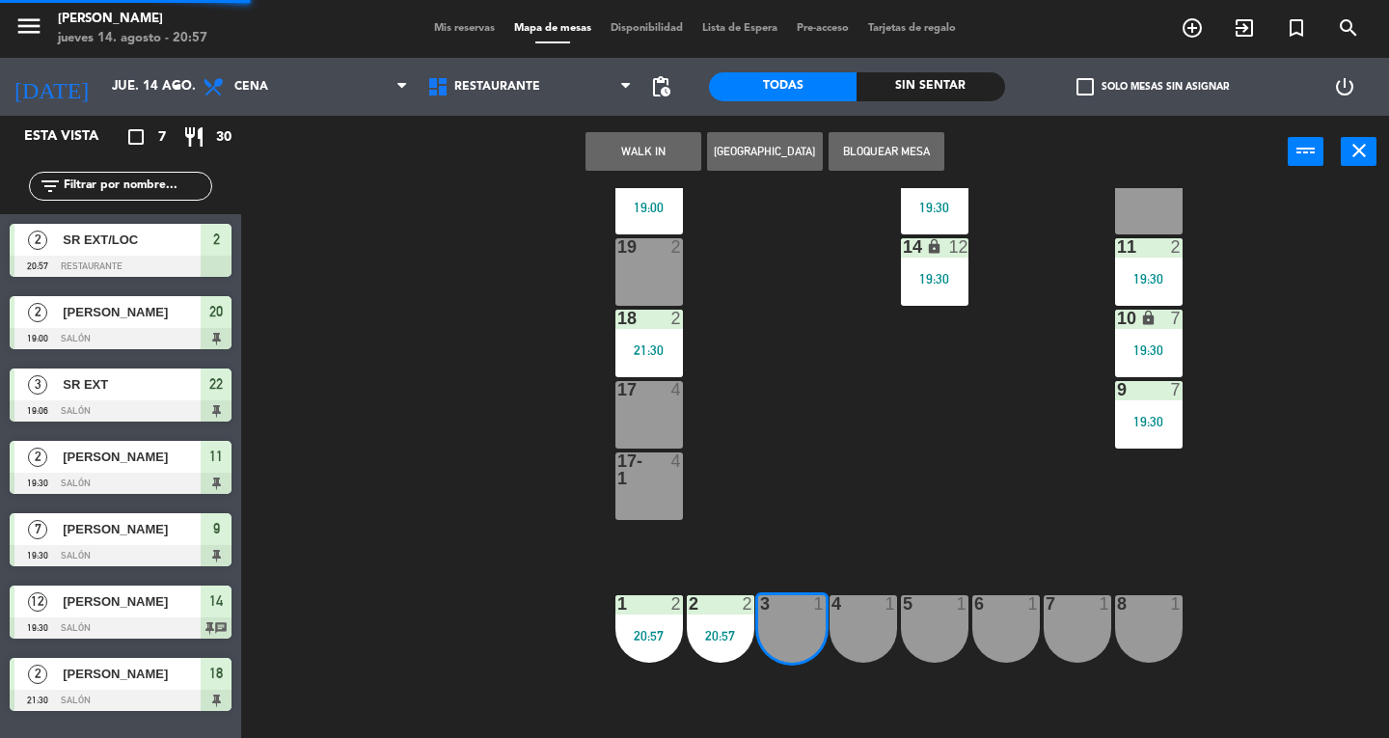
click at [849, 644] on div "4 1" at bounding box center [863, 629] width 68 height 68
click at [665, 156] on button "WALK IN" at bounding box center [643, 151] width 116 height 39
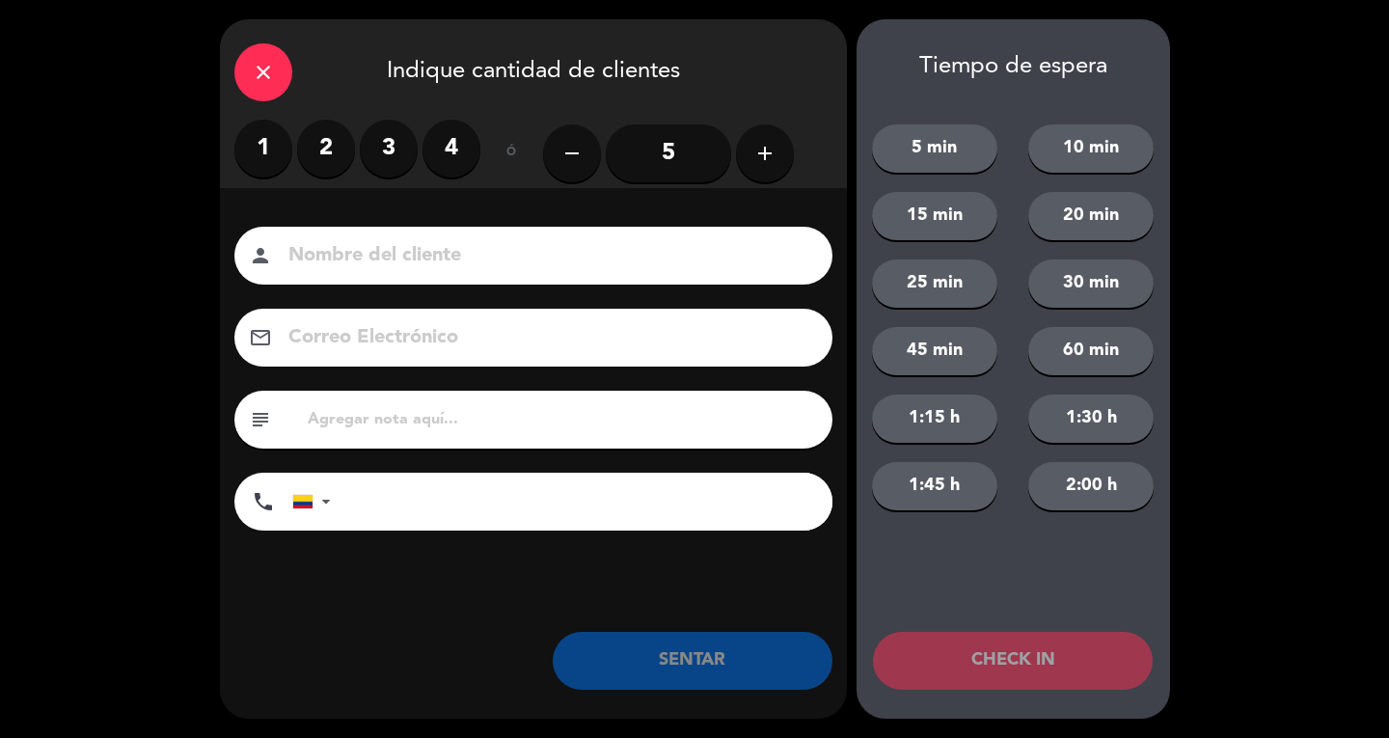
click at [331, 170] on label "2" at bounding box center [326, 149] width 58 height 58
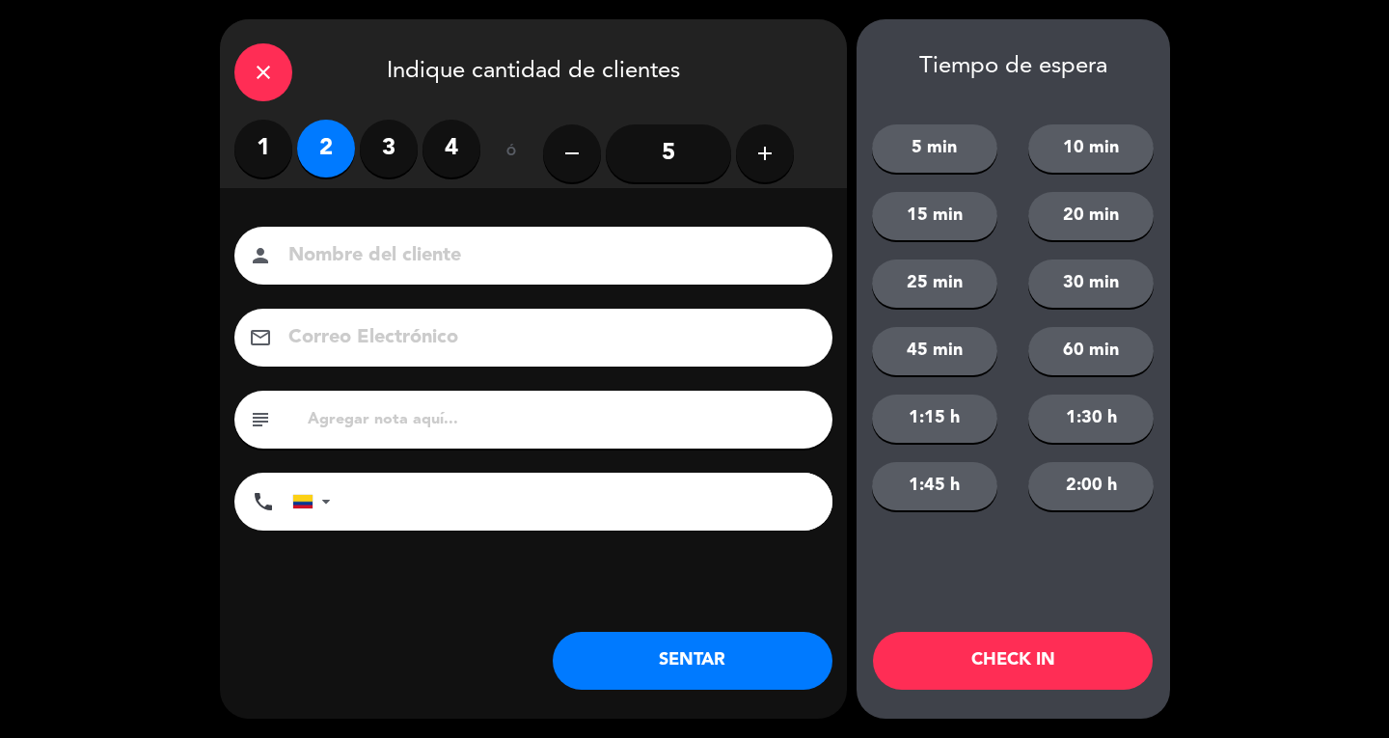
click at [397, 262] on input at bounding box center [546, 256] width 521 height 34
type input "SR EXT"
click at [765, 681] on button "SENTAR" at bounding box center [693, 661] width 280 height 58
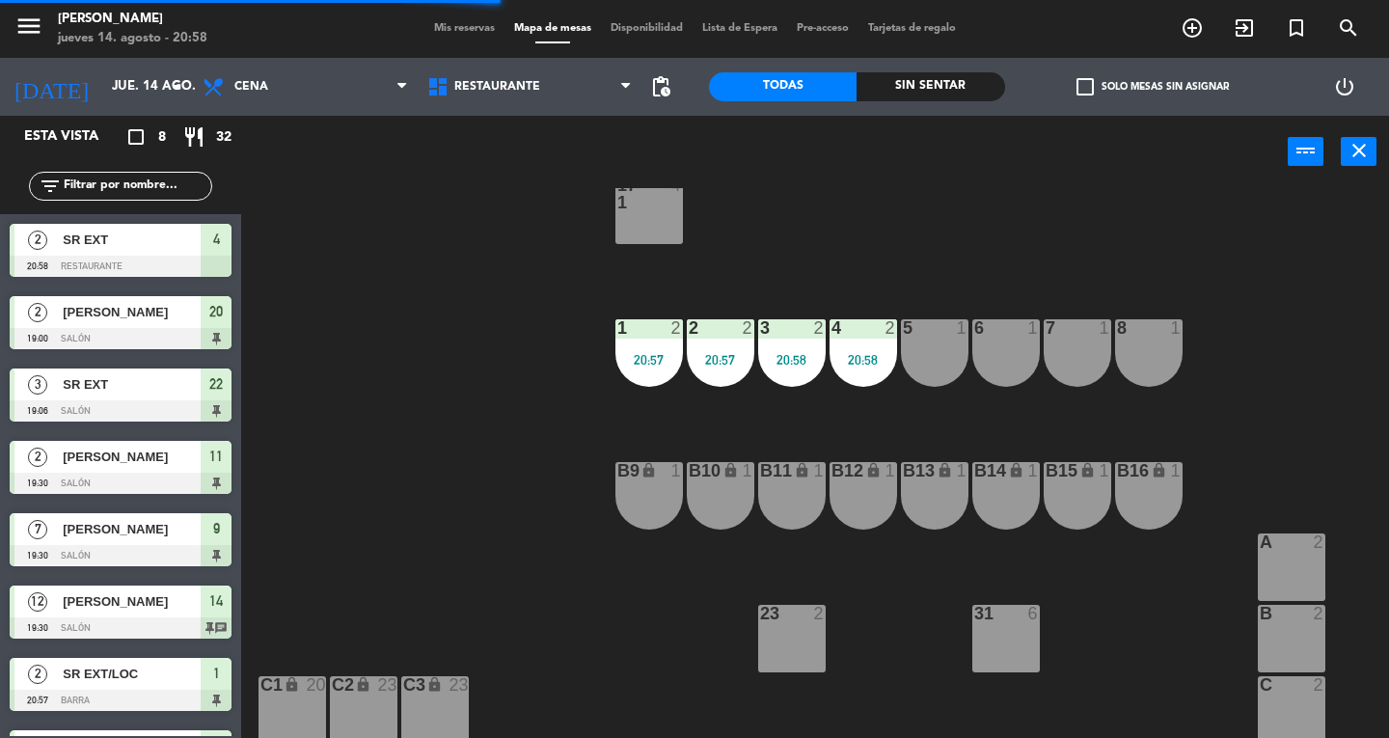
scroll to position [551, 0]
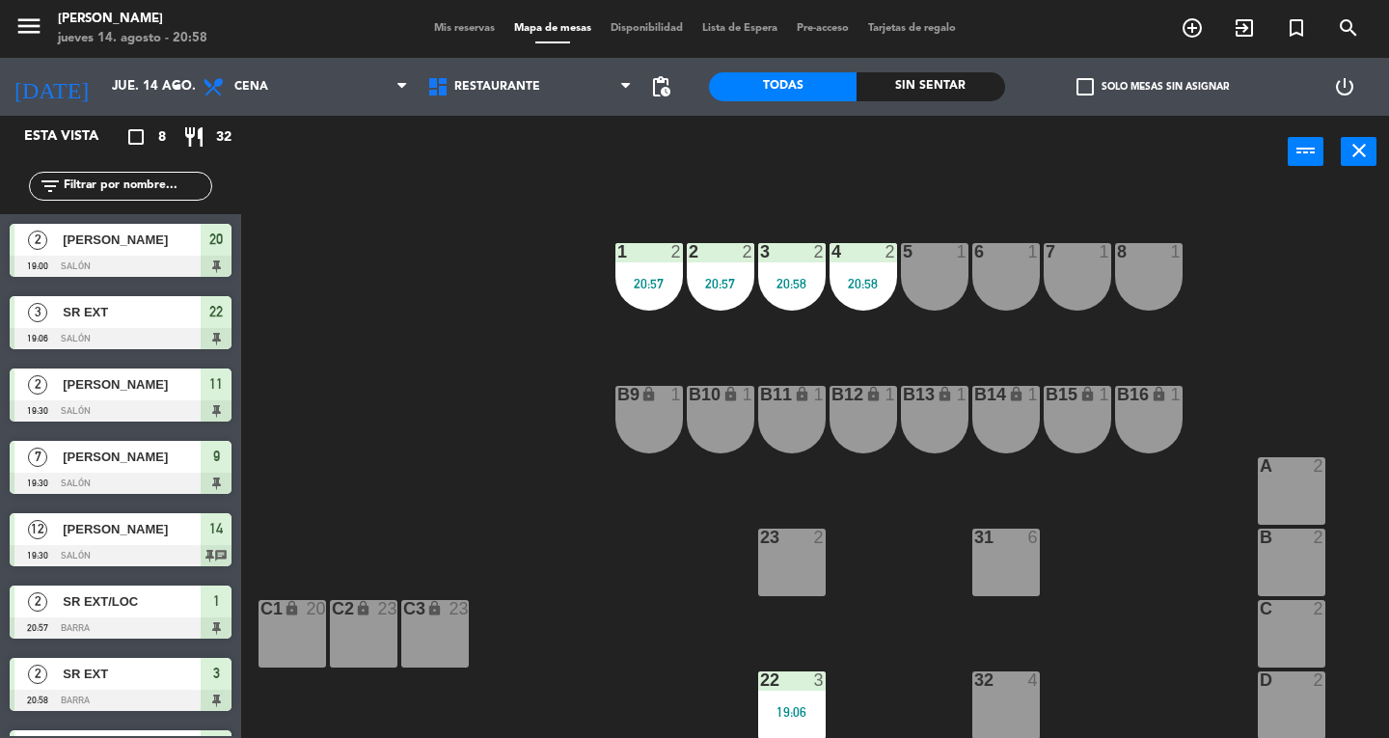
click at [819, 681] on div "3" at bounding box center [820, 679] width 12 height 17
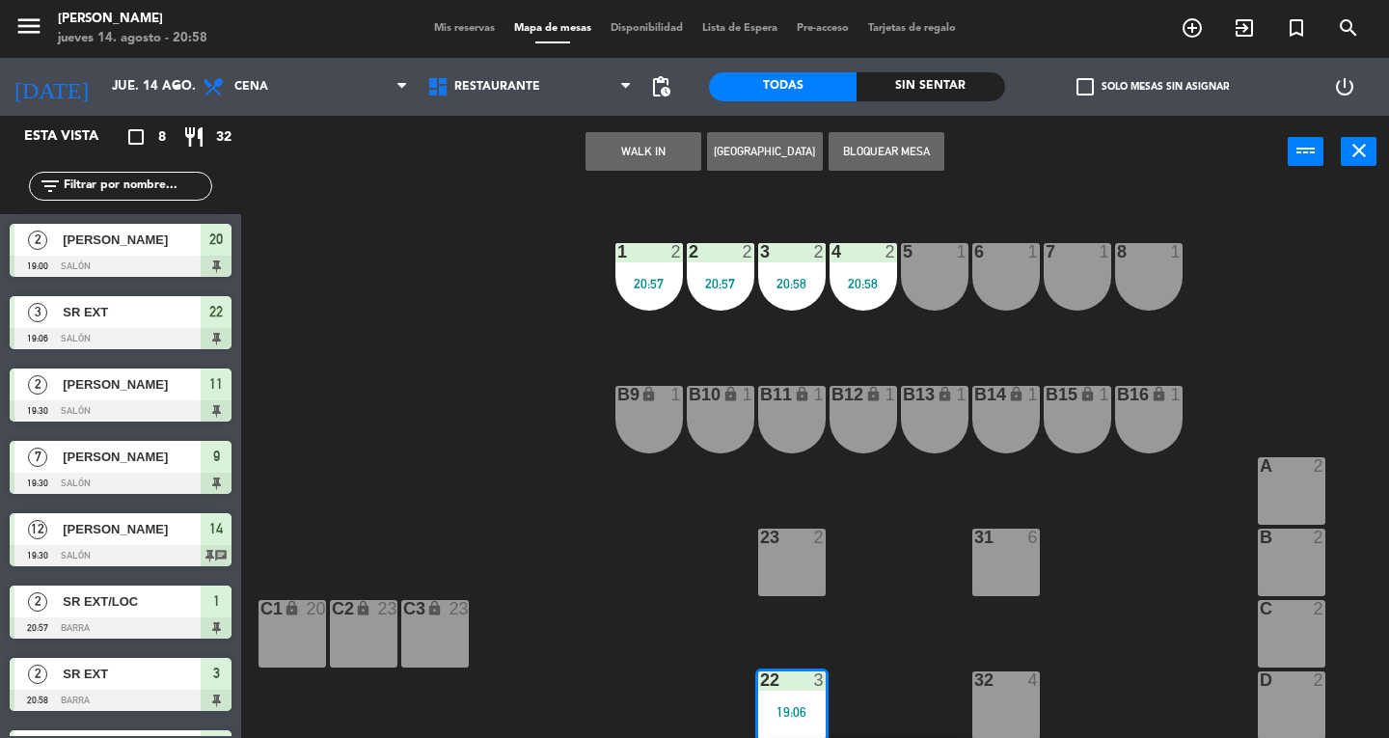
click at [786, 574] on div "23 2" at bounding box center [792, 562] width 68 height 68
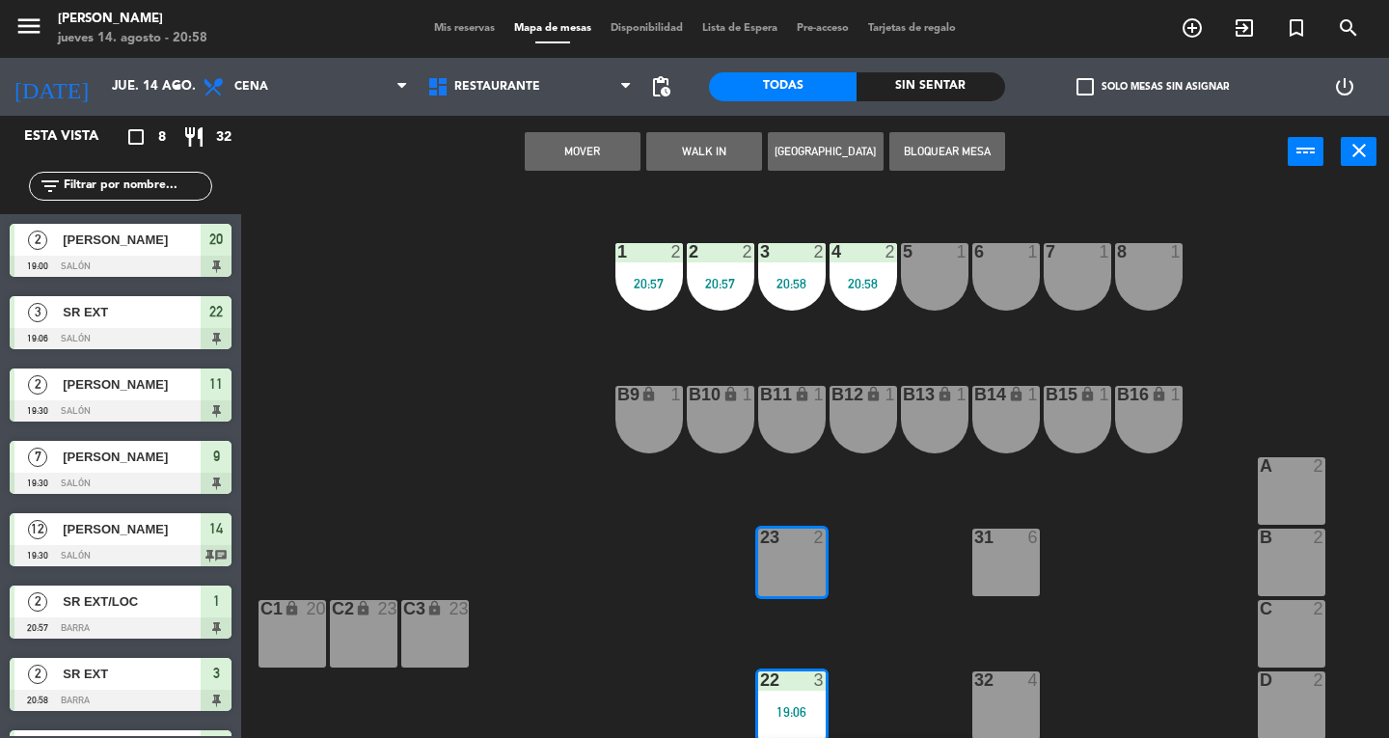
click at [561, 160] on button "Mover" at bounding box center [583, 151] width 116 height 39
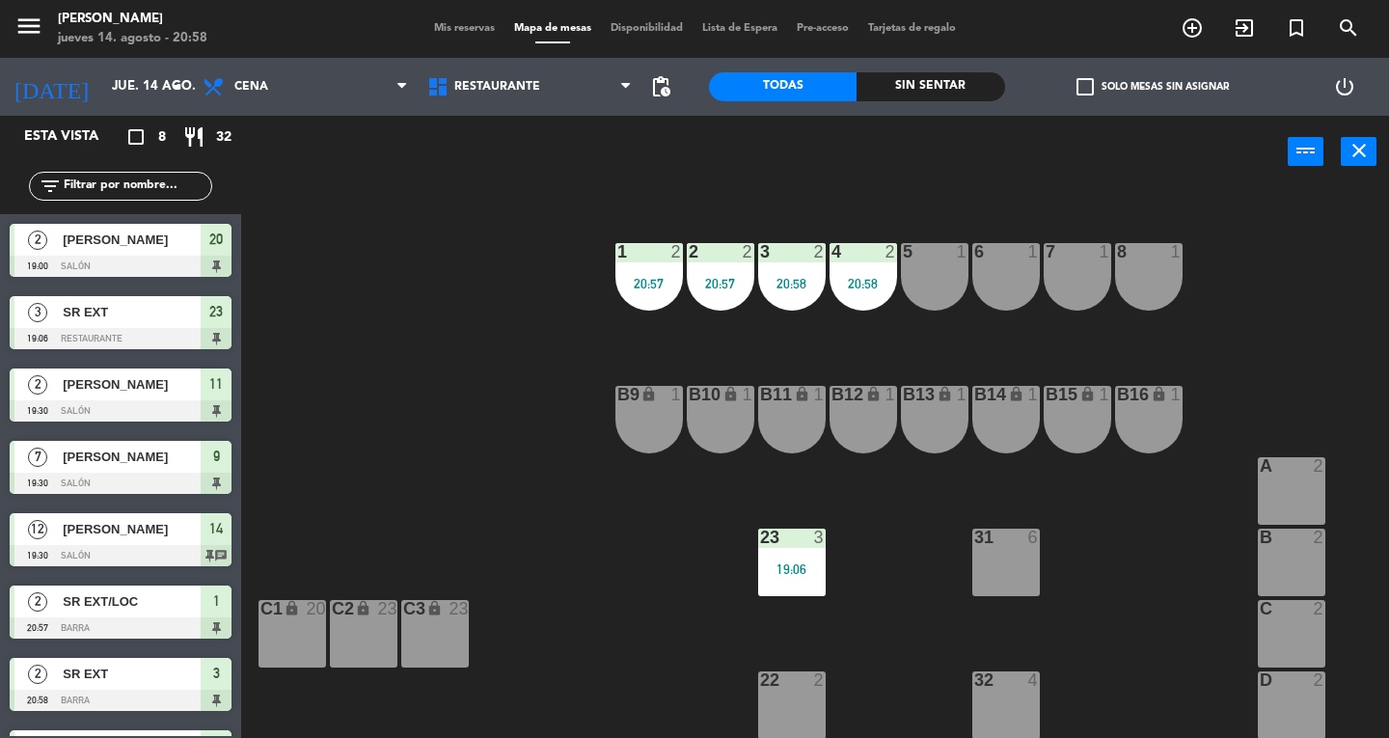
click at [790, 573] on div "19:06" at bounding box center [792, 569] width 68 height 14
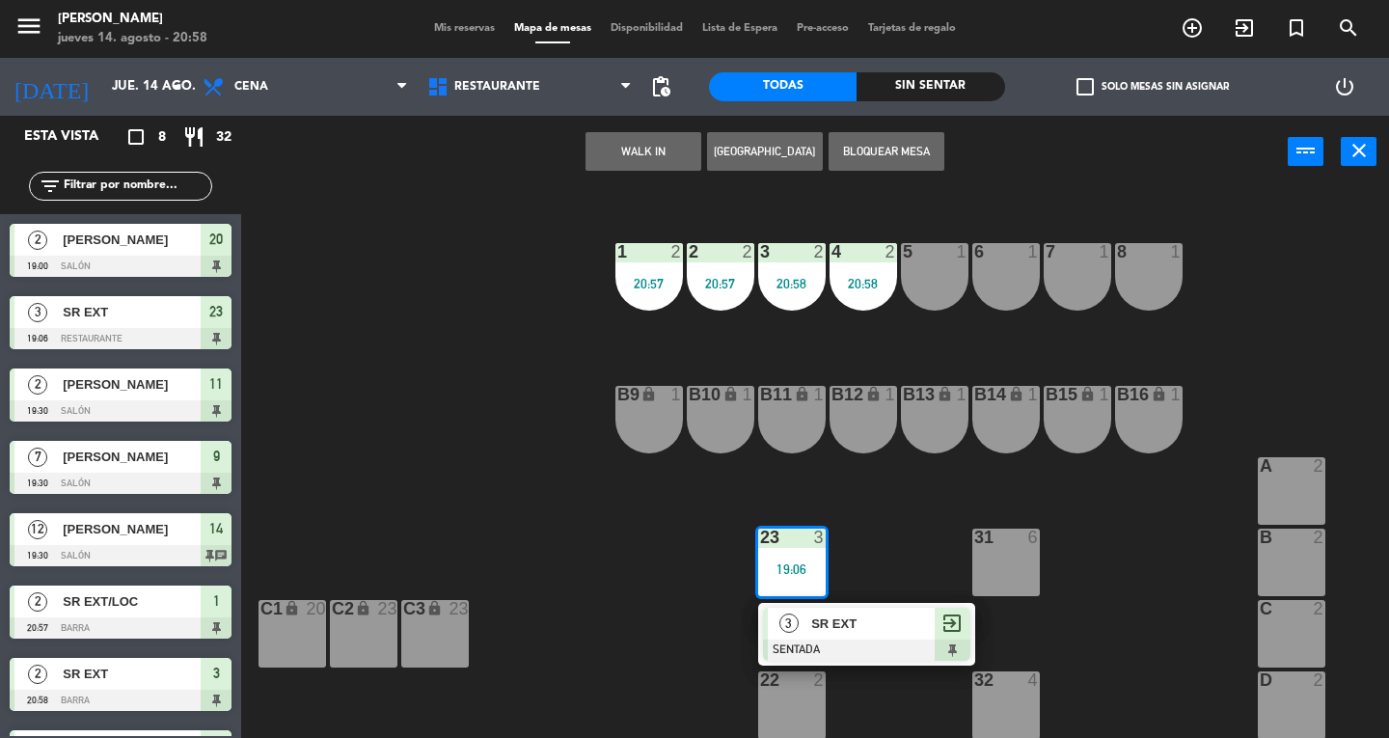
click at [855, 631] on span "SR EXT" at bounding box center [872, 623] width 123 height 20
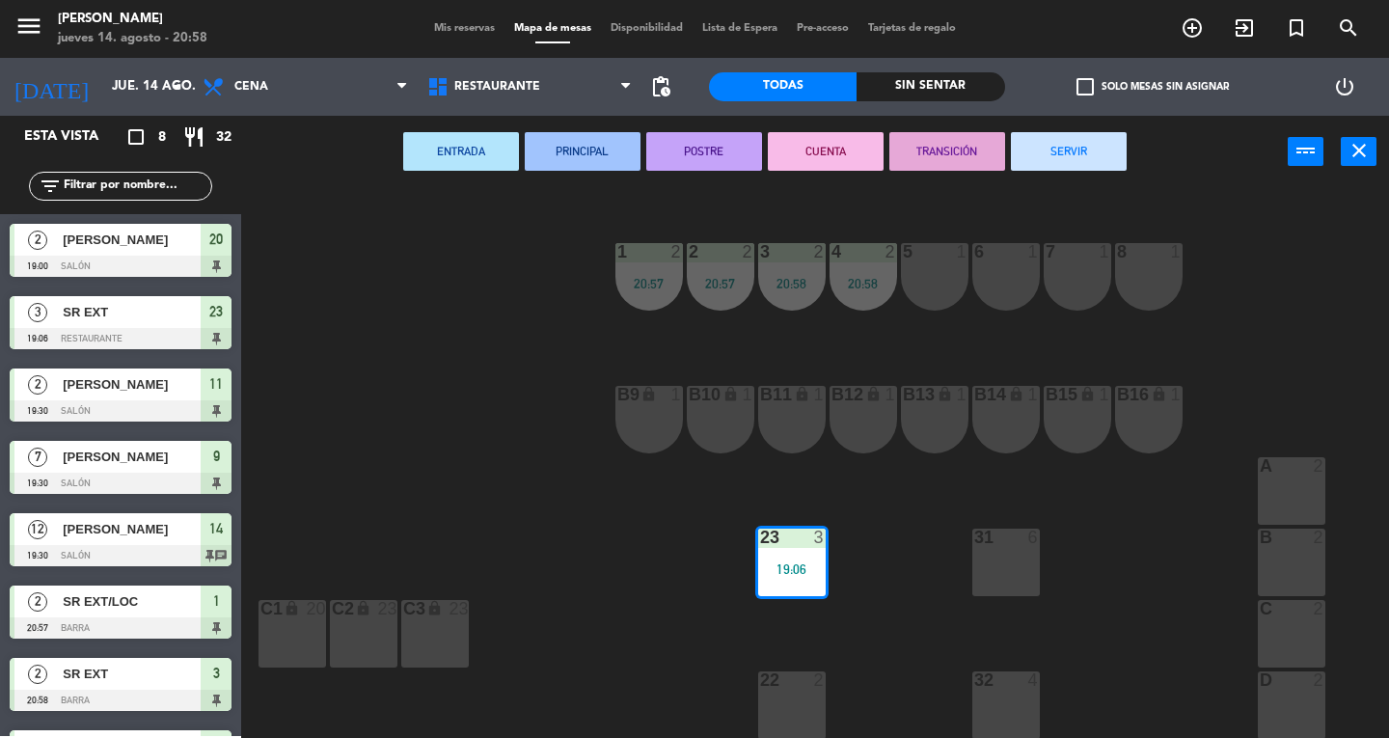
click at [1068, 150] on button "SERVIR" at bounding box center [1069, 151] width 116 height 39
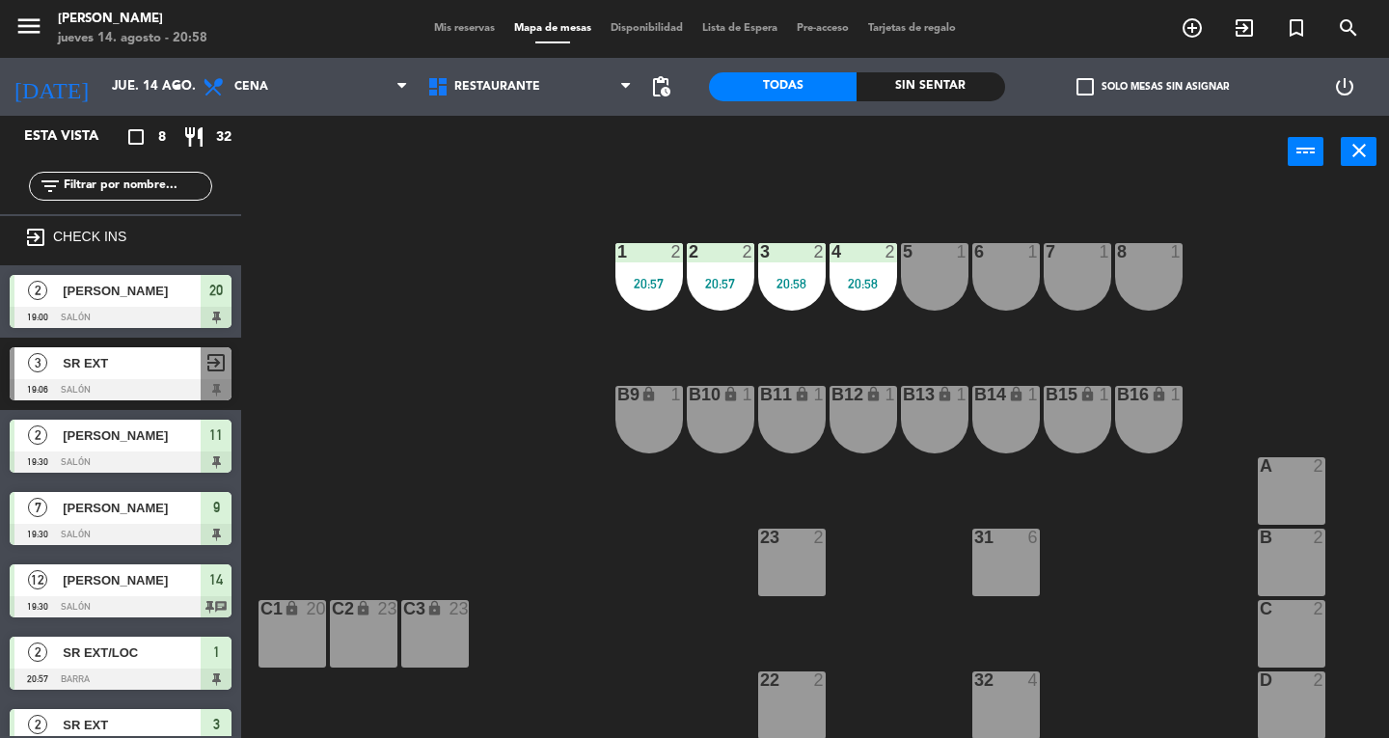
click at [795, 701] on div "22 2" at bounding box center [792, 705] width 68 height 68
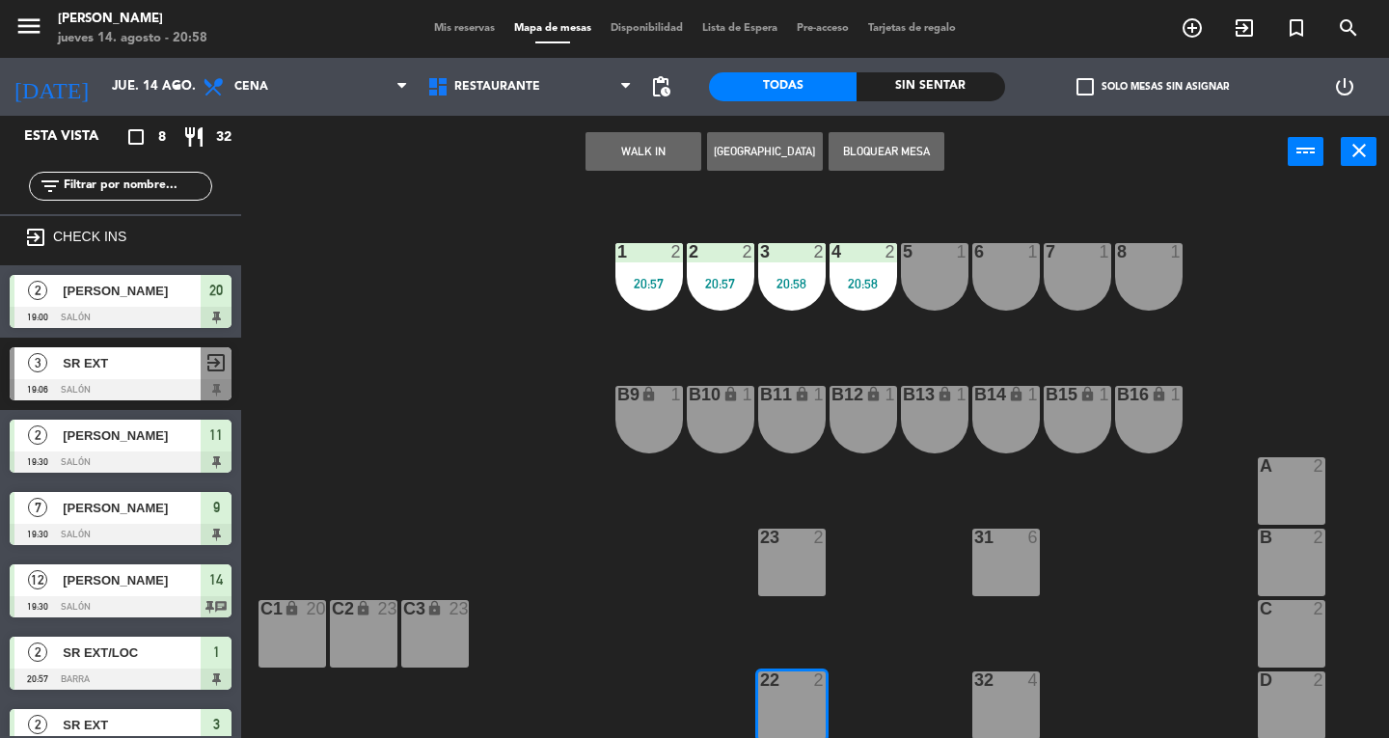
click at [633, 140] on button "WALK IN" at bounding box center [643, 151] width 116 height 39
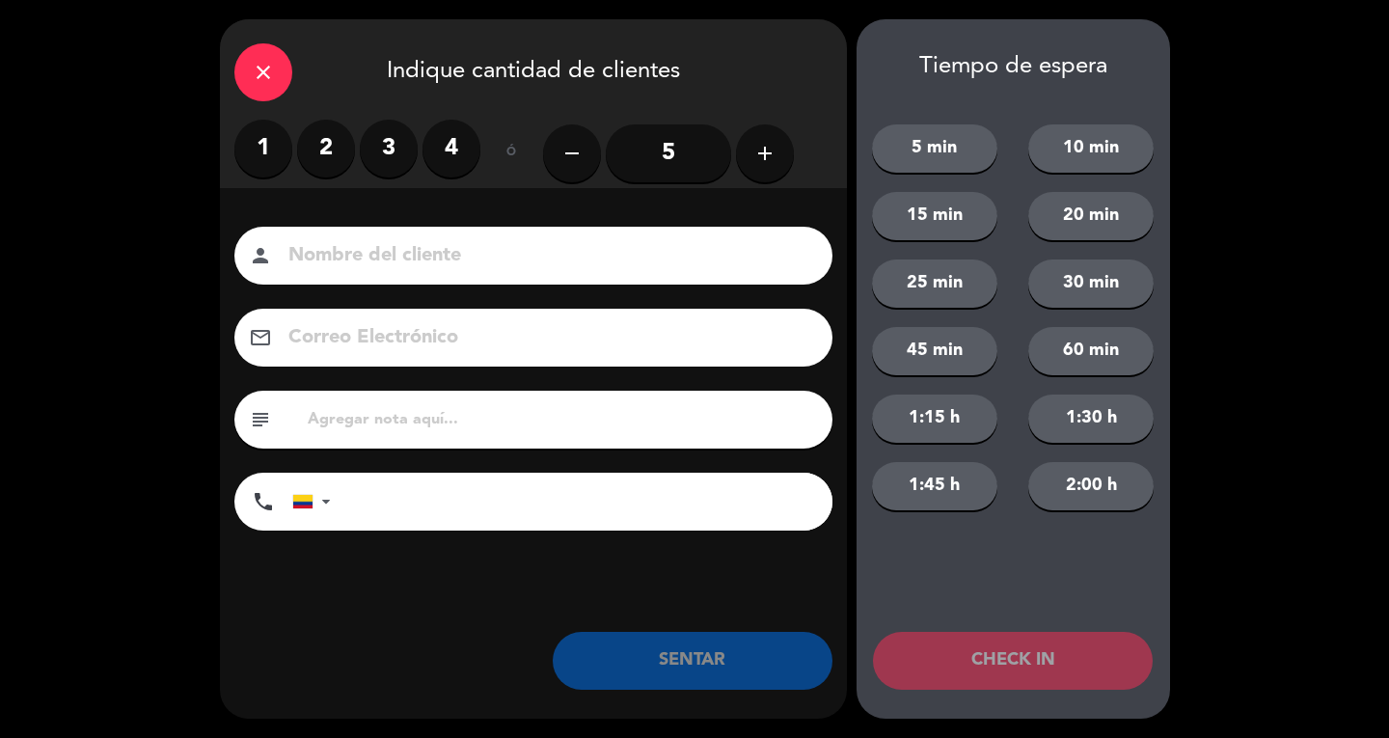
click at [392, 152] on label "3" at bounding box center [389, 149] width 58 height 58
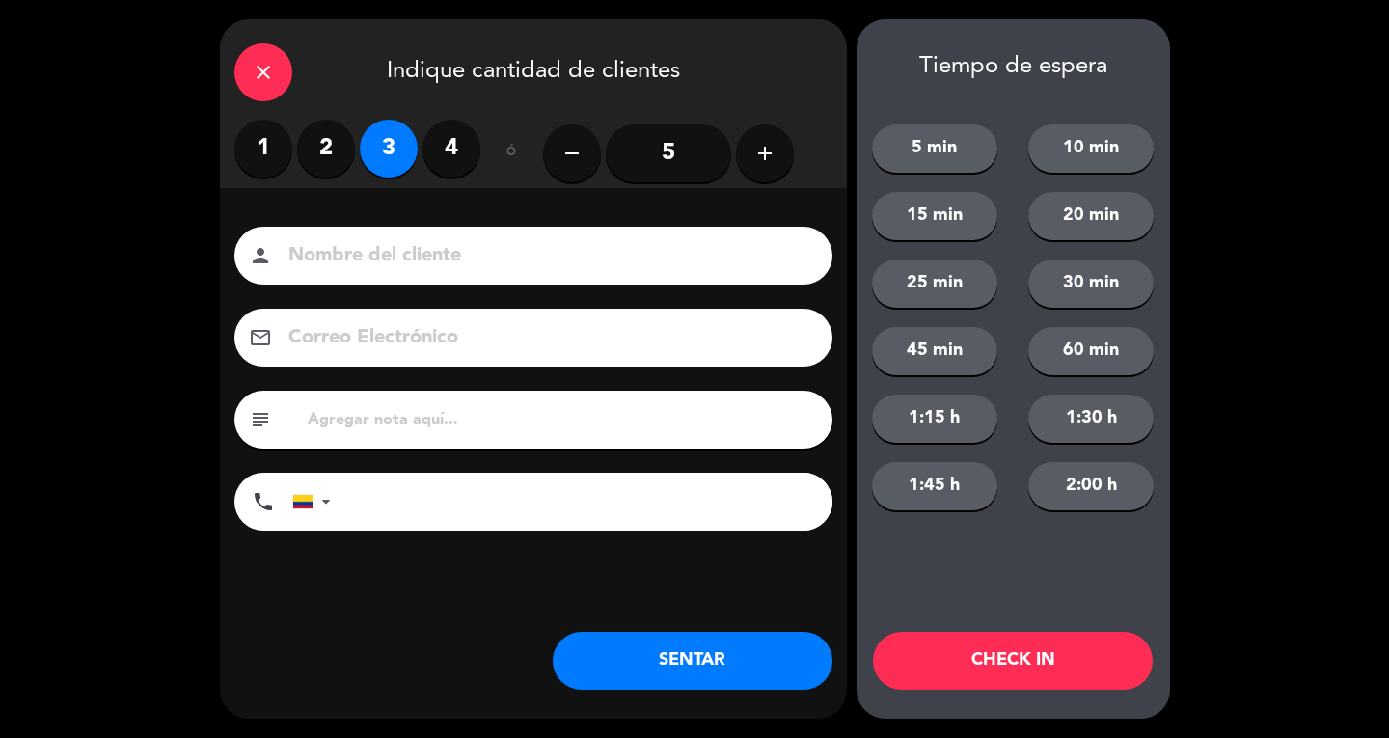
click at [424, 246] on input at bounding box center [546, 256] width 521 height 34
type input "SR EXT"
click at [694, 647] on button "SENTAR" at bounding box center [693, 661] width 280 height 58
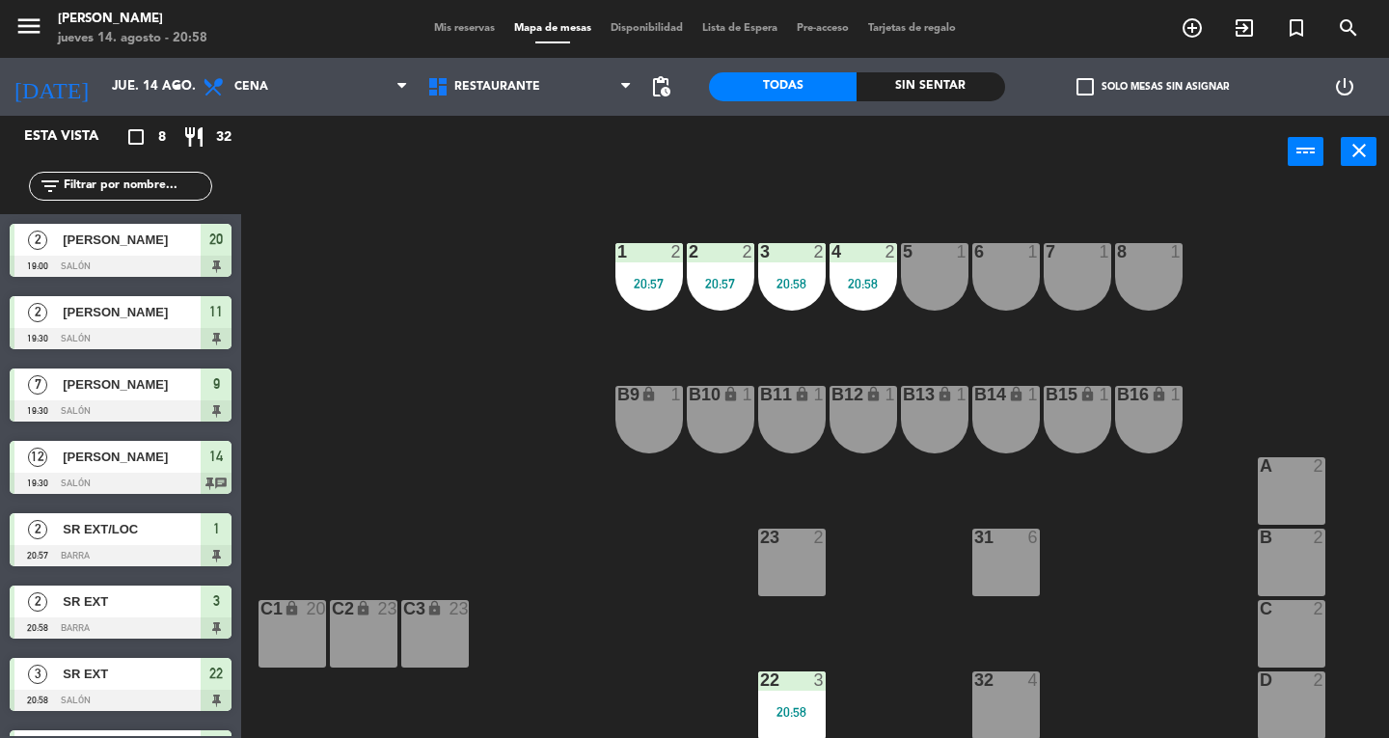
click at [752, 297] on div "2 2 20:57" at bounding box center [721, 277] width 68 height 68
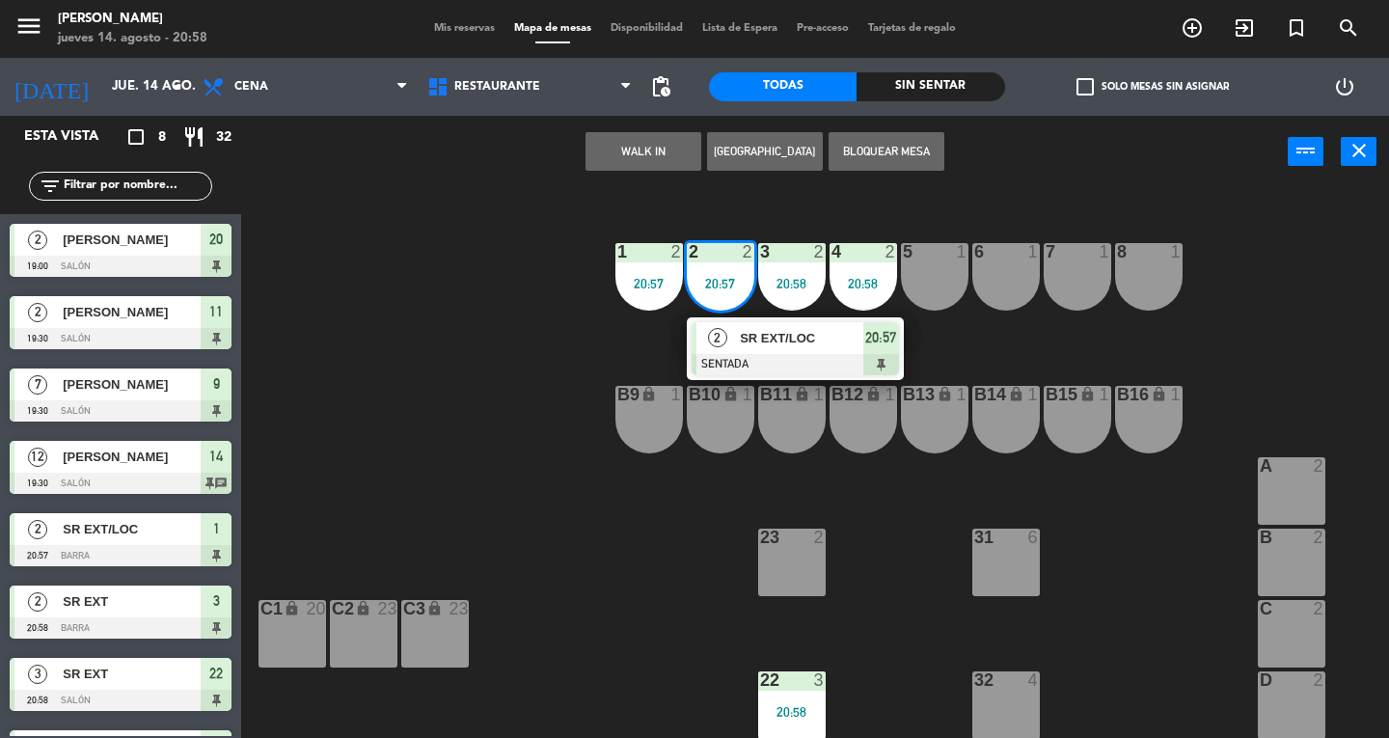
click at [1369, 157] on button "close" at bounding box center [1358, 151] width 36 height 29
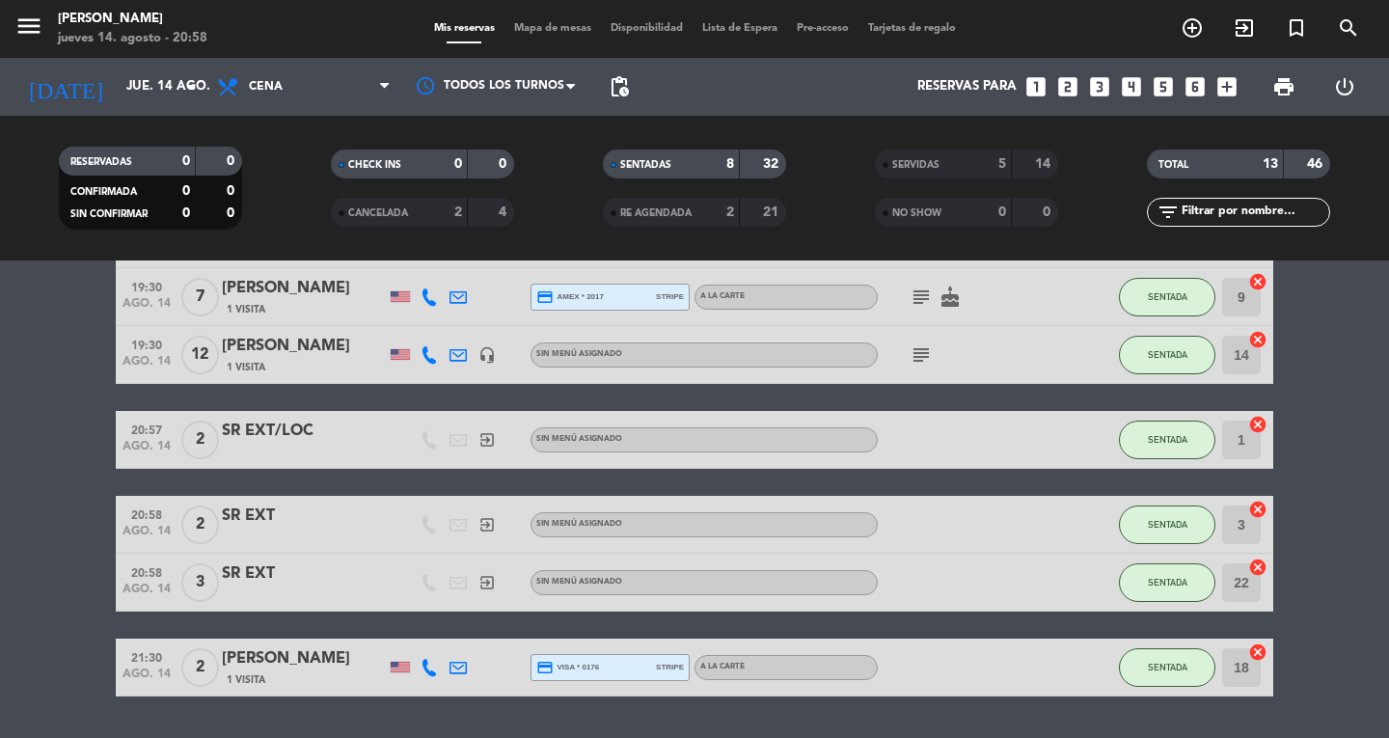
scroll to position [226, 0]
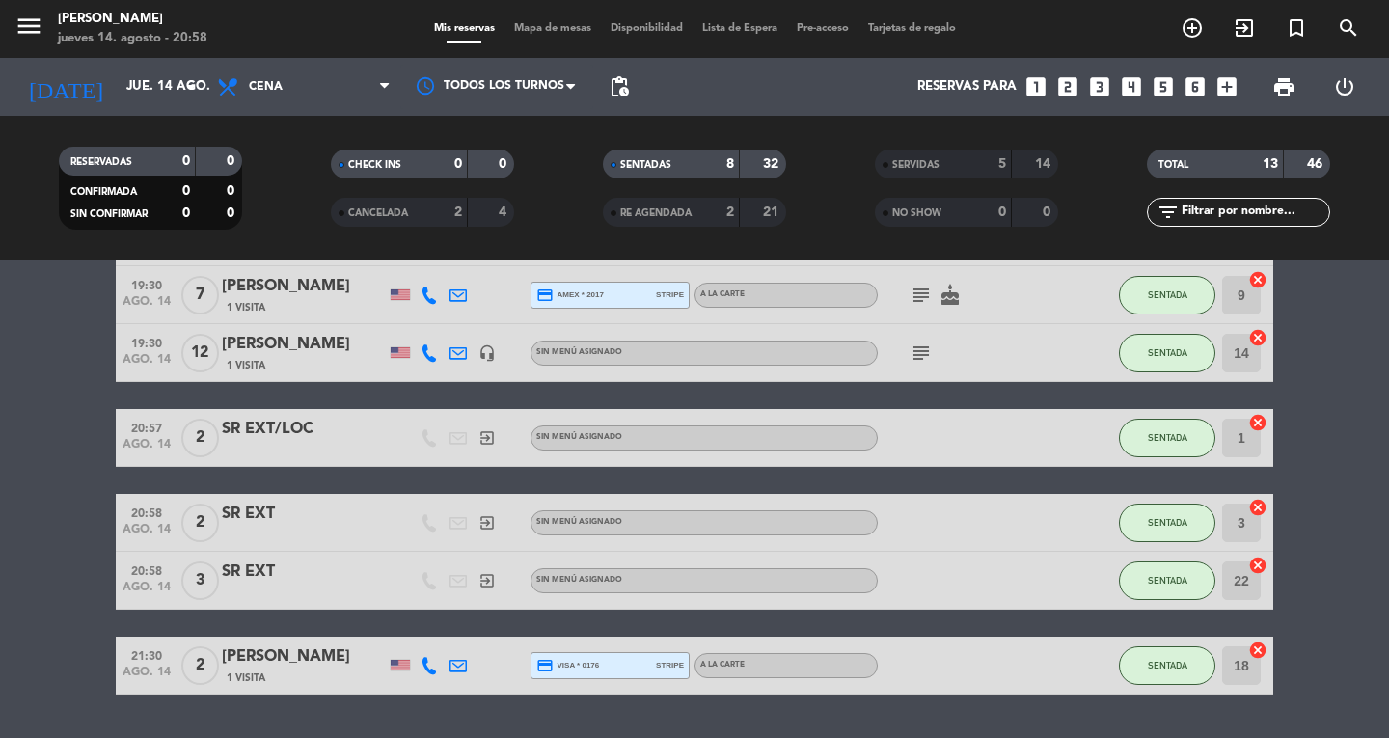
click at [92, 374] on bookings-row "19:00 ago. 14 2 [PERSON_NAME] 8 Visitas credit_card visa * 8834 stripe A la car…" at bounding box center [694, 408] width 1389 height 571
click at [1103, 84] on icon "looks_3" at bounding box center [1099, 86] width 25 height 25
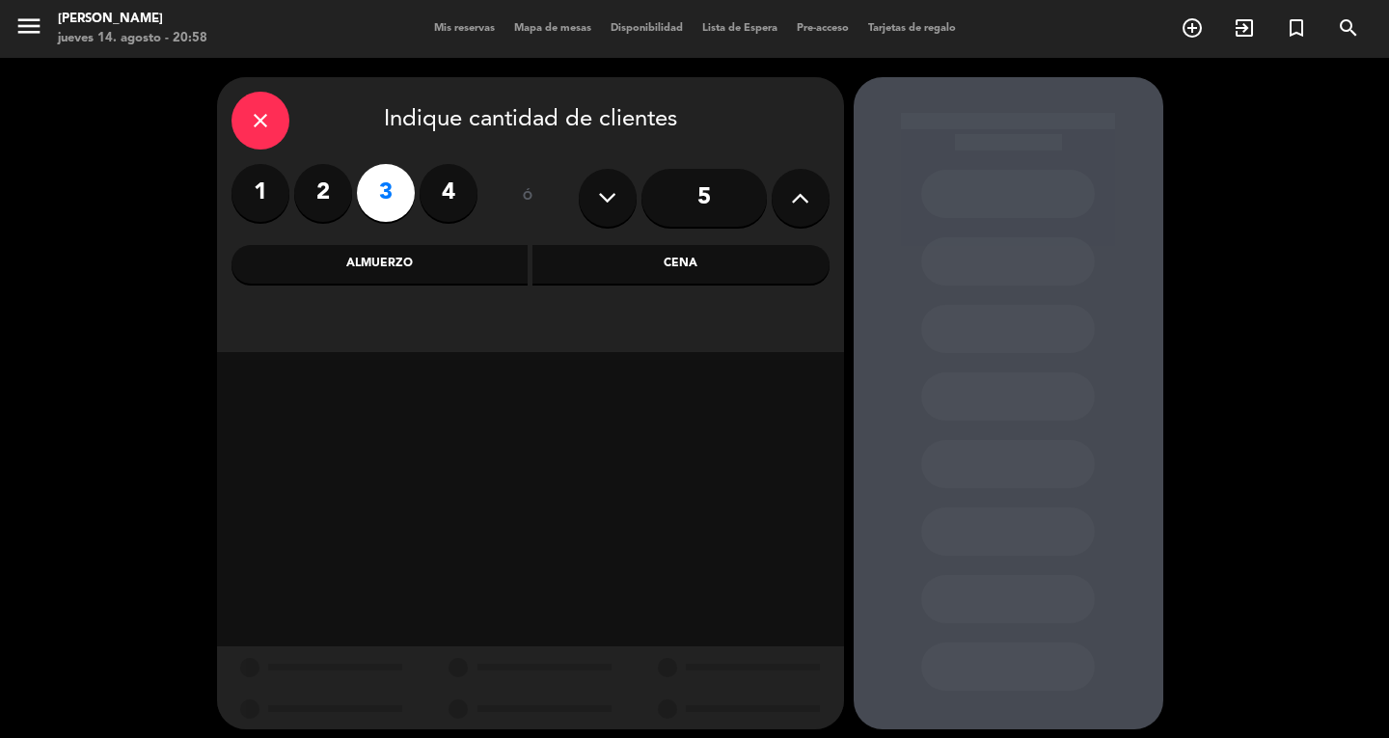
click at [735, 277] on div "Cena" at bounding box center [680, 264] width 297 height 39
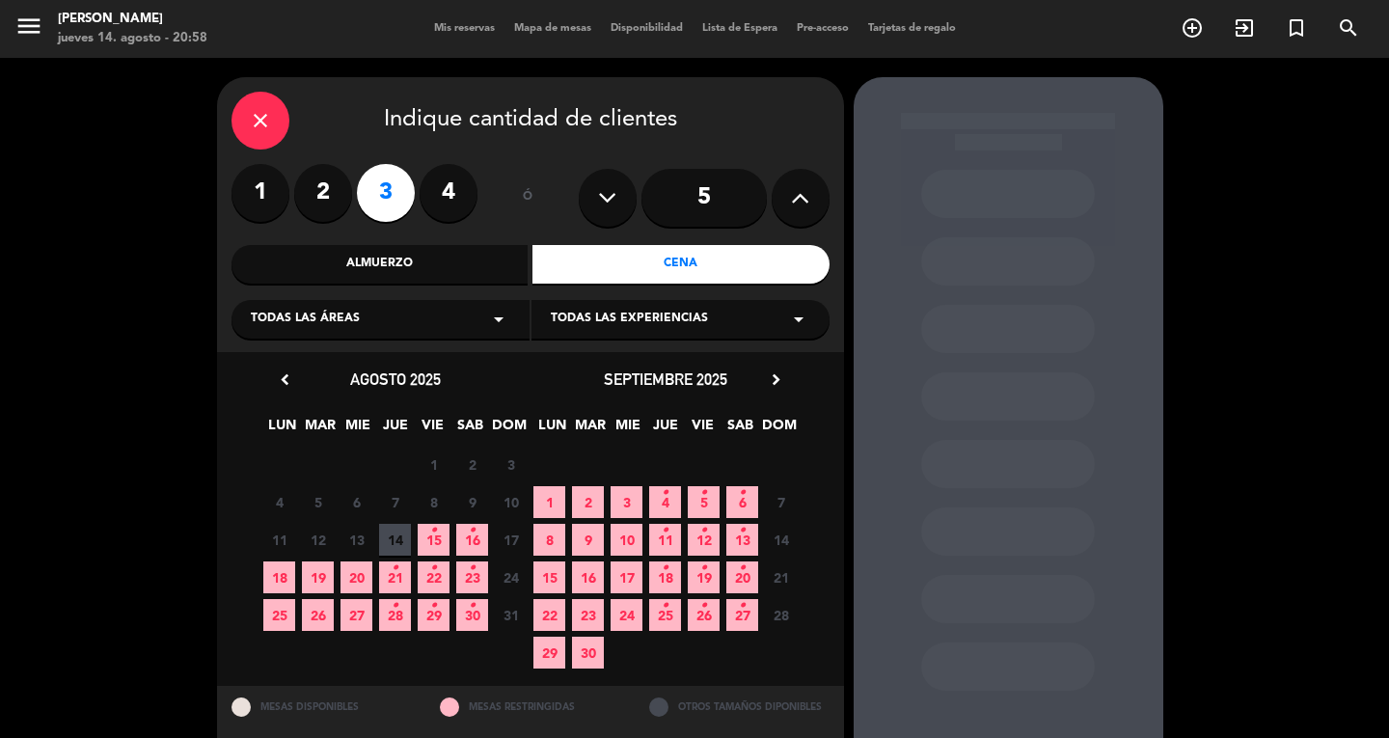
click at [392, 607] on icon "•" at bounding box center [395, 605] width 7 height 31
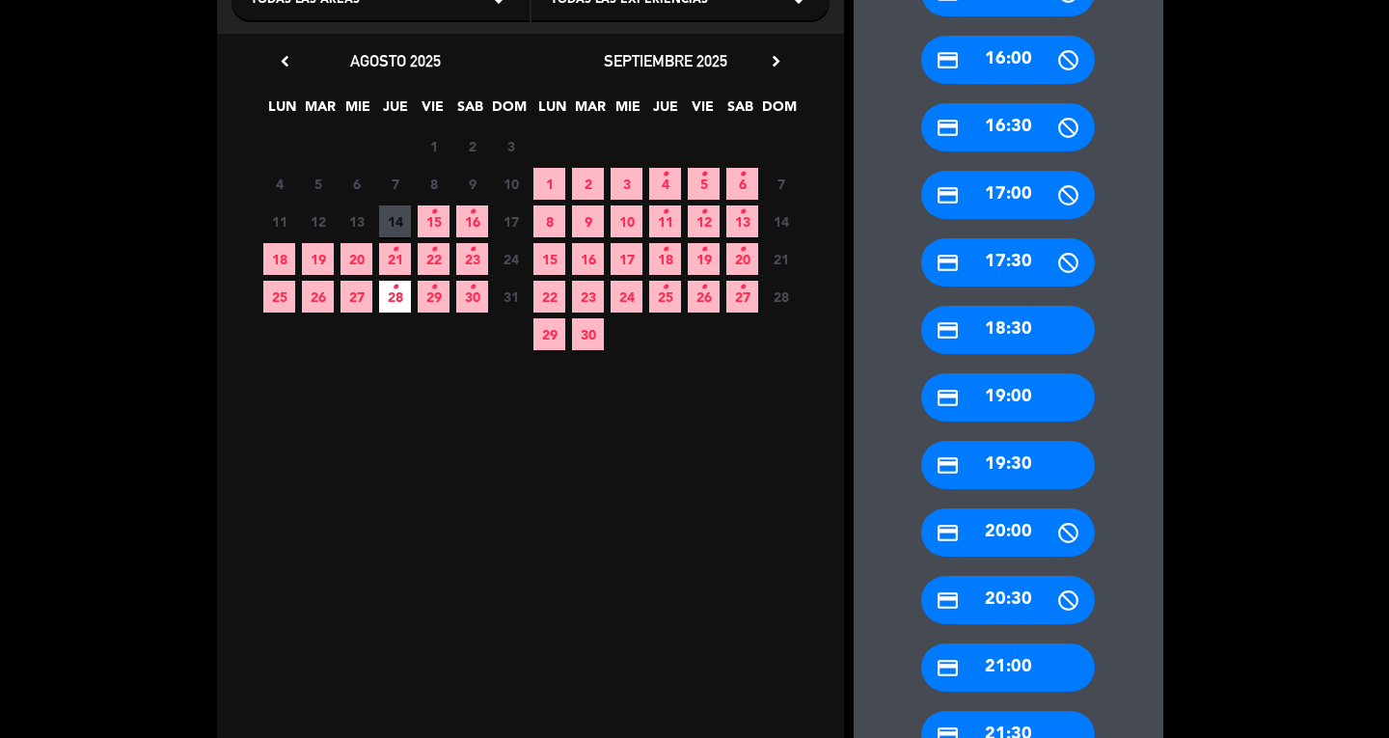
scroll to position [339, 0]
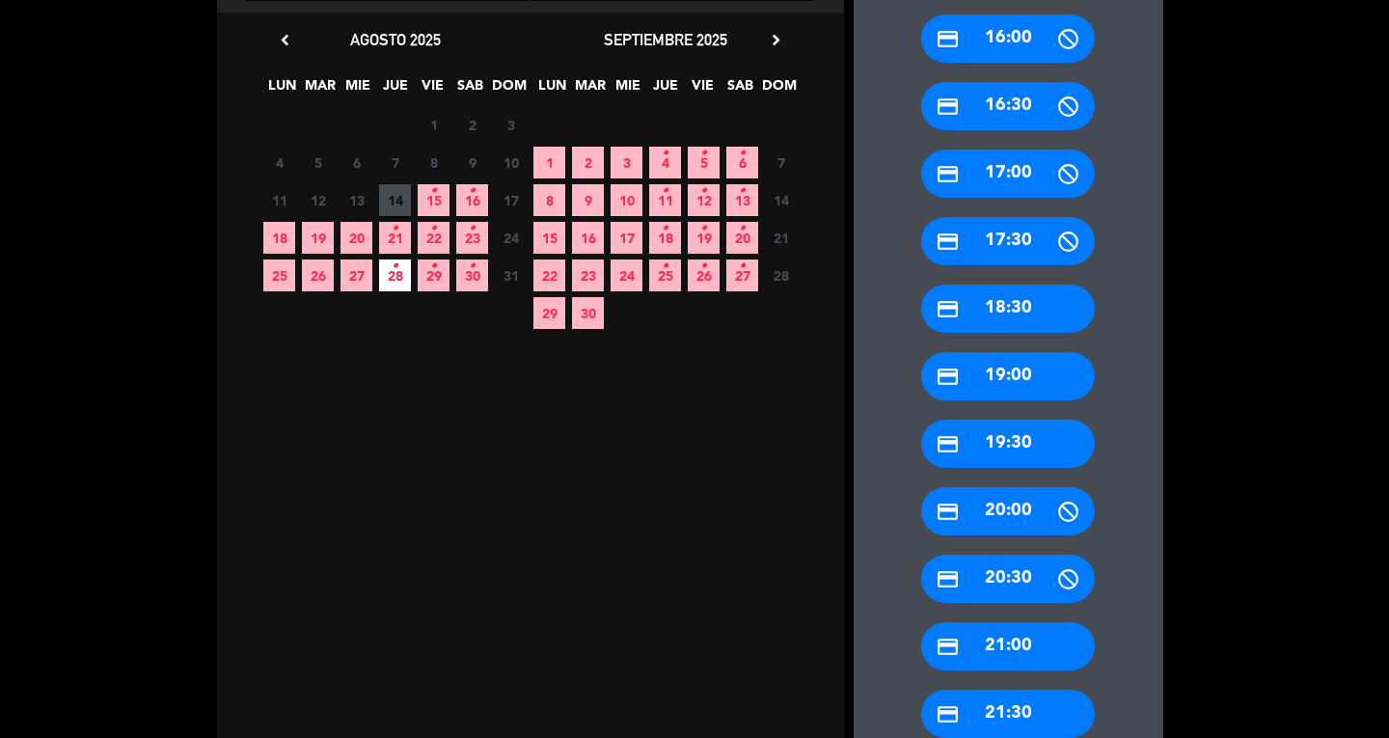
click at [1061, 648] on div "credit_card 21:00" at bounding box center [1008, 646] width 174 height 48
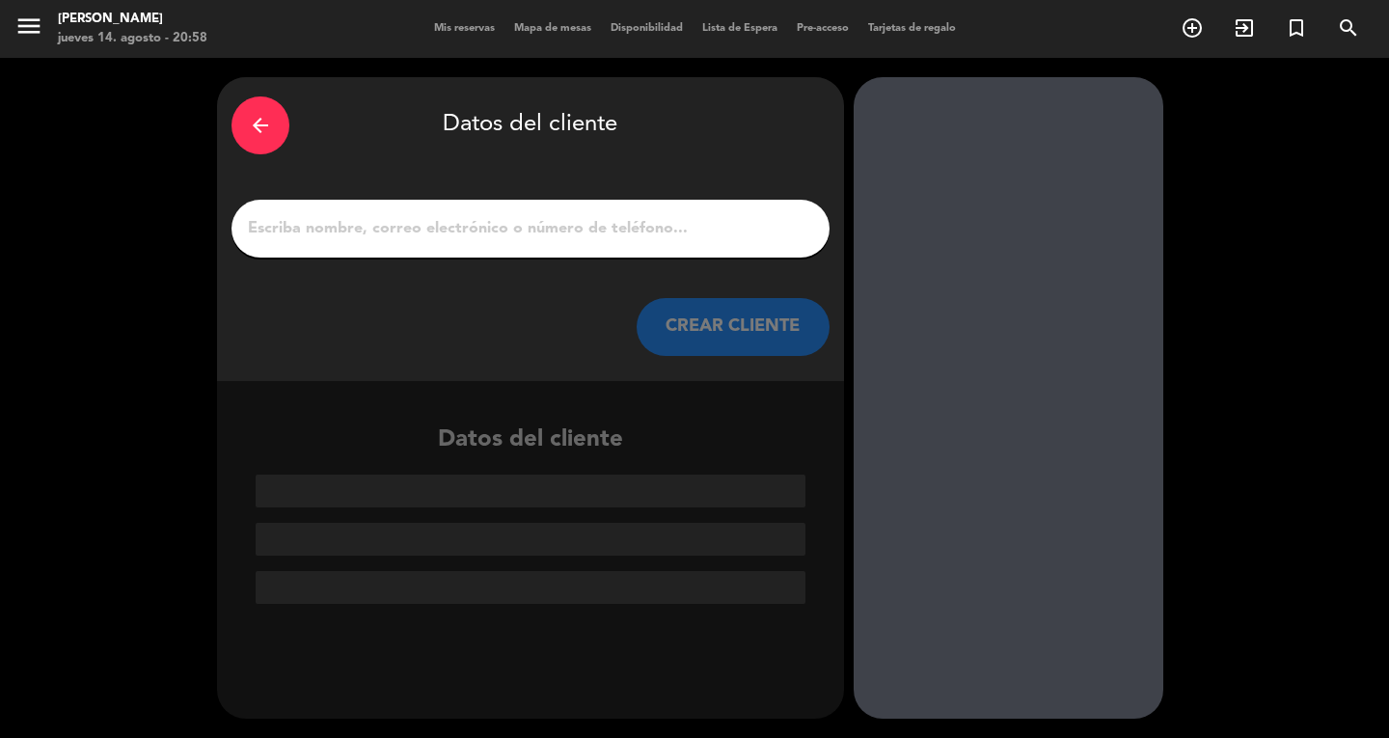
scroll to position [0, 0]
click at [700, 213] on div at bounding box center [530, 229] width 598 height 58
click at [700, 219] on input "1" at bounding box center [530, 228] width 569 height 27
paste input "[PERSON_NAME]"
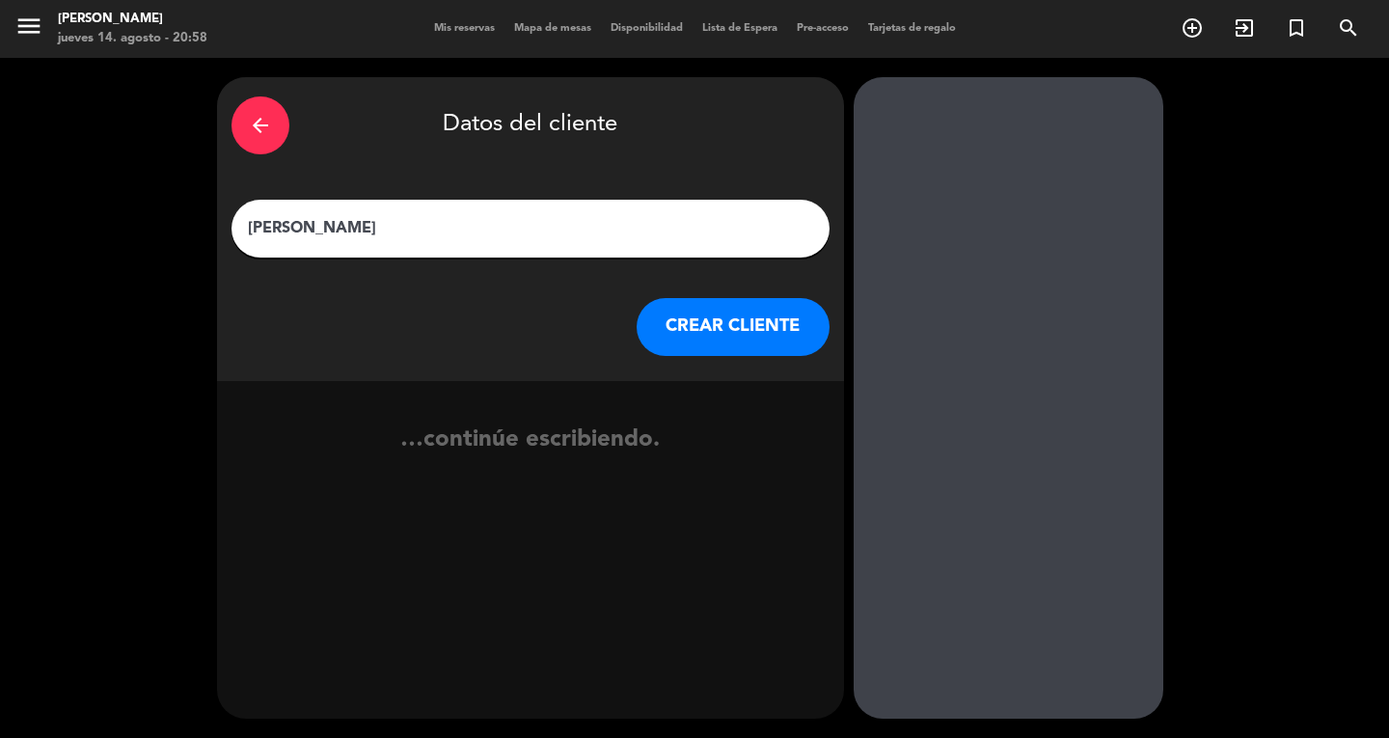
type input "[PERSON_NAME]"
click at [694, 335] on button "CREAR CLIENTE" at bounding box center [732, 327] width 193 height 58
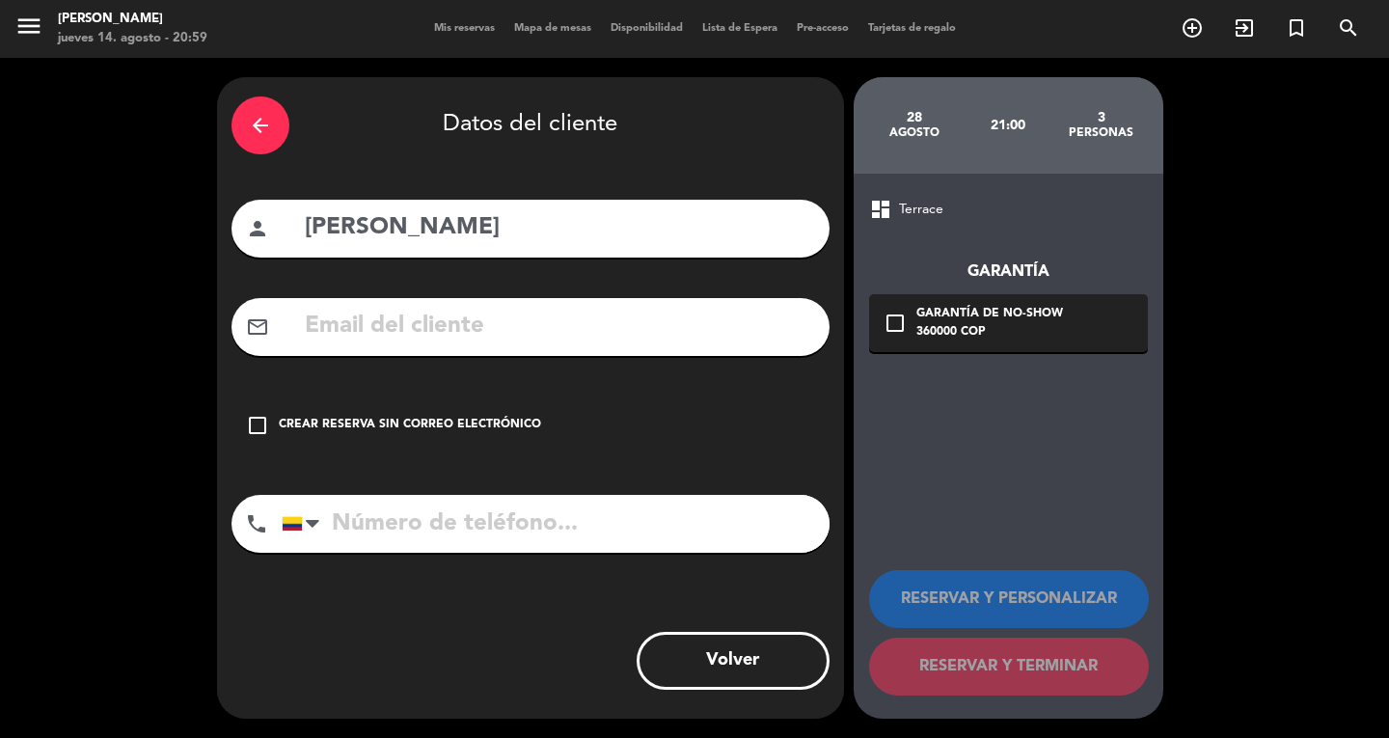
click at [261, 134] on icon "arrow_back" at bounding box center [260, 125] width 23 height 23
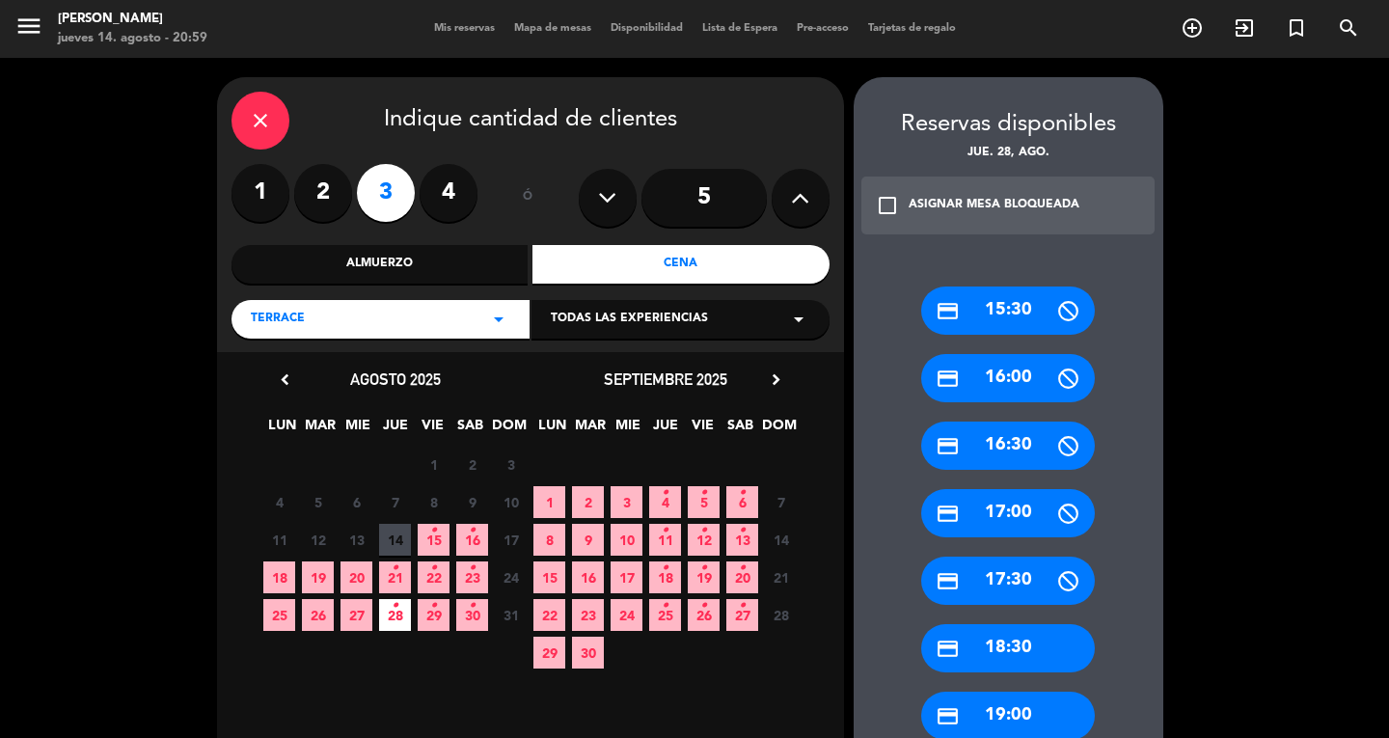
click at [261, 134] on div "close" at bounding box center [260, 121] width 58 height 58
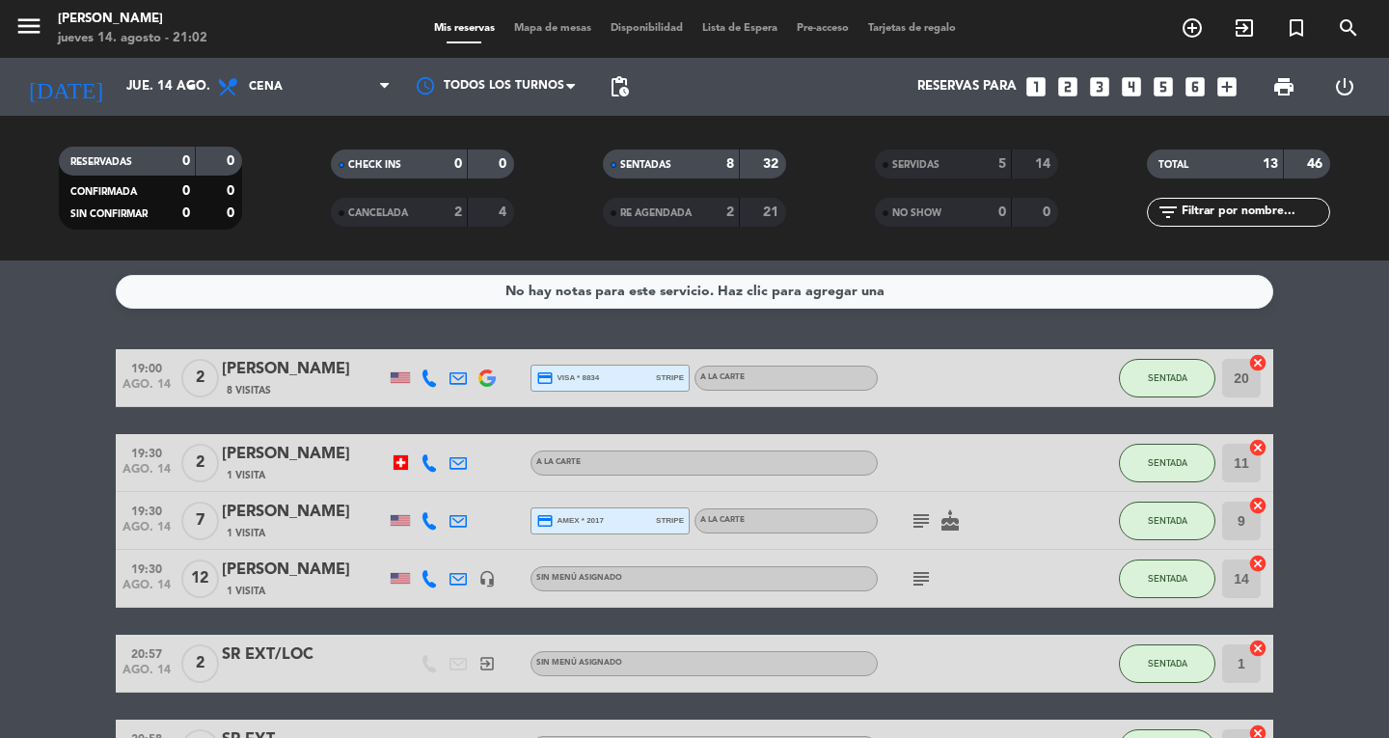
click at [38, 34] on icon "menu" at bounding box center [28, 26] width 29 height 29
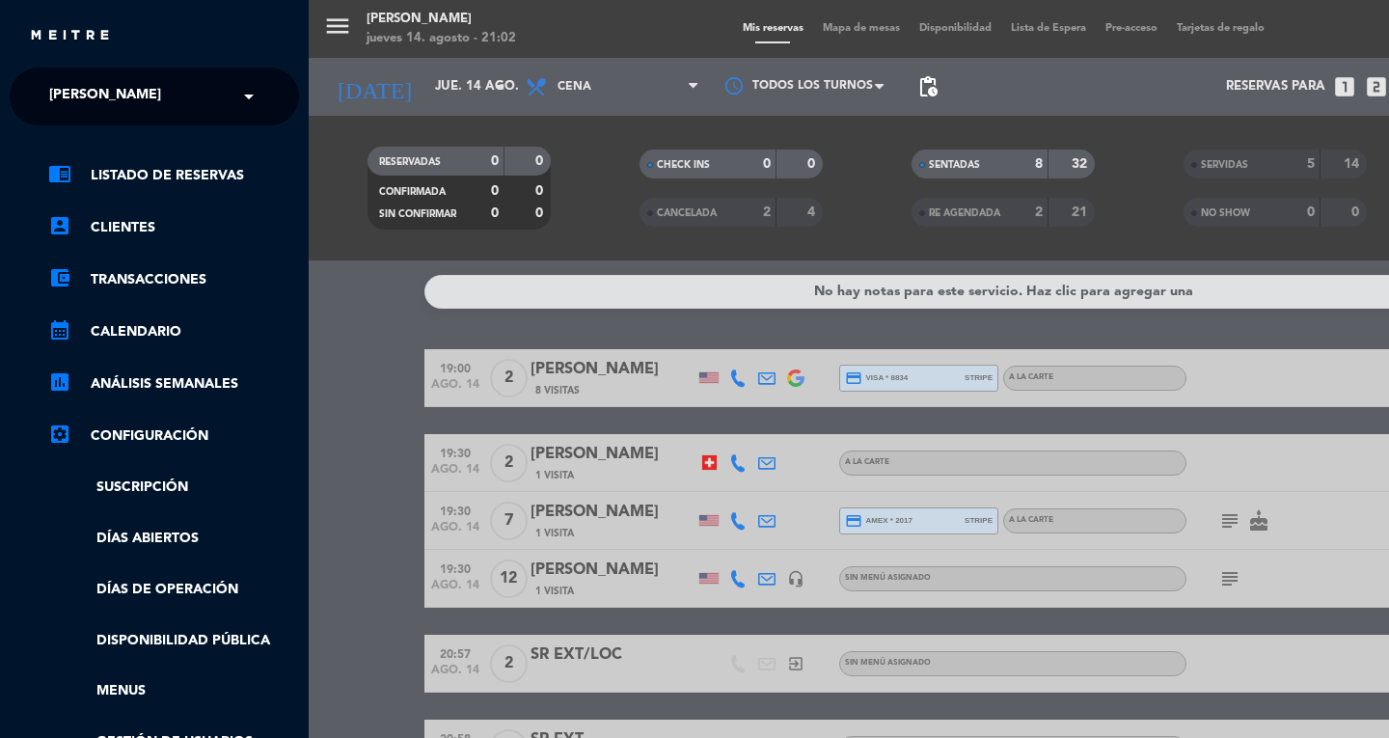
click at [89, 104] on span "[PERSON_NAME]" at bounding box center [105, 96] width 112 height 41
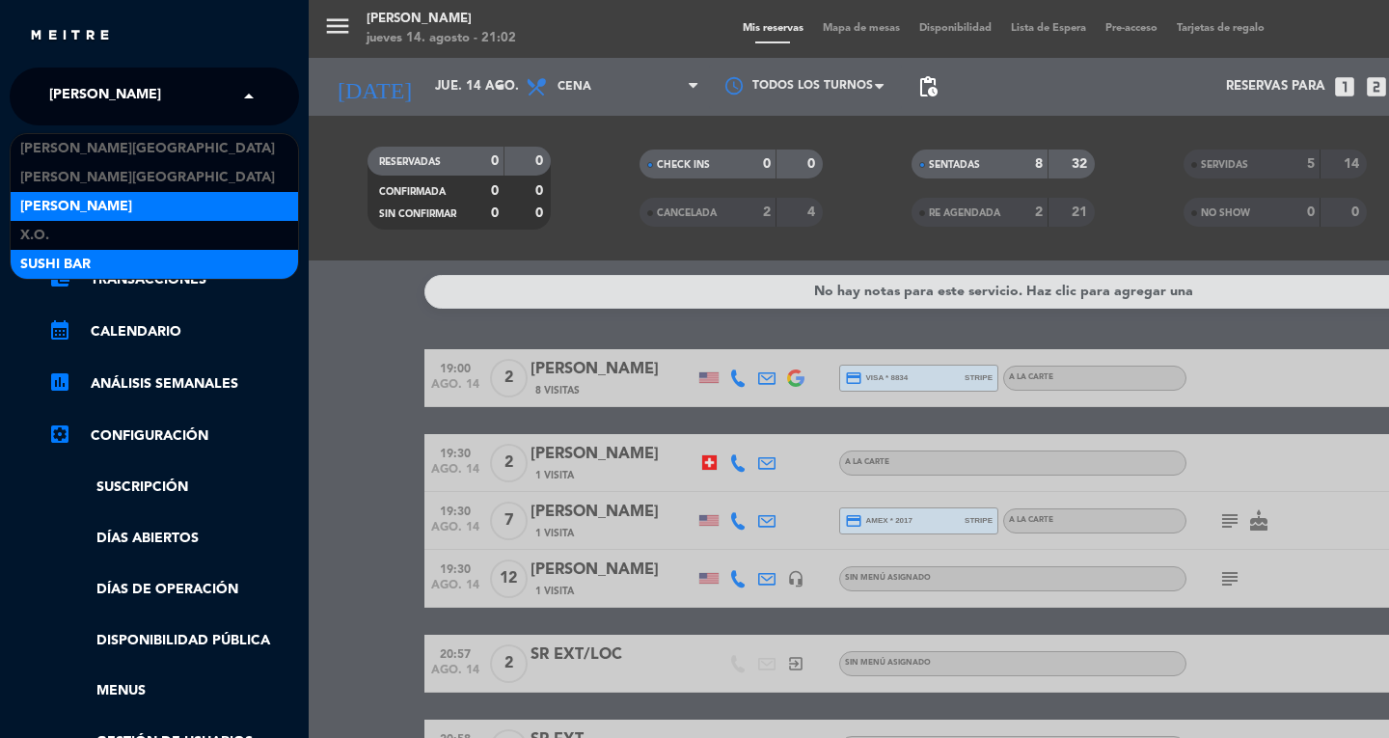
click at [39, 266] on span "SUSHI BAR" at bounding box center [55, 265] width 70 height 22
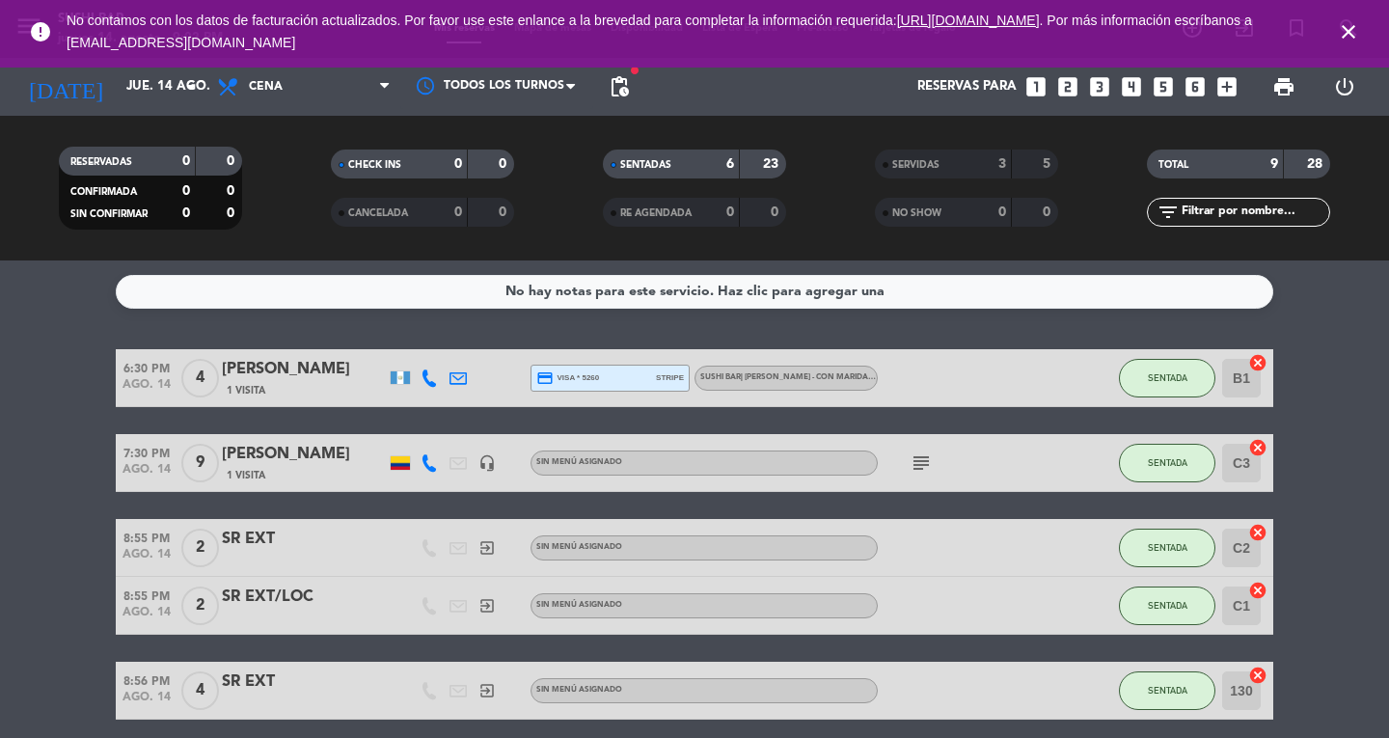
click at [320, 447] on div "[PERSON_NAME]" at bounding box center [304, 454] width 164 height 25
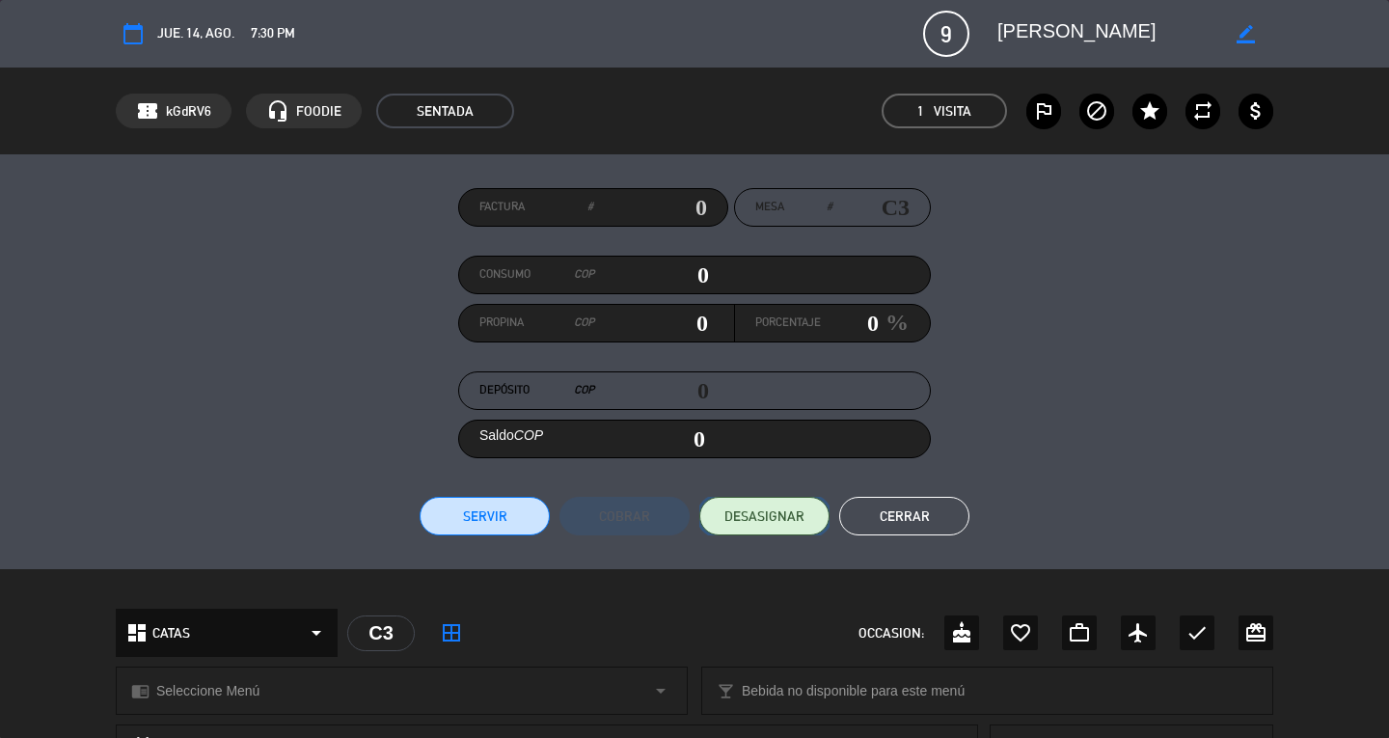
click at [796, 525] on span "DESASIGNAR" at bounding box center [764, 516] width 80 height 20
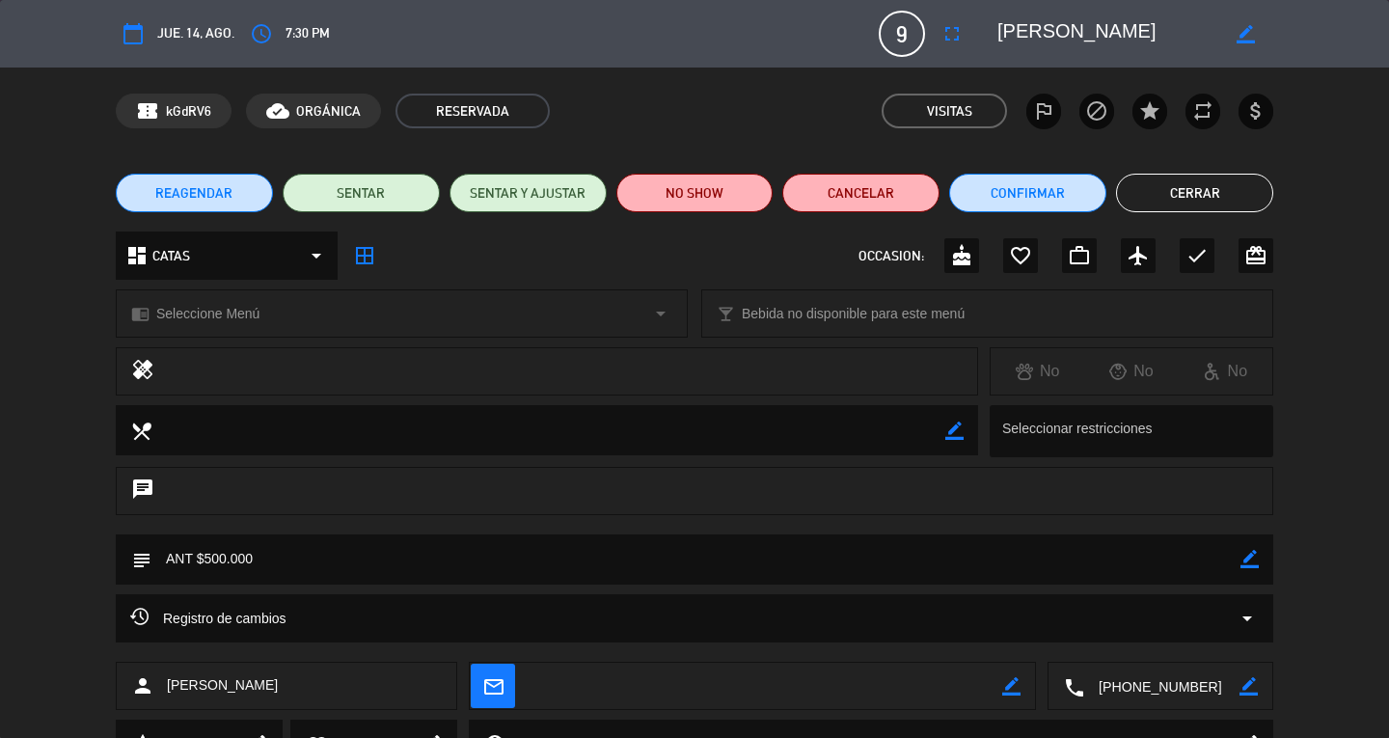
click at [958, 42] on icon "fullscreen" at bounding box center [951, 33] width 23 height 23
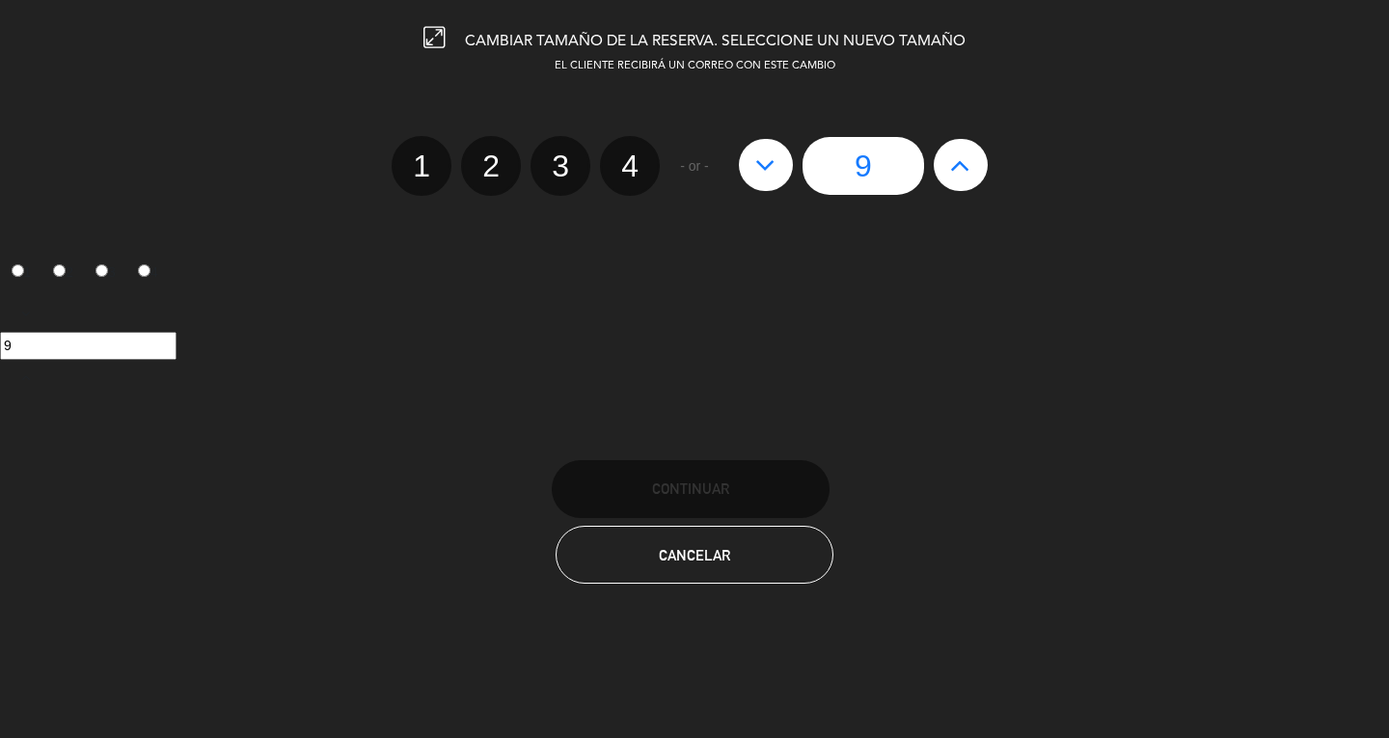
click at [968, 170] on icon at bounding box center [960, 164] width 20 height 31
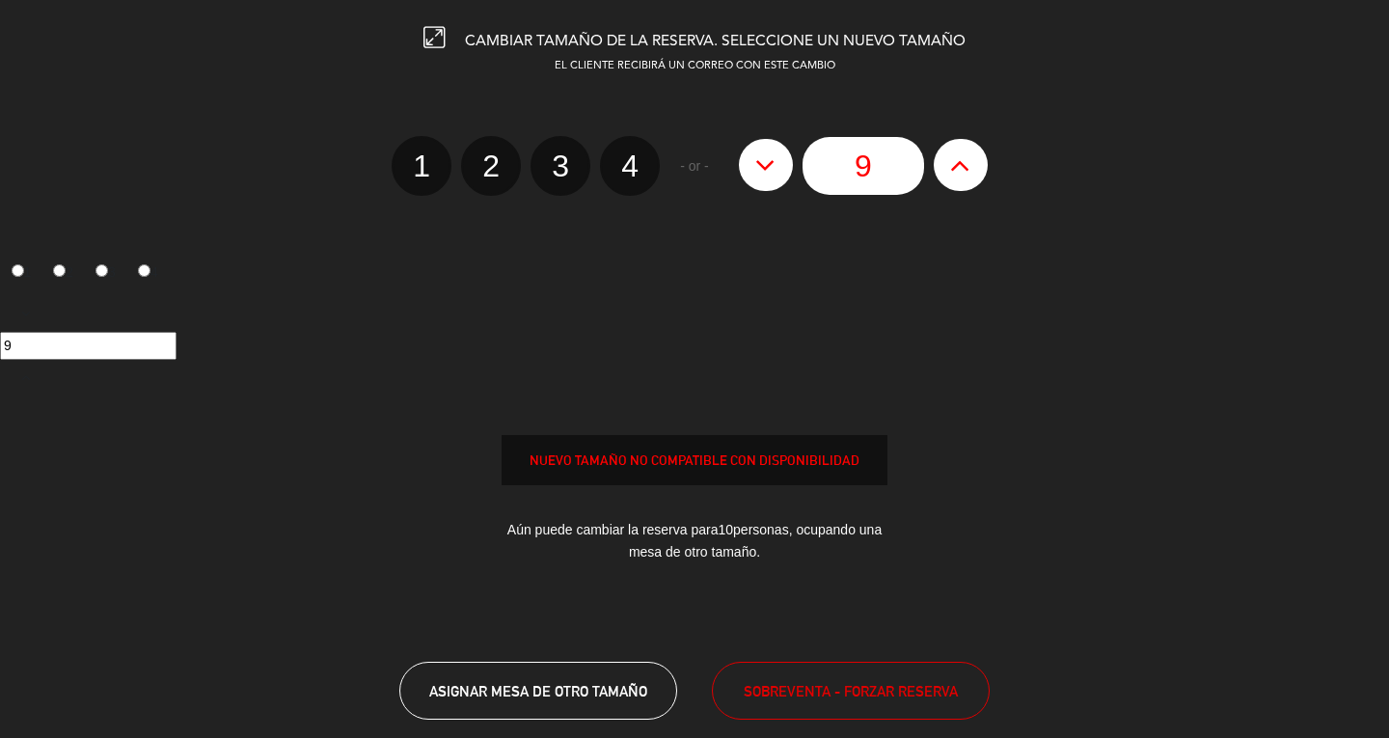
type input "10"
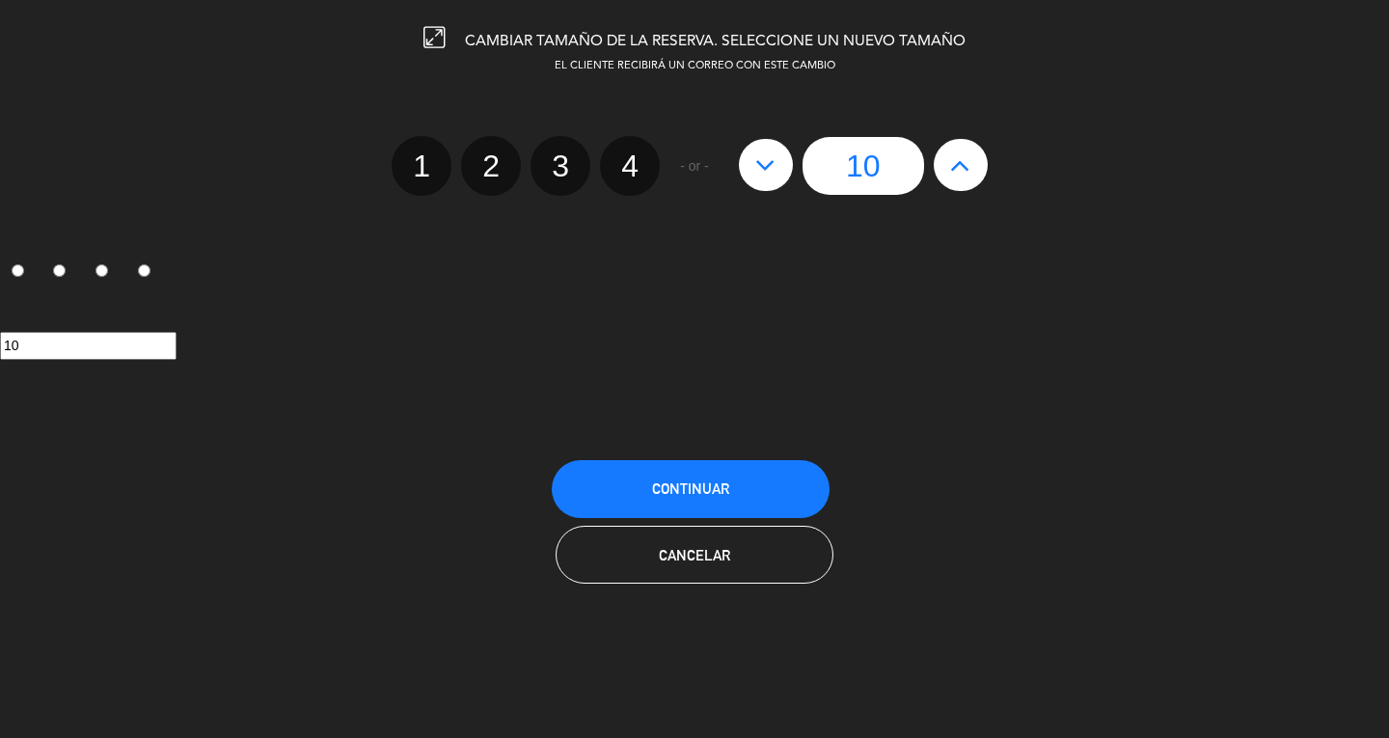
click at [747, 480] on button "Continuar" at bounding box center [691, 489] width 278 height 58
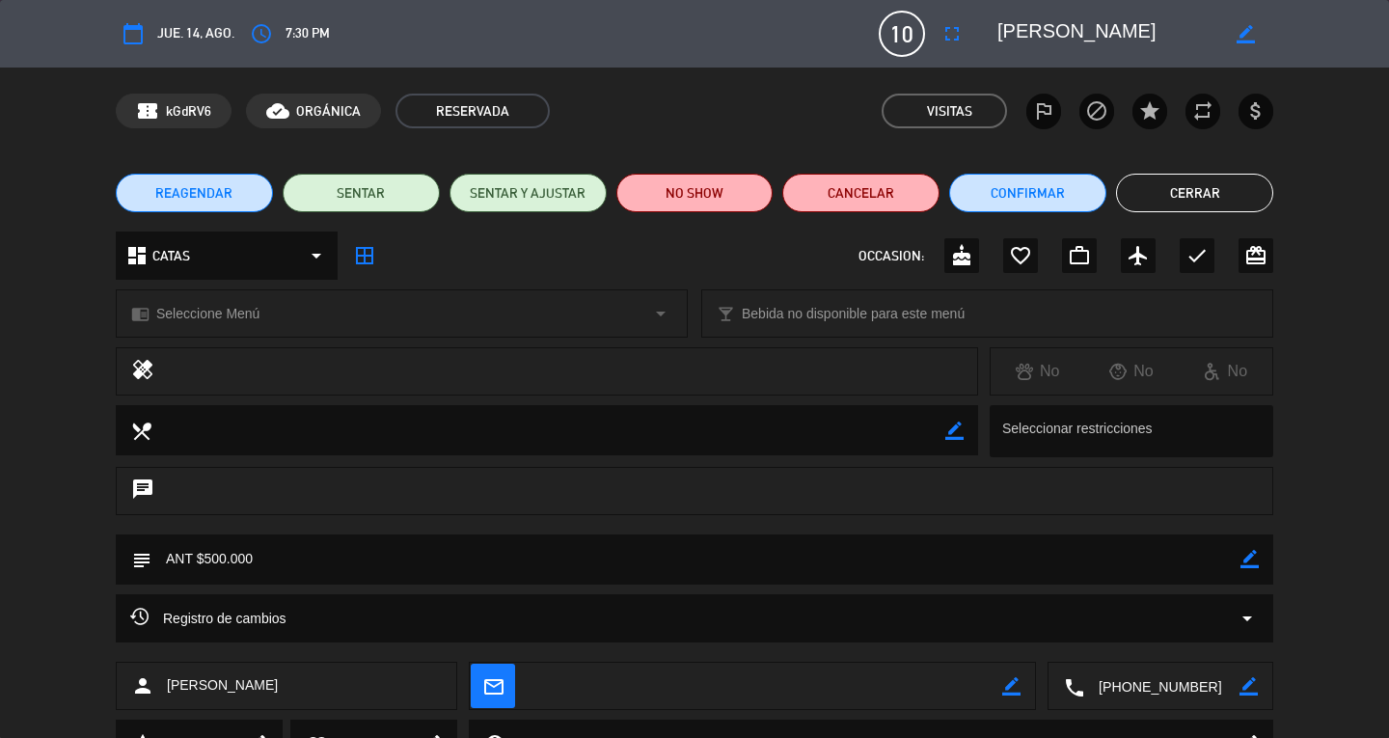
click at [1209, 209] on button "Cerrar" at bounding box center [1194, 193] width 157 height 39
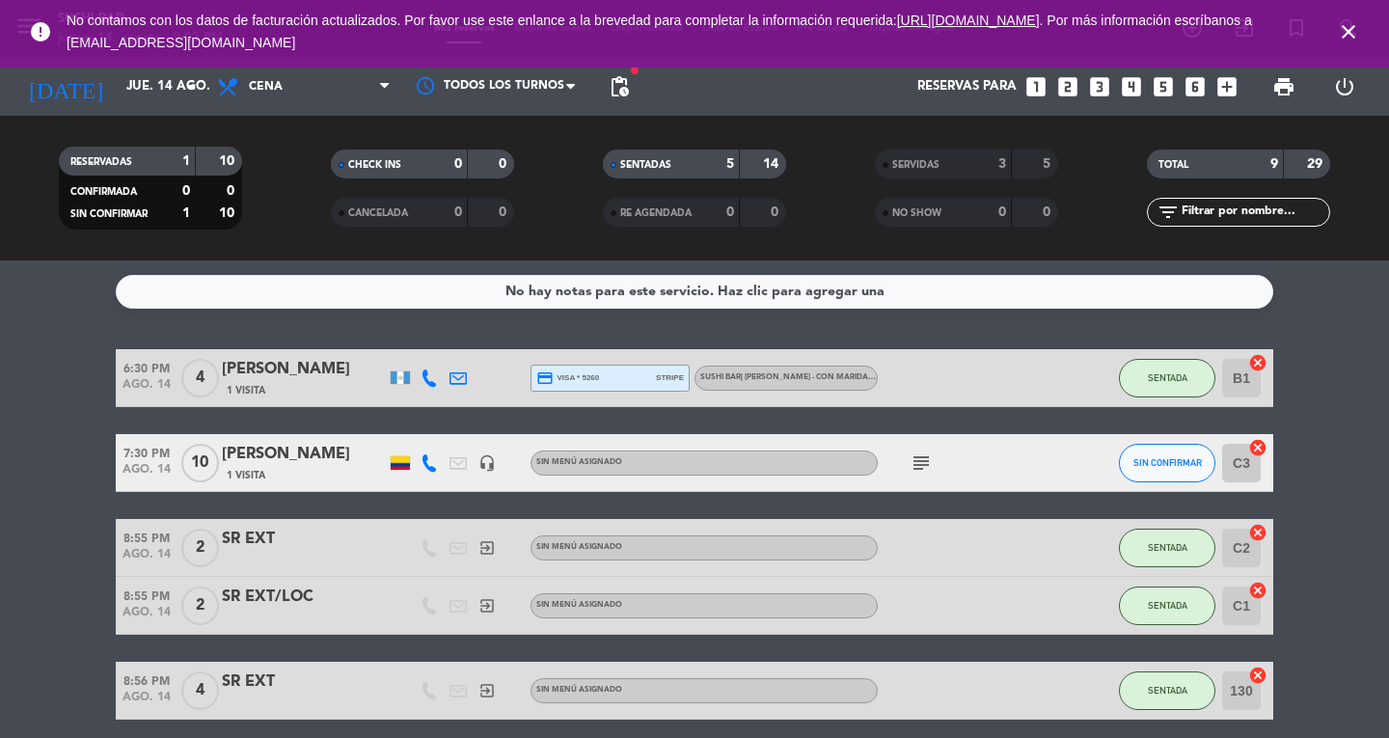
click at [1173, 462] on span "SIN CONFIRMAR" at bounding box center [1167, 462] width 68 height 11
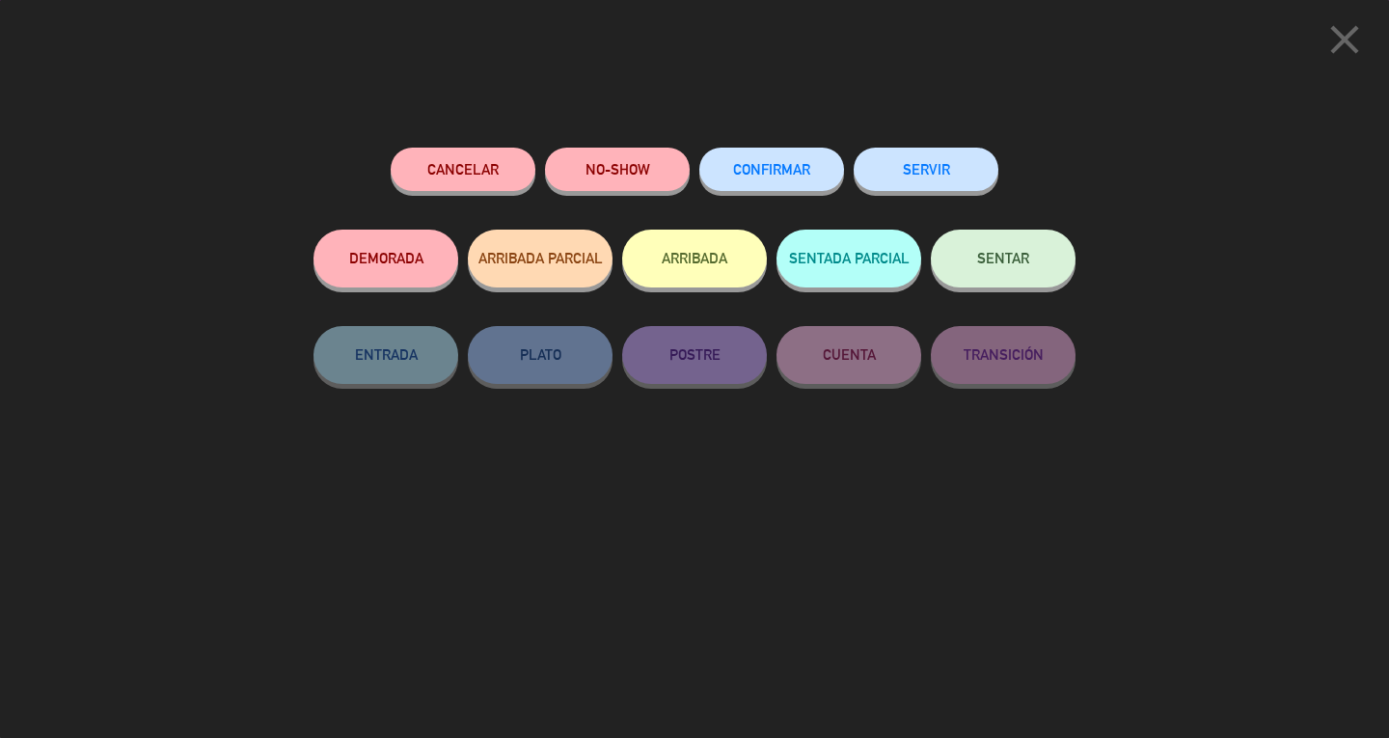
click at [995, 270] on button "SENTAR" at bounding box center [1003, 259] width 145 height 58
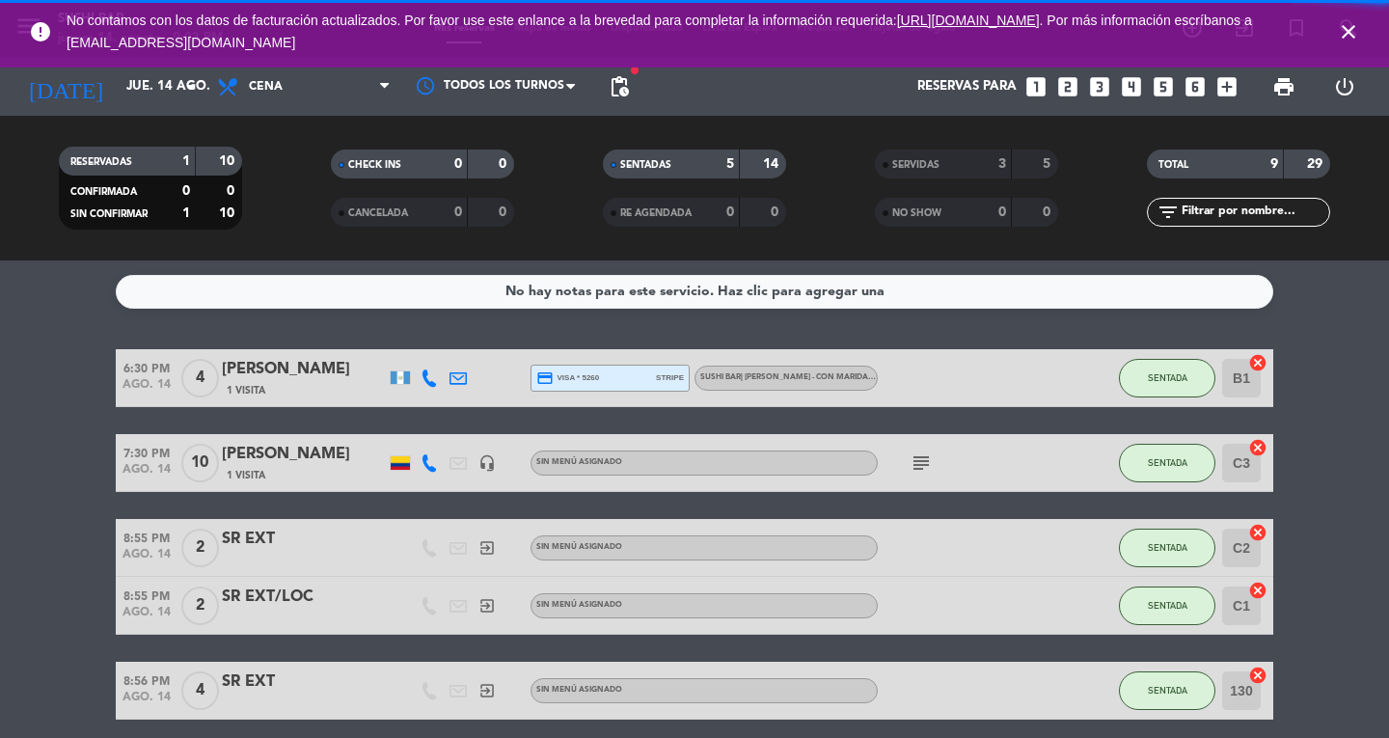
click at [1350, 25] on icon "close" at bounding box center [1348, 31] width 23 height 23
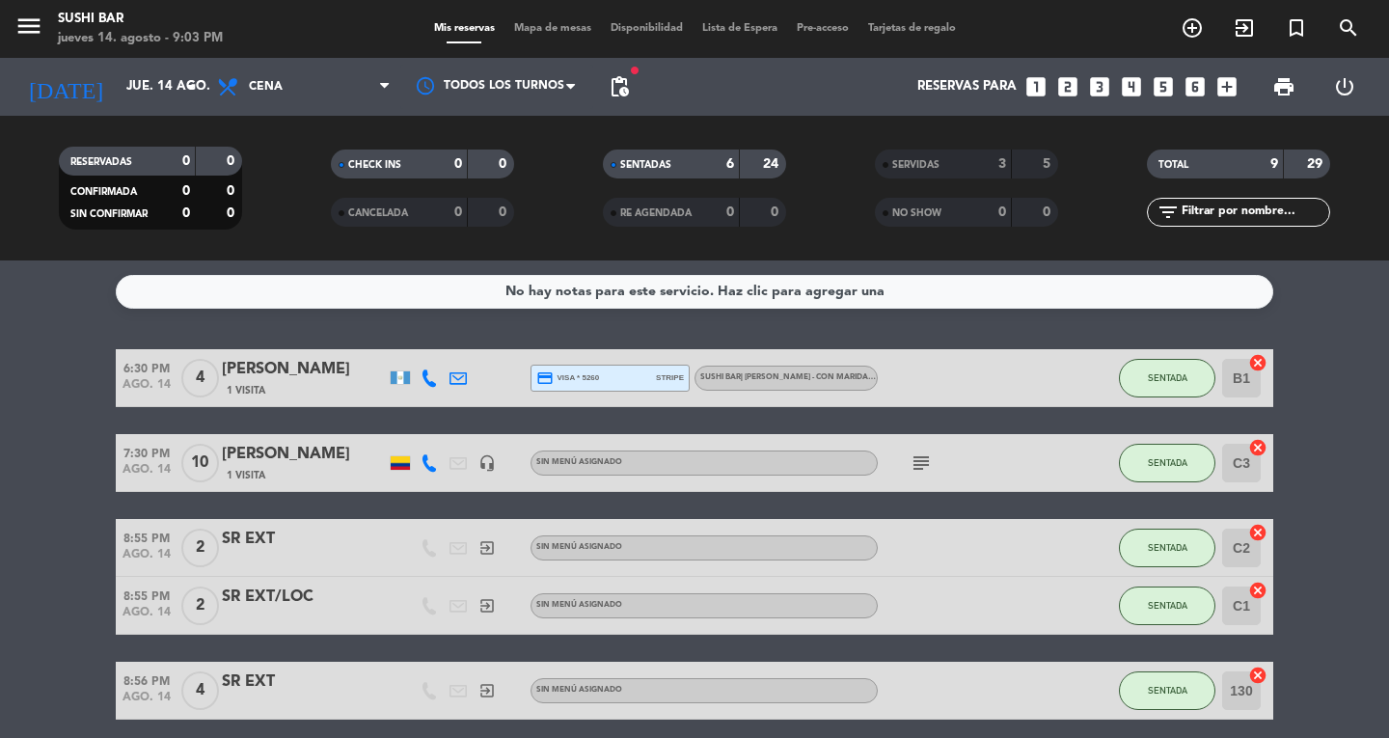
click at [525, 27] on span "Mapa de mesas" at bounding box center [552, 28] width 96 height 11
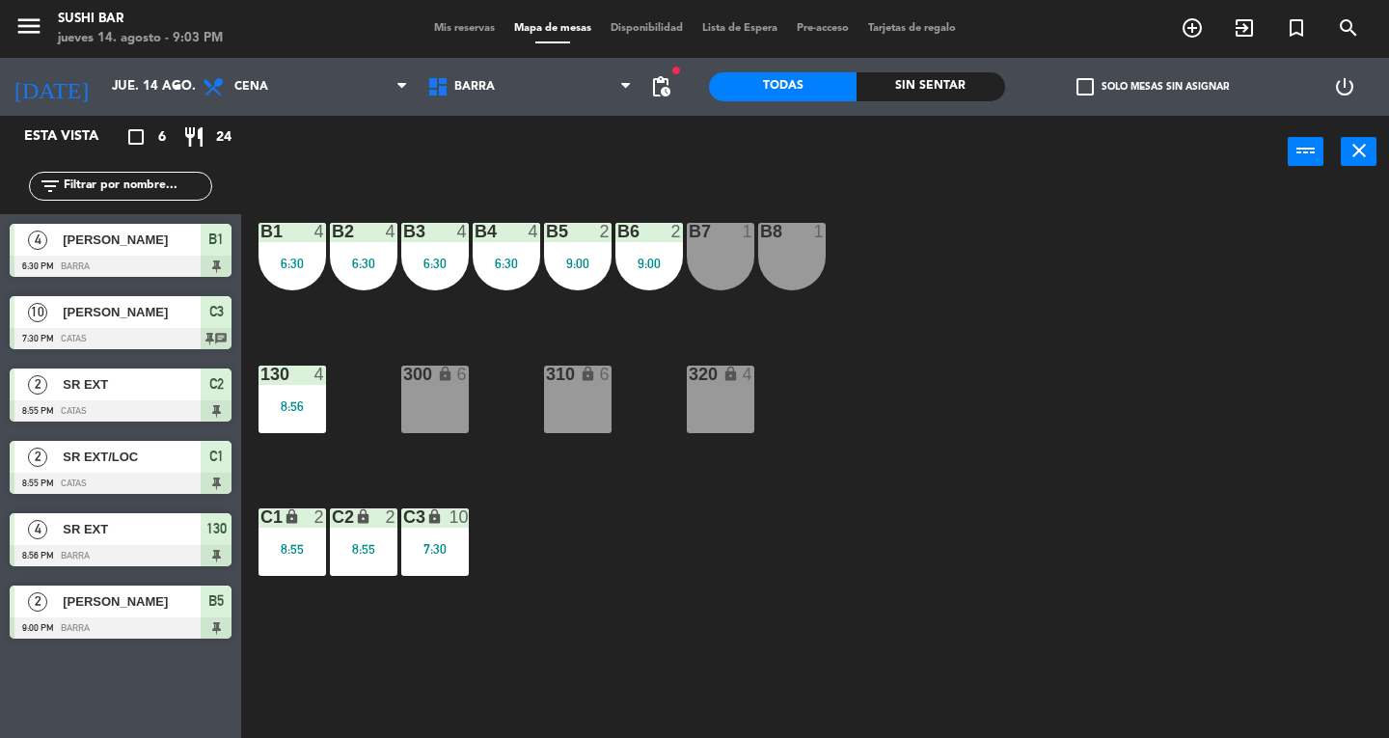
click at [717, 252] on div "B7 1" at bounding box center [721, 257] width 68 height 68
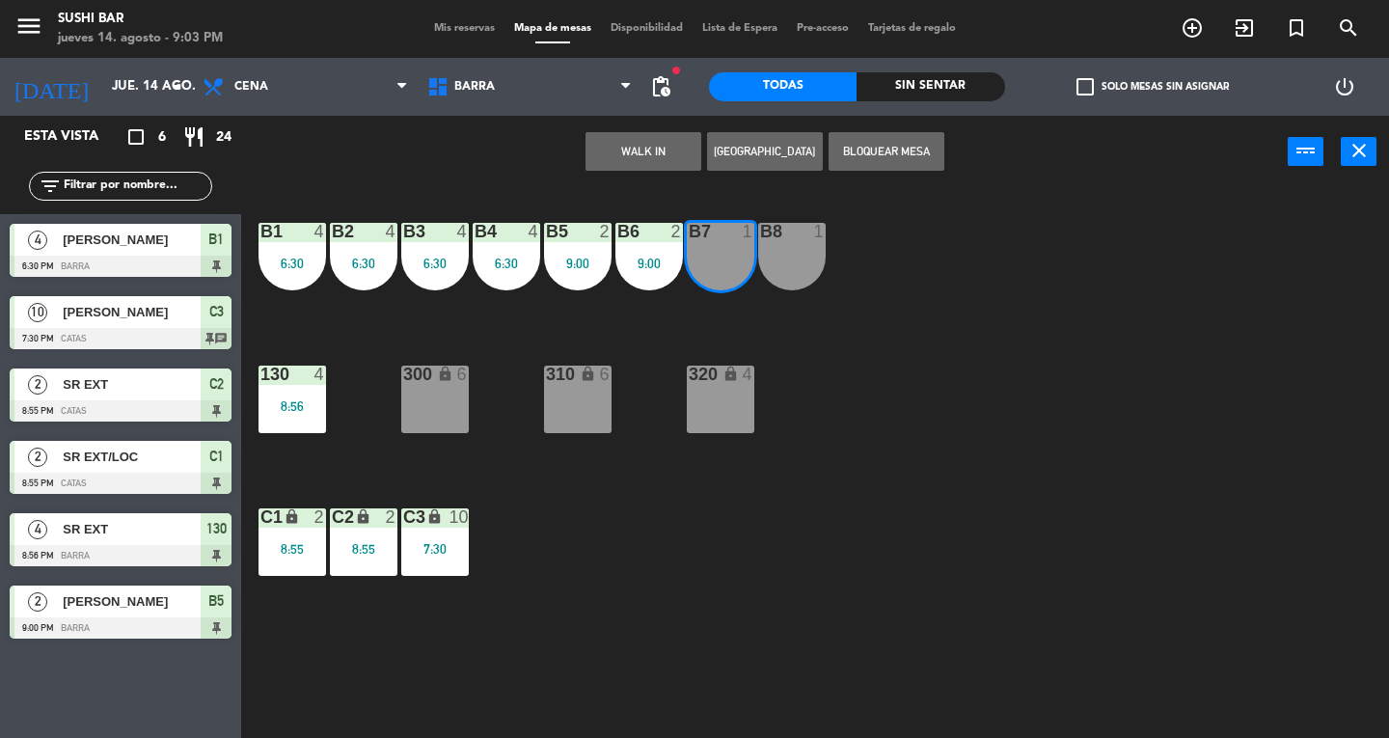
click at [789, 253] on div "B8 1" at bounding box center [792, 257] width 68 height 68
click at [643, 154] on button "WALK IN" at bounding box center [643, 151] width 116 height 39
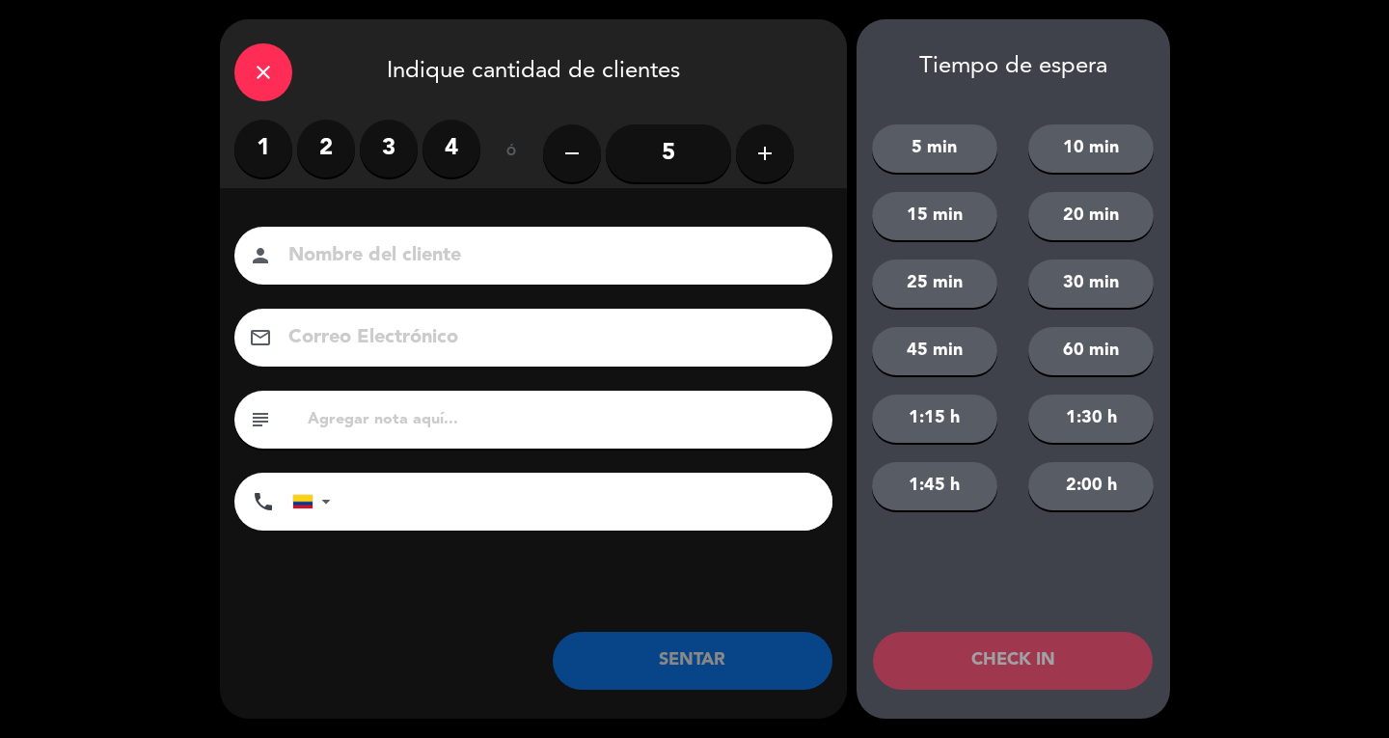
click at [347, 147] on label "2" at bounding box center [326, 149] width 58 height 58
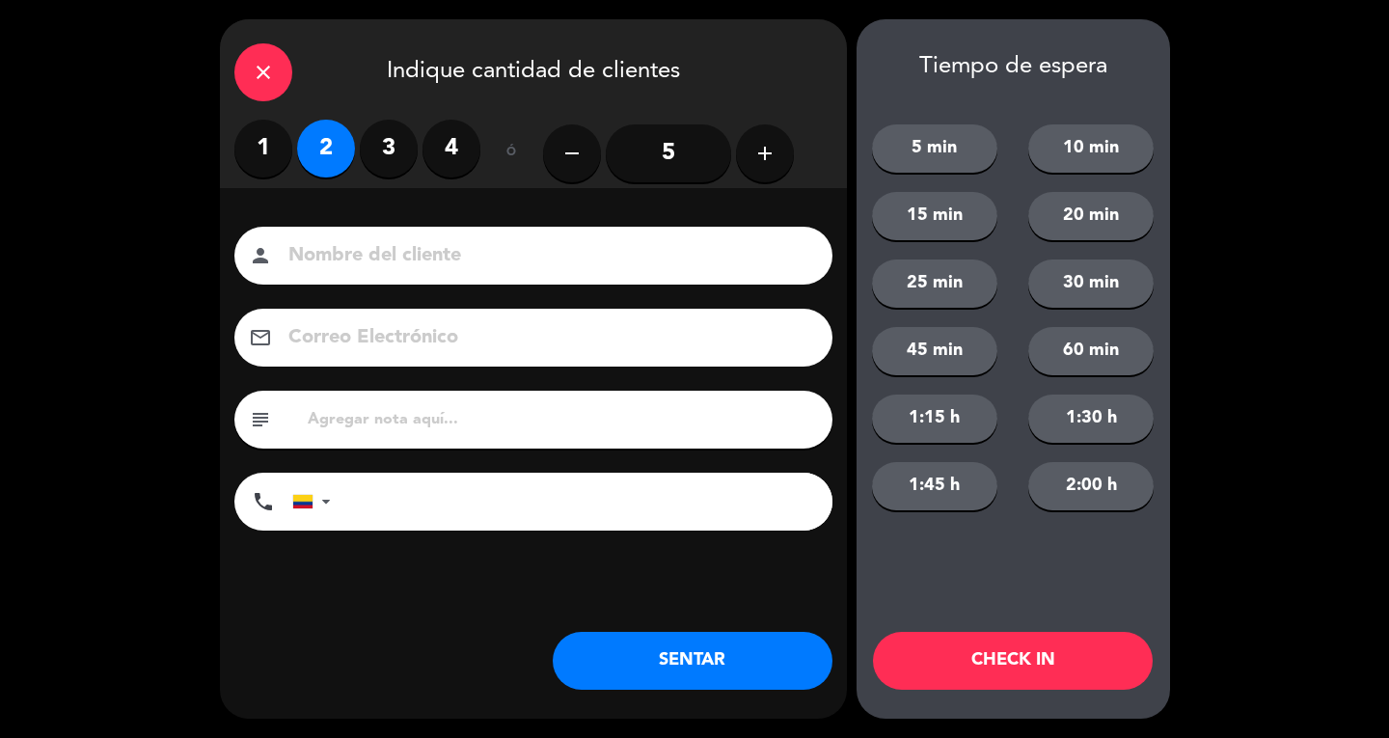
click at [361, 222] on div "Nombre del cliente person Correo Electrónico email subject phone [GEOGRAPHIC_DA…" at bounding box center [533, 410] width 627 height 445
click at [717, 257] on input at bounding box center [546, 256] width 521 height 34
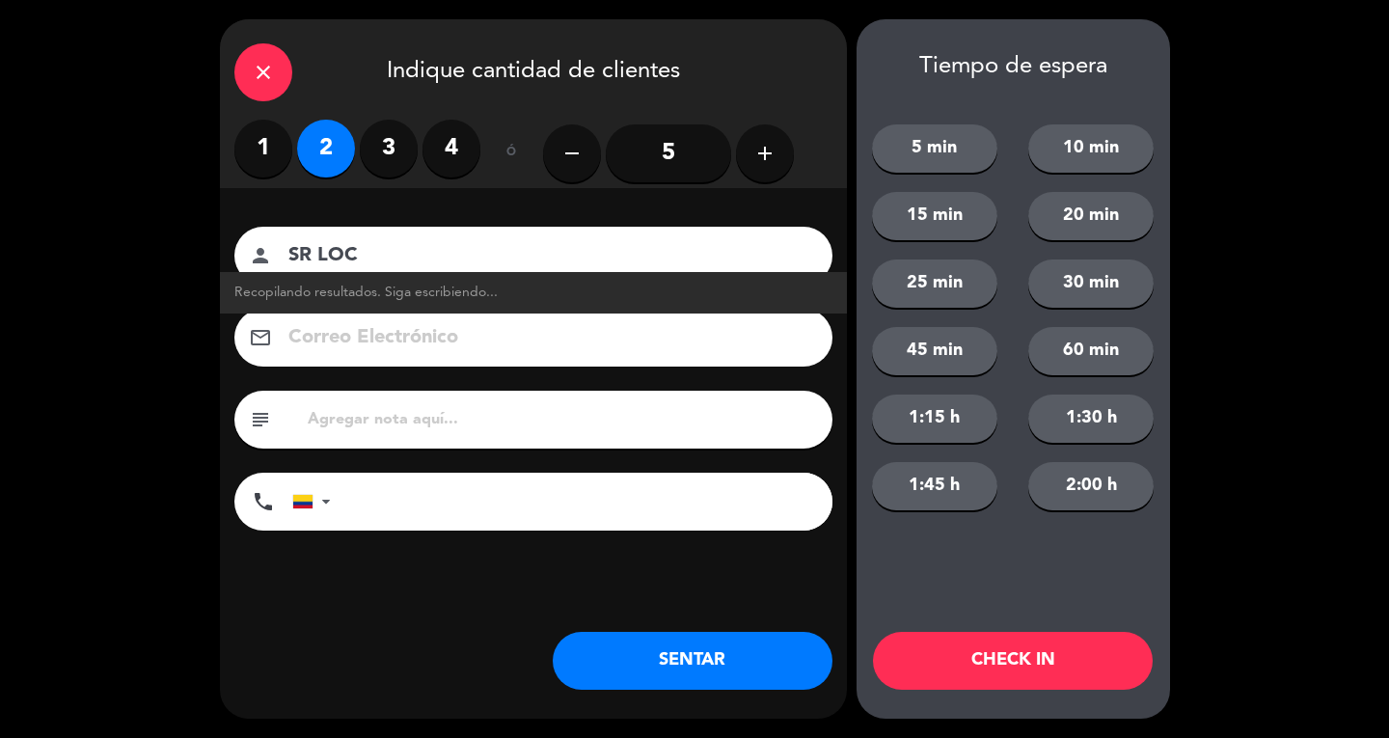
type input "SR LOC"
click at [755, 660] on button "SENTAR" at bounding box center [693, 661] width 280 height 58
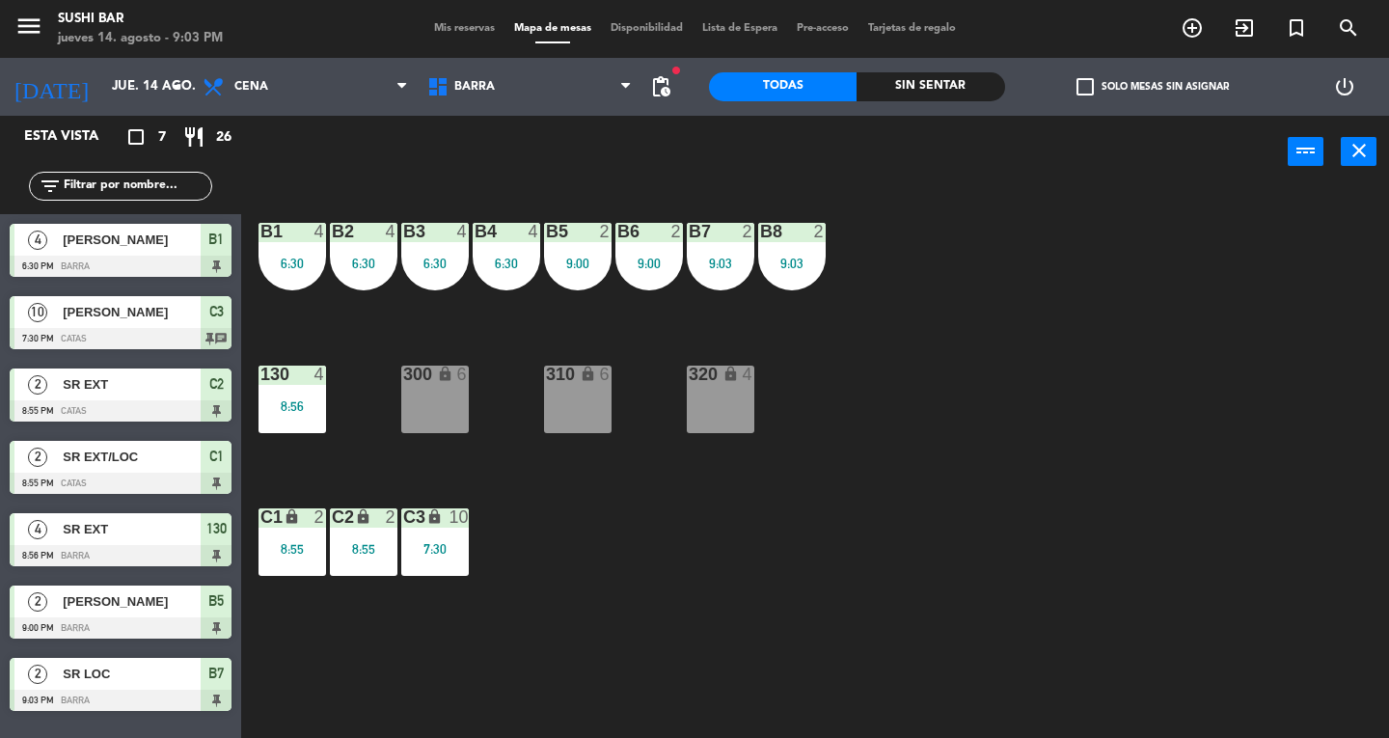
click at [1225, 359] on div "B1 4 6:30 B2 4 6:30 B3 4 6:30 B4 4 6:30 B5 2 9:00 B6 2 9:00 B7 2 9:03 B8 2 9:03…" at bounding box center [822, 463] width 1134 height 550
click at [2, 30] on div "menu SUSHI BAR jueves 14. agosto - 9:03 PM" at bounding box center [173, 29] width 347 height 45
click at [12, 30] on div "menu SUSHI BAR jueves 14. agosto - 9:03 PM" at bounding box center [173, 29] width 347 height 45
click at [15, 30] on icon "menu" at bounding box center [28, 26] width 29 height 29
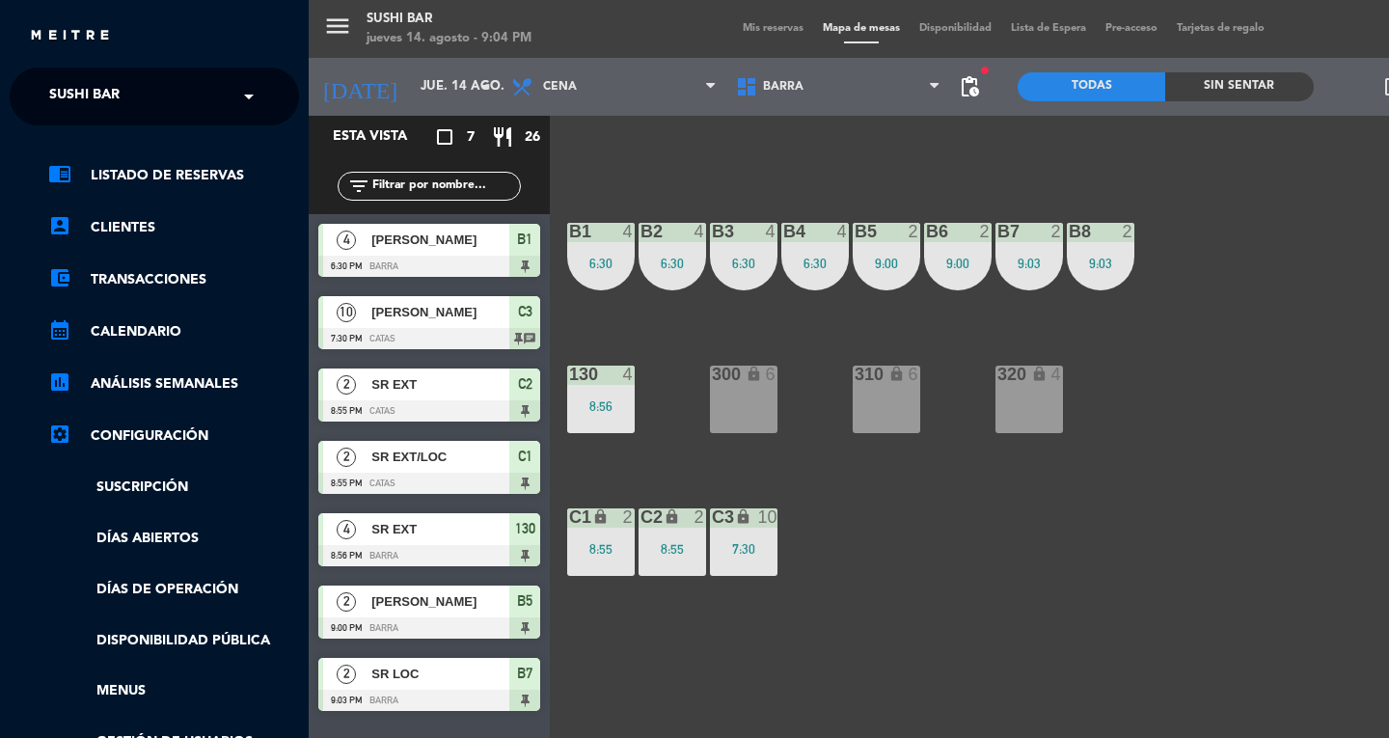
click at [132, 96] on div "× SUSHI BAR" at bounding box center [94, 96] width 107 height 41
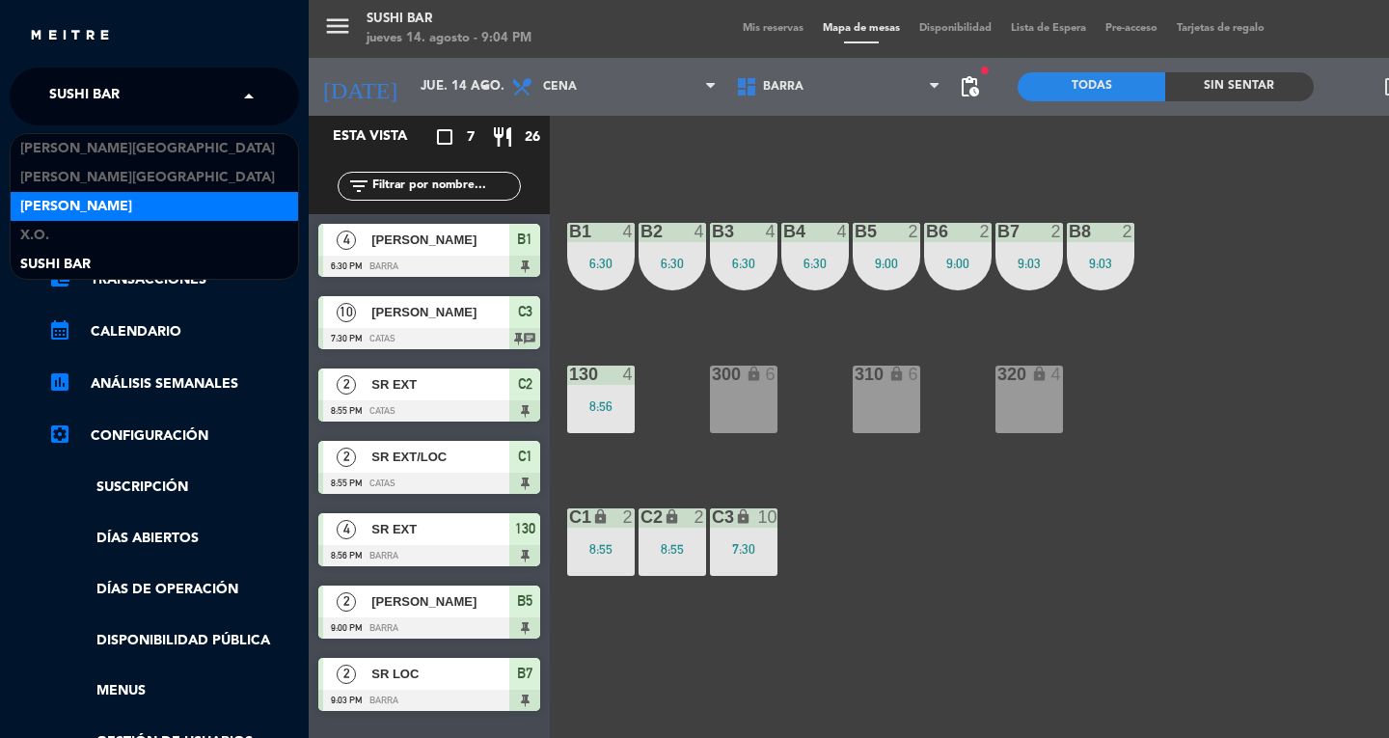
click at [108, 192] on div "[PERSON_NAME]" at bounding box center [154, 206] width 287 height 29
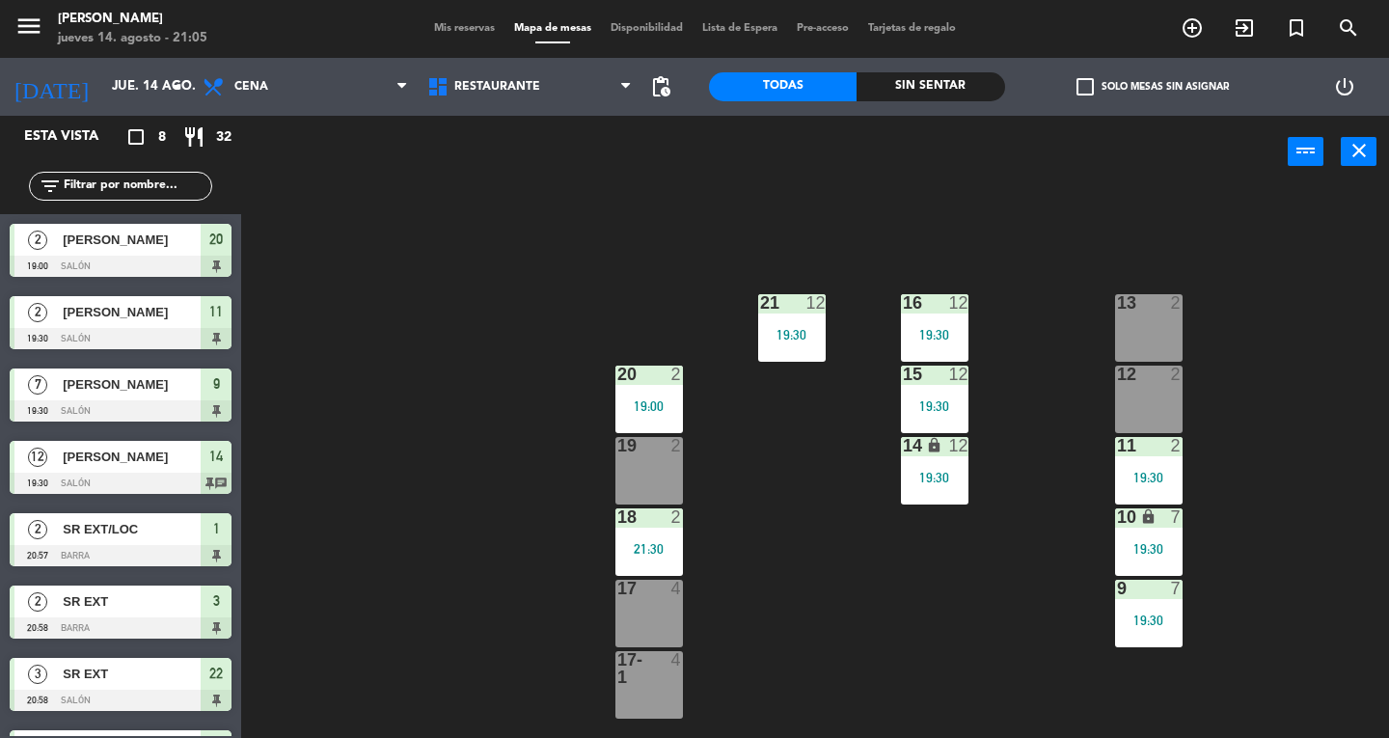
click at [653, 379] on div at bounding box center [649, 373] width 32 height 17
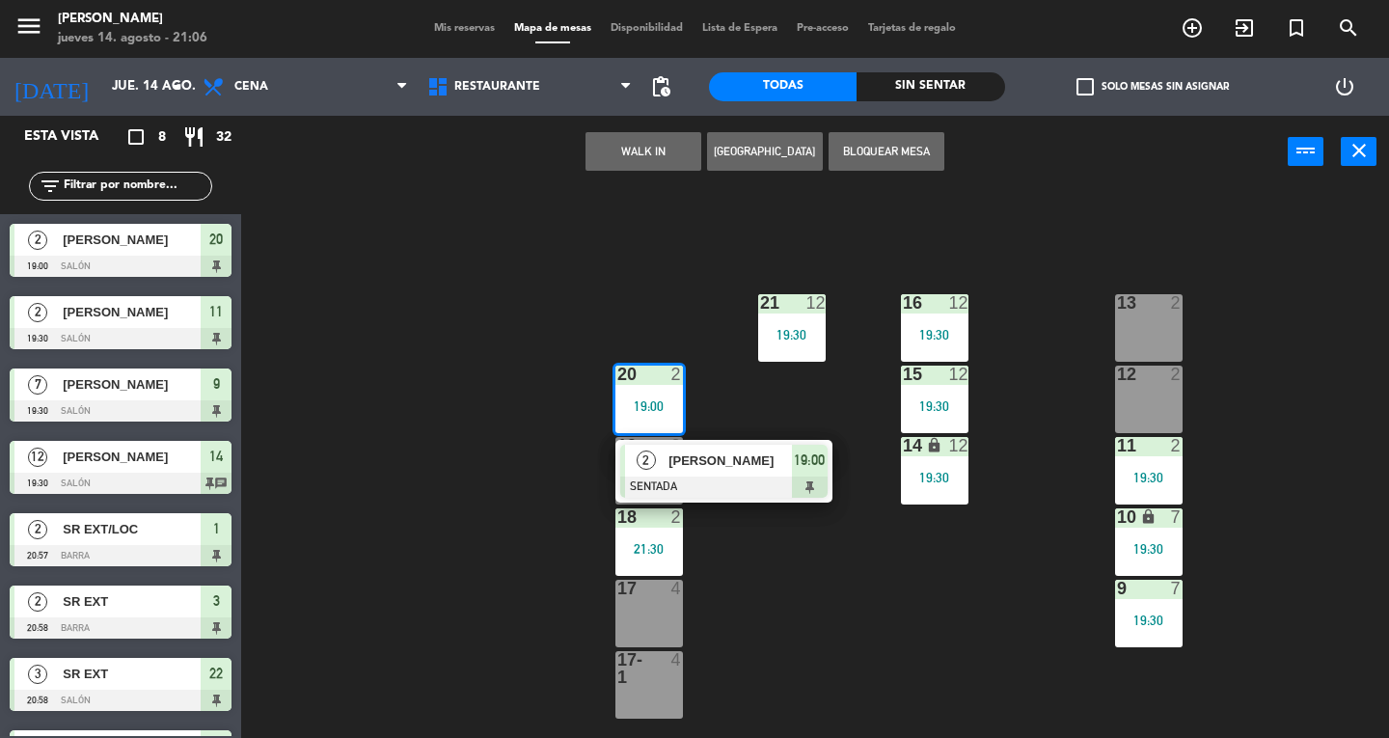
click at [816, 484] on div at bounding box center [723, 486] width 207 height 21
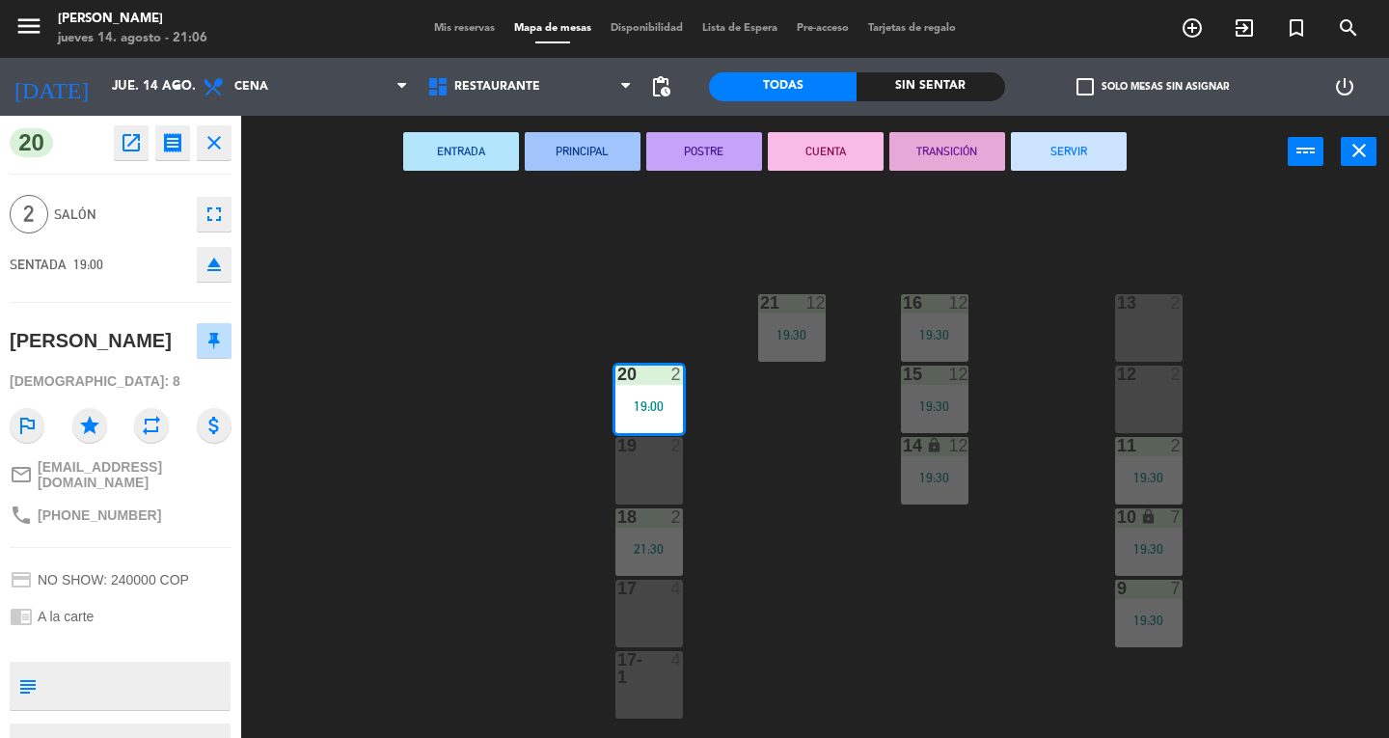
click at [1123, 152] on button "SERVIR" at bounding box center [1069, 151] width 116 height 39
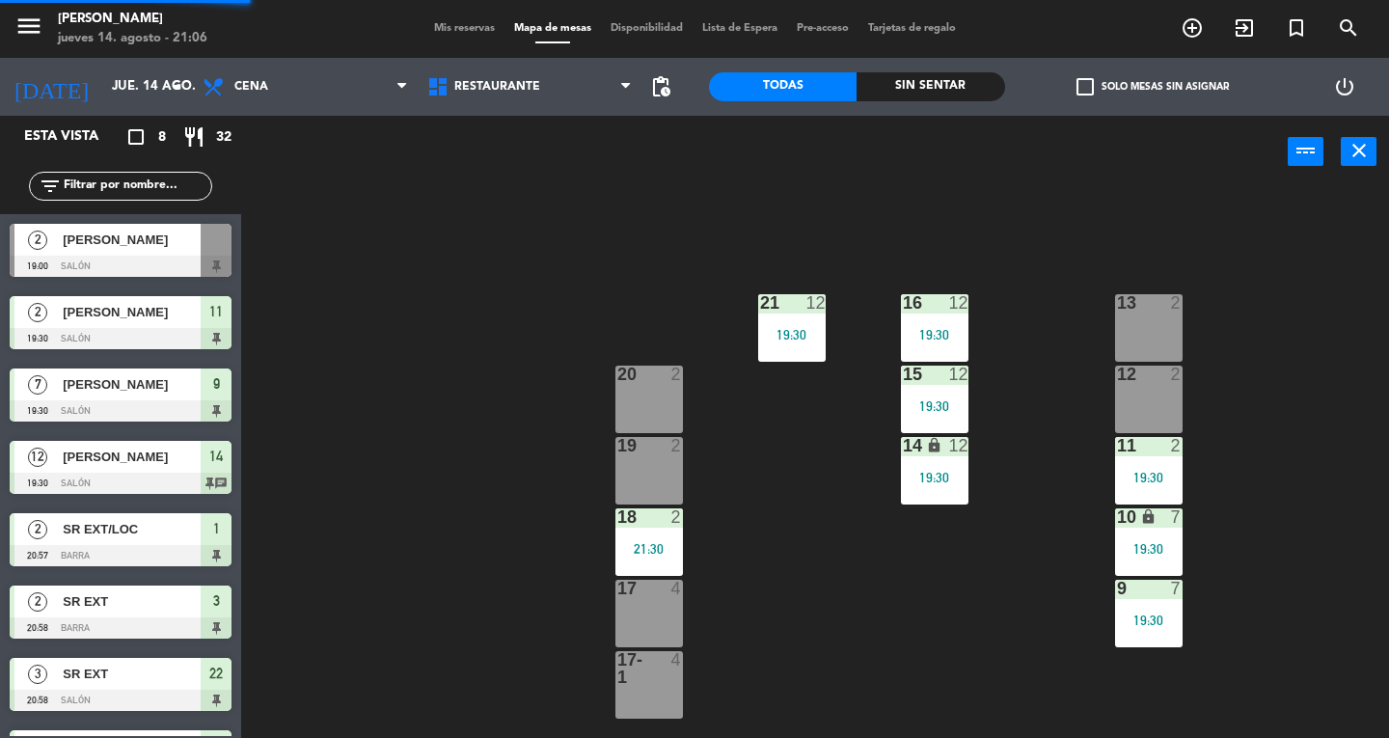
click at [660, 393] on div "20 2" at bounding box center [649, 399] width 68 height 68
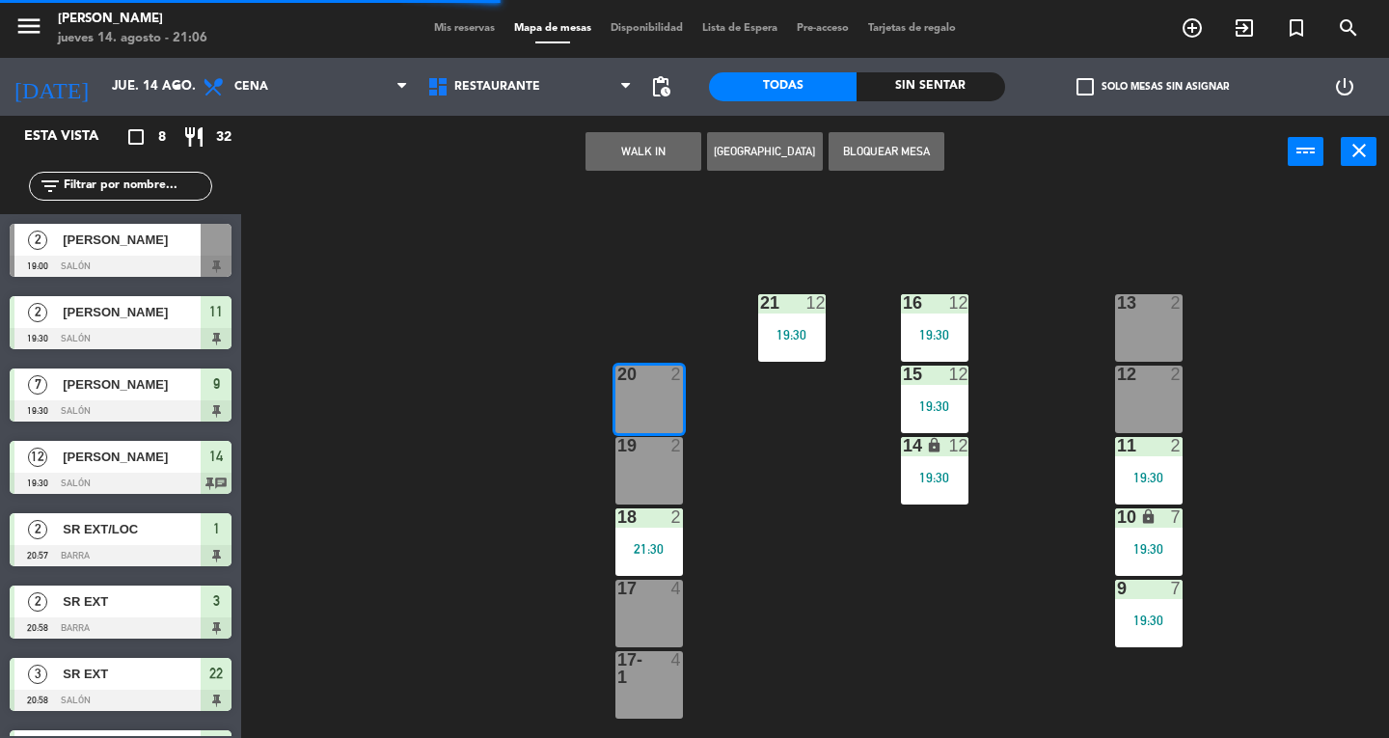
click at [662, 155] on button "WALK IN" at bounding box center [643, 151] width 116 height 39
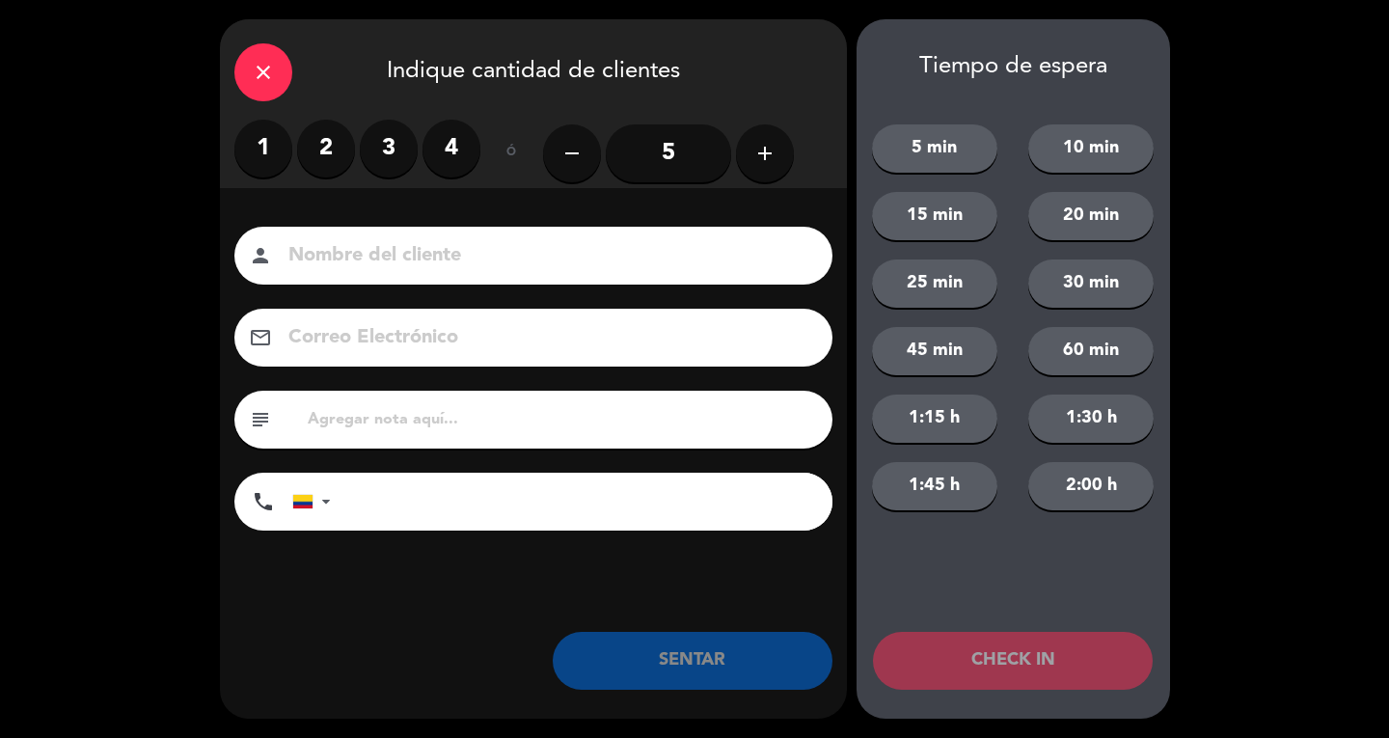
click at [316, 147] on label "2" at bounding box center [326, 149] width 58 height 58
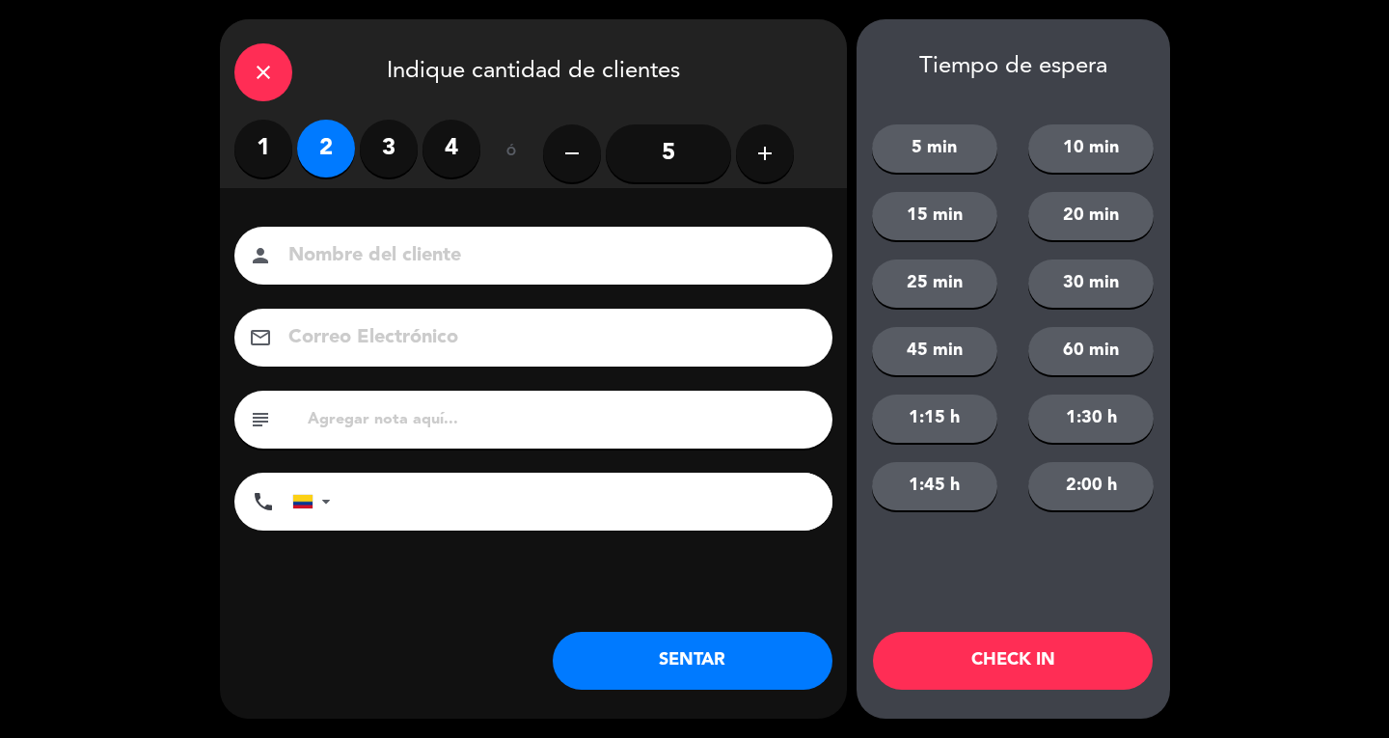
click at [369, 245] on input at bounding box center [546, 256] width 521 height 34
type input "[PERSON_NAME]"
click at [816, 665] on button "SENTAR" at bounding box center [693, 661] width 280 height 58
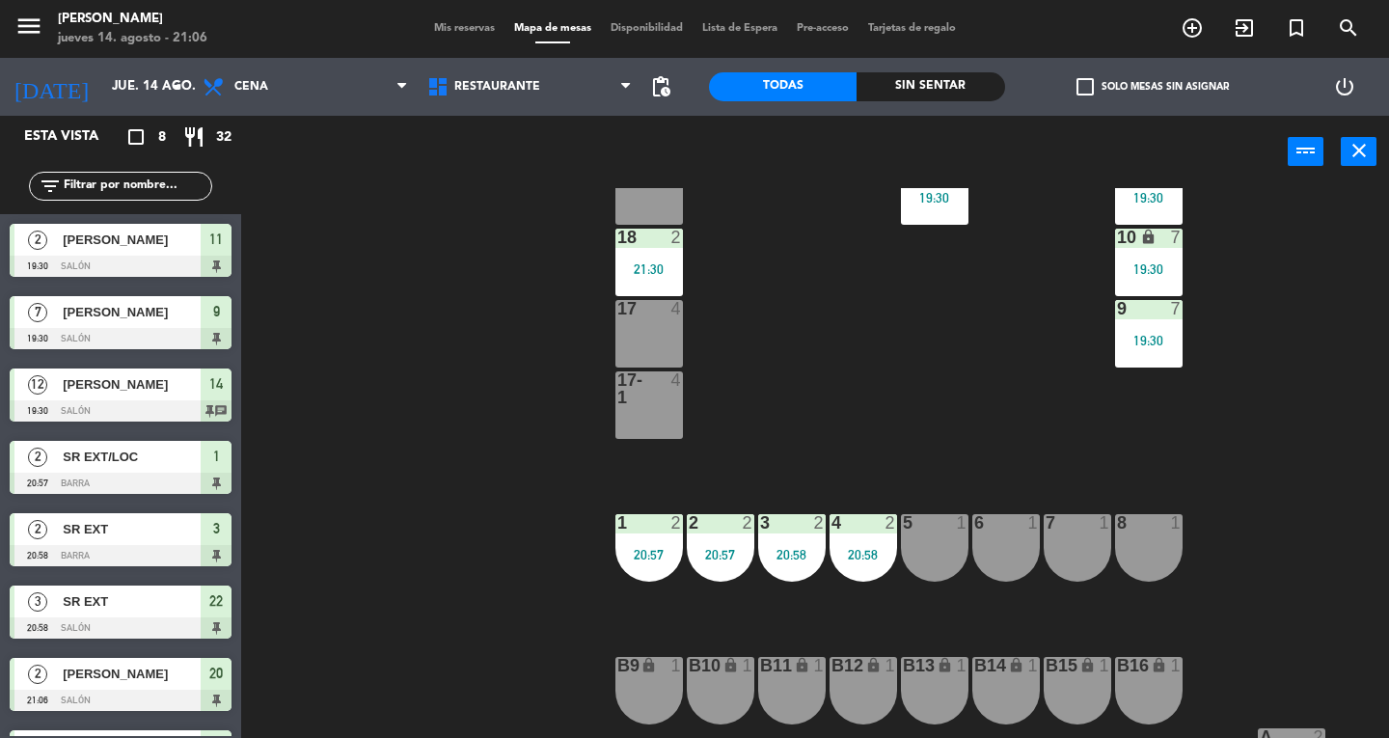
scroll to position [284, 0]
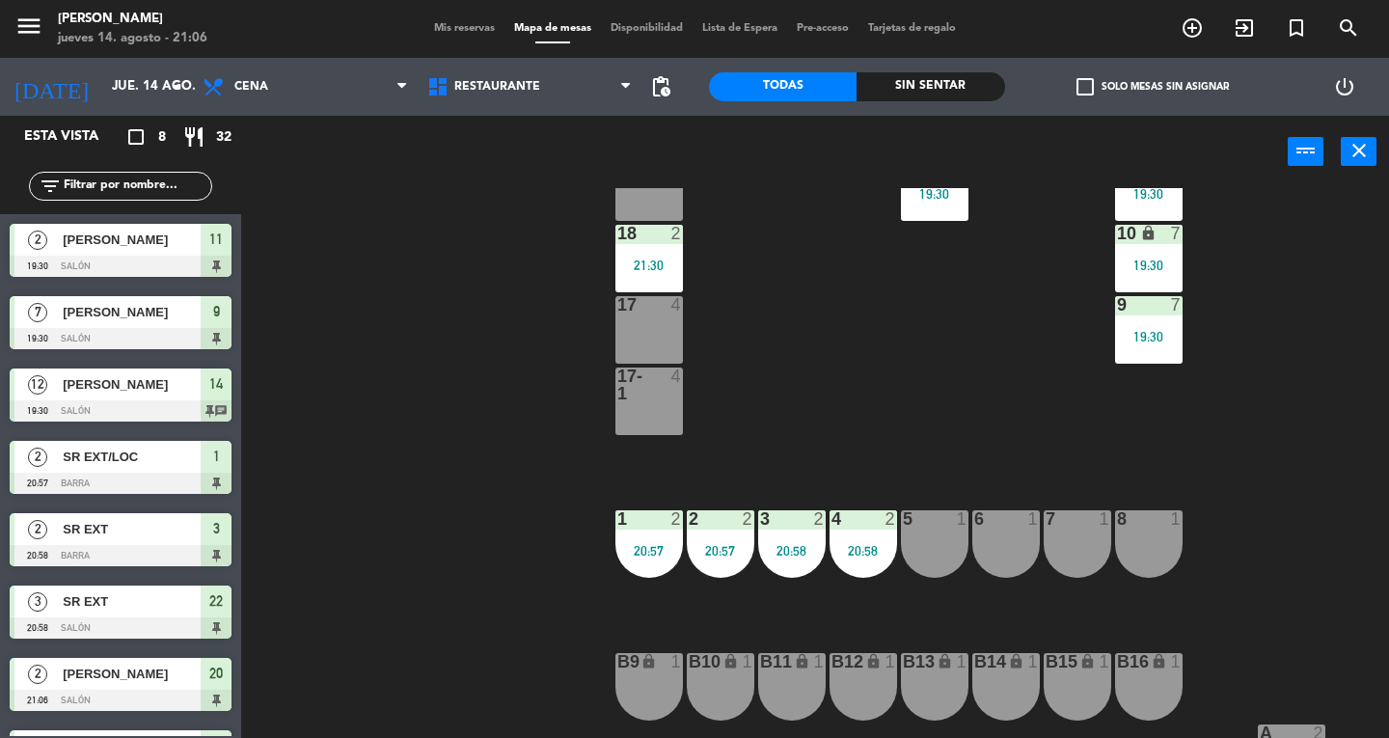
click at [933, 545] on div "5 1" at bounding box center [935, 544] width 68 height 68
click at [998, 555] on div "6 1" at bounding box center [1006, 544] width 68 height 68
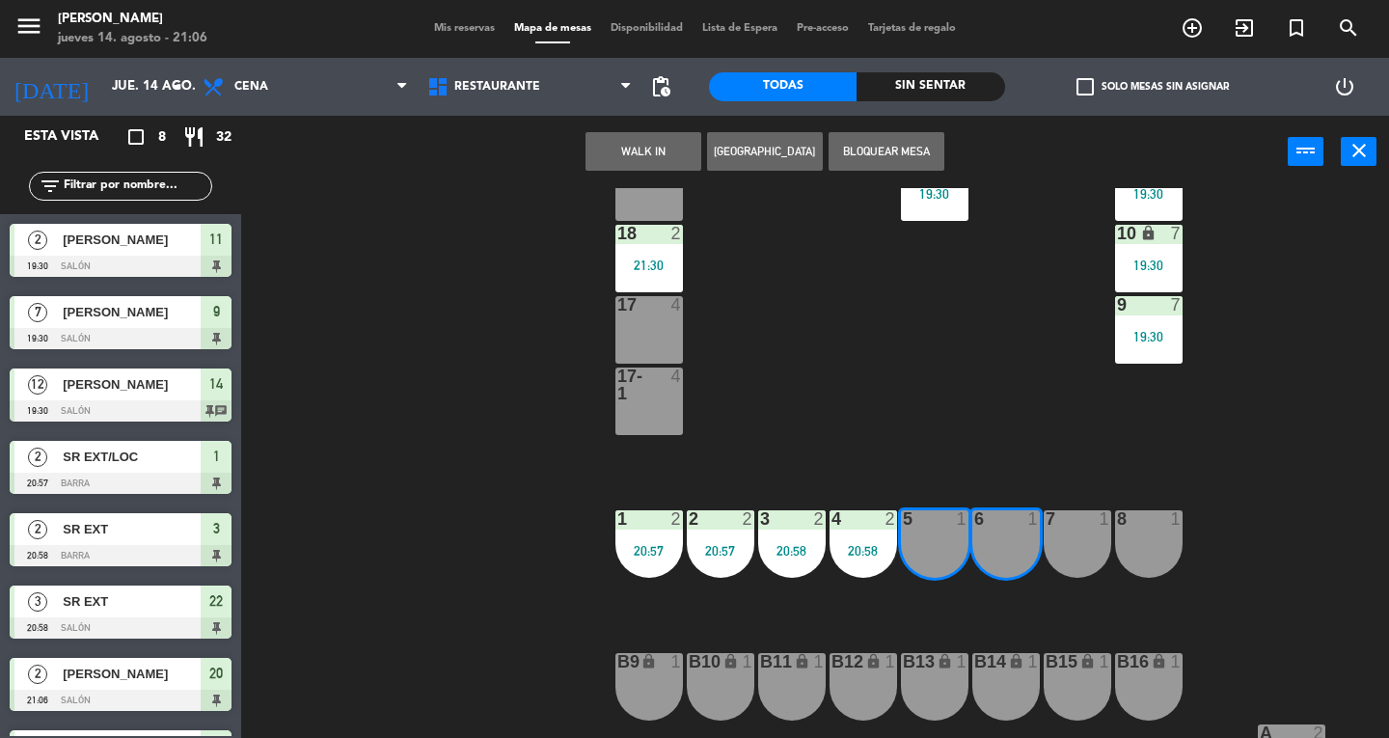
click at [641, 156] on button "WALK IN" at bounding box center [643, 151] width 116 height 39
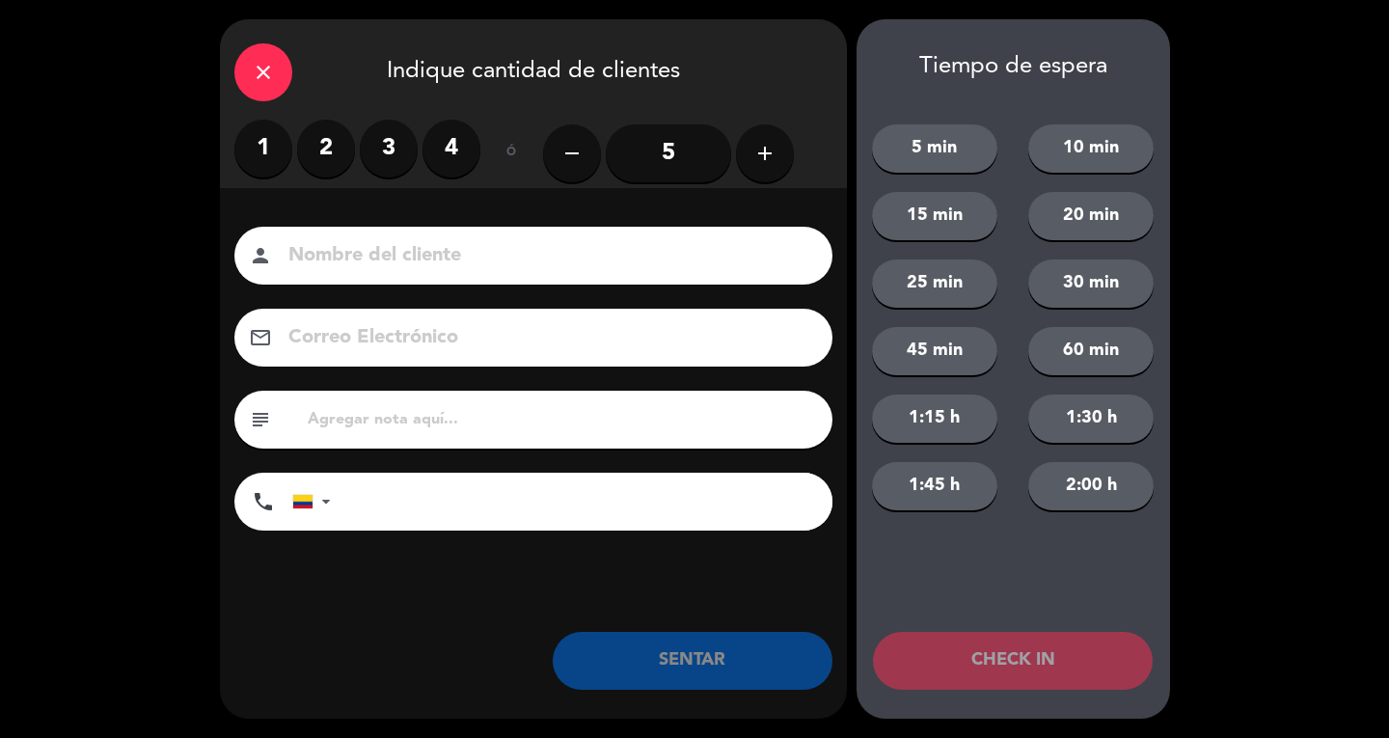
click at [333, 151] on label "2" at bounding box center [326, 149] width 58 height 58
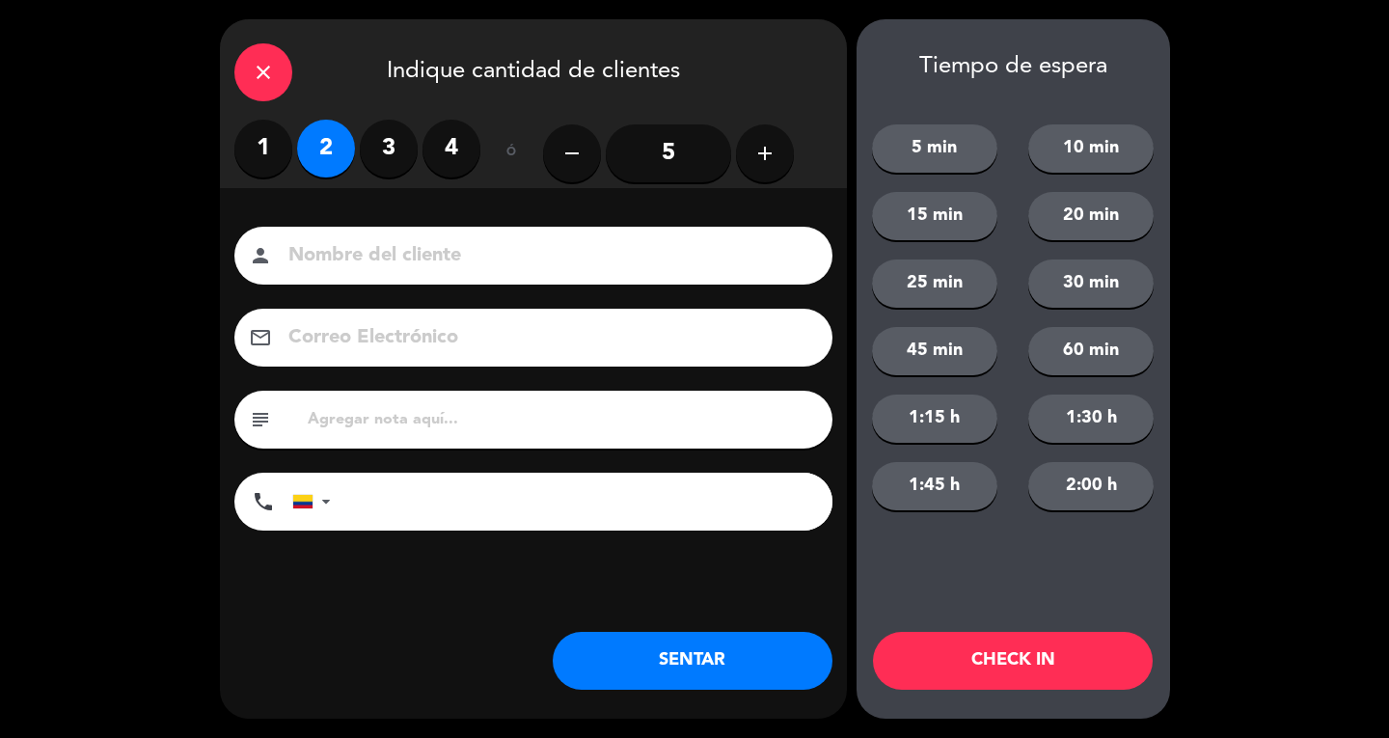
click at [743, 263] on input at bounding box center [546, 256] width 521 height 34
type input "SR EXT/LOC"
click at [771, 684] on button "SENTAR" at bounding box center [693, 661] width 280 height 58
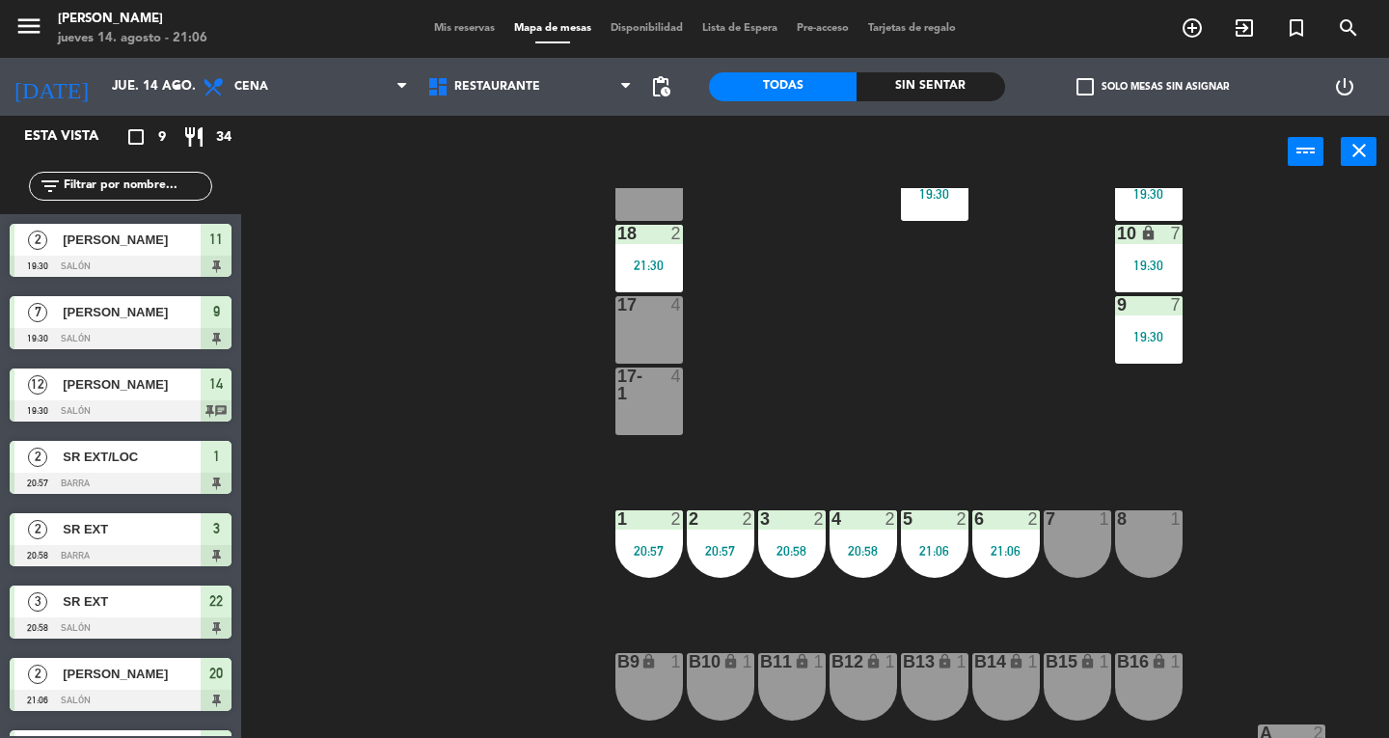
click at [1373, 164] on button "close" at bounding box center [1358, 151] width 36 height 29
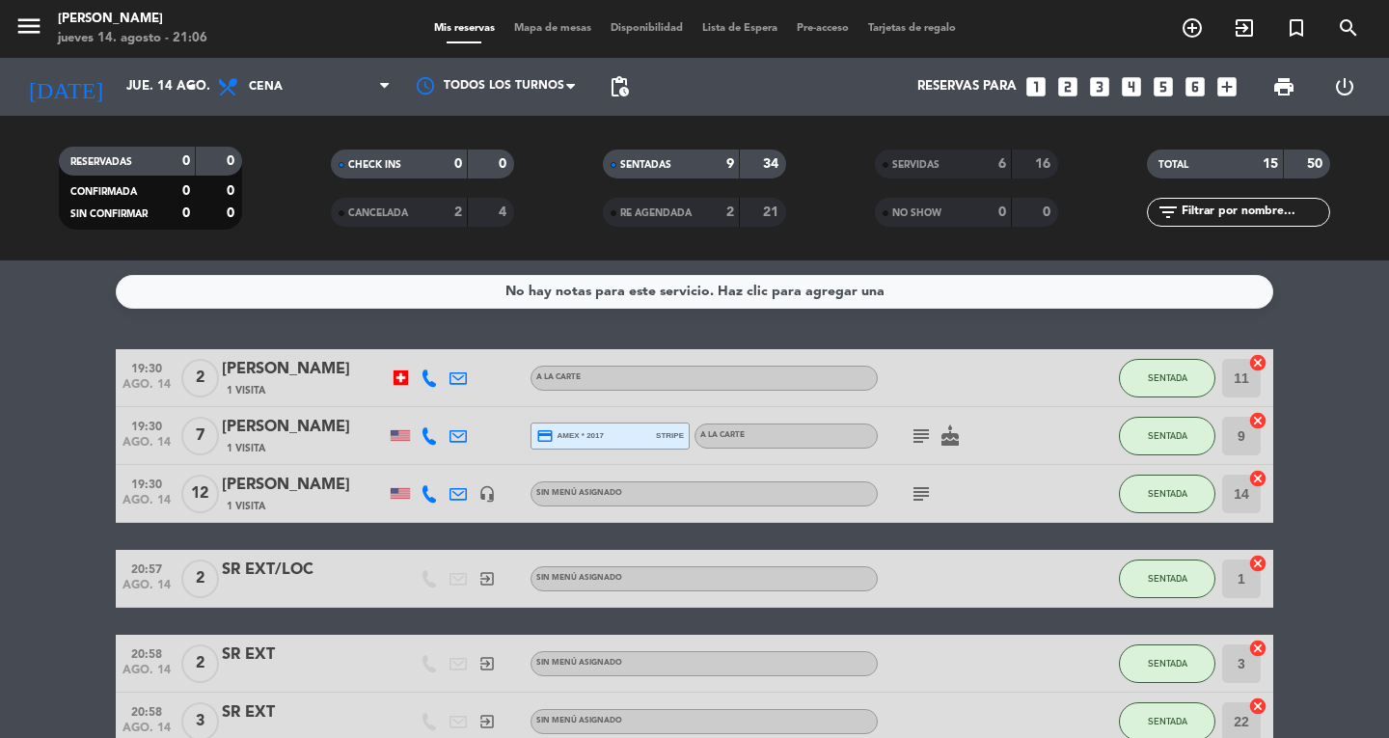
click at [85, 459] on bookings-row "19:30 ago. 14 2 [PERSON_NAME] 1 Visita A la carte SENTADA 11 cancel 19:30 ago. …" at bounding box center [694, 663] width 1389 height 629
click at [1105, 94] on icon "looks_3" at bounding box center [1099, 86] width 25 height 25
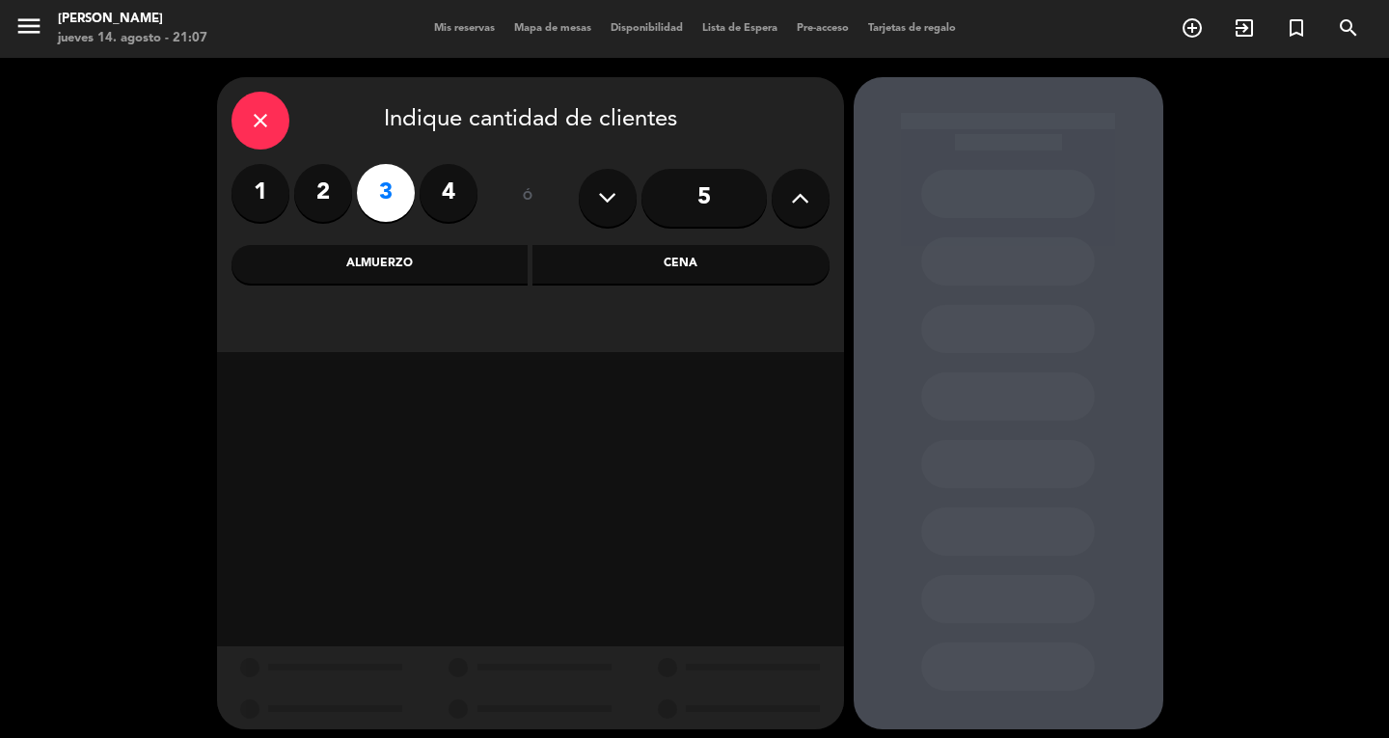
click at [760, 289] on div "close Indique cantidad de clientes 1 2 3 4 ó 5 Almuerzo Cena" at bounding box center [530, 214] width 627 height 275
click at [760, 287] on div "close Indique cantidad de clientes 1 2 3 4 ó 5 Almuerzo Cena" at bounding box center [530, 214] width 627 height 275
click at [770, 264] on div "Cena" at bounding box center [680, 264] width 297 height 39
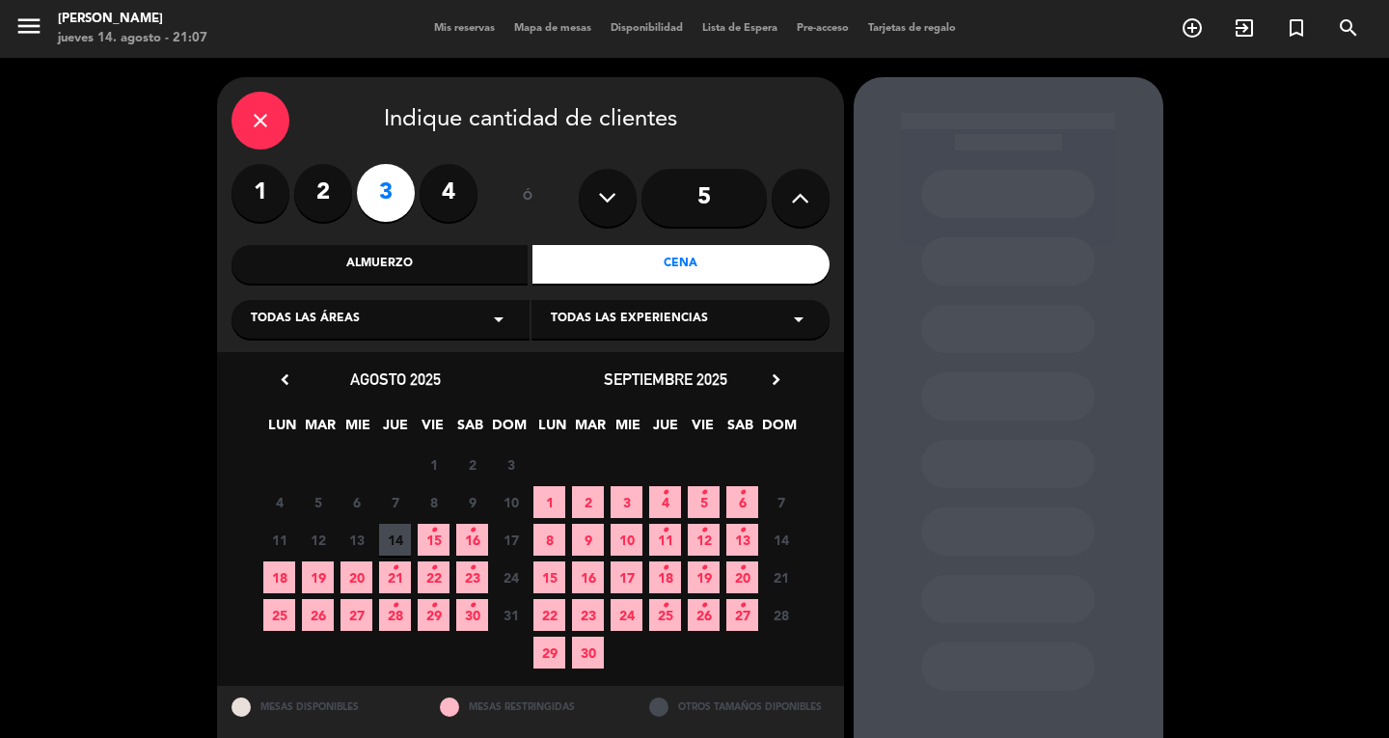
click at [394, 614] on icon "•" at bounding box center [395, 605] width 7 height 31
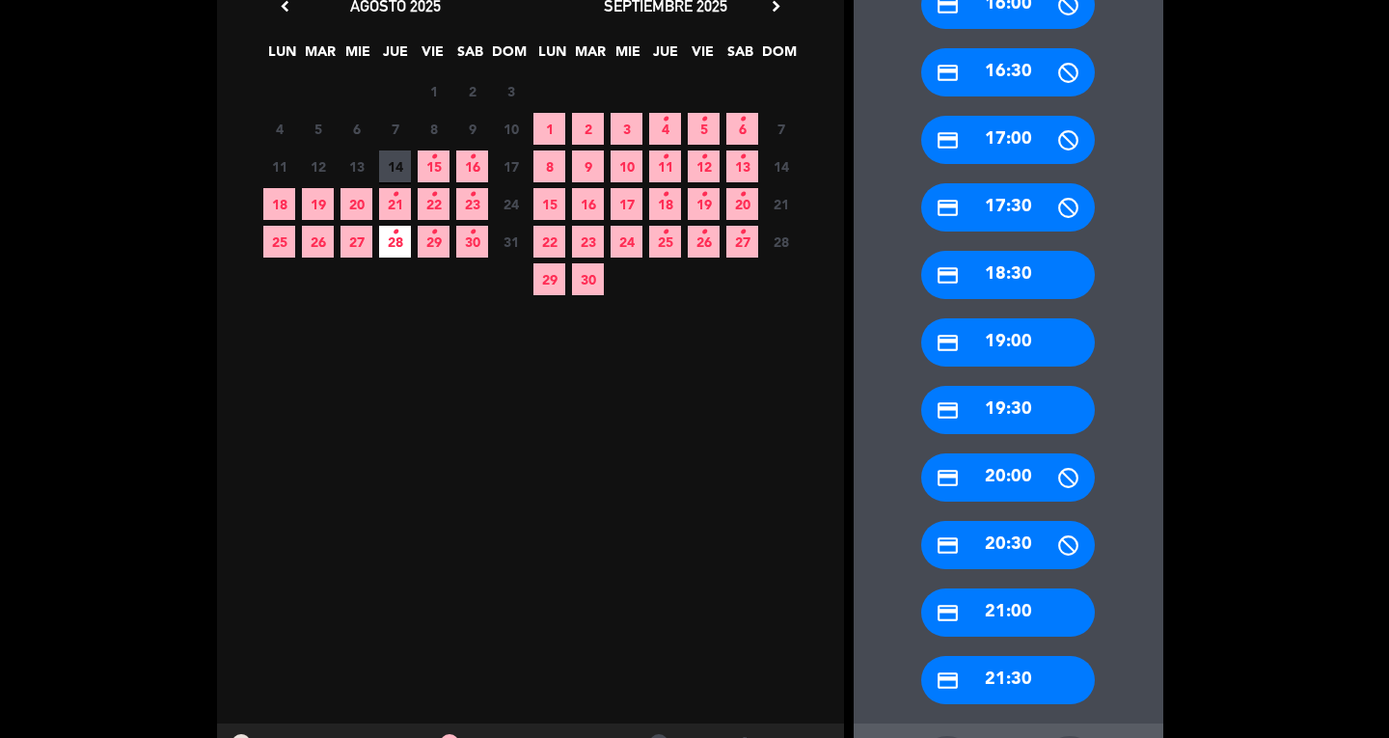
scroll to position [374, 0]
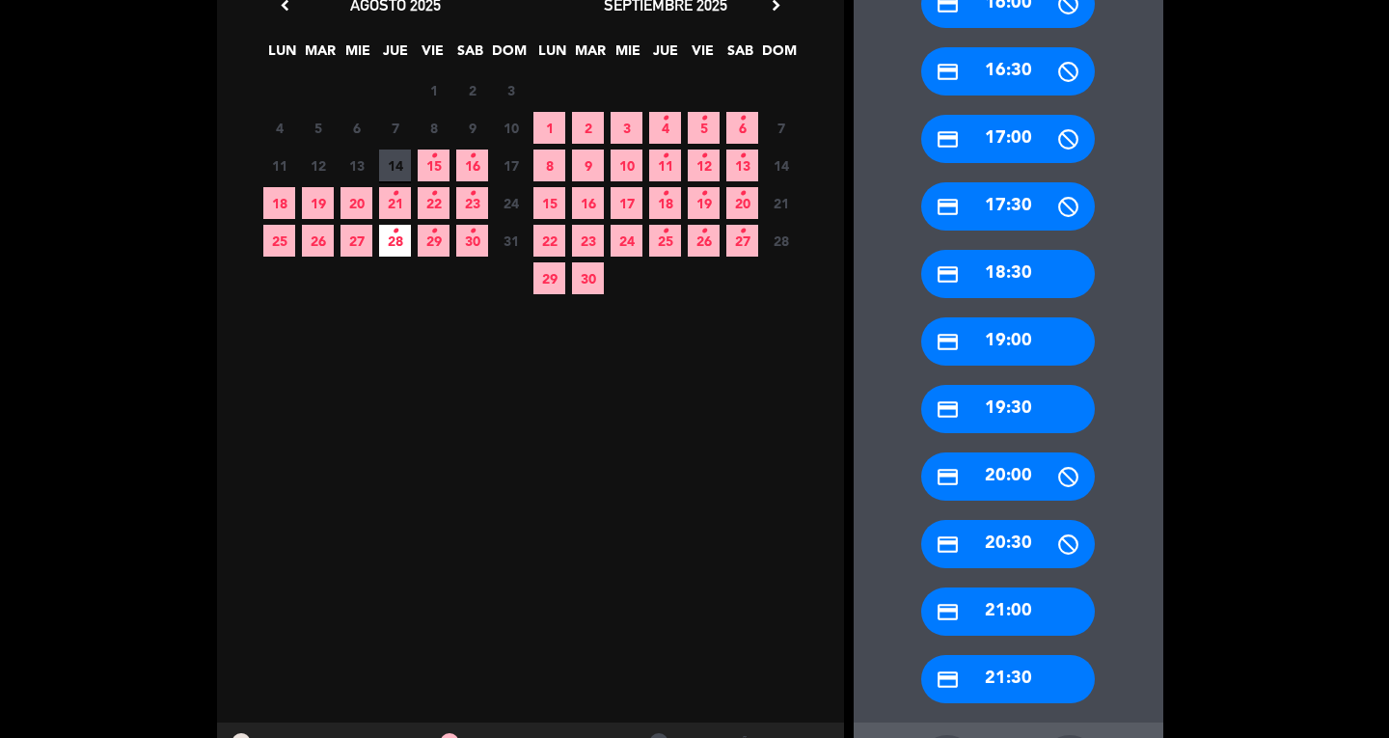
click at [1015, 603] on div "credit_card 21:00" at bounding box center [1008, 611] width 174 height 48
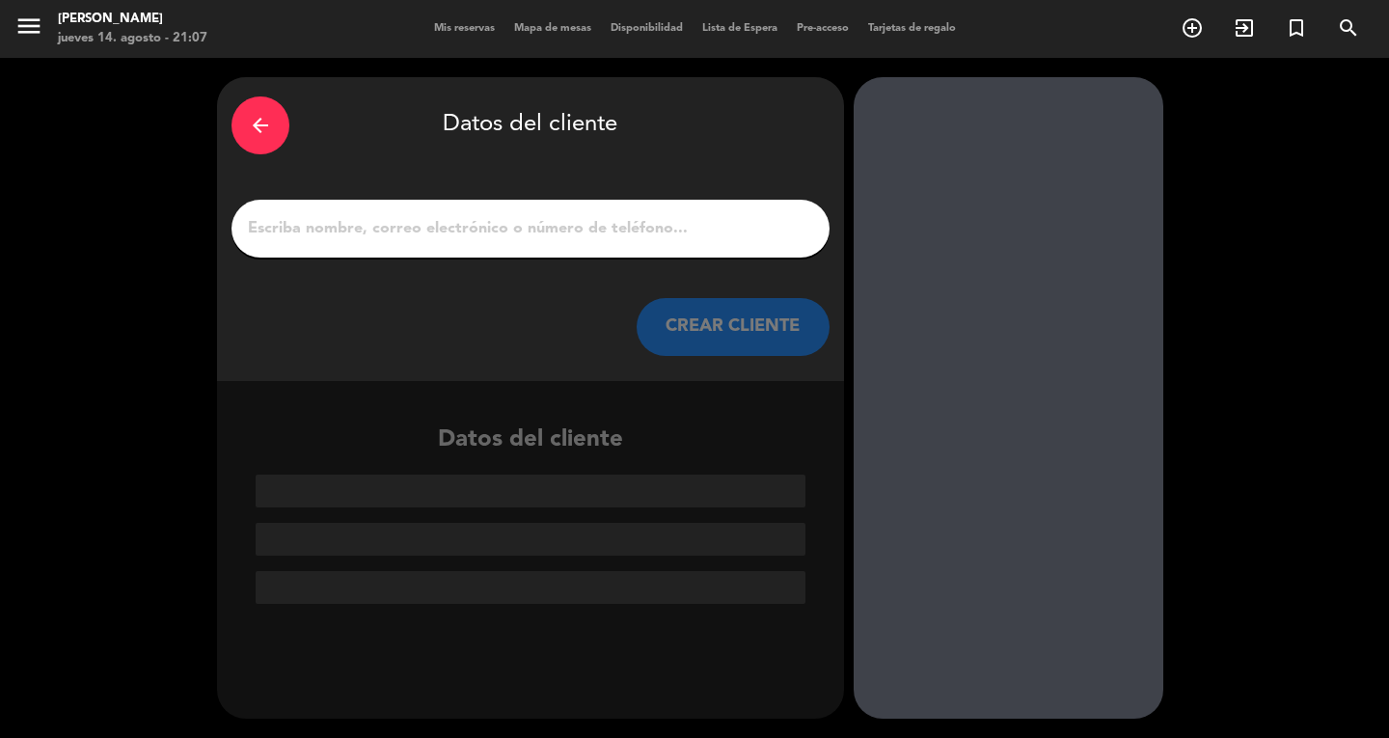
click at [581, 704] on div "arrow_back Datos del cliente CREAR CLIENTE Datos del cliente" at bounding box center [530, 397] width 627 height 641
click at [679, 232] on input "1" at bounding box center [530, 228] width 569 height 27
paste input "[PERSON_NAME]"
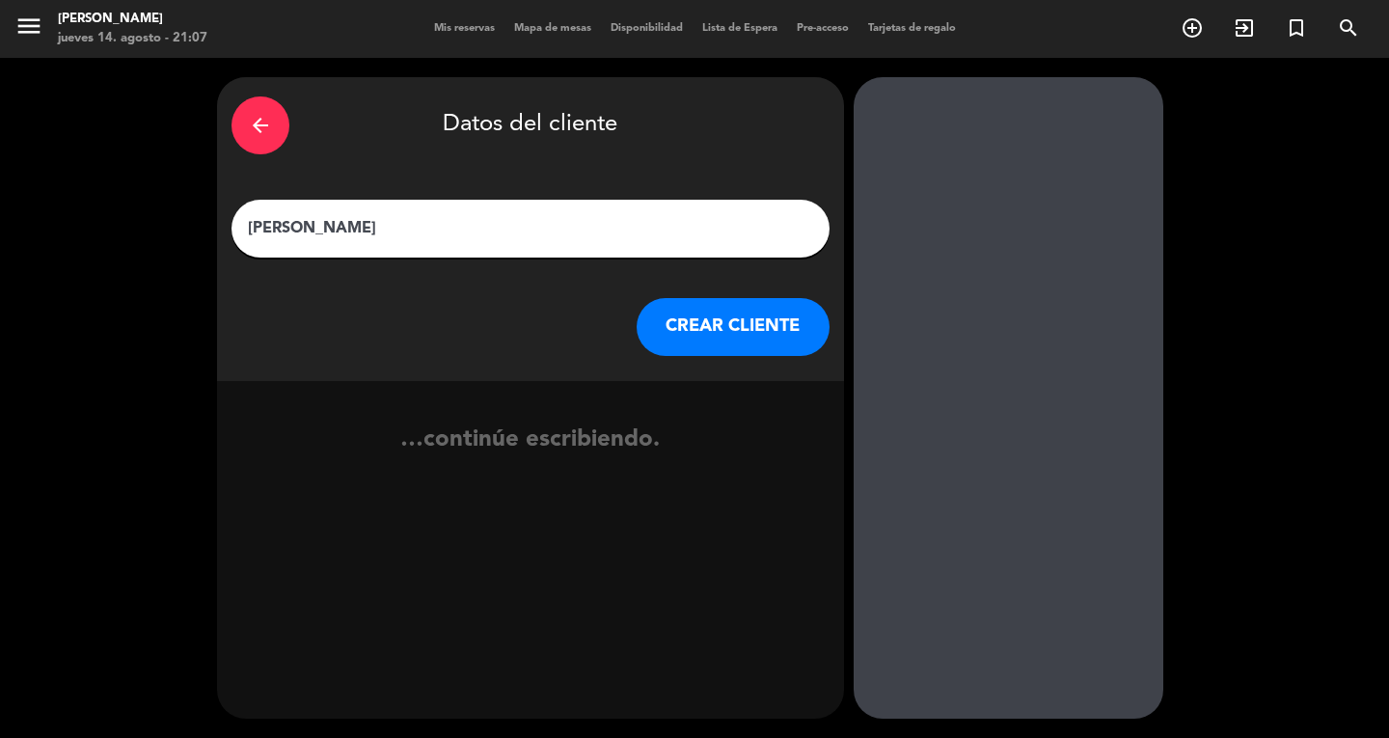
type input "[PERSON_NAME]"
click at [743, 338] on button "CREAR CLIENTE" at bounding box center [732, 327] width 193 height 58
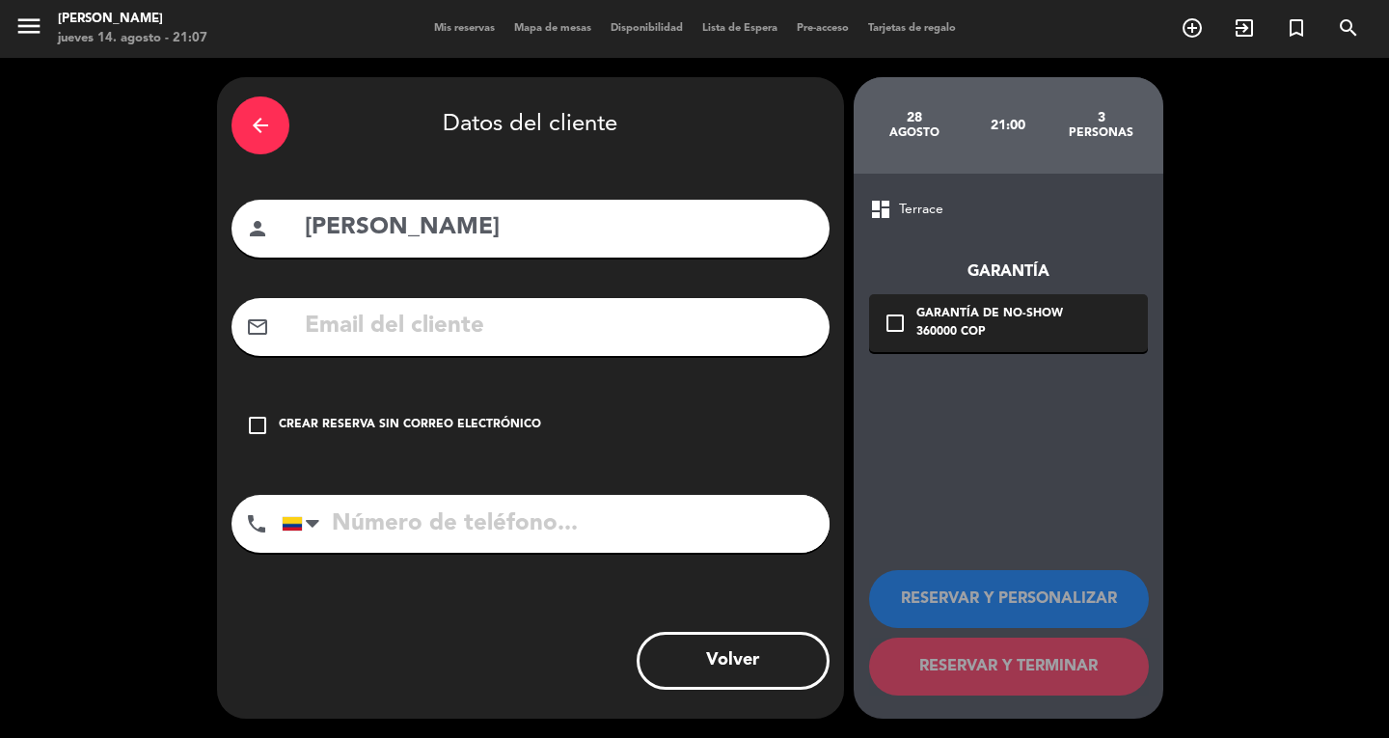
click at [716, 335] on input "text" at bounding box center [559, 327] width 512 height 40
click at [490, 643] on div "Volver" at bounding box center [530, 661] width 598 height 58
click at [594, 335] on input "text" at bounding box center [559, 327] width 512 height 40
paste input "[EMAIL_ADDRESS][DOMAIN_NAME]"
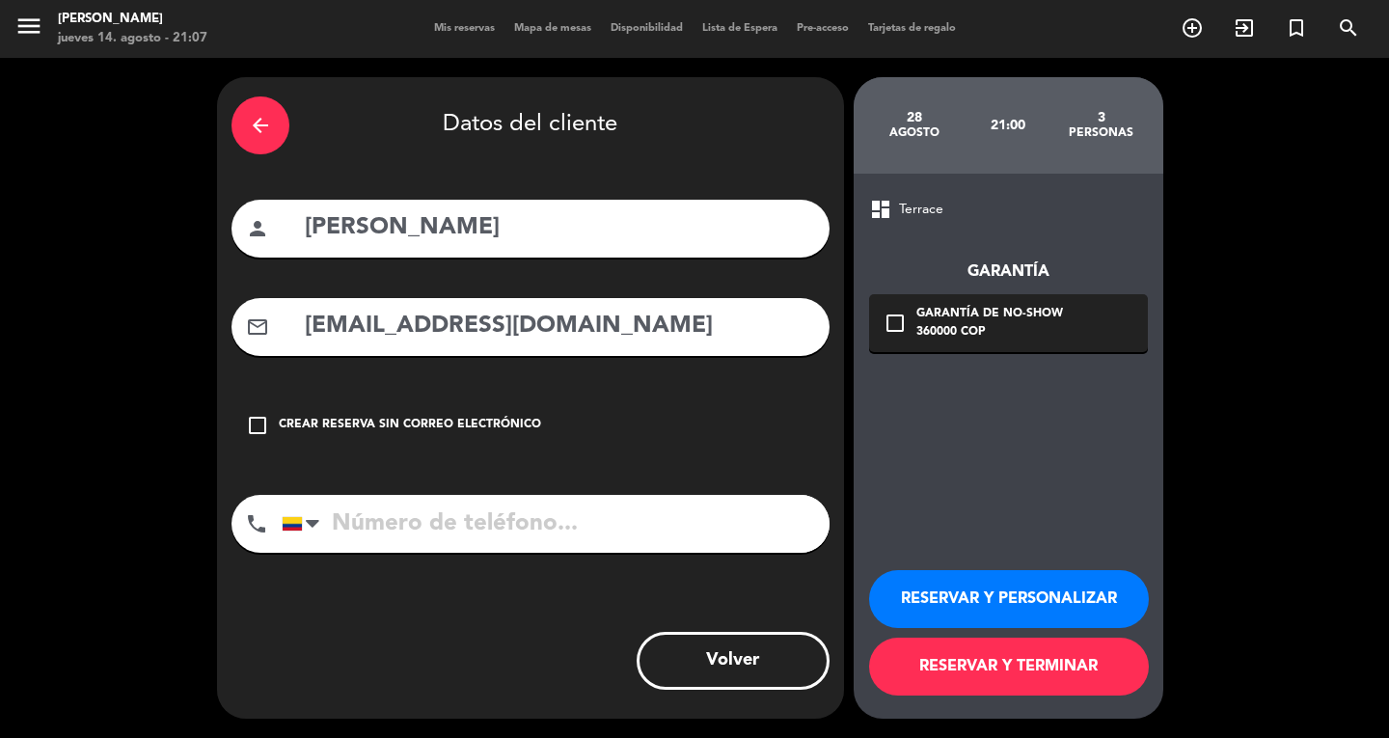
type input "[EMAIL_ADDRESS][DOMAIN_NAME]"
click at [519, 675] on div "Volver" at bounding box center [530, 661] width 598 height 58
click at [604, 502] on input "tel" at bounding box center [556, 524] width 548 height 58
paste input "[PHONE_NUMBER]"
type input "[PHONE_NUMBER]"
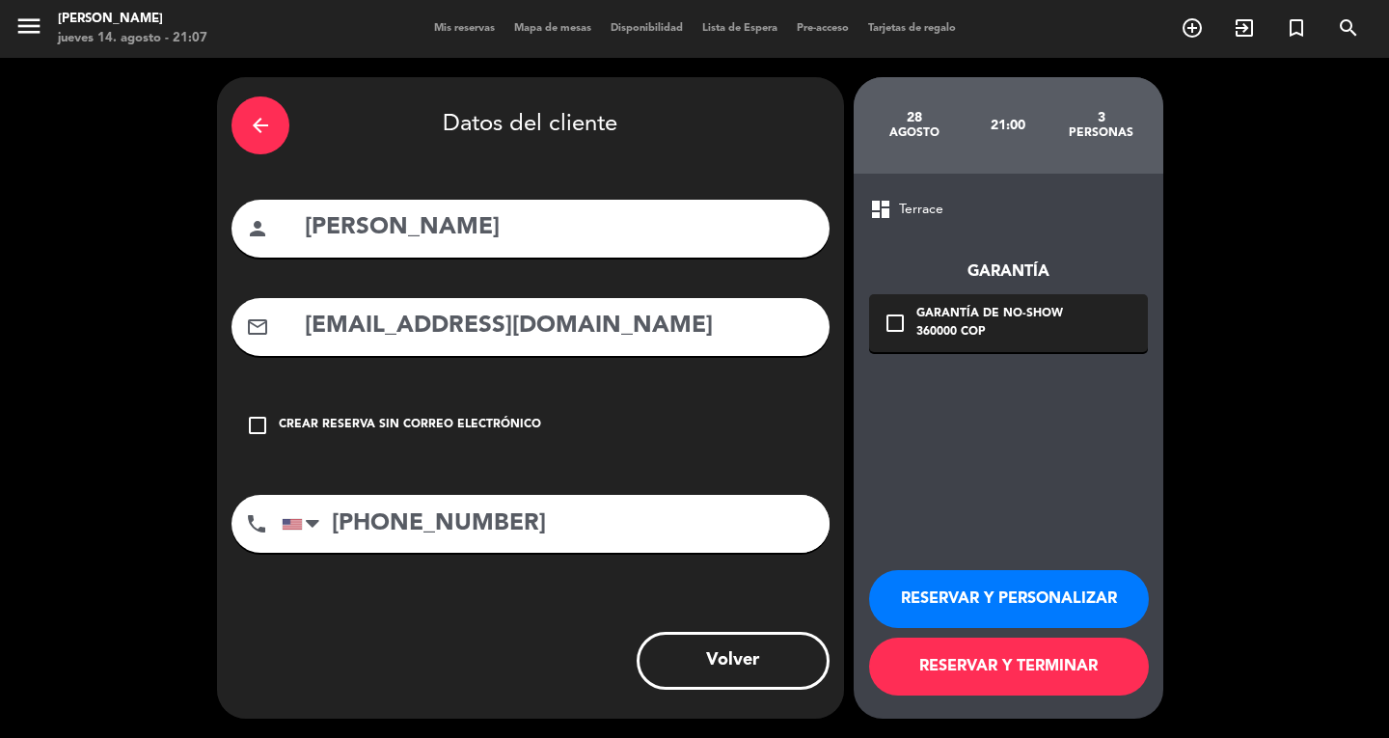
click at [992, 346] on div "check_box_outline_blank Garantía de no-show 360000 COP" at bounding box center [1008, 323] width 279 height 58
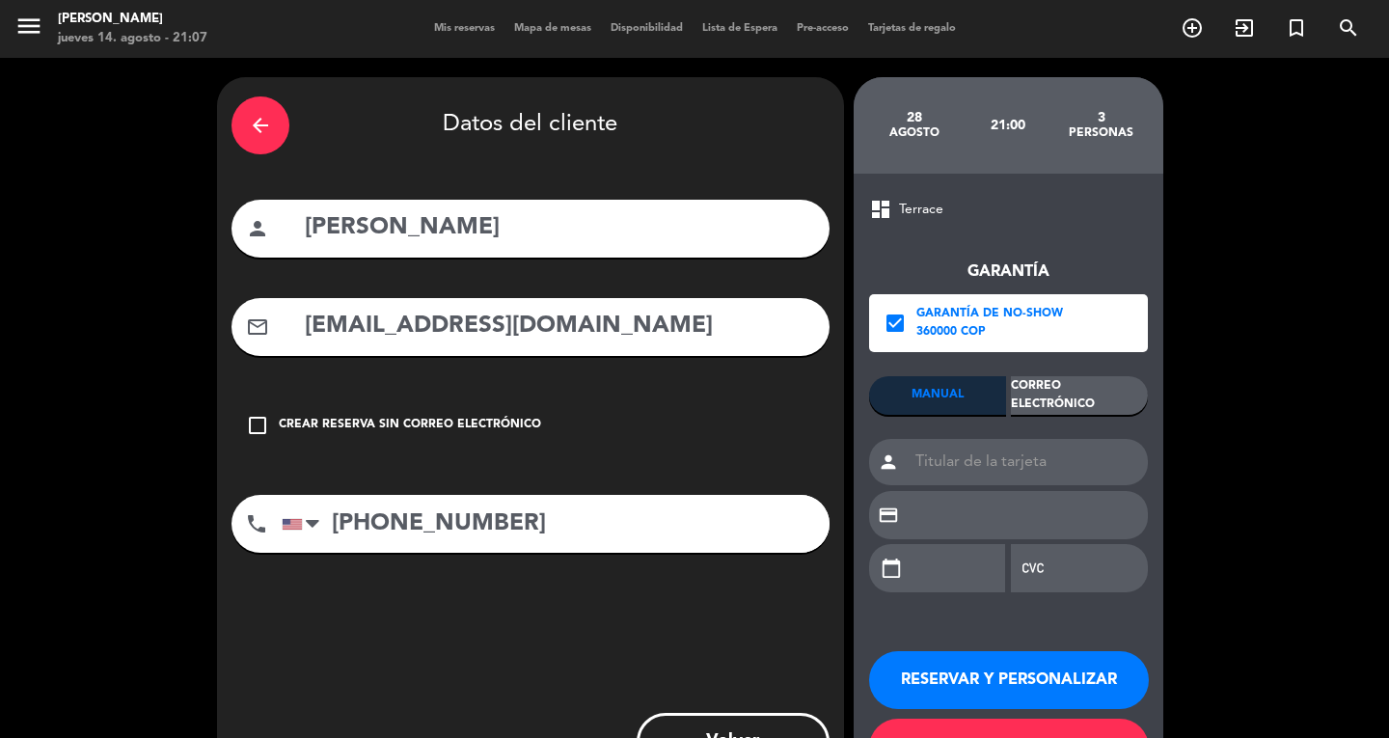
click at [1053, 389] on div "Correo Electrónico" at bounding box center [1079, 395] width 137 height 39
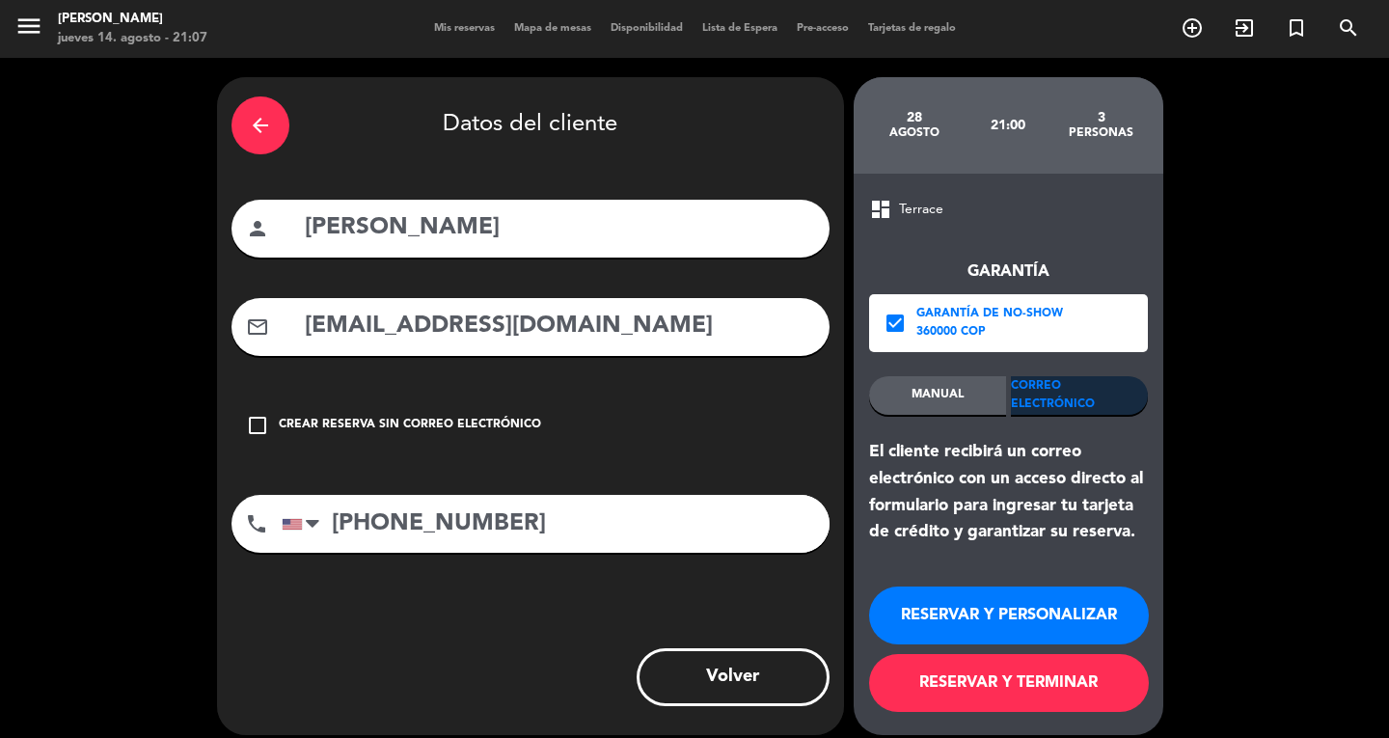
click at [1014, 639] on button "RESERVAR Y PERSONALIZAR" at bounding box center [1009, 615] width 280 height 58
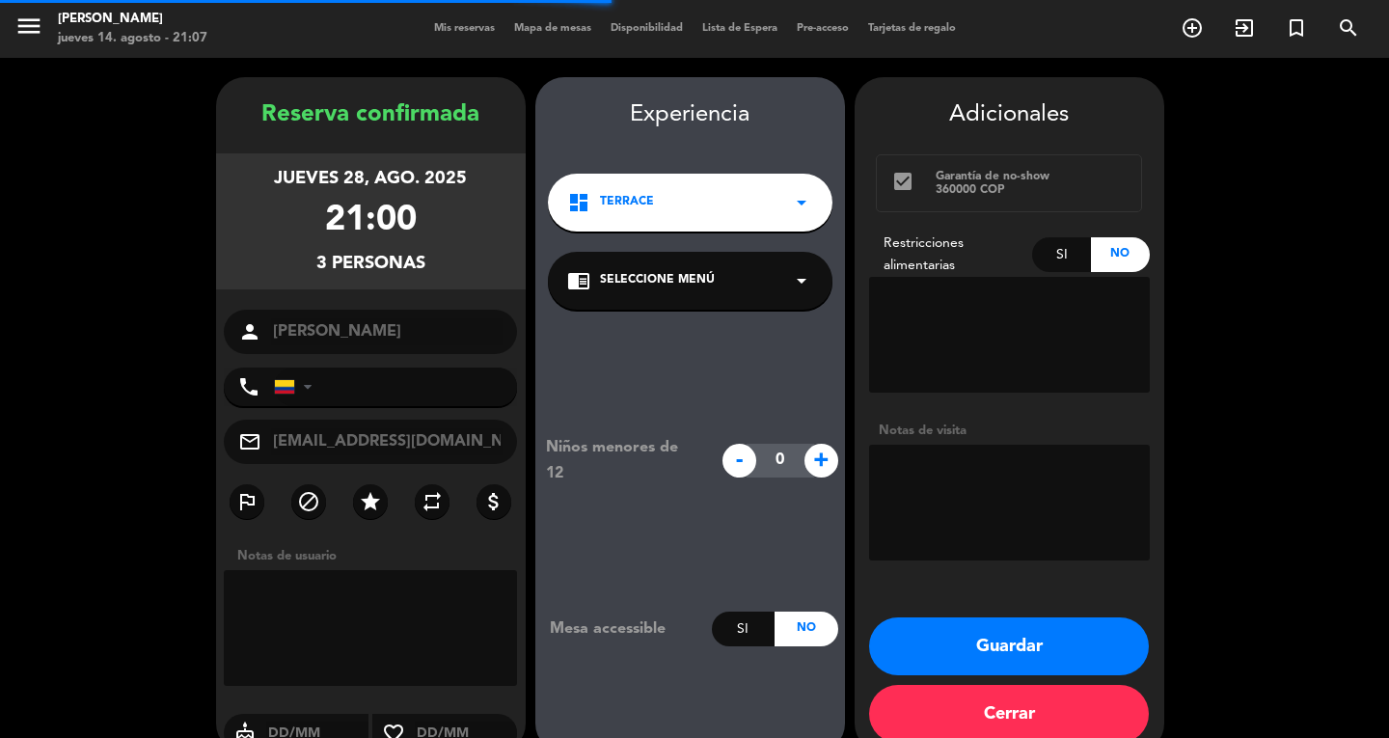
type input "[PHONE_NUMBER]"
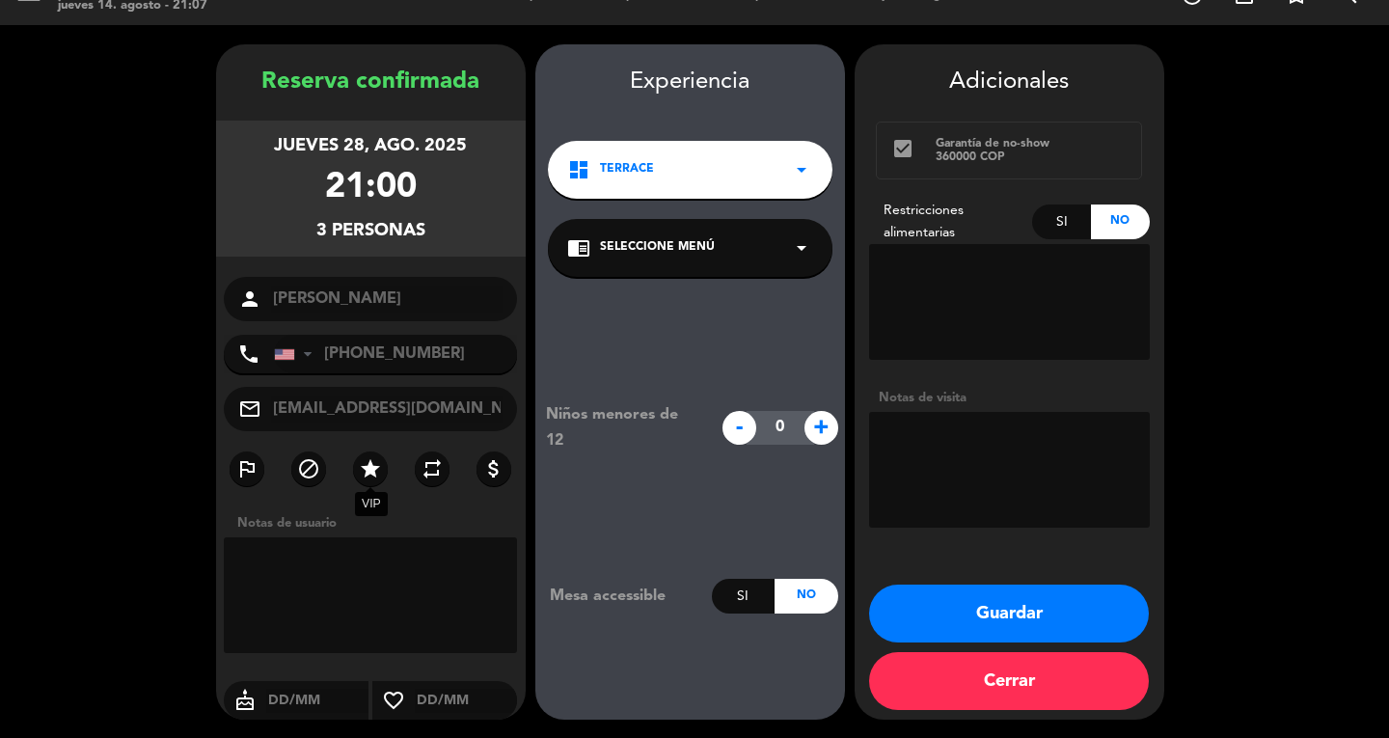
click at [365, 458] on icon "star" at bounding box center [370, 468] width 23 height 23
click at [365, 459] on icon "star" at bounding box center [370, 468] width 23 height 23
click at [935, 610] on button "Guardar" at bounding box center [1009, 613] width 280 height 58
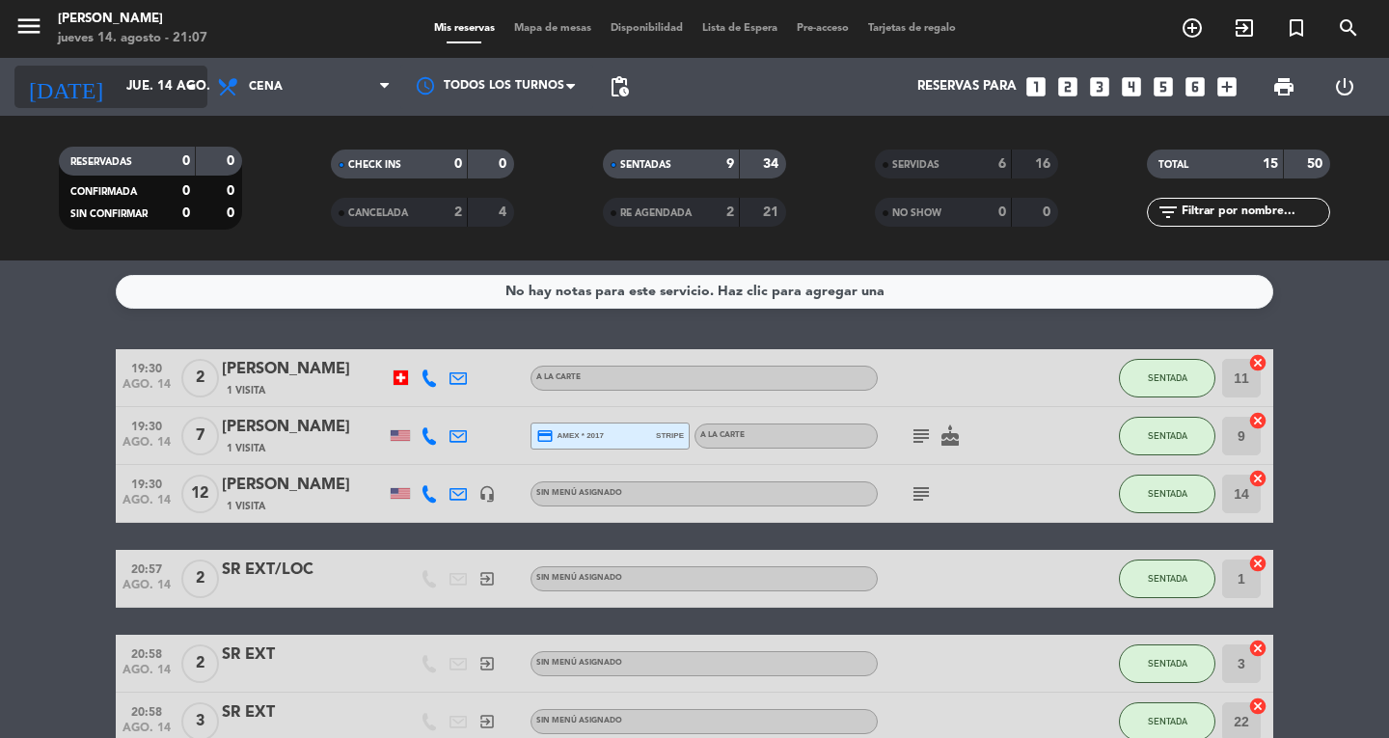
click at [176, 87] on input "jue. 14 ago." at bounding box center [202, 86] width 170 height 35
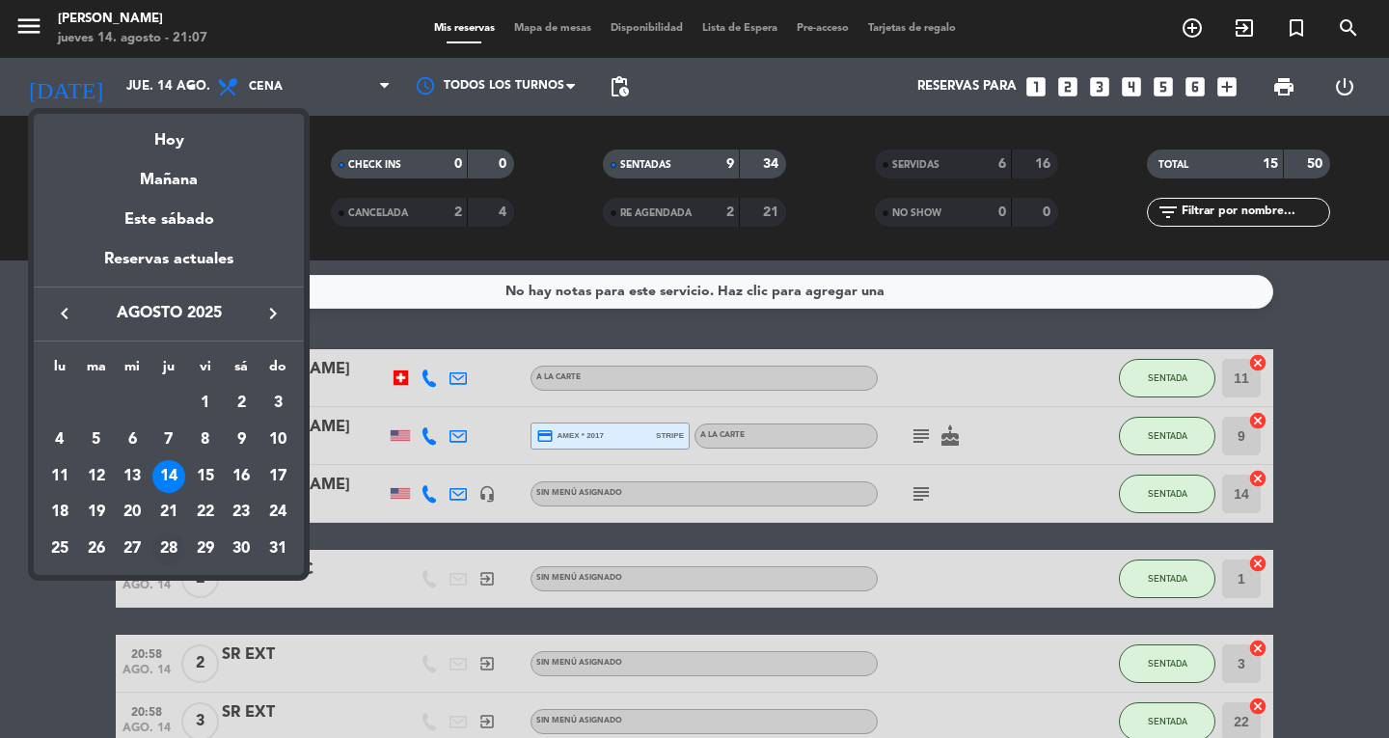
click at [170, 535] on div "28" at bounding box center [168, 548] width 33 height 33
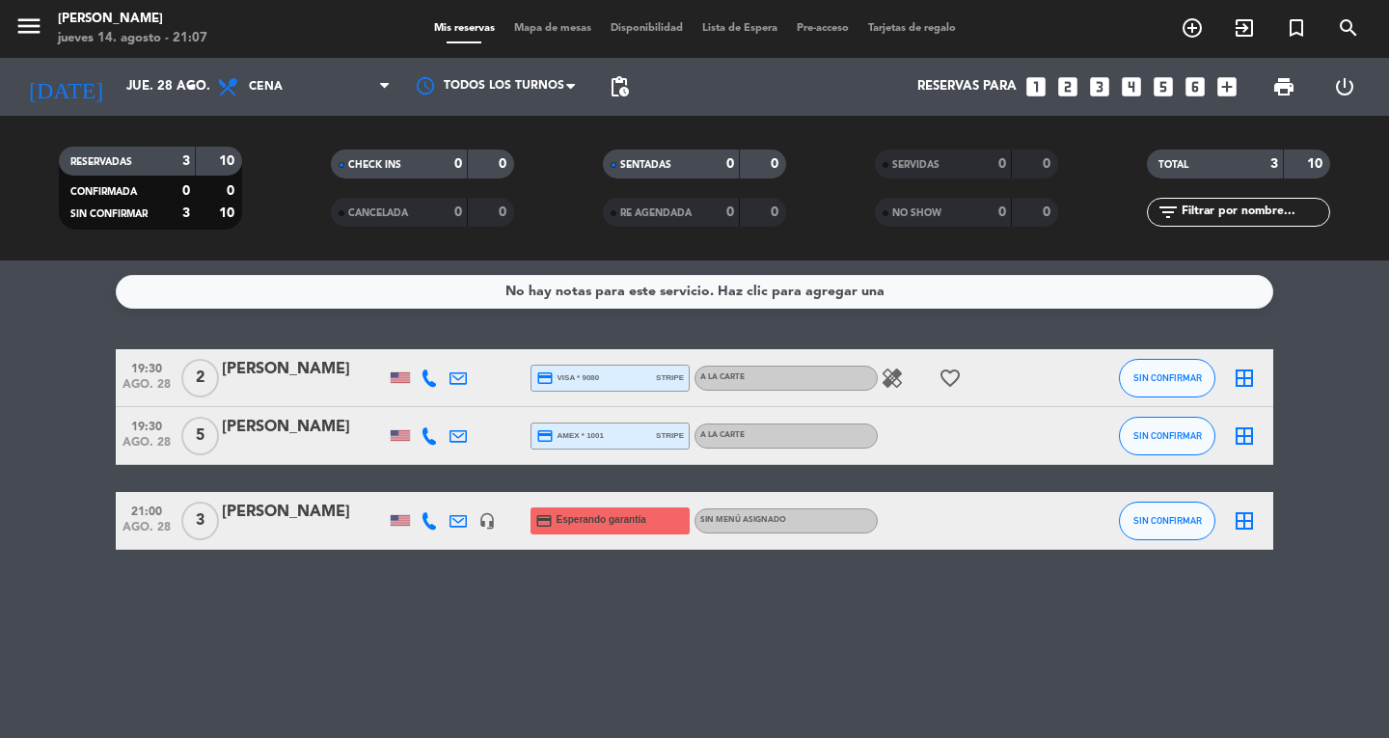
click at [388, 504] on div at bounding box center [400, 520] width 29 height 57
click at [378, 512] on div "[PERSON_NAME]" at bounding box center [304, 512] width 164 height 25
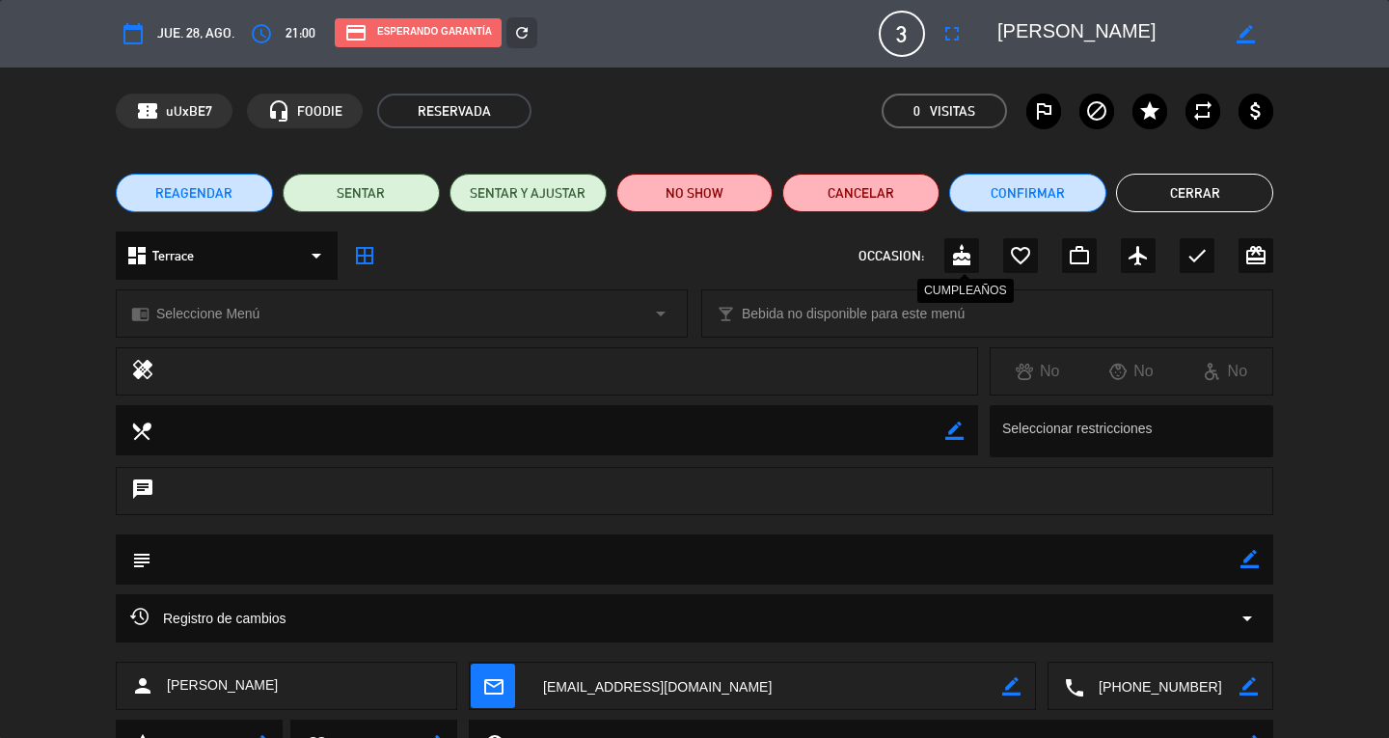
click at [963, 268] on div "cake" at bounding box center [961, 255] width 35 height 35
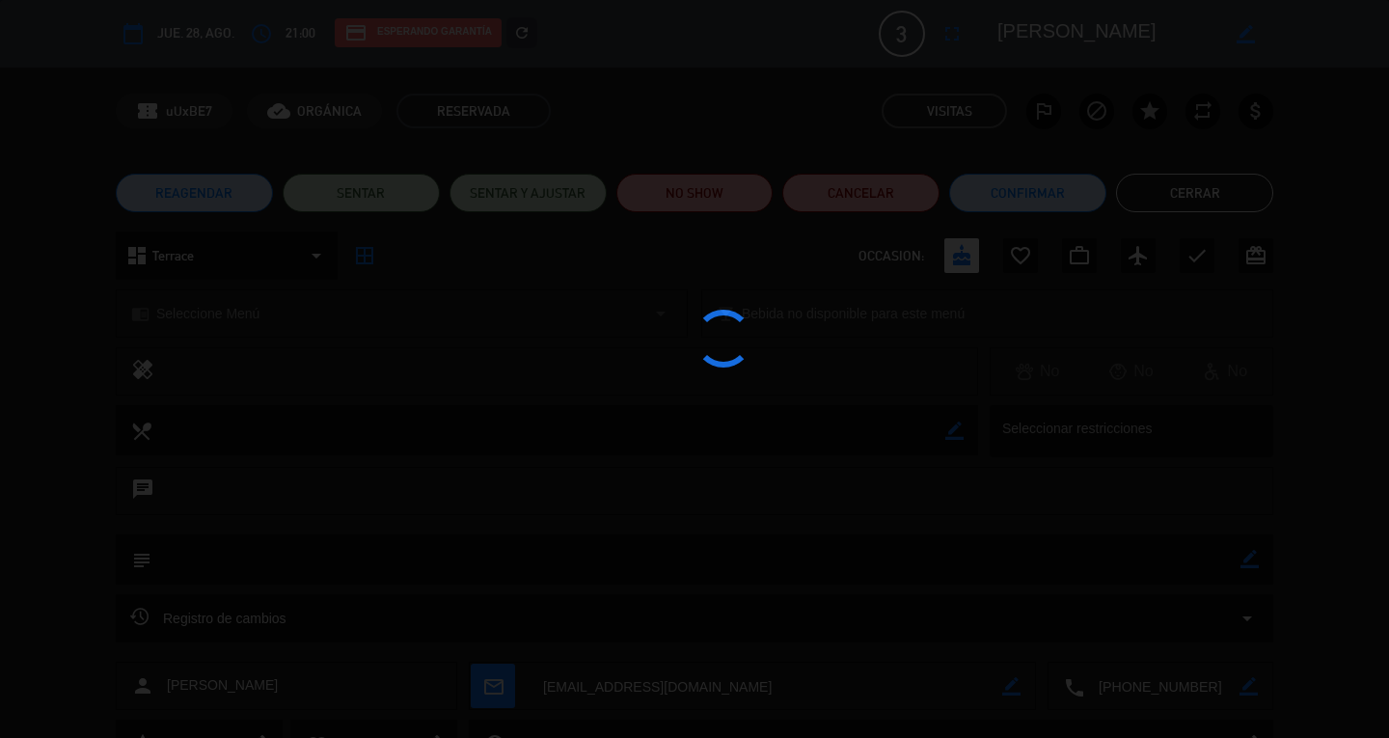
click at [1212, 182] on div at bounding box center [694, 369] width 1389 height 738
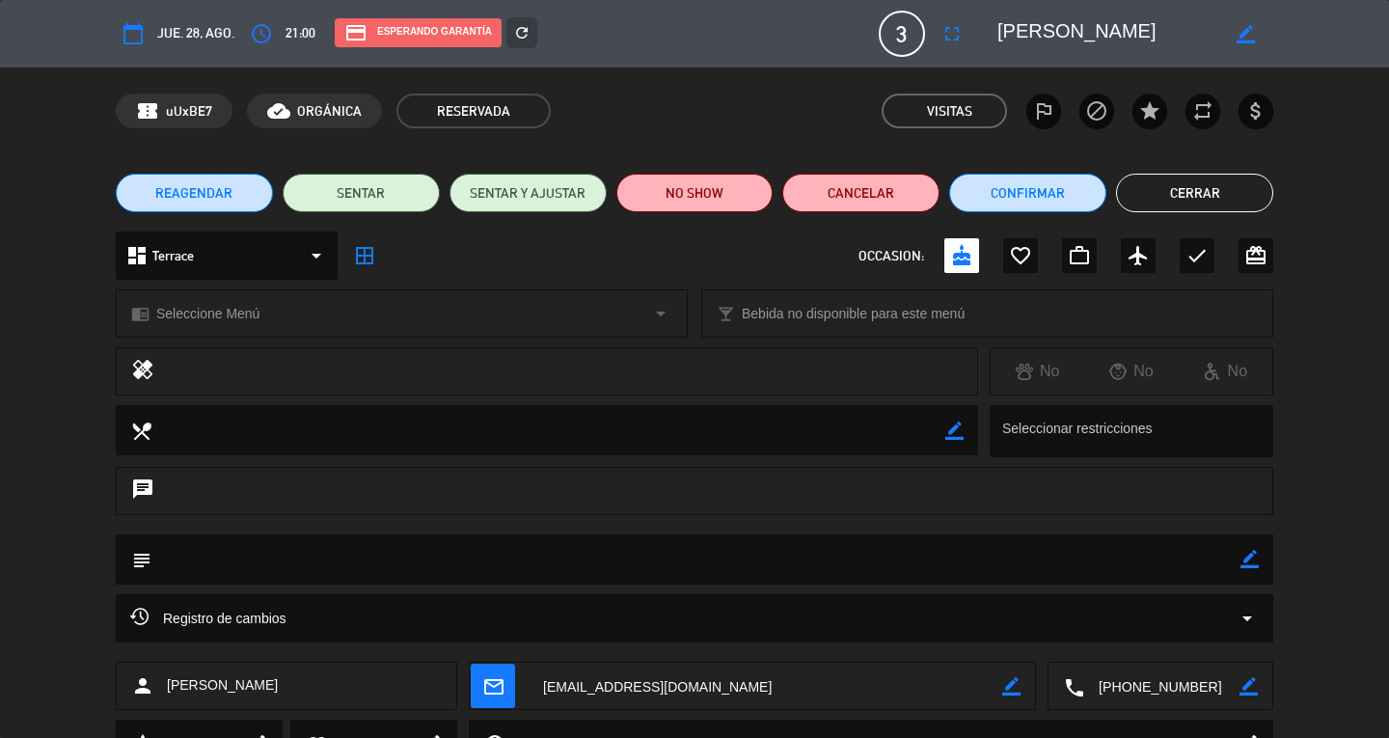
click at [1212, 182] on button "Cerrar" at bounding box center [1194, 193] width 157 height 39
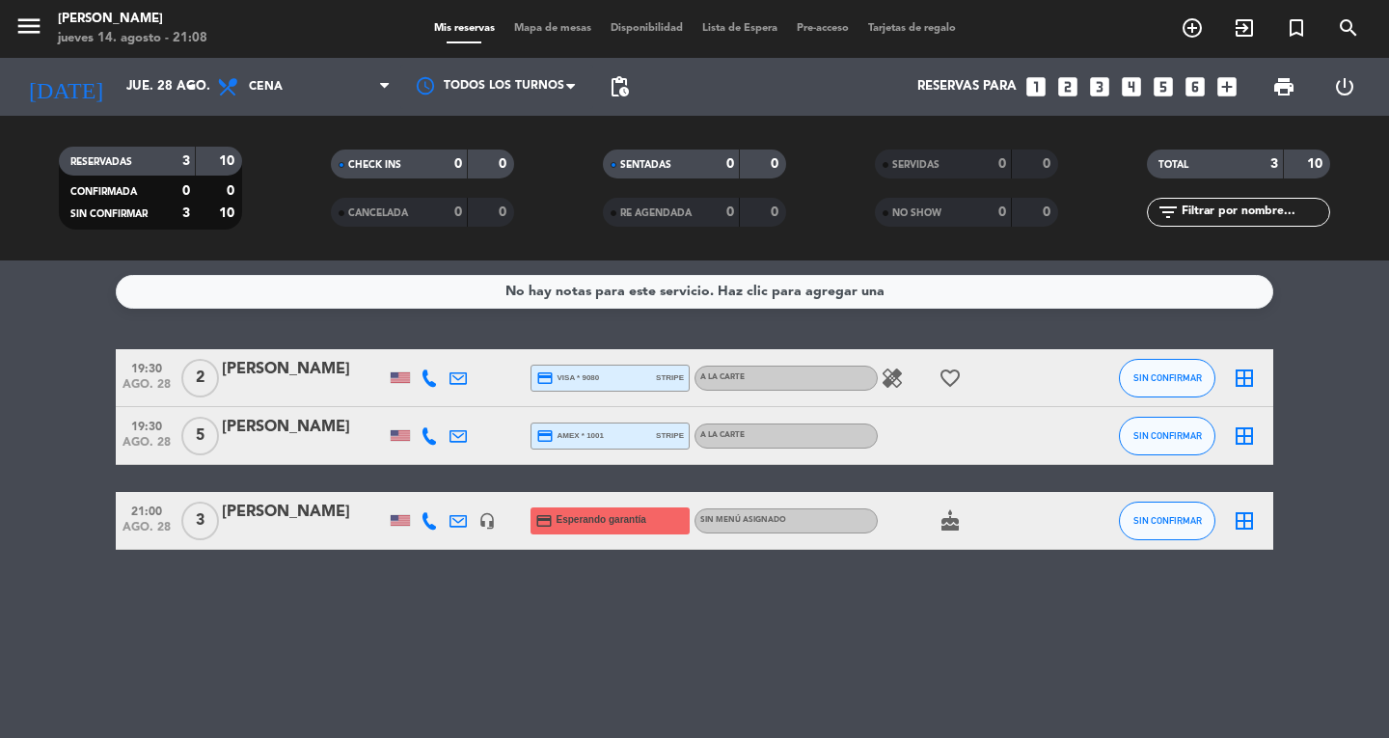
click at [744, 684] on div "No hay notas para este servicio. Haz clic para agregar una 19:30 ago. 28 2 [PER…" at bounding box center [694, 498] width 1389 height 477
click at [17, 39] on icon "menu" at bounding box center [28, 26] width 29 height 29
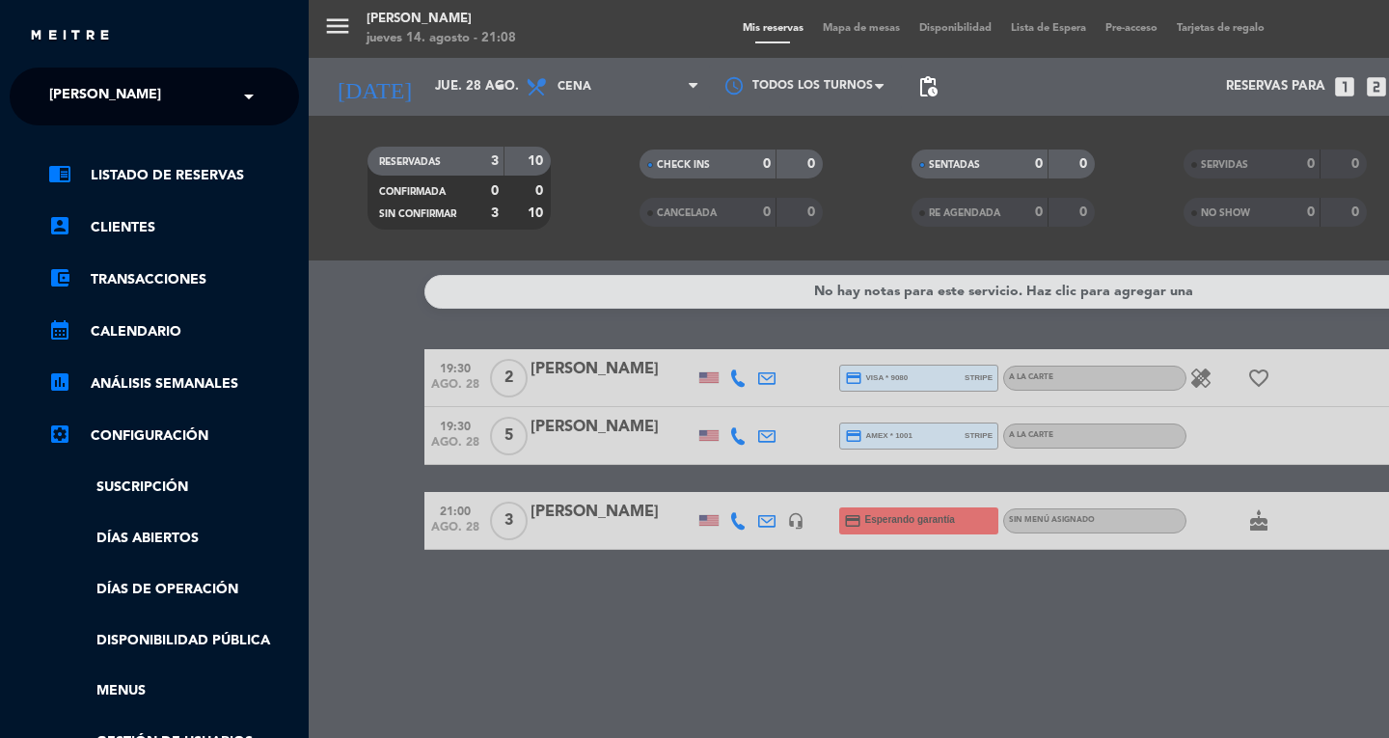
click at [67, 97] on span "[PERSON_NAME]" at bounding box center [105, 96] width 112 height 41
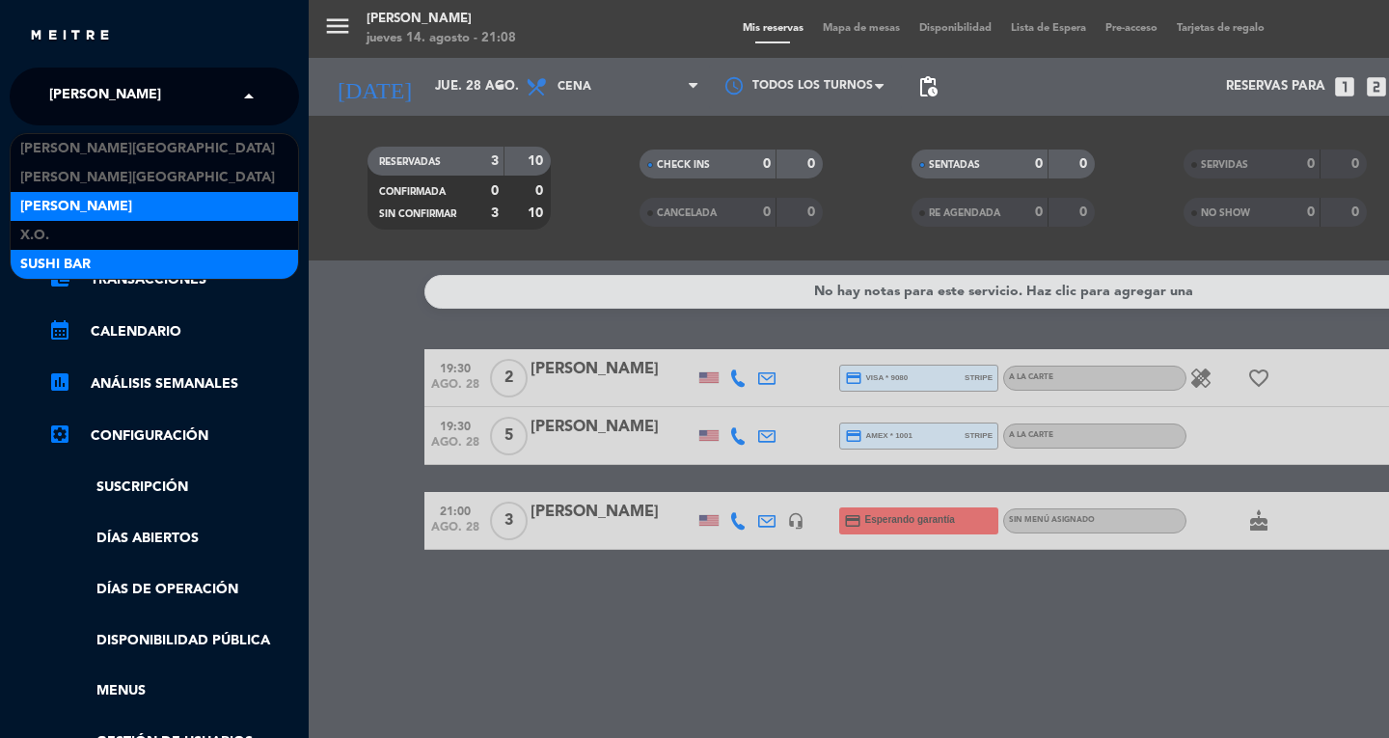
click at [23, 268] on span "SUSHI BAR" at bounding box center [55, 265] width 70 height 22
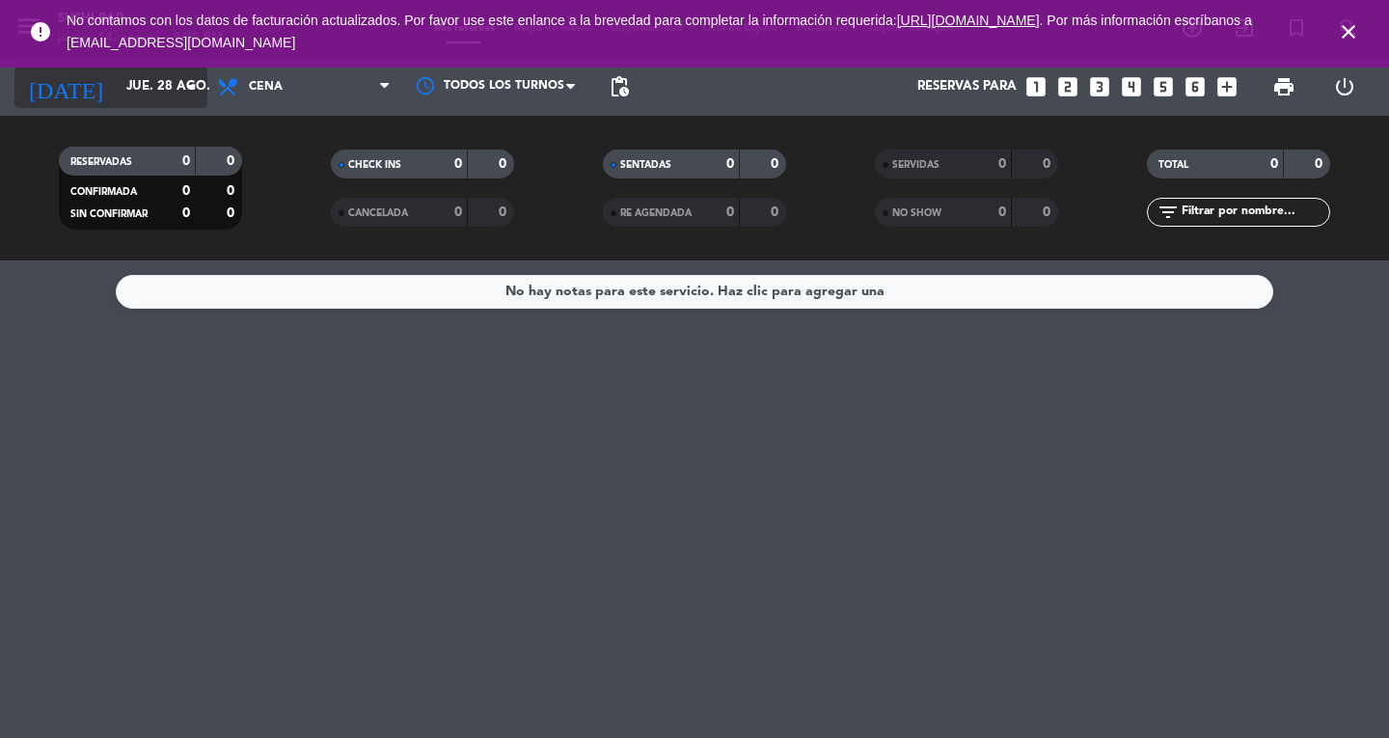
click at [147, 102] on input "jue. 28 ago." at bounding box center [202, 86] width 170 height 35
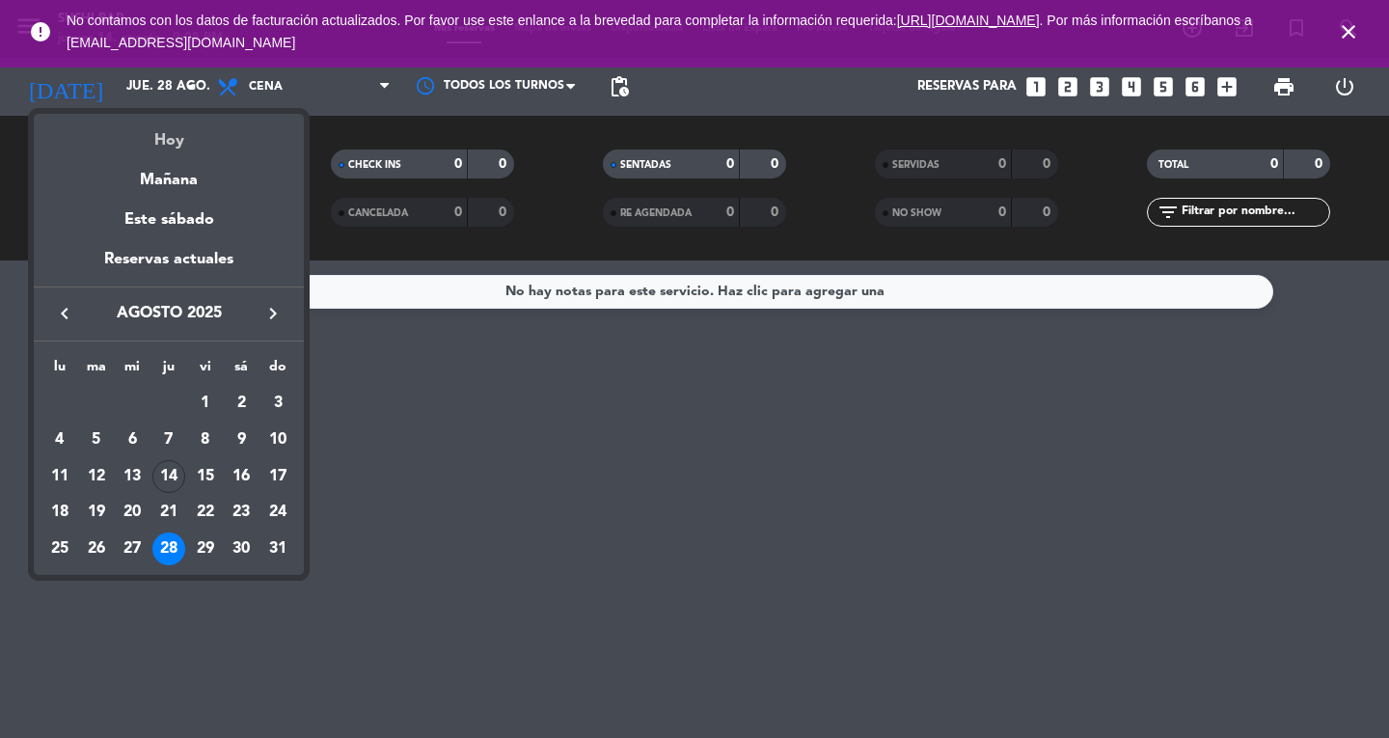
click at [147, 143] on div "Hoy" at bounding box center [169, 134] width 270 height 40
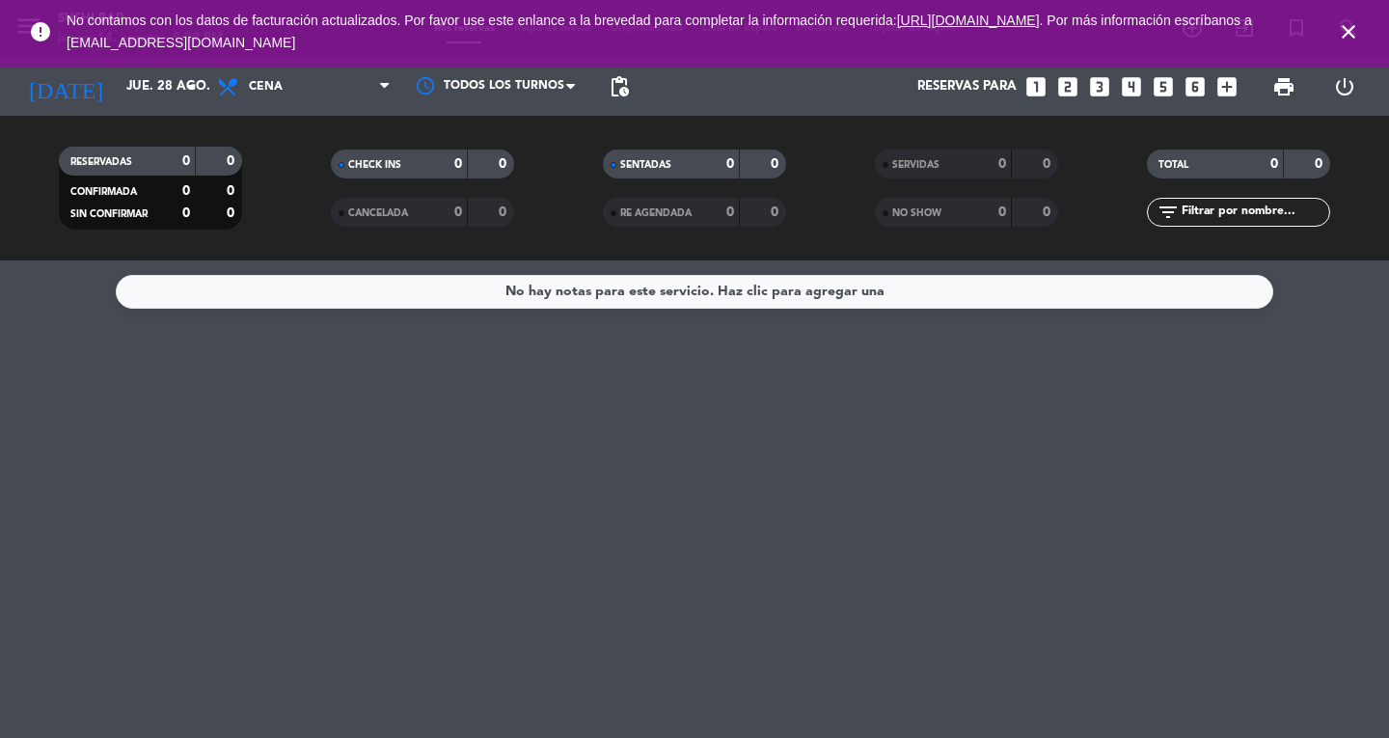
type input "jue. 14 ago."
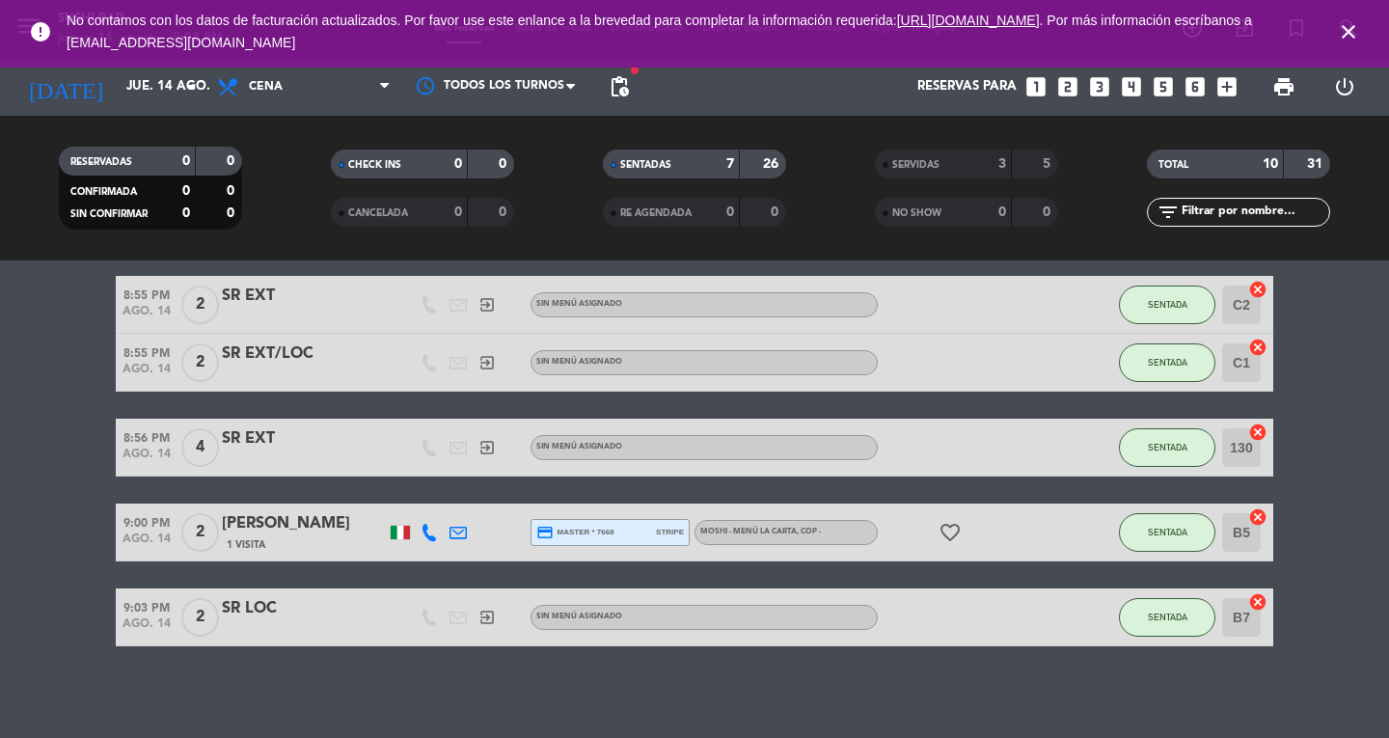
scroll to position [247, 0]
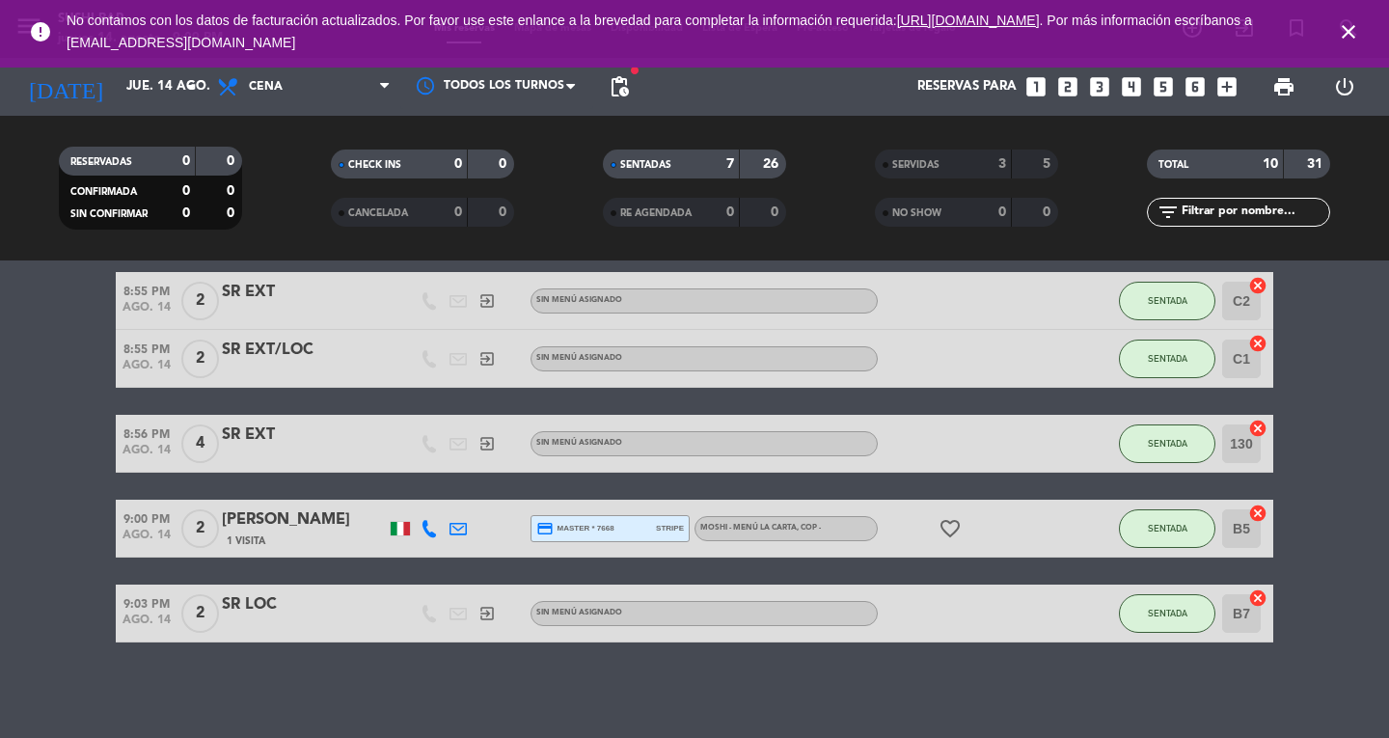
click at [1348, 37] on icon "close" at bounding box center [1348, 31] width 23 height 23
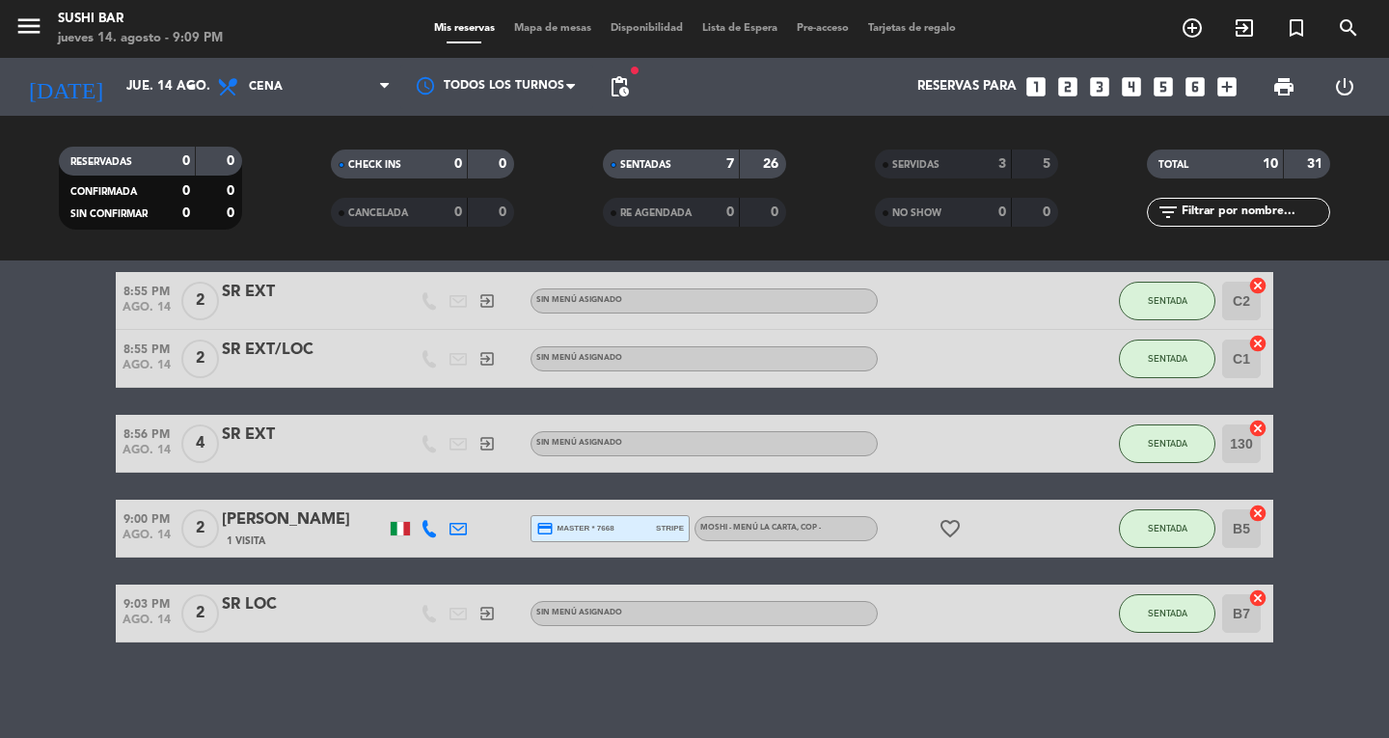
click at [35, 31] on icon "menu" at bounding box center [28, 26] width 29 height 29
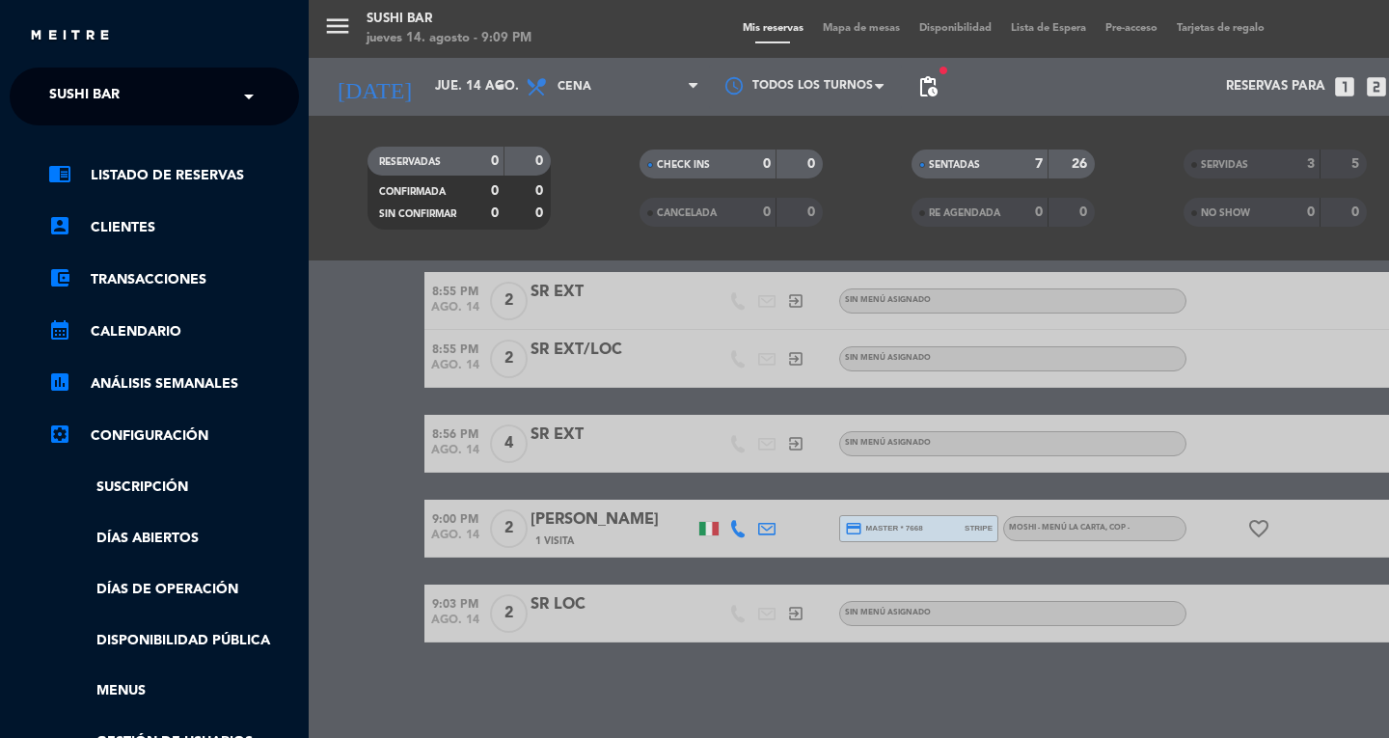
click at [89, 79] on span "SUSHI BAR" at bounding box center [84, 96] width 70 height 41
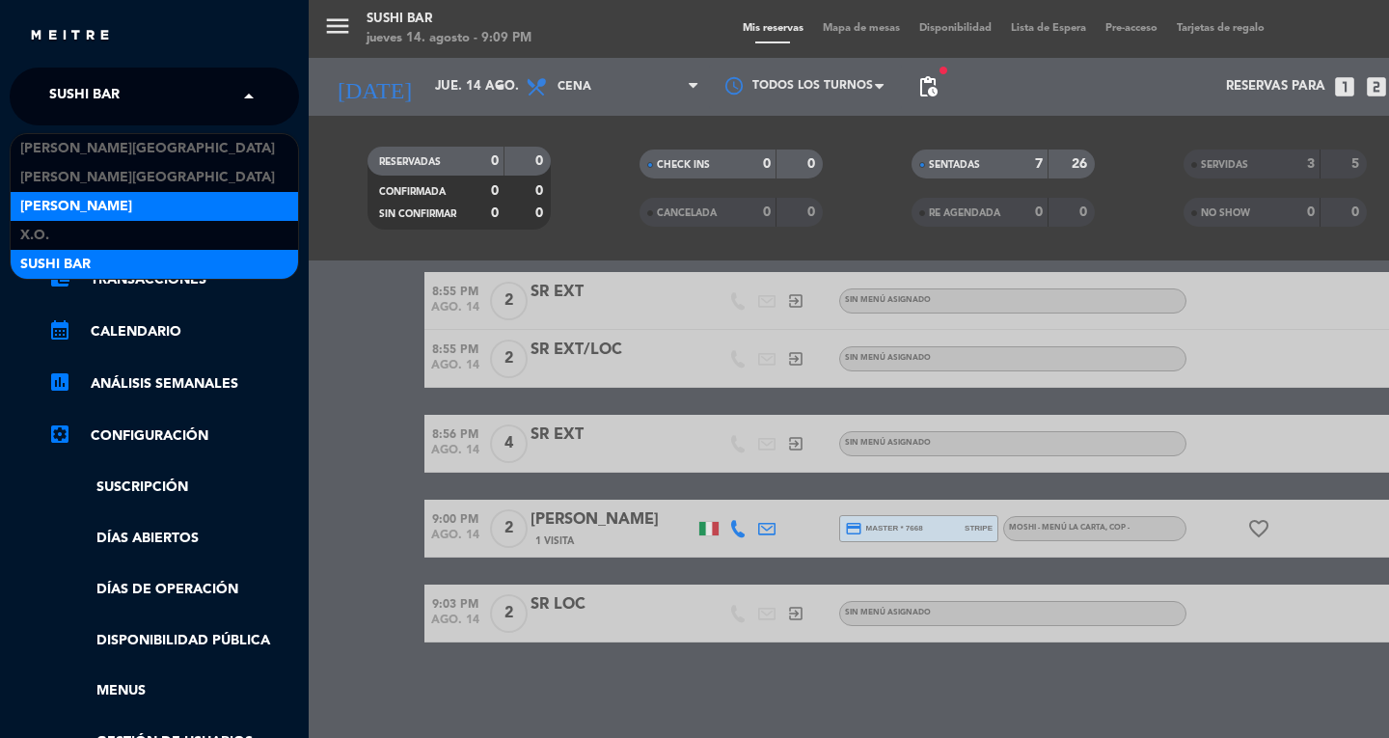
click at [54, 206] on span "[PERSON_NAME]" at bounding box center [76, 207] width 112 height 22
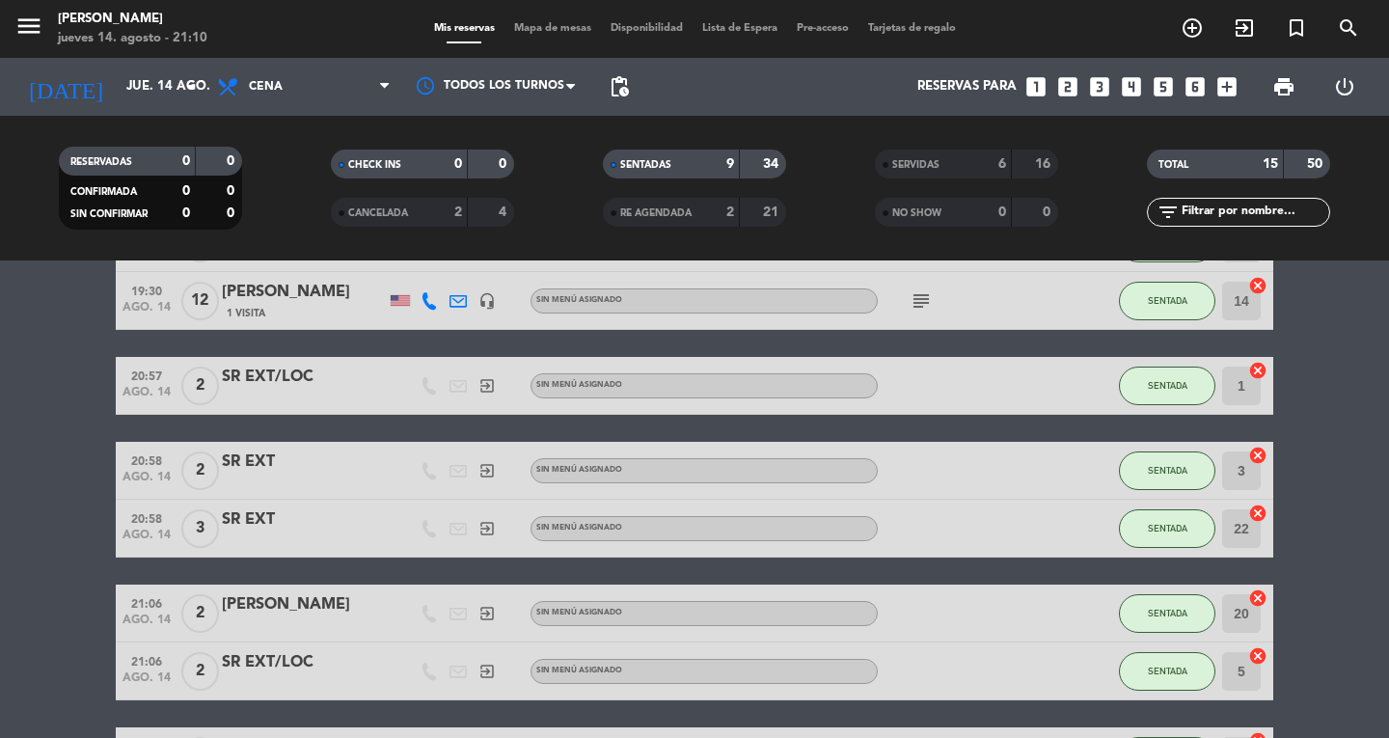
scroll to position [215, 0]
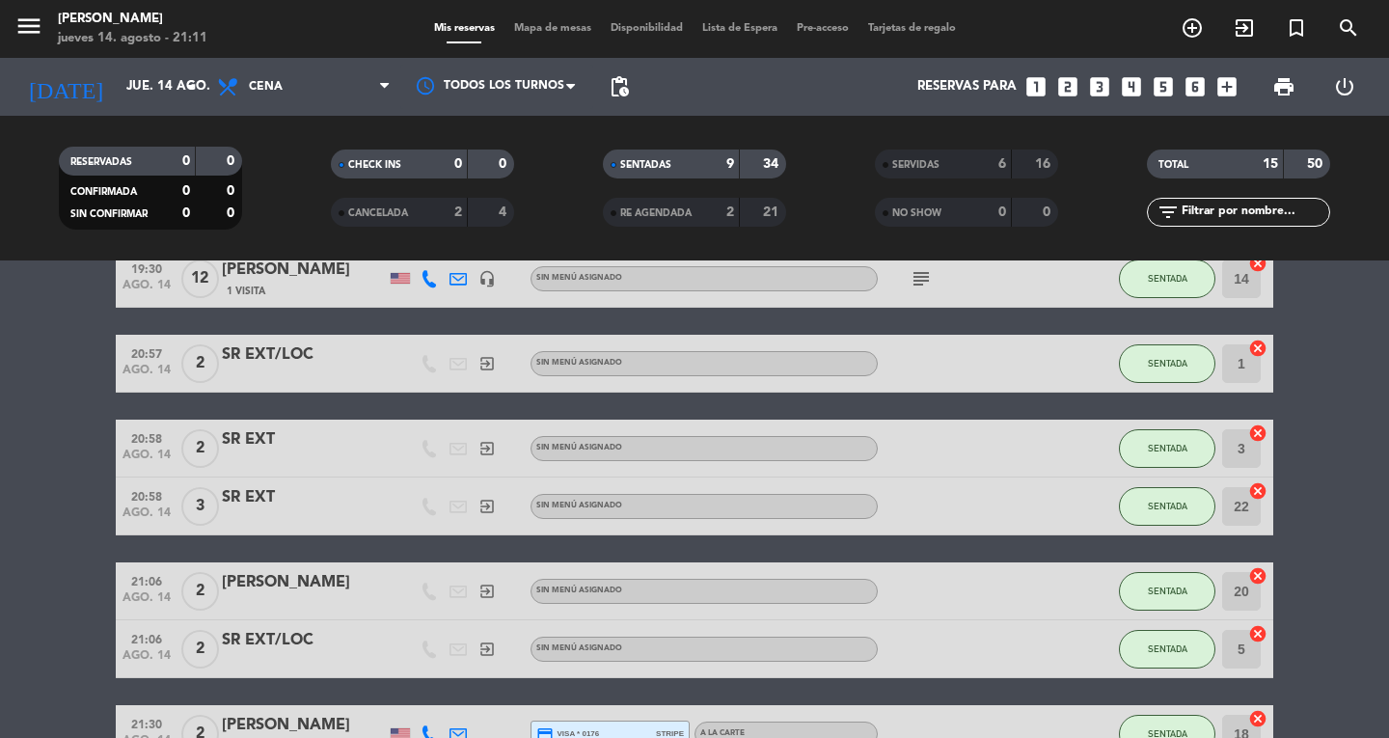
click at [44, 315] on bookings-row "19:30 ago. 14 2 [PERSON_NAME] 1 Visita A la carte SENTADA 11 cancel 19:30 ago. …" at bounding box center [694, 448] width 1389 height 629
click at [544, 31] on span "Mapa de mesas" at bounding box center [552, 28] width 96 height 11
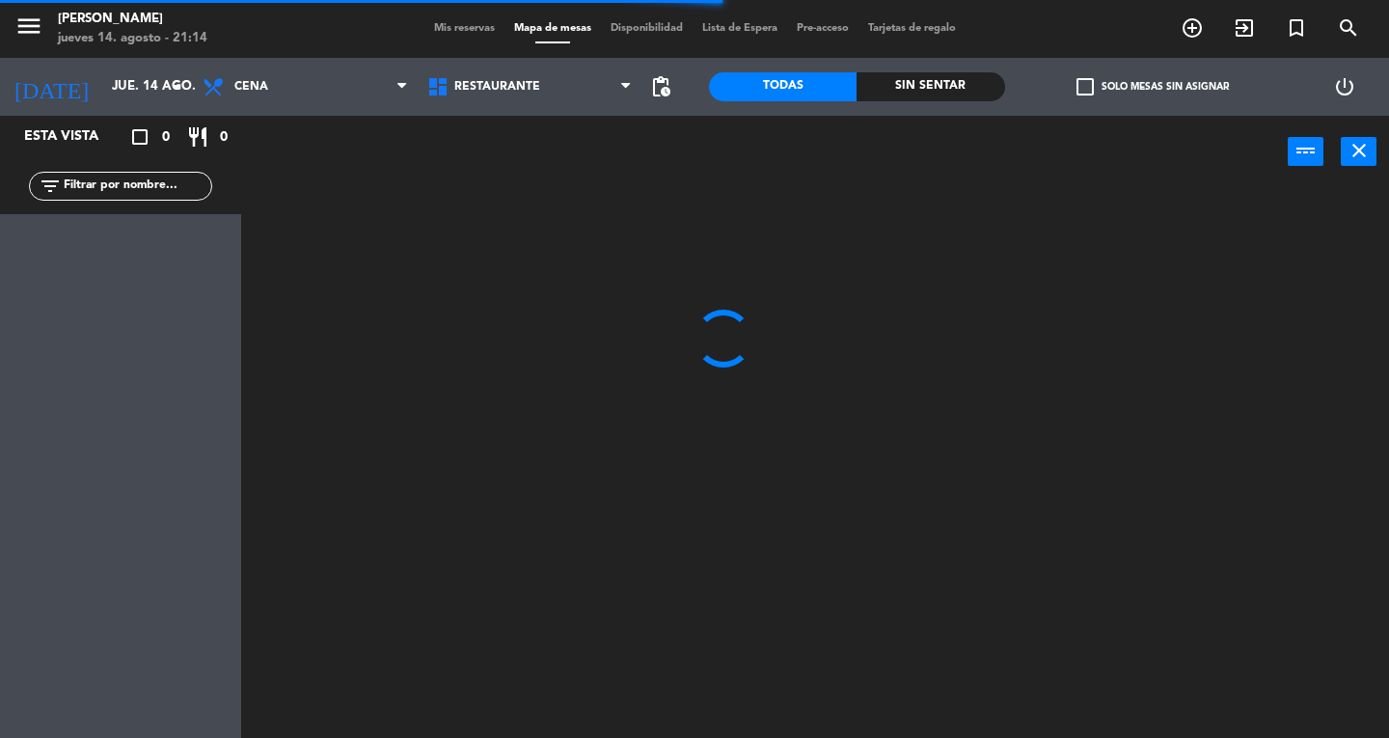
click at [367, 665] on div at bounding box center [822, 463] width 1134 height 550
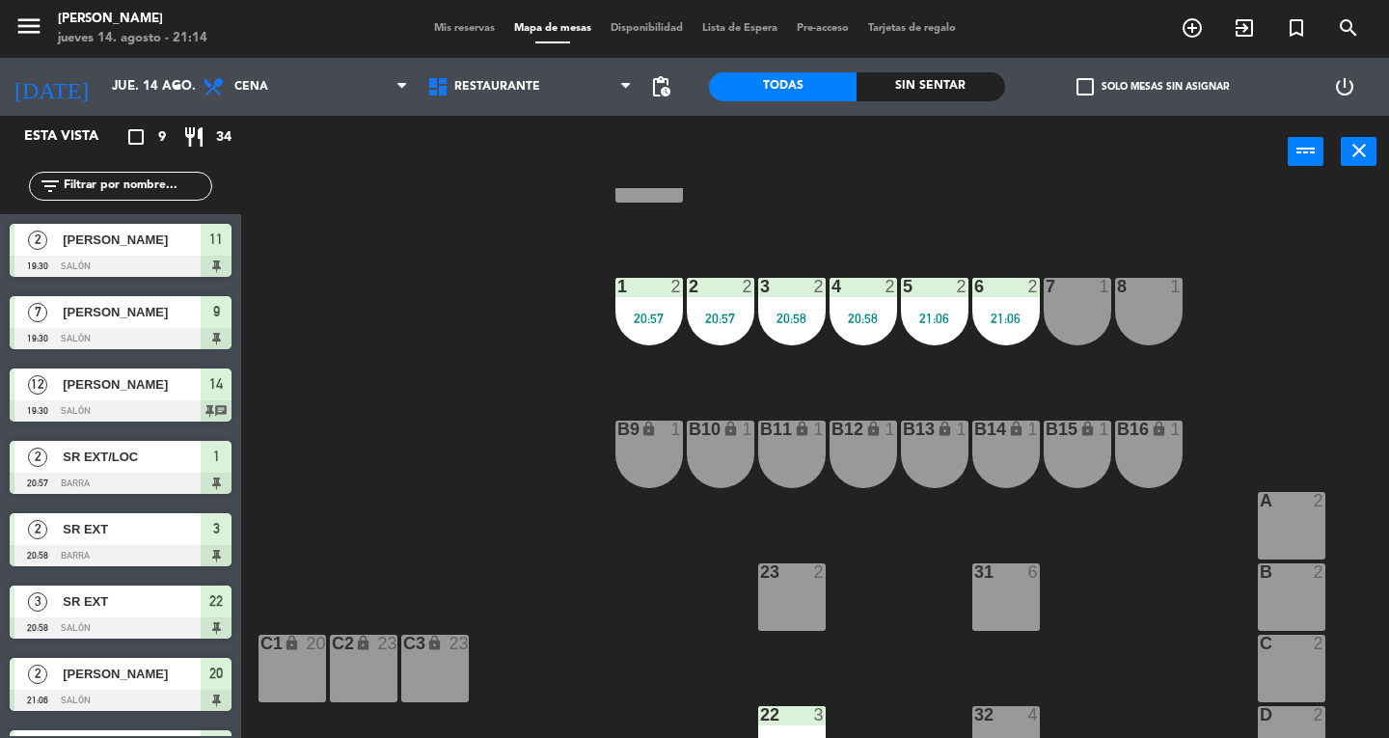
scroll to position [528, 0]
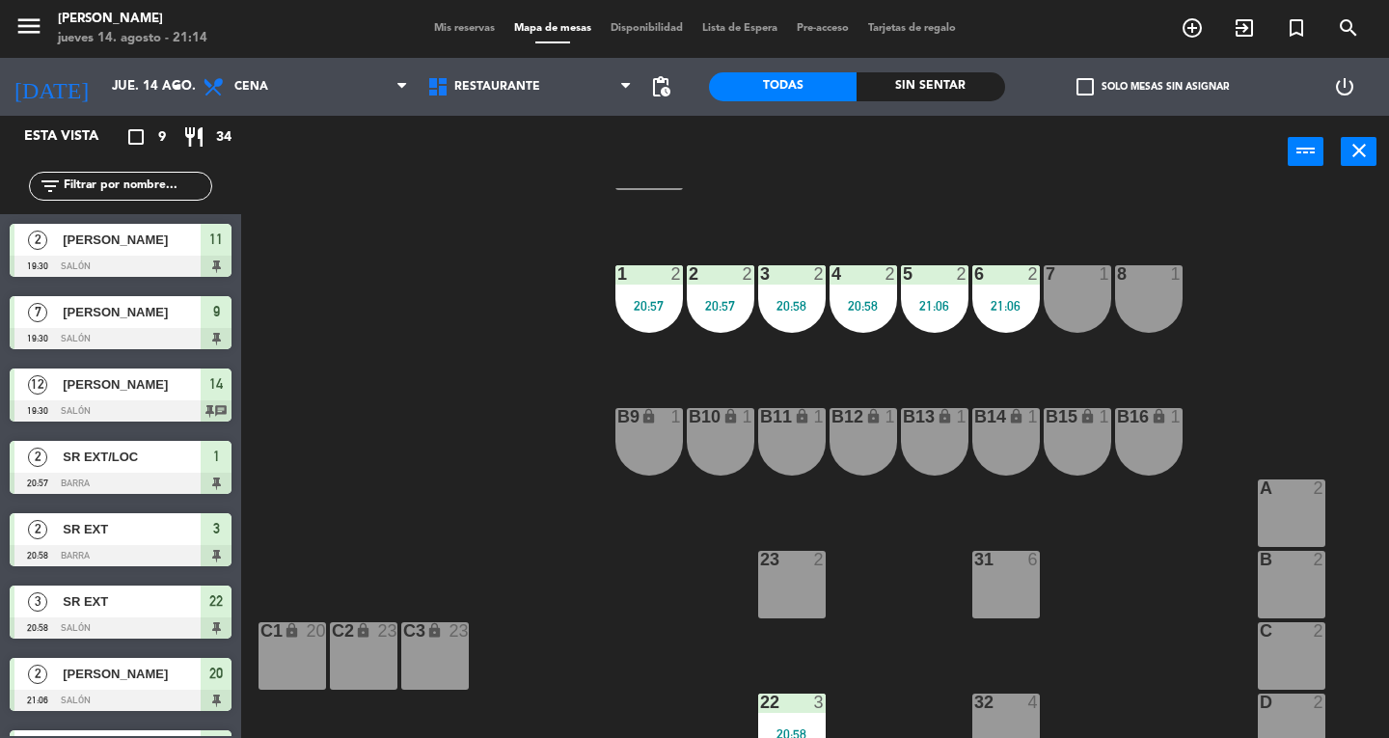
click at [1050, 444] on div "B15 lock 1" at bounding box center [1077, 442] width 68 height 68
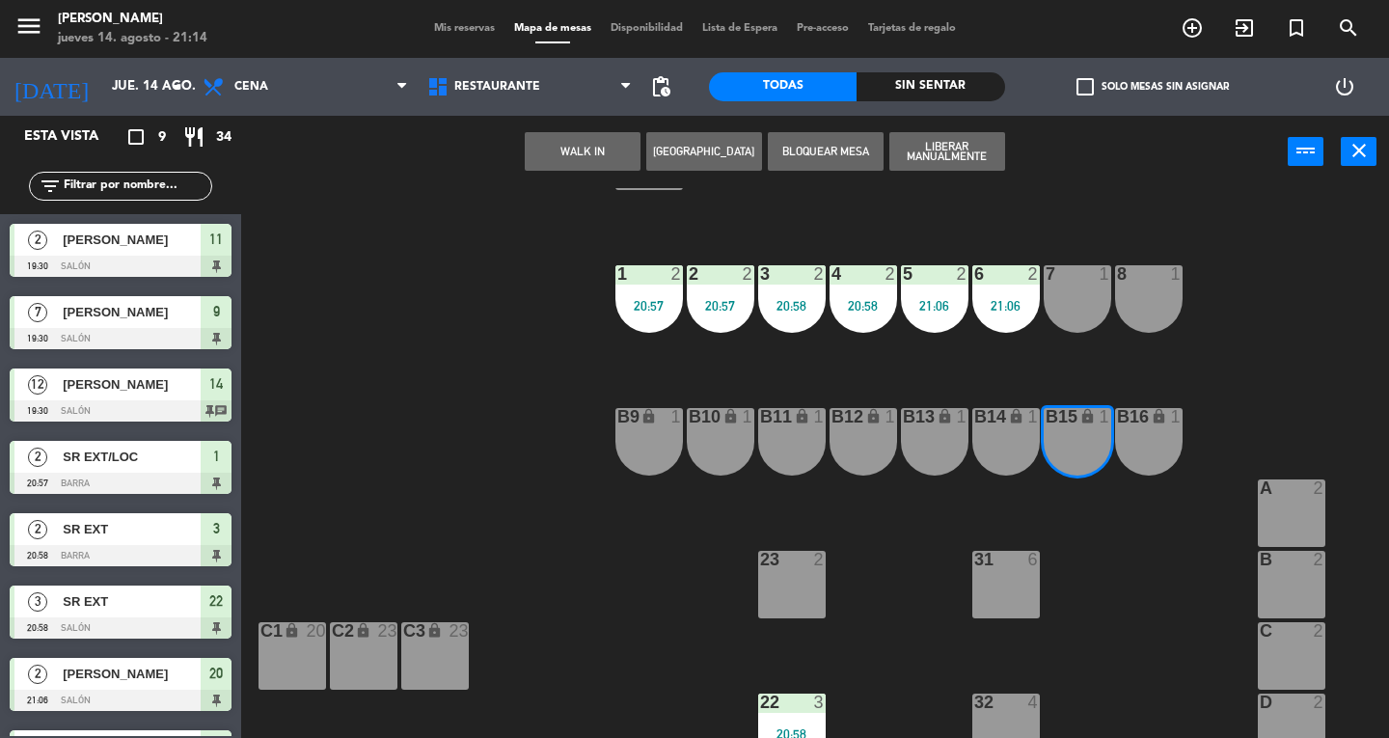
click at [1090, 454] on div "B15 lock 1" at bounding box center [1077, 442] width 68 height 68
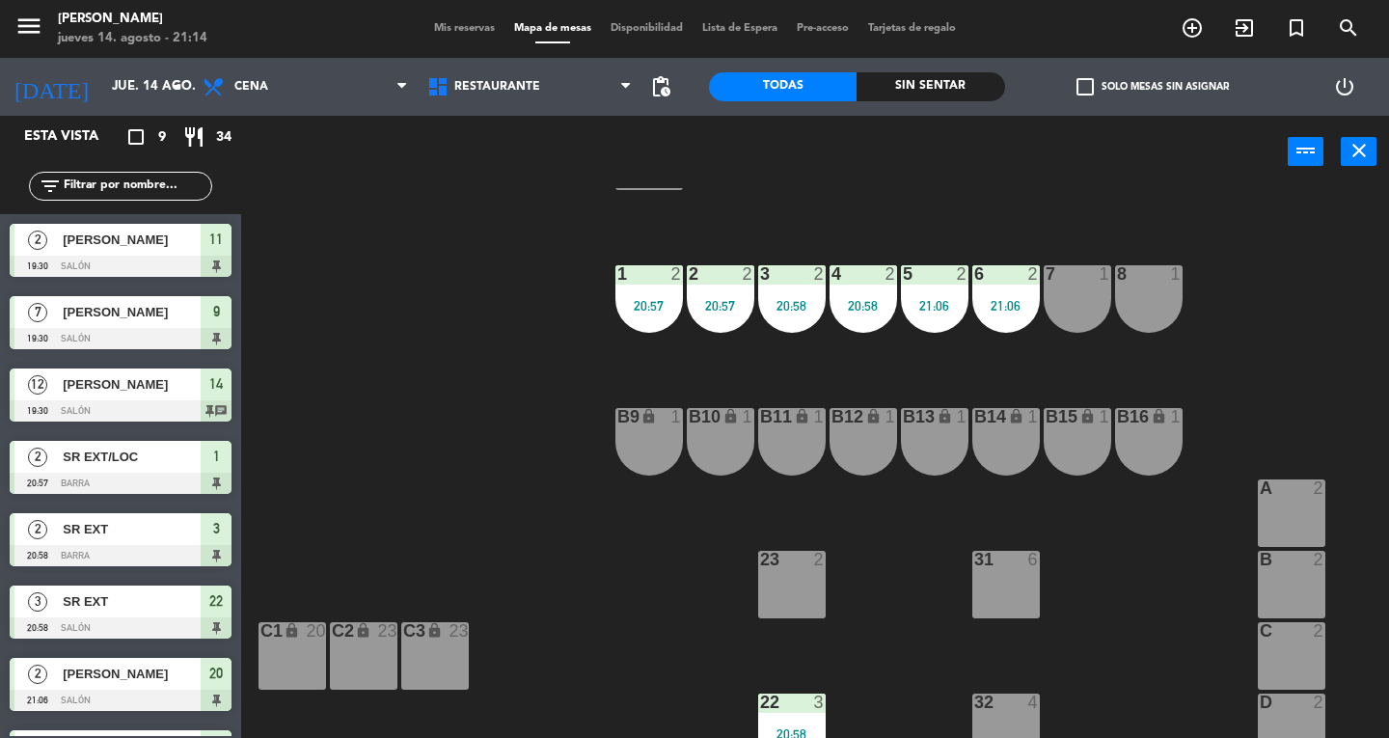
click at [1007, 438] on div "B14 lock 1" at bounding box center [1006, 442] width 68 height 68
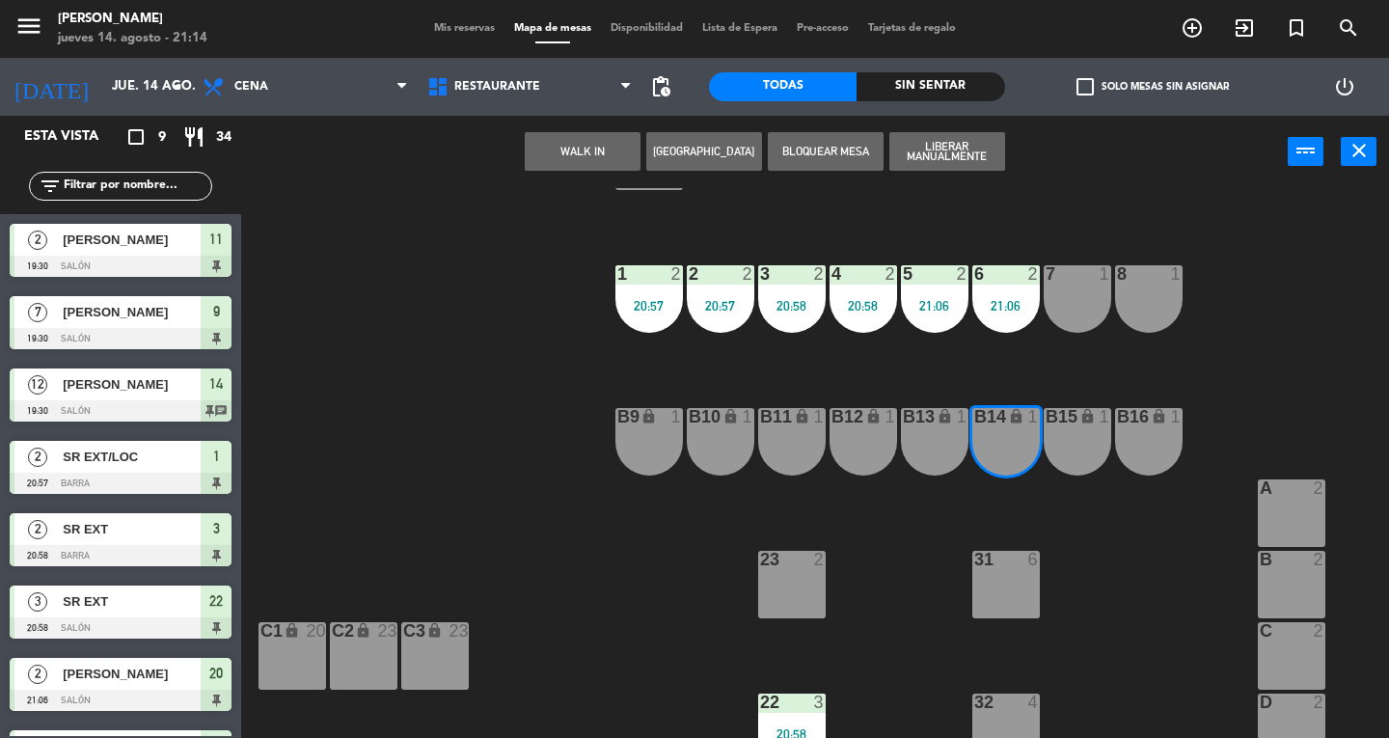
click at [944, 436] on div "B13 lock 1" at bounding box center [935, 442] width 68 height 68
click at [557, 166] on button "WALK IN" at bounding box center [583, 151] width 116 height 39
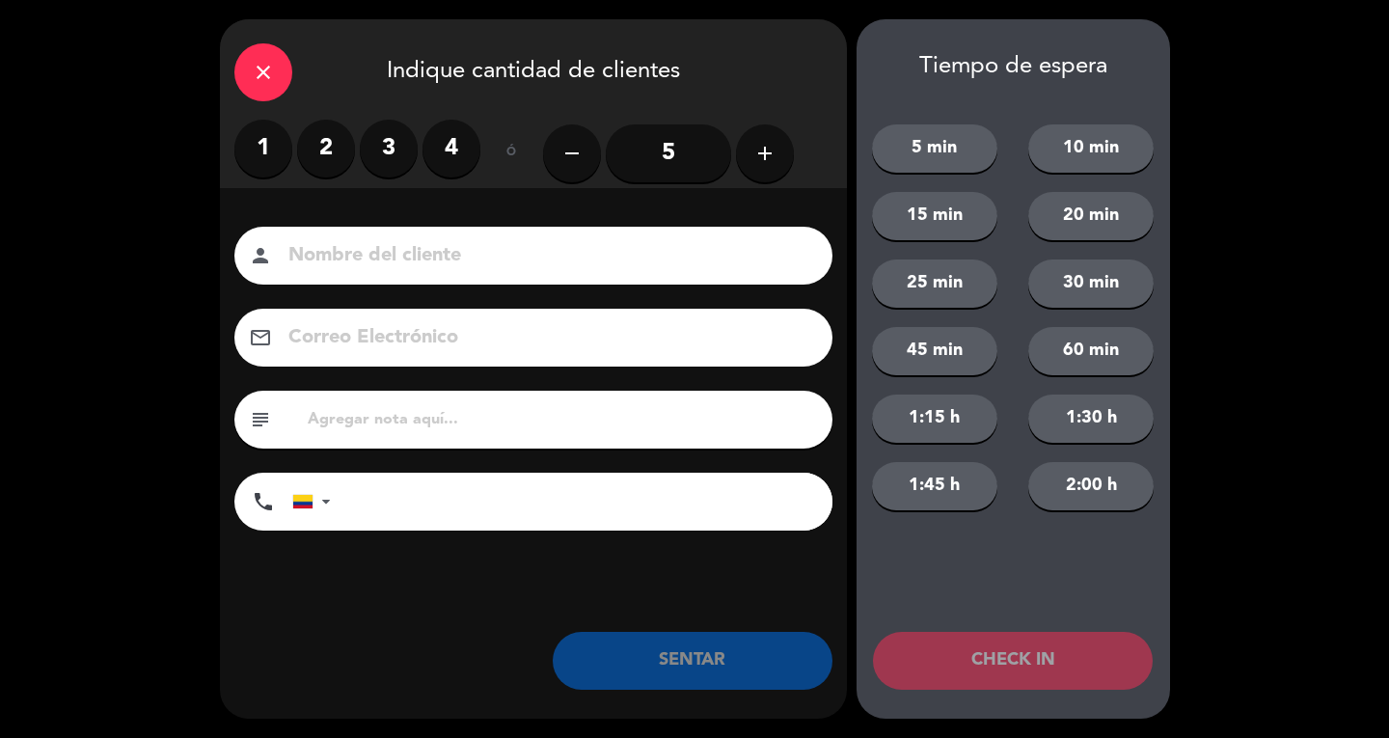
click at [335, 170] on label "2" at bounding box center [326, 149] width 58 height 58
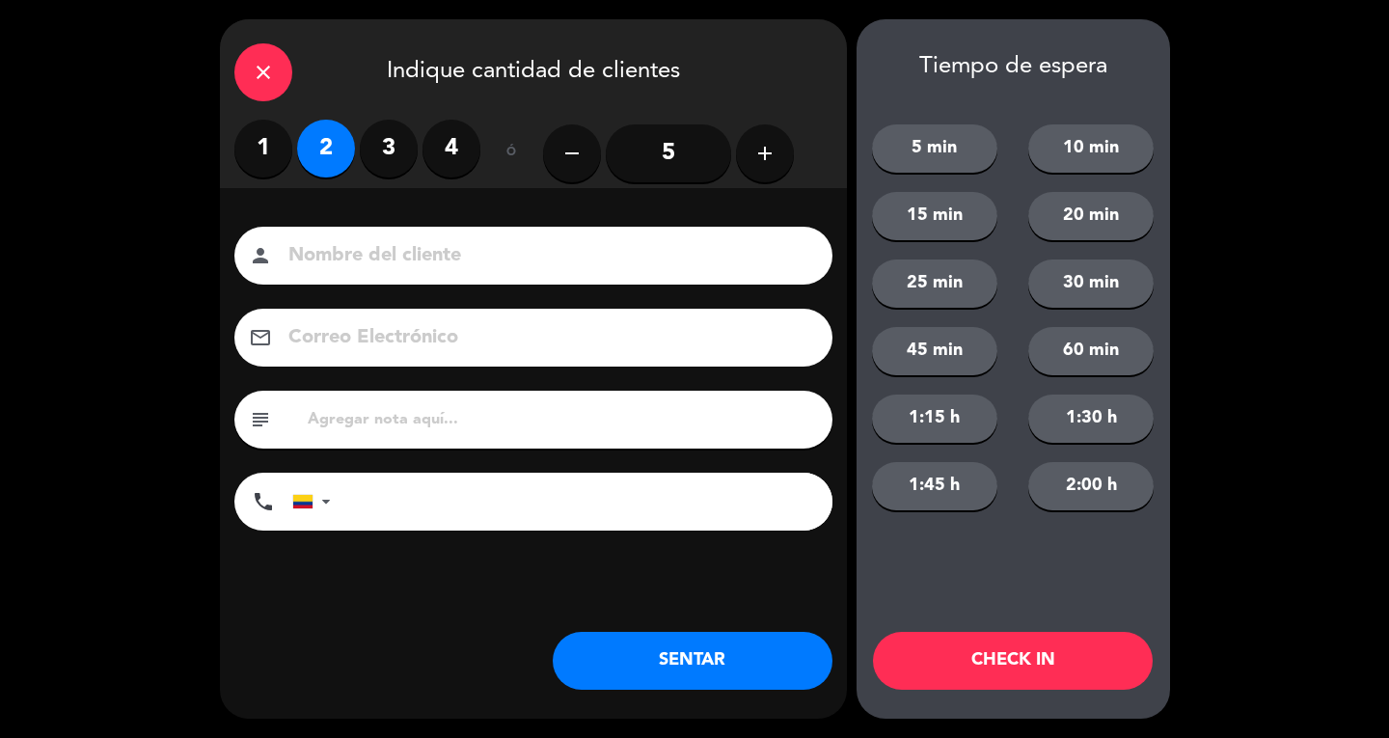
click at [345, 245] on input at bounding box center [546, 256] width 521 height 34
type input "SR EXT"
click at [829, 677] on div "close Indique cantidad de clientes 1 2 3 4 ó remove 5 add Nombre del cliente pe…" at bounding box center [533, 368] width 627 height 699
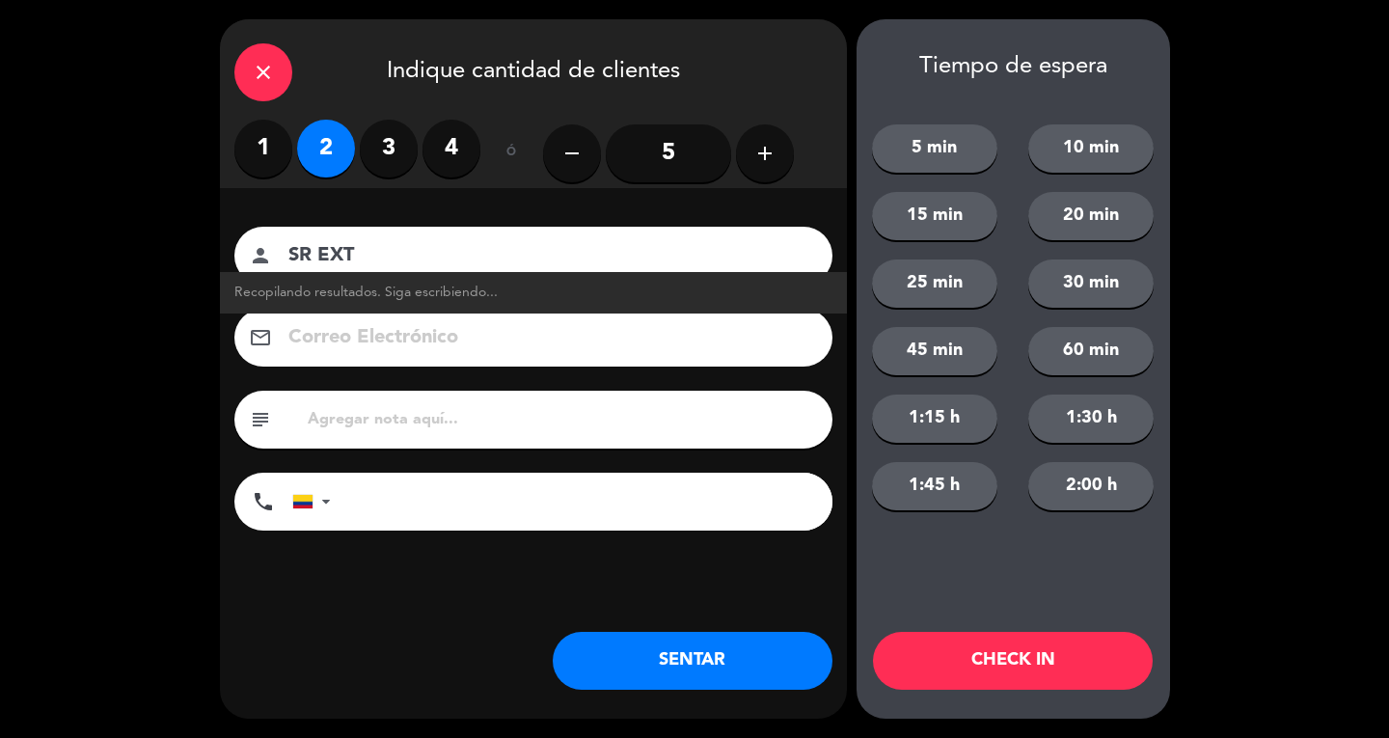
click at [714, 669] on button "SENTAR" at bounding box center [693, 661] width 280 height 58
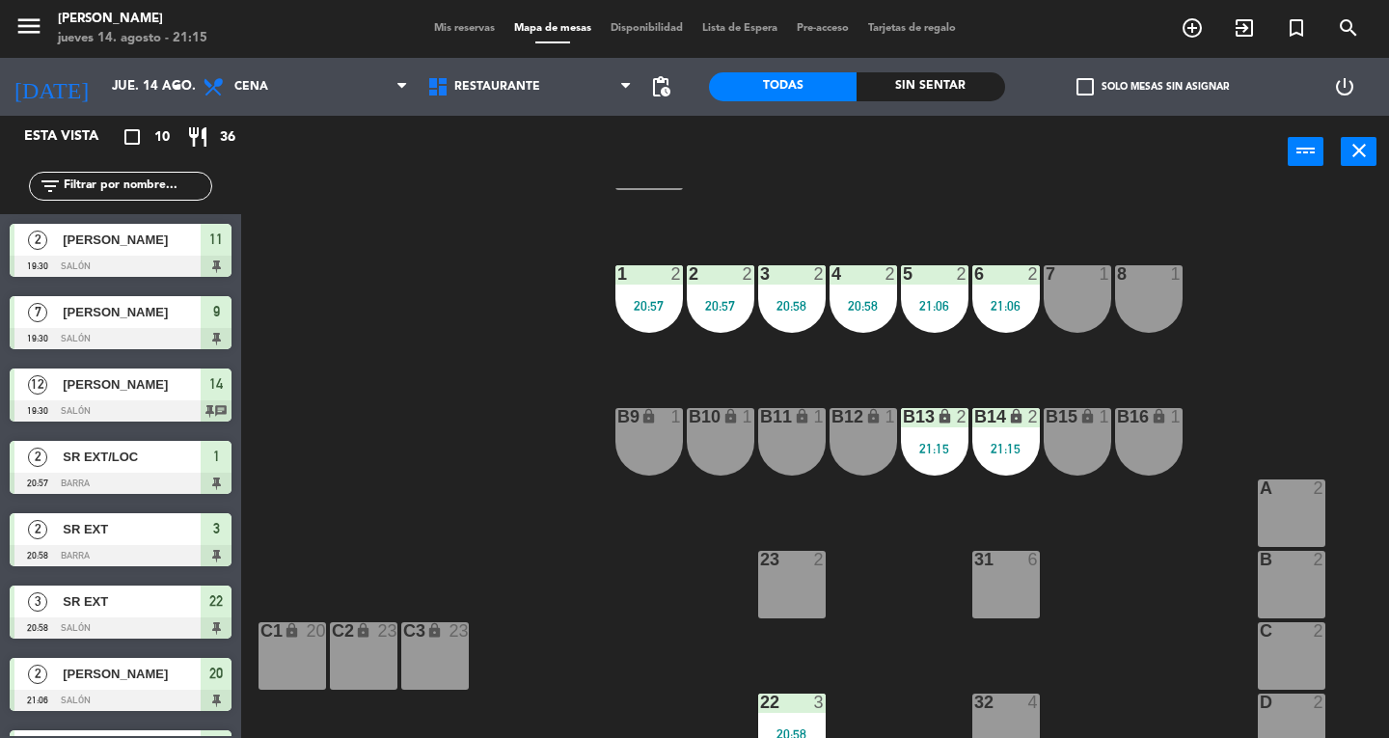
click at [510, 708] on div "13 2 16 12 19:30 21 12 19:30 12 2 15 12 19:30 20 2 21:06 11 2 19:30 14 lock 12 …" at bounding box center [822, 463] width 1134 height 550
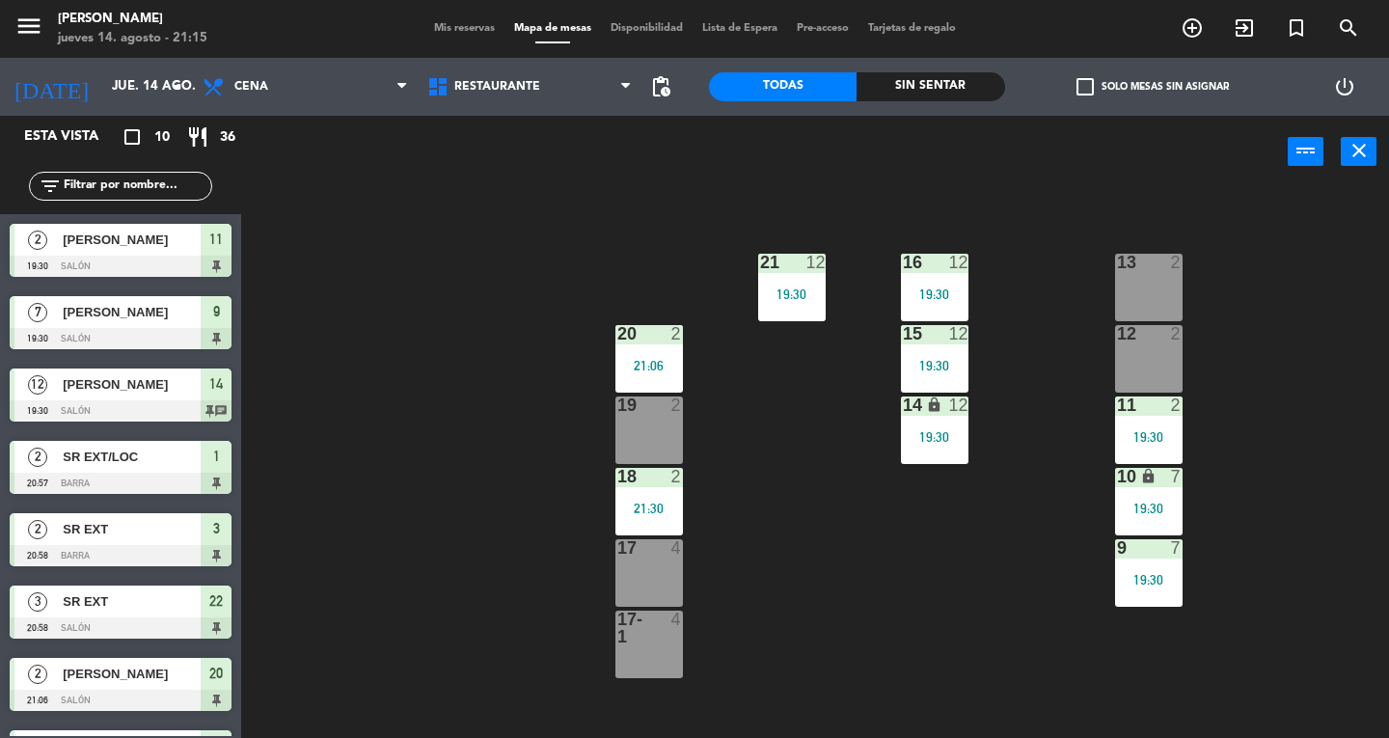
scroll to position [0, 0]
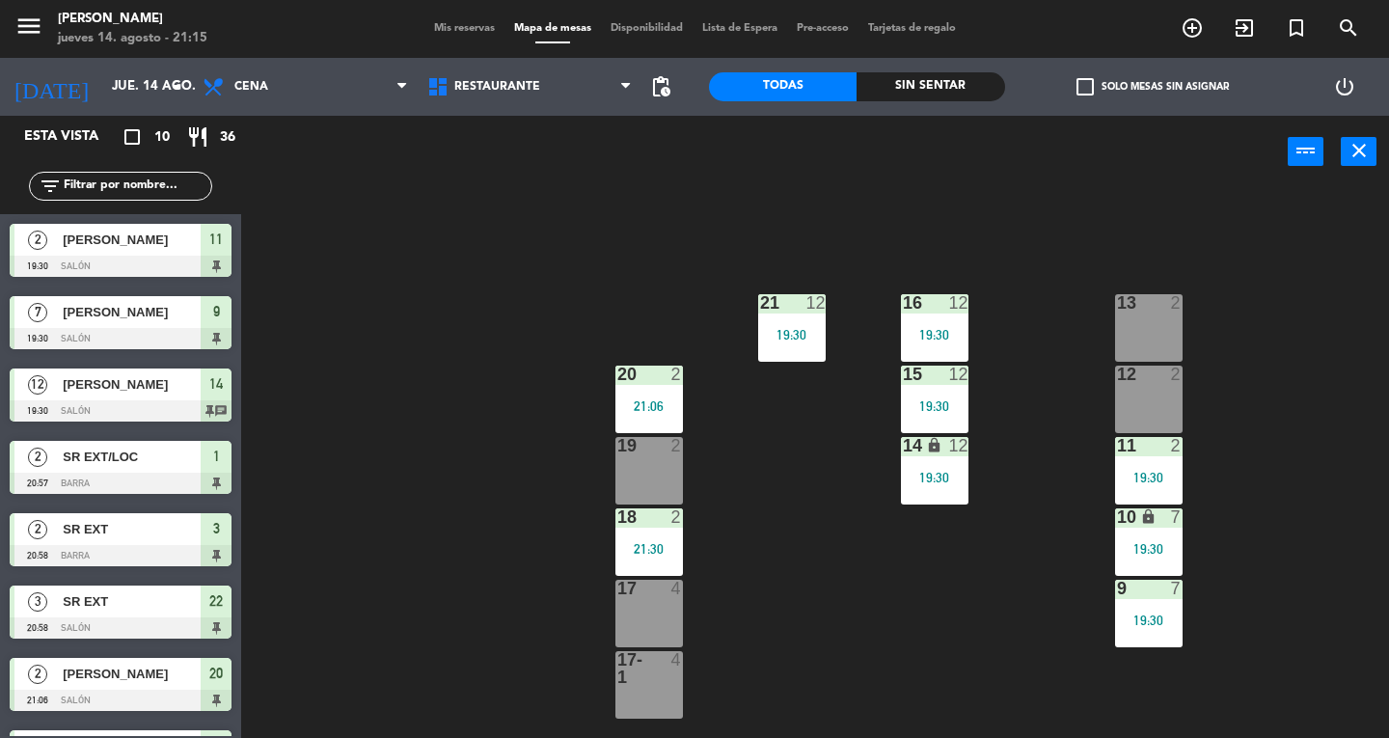
click at [447, 23] on span "Mis reservas" at bounding box center [464, 28] width 80 height 11
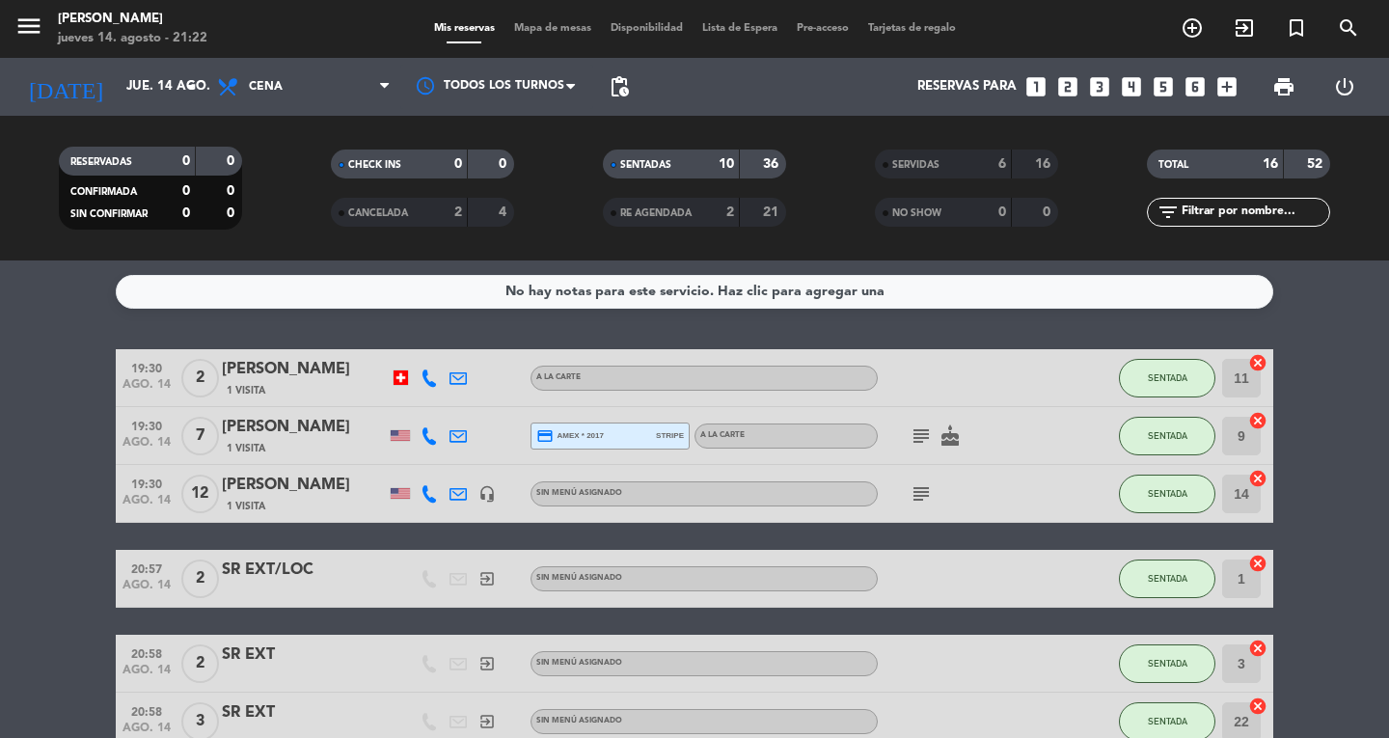
click at [555, 34] on span "Mapa de mesas" at bounding box center [552, 28] width 96 height 11
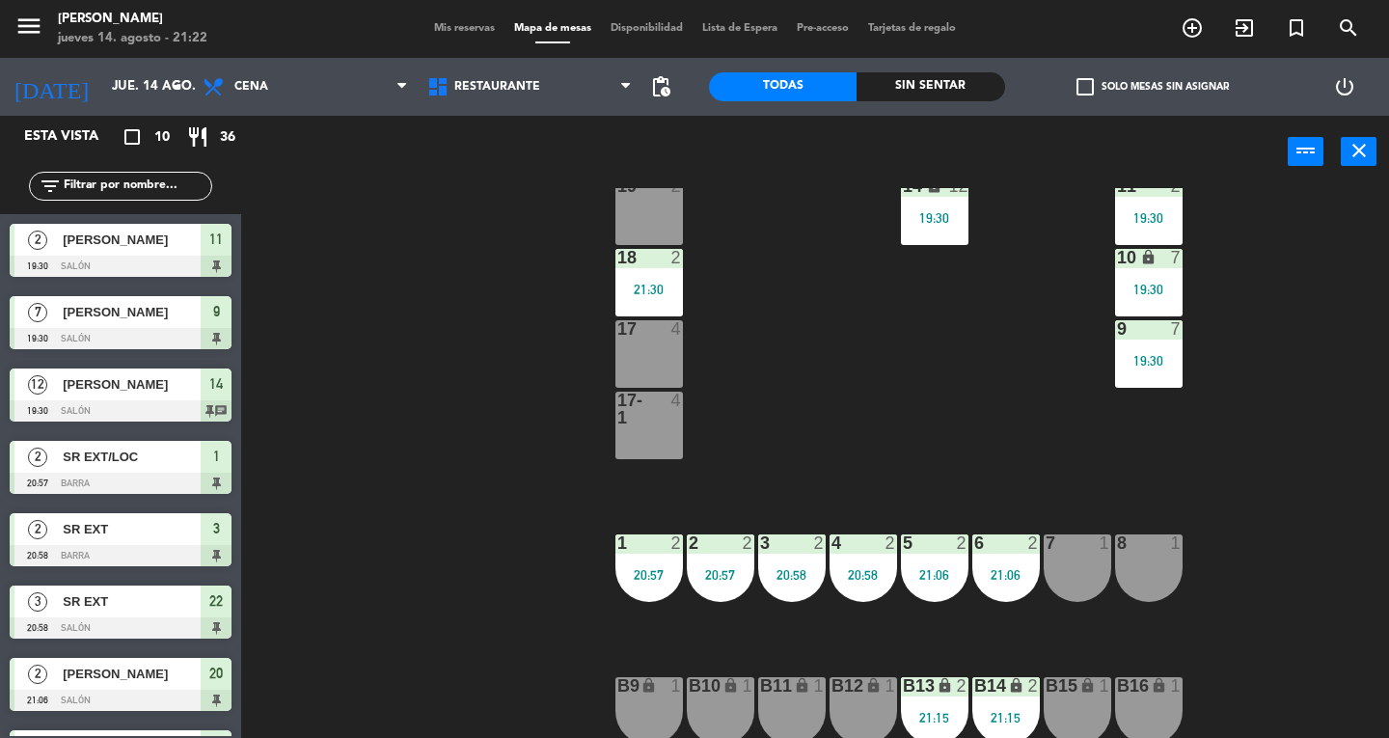
scroll to position [551, 0]
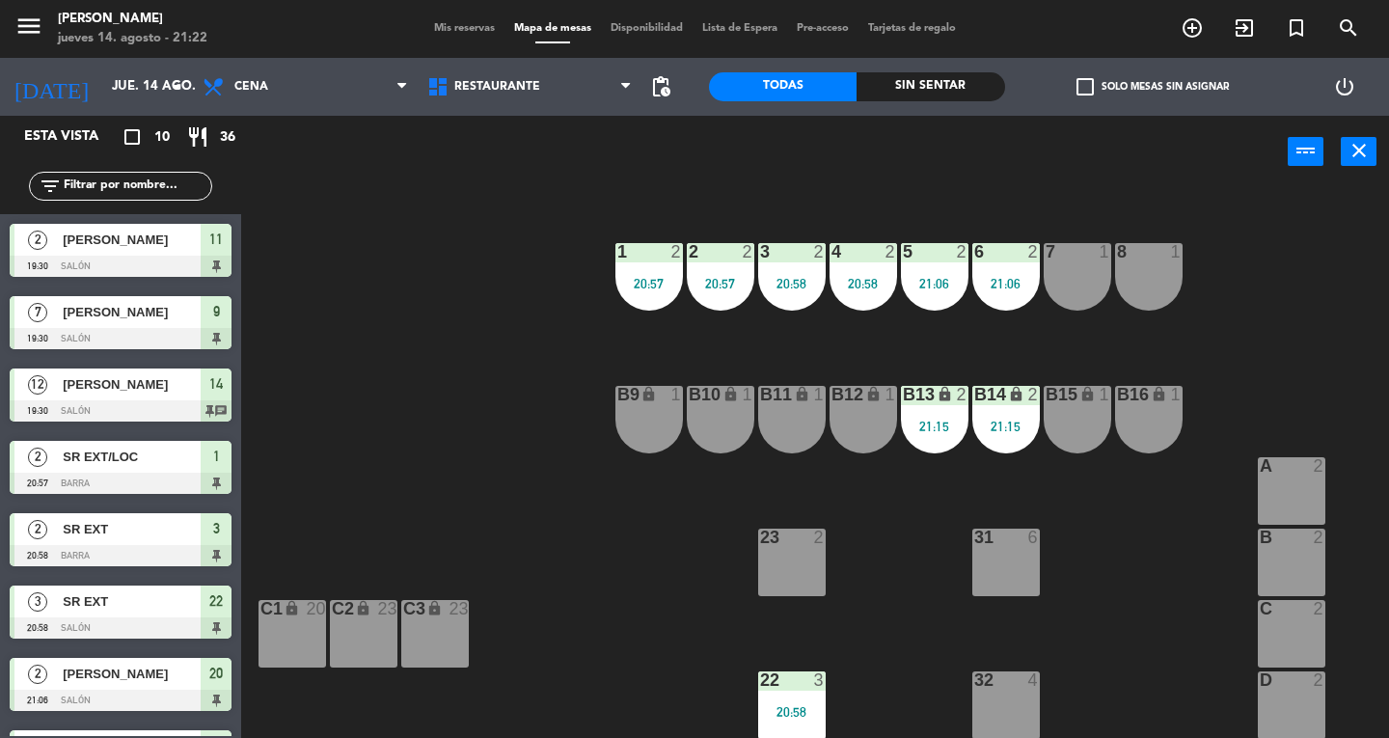
click at [1069, 296] on div "7 1" at bounding box center [1077, 277] width 68 height 68
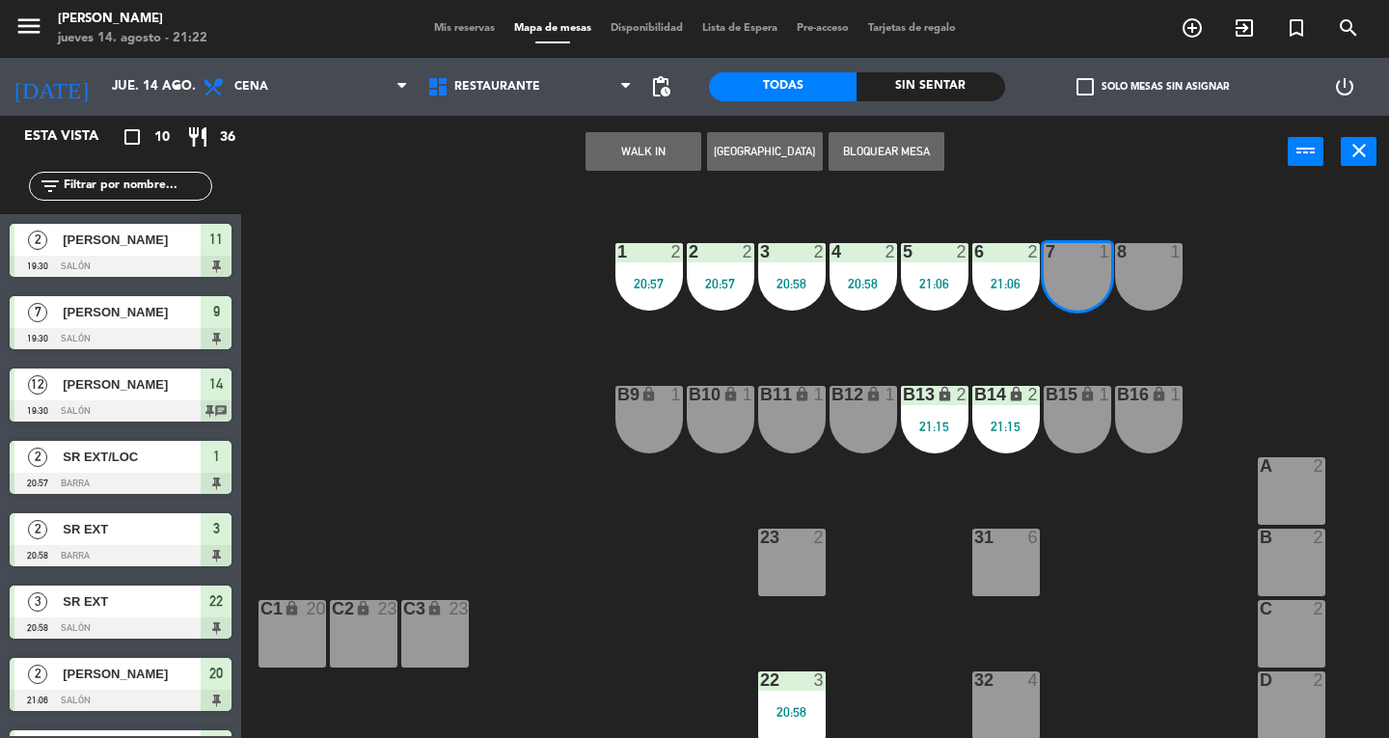
click at [624, 154] on button "WALK IN" at bounding box center [643, 151] width 116 height 39
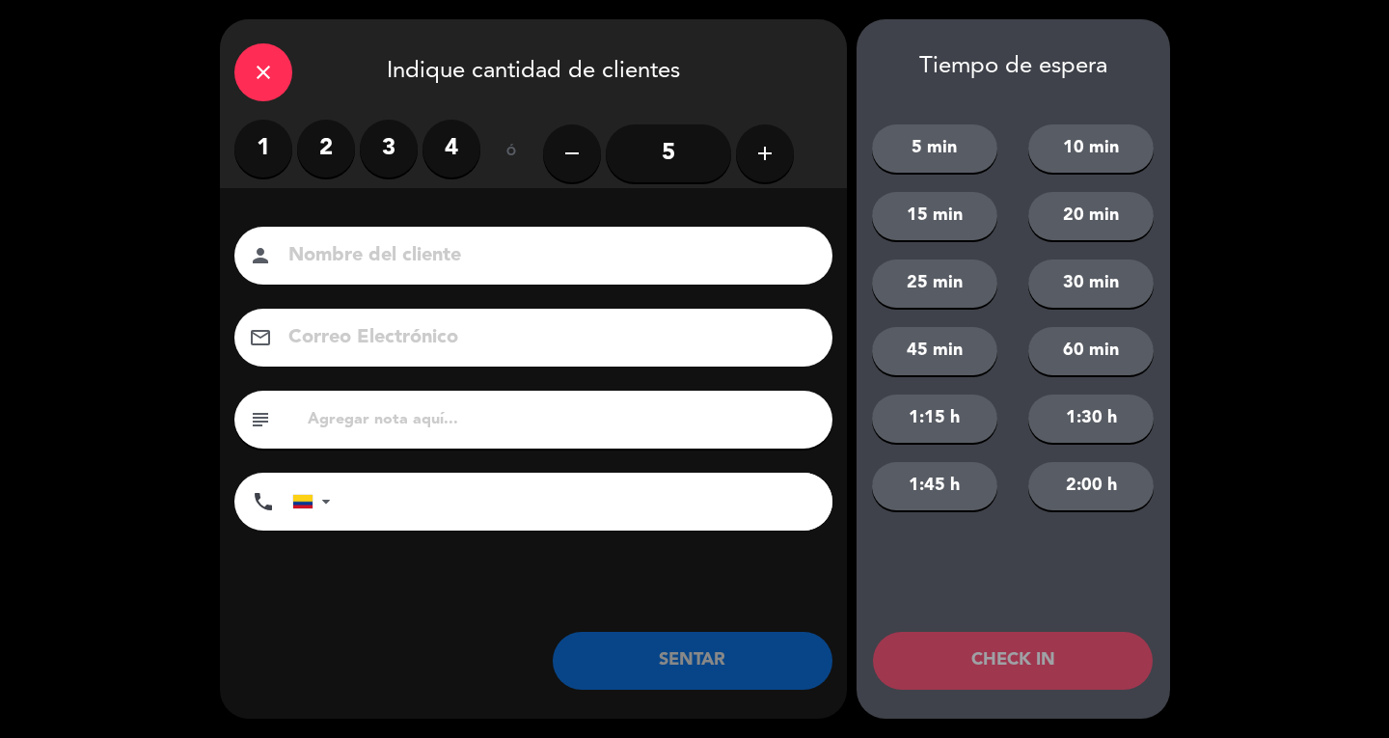
click at [272, 155] on label "1" at bounding box center [263, 149] width 58 height 58
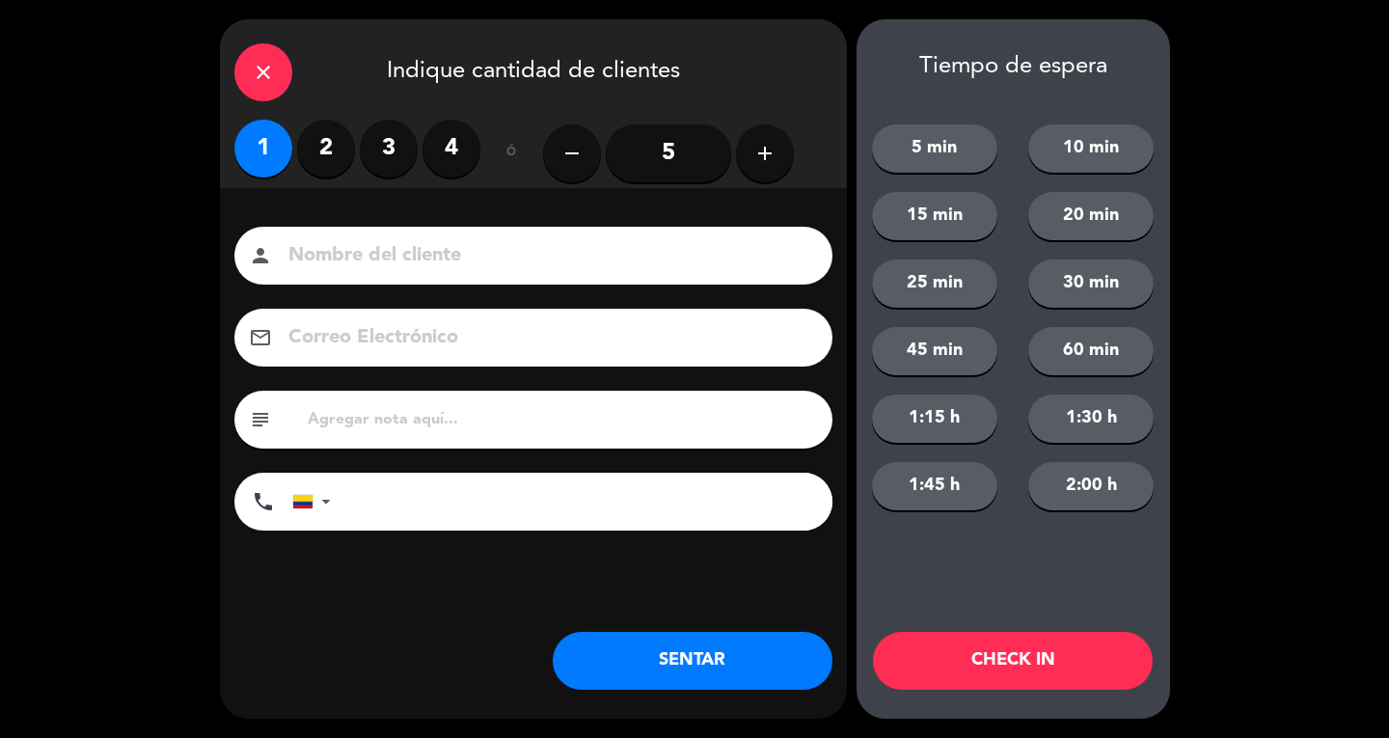
click at [335, 265] on input at bounding box center [546, 256] width 521 height 34
type input "SR EXT"
click at [725, 662] on button "SENTAR" at bounding box center [693, 661] width 280 height 58
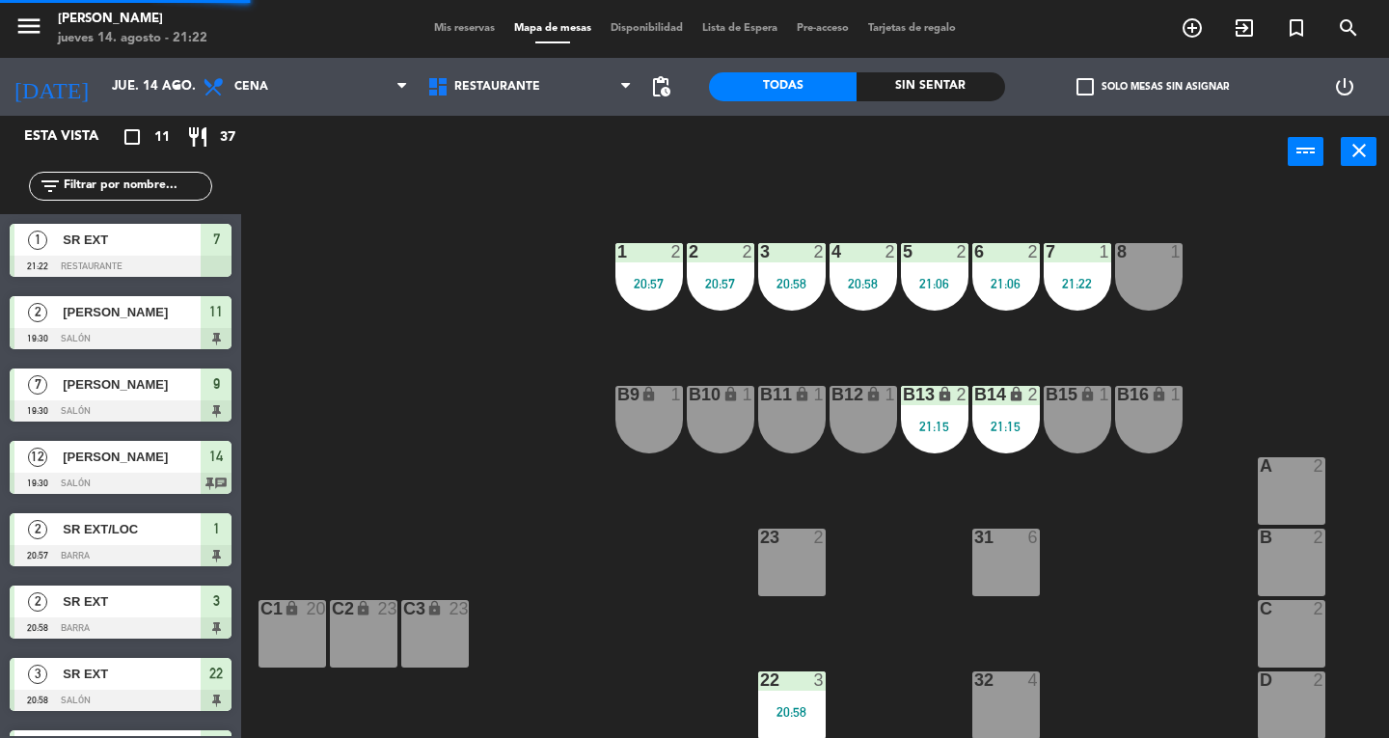
click at [1359, 155] on icon "close" at bounding box center [1358, 150] width 23 height 23
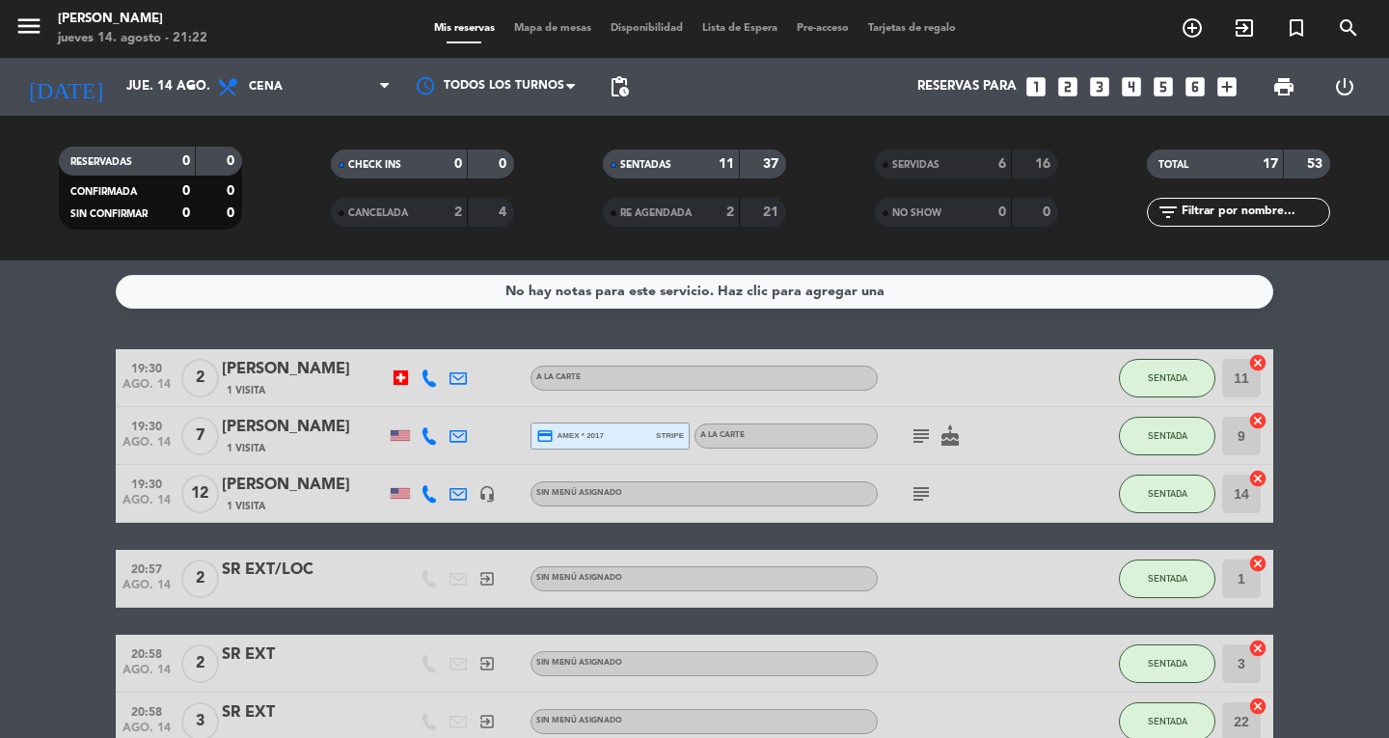
click at [25, 28] on icon "menu" at bounding box center [28, 26] width 29 height 29
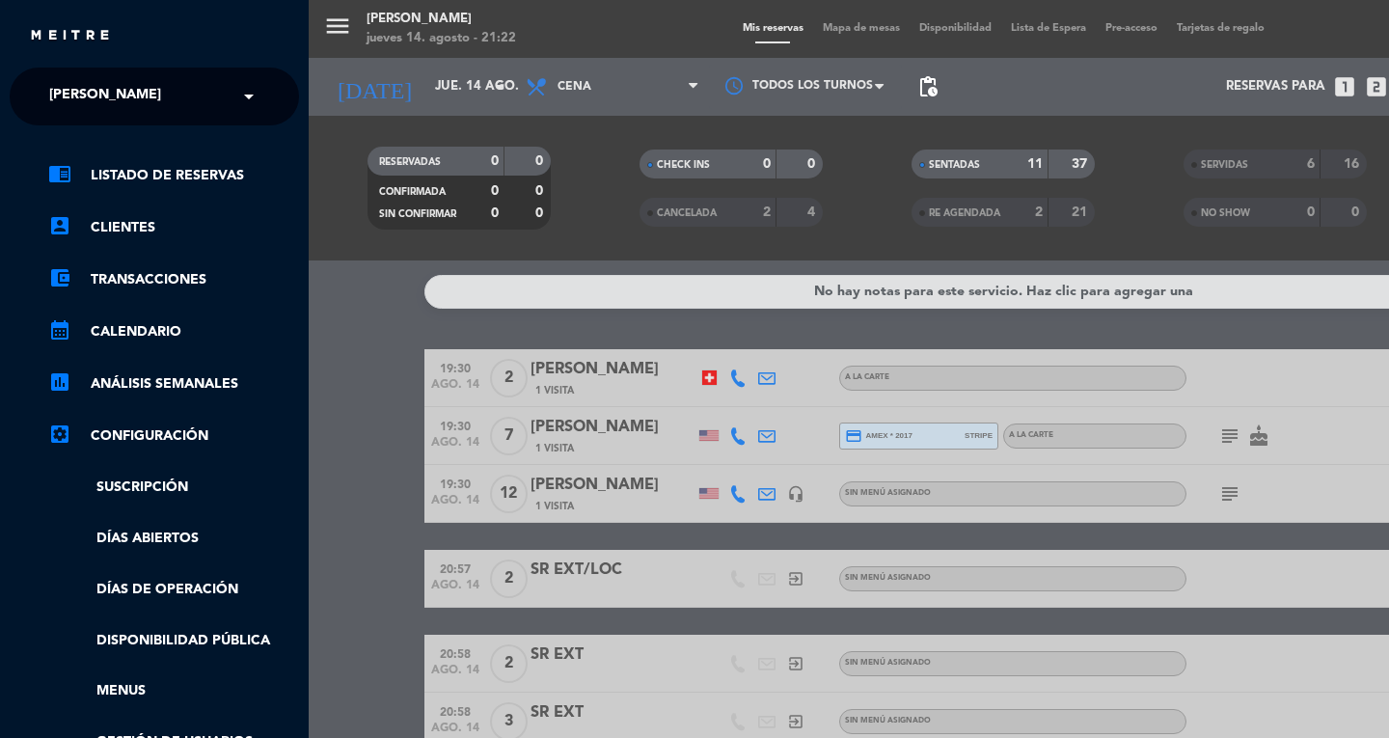
click at [114, 93] on span "[PERSON_NAME]" at bounding box center [105, 96] width 112 height 41
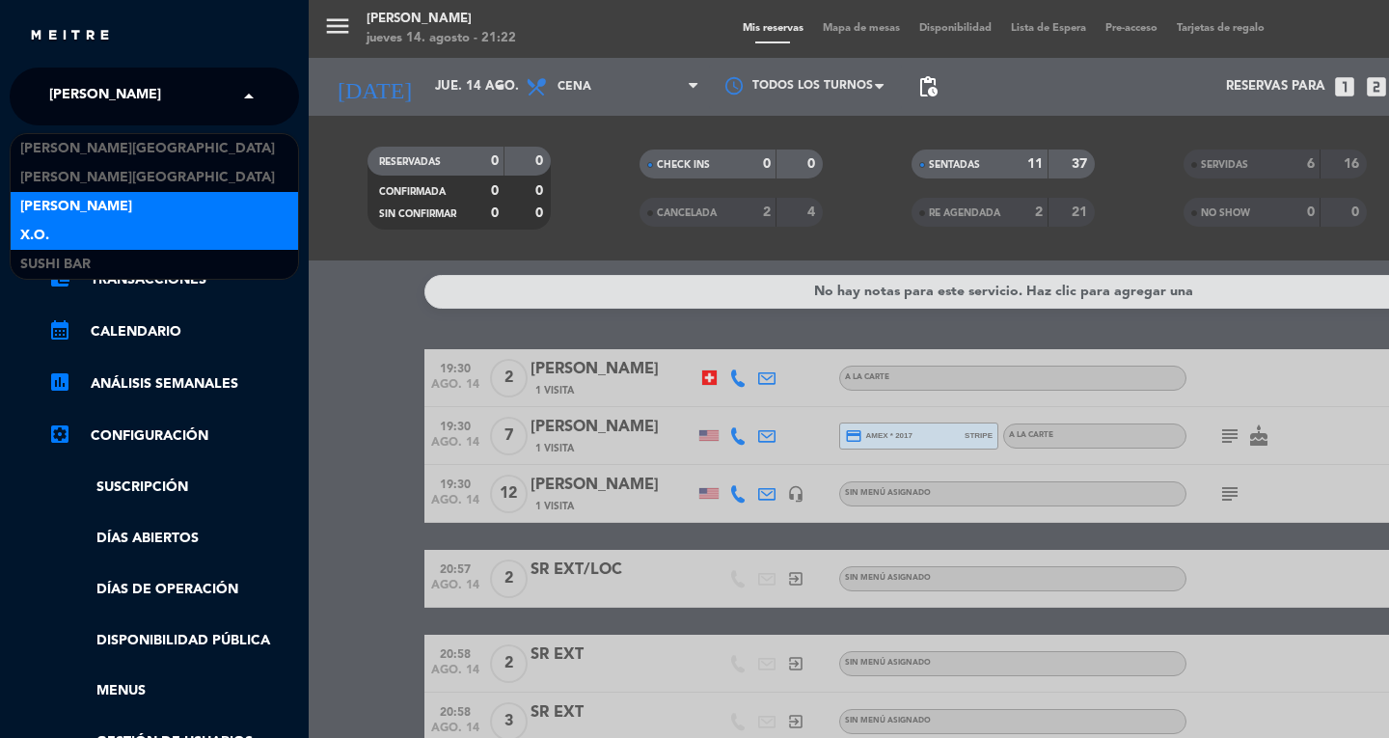
click at [27, 241] on span "X.O." at bounding box center [34, 236] width 29 height 22
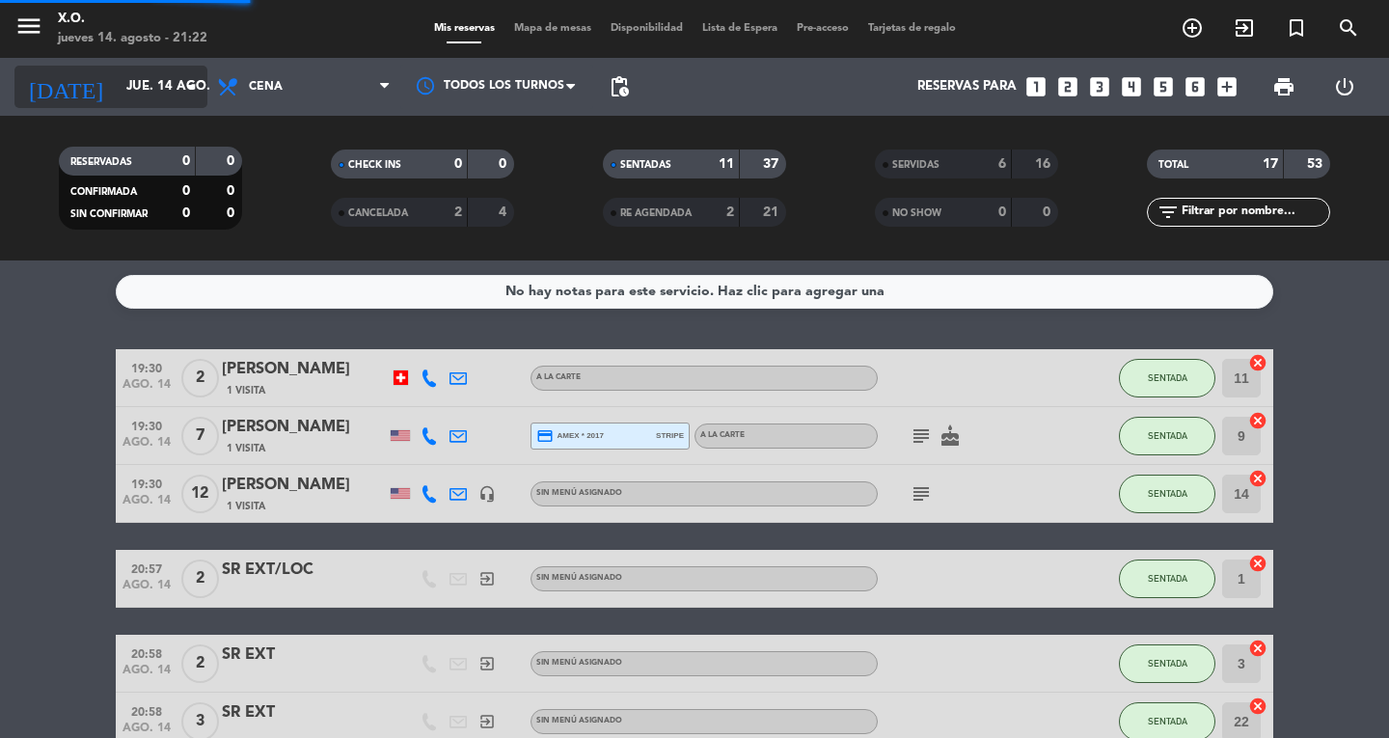
click at [131, 93] on input "jue. 14 ago." at bounding box center [202, 86] width 170 height 35
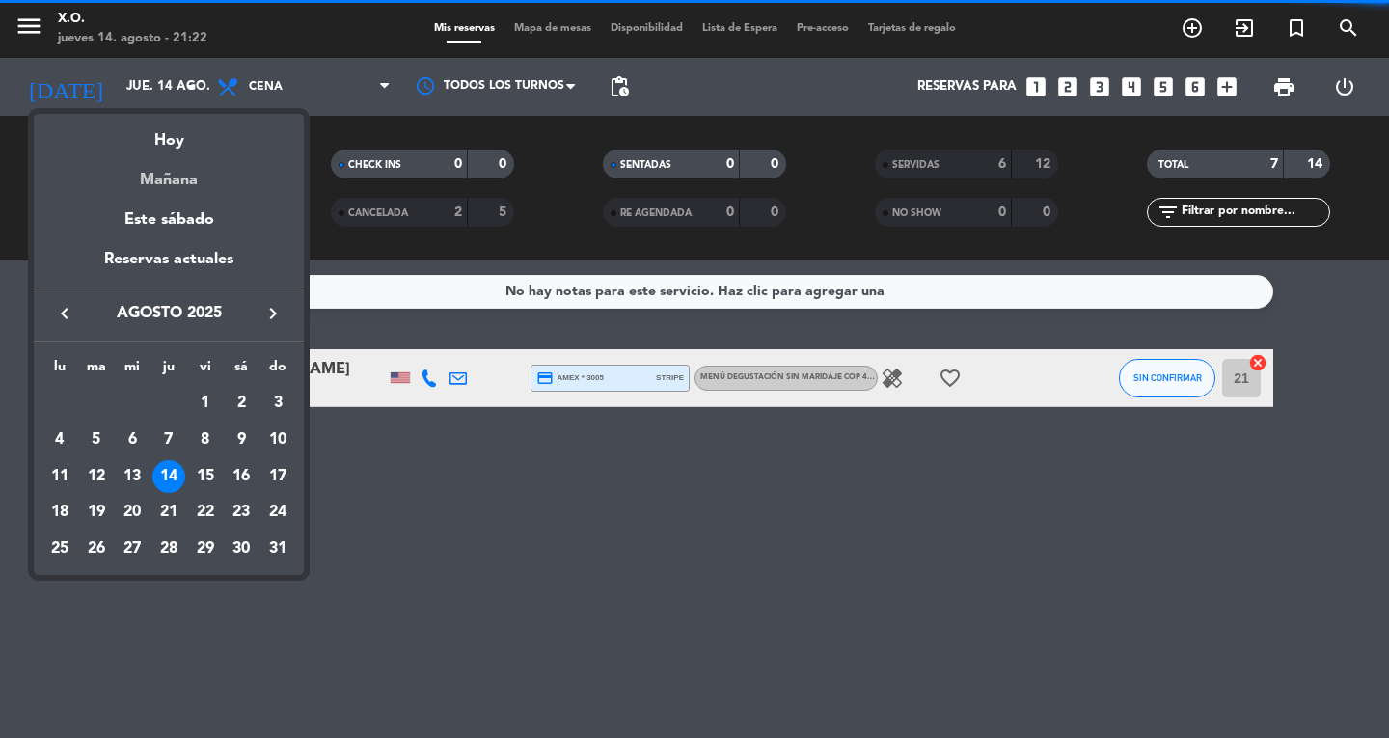
click at [156, 185] on div "Mañana" at bounding box center [169, 173] width 270 height 40
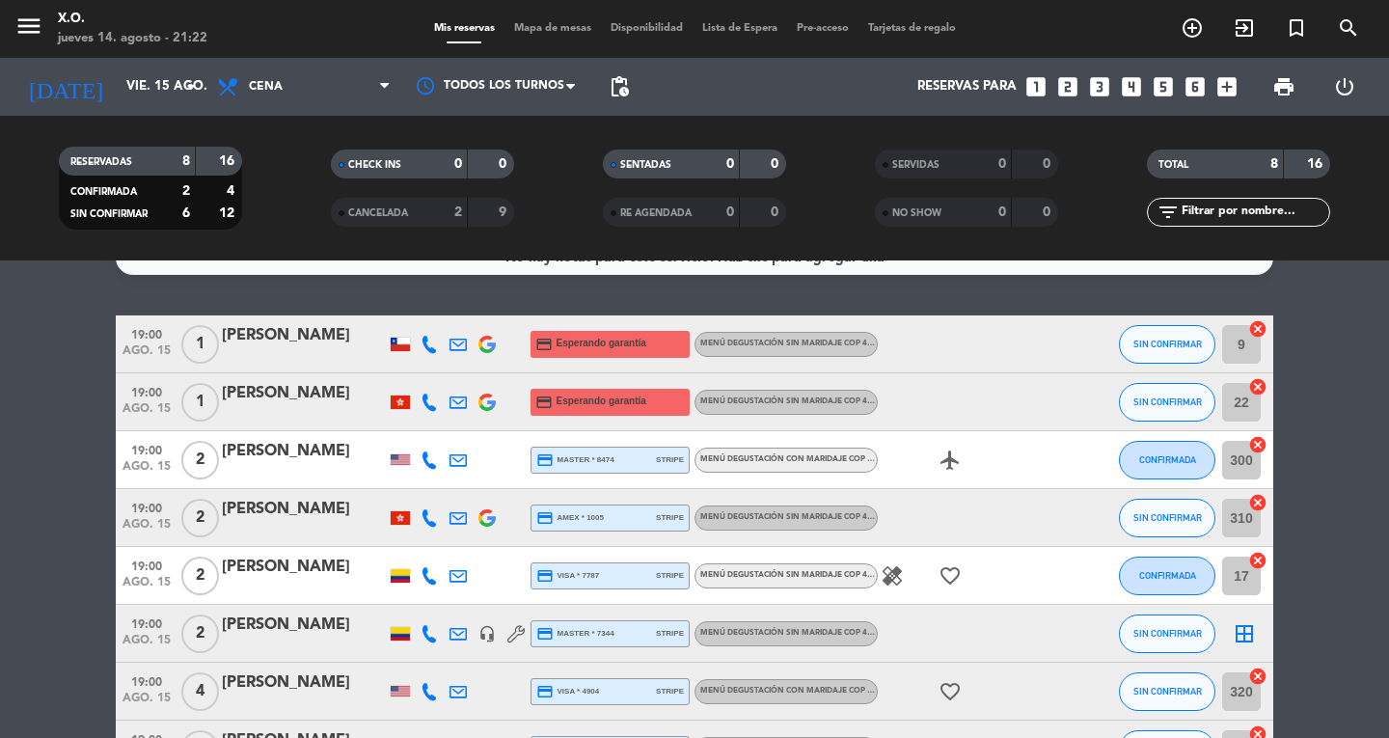
scroll to position [33, 0]
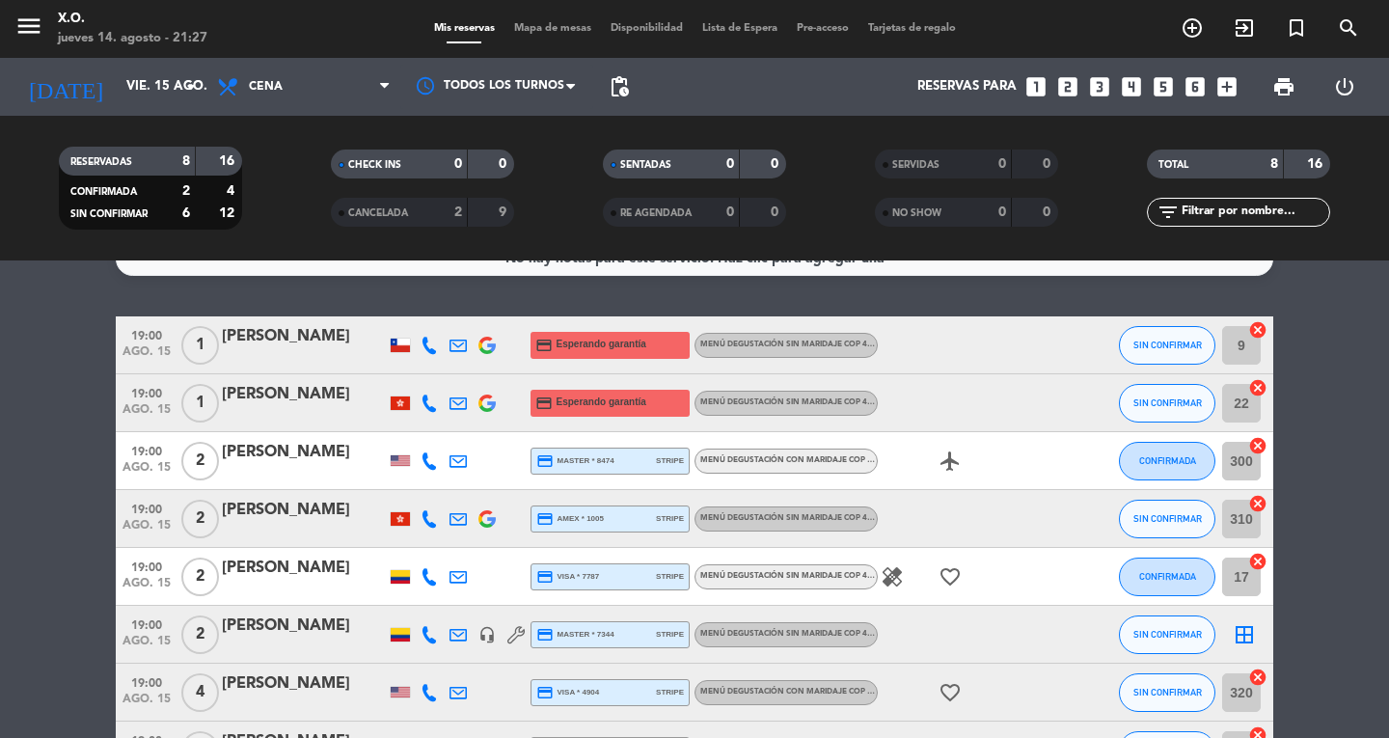
click at [31, 29] on icon "menu" at bounding box center [28, 26] width 29 height 29
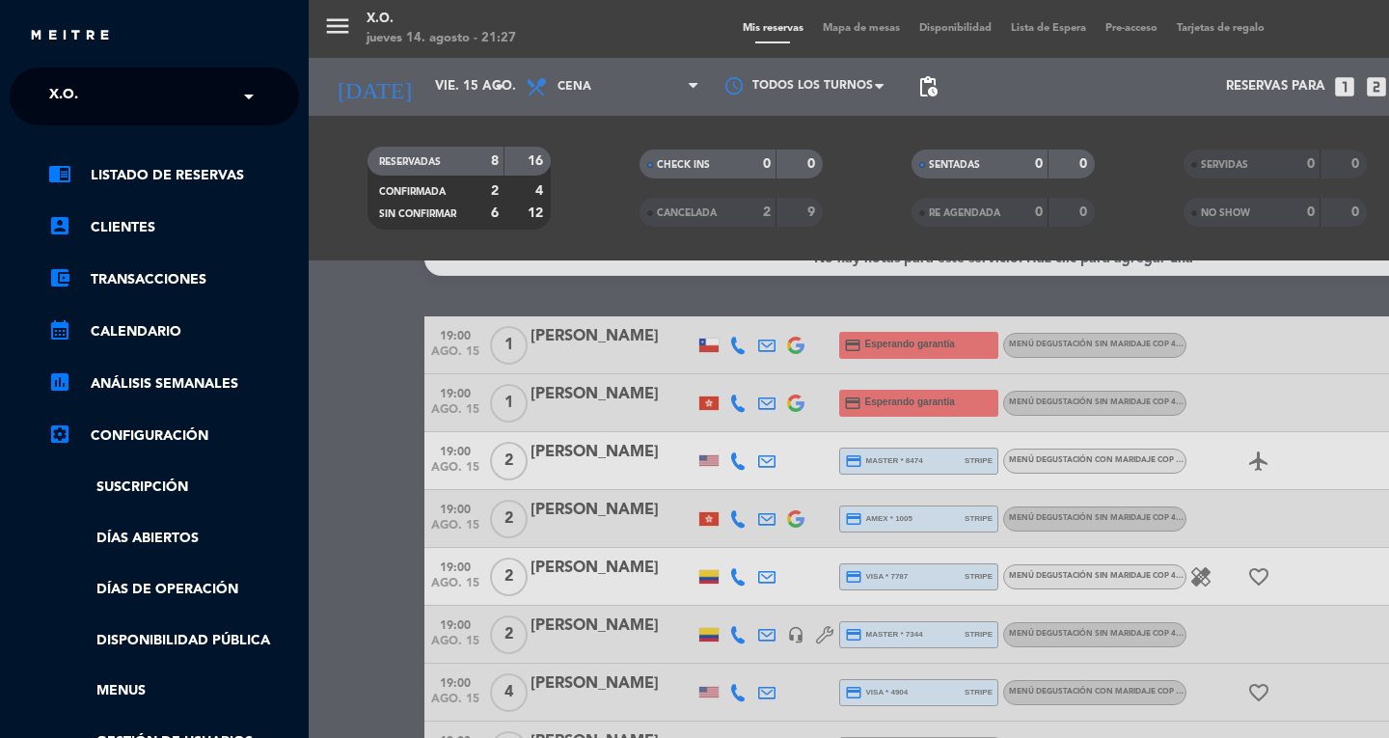
click at [70, 90] on span "X.O." at bounding box center [63, 96] width 29 height 41
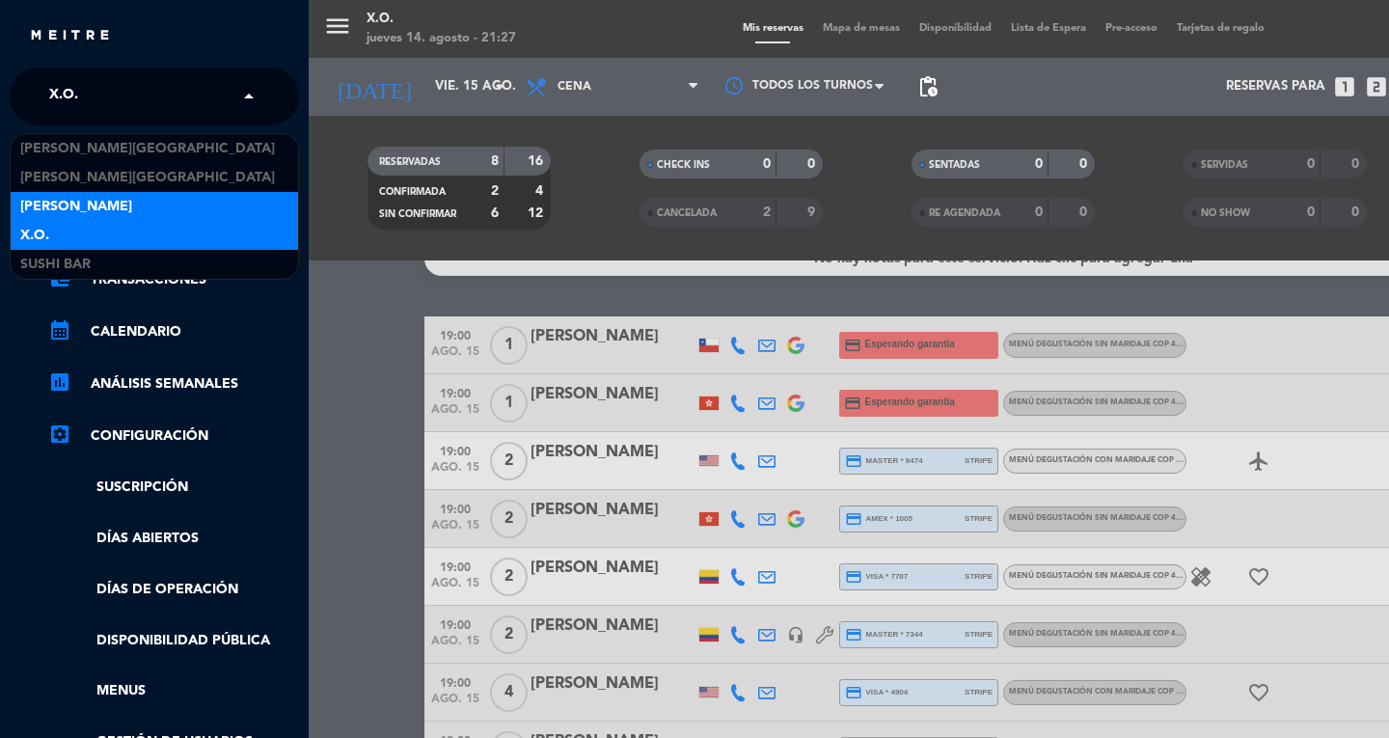
click at [50, 213] on span "[PERSON_NAME]" at bounding box center [76, 207] width 112 height 22
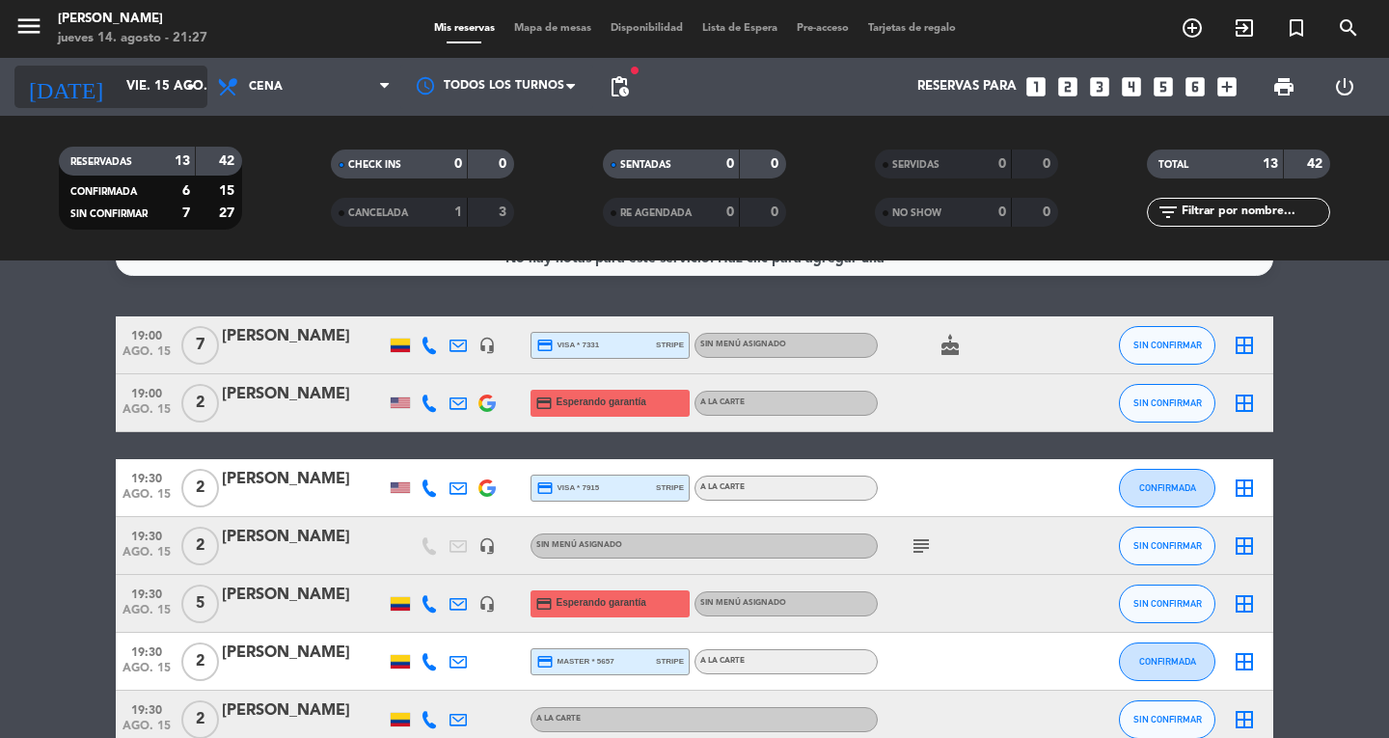
click at [133, 98] on input "vie. 15 ago." at bounding box center [202, 86] width 170 height 35
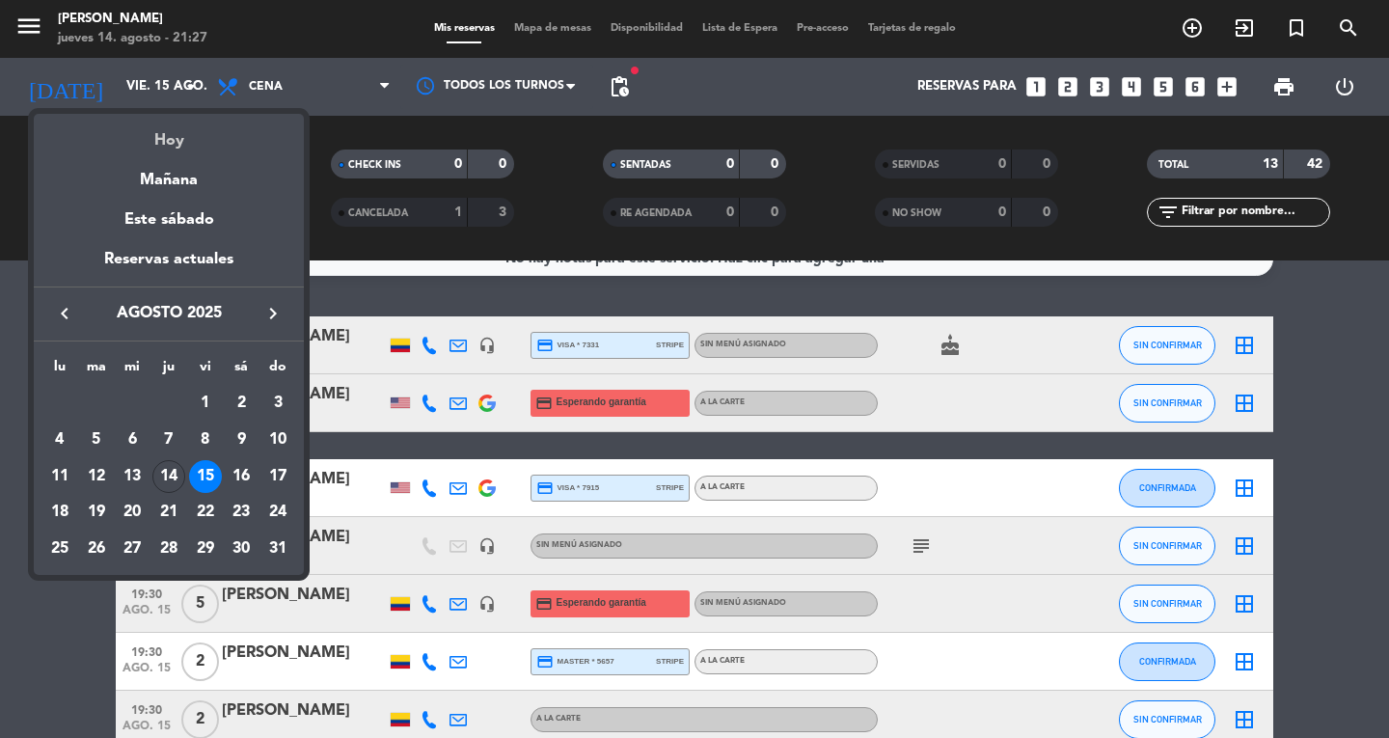
click at [174, 149] on div "Hoy" at bounding box center [169, 134] width 270 height 40
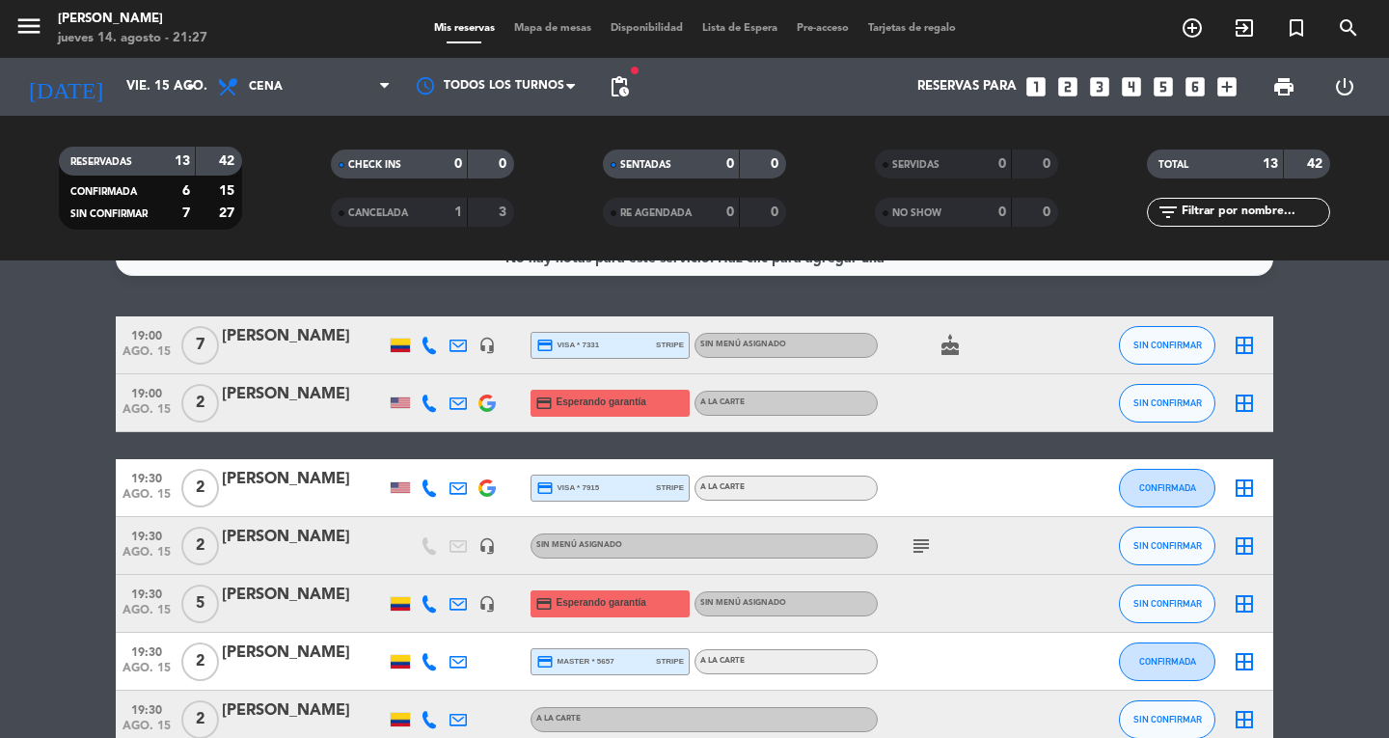
type input "jue. 14 ago."
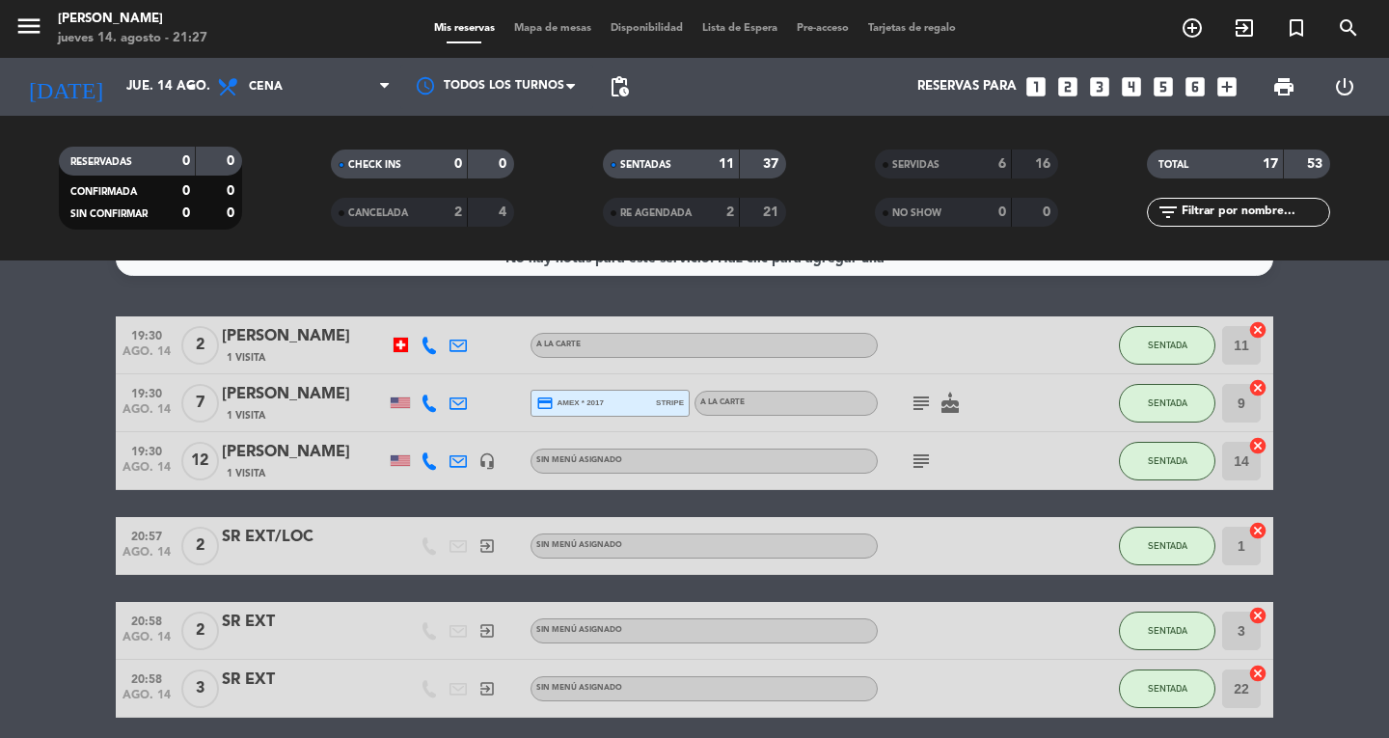
click at [524, 23] on span "Mapa de mesas" at bounding box center [552, 28] width 96 height 11
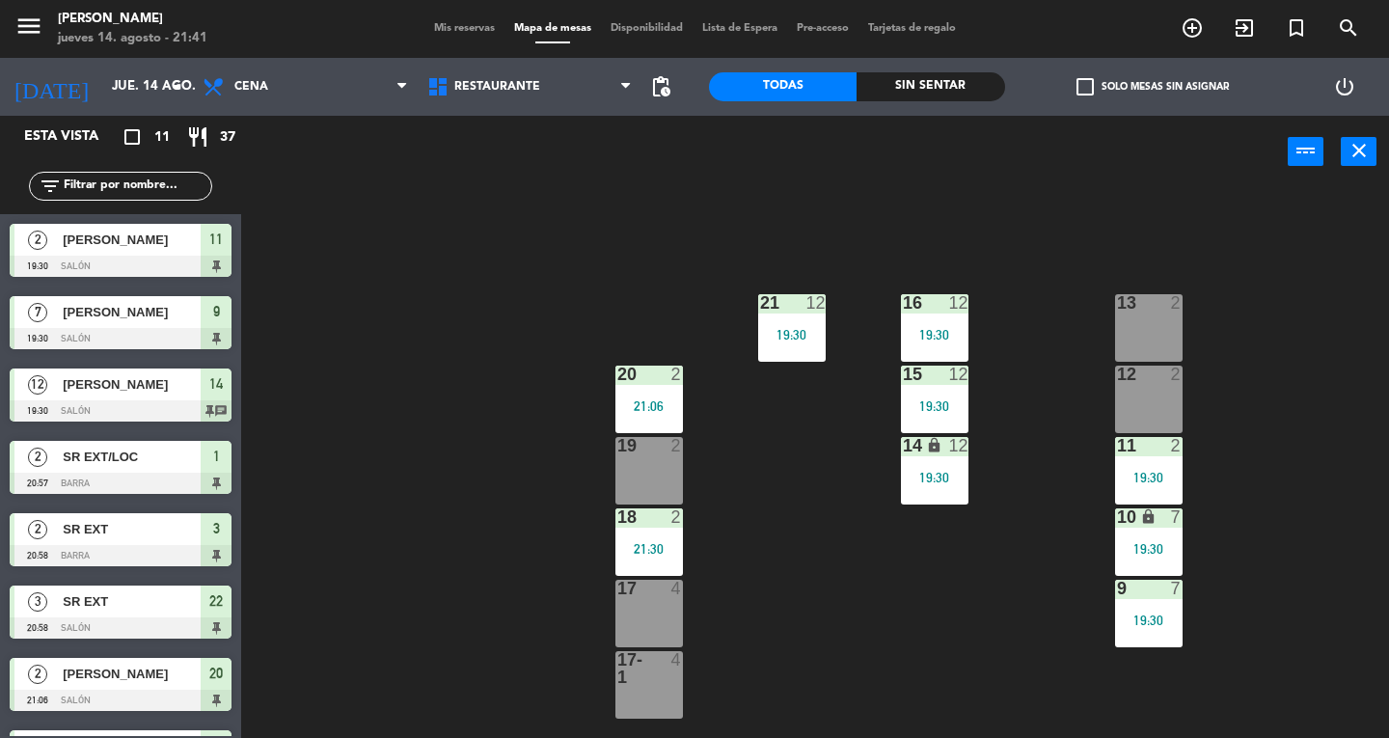
click at [926, 311] on div "16 12" at bounding box center [935, 303] width 68 height 19
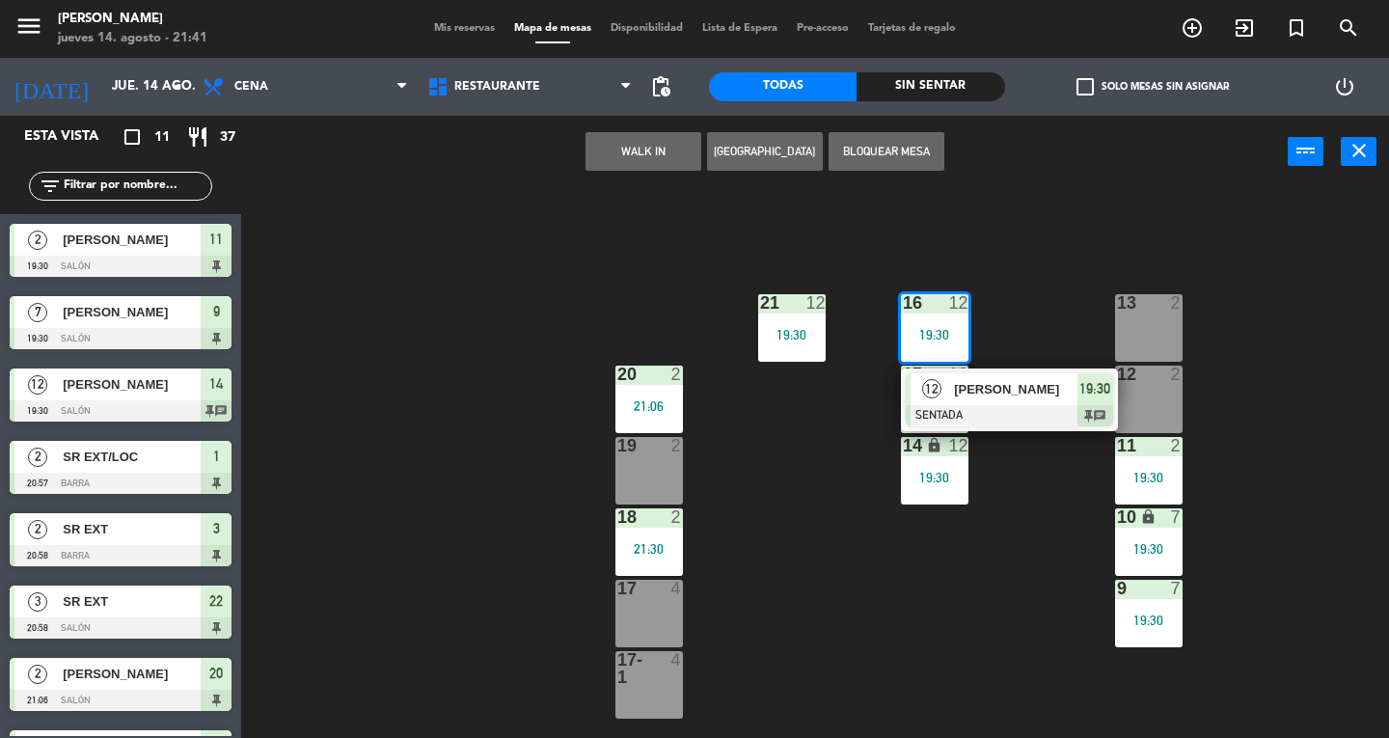
click at [1042, 423] on div at bounding box center [1009, 415] width 207 height 21
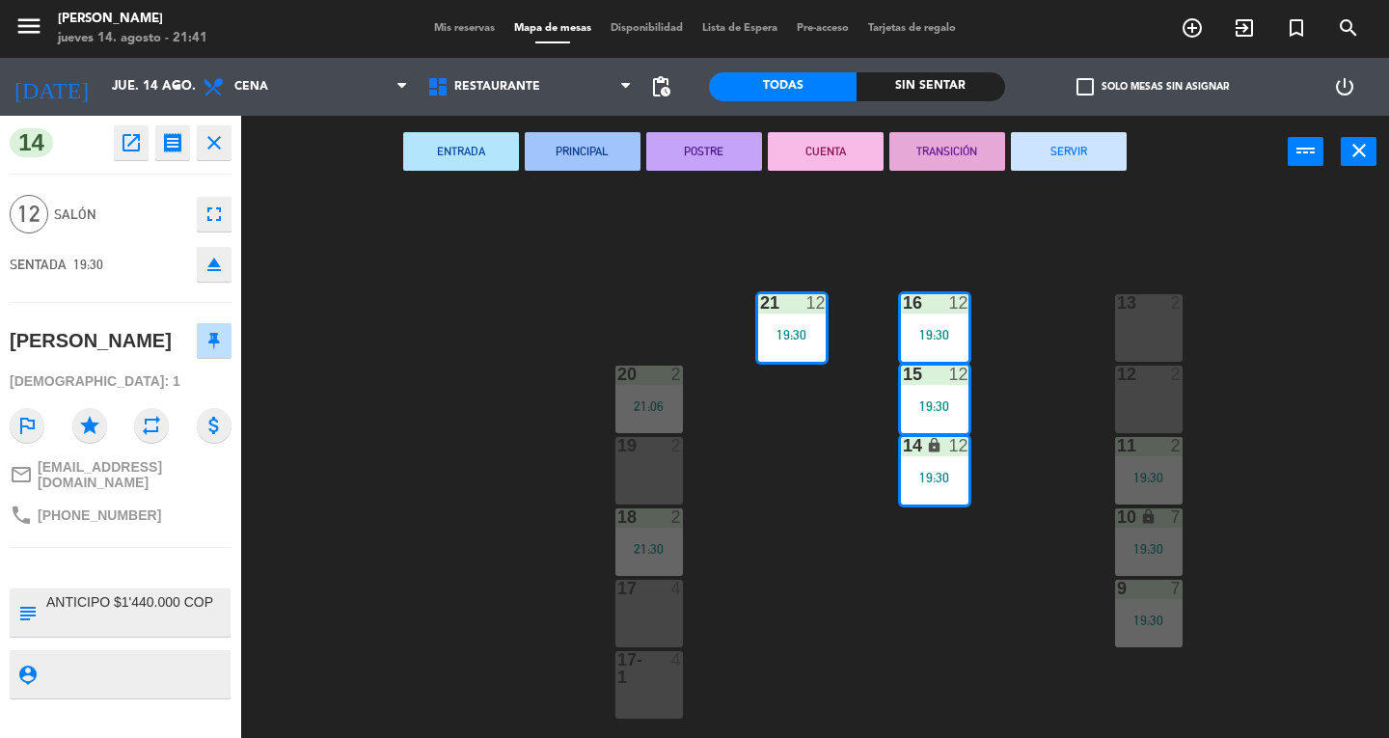
click at [1047, 152] on button "SERVIR" at bounding box center [1069, 151] width 116 height 39
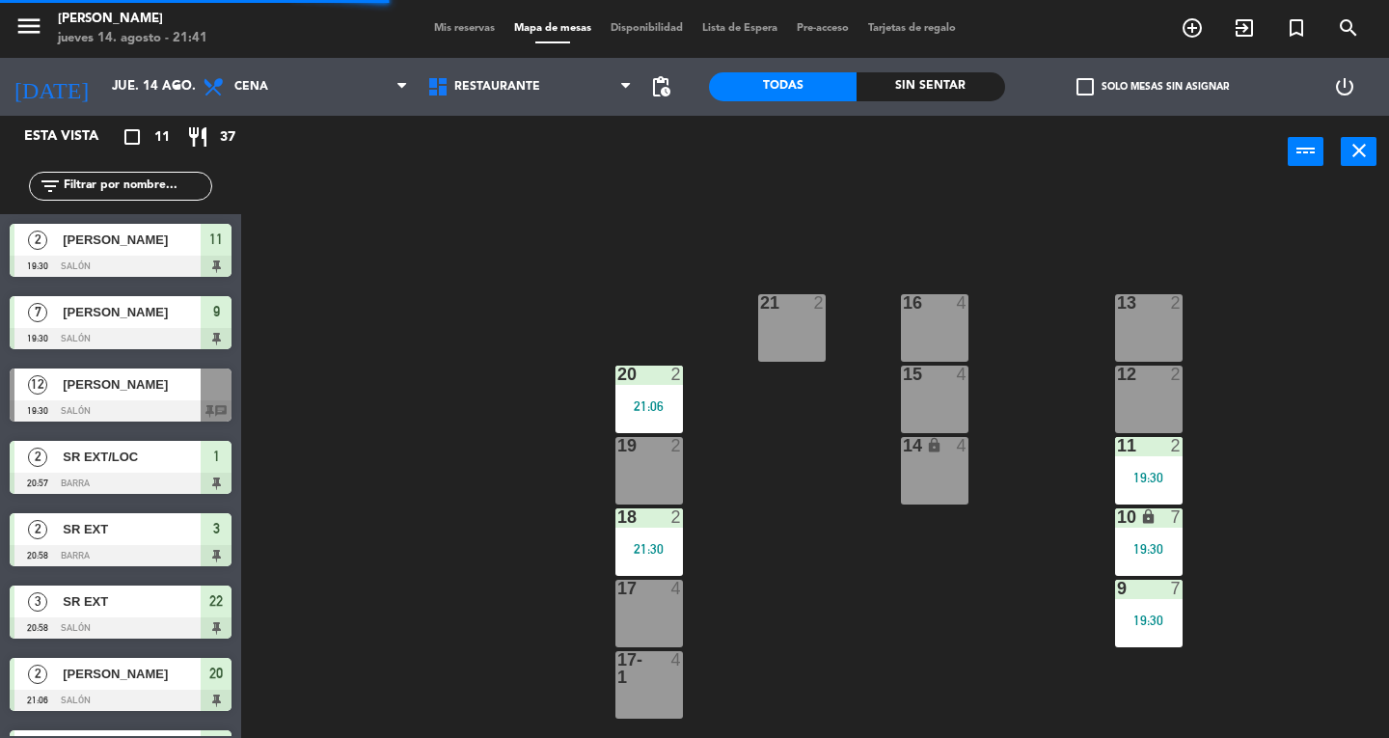
click at [1150, 311] on div at bounding box center [1148, 302] width 32 height 17
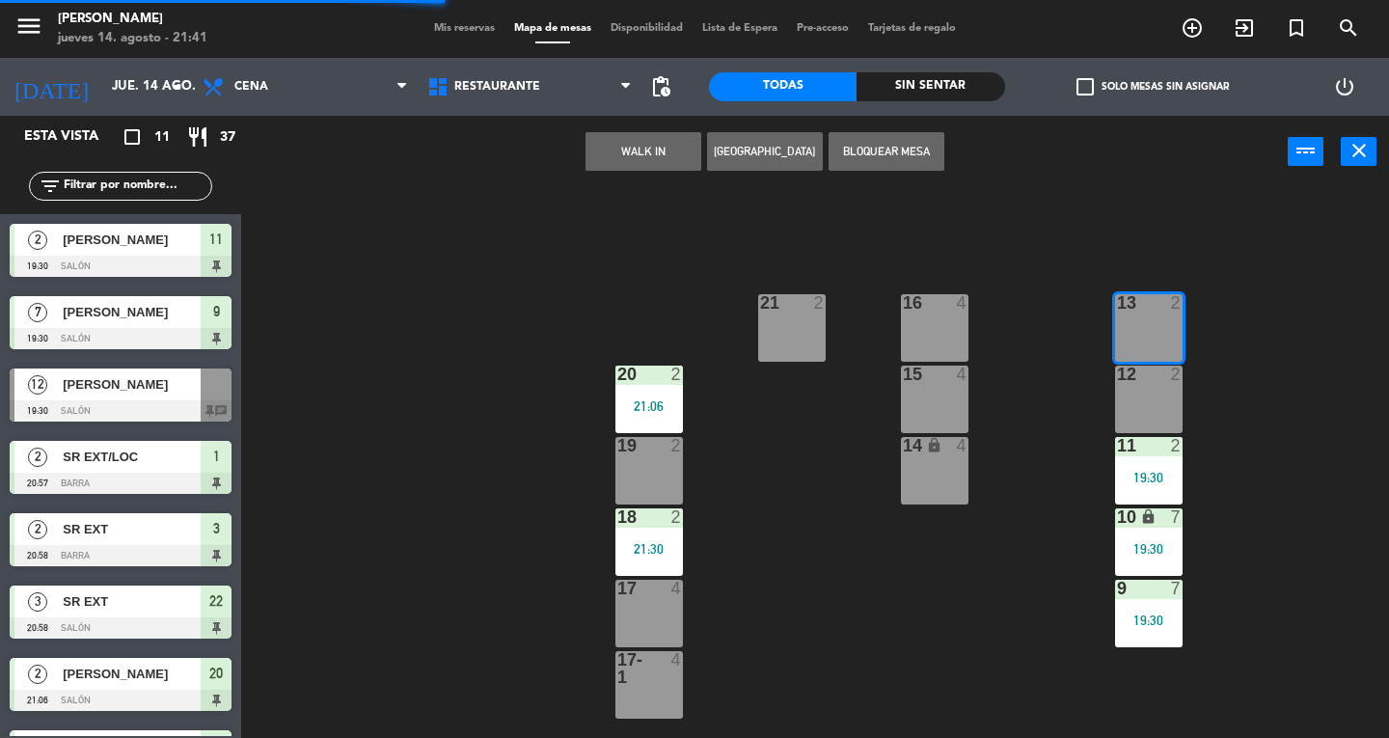
click at [1166, 393] on div "12 2" at bounding box center [1149, 399] width 68 height 68
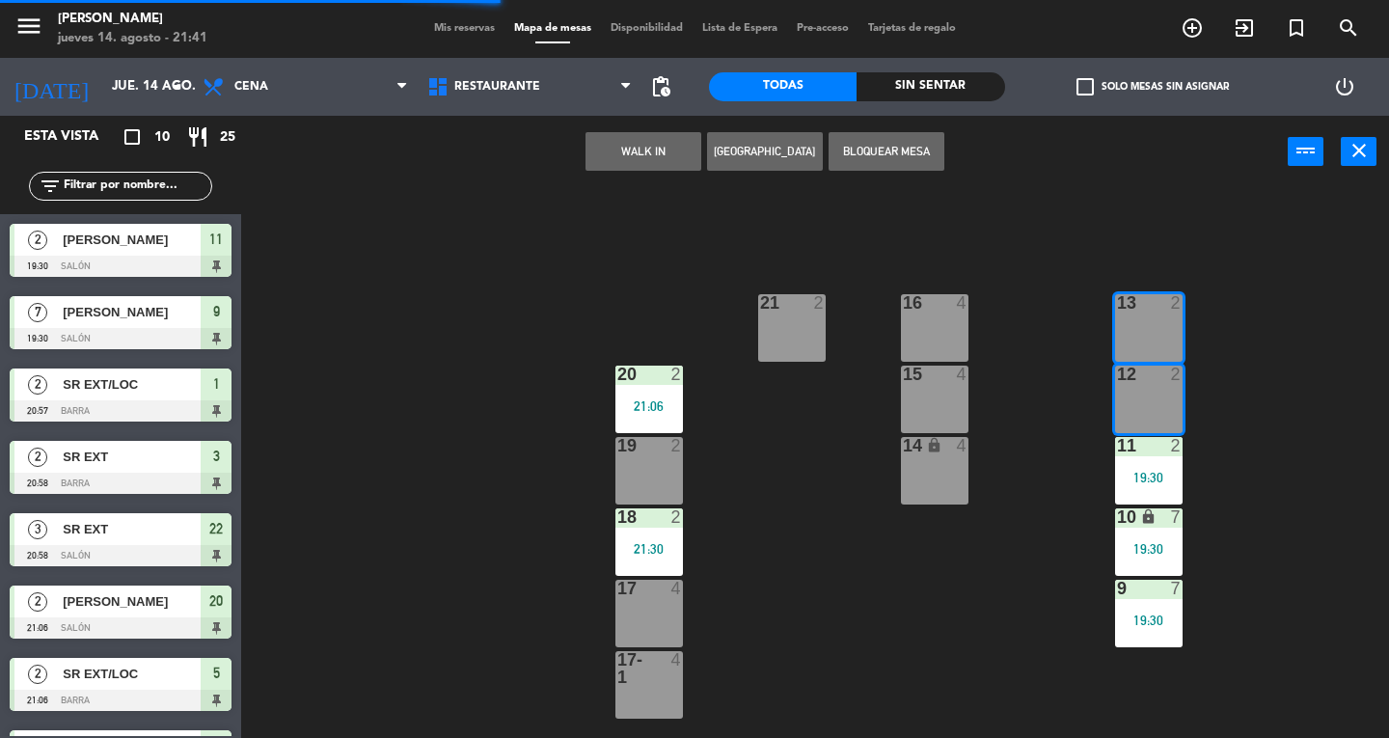
click at [655, 149] on button "WALK IN" at bounding box center [643, 151] width 116 height 39
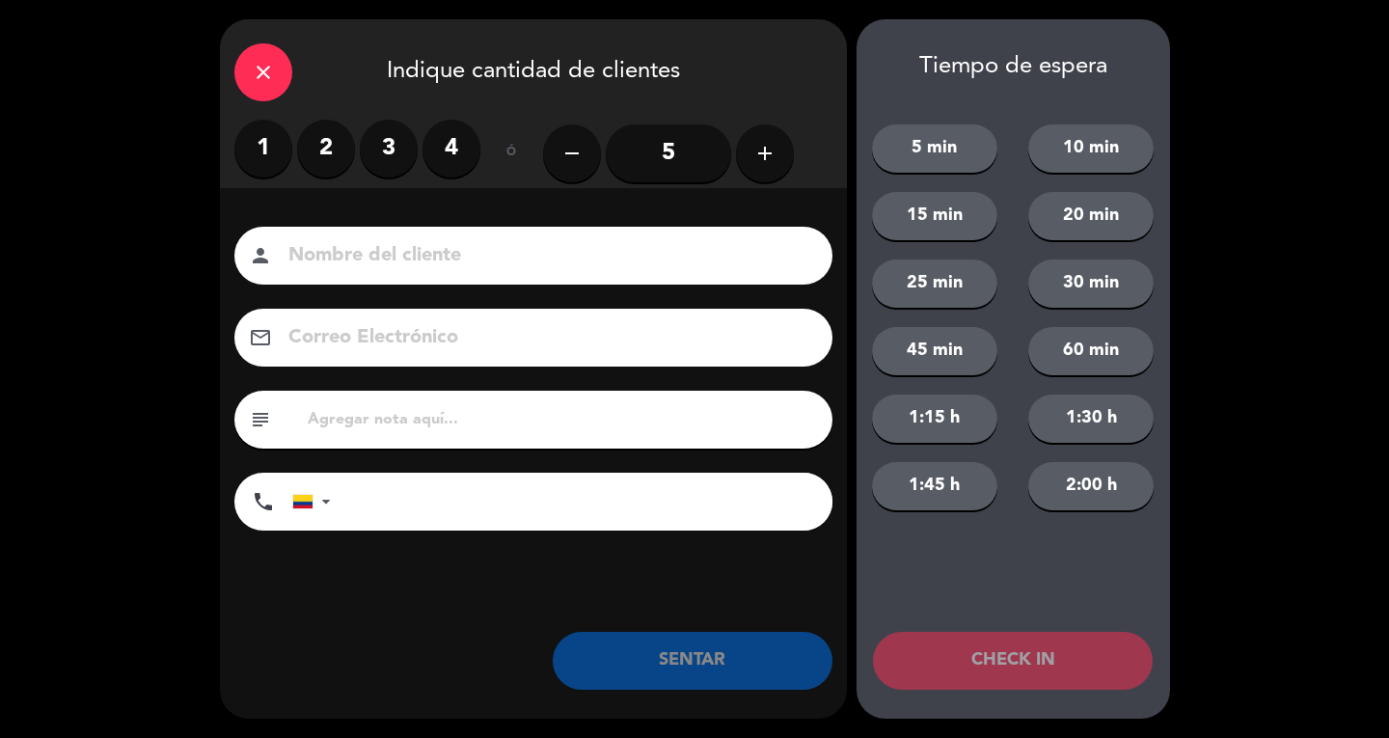
click at [648, 165] on input "5" at bounding box center [668, 153] width 125 height 58
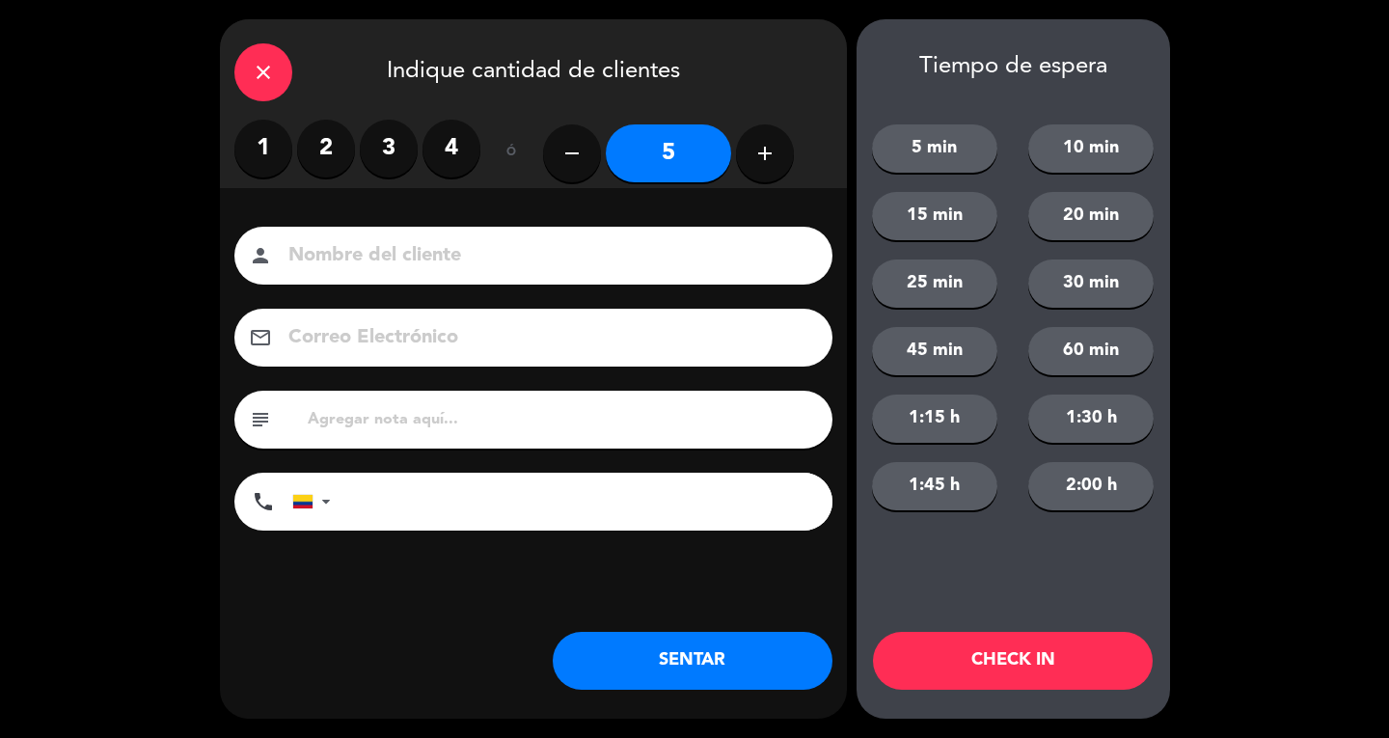
click at [650, 245] on input at bounding box center [546, 256] width 521 height 34
type input "SR EXT"
click at [692, 681] on button "SENTAR" at bounding box center [693, 661] width 280 height 58
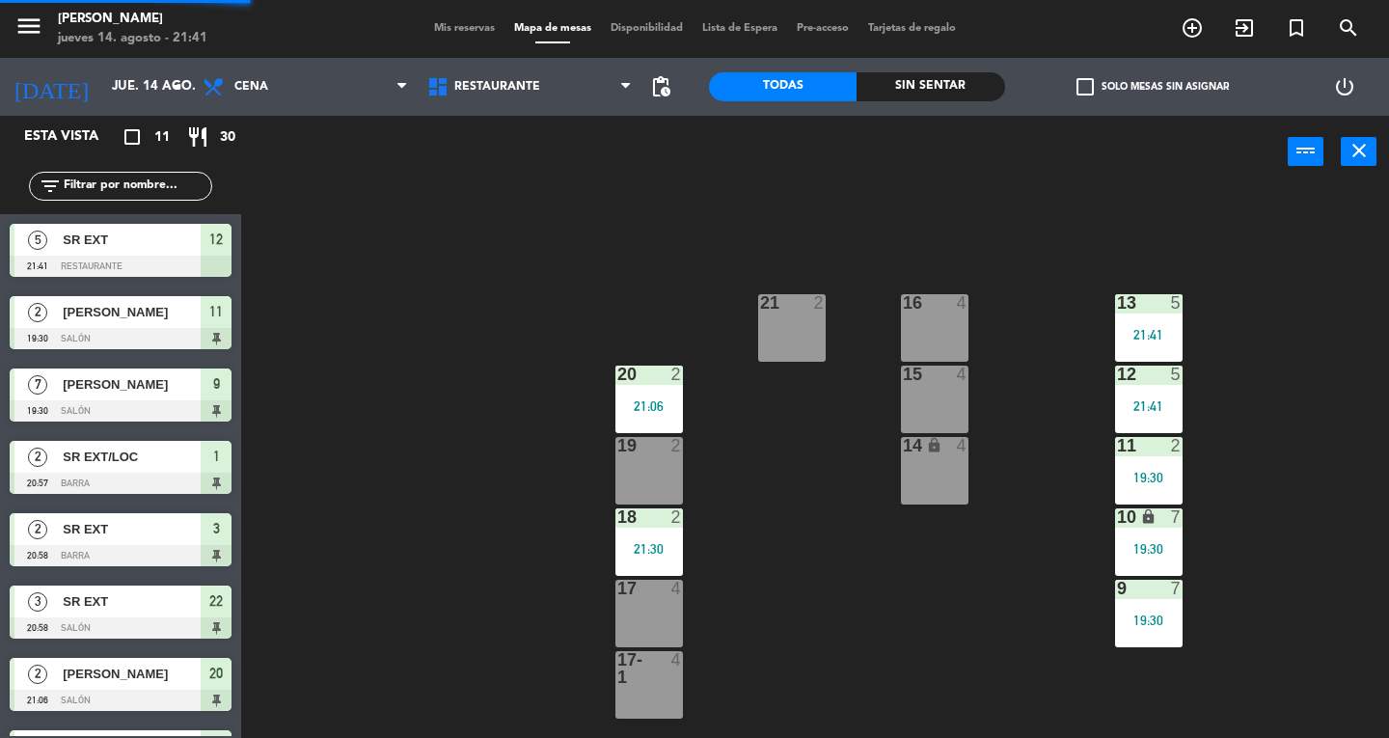
click at [1176, 475] on div "19:30" at bounding box center [1149, 478] width 68 height 14
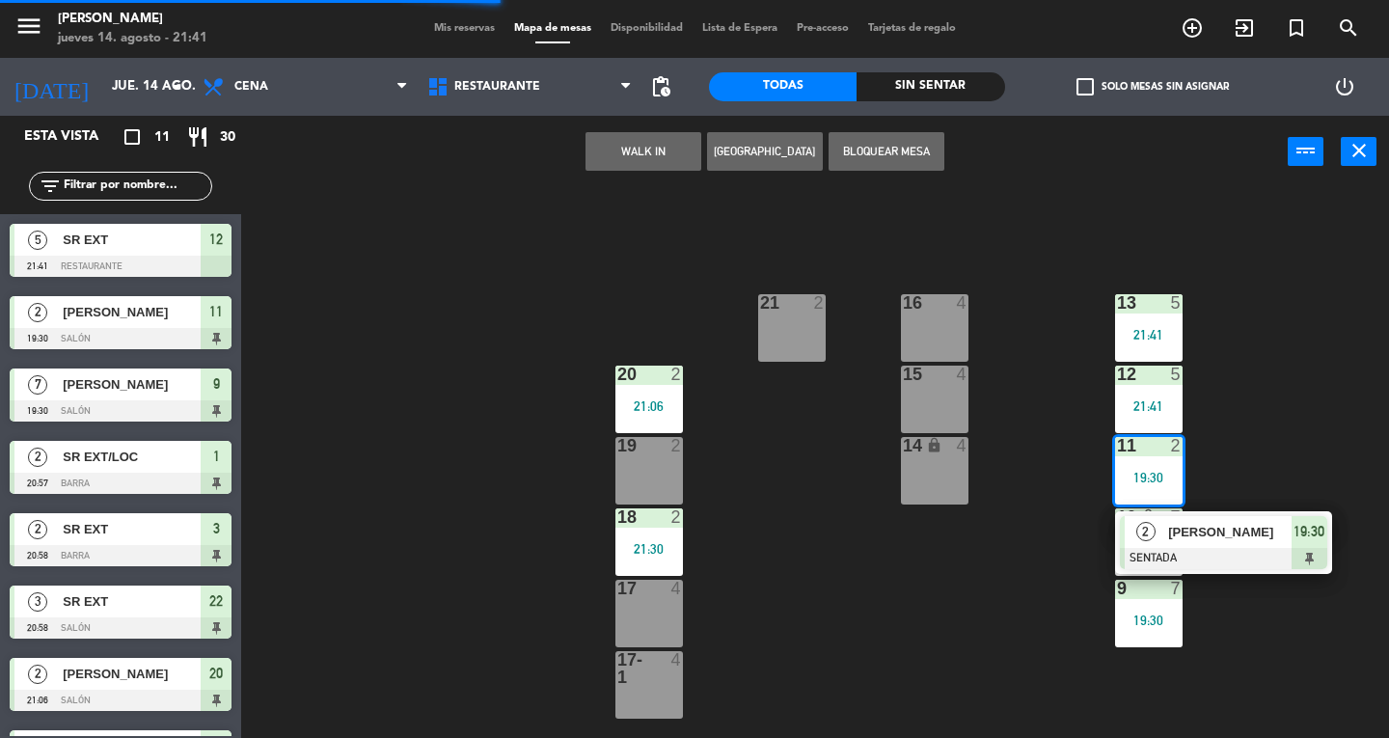
click at [1309, 536] on span "19:30" at bounding box center [1308, 531] width 31 height 23
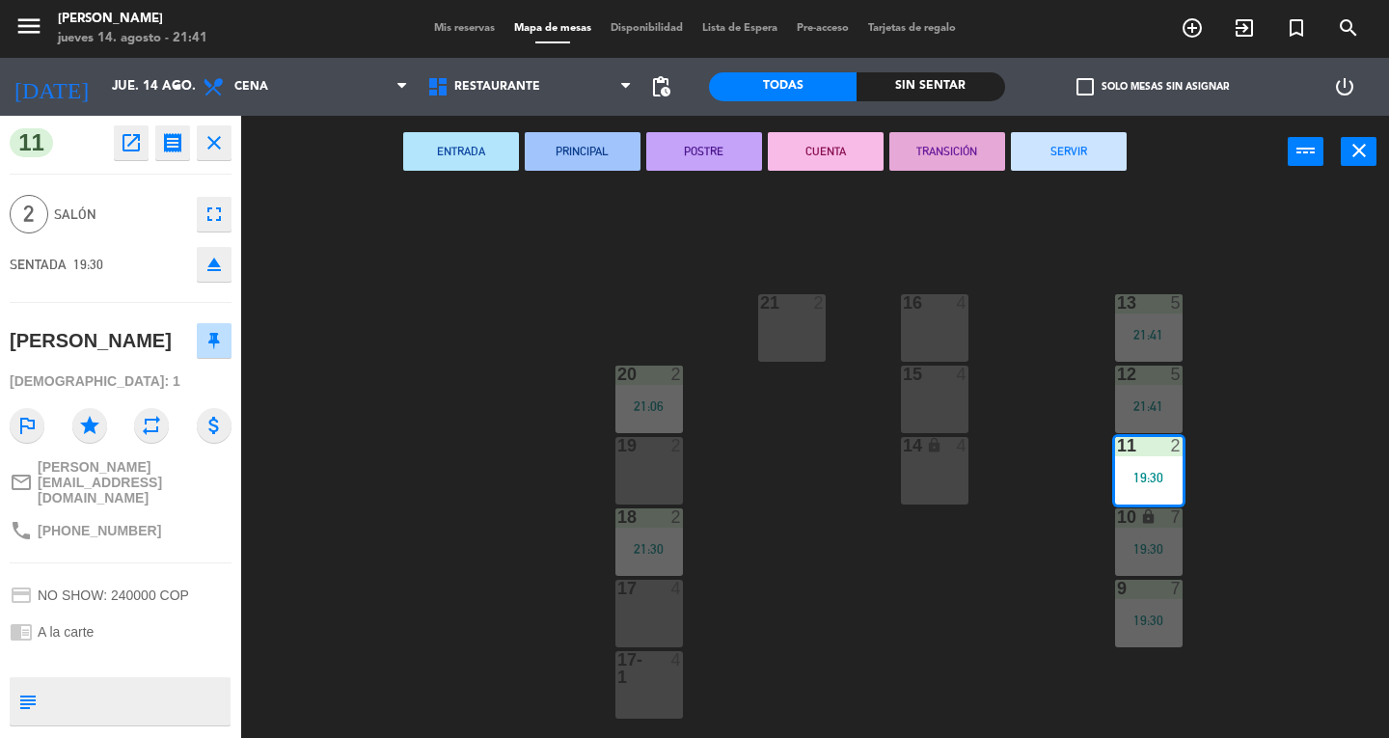
click at [1084, 160] on button "SERVIR" at bounding box center [1069, 151] width 116 height 39
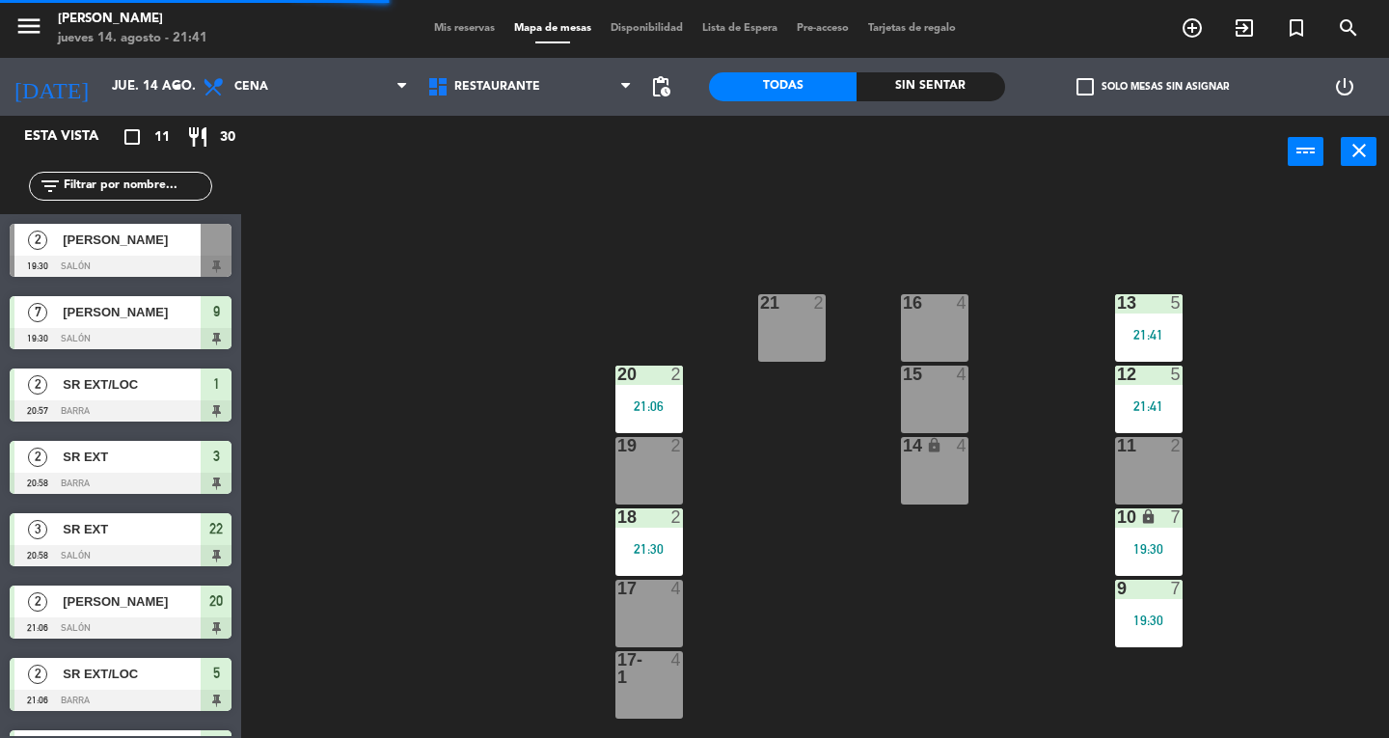
click at [1155, 480] on div "11 2" at bounding box center [1149, 471] width 68 height 68
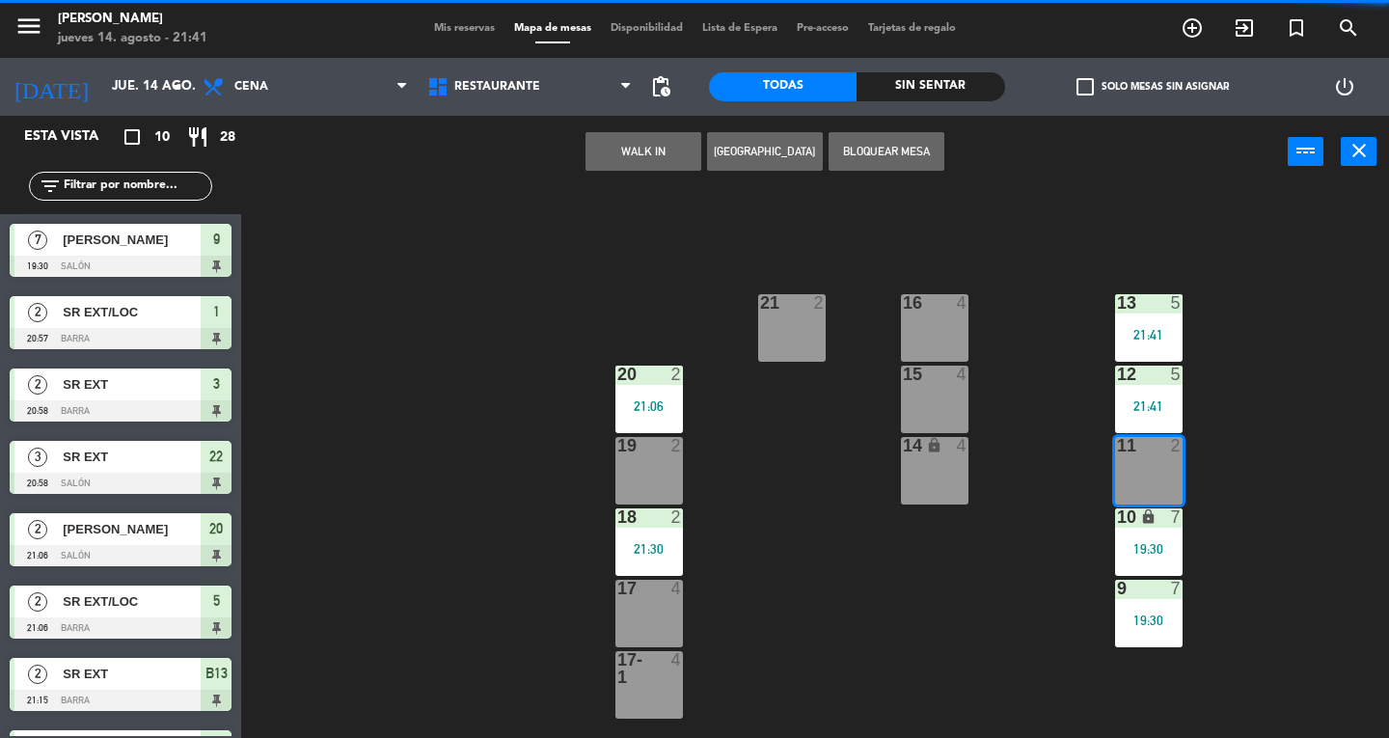
click at [654, 166] on button "WALK IN" at bounding box center [643, 151] width 116 height 39
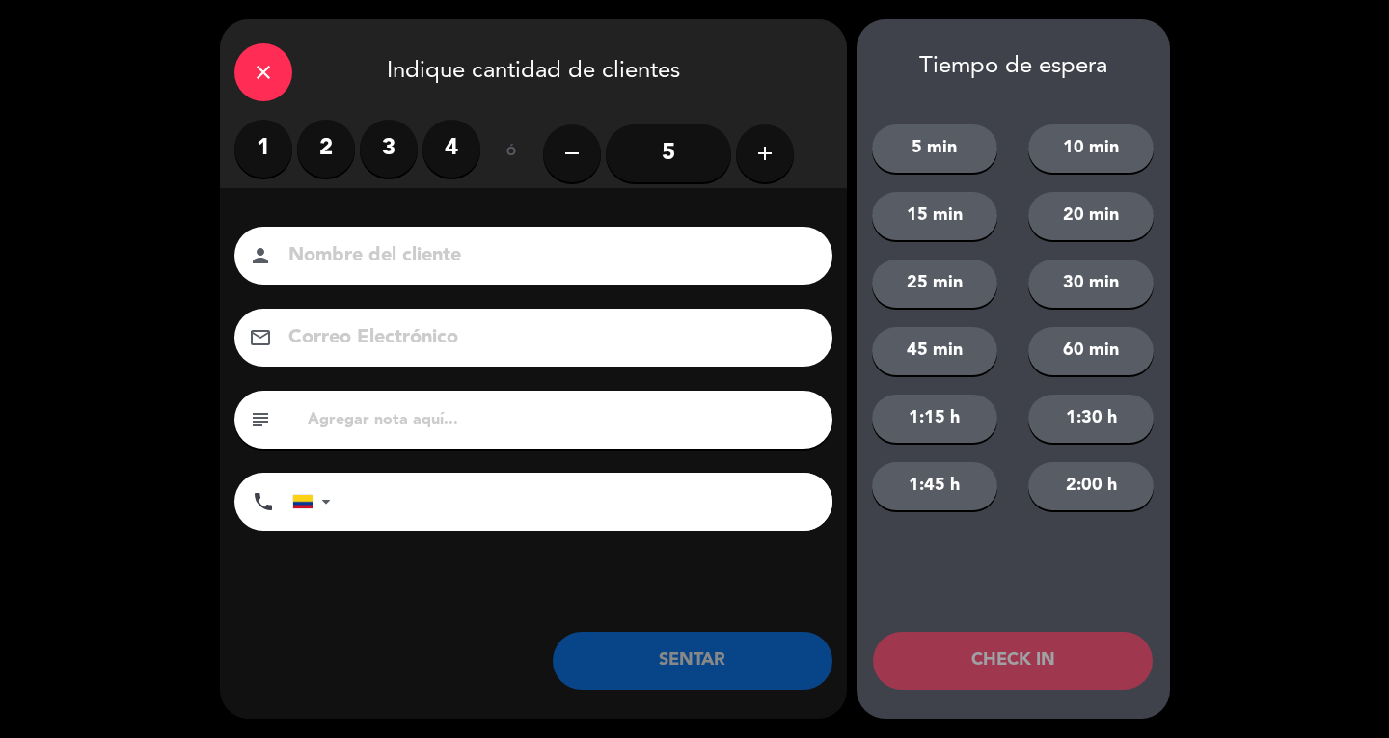
click at [335, 130] on label "2" at bounding box center [326, 149] width 58 height 58
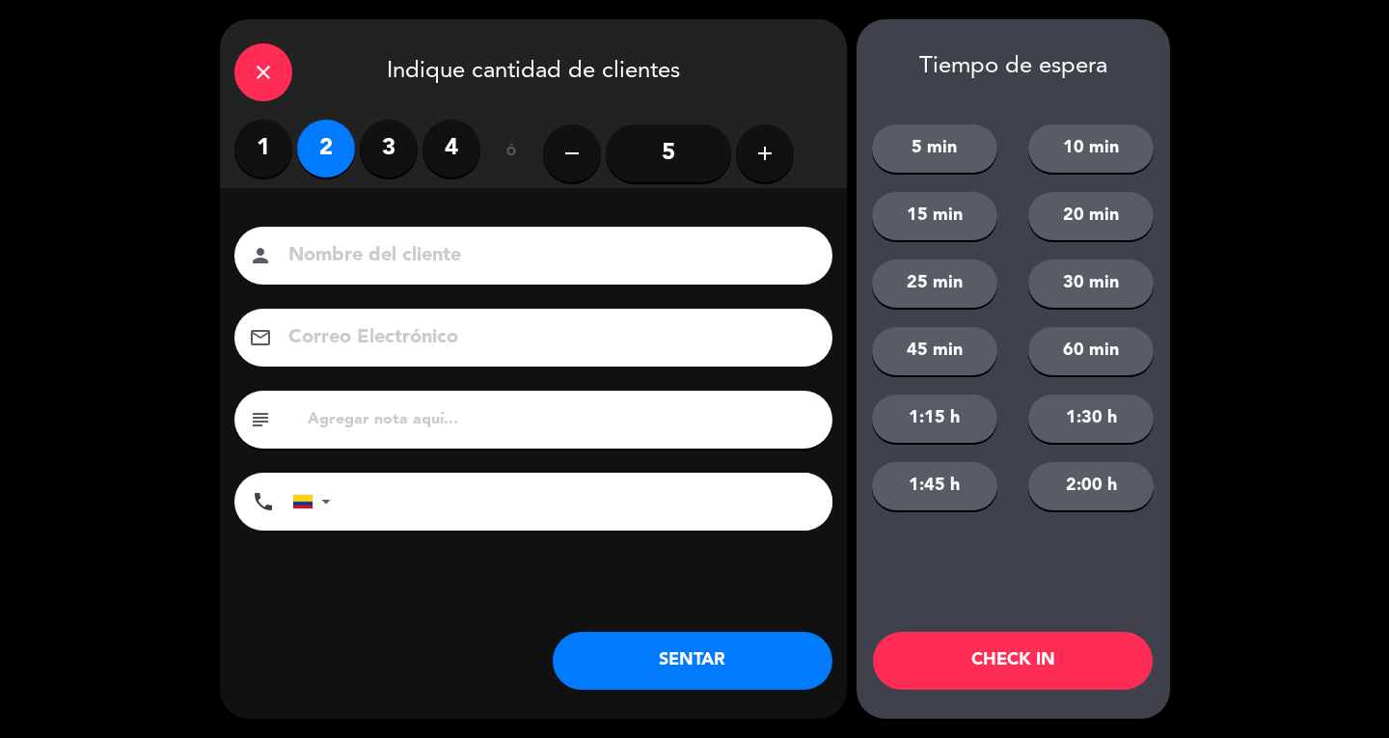
click at [392, 245] on input at bounding box center [546, 256] width 521 height 34
type input "SR EXT/LOC"
click at [746, 665] on button "SENTAR" at bounding box center [693, 661] width 280 height 58
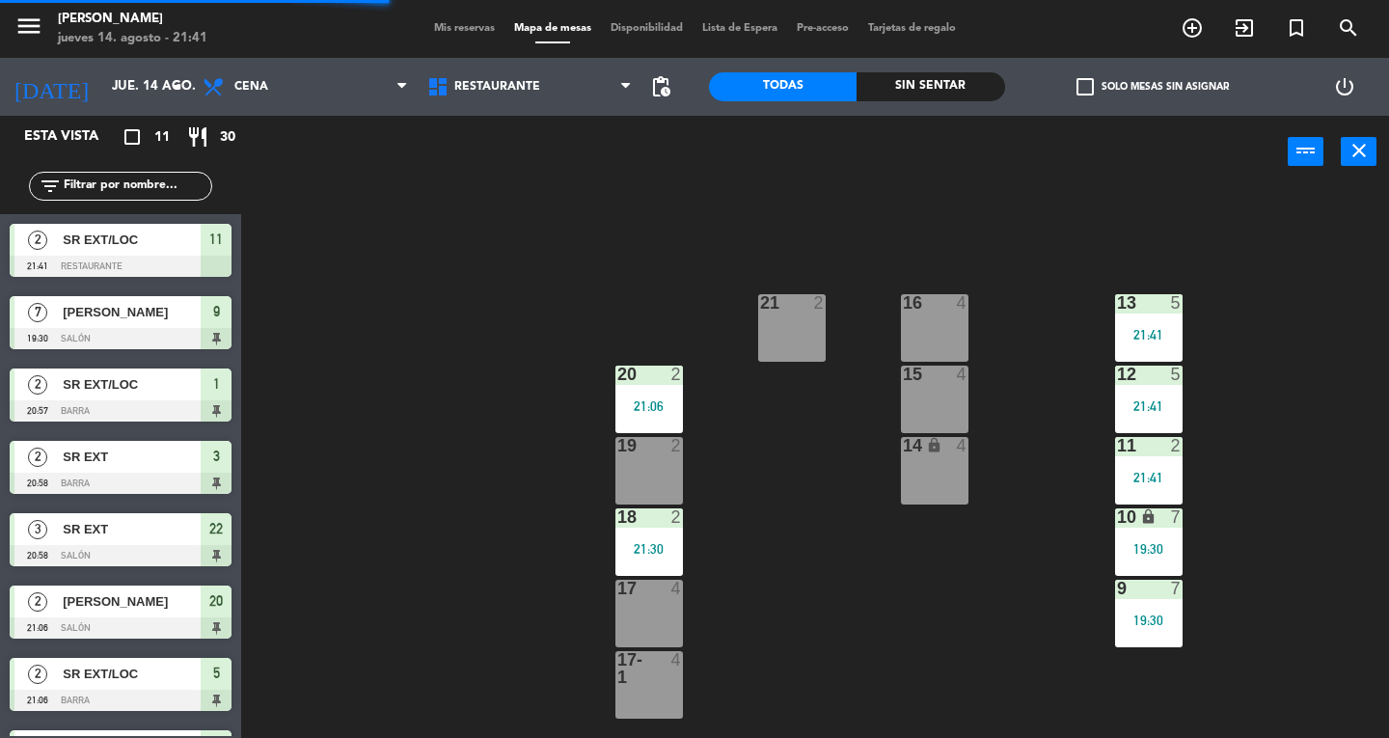
click at [658, 613] on div "17 4" at bounding box center [649, 614] width 68 height 68
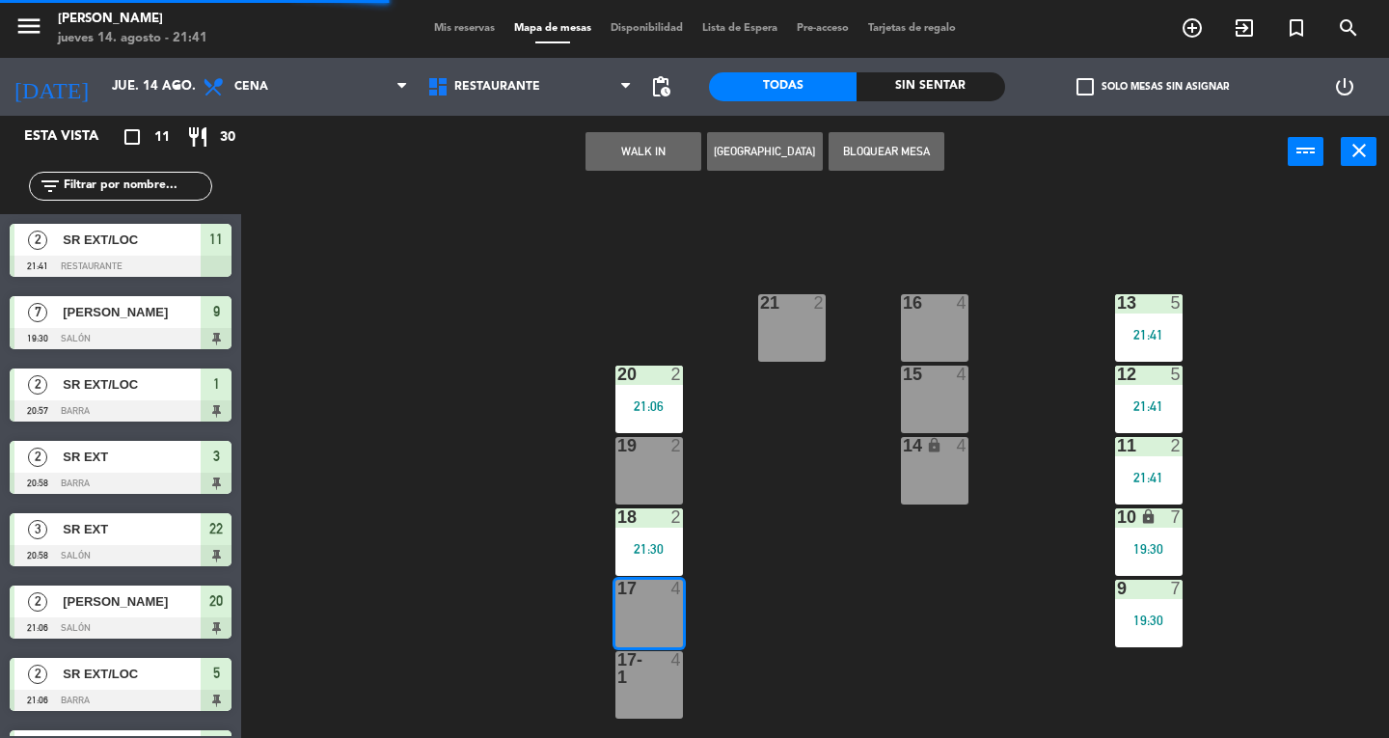
click at [655, 677] on div at bounding box center [649, 668] width 32 height 35
click at [669, 133] on button "WALK IN" at bounding box center [643, 151] width 116 height 39
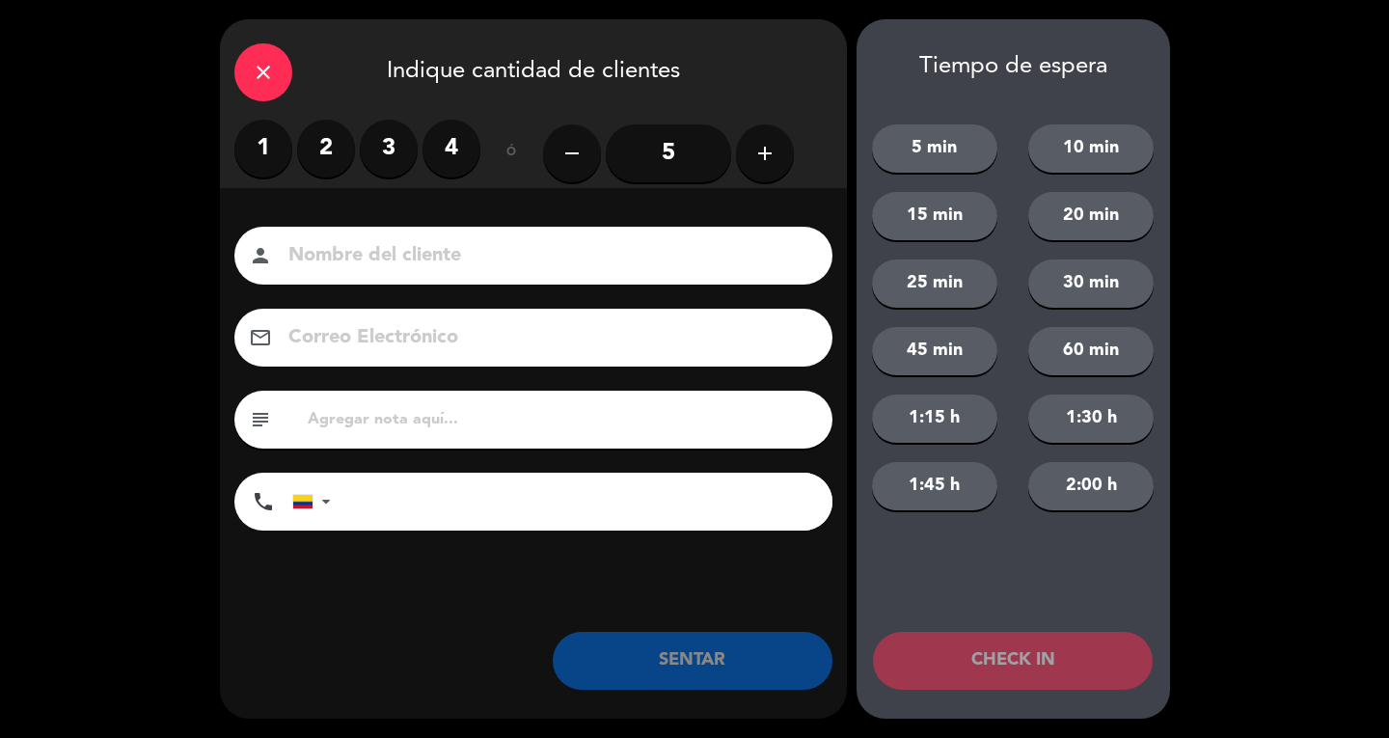
click at [683, 147] on input "5" at bounding box center [668, 153] width 125 height 58
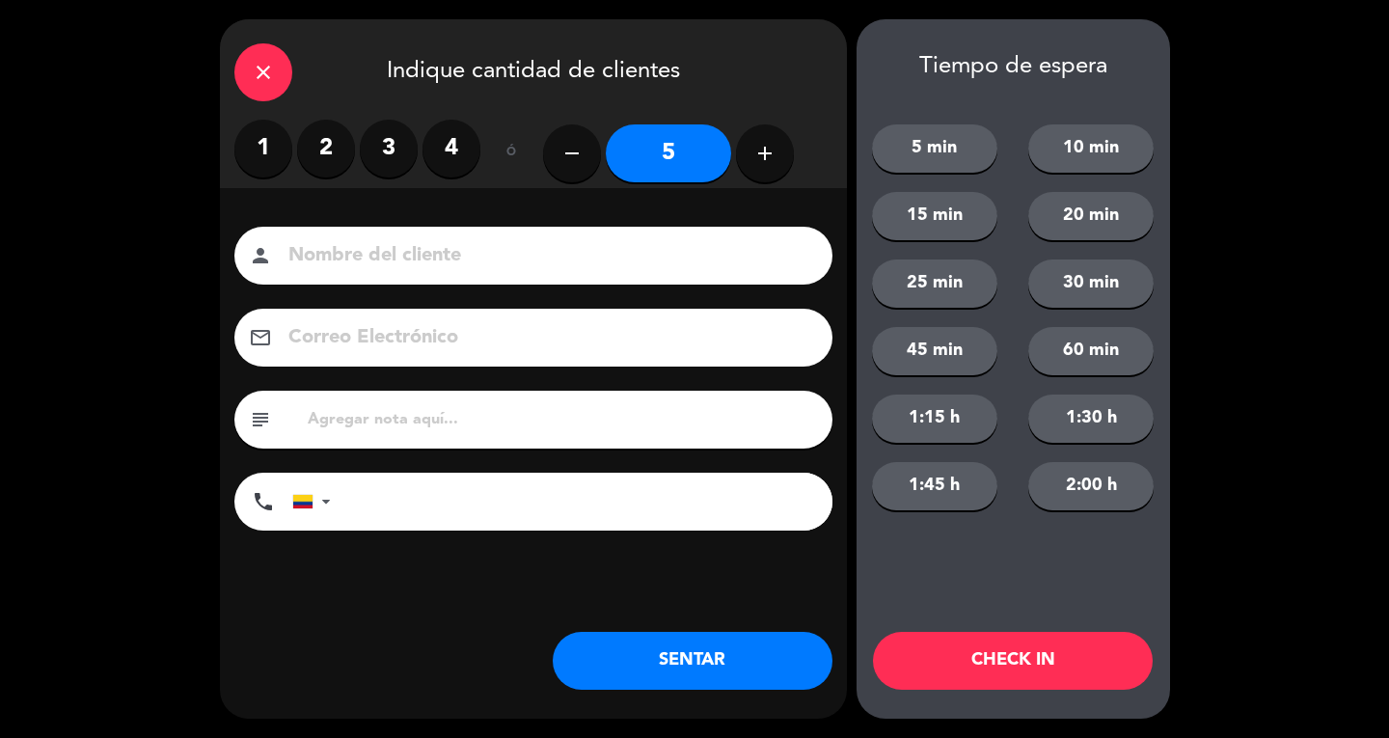
click at [768, 153] on icon "add" at bounding box center [764, 153] width 23 height 23
click at [766, 158] on icon "add" at bounding box center [764, 153] width 23 height 23
click at [774, 157] on icon "add" at bounding box center [764, 153] width 23 height 23
type input "8"
click at [711, 249] on input at bounding box center [546, 256] width 521 height 34
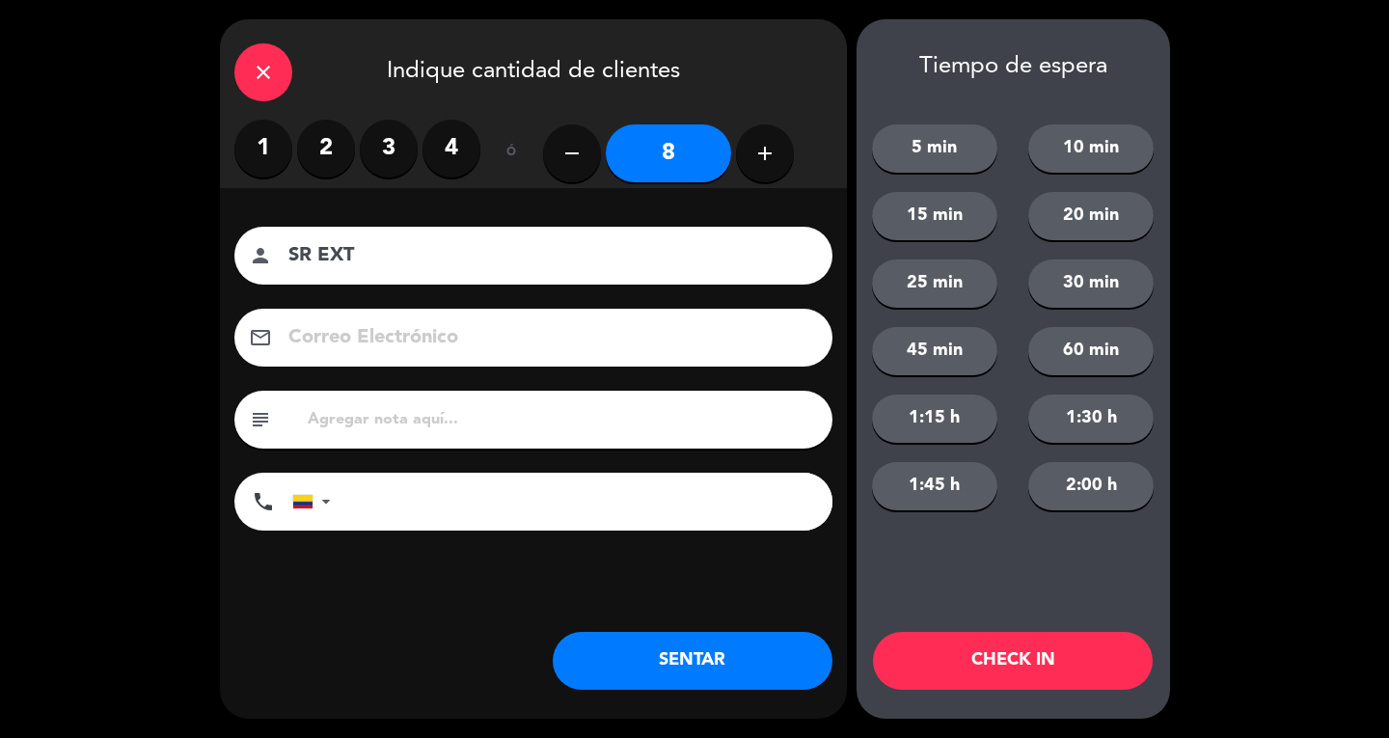
type input "SR EXT"
click at [692, 675] on button "SENTAR" at bounding box center [693, 661] width 280 height 58
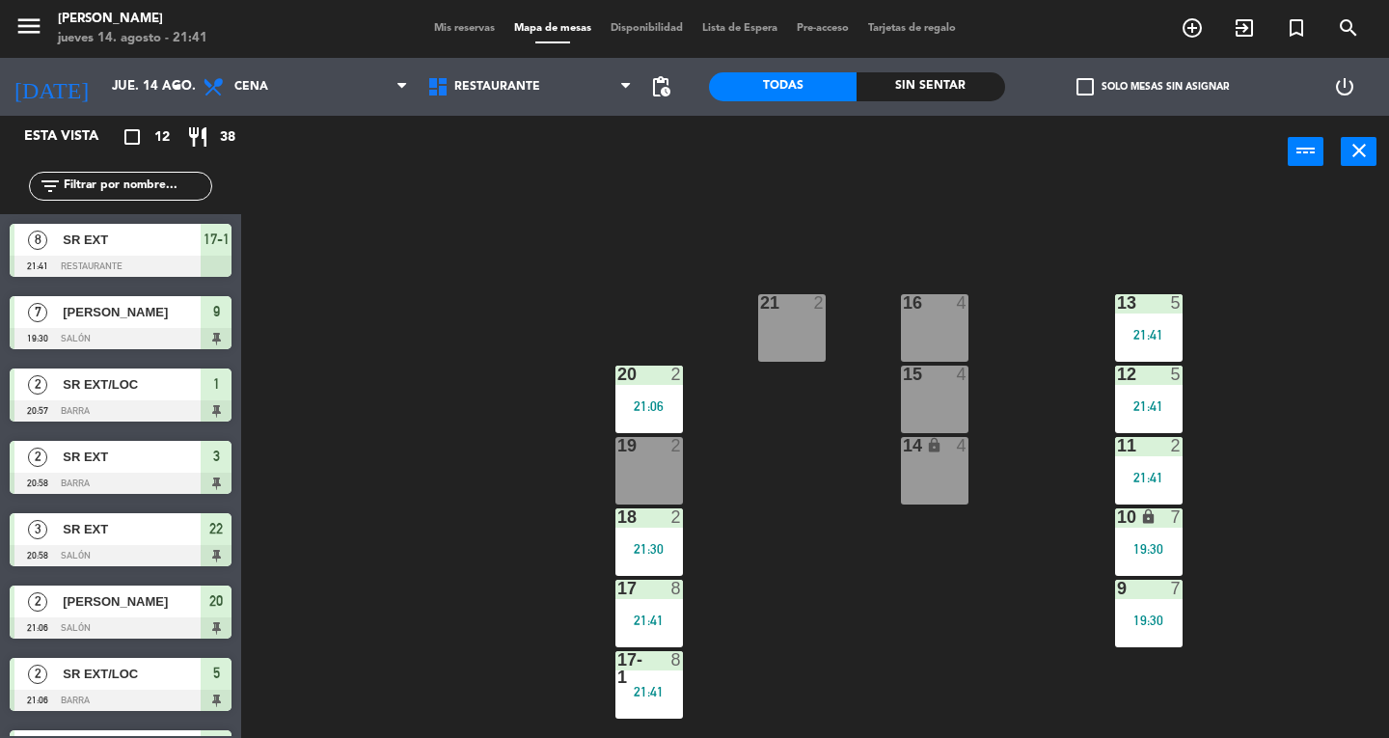
click at [779, 330] on div "21 2" at bounding box center [792, 328] width 68 height 68
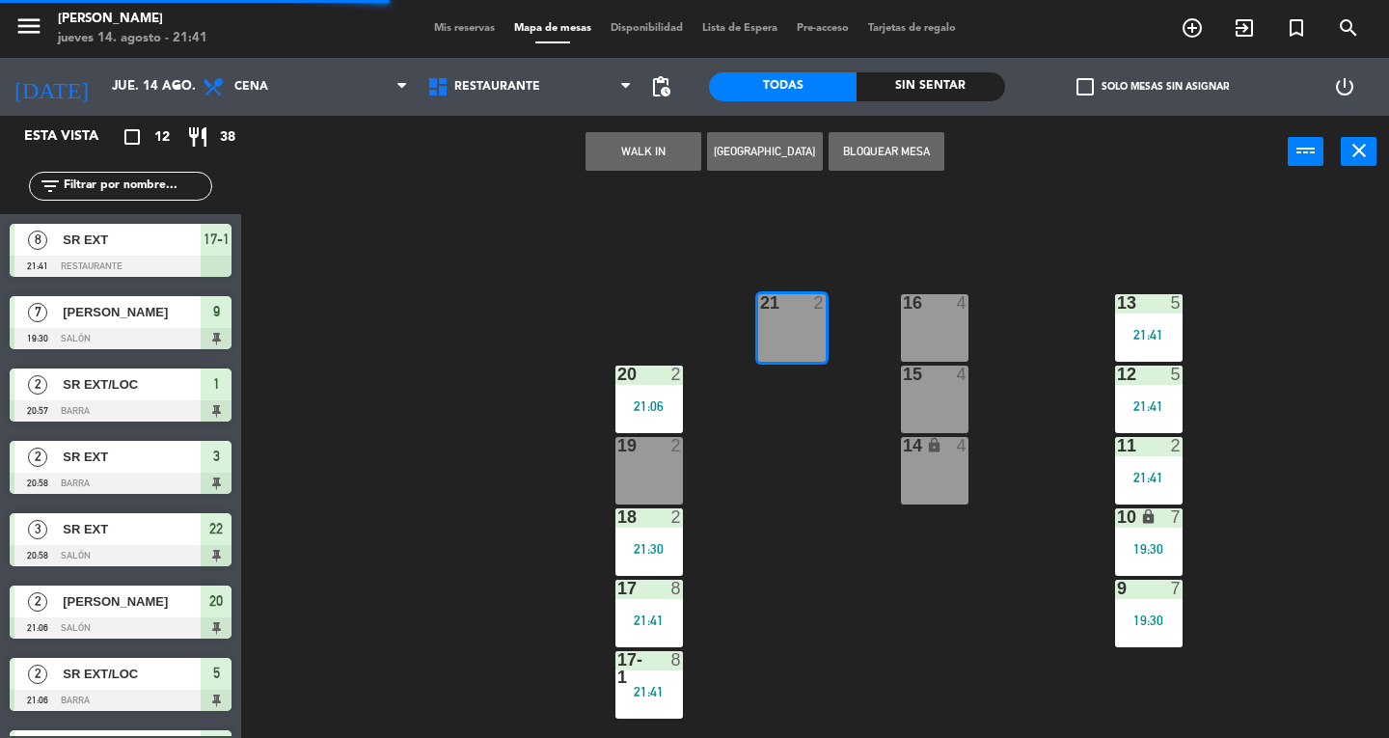
click at [631, 149] on button "WALK IN" at bounding box center [643, 151] width 116 height 39
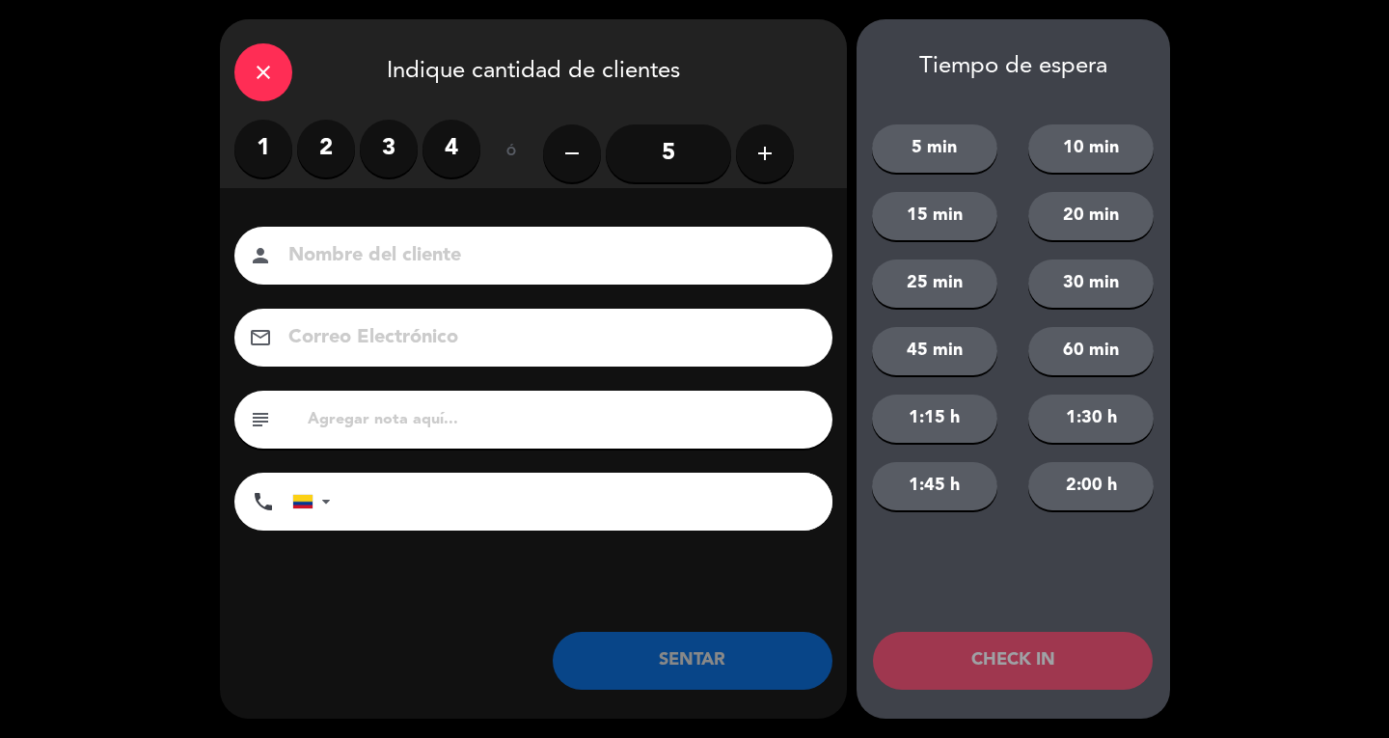
click at [341, 158] on label "2" at bounding box center [326, 149] width 58 height 58
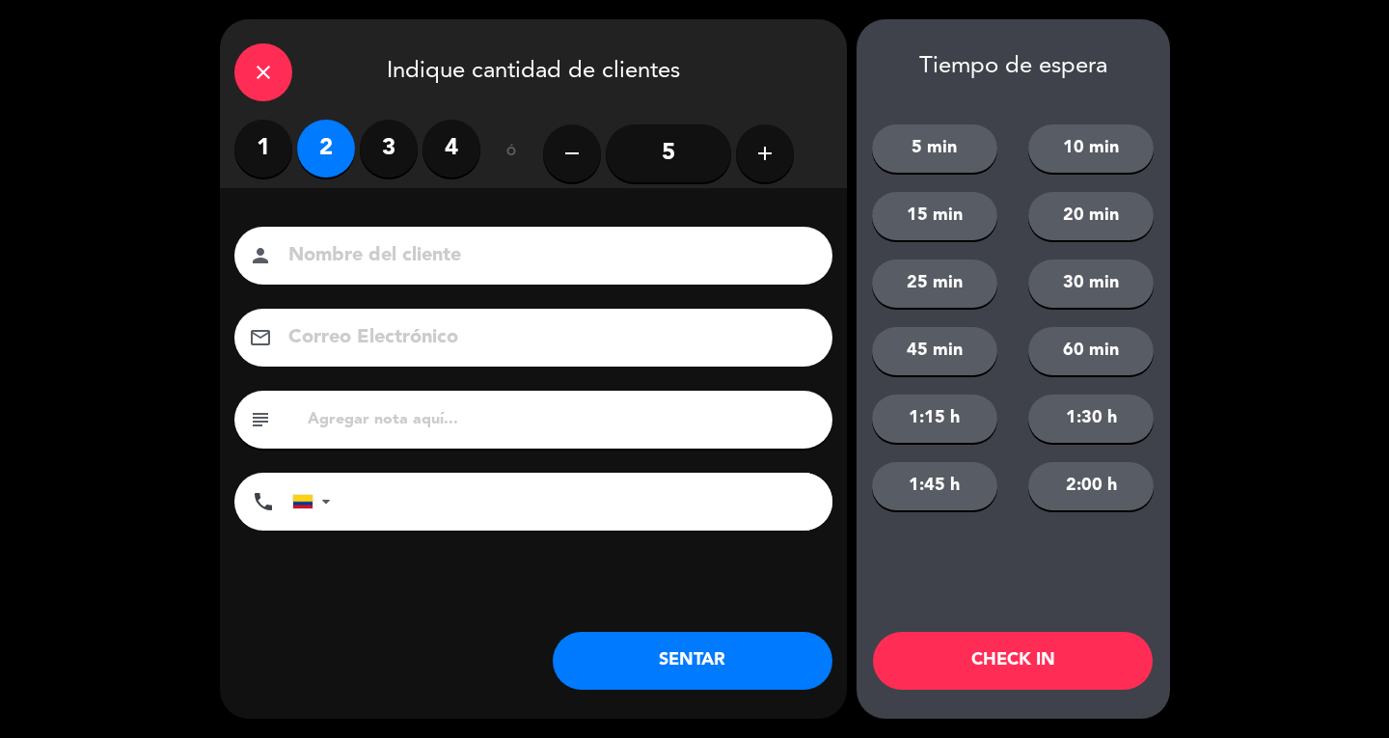
click at [371, 247] on input at bounding box center [546, 256] width 521 height 34
type input "SR EXT"
click at [725, 670] on button "SENTAR" at bounding box center [693, 661] width 280 height 58
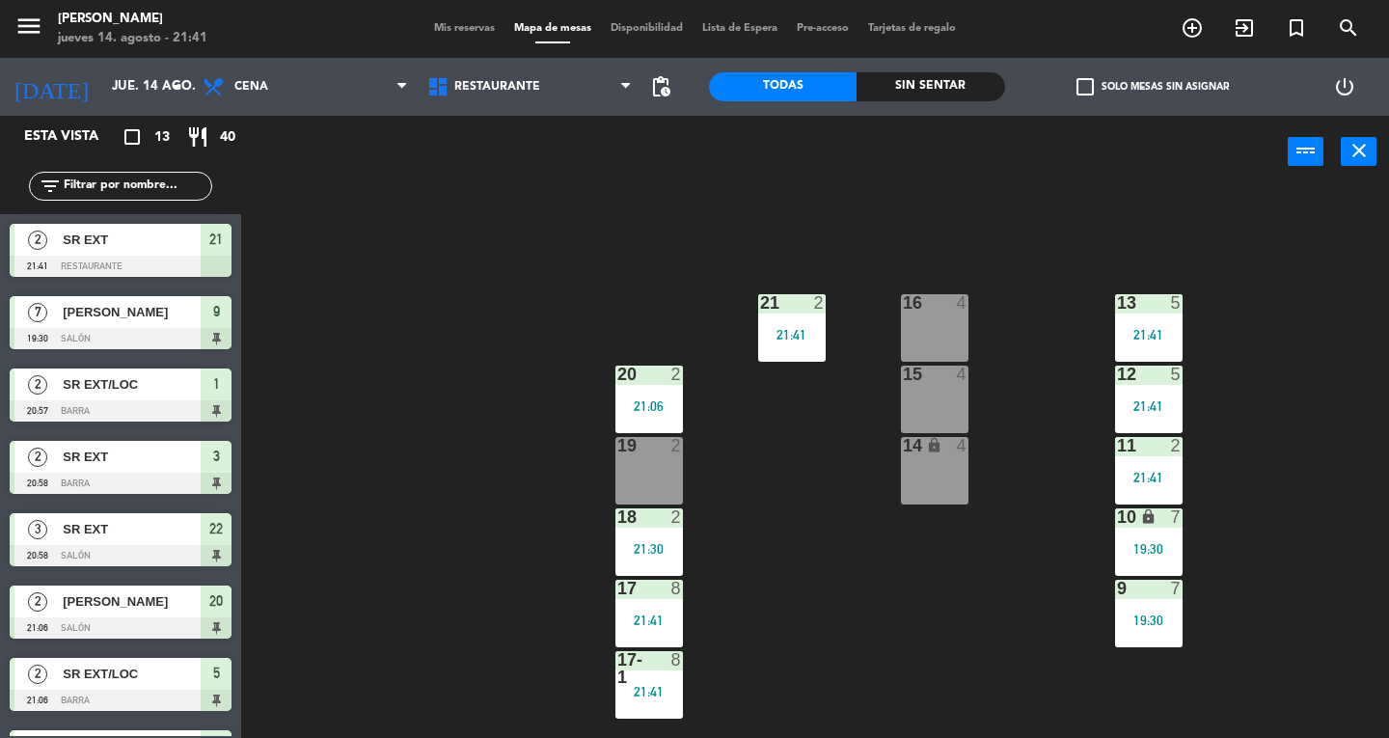
click at [936, 319] on div "16 4" at bounding box center [935, 328] width 68 height 68
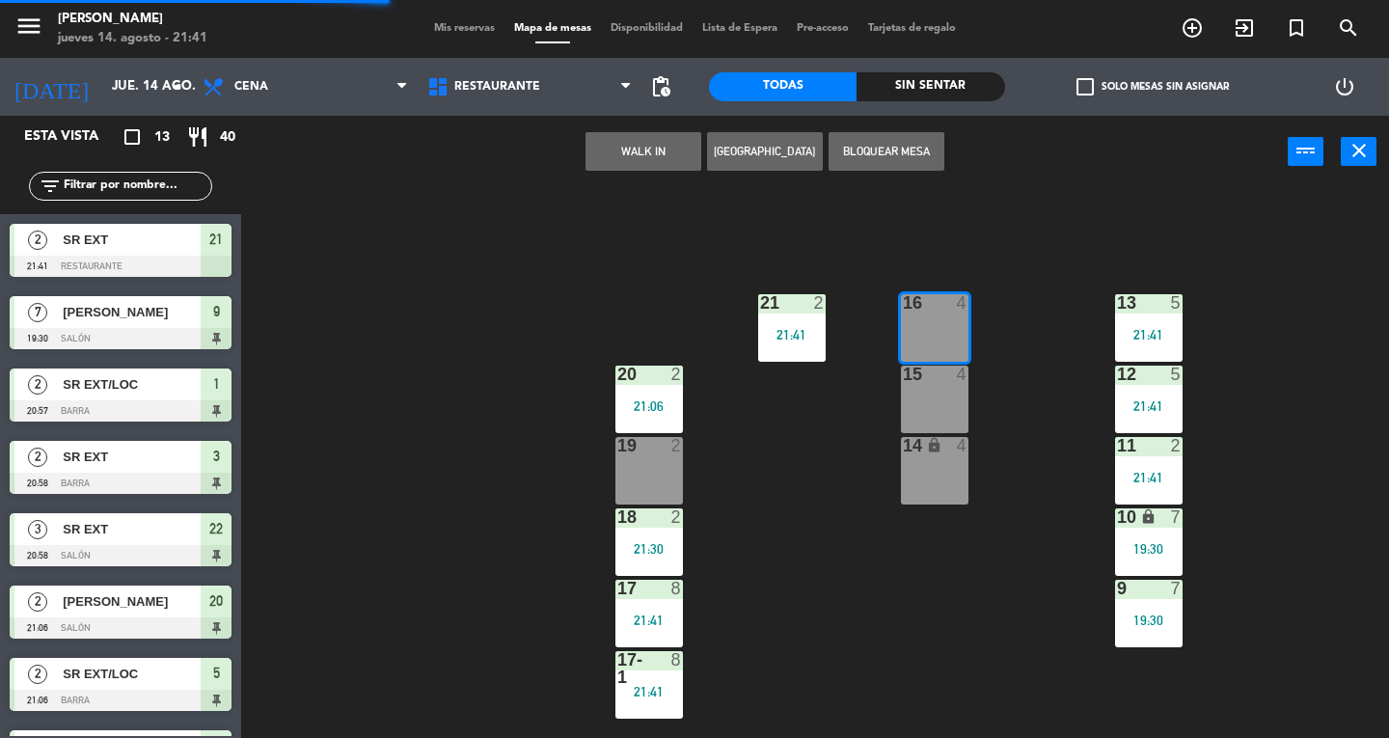
click at [633, 162] on button "WALK IN" at bounding box center [643, 151] width 116 height 39
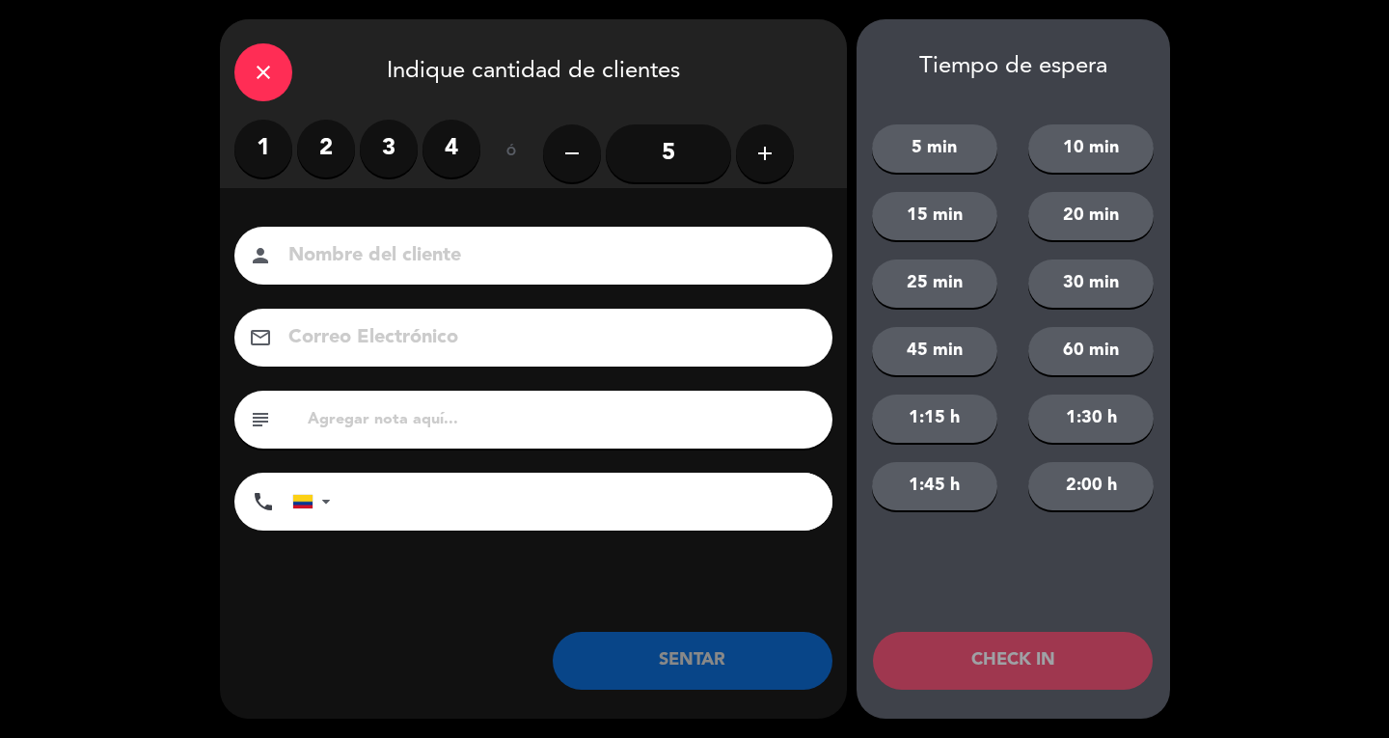
click at [334, 149] on label "2" at bounding box center [326, 149] width 58 height 58
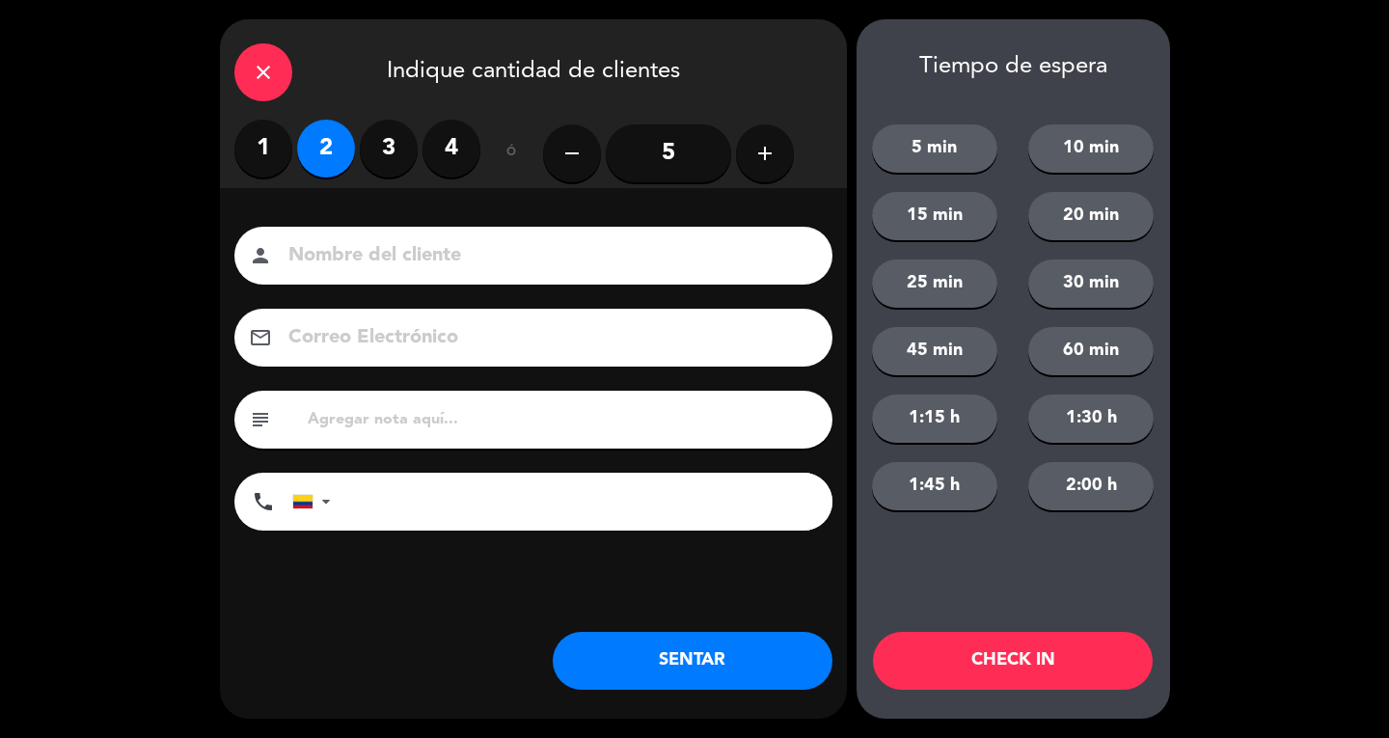
click at [366, 261] on input at bounding box center [546, 256] width 521 height 34
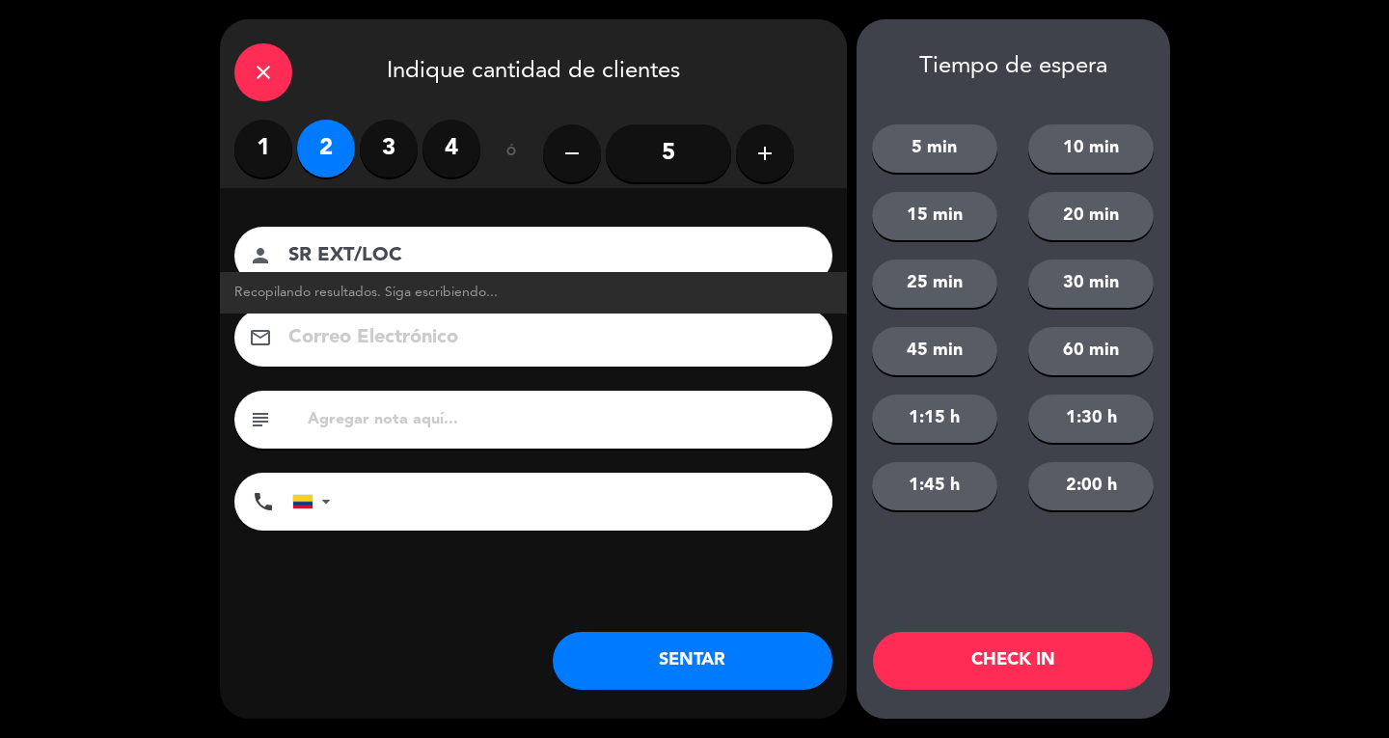
type input "SR EXT/LOC"
click at [751, 662] on button "SENTAR" at bounding box center [693, 661] width 280 height 58
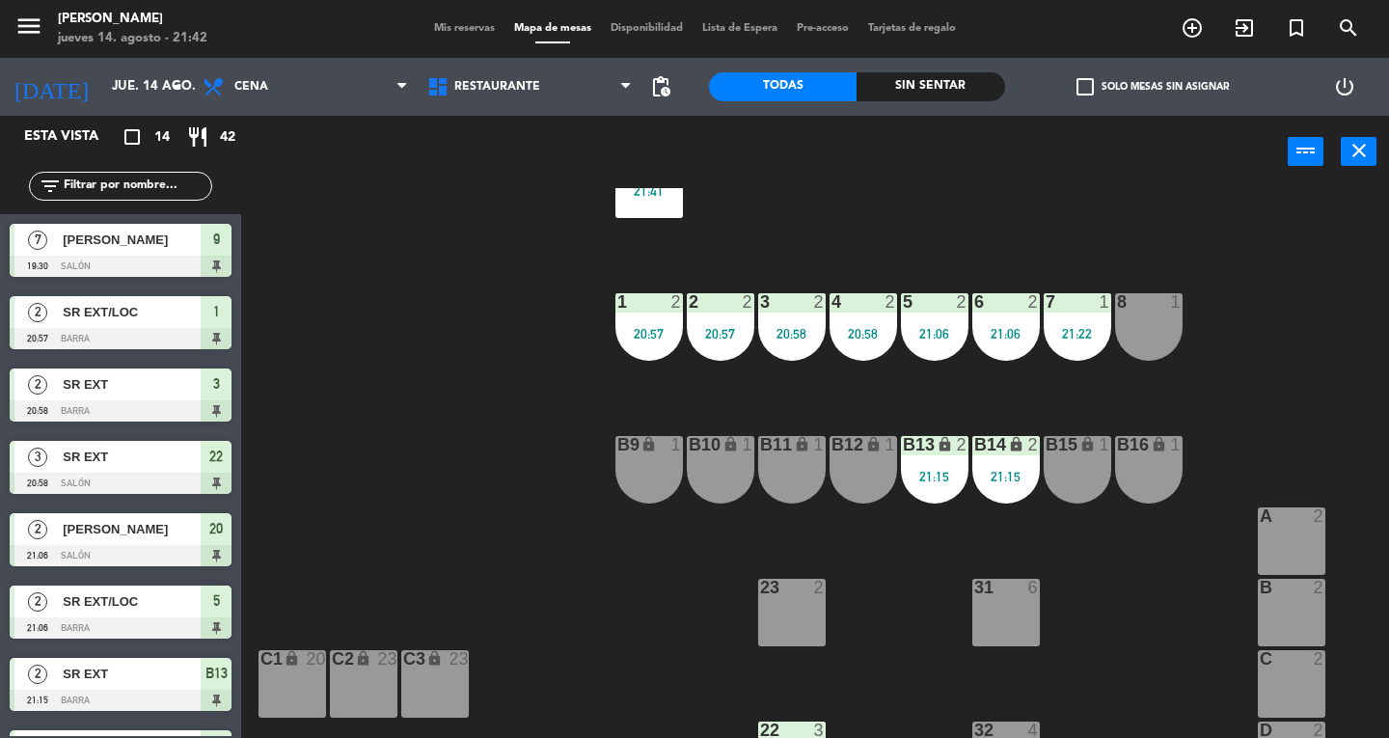
scroll to position [517, 0]
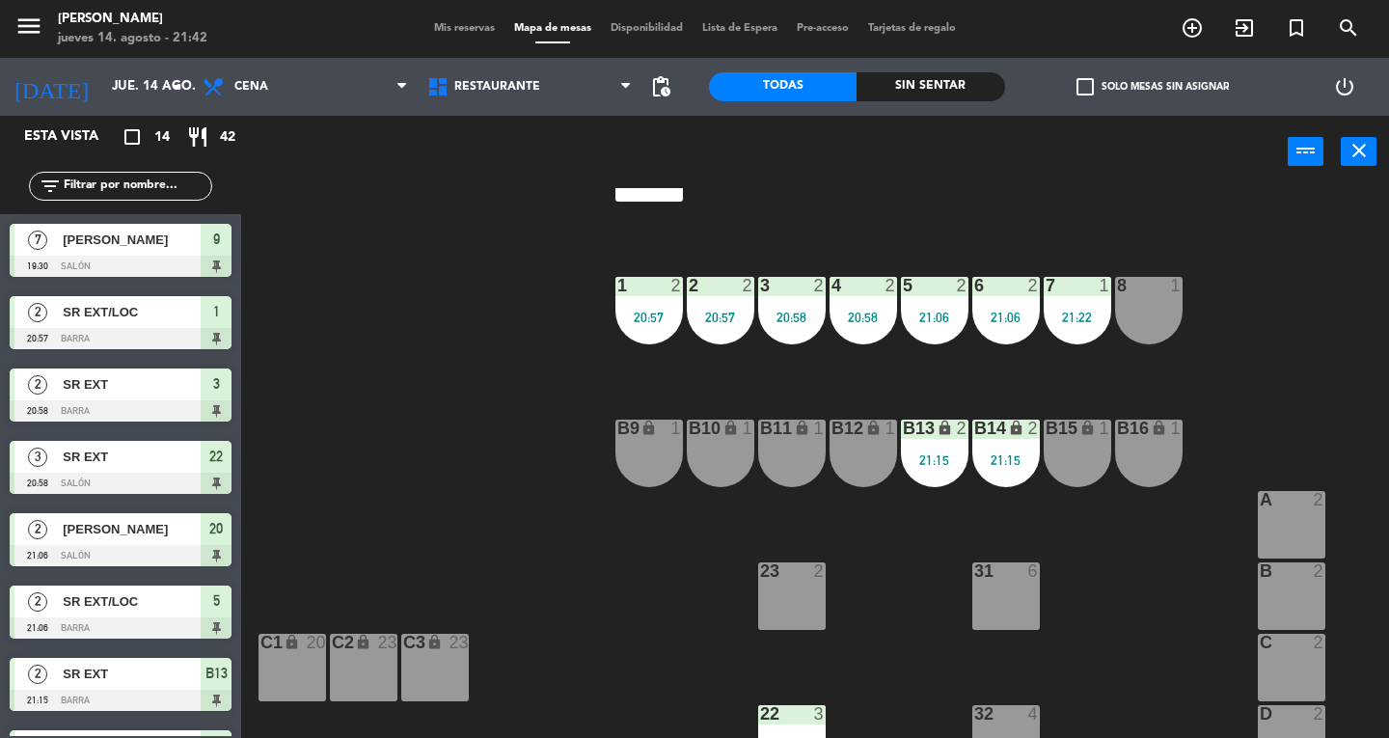
click at [627, 444] on div "B9 lock 1" at bounding box center [649, 453] width 68 height 68
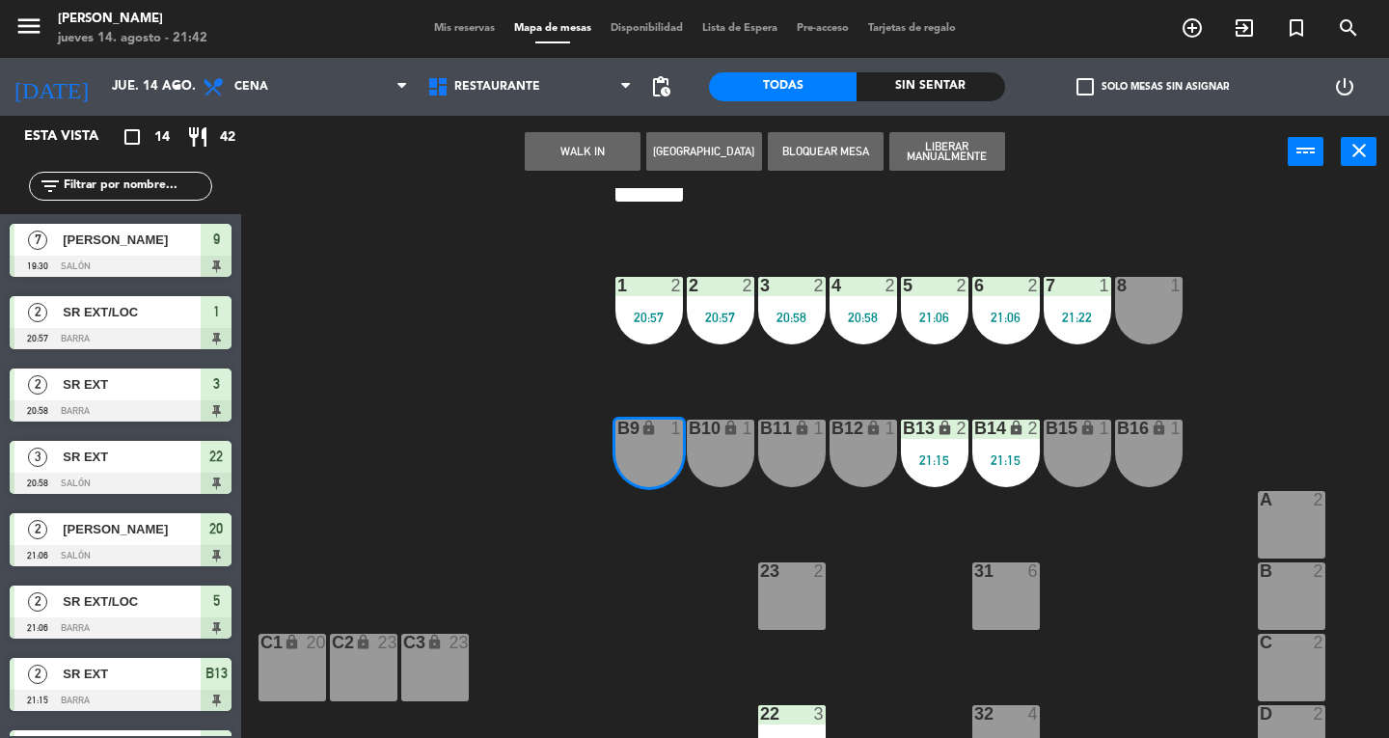
click at [727, 465] on div "B10 lock 1" at bounding box center [721, 453] width 68 height 68
click at [636, 453] on div "B9 lock 1" at bounding box center [649, 453] width 68 height 68
click at [555, 154] on button "WALK IN" at bounding box center [583, 151] width 116 height 39
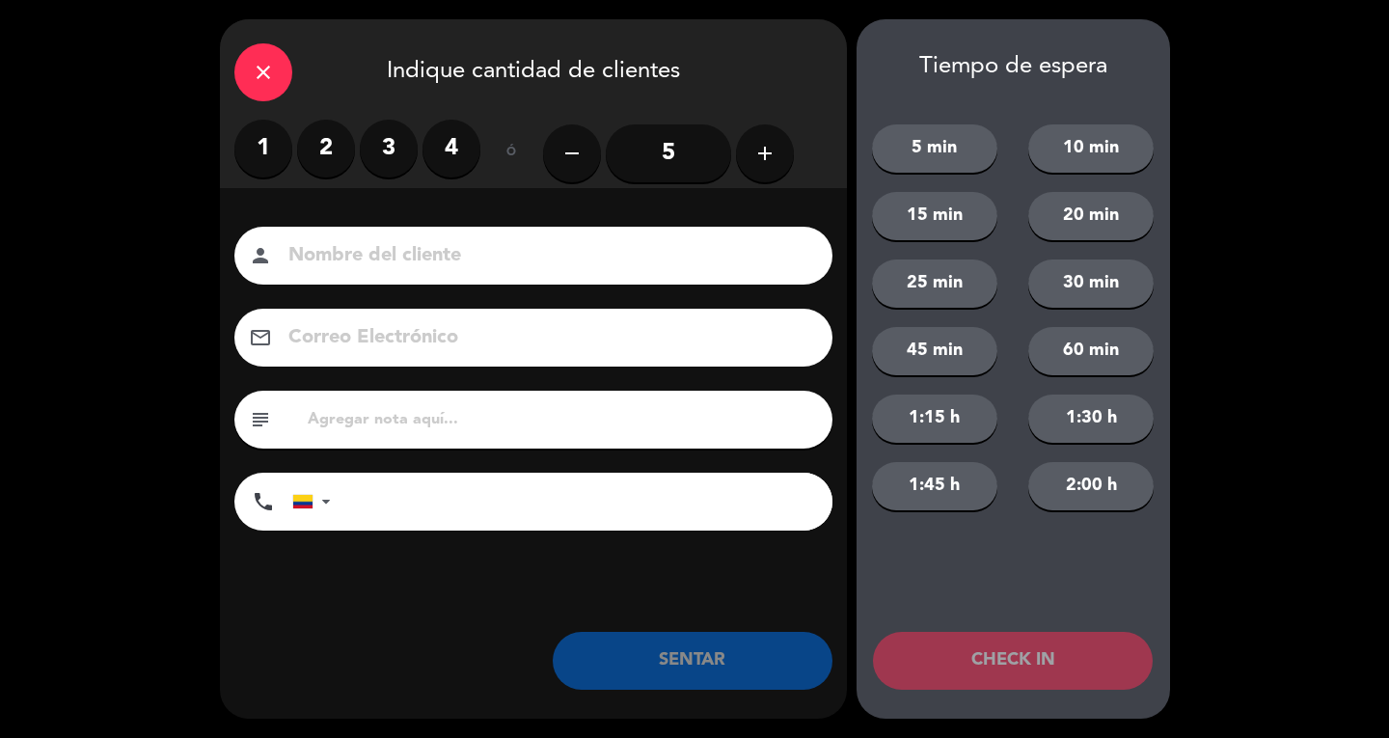
click at [272, 151] on label "1" at bounding box center [263, 149] width 58 height 58
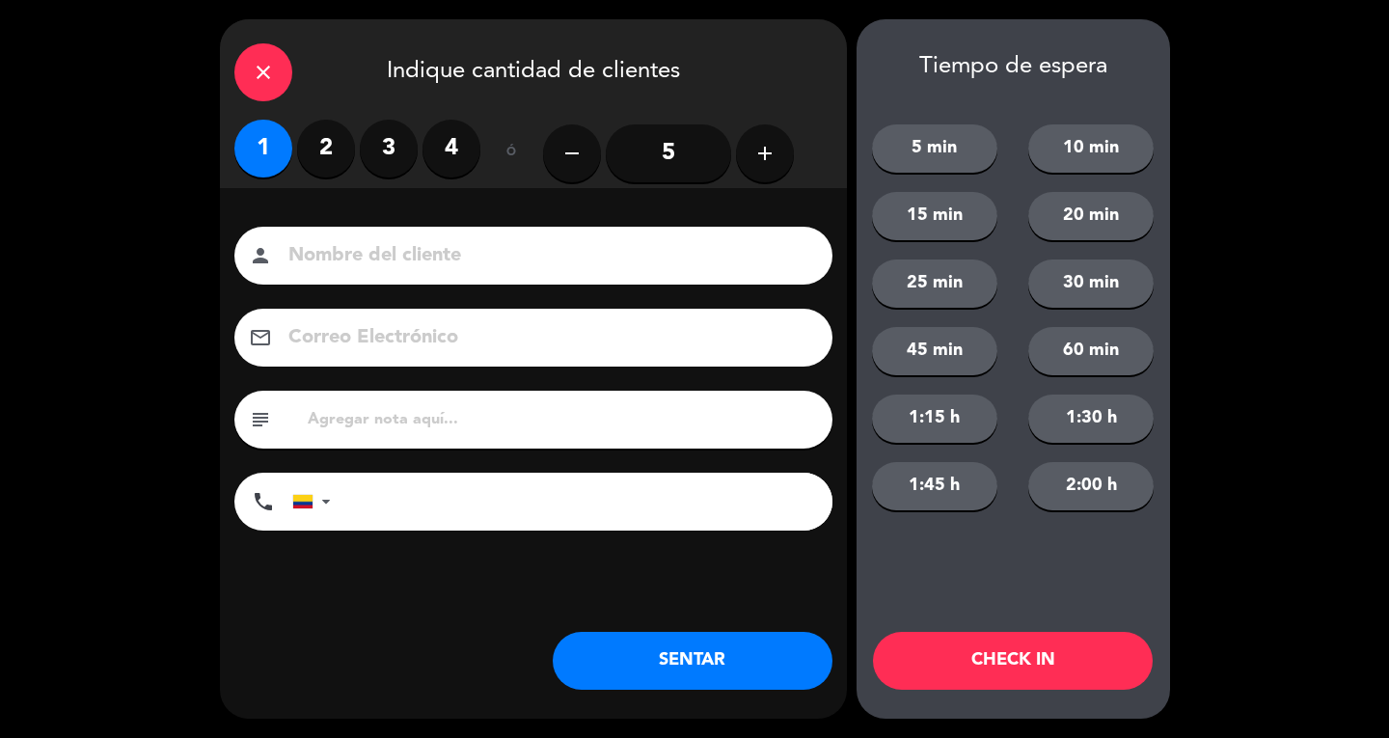
click at [325, 247] on input at bounding box center [546, 256] width 521 height 34
type input "SR EXT"
click at [698, 670] on button "SENTAR" at bounding box center [693, 661] width 280 height 58
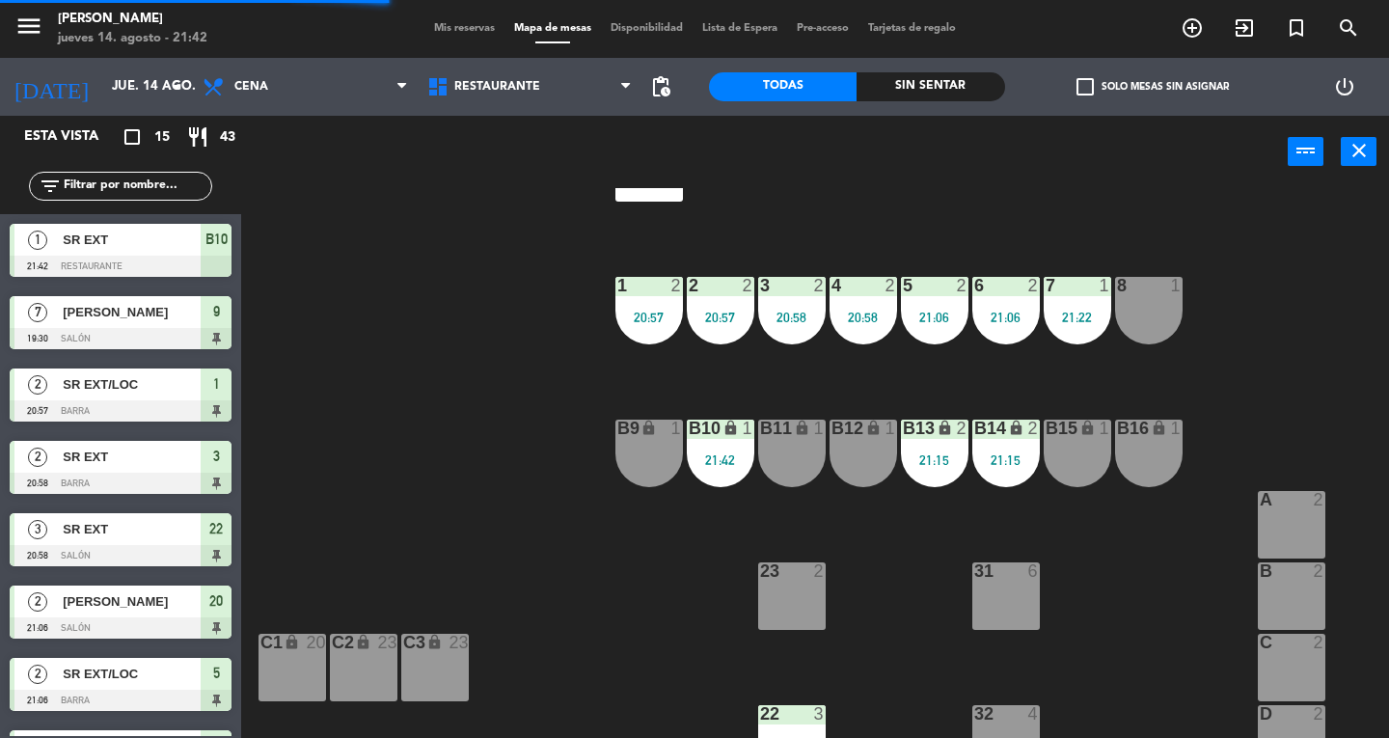
click at [1347, 149] on icon "close" at bounding box center [1358, 150] width 23 height 23
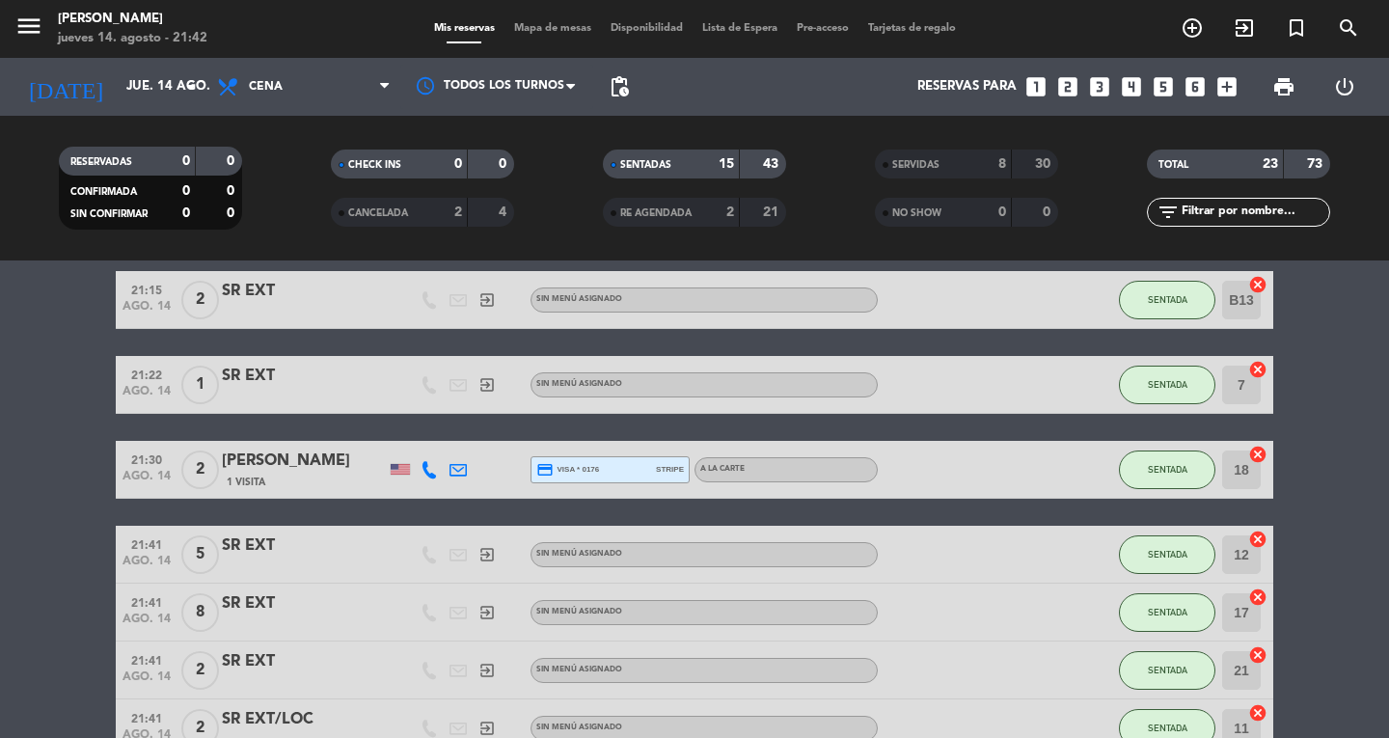
scroll to position [791, 0]
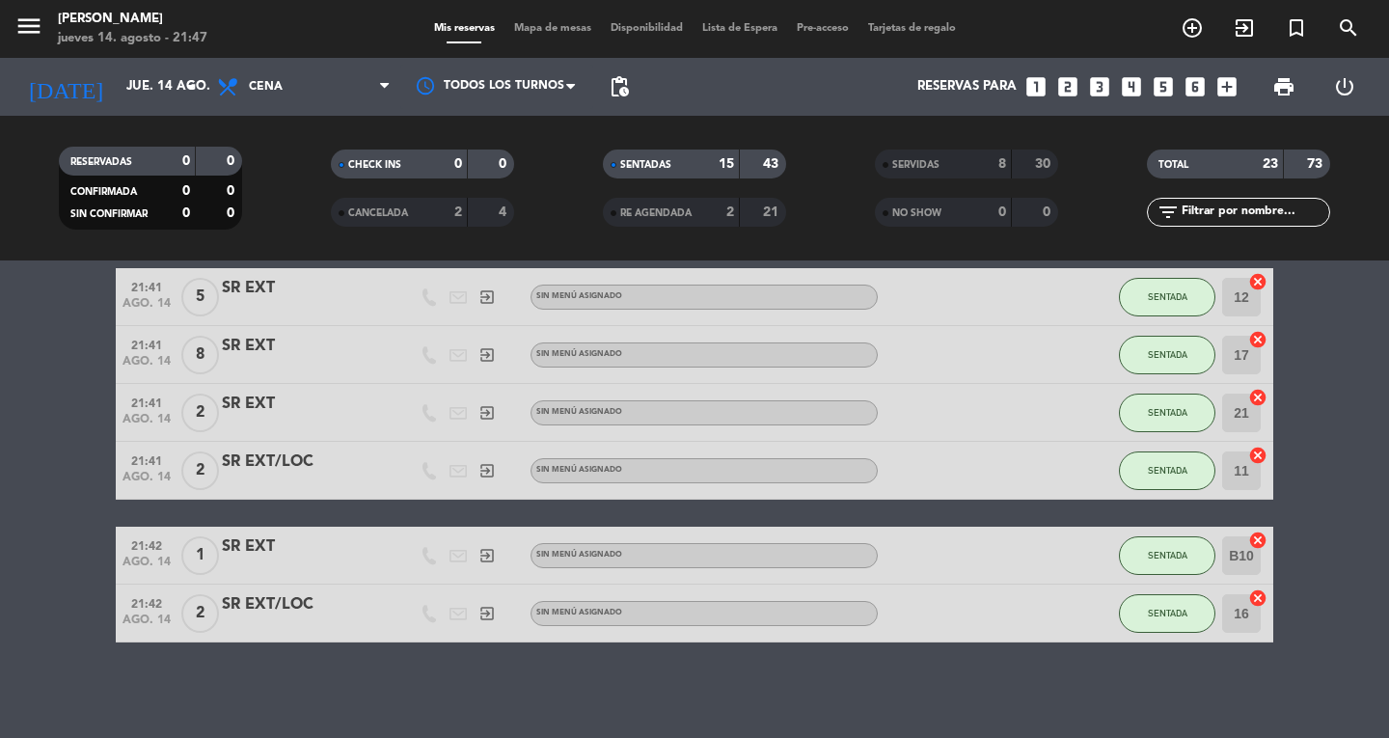
click at [71, 614] on bookings-row "19:30 ago. 14 7 SKY [PERSON_NAME] 1 Visita credit_card amex * 2017 stripe A la …" at bounding box center [694, 100] width 1389 height 1084
click at [29, 35] on icon "menu" at bounding box center [28, 26] width 29 height 29
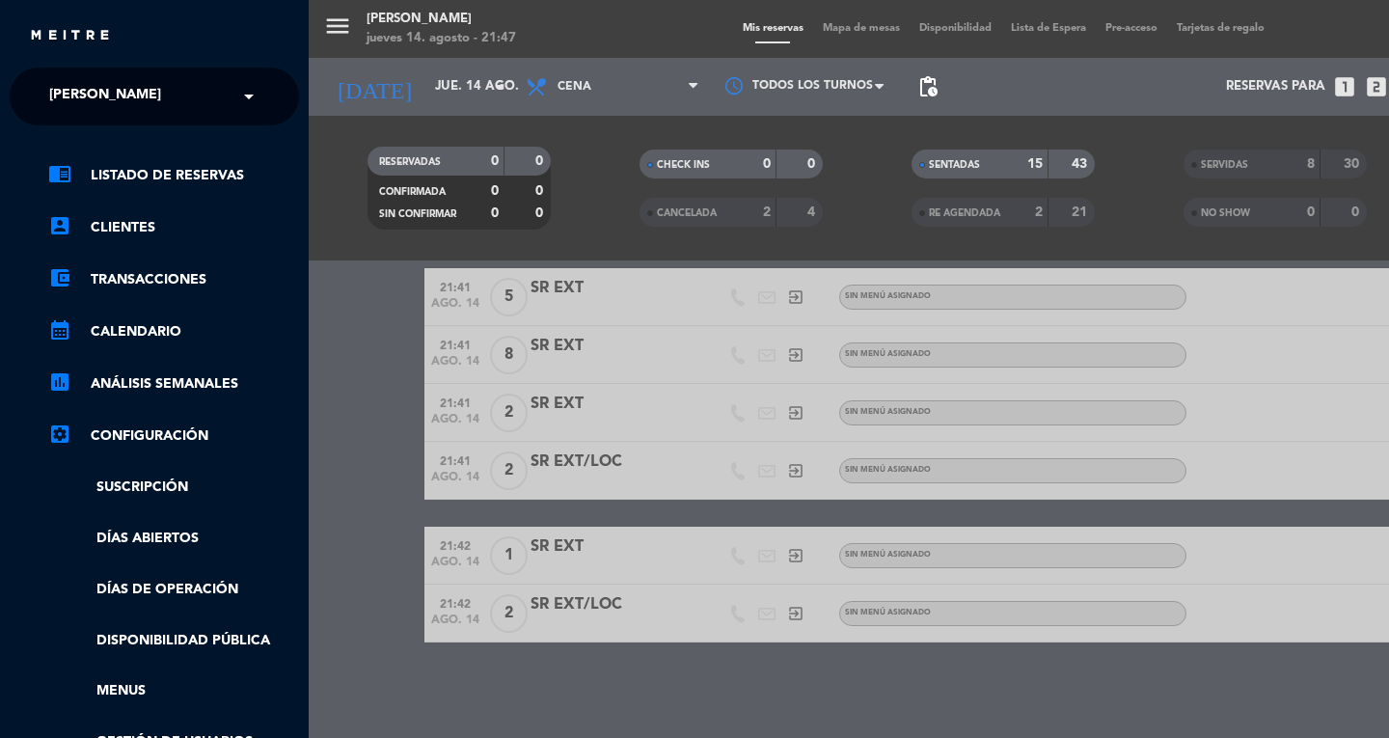
click at [68, 96] on span "[PERSON_NAME]" at bounding box center [105, 96] width 112 height 41
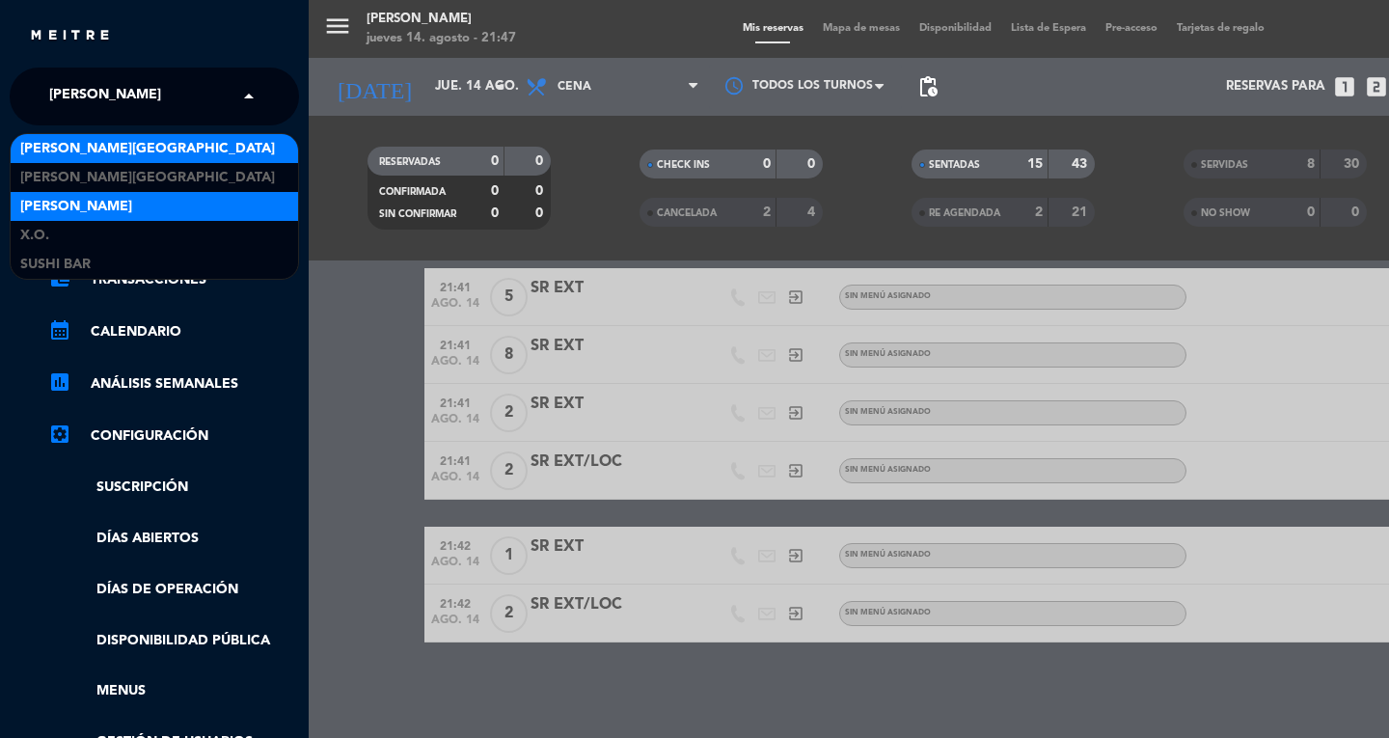
click at [68, 142] on span "[PERSON_NAME][GEOGRAPHIC_DATA]" at bounding box center [147, 149] width 255 height 22
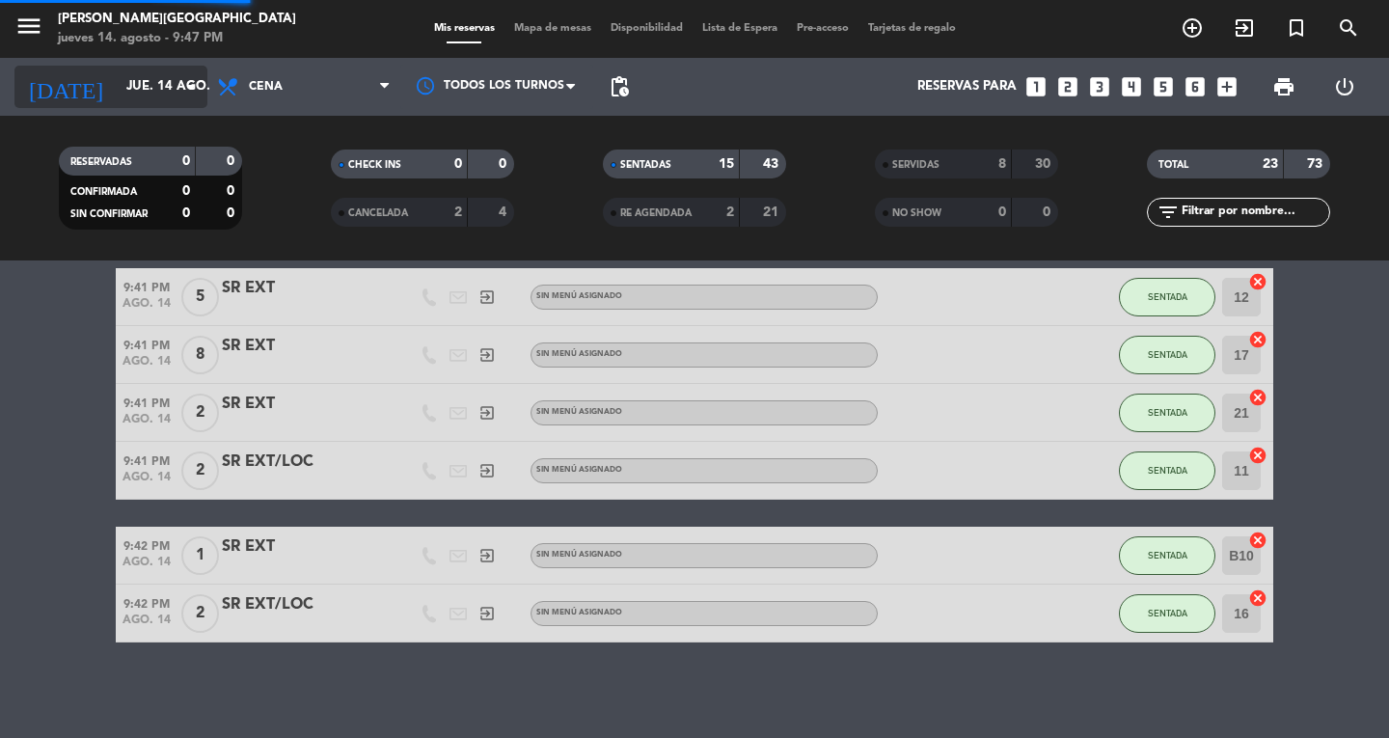
click at [139, 83] on input "jue. 14 ago." at bounding box center [202, 86] width 170 height 35
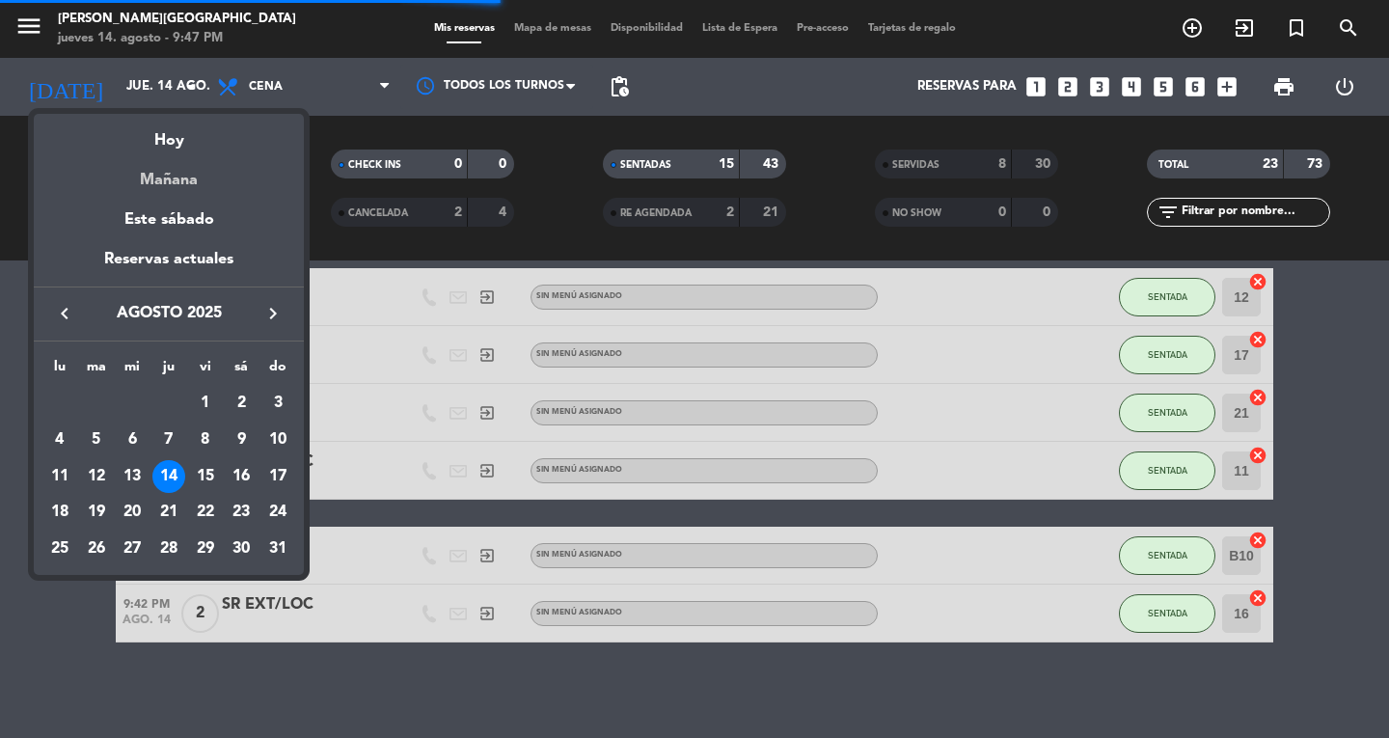
click at [166, 179] on div "Mañana" at bounding box center [169, 173] width 270 height 40
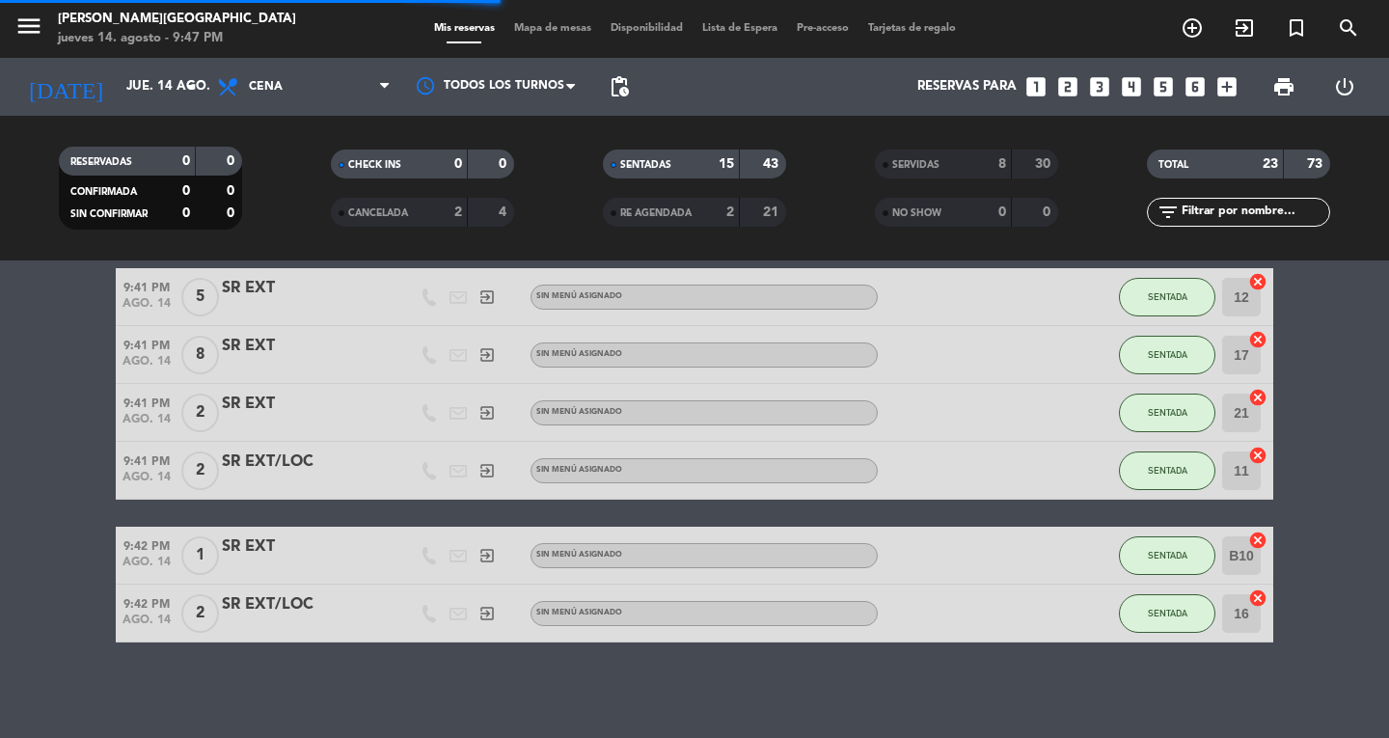
type input "vie. 15 ago."
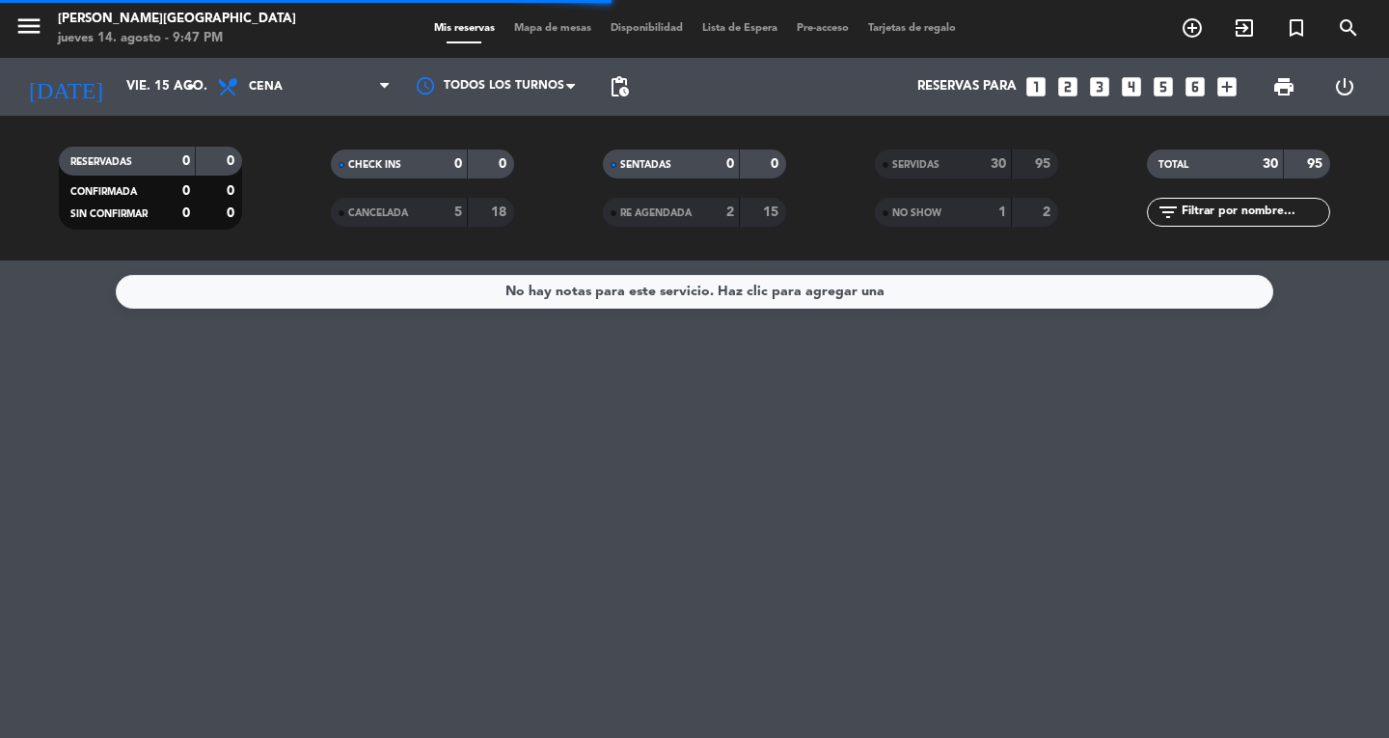
scroll to position [0, 0]
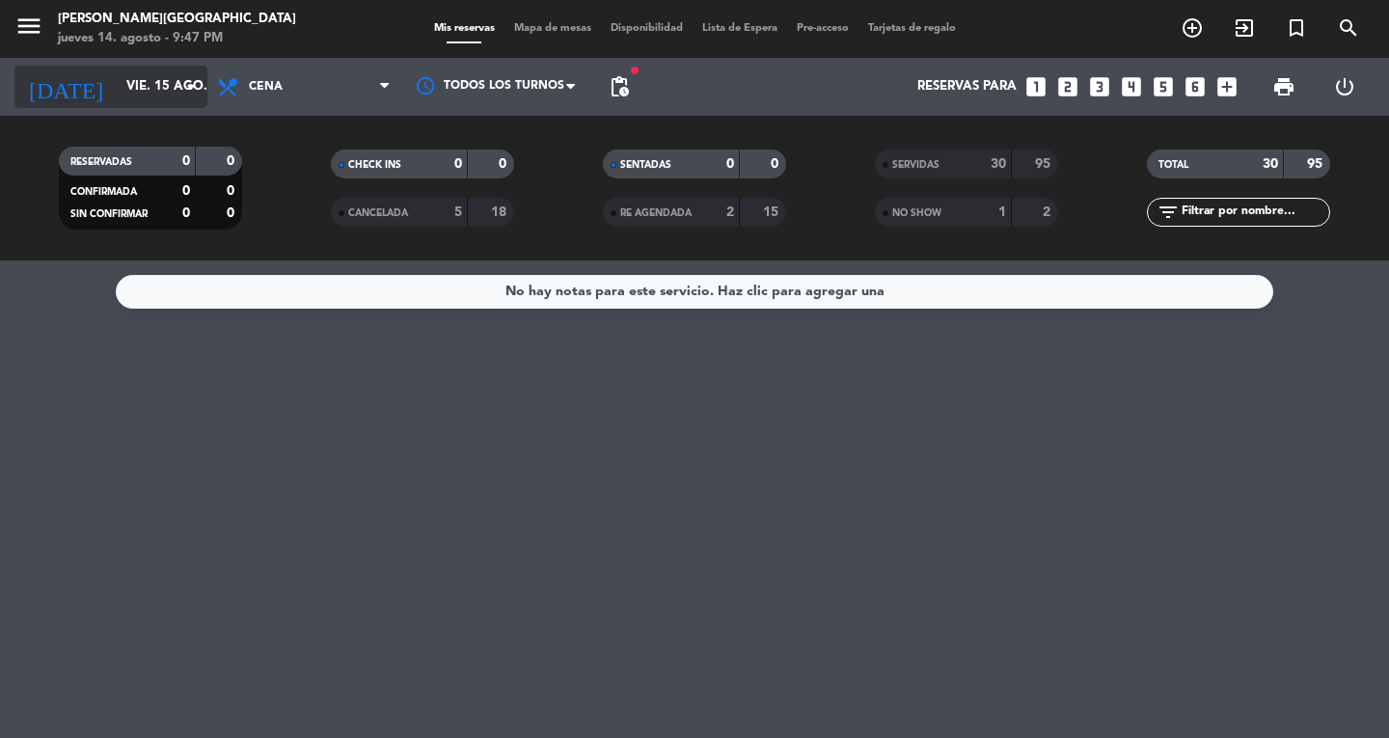
click at [158, 86] on input "vie. 15 ago." at bounding box center [202, 86] width 170 height 35
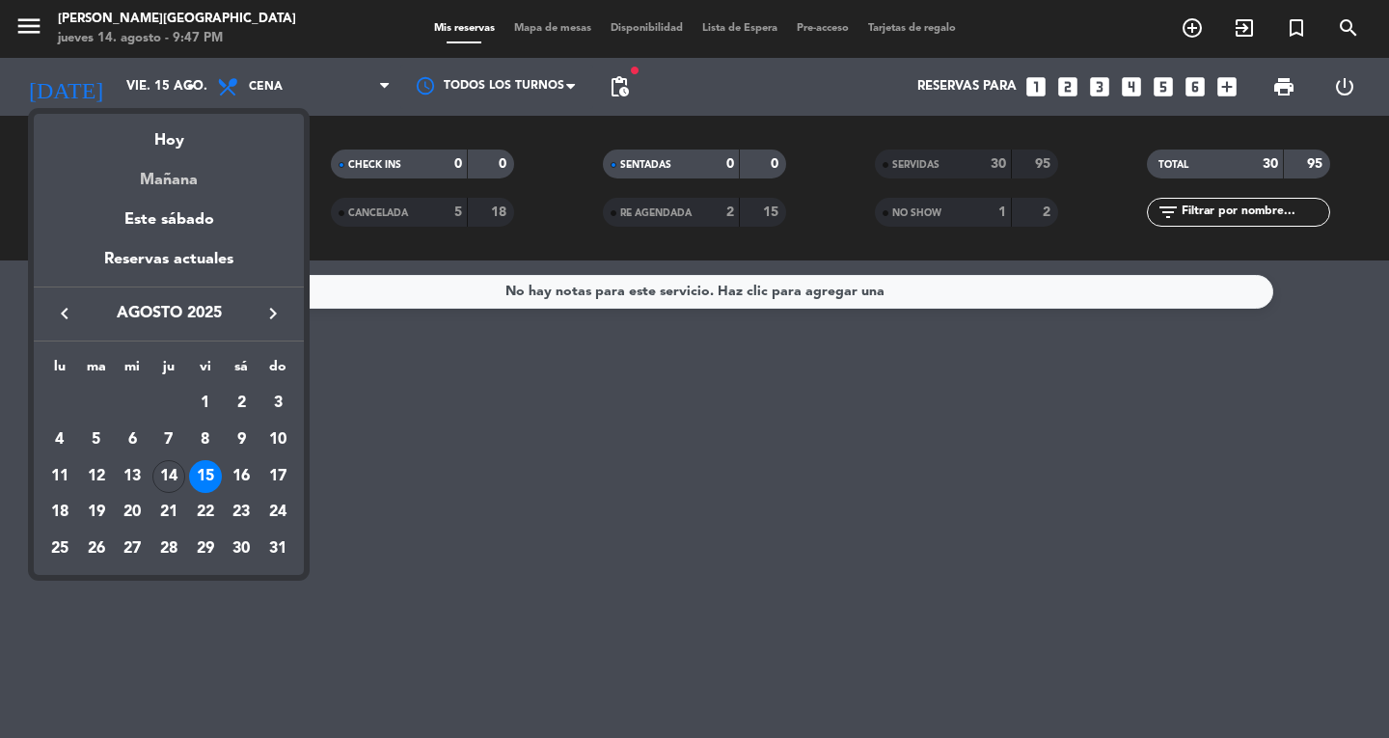
click at [161, 183] on div "Mañana" at bounding box center [169, 173] width 270 height 40
